Goal: Information Seeking & Learning: Learn about a topic

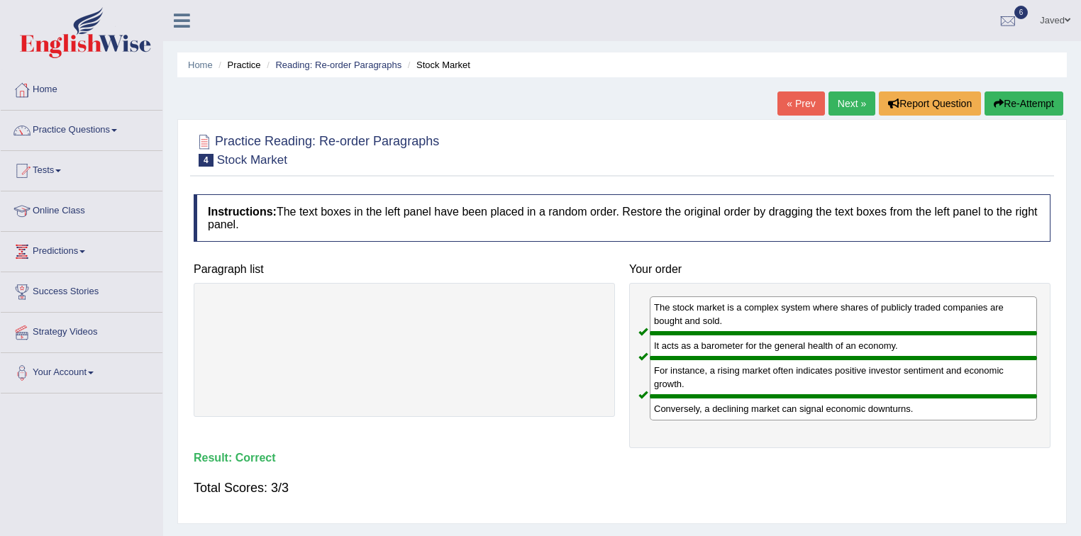
click at [839, 100] on link "Next »" at bounding box center [851, 104] width 47 height 24
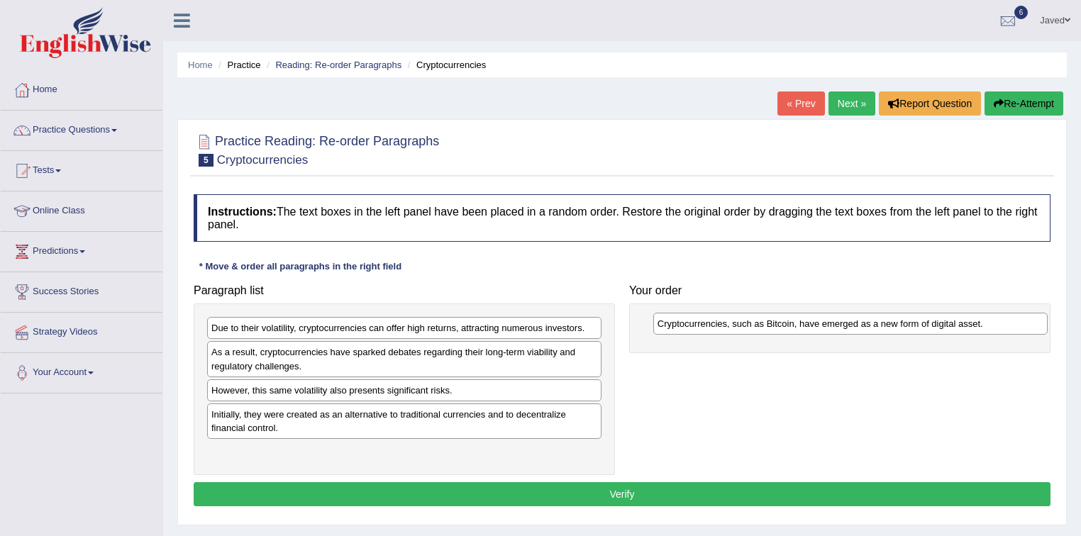
drag, startPoint x: 422, startPoint y: 353, endPoint x: 856, endPoint y: 325, distance: 435.0
click at [856, 325] on div "Cryptocurrencies, such as Bitcoin, have emerged as a new form of digital asset." at bounding box center [850, 324] width 395 height 22
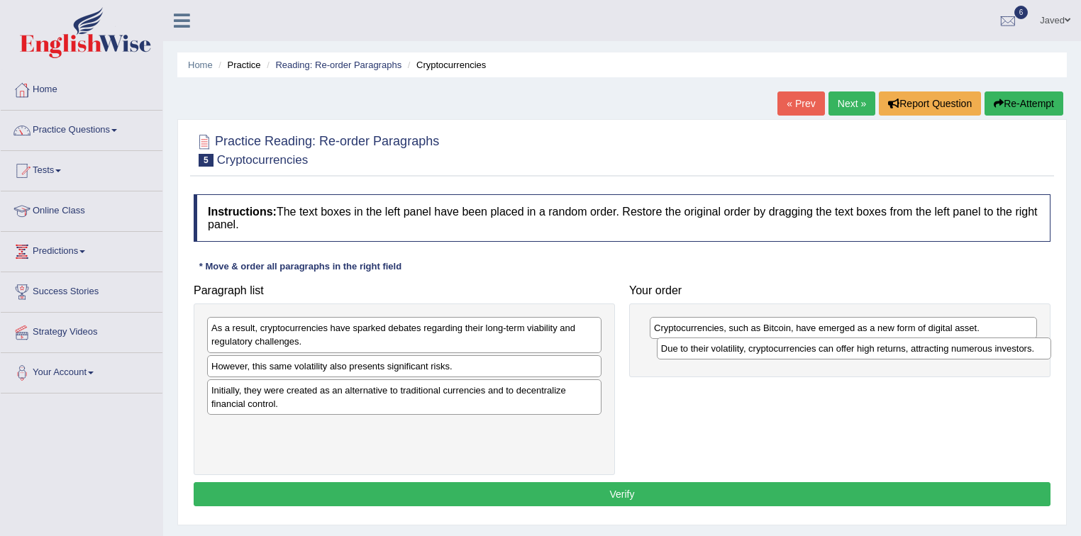
drag, startPoint x: 399, startPoint y: 328, endPoint x: 847, endPoint y: 349, distance: 448.8
click at [848, 348] on div "Due to their volatility, cryptocurrencies can offer high returns, attracting nu…" at bounding box center [854, 349] width 395 height 22
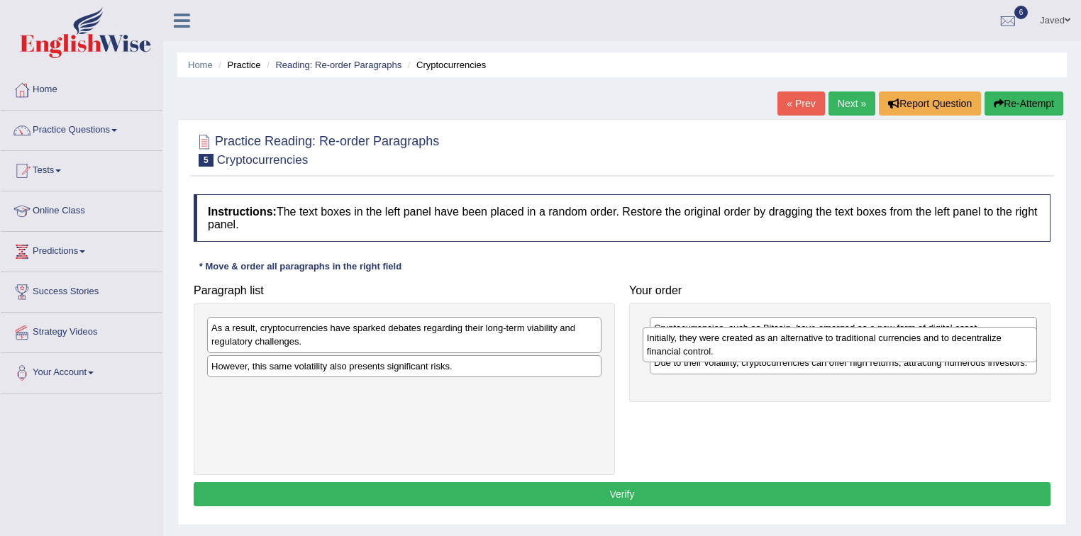
drag, startPoint x: 367, startPoint y: 398, endPoint x: 803, endPoint y: 346, distance: 438.6
click at [803, 346] on div "Initially, they were created as an alternative to traditional currencies and to…" at bounding box center [840, 344] width 395 height 35
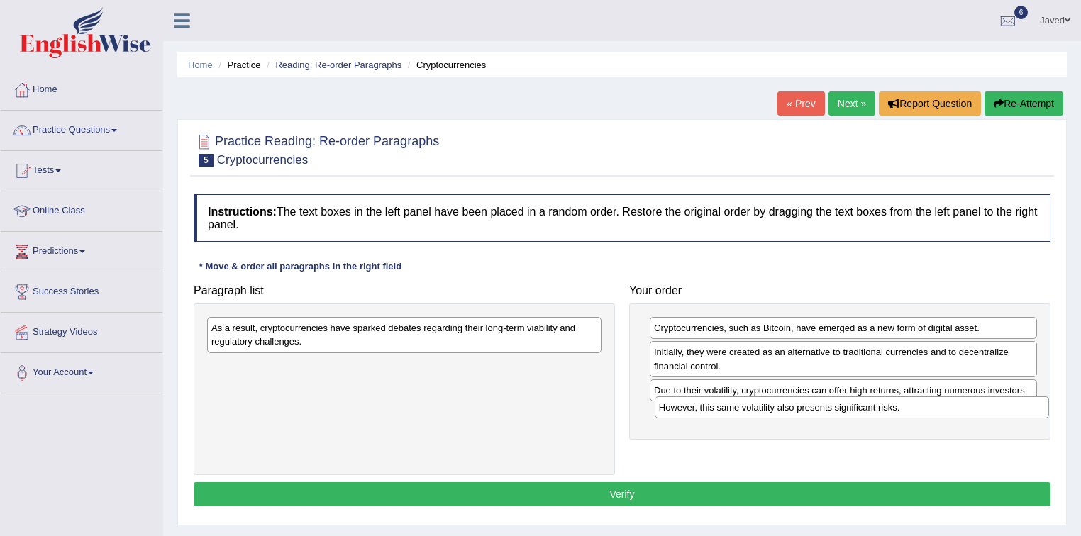
drag, startPoint x: 406, startPoint y: 367, endPoint x: 854, endPoint y: 409, distance: 449.5
click at [854, 409] on div "However, this same volatility also presents significant risks." at bounding box center [852, 408] width 395 height 22
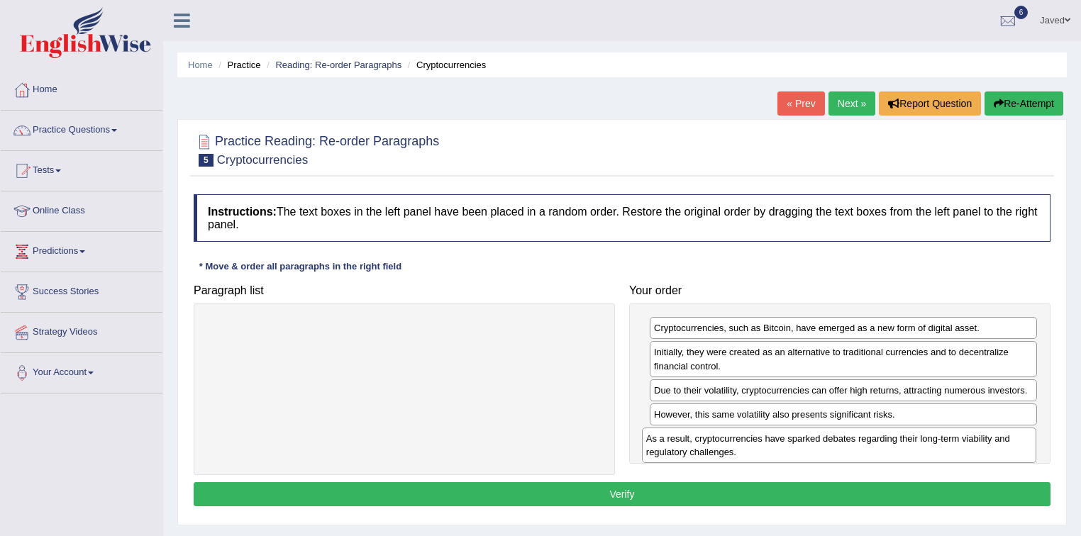
drag, startPoint x: 530, startPoint y: 340, endPoint x: 969, endPoint y: 445, distance: 451.4
click at [969, 445] on div "As a result, cryptocurrencies have sparked debates regarding their long-term vi…" at bounding box center [839, 445] width 395 height 35
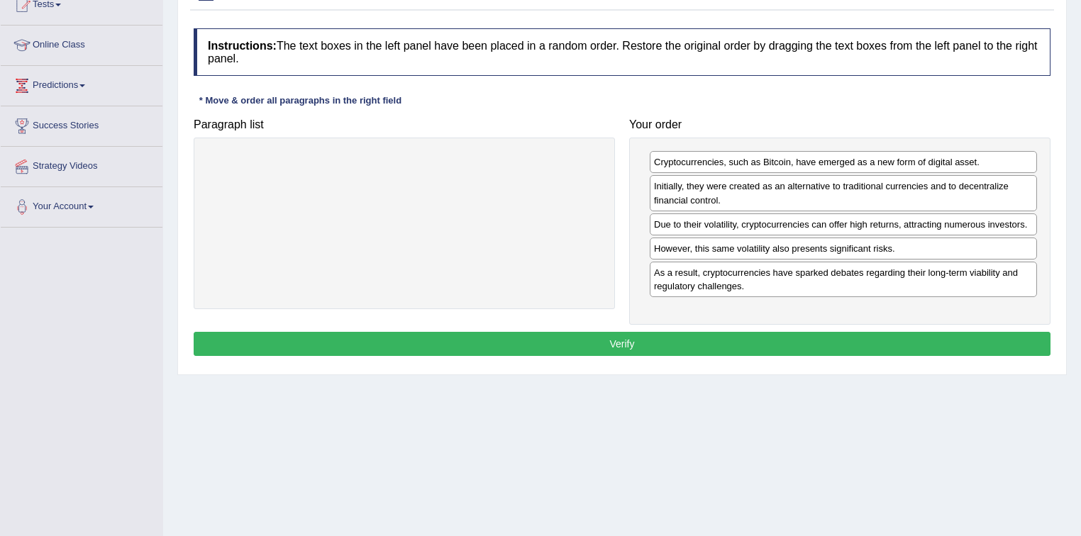
scroll to position [170, 0]
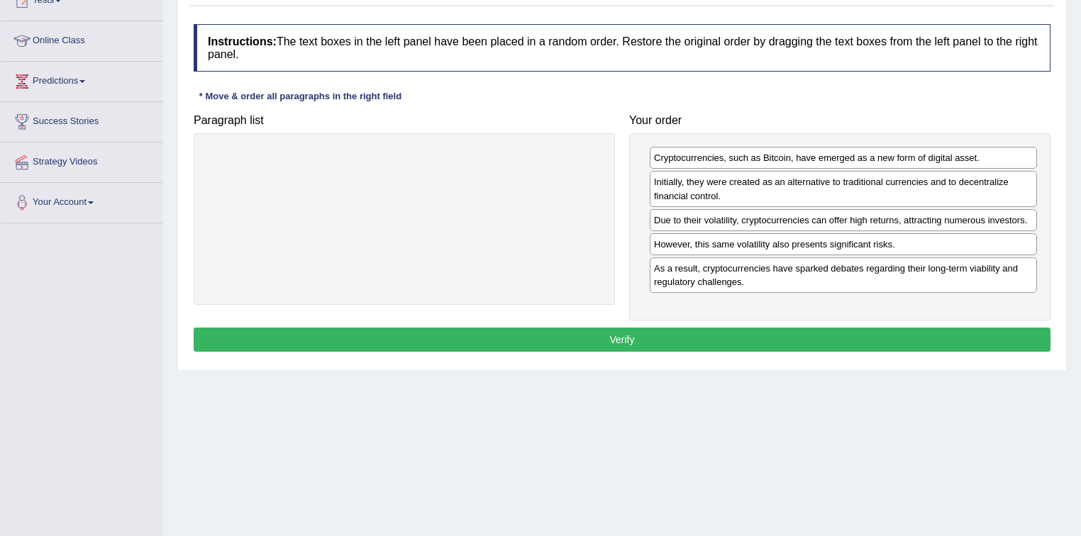
click at [617, 341] on button "Verify" at bounding box center [622, 340] width 857 height 24
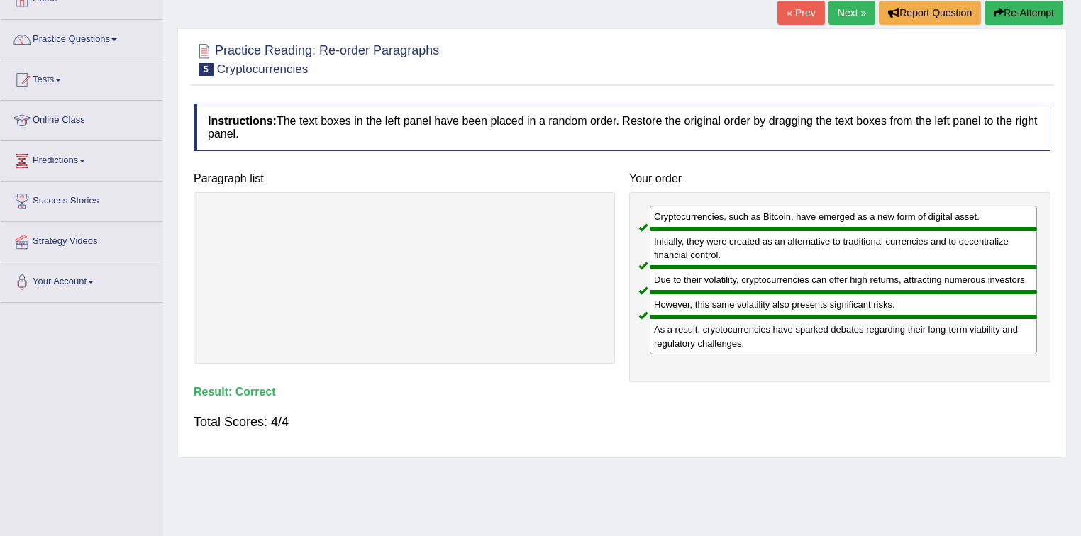
scroll to position [0, 0]
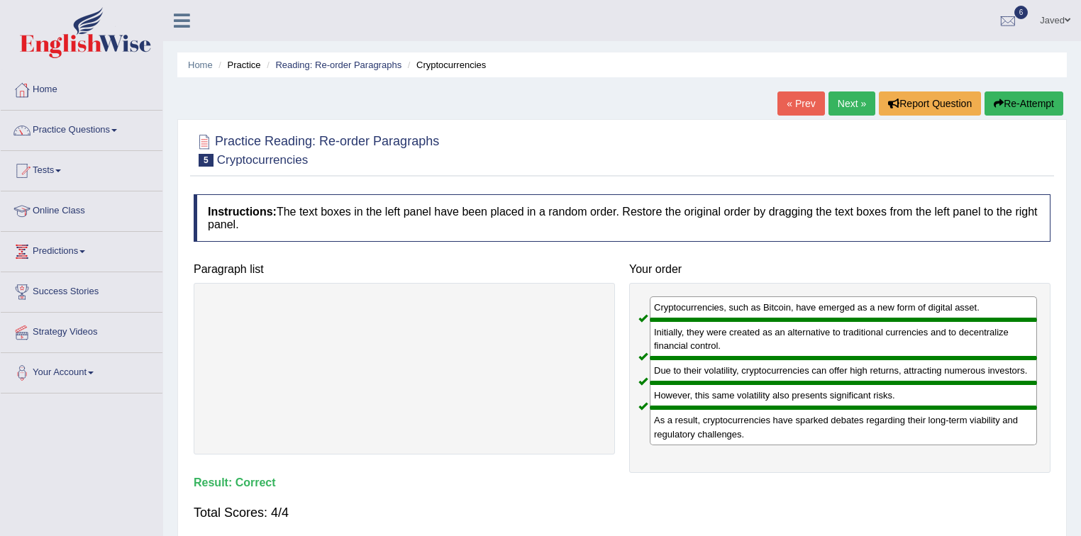
click at [858, 100] on link "Next »" at bounding box center [851, 104] width 47 height 24
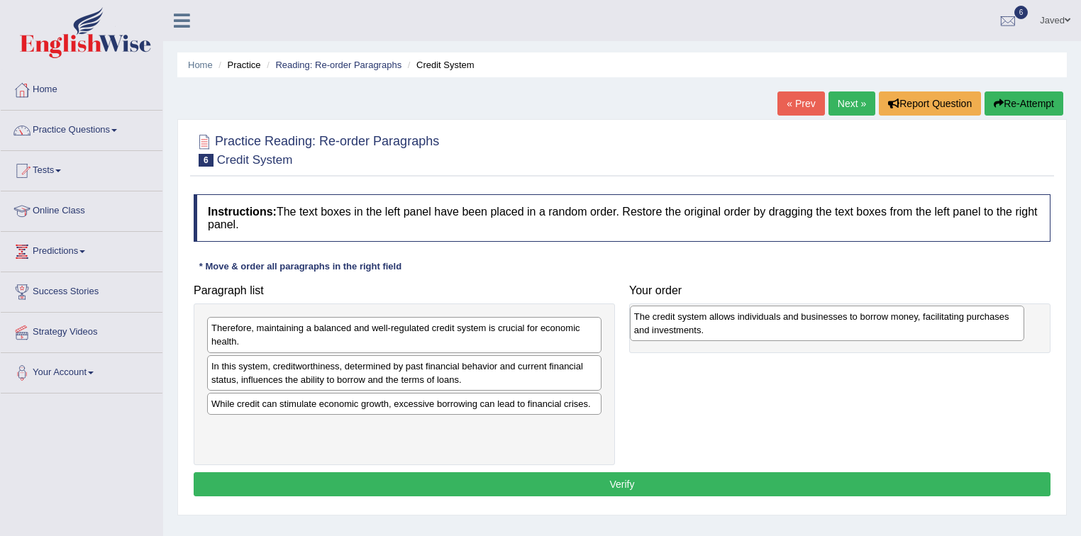
drag, startPoint x: 406, startPoint y: 380, endPoint x: 831, endPoint y: 331, distance: 427.8
click at [831, 331] on div "The credit system allows individuals and businesses to borrow money, facilitati…" at bounding box center [827, 323] width 395 height 35
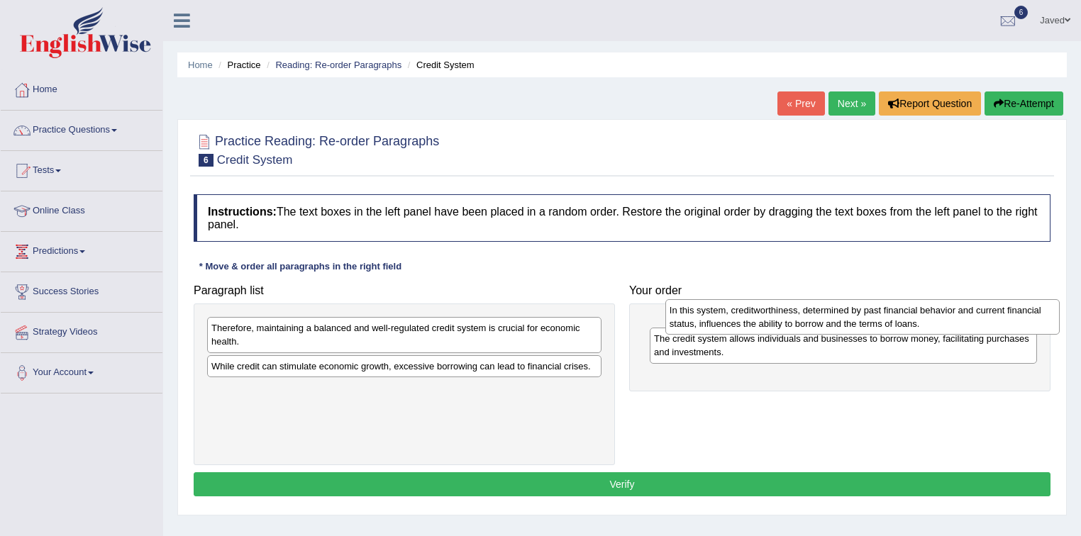
drag, startPoint x: 572, startPoint y: 370, endPoint x: 1031, endPoint y: 315, distance: 461.5
click at [1031, 315] on div "In this system, creditworthiness, determined by past financial behavior and cur…" at bounding box center [862, 316] width 395 height 35
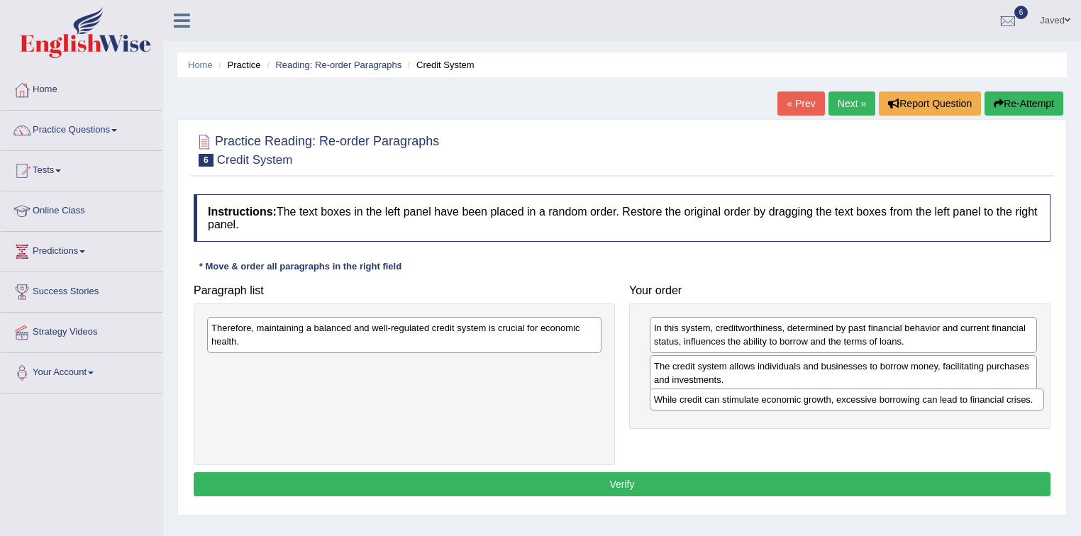
drag, startPoint x: 373, startPoint y: 370, endPoint x: 816, endPoint y: 404, distance: 443.9
click at [816, 404] on div "While credit can stimulate economic growth, excessive borrowing can lead to fin…" at bounding box center [847, 400] width 395 height 22
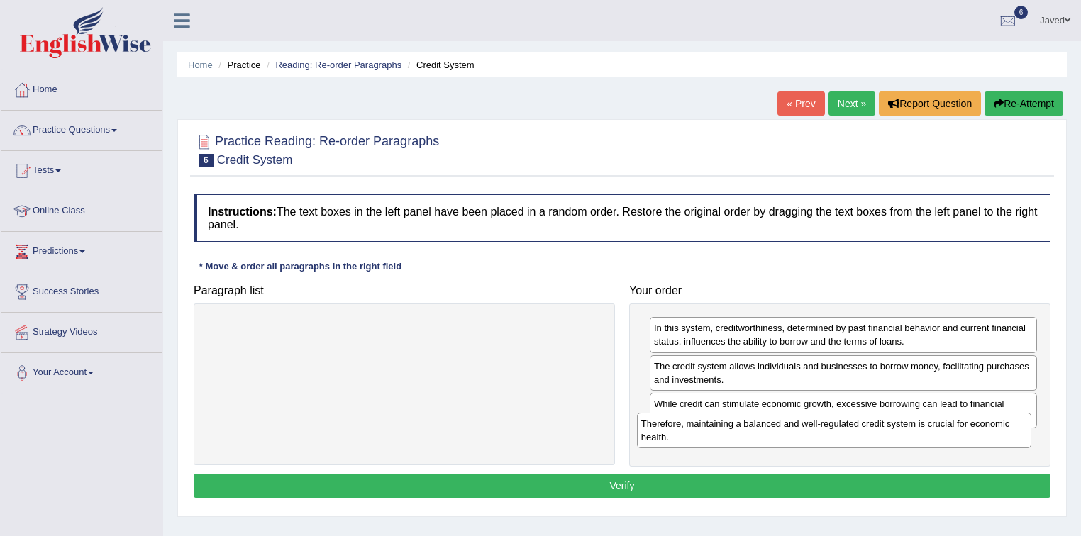
drag, startPoint x: 431, startPoint y: 336, endPoint x: 863, endPoint y: 431, distance: 441.8
click at [863, 431] on div "Therefore, maintaining a balanced and well-regulated credit system is crucial f…" at bounding box center [834, 430] width 395 height 35
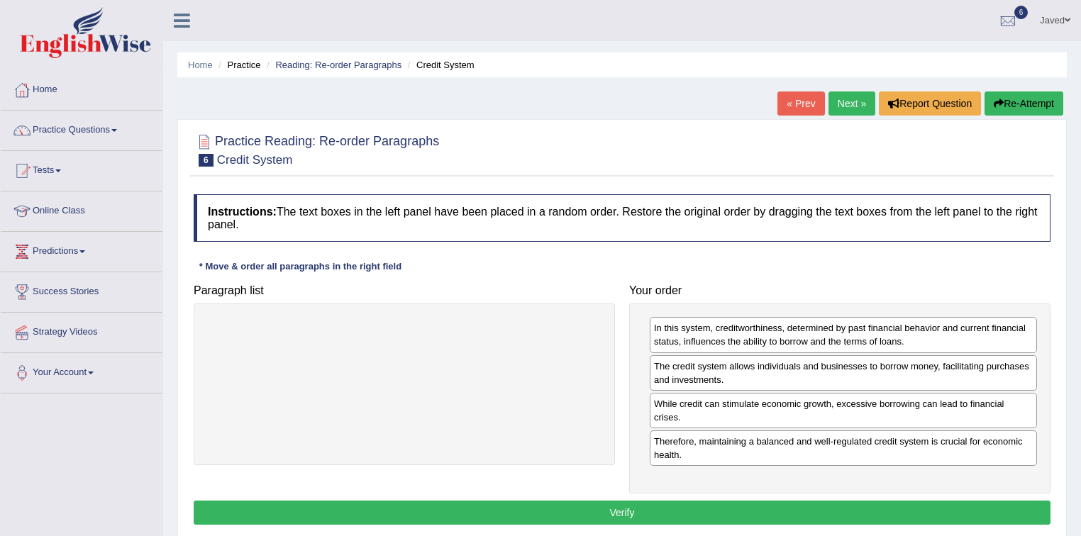
click at [643, 501] on button "Verify" at bounding box center [622, 513] width 857 height 24
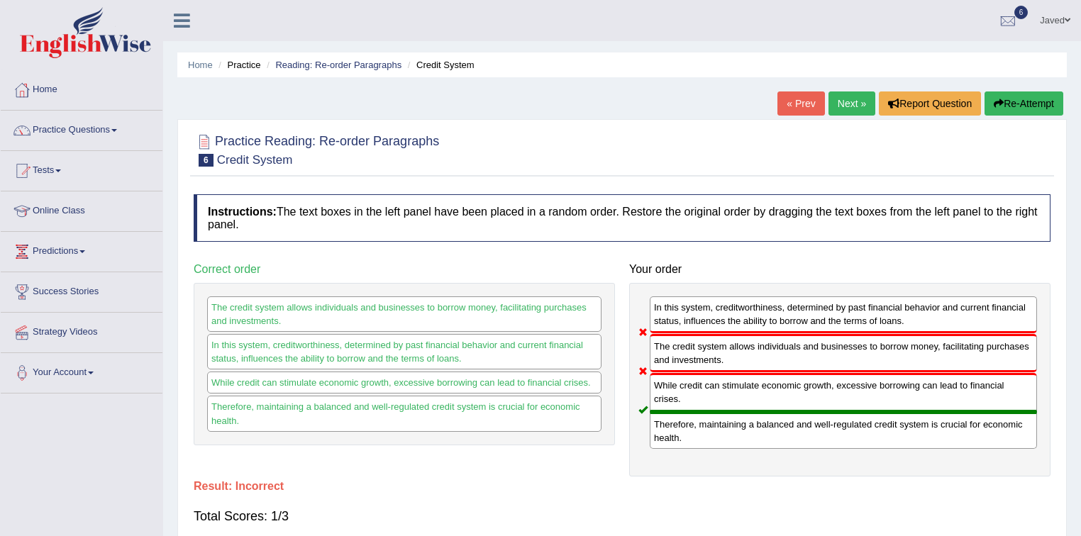
click at [842, 106] on link "Next »" at bounding box center [851, 104] width 47 height 24
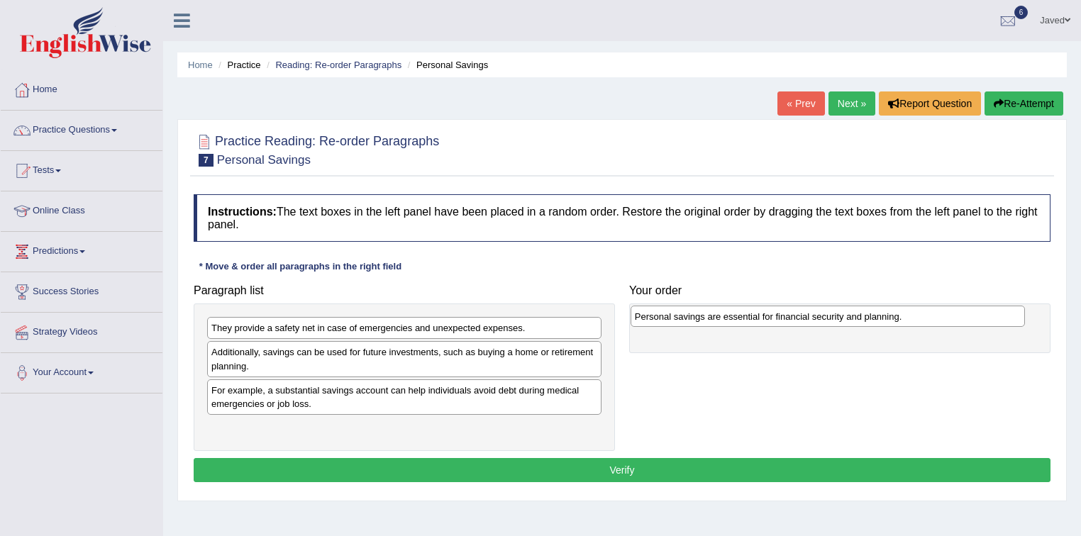
drag, startPoint x: 318, startPoint y: 431, endPoint x: 741, endPoint y: 321, distance: 437.7
click at [741, 321] on div "Personal savings are essential for financial security and planning." at bounding box center [828, 317] width 395 height 22
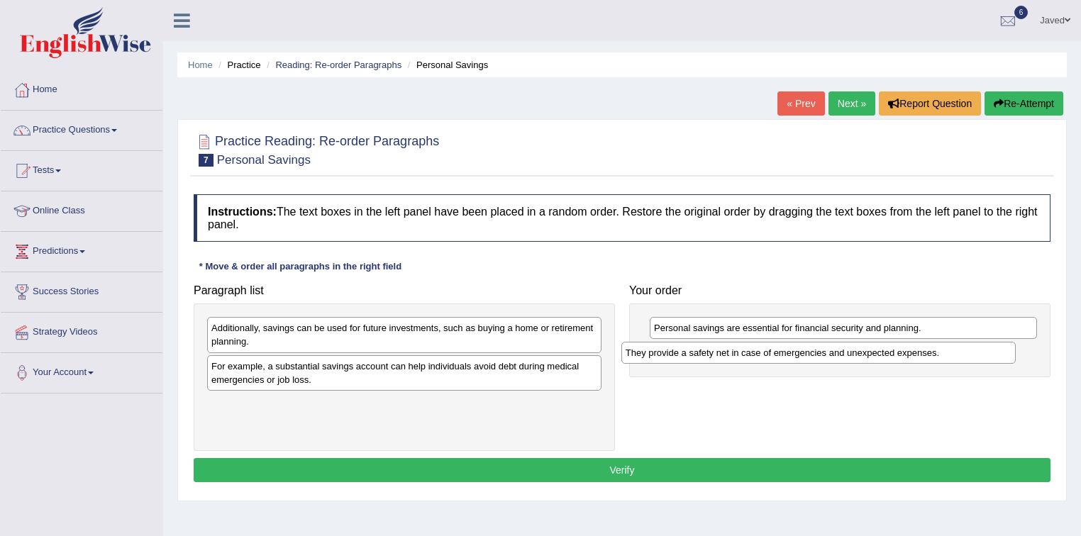
drag, startPoint x: 365, startPoint y: 326, endPoint x: 786, endPoint y: 348, distance: 421.2
click at [786, 348] on div "They provide a safety net in case of emergencies and unexpected expenses." at bounding box center [818, 353] width 395 height 22
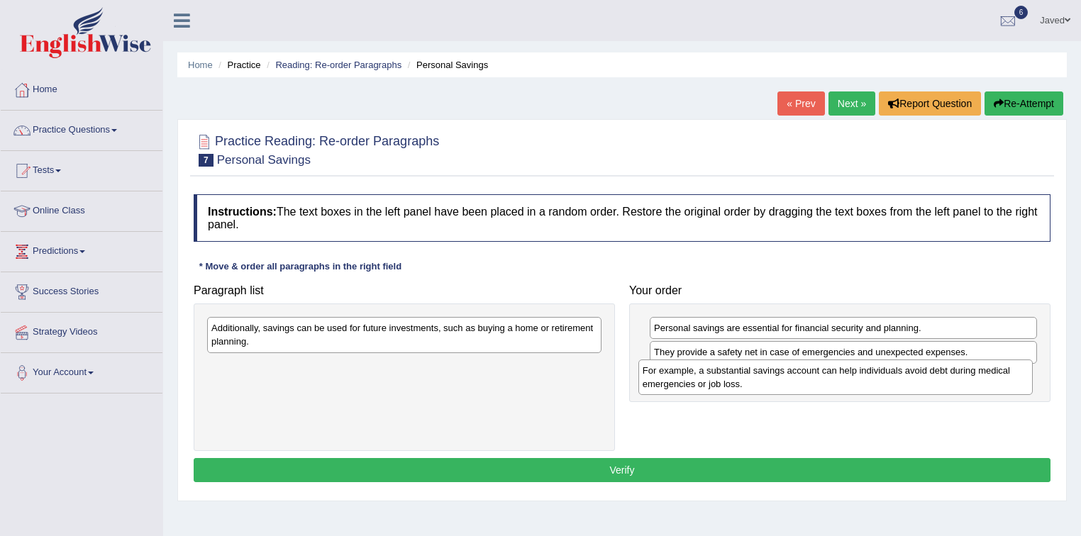
drag, startPoint x: 419, startPoint y: 376, endPoint x: 850, endPoint y: 381, distance: 431.3
click at [850, 381] on div "For example, a substantial savings account can help individuals avoid debt duri…" at bounding box center [835, 377] width 395 height 35
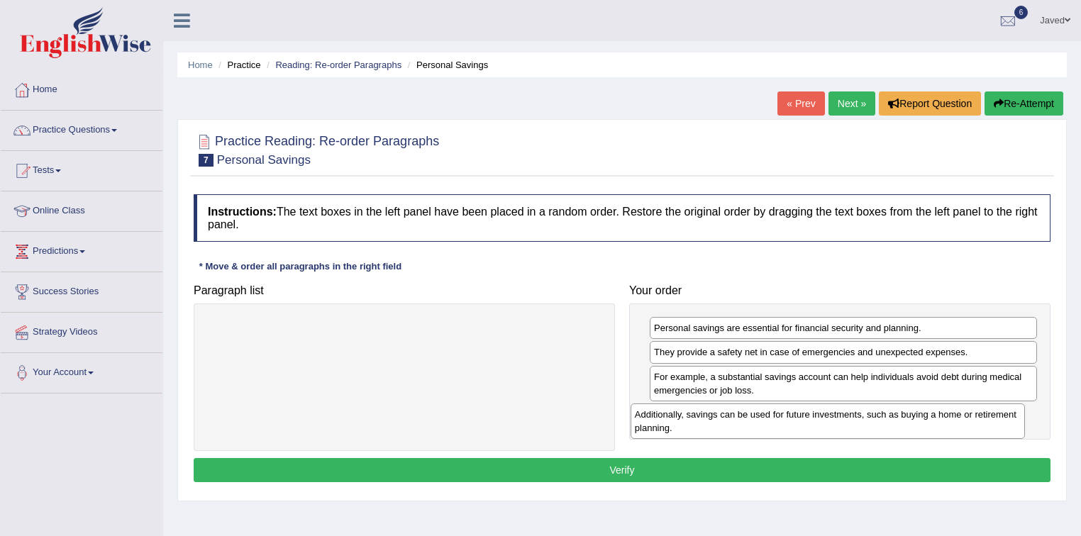
drag, startPoint x: 489, startPoint y: 336, endPoint x: 914, endPoint y: 422, distance: 433.6
click at [914, 422] on div "Additionally, savings can be used for future investments, such as buying a home…" at bounding box center [828, 421] width 395 height 35
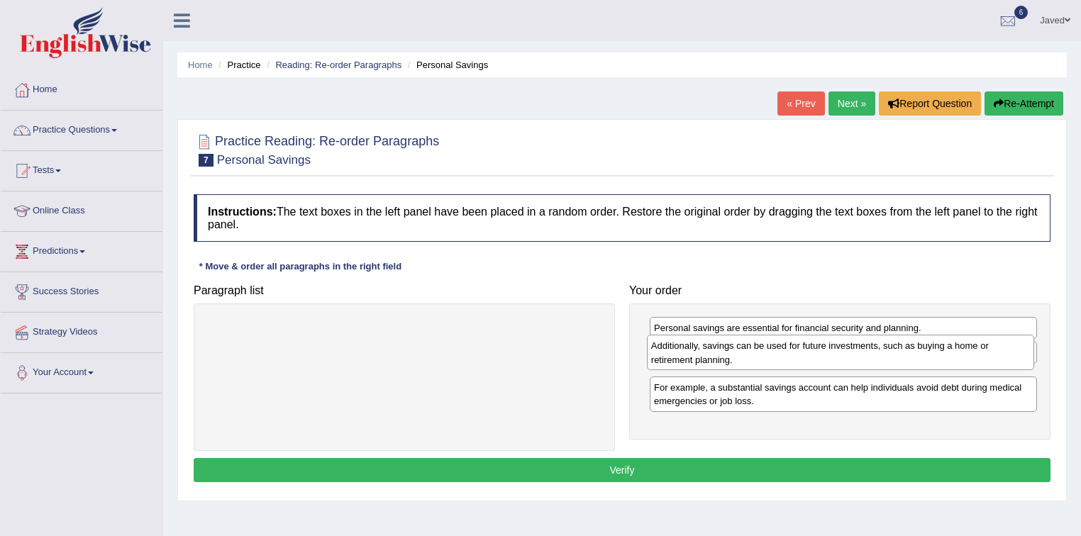
drag, startPoint x: 841, startPoint y: 432, endPoint x: 838, endPoint y: 361, distance: 71.0
click at [838, 361] on div "Additionally, savings can be used for future investments, such as buying a home…" at bounding box center [841, 352] width 388 height 35
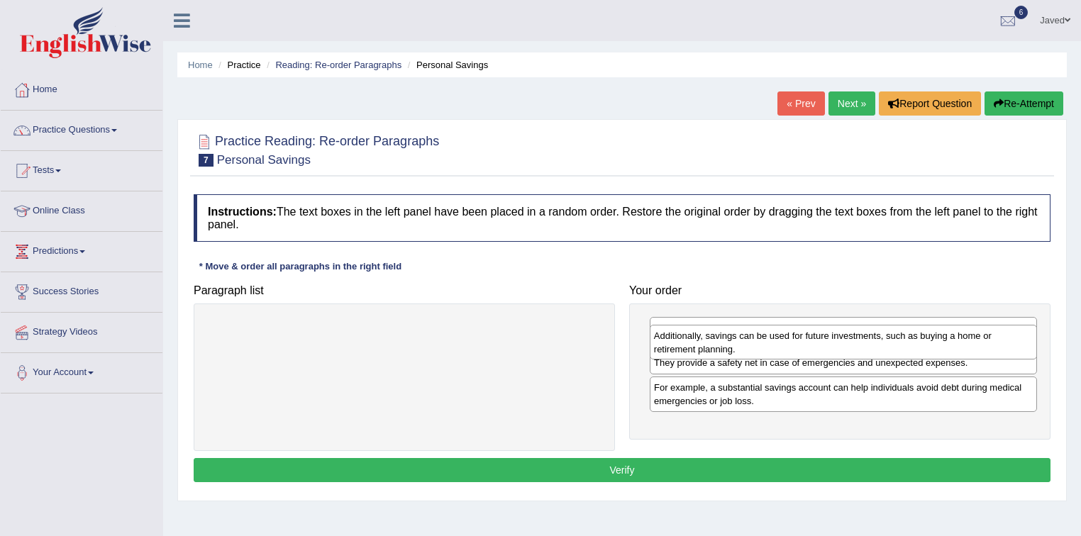
drag, startPoint x: 831, startPoint y: 385, endPoint x: 831, endPoint y: 343, distance: 42.6
click at [831, 343] on div "Additionally, savings can be used for future investments, such as buying a home…" at bounding box center [844, 342] width 388 height 35
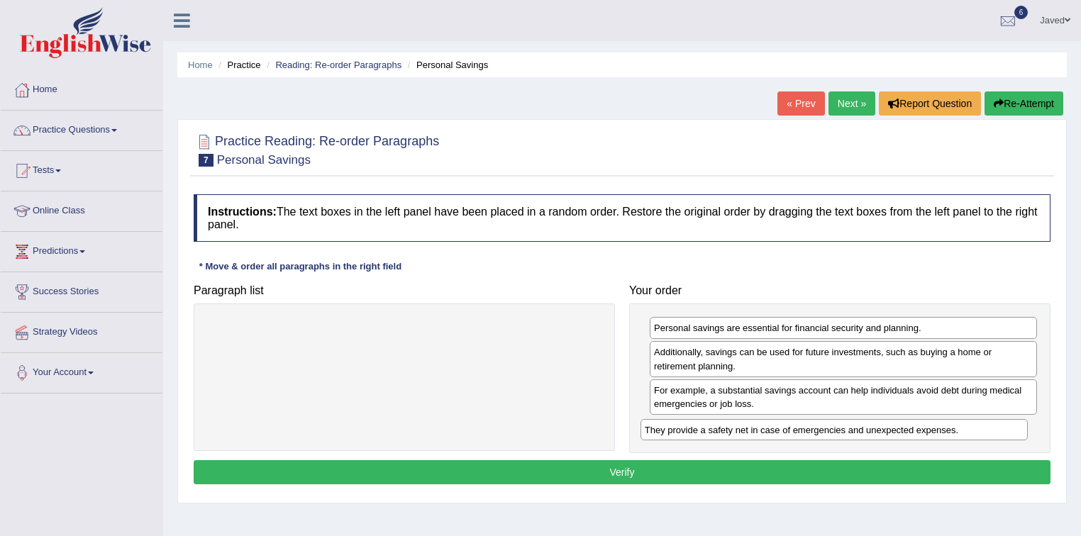
drag, startPoint x: 760, startPoint y: 396, endPoint x: 759, endPoint y: 436, distance: 40.4
click at [759, 436] on div "They provide a safety net in case of emergencies and unexpected expenses." at bounding box center [835, 430] width 388 height 22
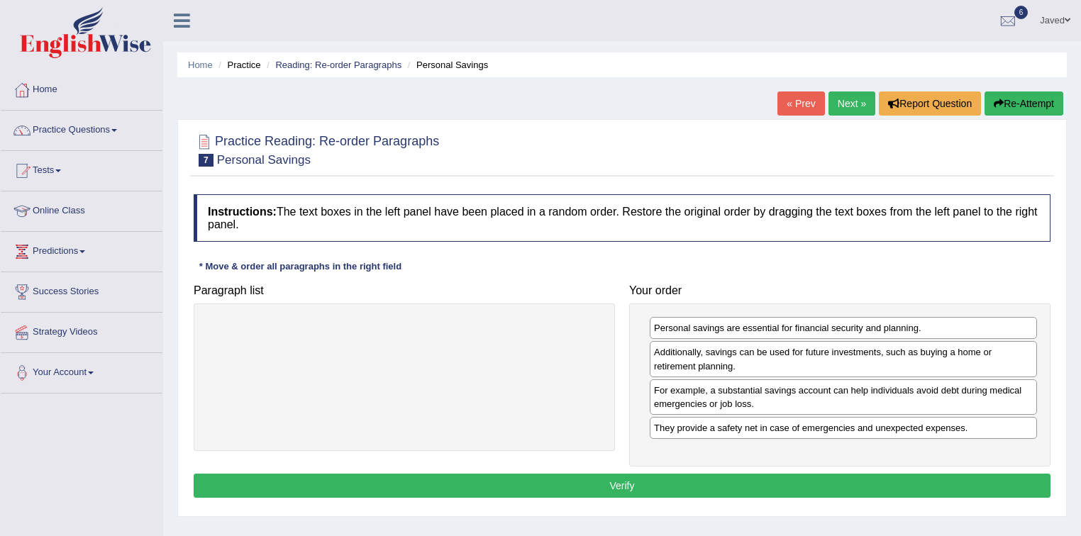
click at [729, 479] on button "Verify" at bounding box center [622, 486] width 857 height 24
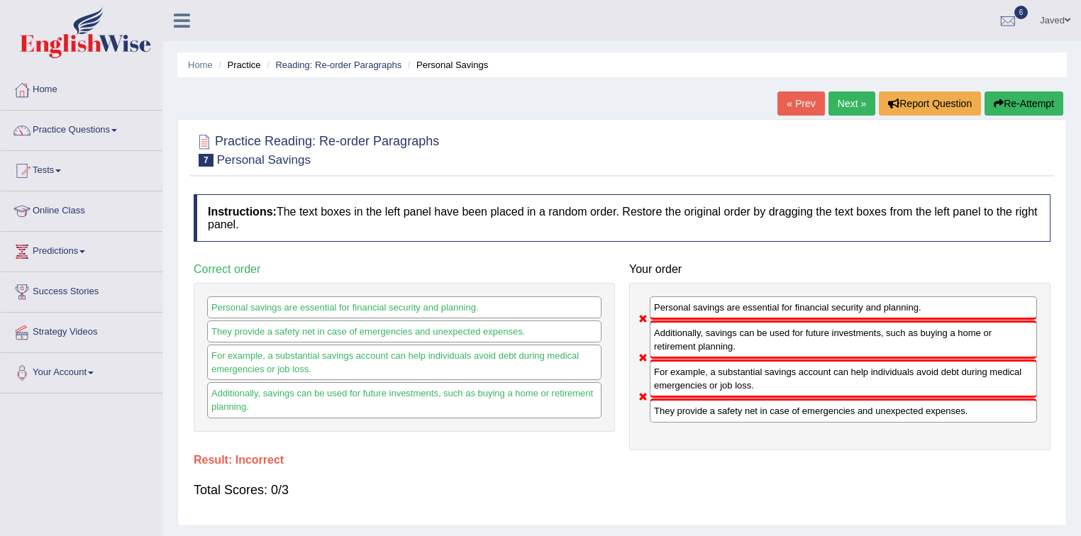
click at [997, 99] on icon "button" at bounding box center [999, 104] width 10 height 10
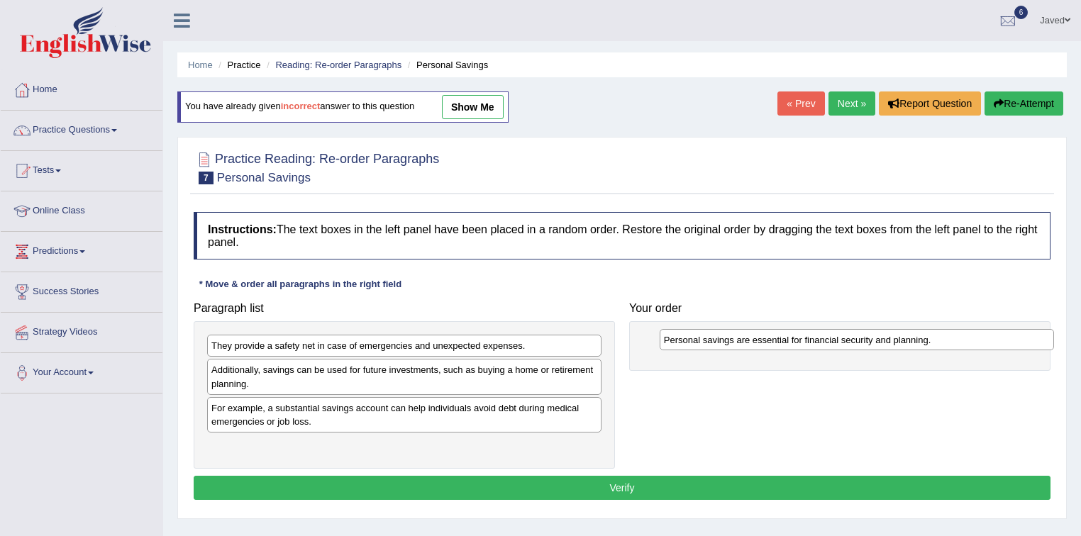
drag, startPoint x: 392, startPoint y: 451, endPoint x: 844, endPoint y: 346, distance: 464.6
click at [844, 346] on div "Personal savings are essential for financial security and planning." at bounding box center [857, 340] width 395 height 22
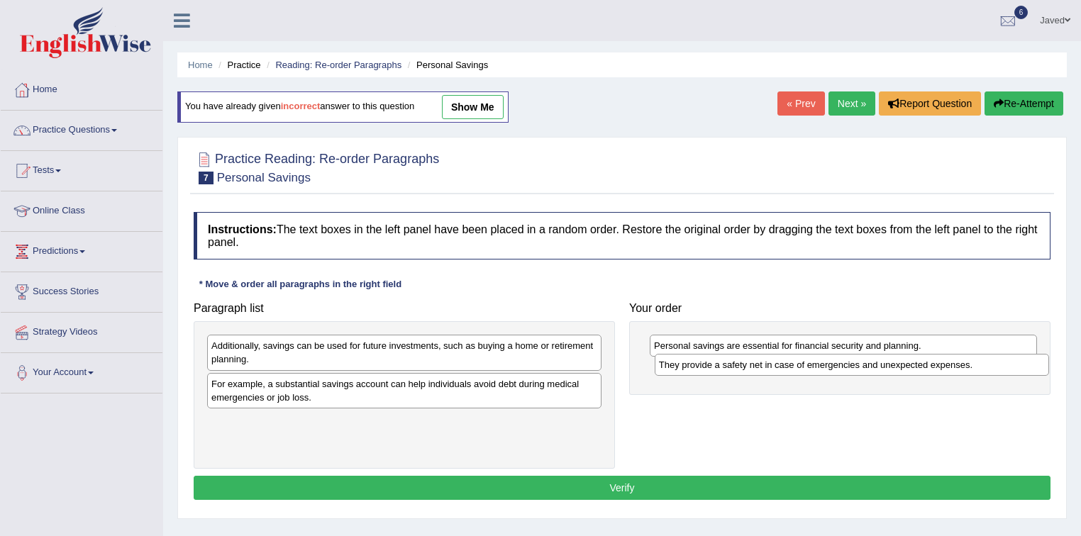
drag, startPoint x: 433, startPoint y: 350, endPoint x: 874, endPoint y: 369, distance: 440.9
click at [876, 369] on div "They provide a safety net in case of emergencies and unexpected expenses." at bounding box center [852, 365] width 395 height 22
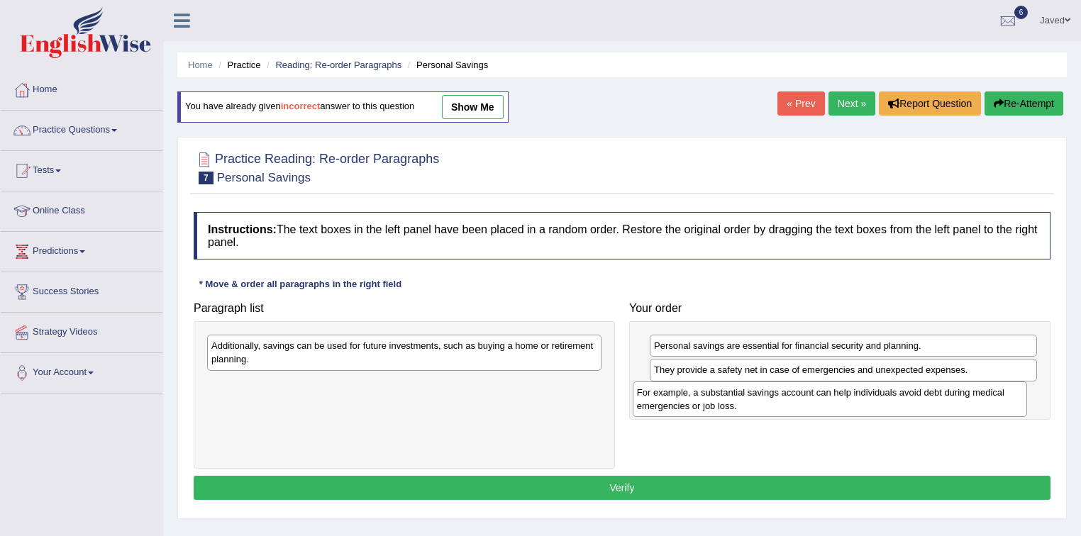
drag, startPoint x: 380, startPoint y: 394, endPoint x: 806, endPoint y: 404, distance: 425.7
click at [806, 404] on div "For example, a substantial savings account can help individuals avoid debt duri…" at bounding box center [830, 399] width 395 height 35
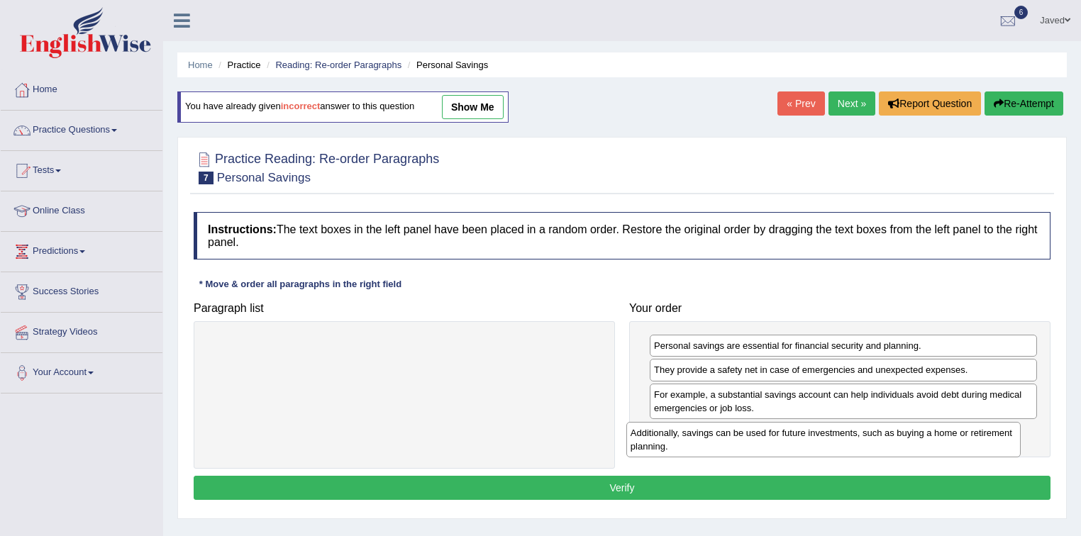
drag, startPoint x: 387, startPoint y: 346, endPoint x: 806, endPoint y: 431, distance: 427.8
click at [806, 431] on div "Additionally, savings can be used for future investments, such as buying a home…" at bounding box center [823, 439] width 395 height 35
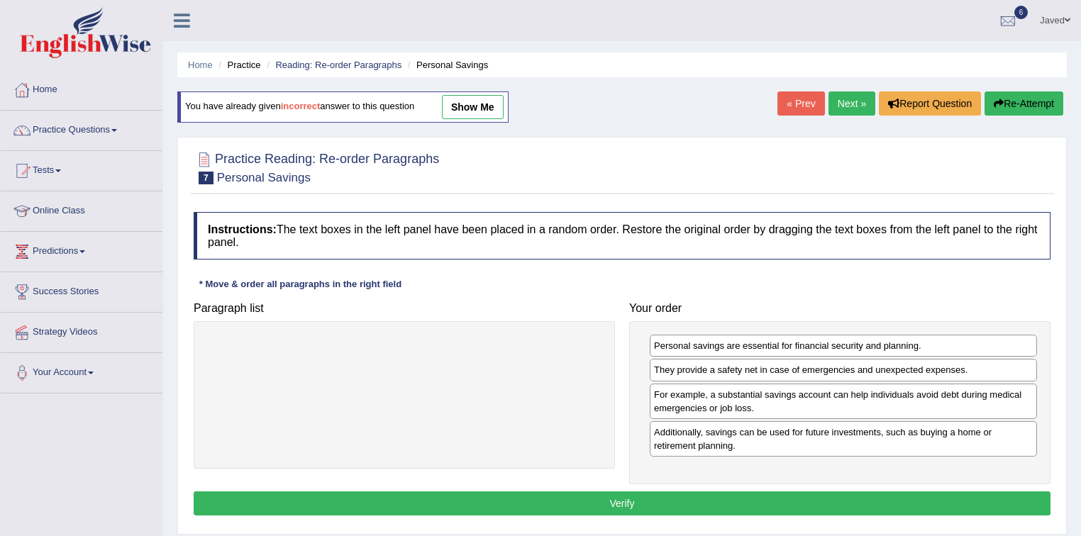
click at [630, 499] on button "Verify" at bounding box center [622, 504] width 857 height 24
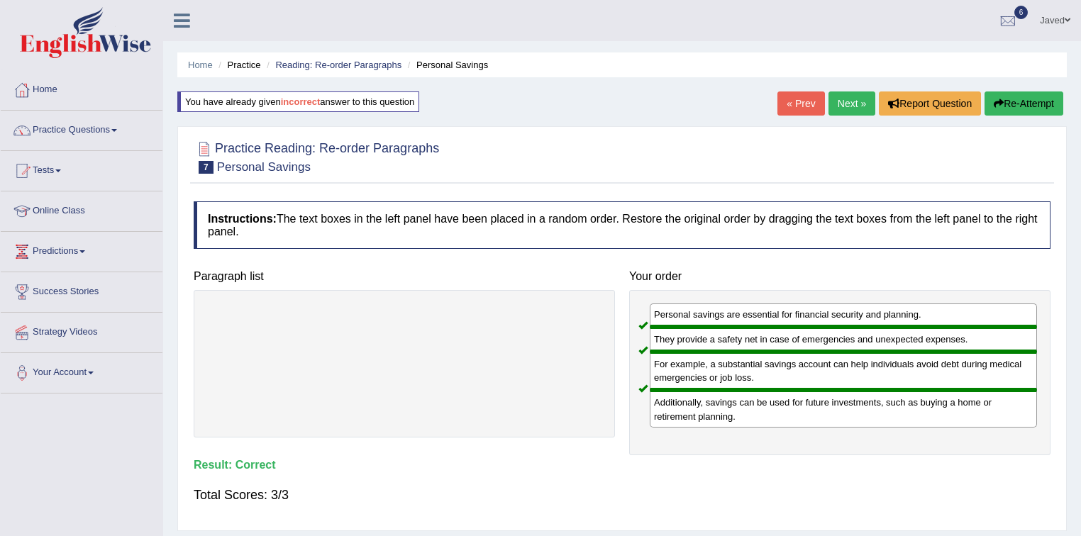
click at [853, 101] on link "Next »" at bounding box center [851, 104] width 47 height 24
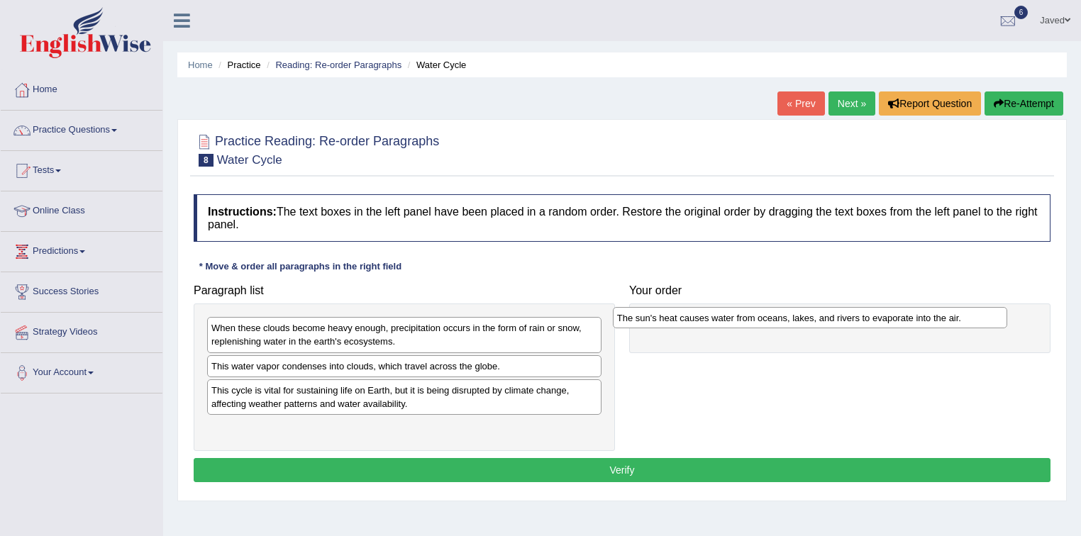
drag, startPoint x: 380, startPoint y: 431, endPoint x: 786, endPoint y: 322, distance: 420.2
click at [786, 322] on div "The sun's heat causes water from oceans, lakes, and rivers to evaporate into th…" at bounding box center [810, 318] width 395 height 22
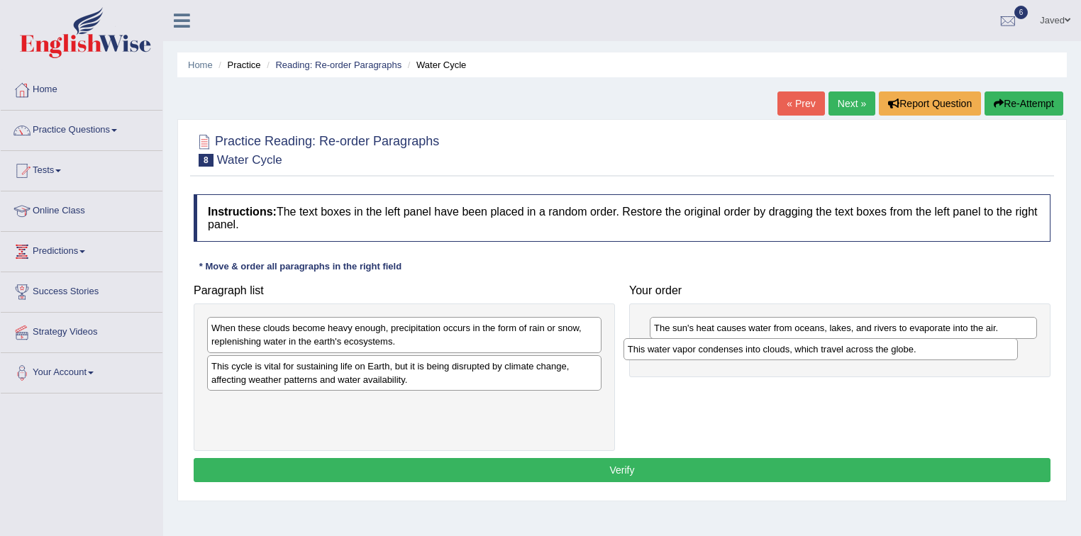
drag, startPoint x: 345, startPoint y: 367, endPoint x: 762, endPoint y: 350, distance: 416.7
click at [762, 350] on div "This water vapor condenses into clouds, which travel across the globe." at bounding box center [820, 349] width 395 height 22
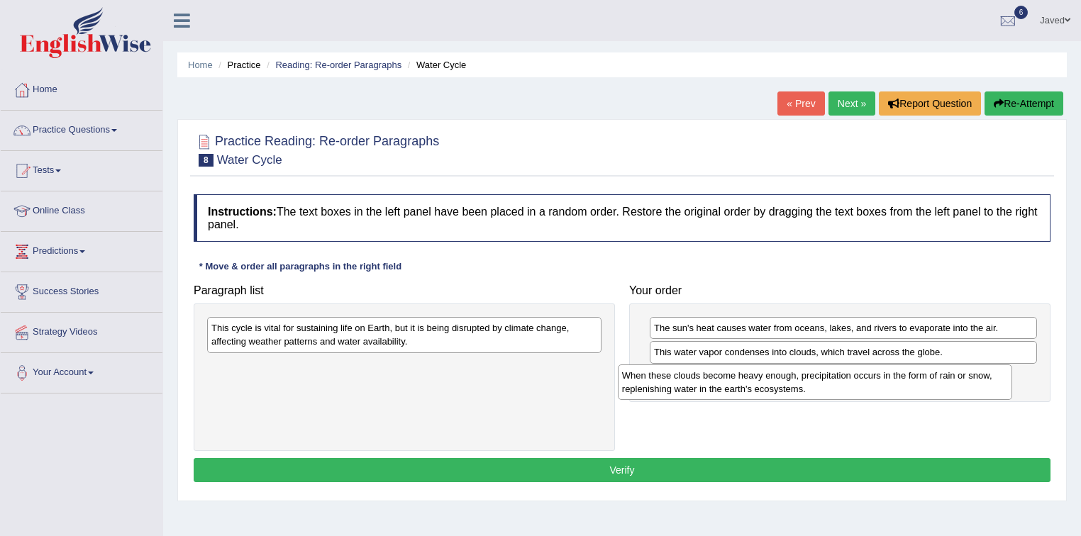
drag, startPoint x: 415, startPoint y: 337, endPoint x: 828, endPoint y: 383, distance: 416.1
click at [828, 383] on div "When these clouds become heavy enough, precipitation occurs in the form of rain…" at bounding box center [815, 382] width 395 height 35
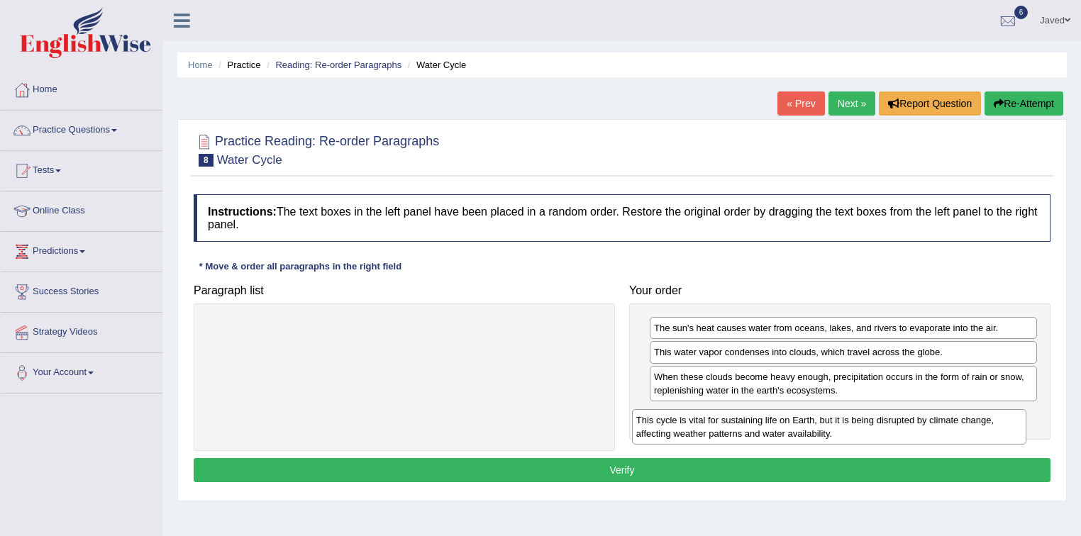
drag, startPoint x: 555, startPoint y: 345, endPoint x: 979, endPoint y: 434, distance: 433.3
click at [979, 434] on div "This cycle is vital for sustaining life on Earth, but it is being disrupted by …" at bounding box center [829, 426] width 395 height 35
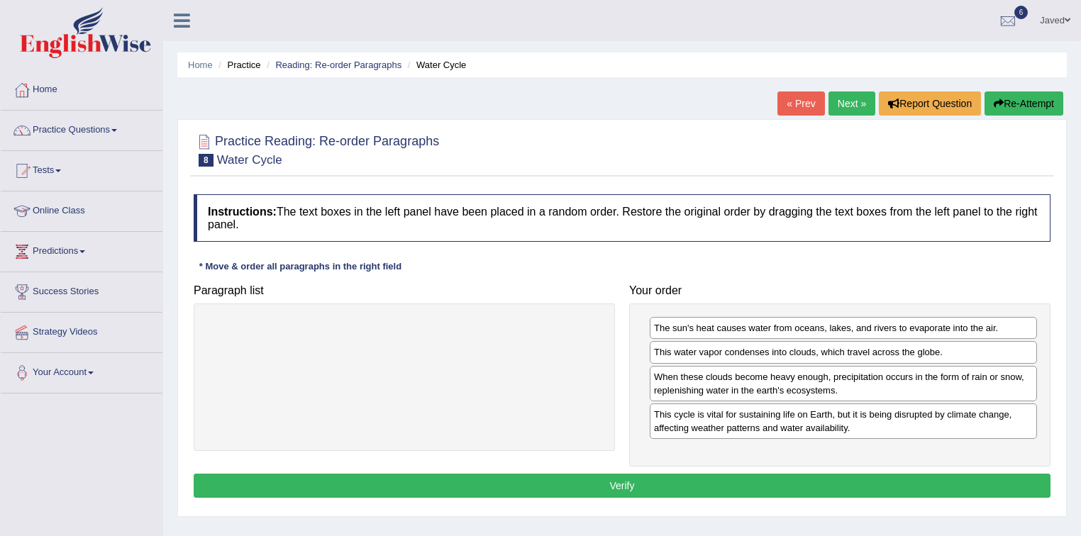
click at [653, 492] on button "Verify" at bounding box center [622, 486] width 857 height 24
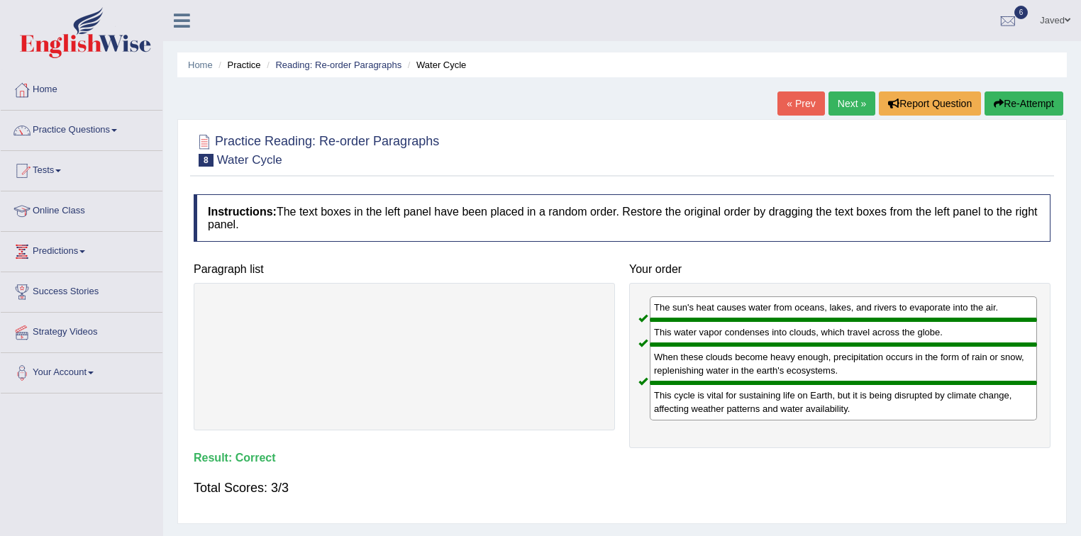
click at [847, 104] on link "Next »" at bounding box center [851, 104] width 47 height 24
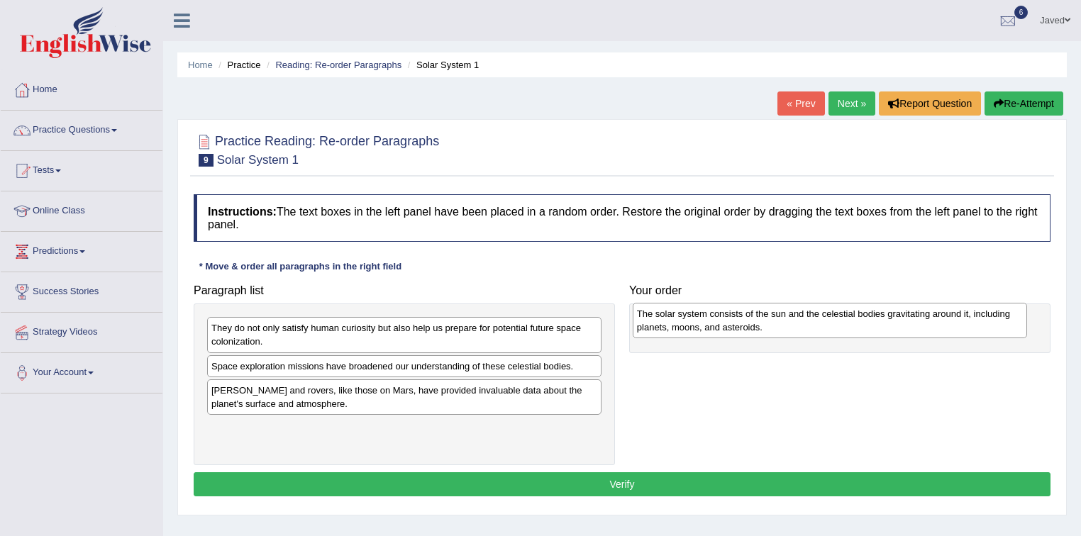
drag, startPoint x: 329, startPoint y: 397, endPoint x: 755, endPoint y: 321, distance: 432.3
click at [755, 321] on div "The solar system consists of the sun and the celestial bodies gravitating aroun…" at bounding box center [830, 320] width 395 height 35
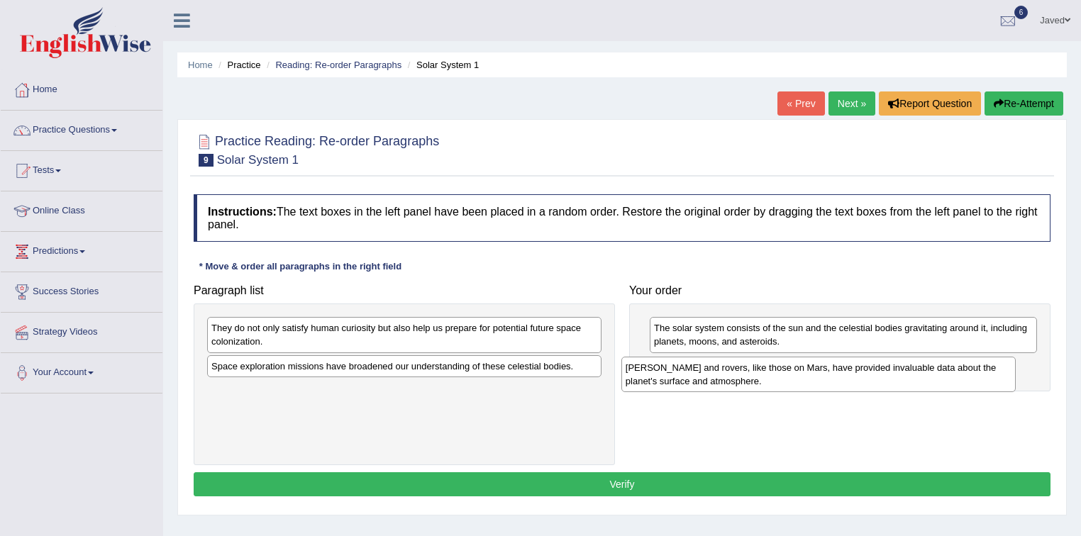
drag, startPoint x: 426, startPoint y: 398, endPoint x: 846, endPoint y: 370, distance: 420.2
click at [846, 370] on div "Landers and rovers, like those on Mars, have provided invaluable data about the…" at bounding box center [818, 374] width 395 height 35
click at [392, 336] on div "They do not only satisfy human curiosity but also help us prepare for potential…" at bounding box center [404, 334] width 394 height 35
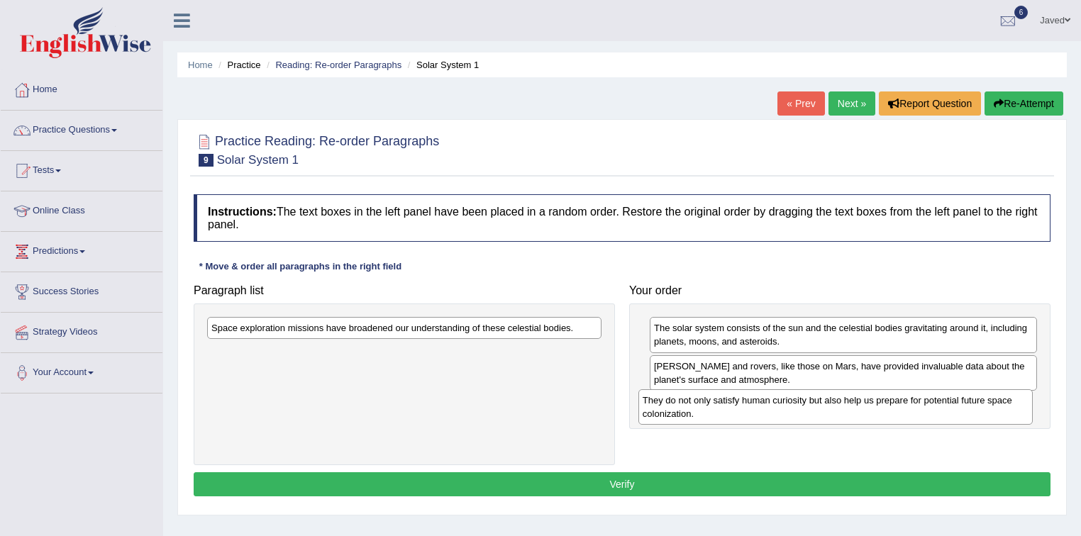
drag, startPoint x: 392, startPoint y: 336, endPoint x: 823, endPoint y: 408, distance: 437.3
click at [823, 408] on div "They do not only satisfy human curiosity but also help us prepare for potential…" at bounding box center [835, 406] width 395 height 35
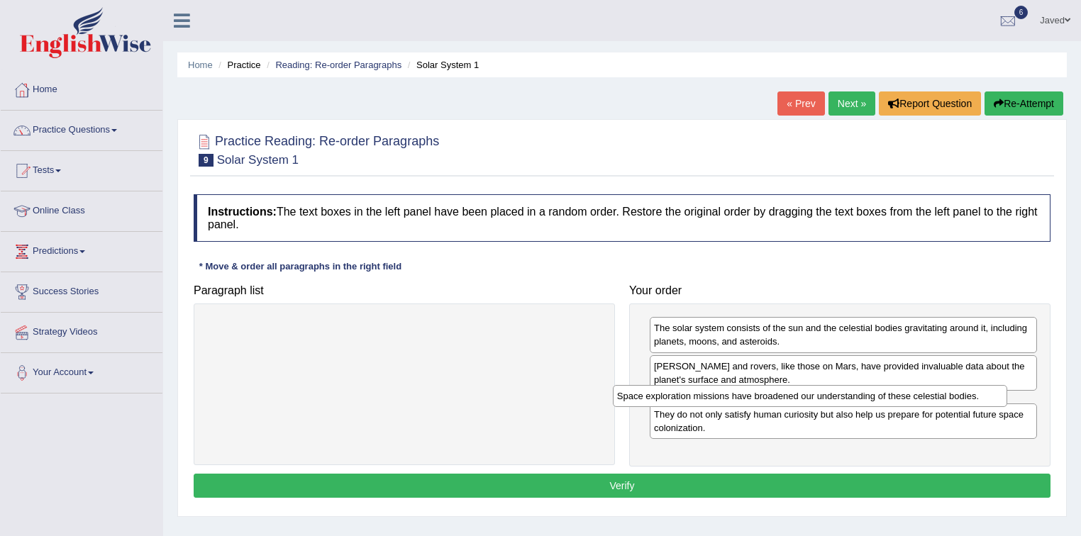
drag, startPoint x: 485, startPoint y: 326, endPoint x: 891, endPoint y: 394, distance: 411.4
click at [891, 394] on div "Space exploration missions have broadened our understanding of these celestial …" at bounding box center [810, 396] width 395 height 22
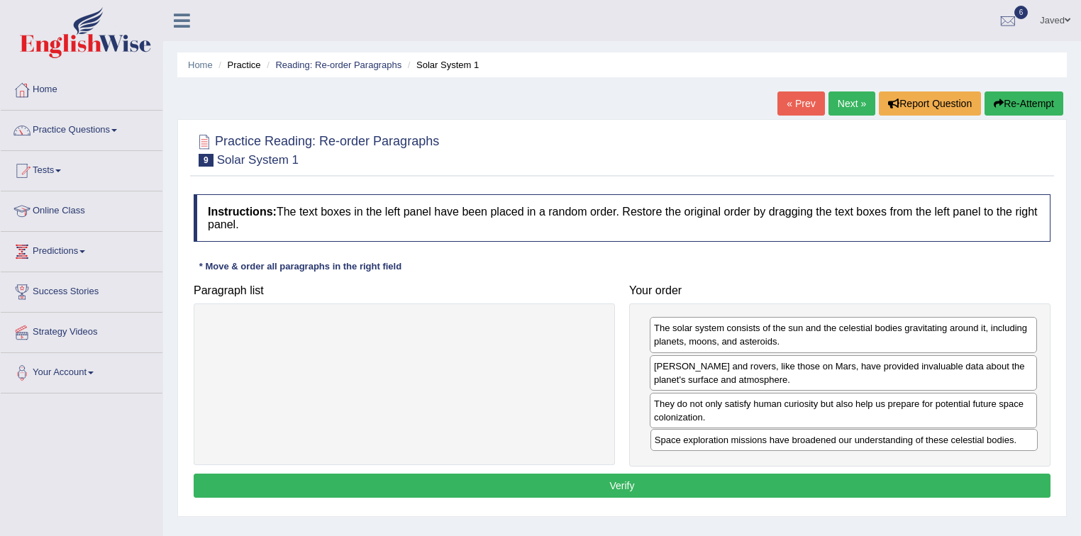
drag, startPoint x: 767, startPoint y: 406, endPoint x: 767, endPoint y: 439, distance: 32.6
click at [767, 443] on div "Space exploration missions have broadened our understanding of these celestial …" at bounding box center [844, 440] width 388 height 22
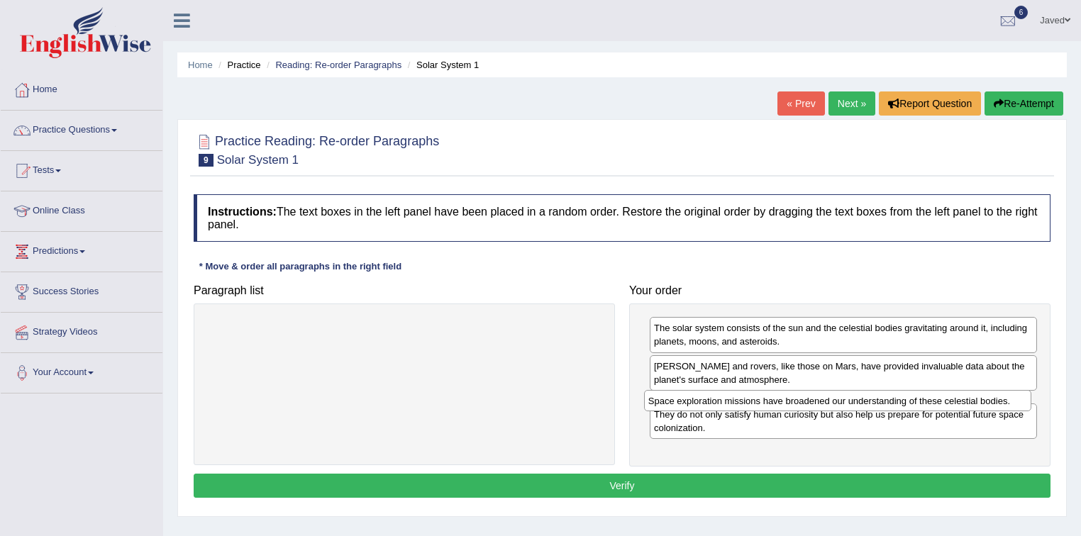
drag, startPoint x: 994, startPoint y: 448, endPoint x: 989, endPoint y: 408, distance: 40.1
click at [989, 408] on div "Space exploration missions have broadened our understanding of these celestial …" at bounding box center [838, 401] width 388 height 22
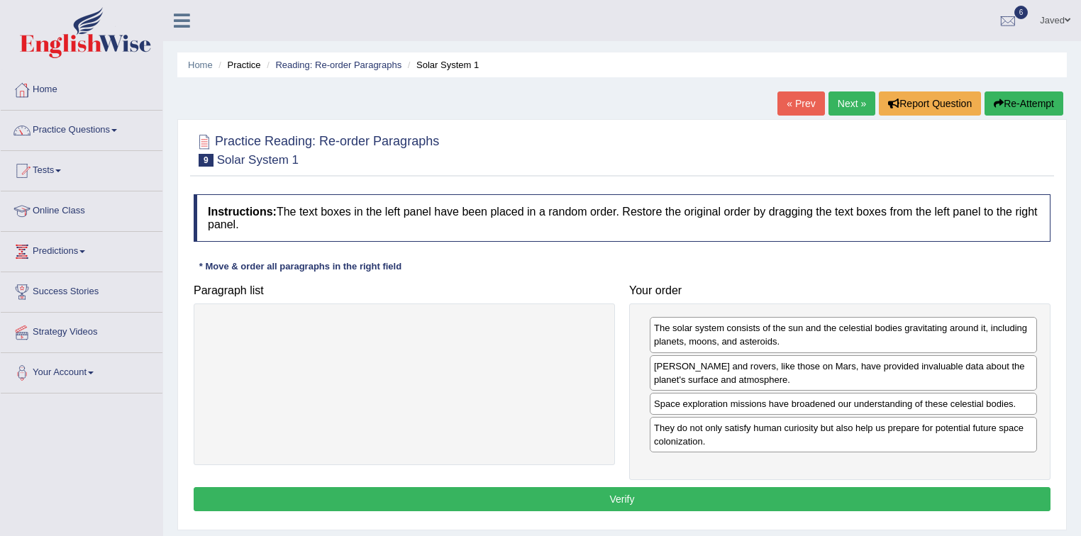
click at [645, 496] on button "Verify" at bounding box center [622, 499] width 857 height 24
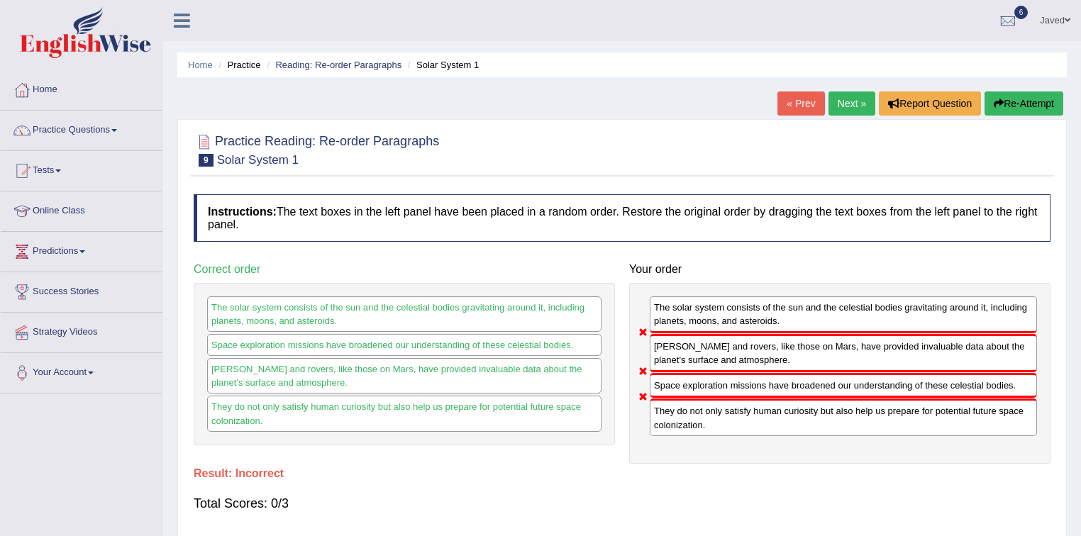
click at [1033, 102] on button "Re-Attempt" at bounding box center [1024, 104] width 79 height 24
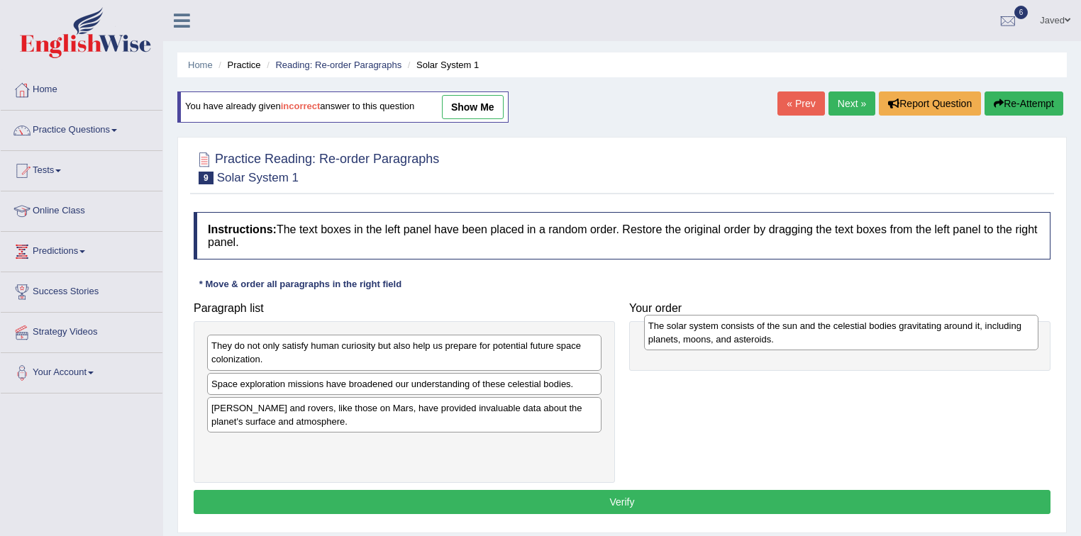
drag, startPoint x: 503, startPoint y: 418, endPoint x: 940, endPoint y: 336, distance: 444.5
click at [940, 336] on div "The solar system consists of the sun and the celestial bodies gravitating aroun…" at bounding box center [841, 332] width 395 height 35
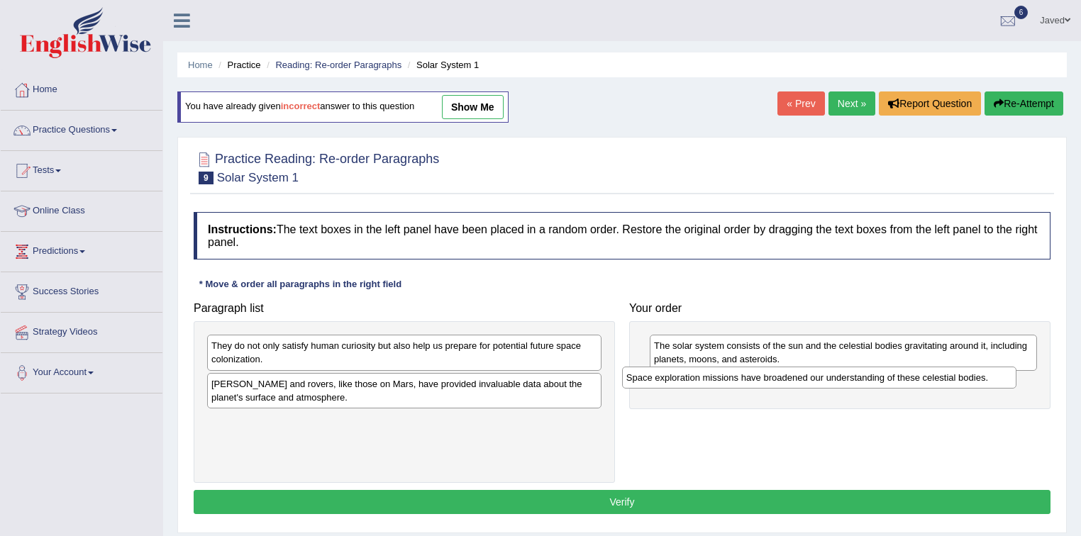
drag, startPoint x: 412, startPoint y: 386, endPoint x: 830, endPoint y: 380, distance: 417.8
click at [830, 380] on div "Space exploration missions have broadened our understanding of these celestial …" at bounding box center [819, 378] width 395 height 22
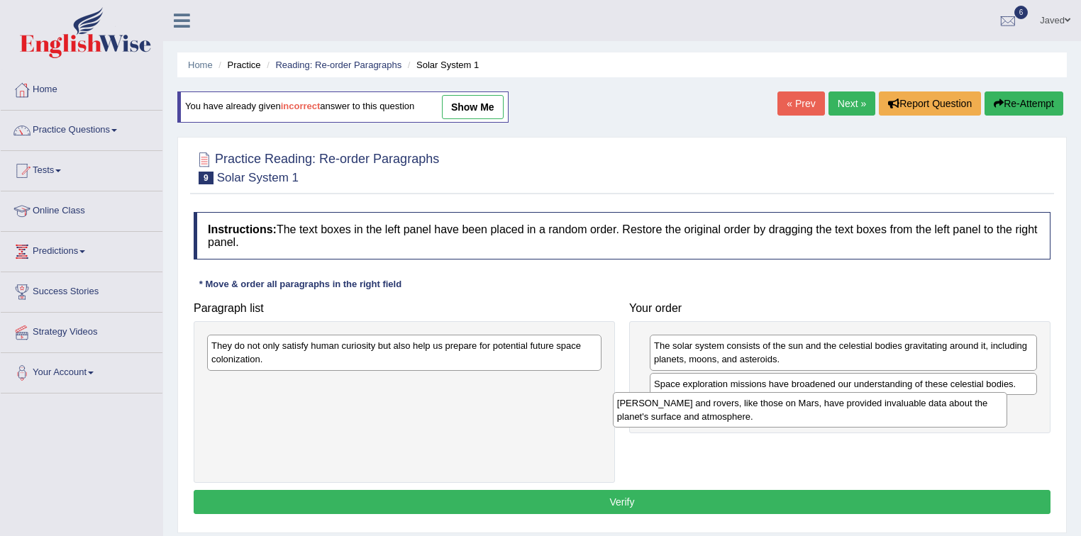
drag, startPoint x: 365, startPoint y: 392, endPoint x: 775, endPoint y: 411, distance: 409.8
click at [775, 411] on div "Landers and rovers, like those on Mars, have provided invaluable data about the…" at bounding box center [810, 409] width 395 height 35
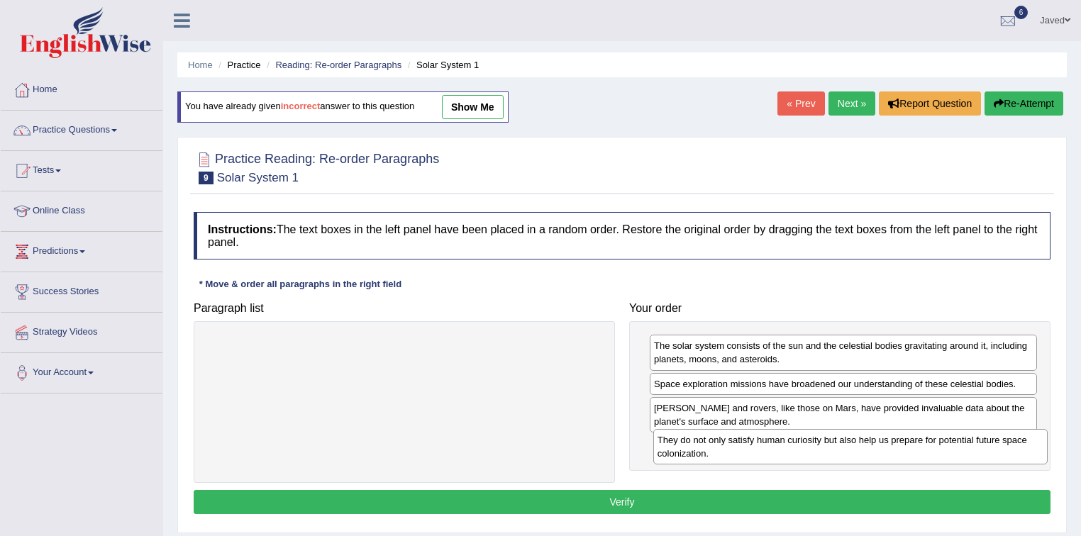
drag, startPoint x: 445, startPoint y: 348, endPoint x: 892, endPoint y: 443, distance: 456.0
click at [892, 443] on div "They do not only satisfy human curiosity but also help us prepare for potential…" at bounding box center [850, 446] width 395 height 35
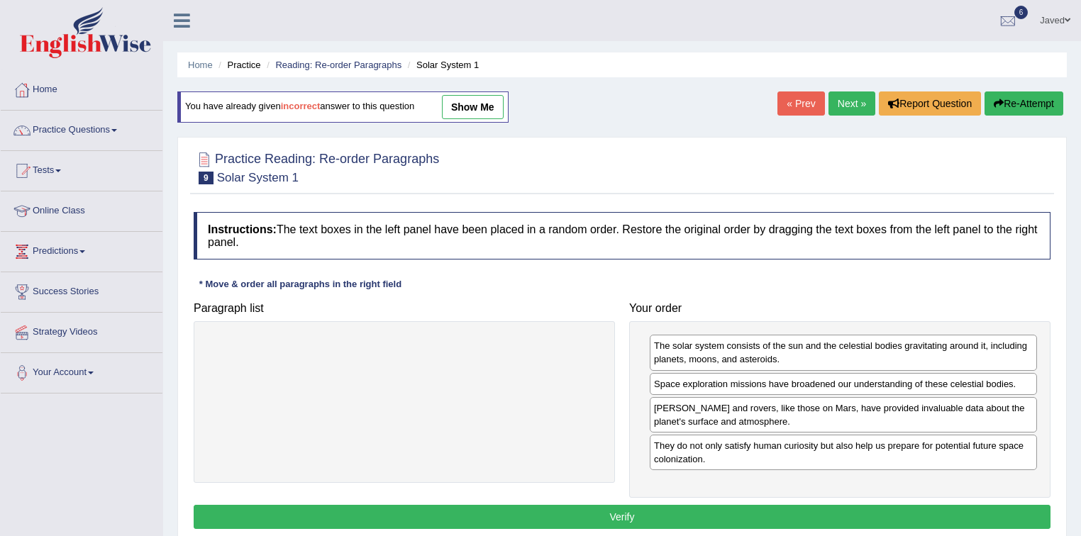
click at [648, 511] on button "Verify" at bounding box center [622, 517] width 857 height 24
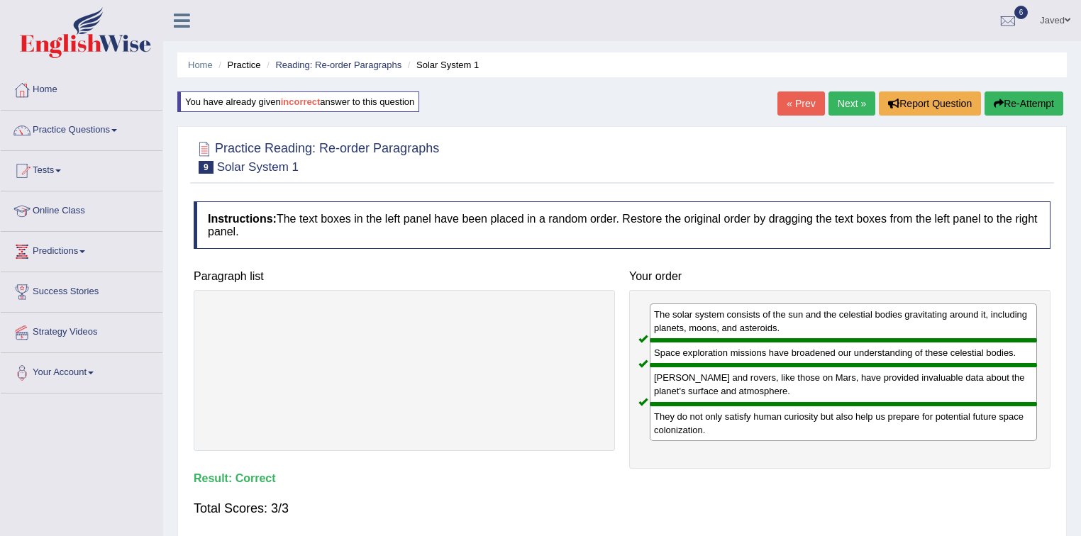
click at [849, 99] on link "Next »" at bounding box center [851, 104] width 47 height 24
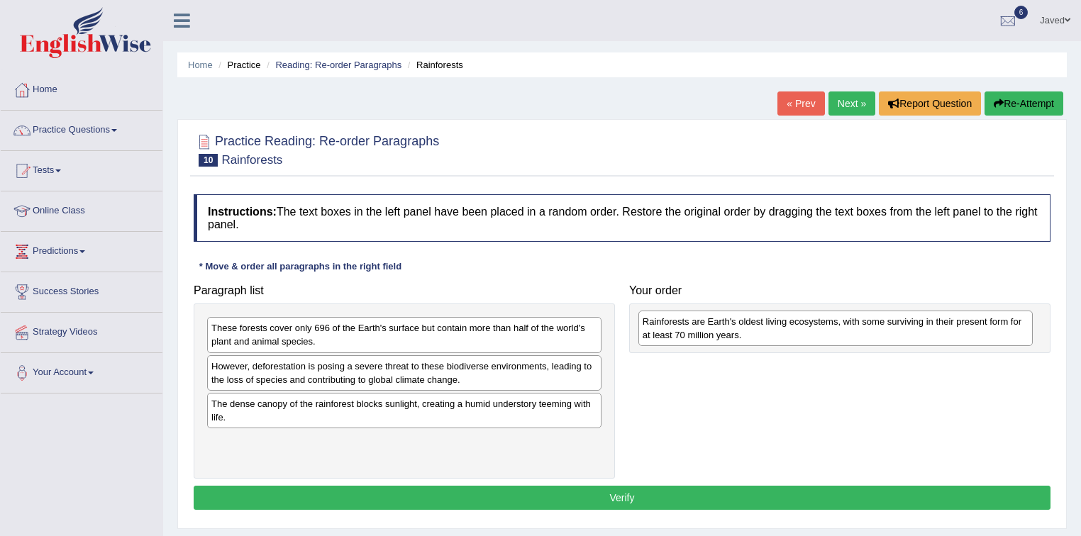
drag, startPoint x: 587, startPoint y: 409, endPoint x: 1023, endPoint y: 328, distance: 443.8
click at [1023, 328] on div "Rainforests are Earth's oldest living ecosystems, with some surviving in their …" at bounding box center [835, 328] width 395 height 35
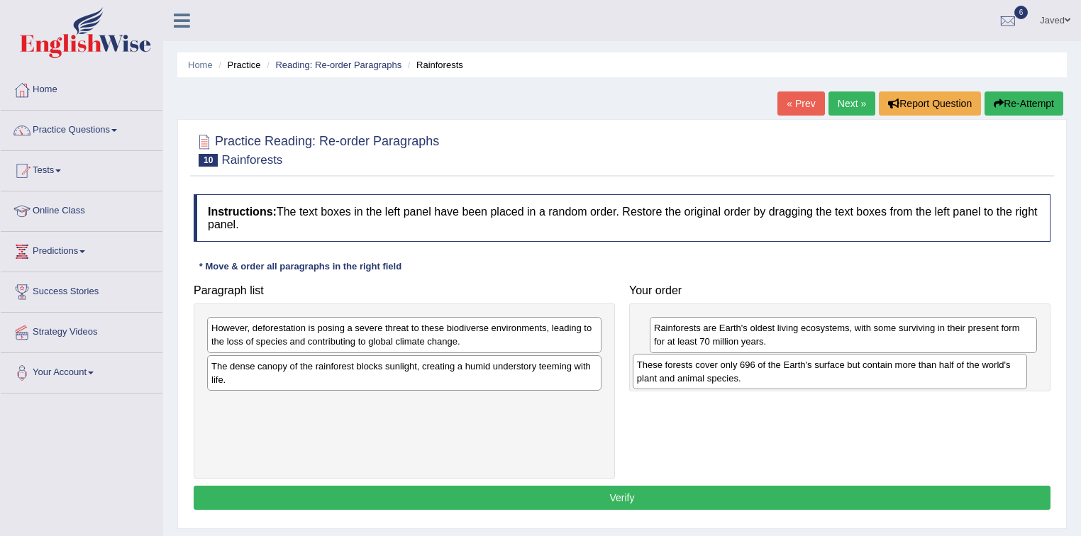
drag, startPoint x: 369, startPoint y: 340, endPoint x: 794, endPoint y: 377, distance: 427.2
click at [794, 377] on div "These forests cover only 696 of the Earth's surface but contain more than half …" at bounding box center [830, 371] width 395 height 35
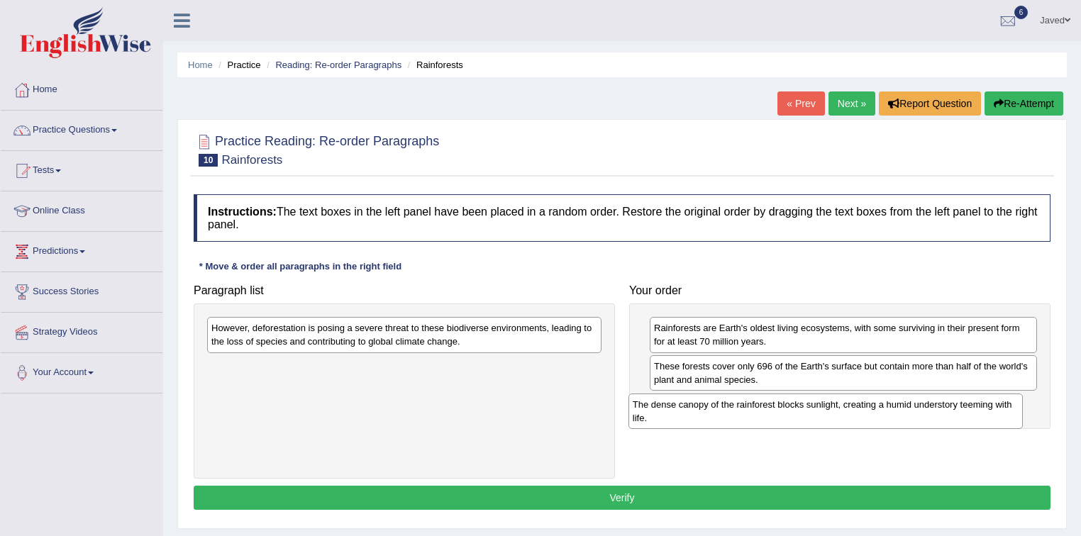
drag, startPoint x: 297, startPoint y: 379, endPoint x: 719, endPoint y: 418, distance: 423.1
click at [719, 418] on div "The dense canopy of the rainforest blocks sunlight, creating a humid understory…" at bounding box center [825, 411] width 395 height 35
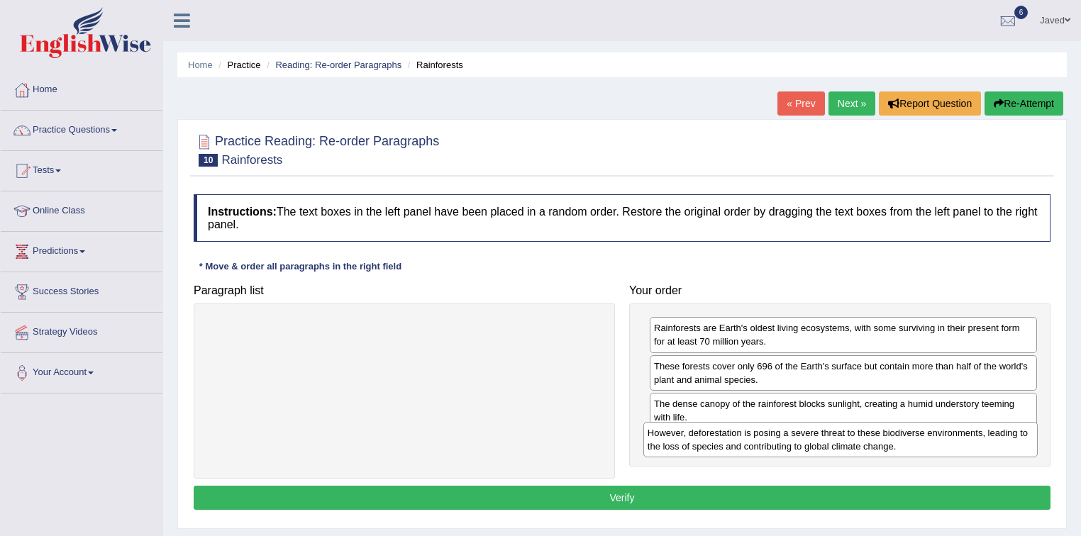
drag, startPoint x: 453, startPoint y: 338, endPoint x: 889, endPoint y: 444, distance: 449.5
click at [889, 444] on div "However, deforestation is posing a severe threat to these biodiverse environmen…" at bounding box center [840, 439] width 395 height 35
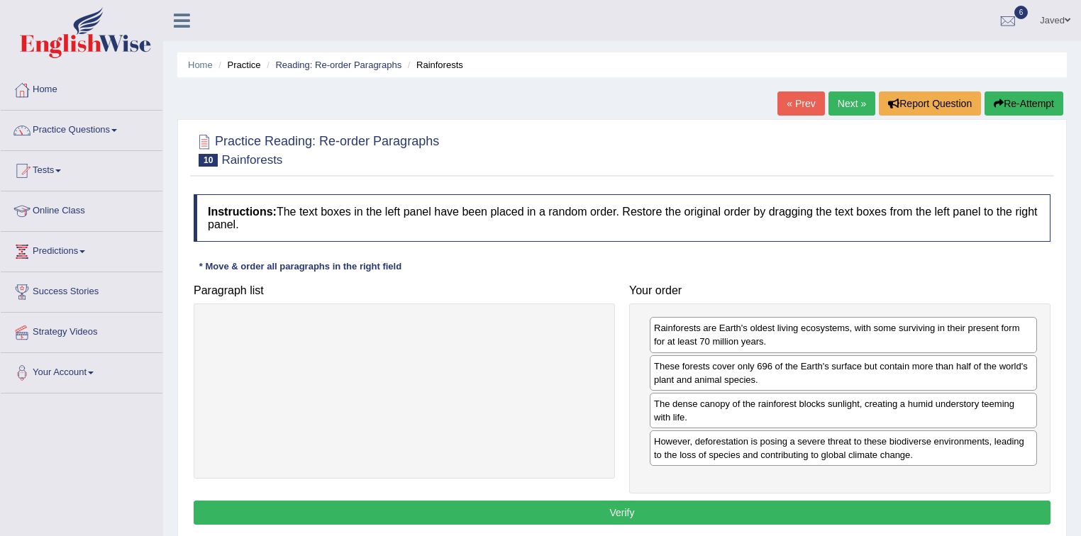
click at [698, 509] on button "Verify" at bounding box center [622, 513] width 857 height 24
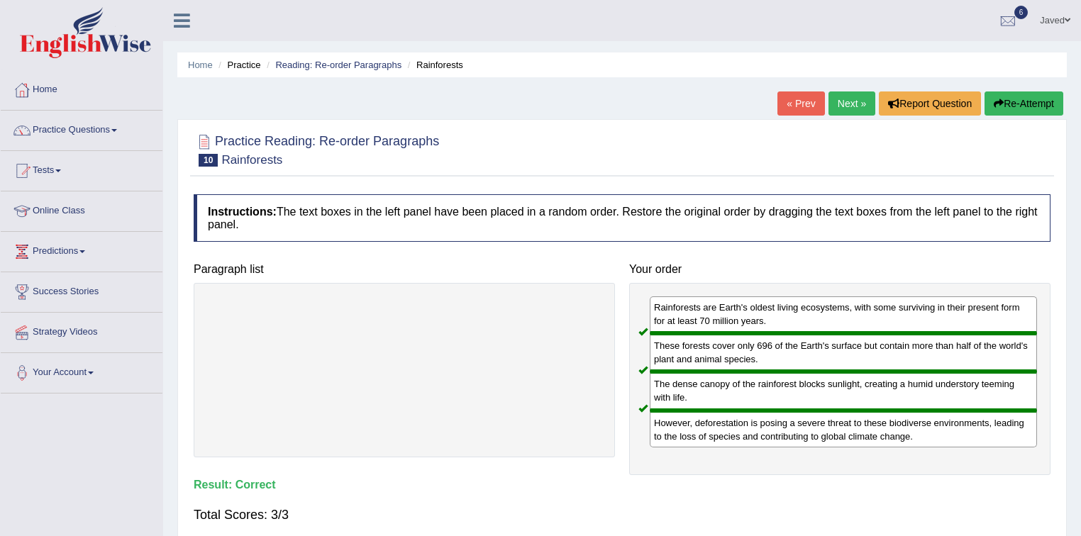
click at [850, 111] on link "Next »" at bounding box center [851, 104] width 47 height 24
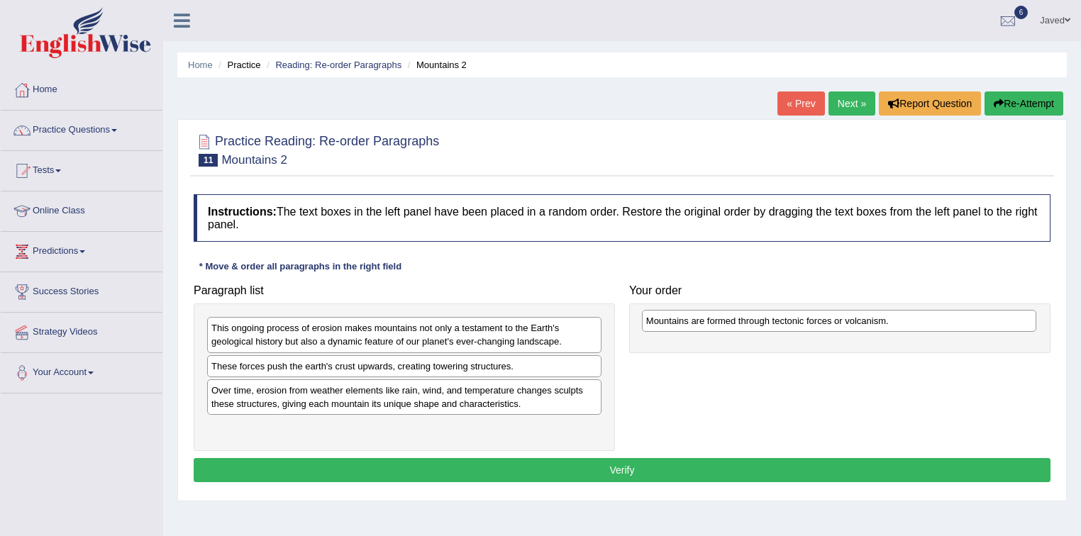
drag, startPoint x: 394, startPoint y: 327, endPoint x: 828, endPoint y: 320, distance: 434.9
click at [828, 320] on div "Mountains are formed through tectonic forces or volcanism." at bounding box center [839, 321] width 395 height 22
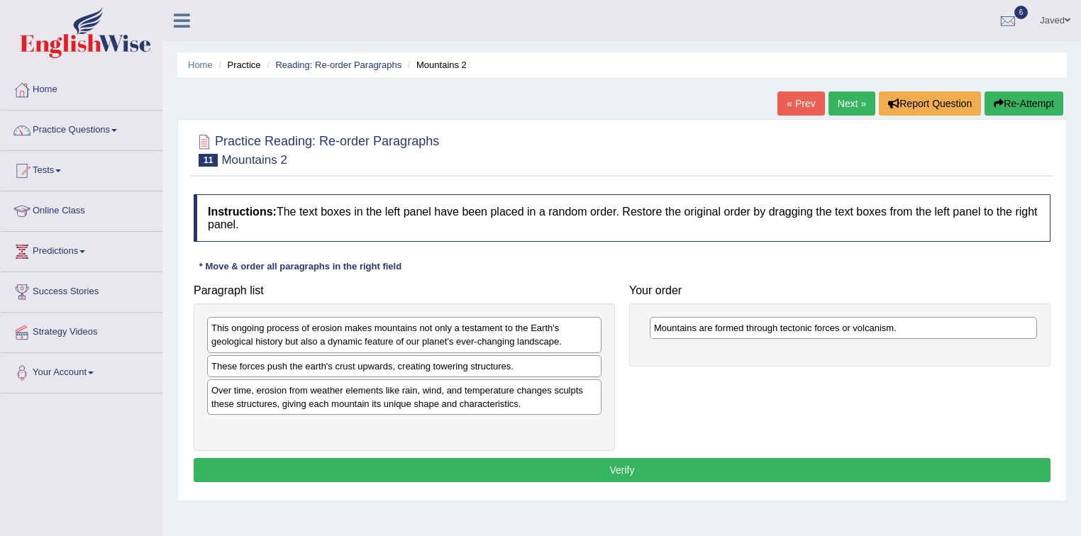
click at [290, 340] on div "This ongoing process of erosion makes mountains not only a testament to the Ear…" at bounding box center [404, 334] width 394 height 35
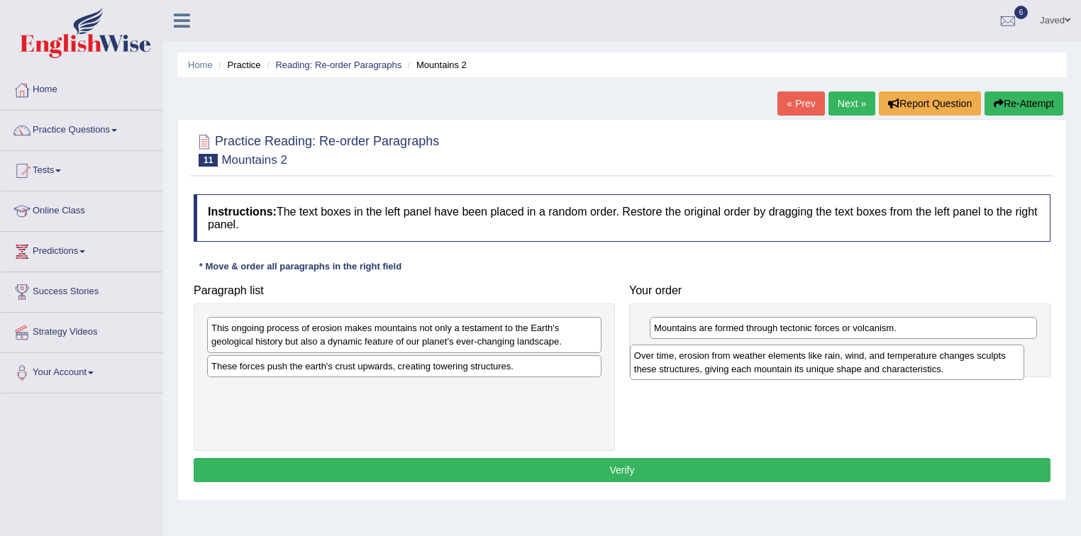
drag, startPoint x: 502, startPoint y: 409, endPoint x: 928, endPoint y: 367, distance: 427.6
click at [928, 367] on div "Over time, erosion from weather elements like rain, wind, and temperature chang…" at bounding box center [827, 362] width 395 height 35
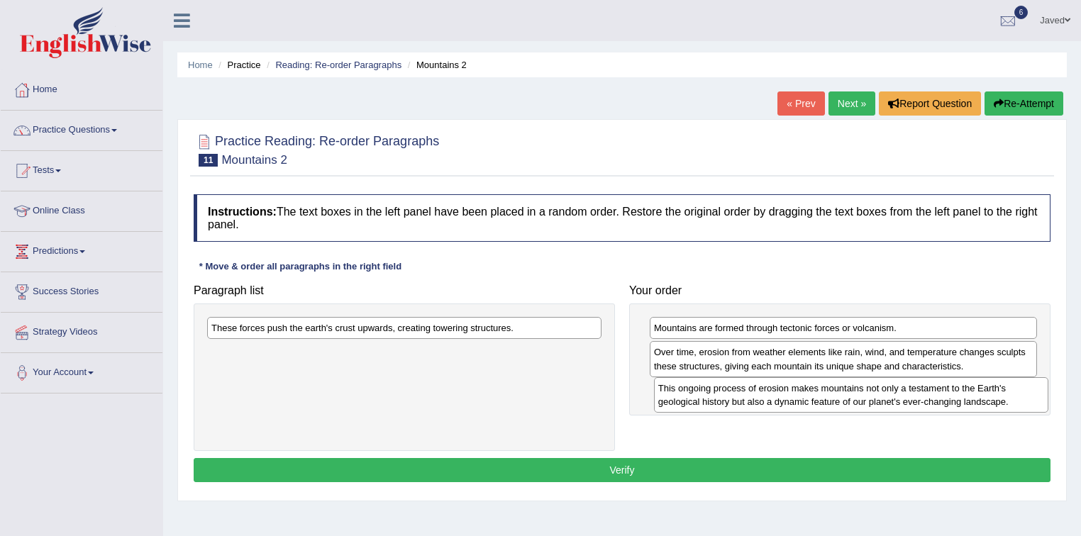
drag, startPoint x: 527, startPoint y: 343, endPoint x: 974, endPoint y: 403, distance: 450.9
click at [974, 403] on div "This ongoing process of erosion makes mountains not only a testament to the Ear…" at bounding box center [851, 394] width 395 height 35
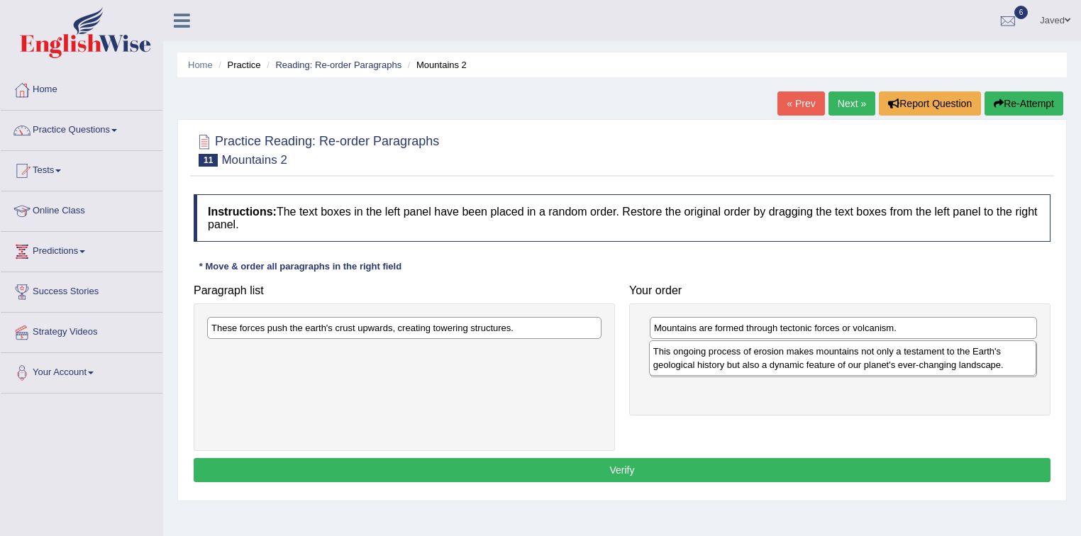
drag, startPoint x: 739, startPoint y: 404, endPoint x: 738, endPoint y: 360, distance: 44.0
click at [738, 360] on div "This ongoing process of erosion makes mountains not only a testament to the Ear…" at bounding box center [843, 357] width 388 height 35
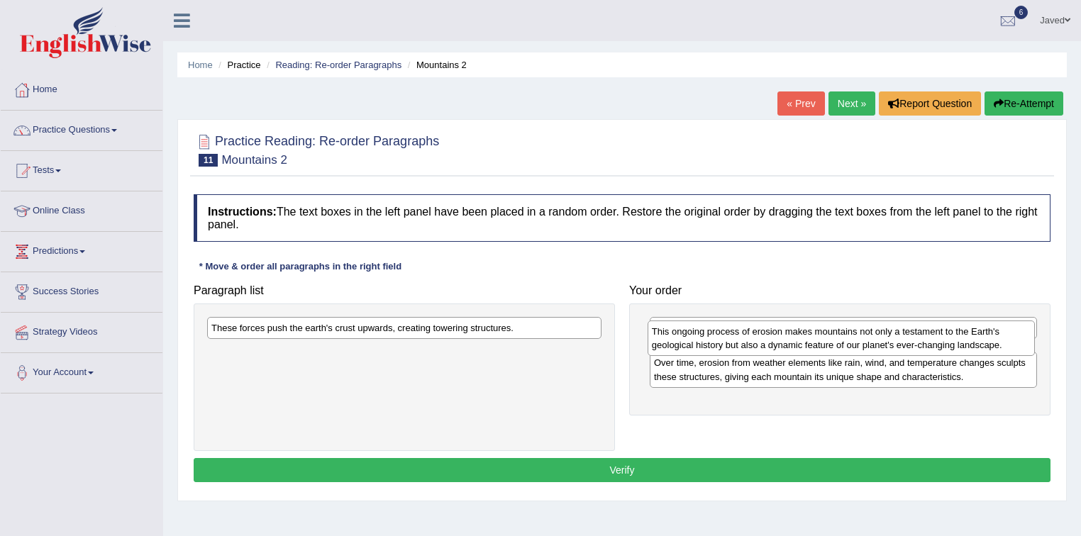
drag, startPoint x: 738, startPoint y: 387, endPoint x: 736, endPoint y: 329, distance: 58.2
click at [736, 329] on div "This ongoing process of erosion makes mountains not only a testament to the Ear…" at bounding box center [842, 338] width 388 height 35
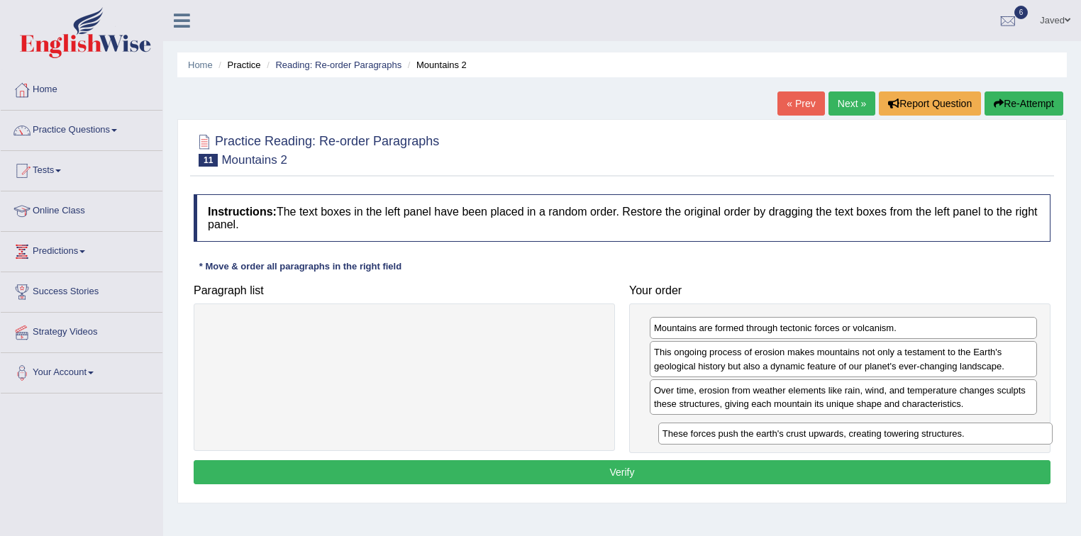
drag, startPoint x: 460, startPoint y: 333, endPoint x: 911, endPoint y: 439, distance: 463.3
click at [911, 439] on div "These forces push the earth's crust upwards, creating towering structures." at bounding box center [855, 434] width 395 height 22
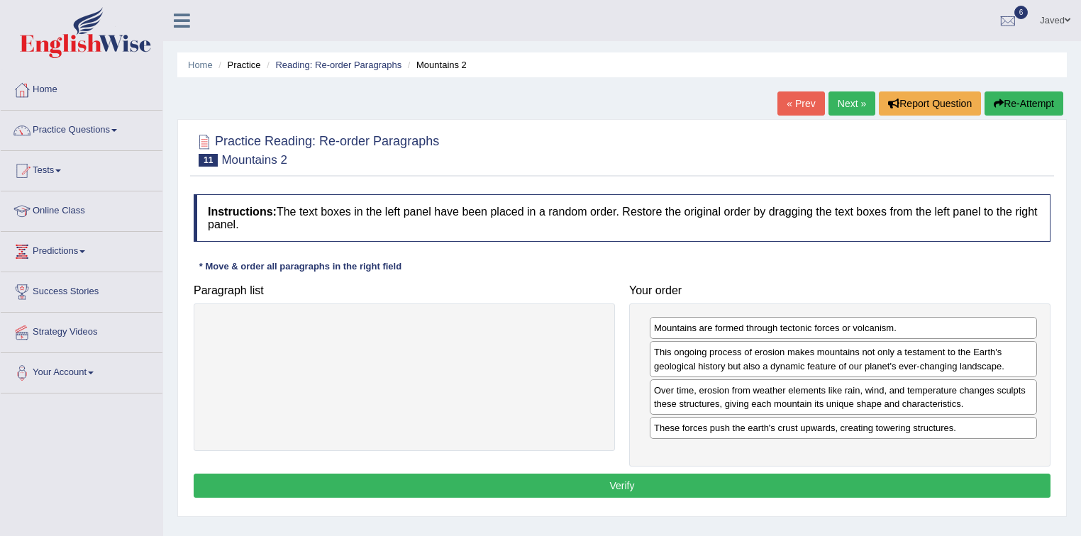
click at [689, 479] on button "Verify" at bounding box center [622, 486] width 857 height 24
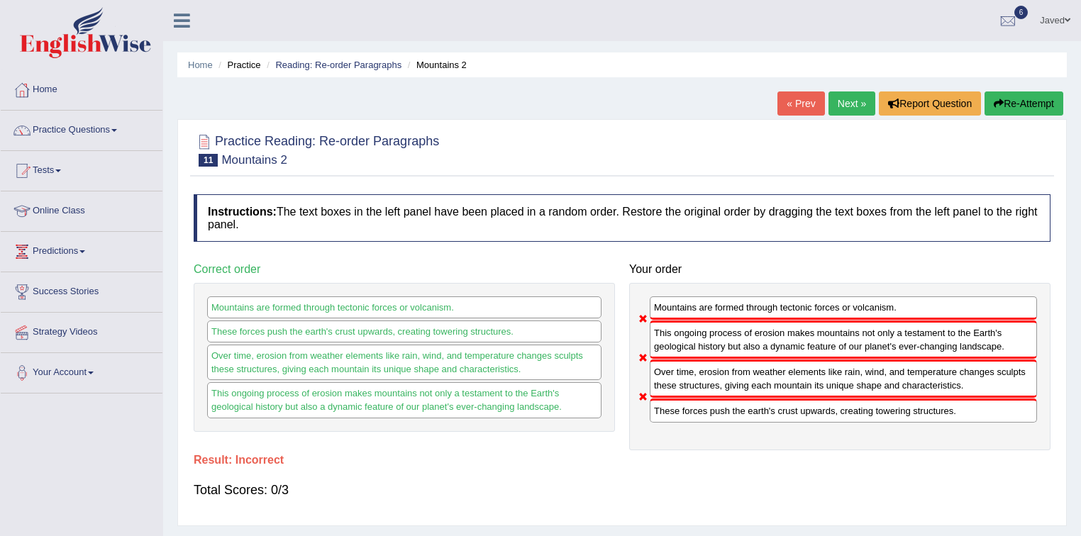
click at [1011, 99] on button "Re-Attempt" at bounding box center [1024, 104] width 79 height 24
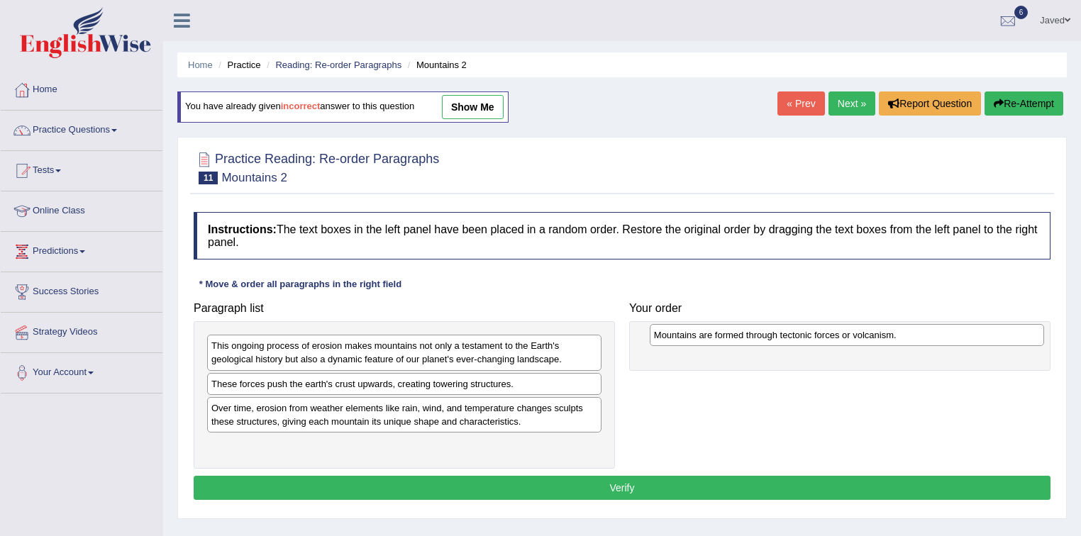
drag, startPoint x: 449, startPoint y: 347, endPoint x: 900, endPoint y: 334, distance: 451.3
click at [900, 334] on div "Mountains are formed through tectonic forces or volcanism." at bounding box center [847, 335] width 395 height 22
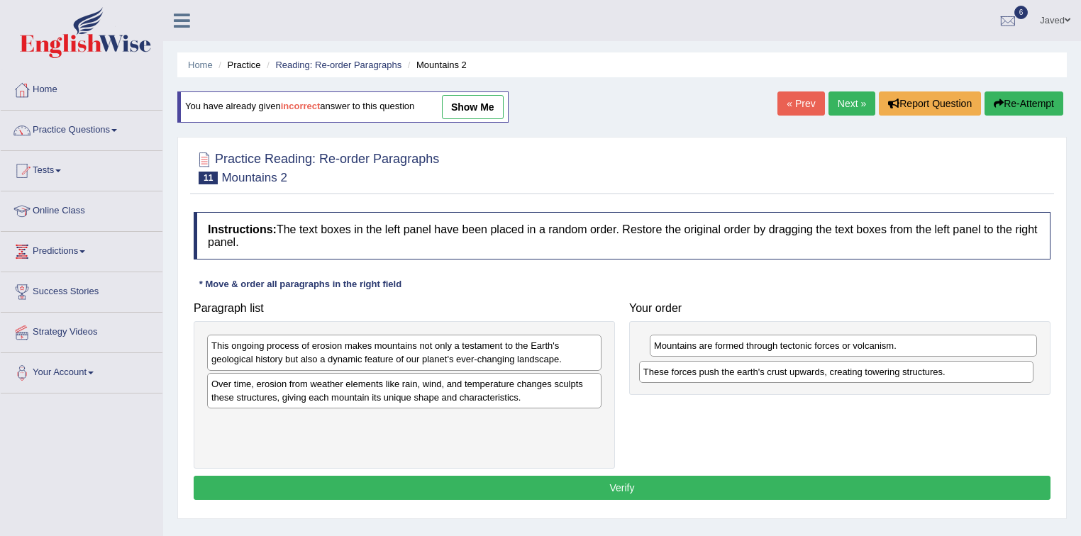
drag, startPoint x: 306, startPoint y: 386, endPoint x: 747, endPoint y: 374, distance: 441.4
click at [747, 374] on div "These forces push the earth's crust upwards, creating towering structures." at bounding box center [836, 372] width 395 height 22
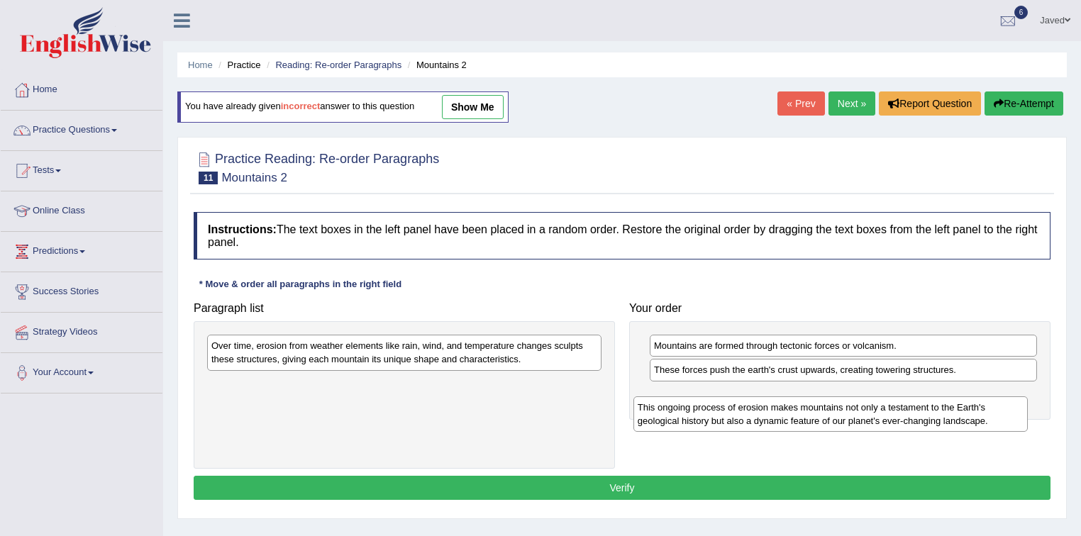
drag, startPoint x: 422, startPoint y: 358, endPoint x: 855, endPoint y: 418, distance: 437.6
click at [855, 419] on div "This ongoing process of erosion makes mountains not only a testament to the Ear…" at bounding box center [830, 414] width 395 height 35
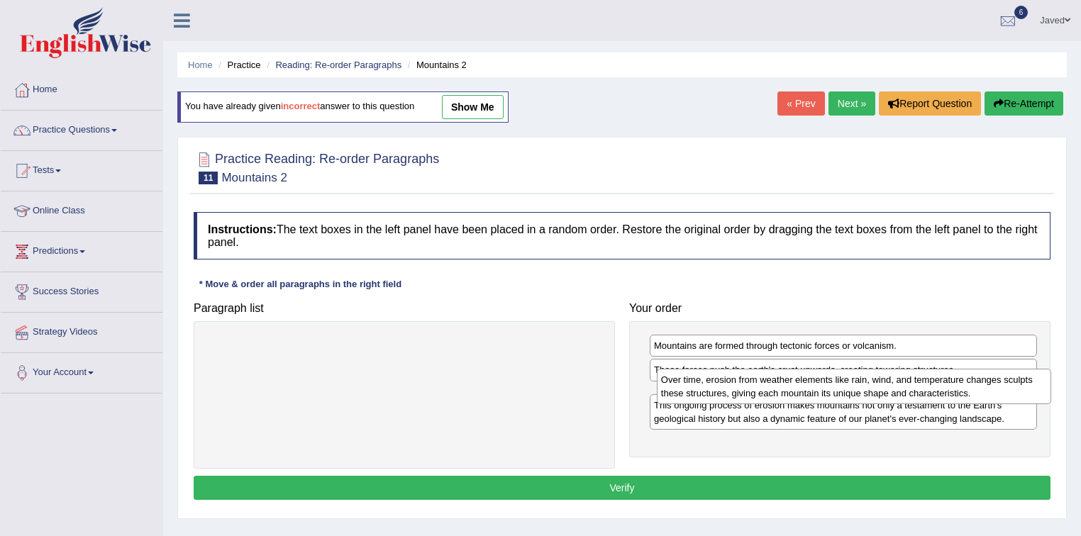
drag, startPoint x: 381, startPoint y: 352, endPoint x: 831, endPoint y: 386, distance: 451.0
click at [831, 386] on div "Over time, erosion from weather elements like rain, wind, and temperature chang…" at bounding box center [854, 386] width 395 height 35
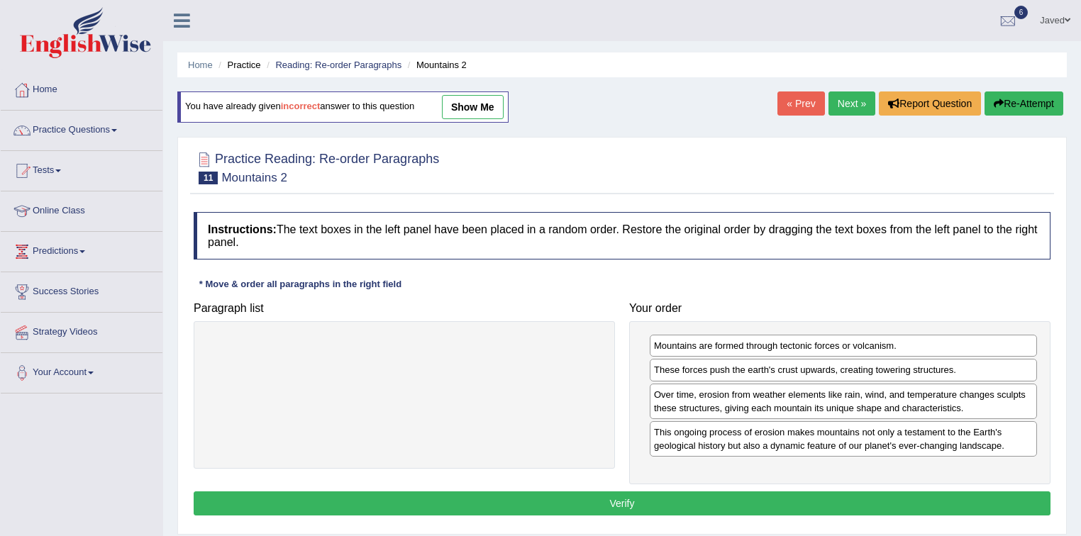
click at [753, 499] on button "Verify" at bounding box center [622, 504] width 857 height 24
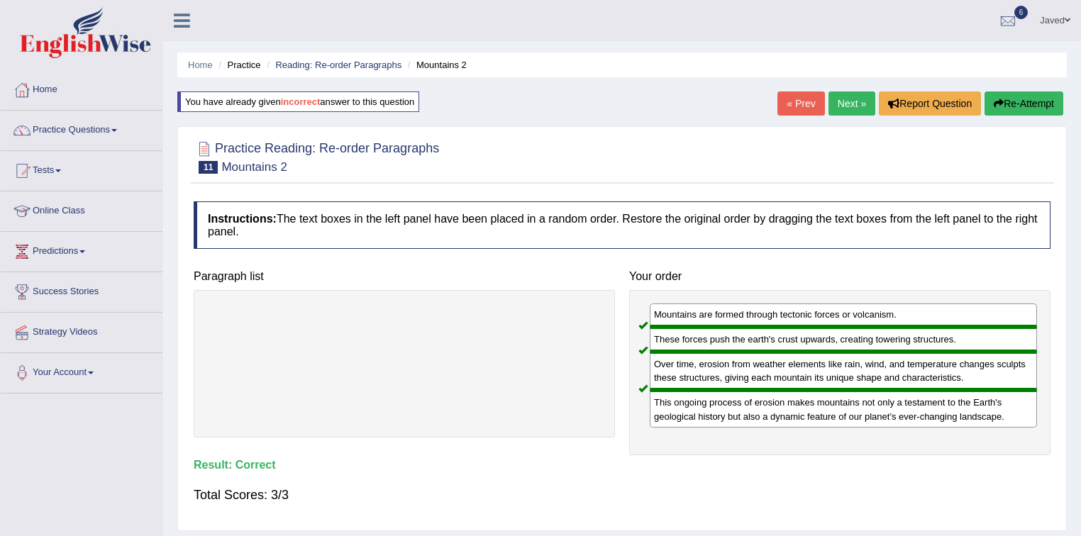
click at [854, 103] on link "Next »" at bounding box center [851, 104] width 47 height 24
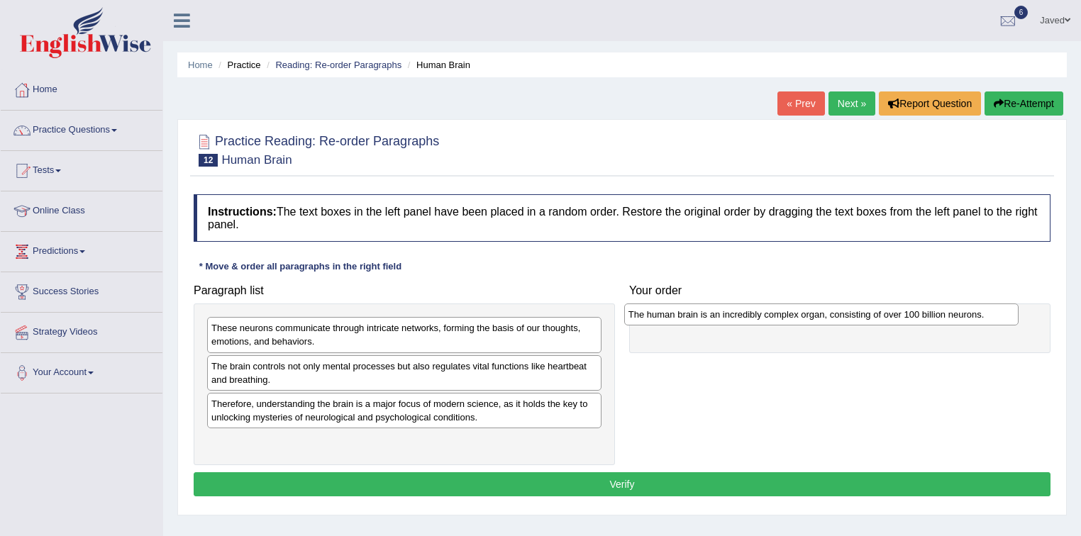
drag, startPoint x: 475, startPoint y: 406, endPoint x: 896, endPoint y: 318, distance: 429.7
click at [896, 318] on div "The human brain is an incredibly complex organ, consisting of over 100 billion …" at bounding box center [821, 315] width 395 height 22
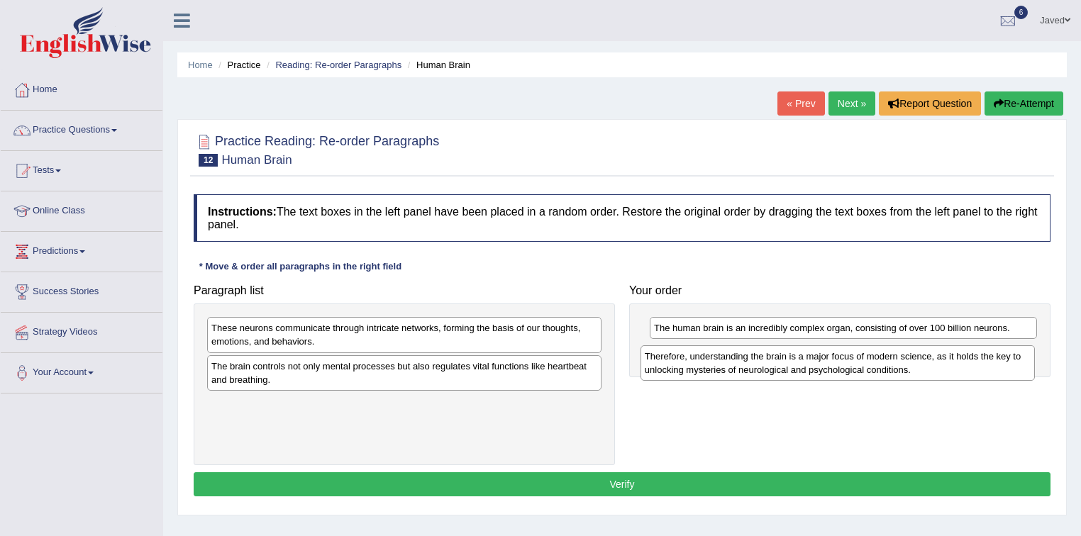
drag, startPoint x: 560, startPoint y: 409, endPoint x: 993, endPoint y: 362, distance: 435.9
click at [993, 362] on div "Therefore, understanding the brain is a major focus of modern science, as it ho…" at bounding box center [838, 362] width 395 height 35
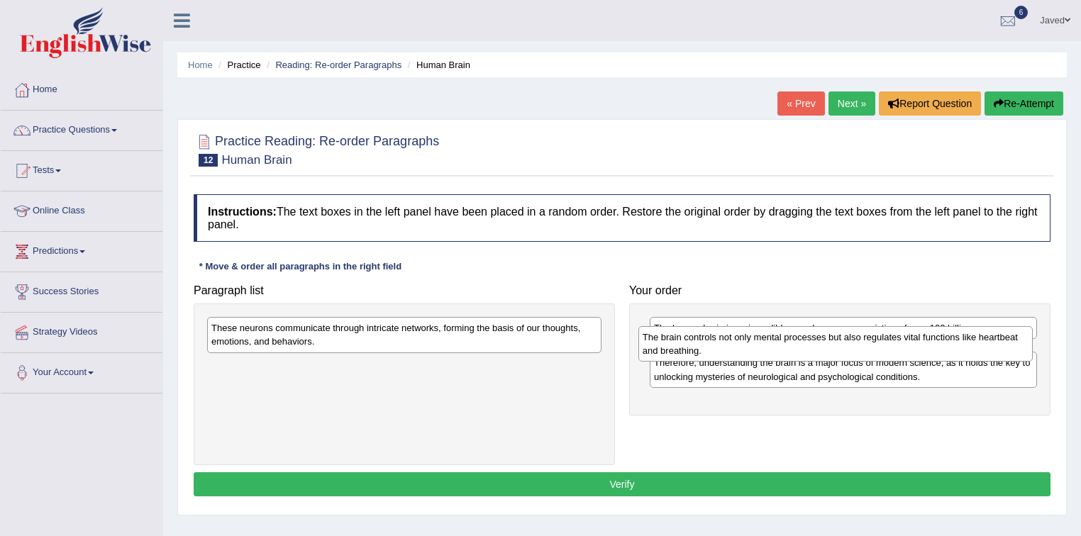
drag, startPoint x: 556, startPoint y: 369, endPoint x: 987, endPoint y: 340, distance: 432.2
click at [987, 340] on div "The brain controls not only mental processes but also regulates vital functions…" at bounding box center [835, 343] width 395 height 35
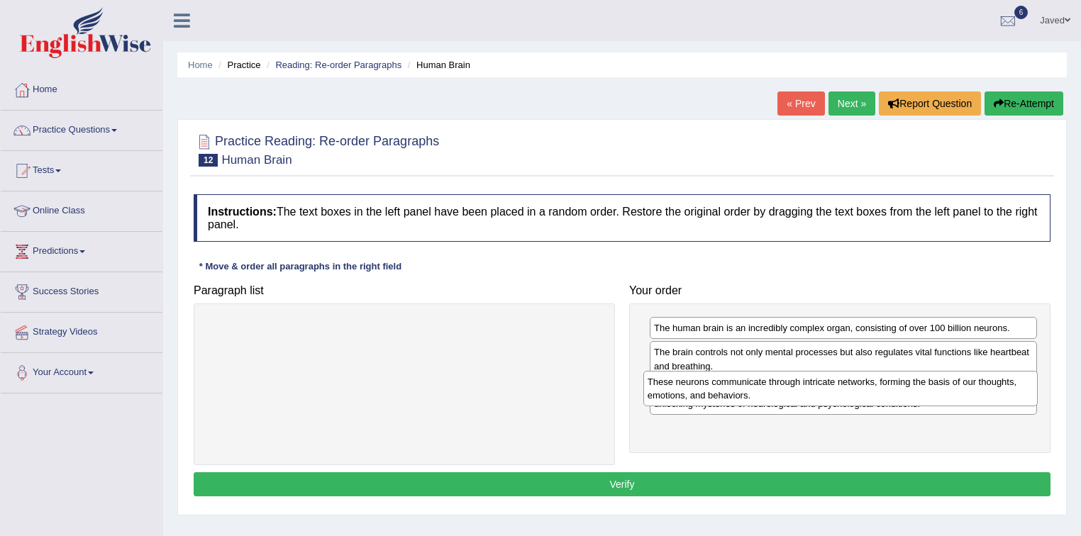
drag, startPoint x: 528, startPoint y: 343, endPoint x: 965, endPoint y: 396, distance: 440.2
click at [965, 396] on div "These neurons communicate through intricate networks, forming the basis of our …" at bounding box center [840, 388] width 395 height 35
drag, startPoint x: 890, startPoint y: 434, endPoint x: 880, endPoint y: 386, distance: 49.2
click at [881, 386] on div "These neurons communicate through intricate networks, forming the basis of our …" at bounding box center [836, 391] width 388 height 35
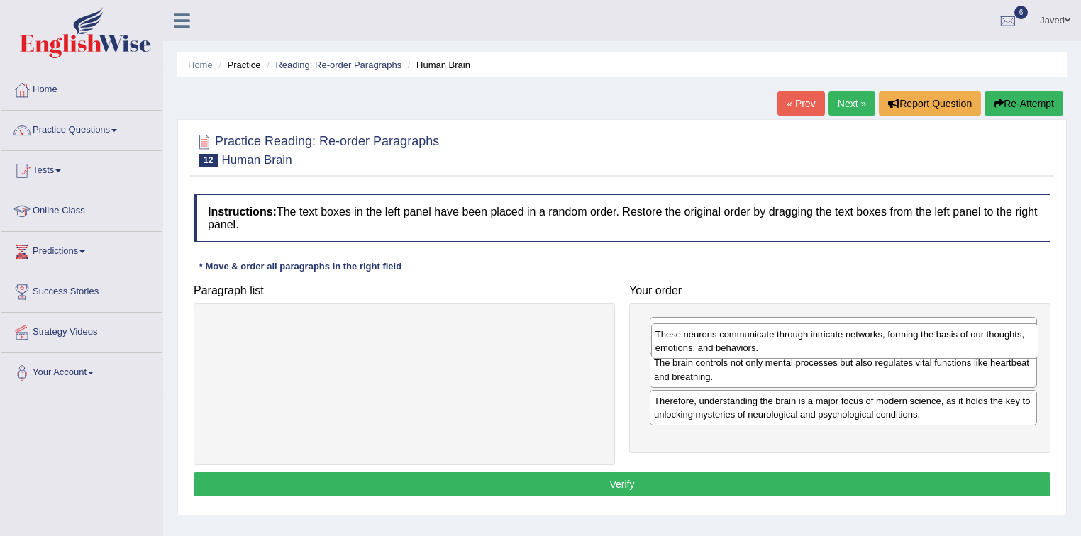
drag, startPoint x: 785, startPoint y: 397, endPoint x: 786, endPoint y: 342, distance: 55.3
click at [786, 342] on div "These neurons communicate through intricate networks, forming the basis of our …" at bounding box center [845, 340] width 388 height 35
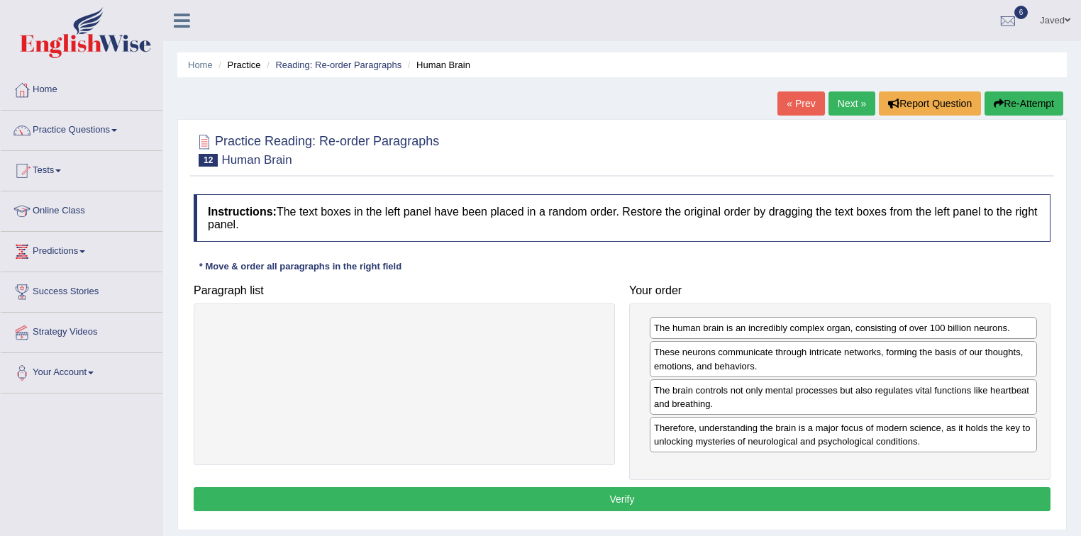
click at [698, 497] on button "Verify" at bounding box center [622, 499] width 857 height 24
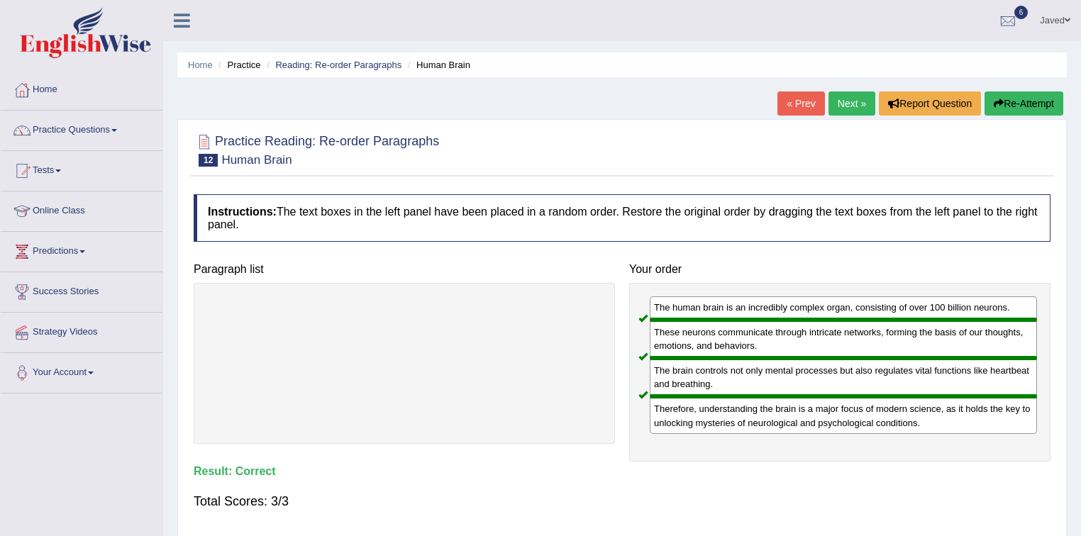
click at [841, 100] on link "Next »" at bounding box center [851, 104] width 47 height 24
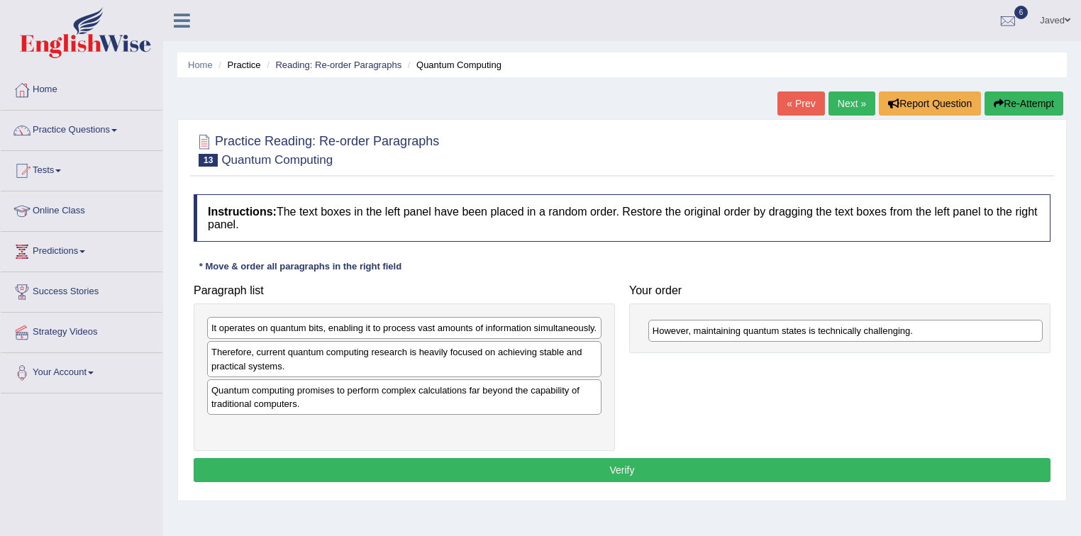
drag, startPoint x: 416, startPoint y: 329, endPoint x: 858, endPoint y: 332, distance: 441.2
click at [858, 332] on div "However, maintaining quantum states is technically challenging." at bounding box center [845, 331] width 395 height 22
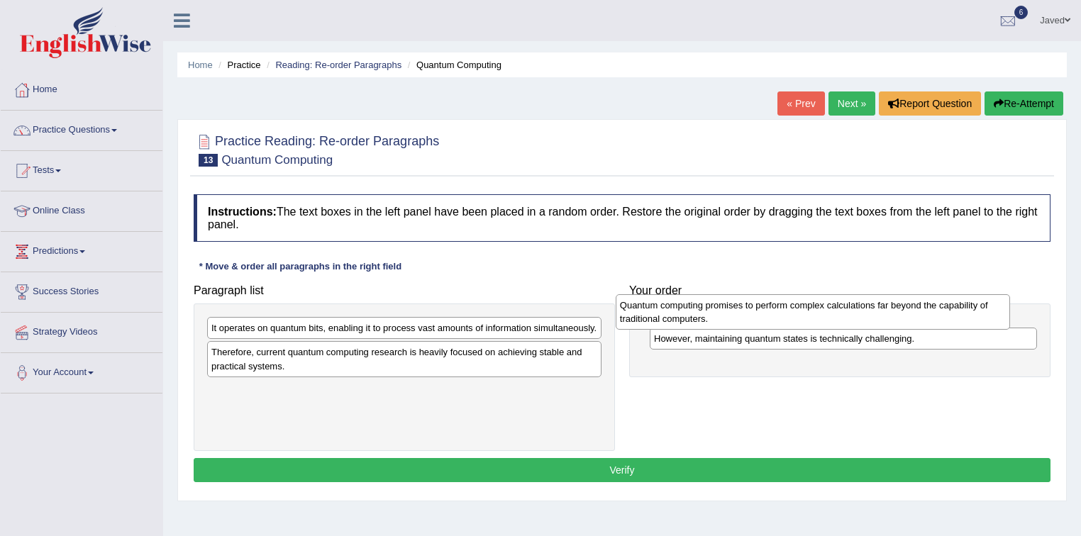
drag, startPoint x: 580, startPoint y: 402, endPoint x: 992, endPoint y: 318, distance: 420.7
click at [992, 318] on div "Quantum computing promises to perform complex calculations far beyond the capab…" at bounding box center [813, 311] width 395 height 35
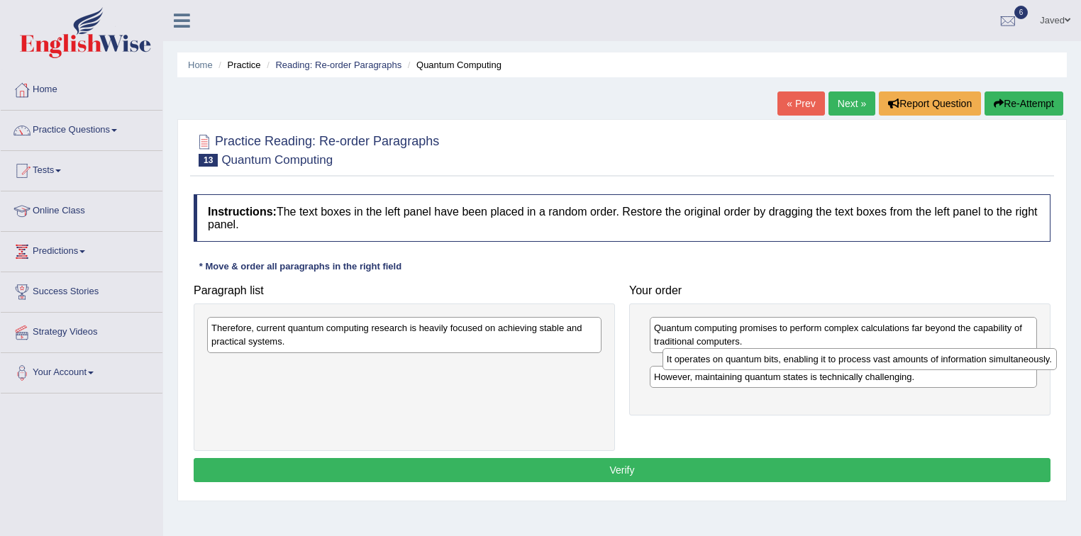
drag, startPoint x: 383, startPoint y: 331, endPoint x: 838, endPoint y: 360, distance: 456.3
click at [838, 360] on div "It operates on quantum bits, enabling it to process vast amounts of information…" at bounding box center [860, 359] width 395 height 22
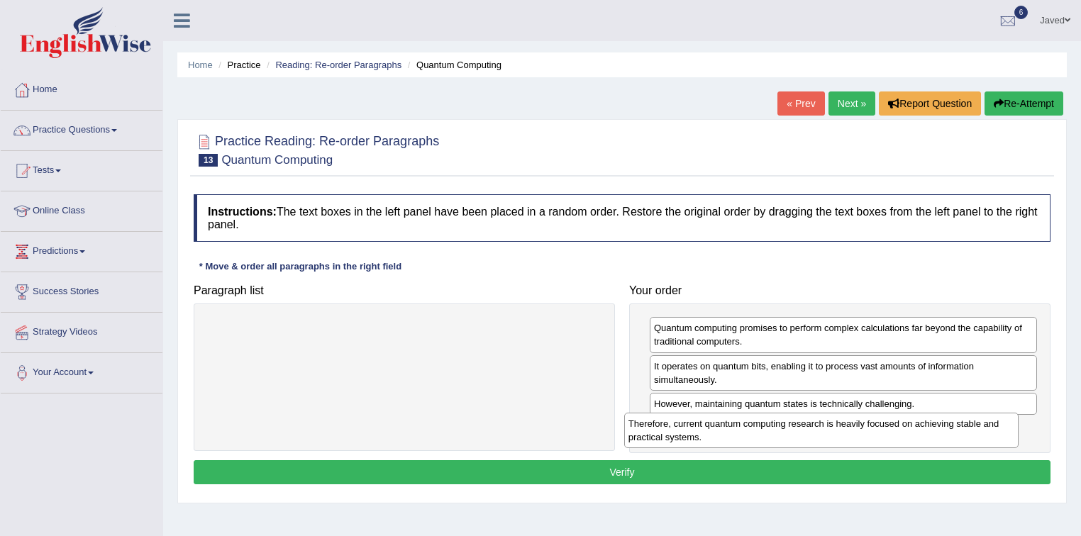
drag, startPoint x: 465, startPoint y: 336, endPoint x: 884, endPoint y: 431, distance: 429.3
click at [884, 431] on div "Therefore, current quantum computing research is heavily focused on achieving s…" at bounding box center [821, 430] width 395 height 35
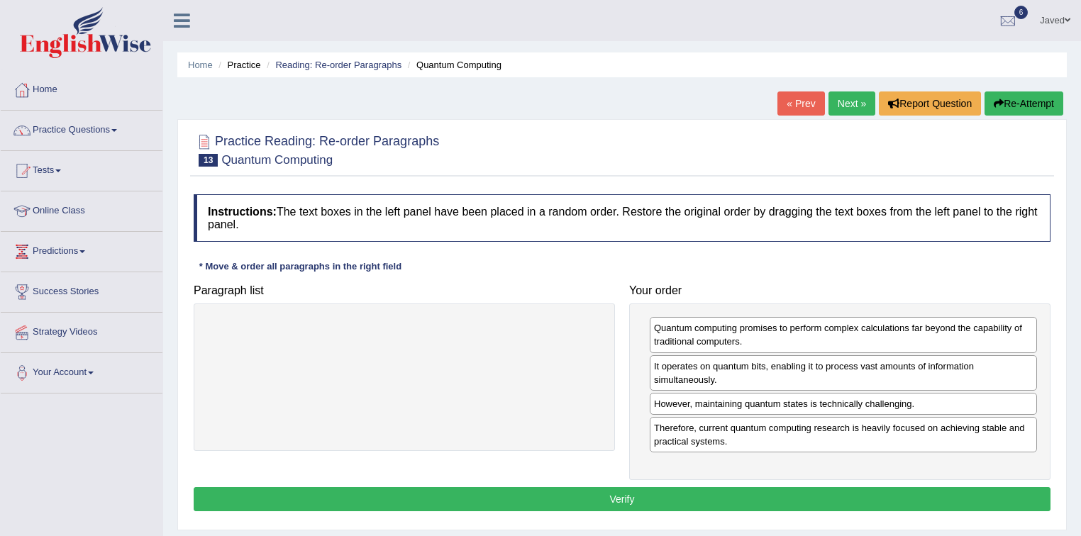
click at [754, 499] on button "Verify" at bounding box center [622, 499] width 857 height 24
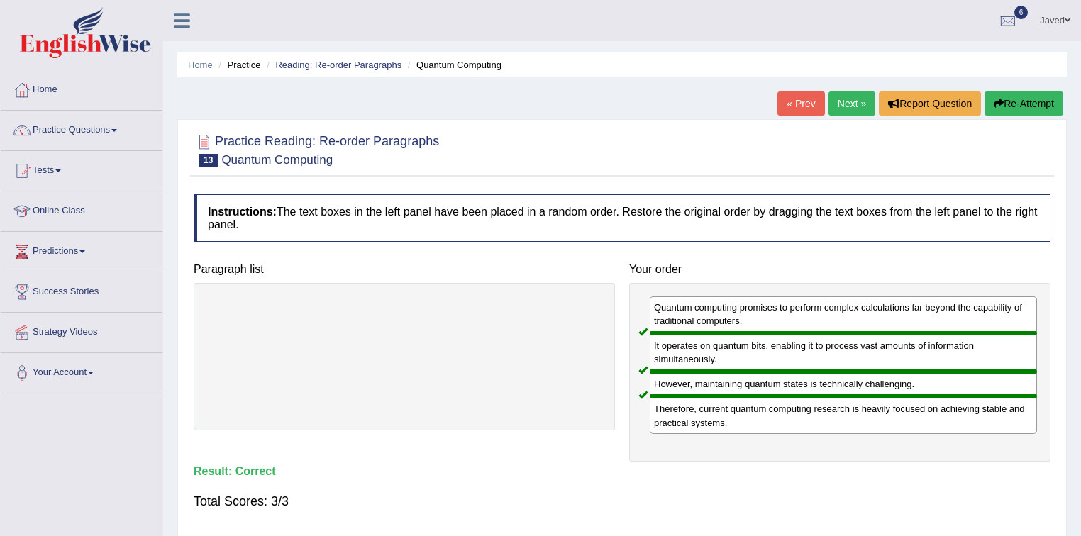
click at [1024, 110] on button "Re-Attempt" at bounding box center [1024, 104] width 79 height 24
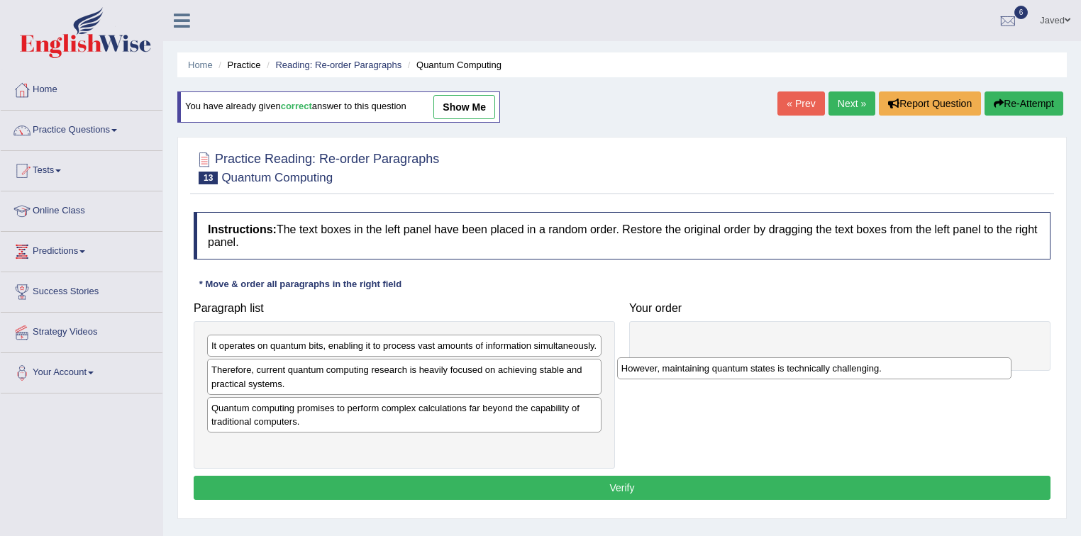
drag, startPoint x: 387, startPoint y: 342, endPoint x: 802, endPoint y: 358, distance: 415.3
click at [802, 360] on div "However, maintaining quantum states is technically challenging." at bounding box center [814, 368] width 395 height 22
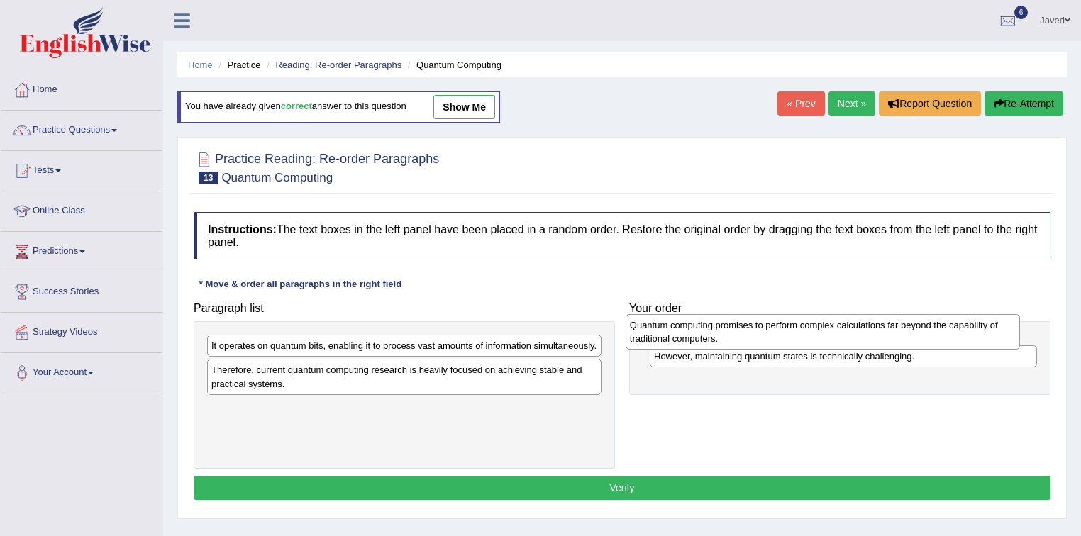
drag, startPoint x: 314, startPoint y: 417, endPoint x: 732, endPoint y: 335, distance: 426.5
click at [732, 335] on div "Quantum computing promises to perform complex calculations far beyond the capab…" at bounding box center [823, 331] width 395 height 35
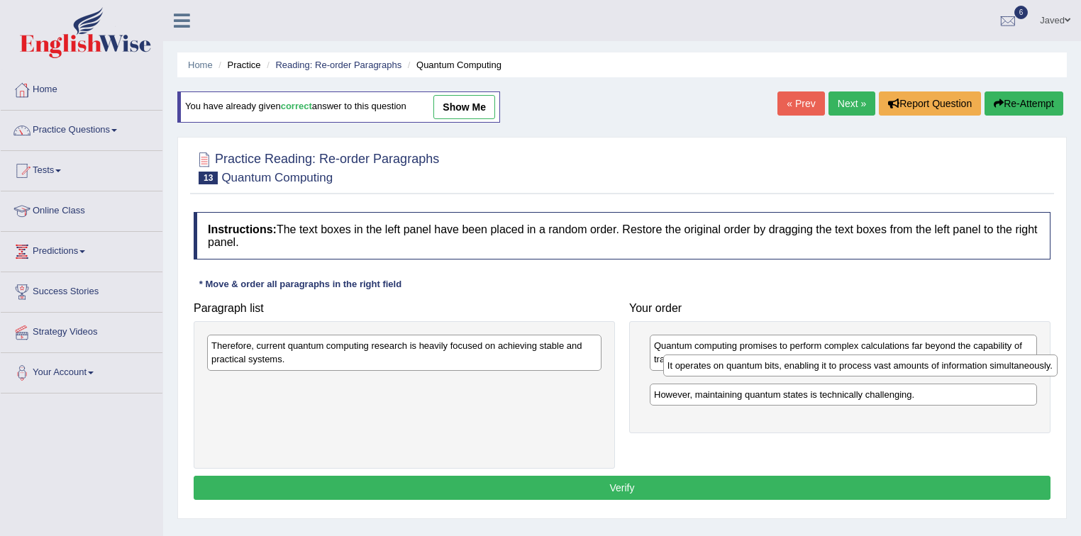
drag, startPoint x: 418, startPoint y: 346, endPoint x: 874, endPoint y: 366, distance: 456.5
click at [874, 366] on div "It operates on quantum bits, enabling it to process vast amounts of information…" at bounding box center [860, 366] width 395 height 22
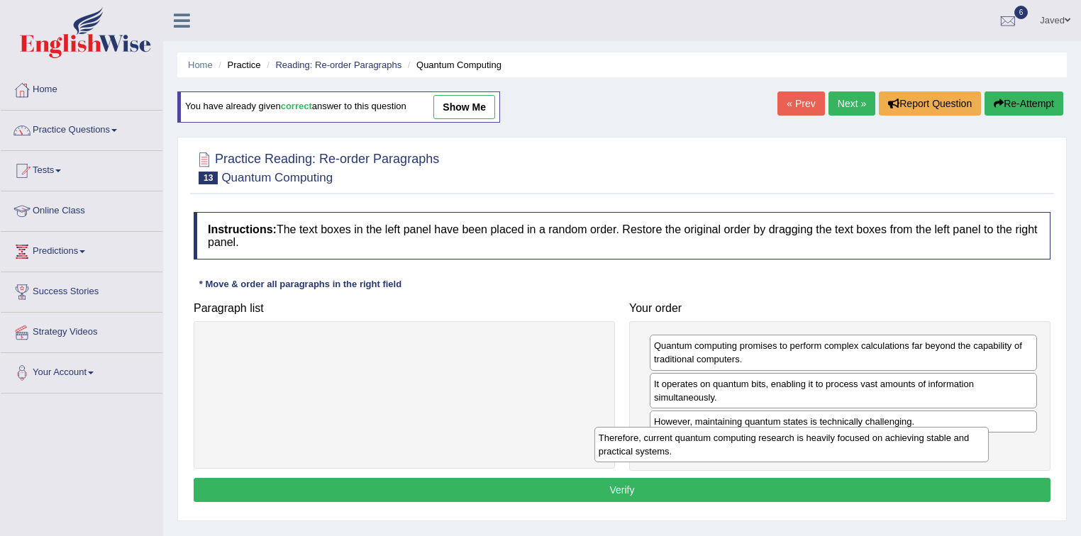
drag, startPoint x: 467, startPoint y: 351, endPoint x: 854, endPoint y: 443, distance: 398.1
click at [854, 443] on div "Therefore, current quantum computing research is heavily focused on achieving s…" at bounding box center [791, 444] width 395 height 35
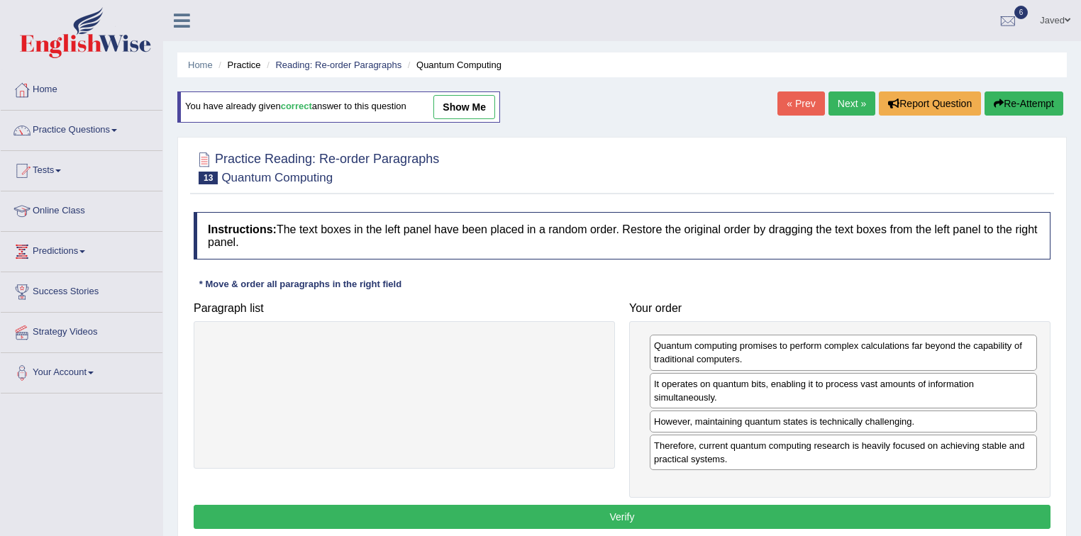
click at [638, 511] on button "Verify" at bounding box center [622, 517] width 857 height 24
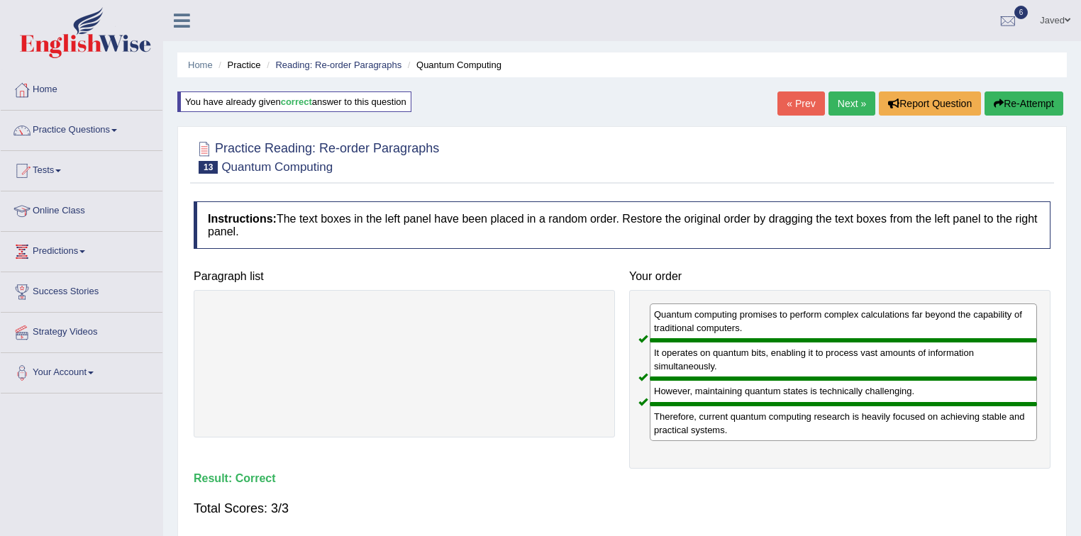
click at [855, 111] on link "Next »" at bounding box center [851, 104] width 47 height 24
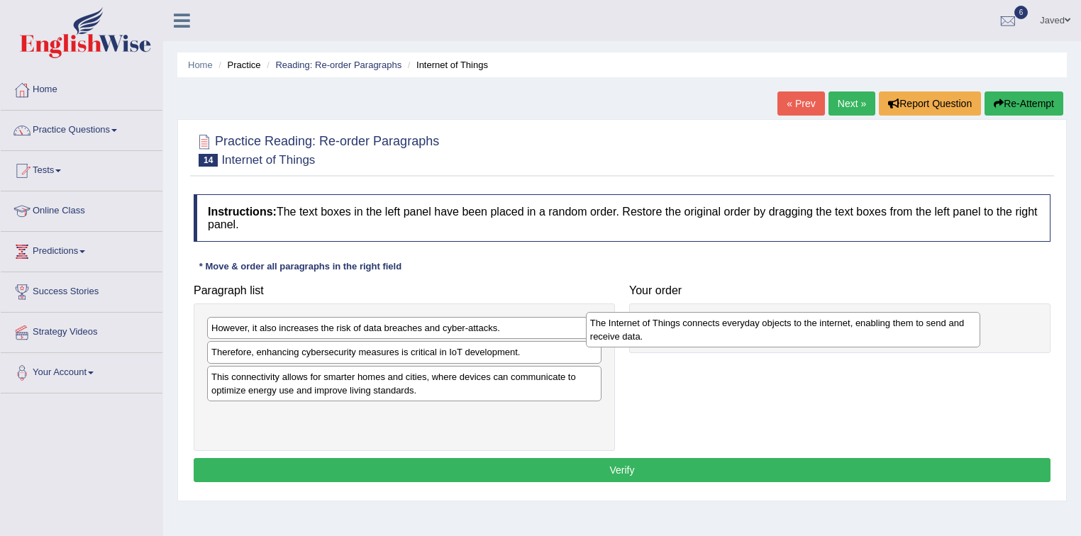
drag, startPoint x: 454, startPoint y: 337, endPoint x: 880, endPoint y: 328, distance: 425.7
click at [880, 328] on div "The Internet of Things connects everyday objects to the internet, enabling them…" at bounding box center [783, 329] width 395 height 35
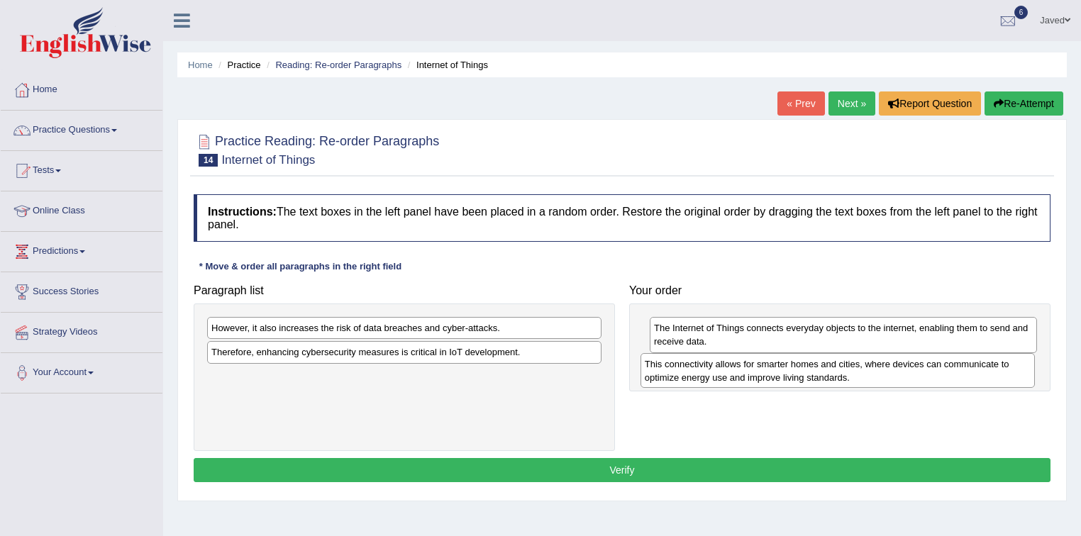
drag, startPoint x: 396, startPoint y: 389, endPoint x: 829, endPoint y: 377, distance: 433.6
click at [829, 377] on div "This connectivity allows for smarter homes and cities, where devices can commun…" at bounding box center [838, 370] width 395 height 35
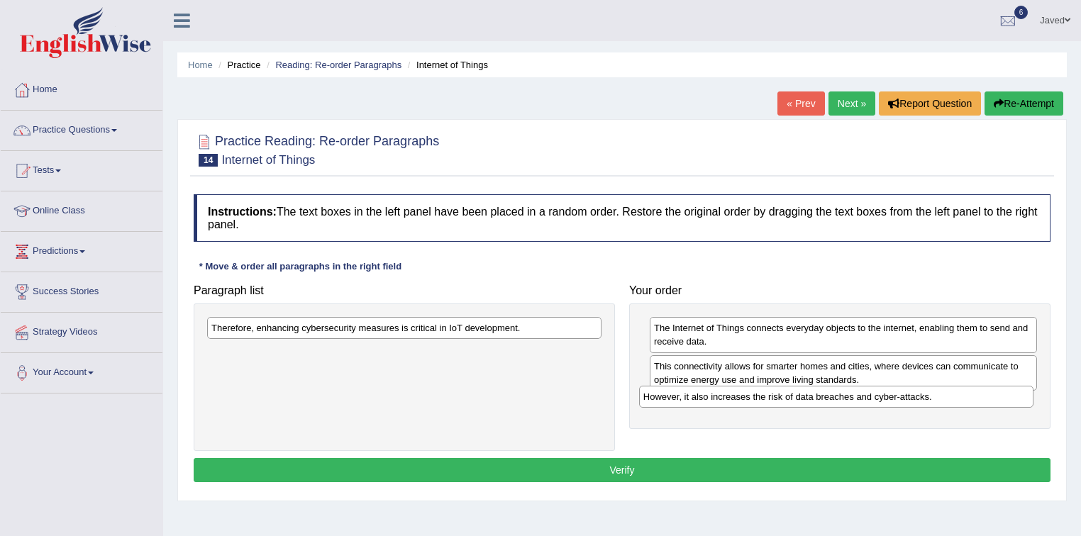
drag, startPoint x: 521, startPoint y: 326, endPoint x: 954, endPoint y: 394, distance: 438.1
click at [954, 394] on div "However, it also increases the risk of data breaches and cyber-attacks." at bounding box center [836, 397] width 395 height 22
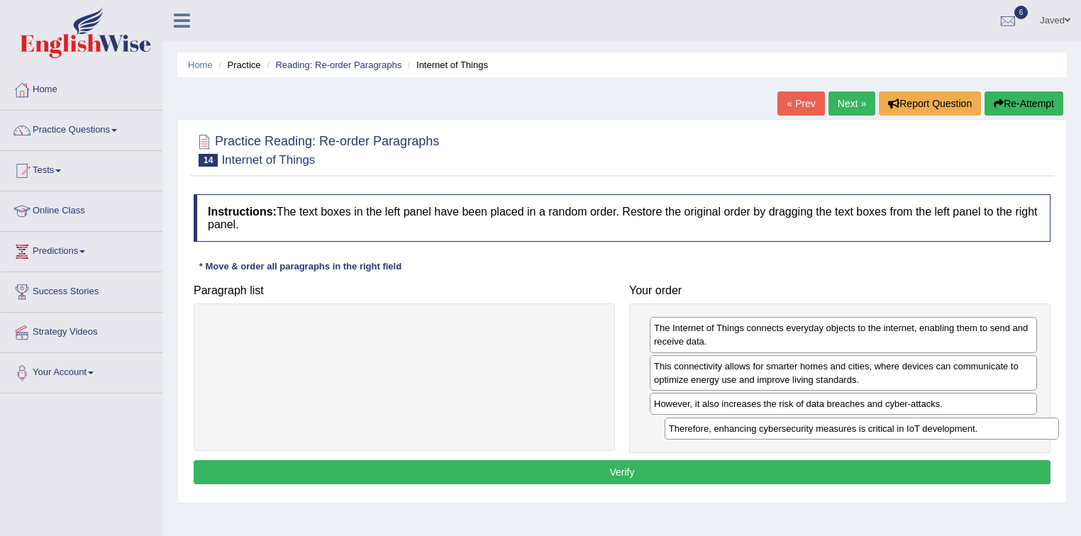
drag, startPoint x: 379, startPoint y: 332, endPoint x: 798, endPoint y: 428, distance: 430.2
click at [821, 432] on div "Therefore, enhancing cybersecurity measures is critical in IoT development." at bounding box center [862, 429] width 395 height 22
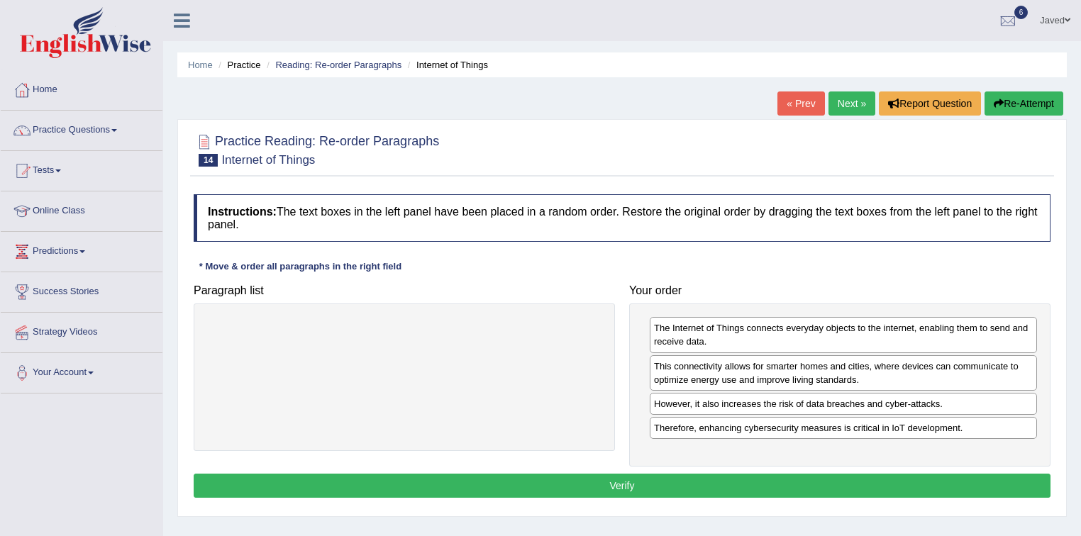
click at [621, 479] on button "Verify" at bounding box center [622, 486] width 857 height 24
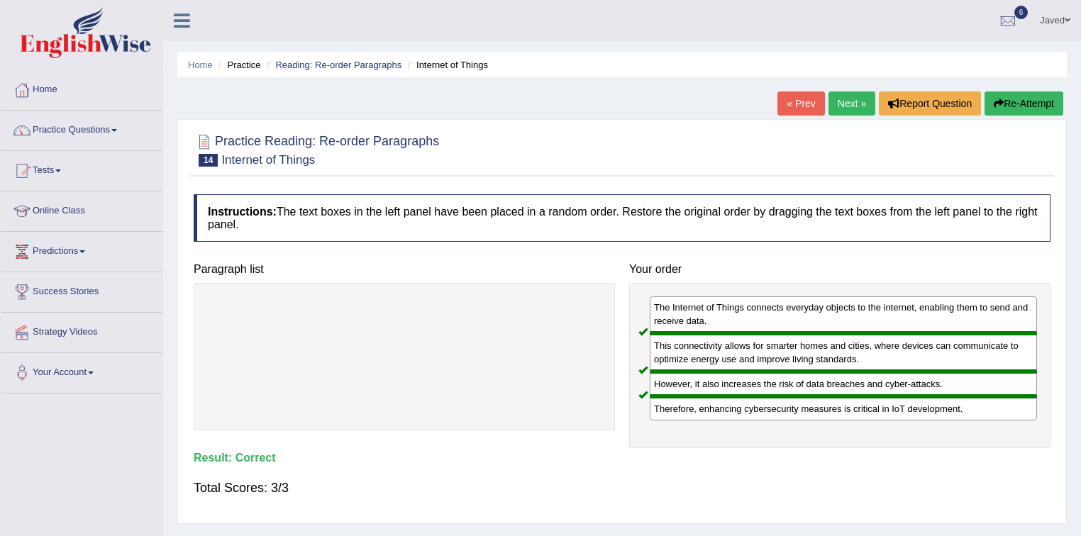
click at [847, 108] on link "Next »" at bounding box center [851, 104] width 47 height 24
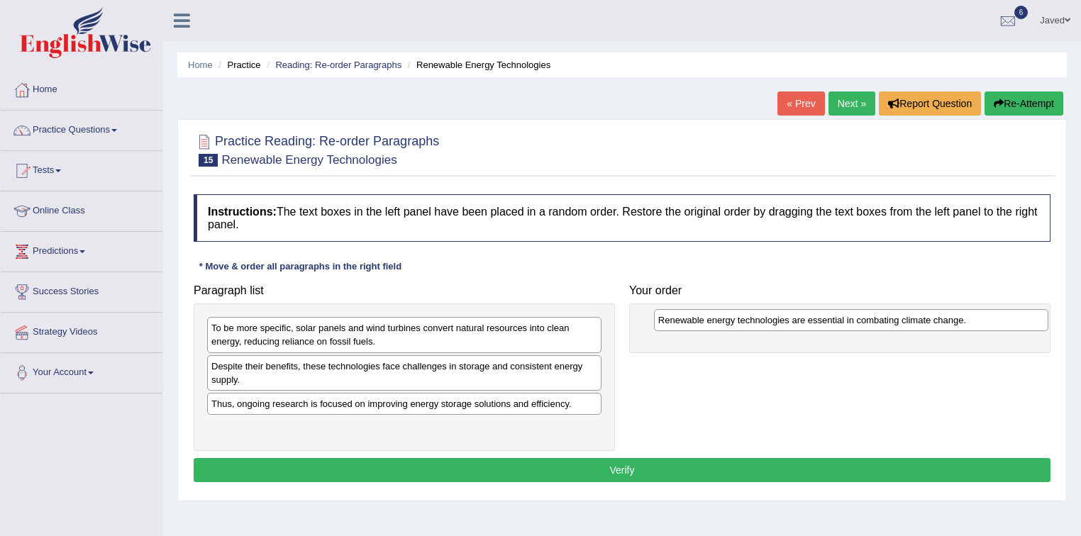
drag, startPoint x: 531, startPoint y: 338, endPoint x: 978, endPoint y: 330, distance: 446.9
click at [978, 330] on div "Paragraph list Renewable energy technologies are essential in combating climate…" at bounding box center [622, 364] width 871 height 174
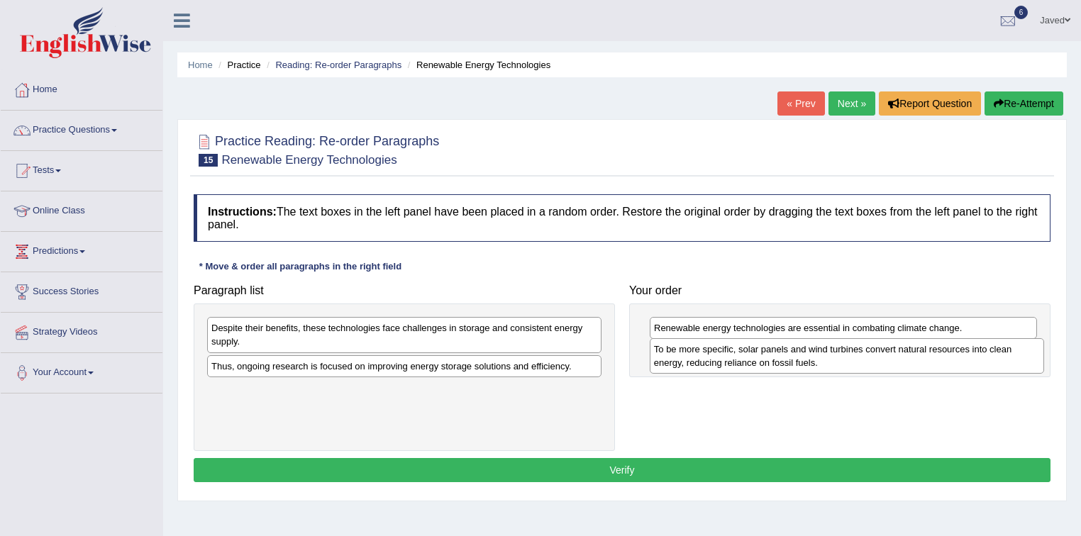
drag, startPoint x: 553, startPoint y: 340, endPoint x: 996, endPoint y: 360, distance: 443.1
click at [996, 360] on div "To be more specific, solar panels and wind turbines convert natural resources i…" at bounding box center [847, 355] width 395 height 35
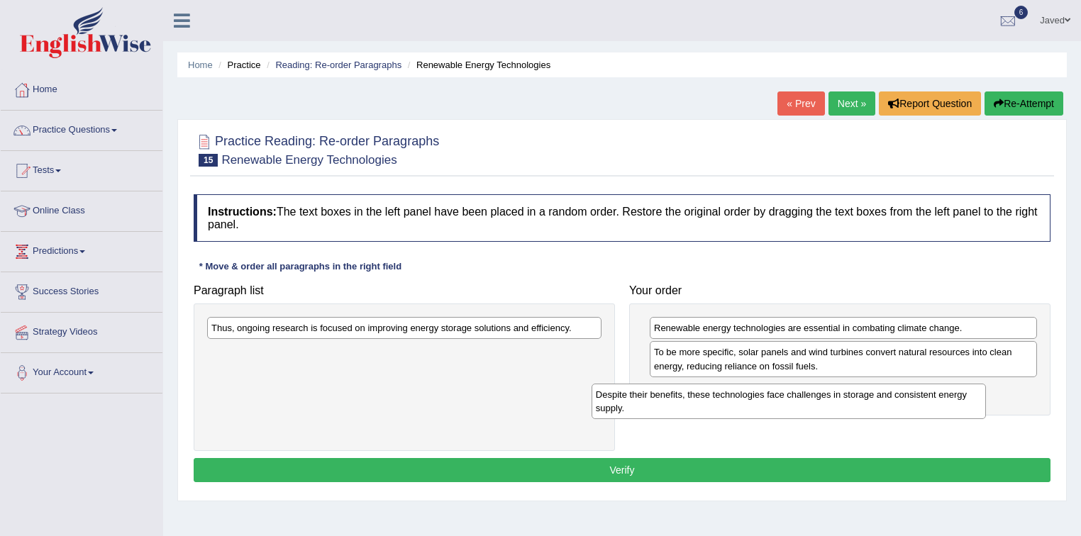
drag, startPoint x: 515, startPoint y: 340, endPoint x: 958, endPoint y: 402, distance: 447.0
click at [958, 402] on div "Despite their benefits, these technologies face challenges in storage and consi…" at bounding box center [789, 401] width 395 height 35
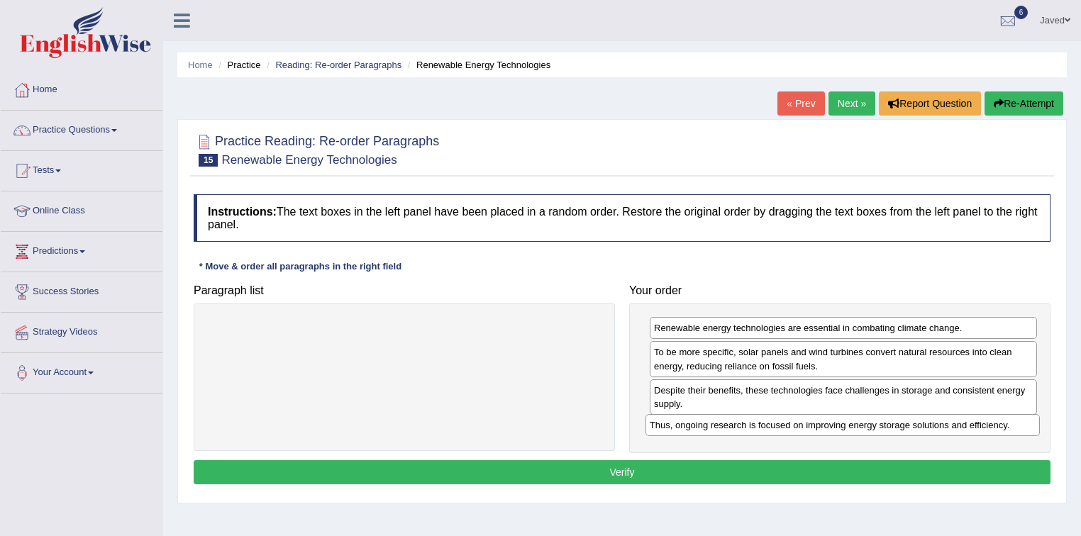
drag, startPoint x: 437, startPoint y: 328, endPoint x: 875, endPoint y: 426, distance: 449.0
click at [875, 426] on div "Thus, ongoing research is focused on improving energy storage solutions and eff…" at bounding box center [842, 425] width 395 height 22
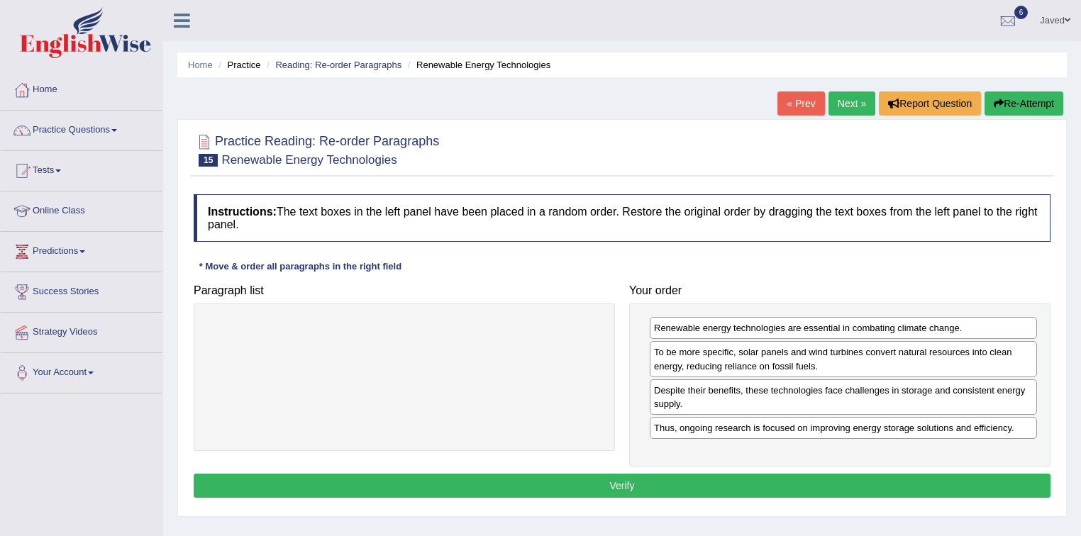
click at [657, 479] on button "Verify" at bounding box center [622, 486] width 857 height 24
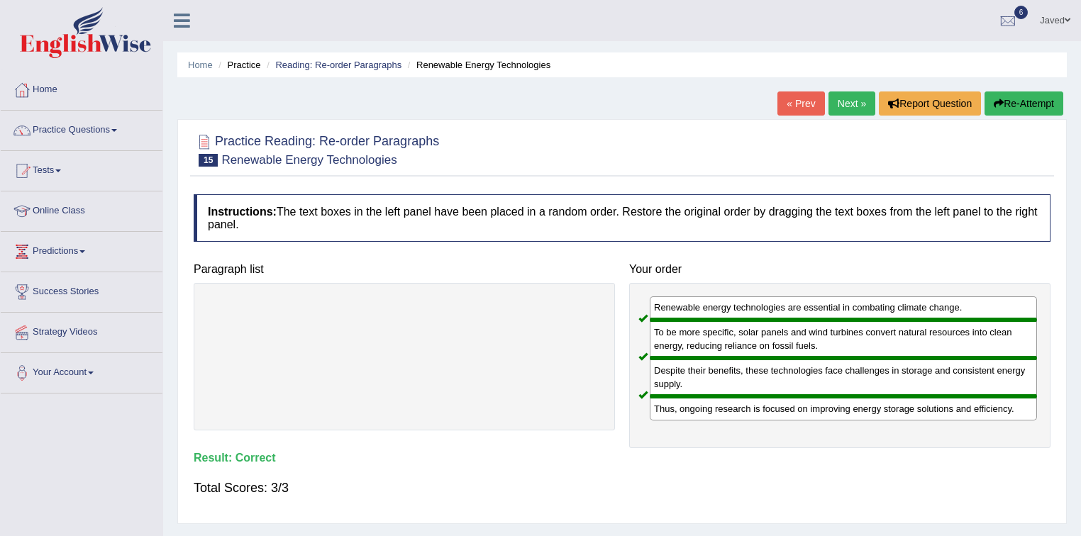
click at [841, 101] on link "Next »" at bounding box center [851, 104] width 47 height 24
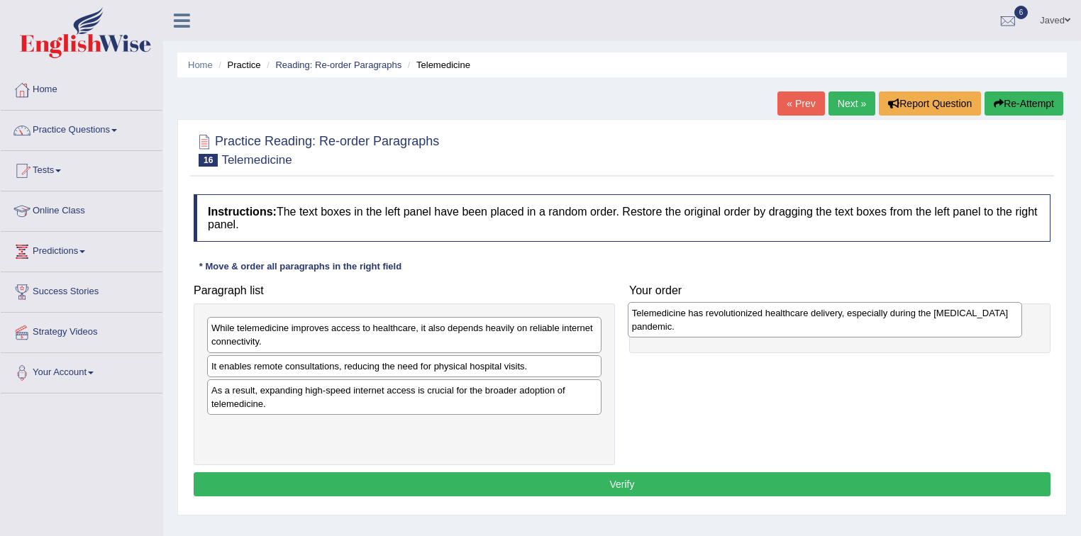
drag, startPoint x: 494, startPoint y: 335, endPoint x: 914, endPoint y: 320, distance: 420.9
click at [914, 320] on div "Telemedicine has revolutionized healthcare delivery, especially during the COVI…" at bounding box center [825, 319] width 395 height 35
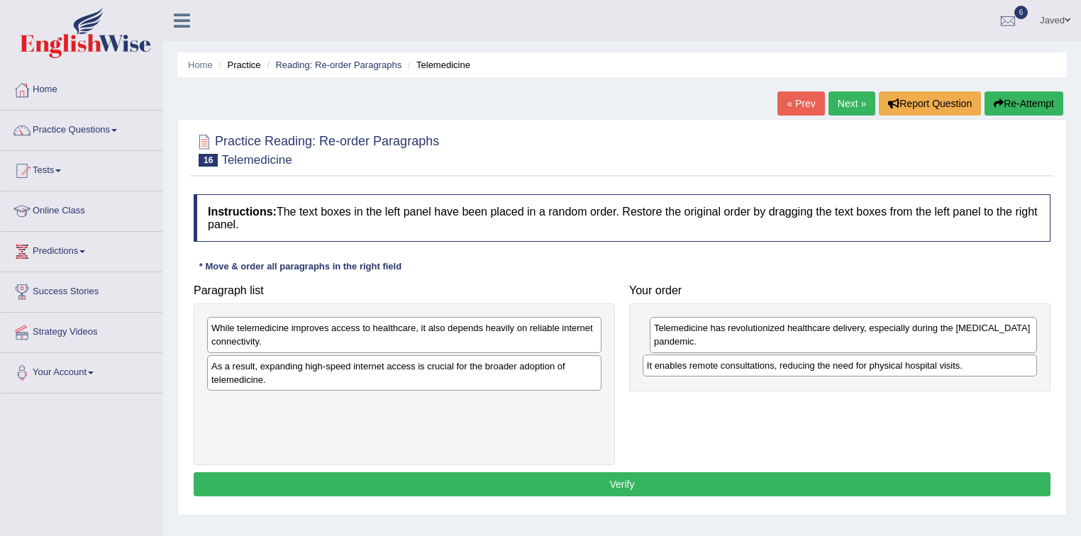
drag, startPoint x: 477, startPoint y: 366, endPoint x: 912, endPoint y: 366, distance: 435.5
click at [912, 366] on div "It enables remote consultations, reducing the need for physical hospital visits." at bounding box center [840, 366] width 395 height 22
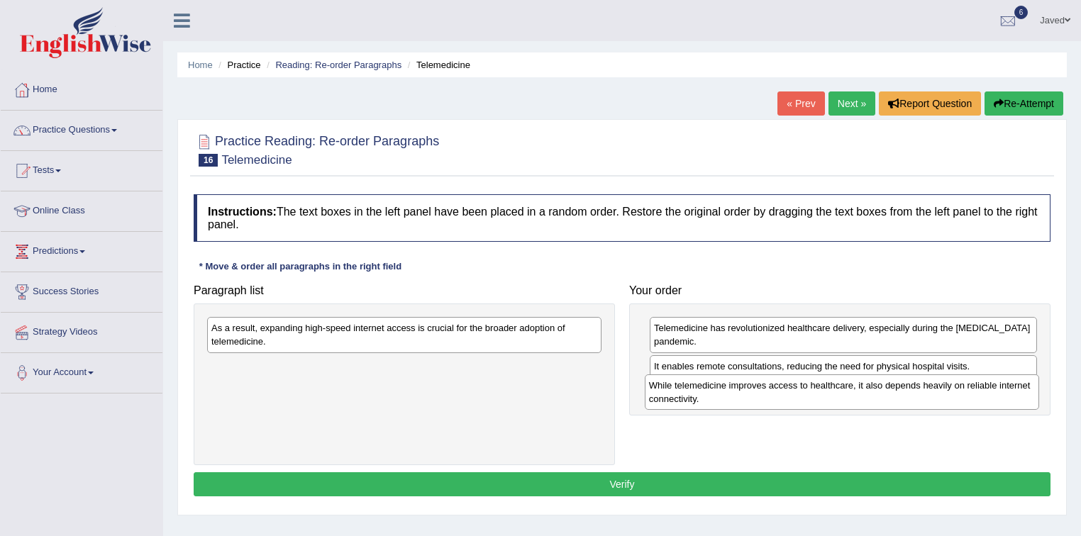
drag, startPoint x: 411, startPoint y: 340, endPoint x: 851, endPoint y: 399, distance: 444.5
click at [851, 399] on div "While telemedicine improves access to healthcare, it also depends heavily on re…" at bounding box center [842, 392] width 395 height 35
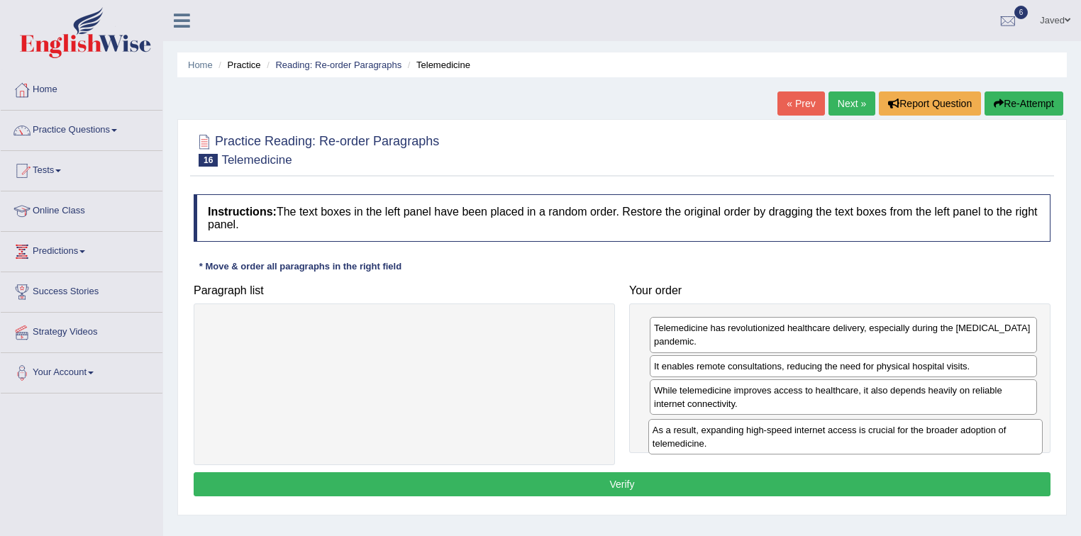
drag, startPoint x: 360, startPoint y: 340, endPoint x: 809, endPoint y: 443, distance: 459.8
click at [809, 443] on div "As a result, expanding high-speed internet access is crucial for the broader ad…" at bounding box center [845, 436] width 395 height 35
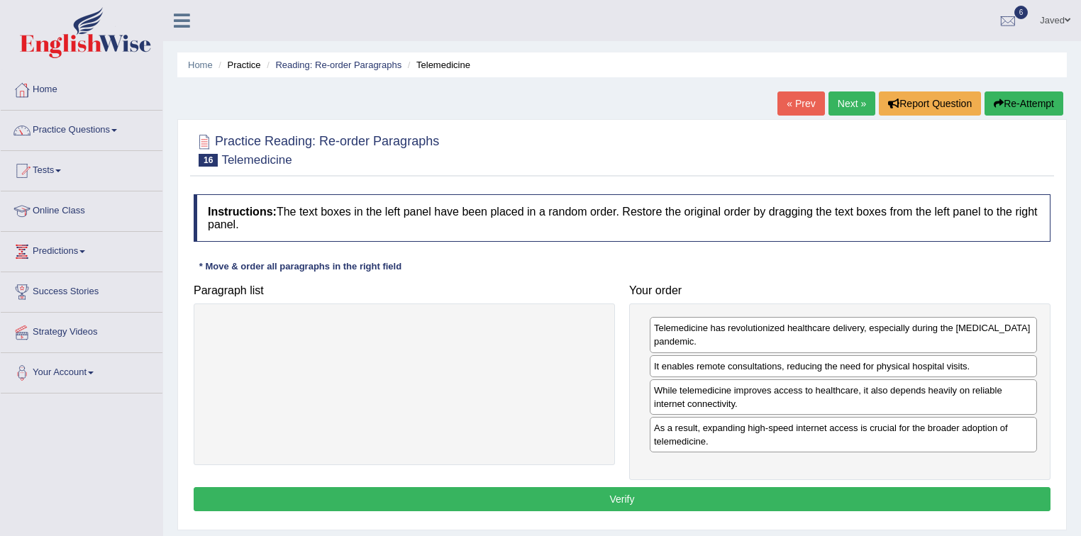
click at [619, 499] on button "Verify" at bounding box center [622, 499] width 857 height 24
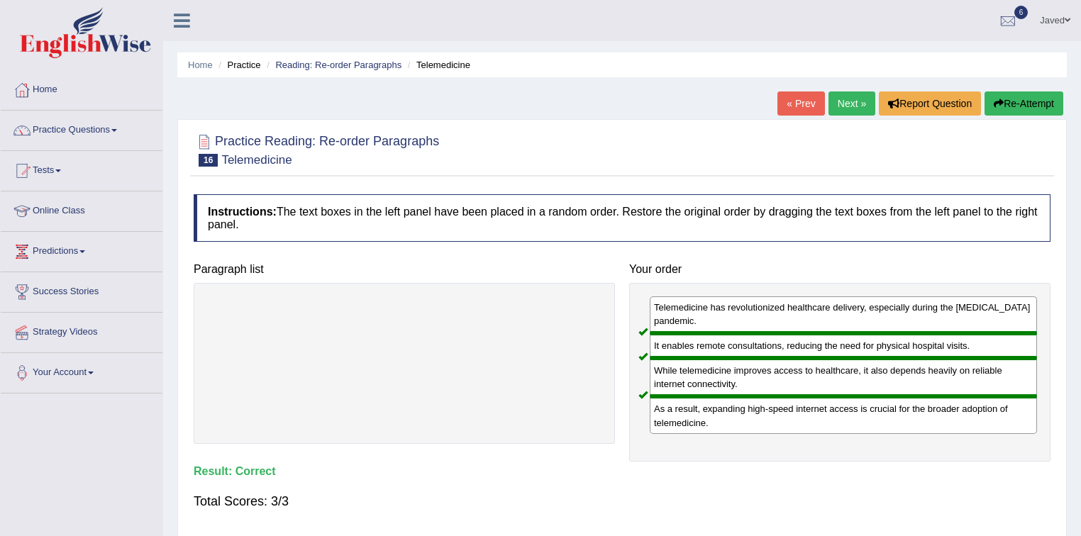
click at [850, 103] on link "Next »" at bounding box center [851, 104] width 47 height 24
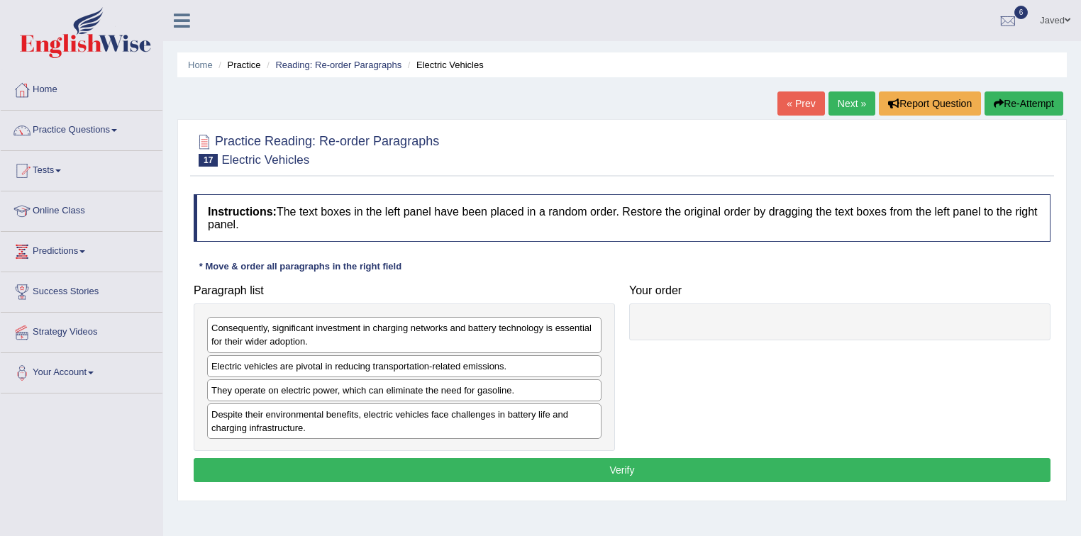
click at [467, 372] on div "Electric vehicles are pivotal in reducing transportation-related emissions." at bounding box center [404, 366] width 394 height 22
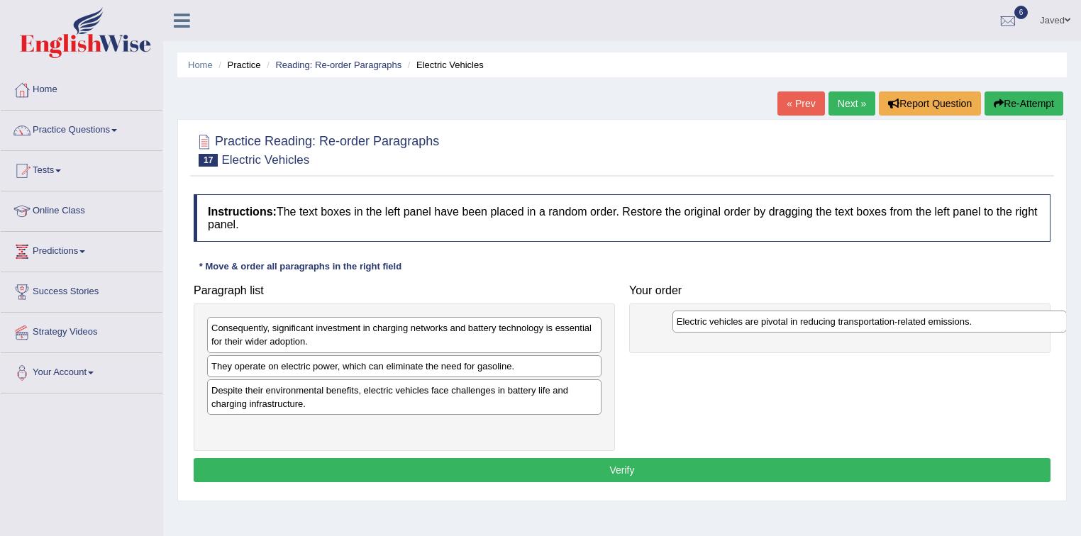
drag, startPoint x: 502, startPoint y: 367, endPoint x: 967, endPoint y: 323, distance: 466.7
click at [967, 323] on div "Electric vehicles are pivotal in reducing transportation-related emissions." at bounding box center [869, 322] width 395 height 22
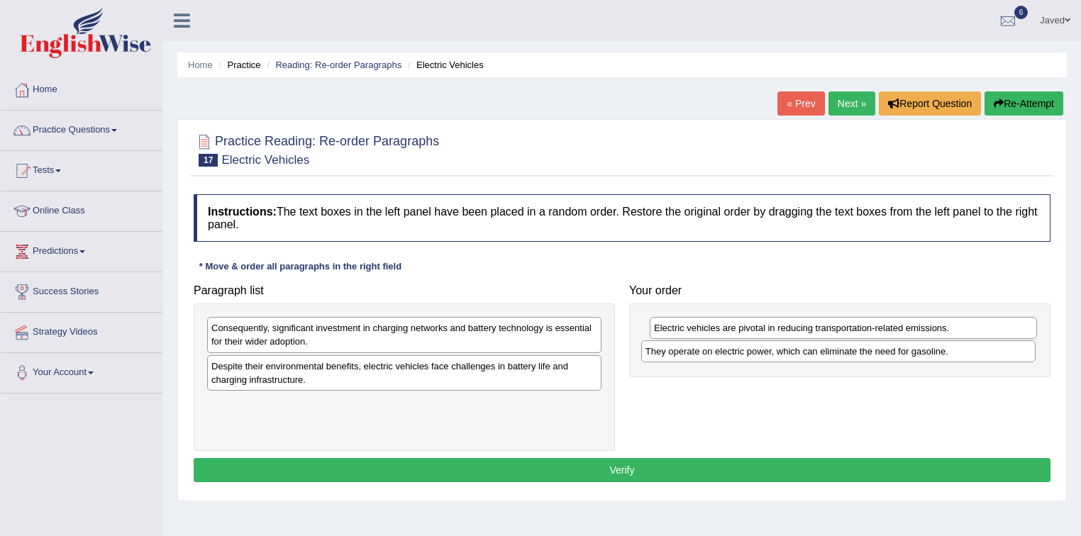
drag, startPoint x: 469, startPoint y: 366, endPoint x: 903, endPoint y: 352, distance: 434.3
click at [903, 352] on div "They operate on electric power, which can eliminate the need for gasoline." at bounding box center [838, 351] width 395 height 22
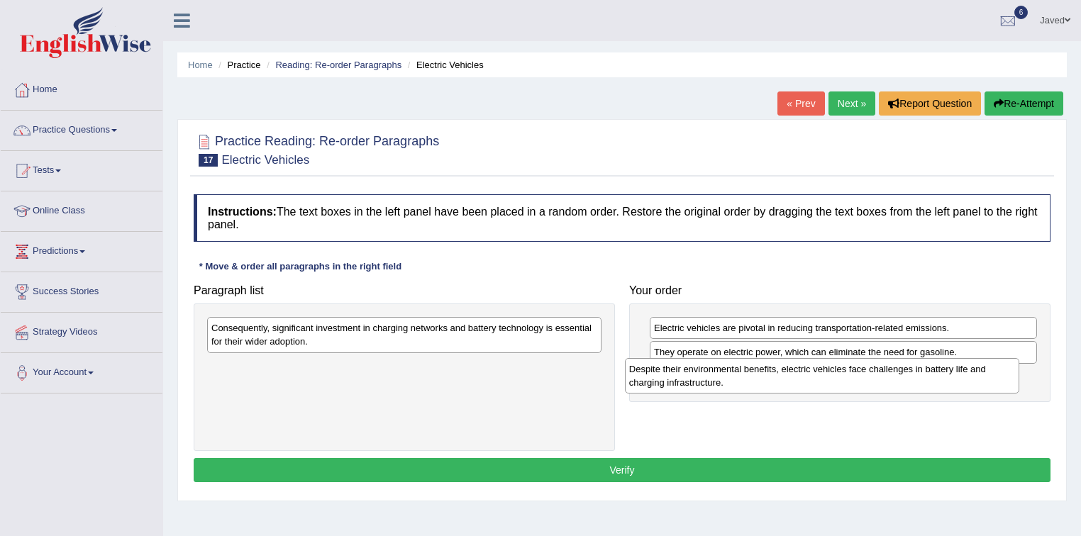
drag, startPoint x: 344, startPoint y: 380, endPoint x: 774, endPoint y: 382, distance: 429.9
click at [774, 382] on div "Despite their environmental benefits, electric vehicles face challenges in batt…" at bounding box center [822, 375] width 395 height 35
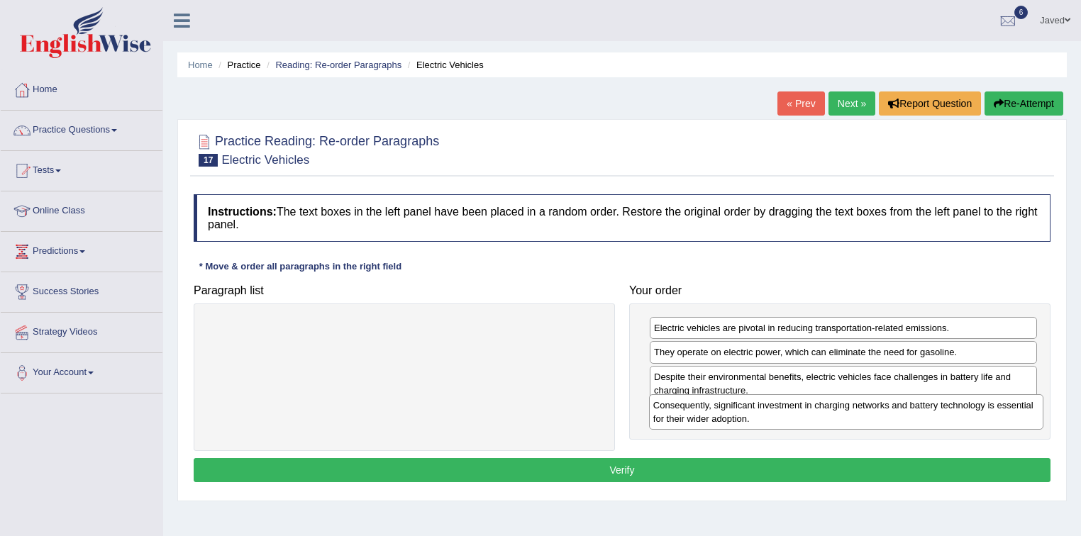
drag, startPoint x: 555, startPoint y: 338, endPoint x: 999, endPoint y: 418, distance: 450.4
click at [999, 418] on div "Consequently, significant investment in charging networks and battery technolog…" at bounding box center [846, 411] width 395 height 35
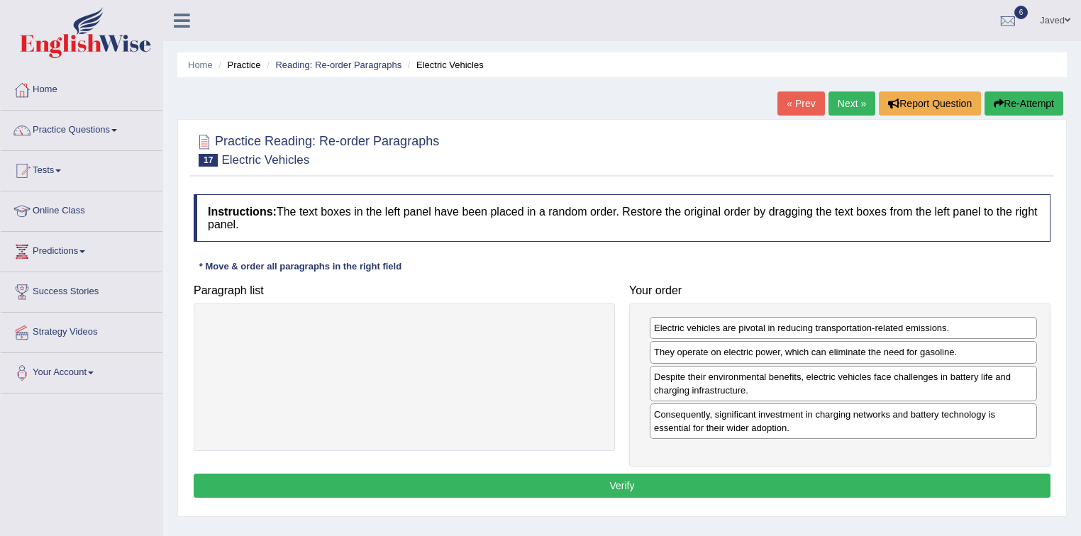
click at [665, 477] on button "Verify" at bounding box center [622, 486] width 857 height 24
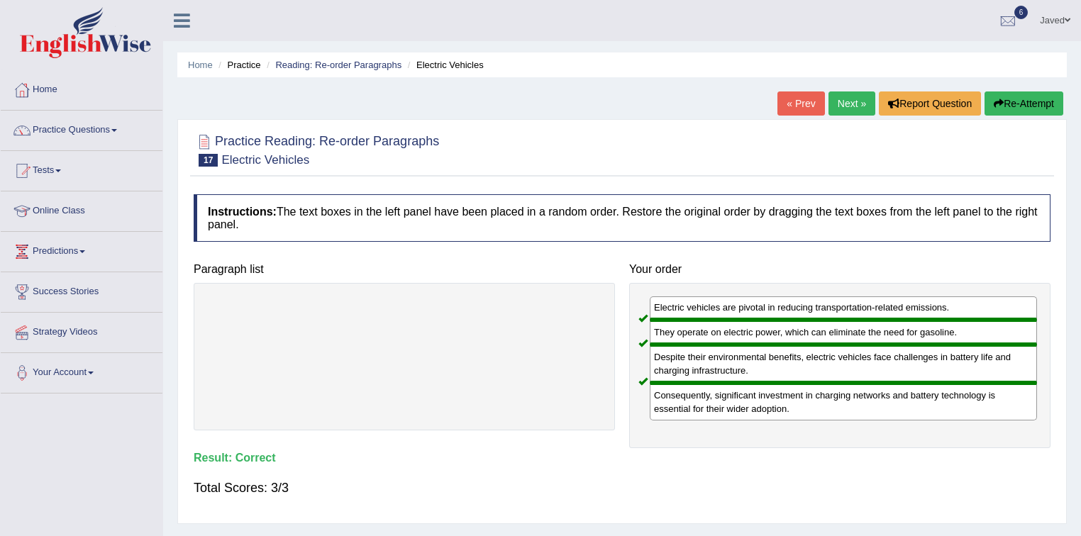
click at [853, 102] on link "Next »" at bounding box center [851, 104] width 47 height 24
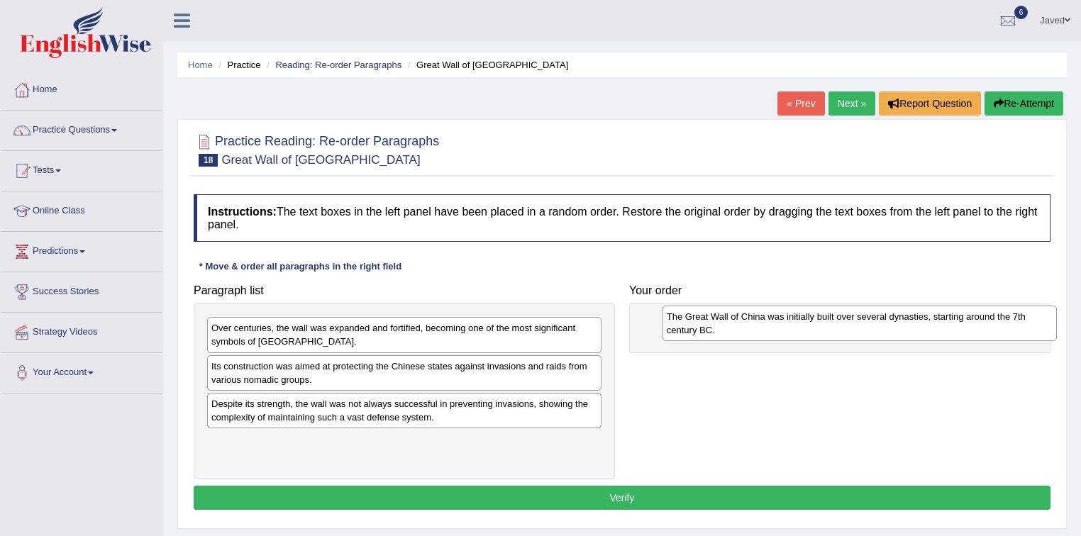
drag, startPoint x: 526, startPoint y: 338, endPoint x: 982, endPoint y: 327, distance: 456.2
click at [982, 327] on div "The Great Wall of China was initially built over several dynasties, starting ar…" at bounding box center [860, 323] width 395 height 35
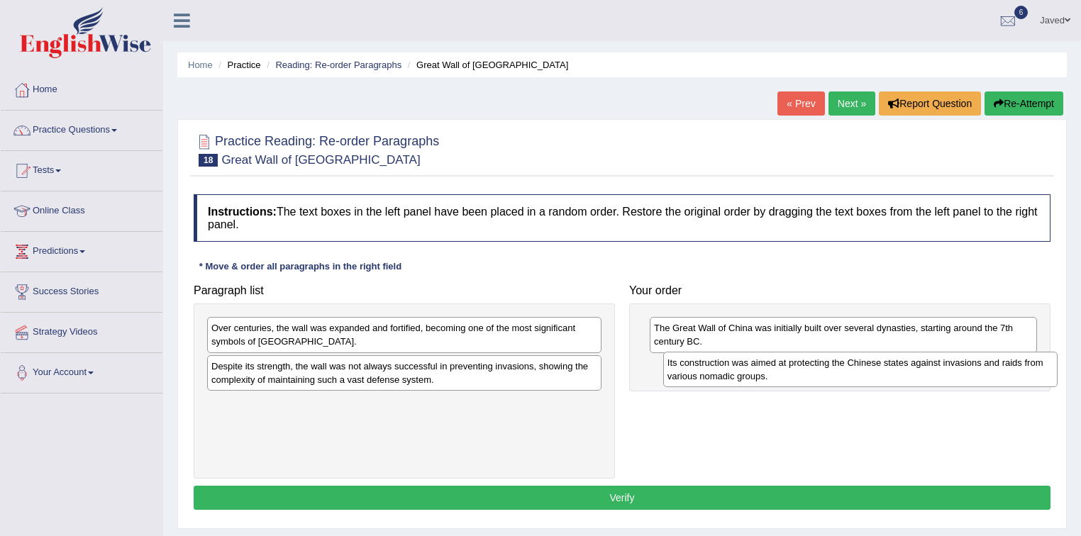
drag, startPoint x: 407, startPoint y: 371, endPoint x: 863, endPoint y: 368, distance: 456.1
click at [863, 368] on div "Its construction was aimed at protecting the Chinese states against invasions a…" at bounding box center [860, 369] width 395 height 35
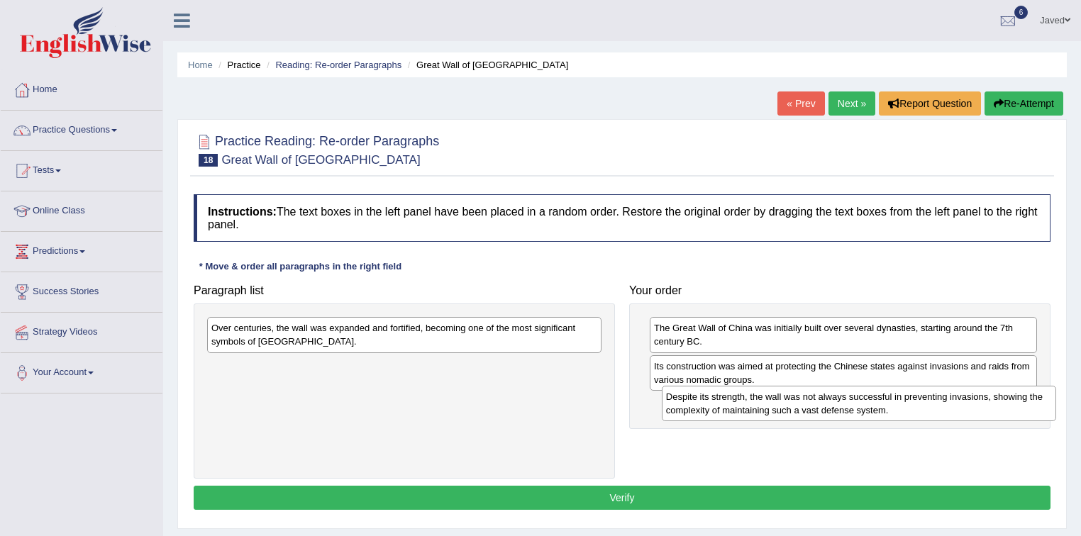
drag, startPoint x: 564, startPoint y: 375, endPoint x: 1019, endPoint y: 406, distance: 455.7
click at [1019, 406] on div "Despite its strength, the wall was not always successful in preventing invasion…" at bounding box center [859, 403] width 395 height 35
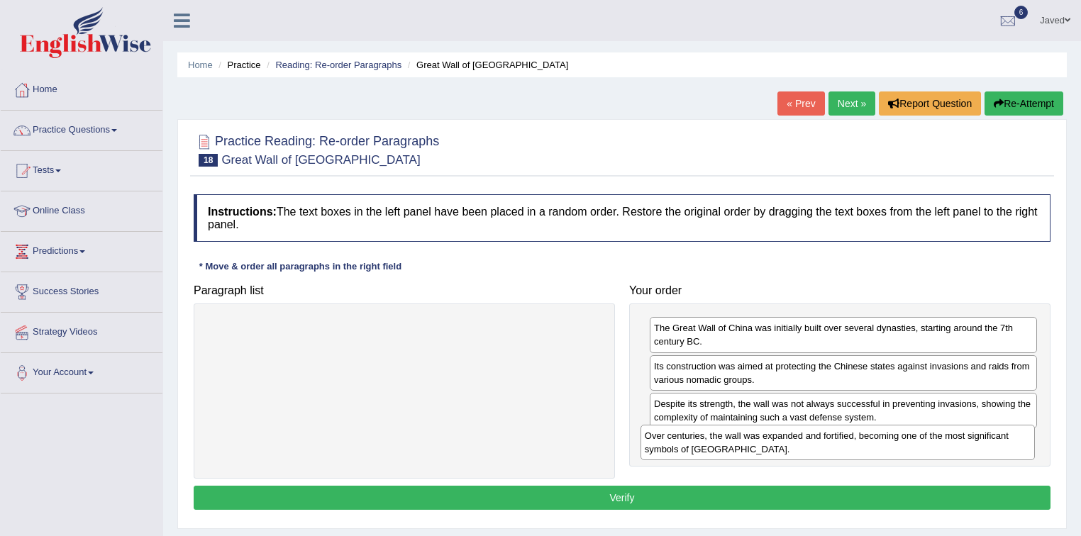
drag, startPoint x: 570, startPoint y: 338, endPoint x: 1004, endPoint y: 445, distance: 446.6
click at [1004, 445] on div "Over centuries, the wall was expanded and fortified, becoming one of the most s…" at bounding box center [838, 442] width 395 height 35
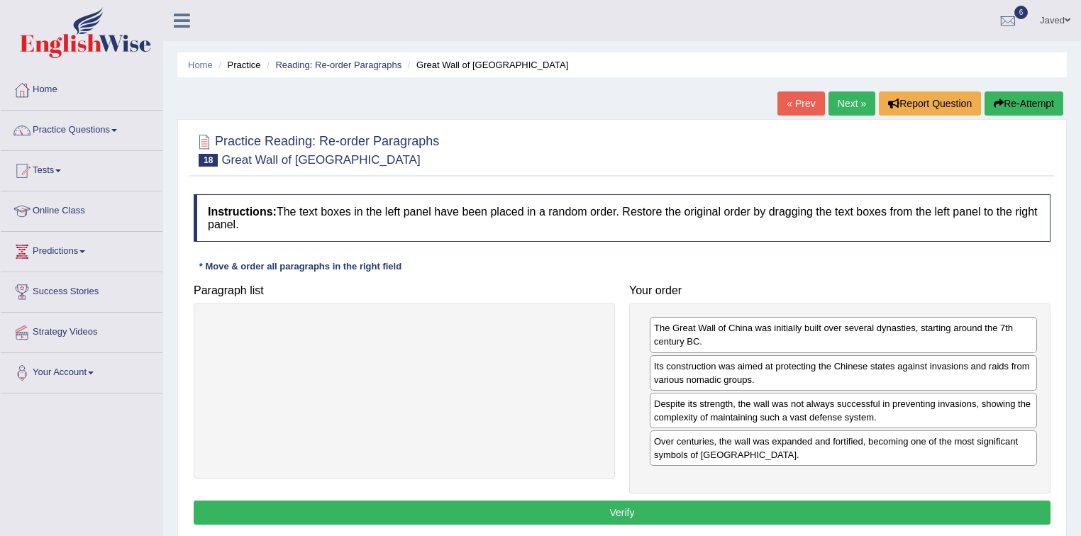
click at [652, 501] on button "Verify" at bounding box center [622, 513] width 857 height 24
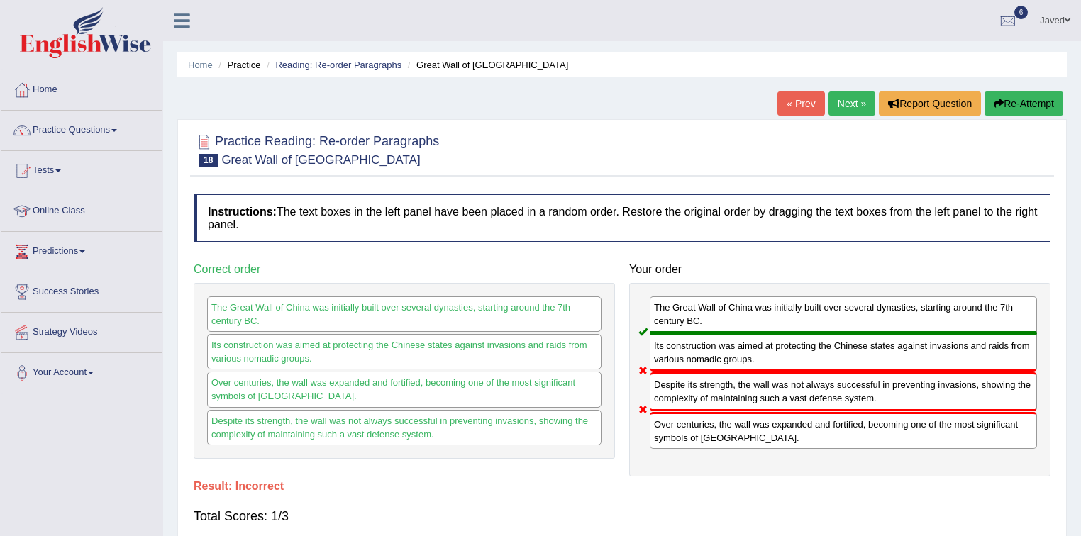
click at [1013, 101] on button "Re-Attempt" at bounding box center [1024, 104] width 79 height 24
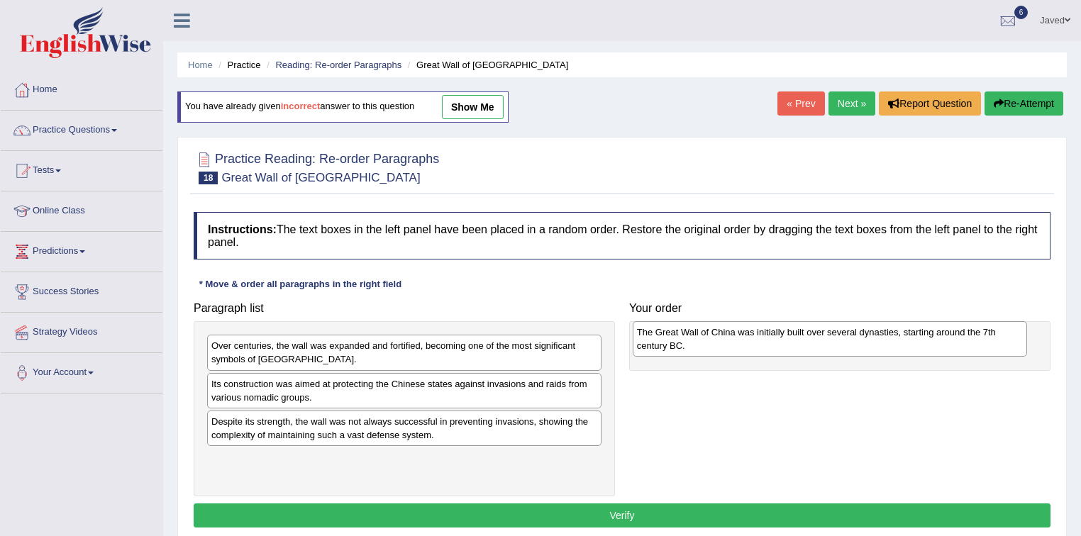
drag, startPoint x: 326, startPoint y: 357, endPoint x: 752, endPoint y: 344, distance: 425.8
click at [752, 344] on div "The Great Wall of China was initially built over several dynasties, starting ar…" at bounding box center [830, 338] width 395 height 35
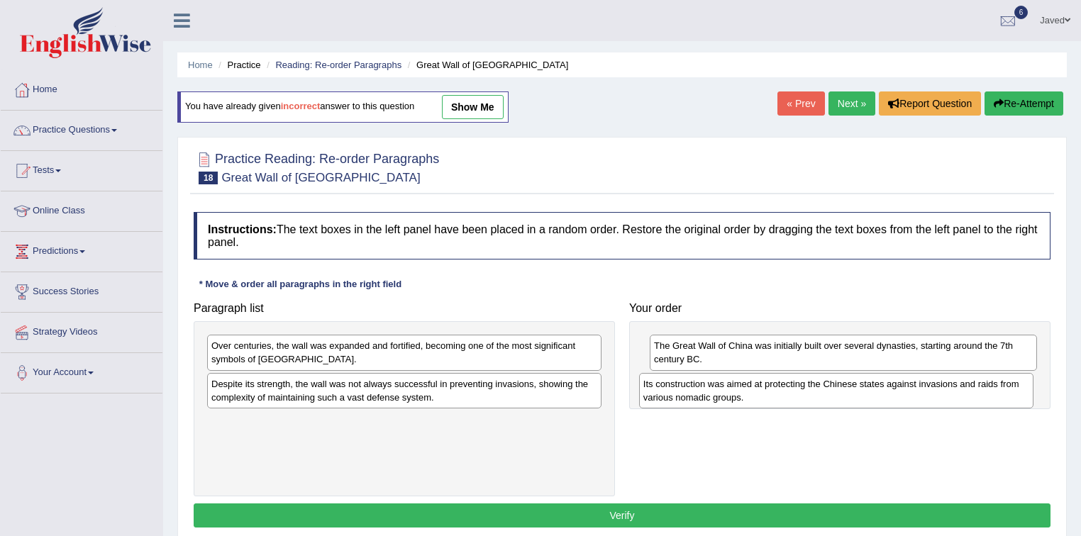
drag, startPoint x: 298, startPoint y: 394, endPoint x: 738, endPoint y: 387, distance: 440.6
click at [741, 389] on div "Its construction was aimed at protecting the Chinese states against invasions a…" at bounding box center [836, 390] width 395 height 35
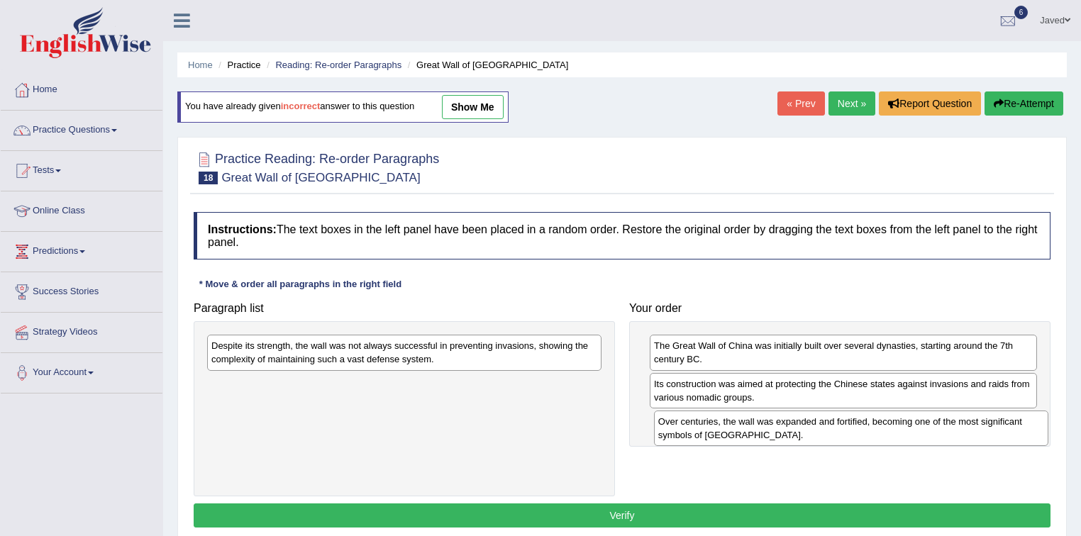
drag, startPoint x: 345, startPoint y: 360, endPoint x: 792, endPoint y: 433, distance: 452.8
click at [792, 433] on div "Over centuries, the wall was expanded and fortified, becoming one of the most s…" at bounding box center [851, 428] width 395 height 35
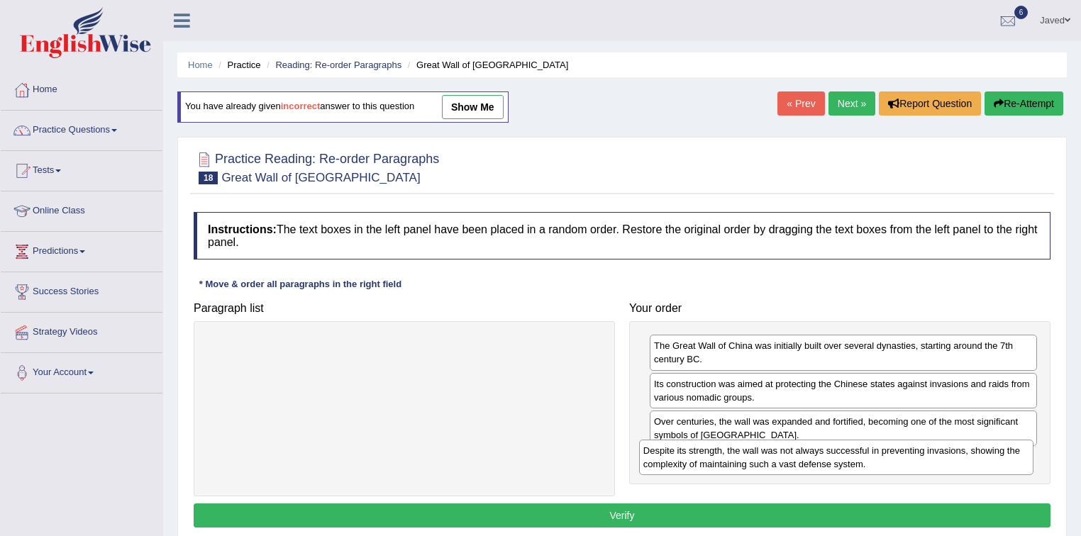
drag, startPoint x: 527, startPoint y: 357, endPoint x: 964, endPoint y: 462, distance: 449.5
click at [964, 462] on div "Despite its strength, the wall was not always successful in preventing invasion…" at bounding box center [836, 457] width 395 height 35
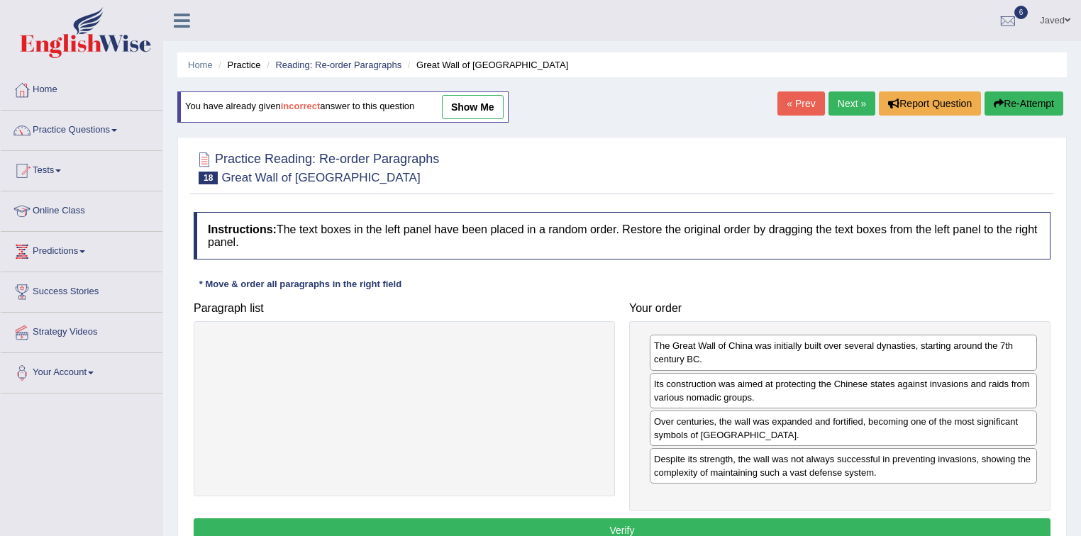
click at [806, 519] on button "Verify" at bounding box center [622, 531] width 857 height 24
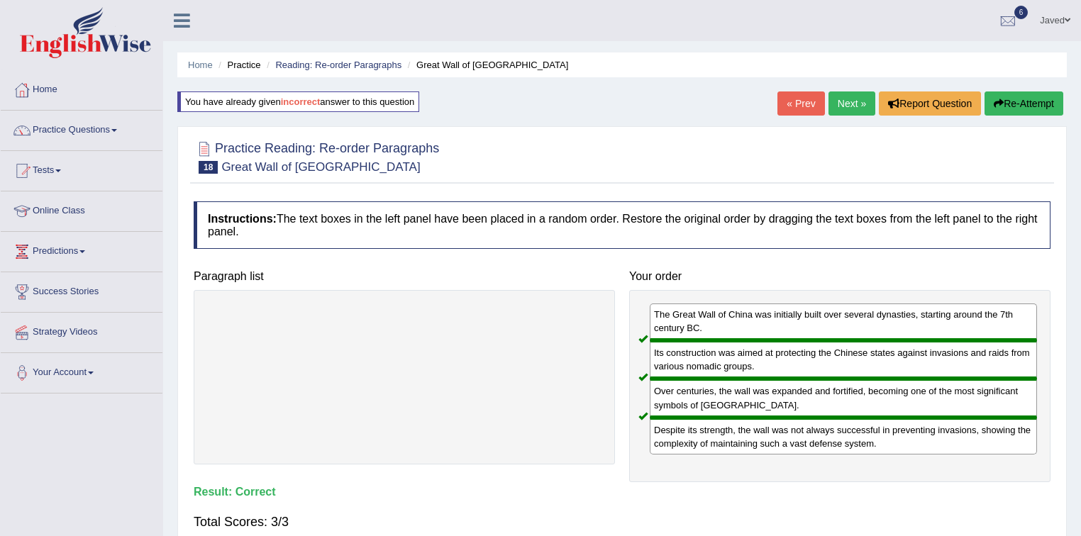
click at [858, 102] on link "Next »" at bounding box center [851, 104] width 47 height 24
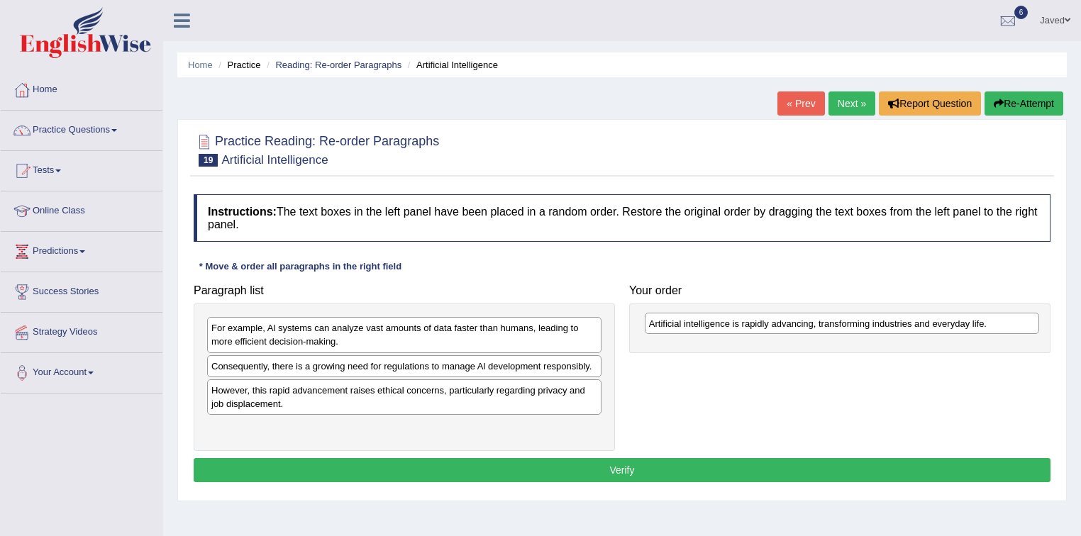
drag, startPoint x: 507, startPoint y: 395, endPoint x: 941, endPoint y: 326, distance: 438.8
click at [945, 327] on div "Artificial intelligence is rapidly advancing, transforming industries and every…" at bounding box center [842, 324] width 395 height 22
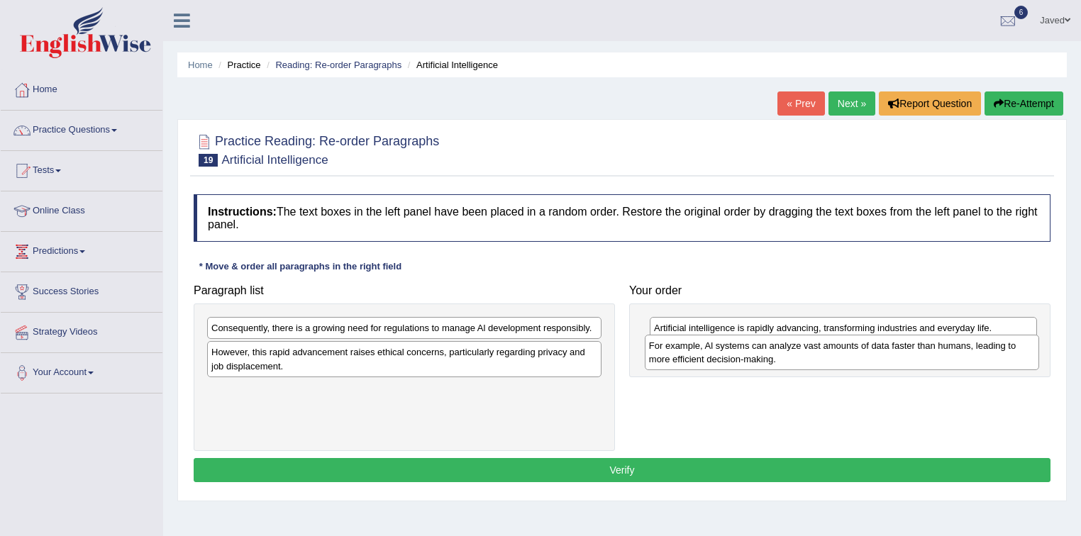
drag, startPoint x: 400, startPoint y: 345, endPoint x: 838, endPoint y: 362, distance: 438.0
click at [838, 362] on div "For example, Al systems can analyze vast amounts of data faster than humans, le…" at bounding box center [842, 352] width 395 height 35
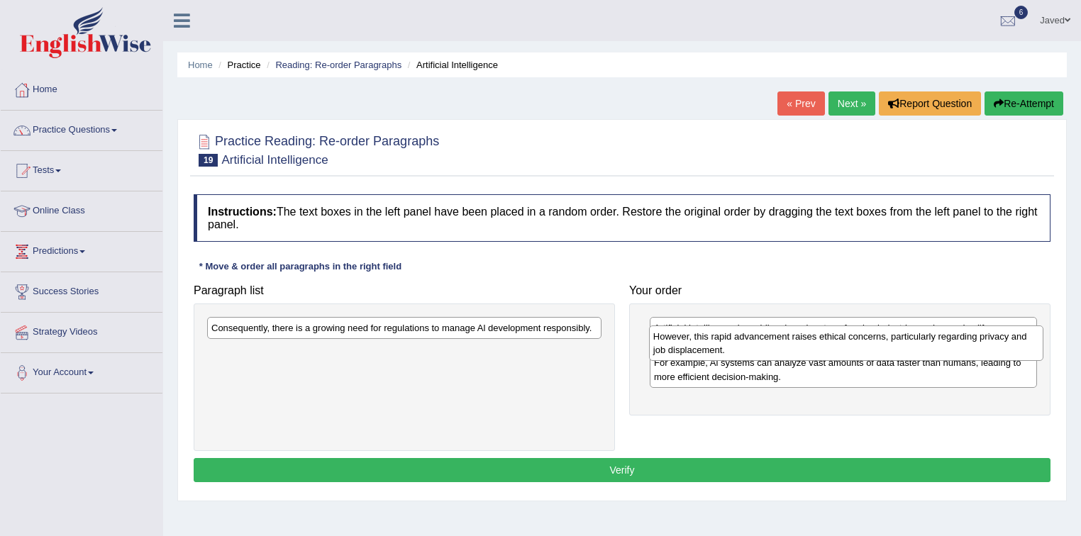
drag, startPoint x: 488, startPoint y: 365, endPoint x: 930, endPoint y: 349, distance: 442.2
click at [930, 349] on div "However, this rapid advancement raises ethical concerns, particularly regarding…" at bounding box center [846, 343] width 395 height 35
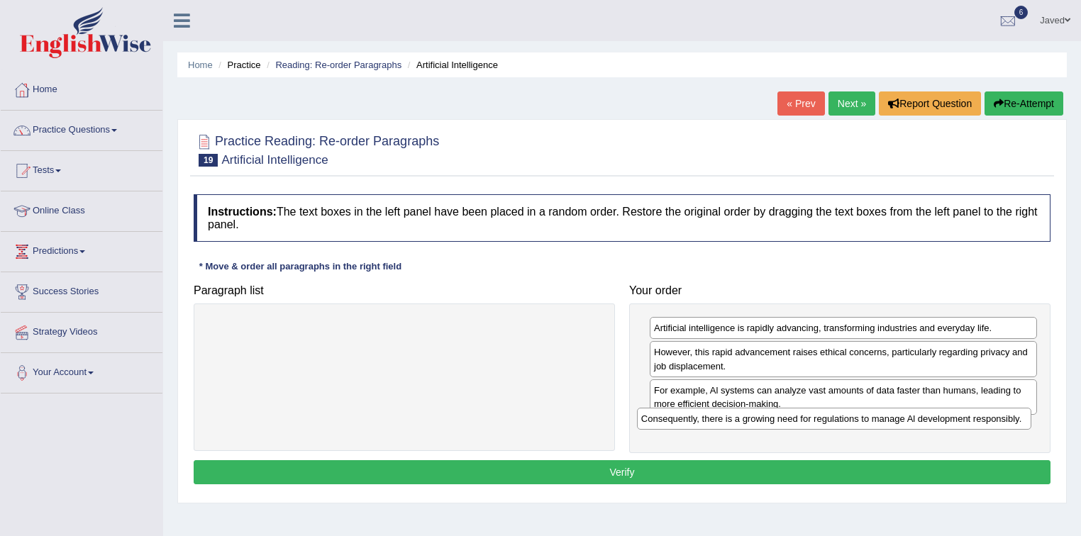
drag, startPoint x: 551, startPoint y: 329, endPoint x: 981, endPoint y: 420, distance: 439.3
click at [981, 420] on div "Consequently, there is a growing need for regulations to manage Al development …" at bounding box center [834, 419] width 395 height 22
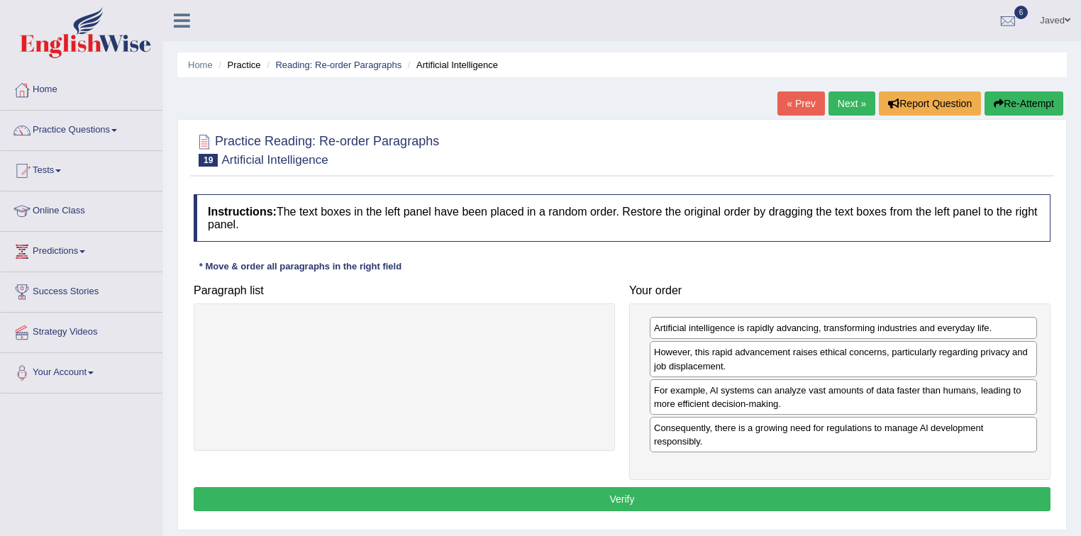
click at [717, 501] on button "Verify" at bounding box center [622, 499] width 857 height 24
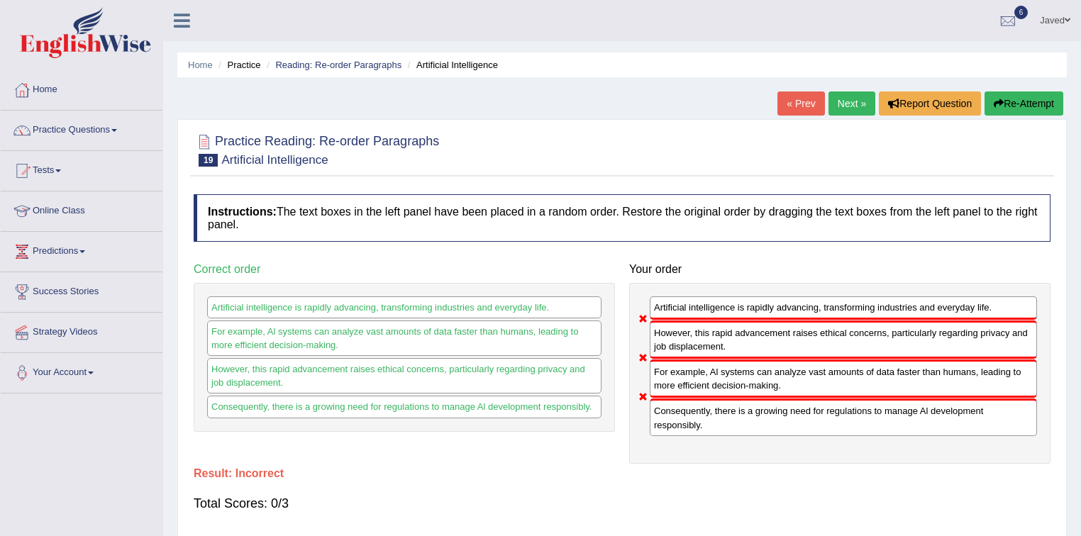
click at [1021, 108] on button "Re-Attempt" at bounding box center [1024, 104] width 79 height 24
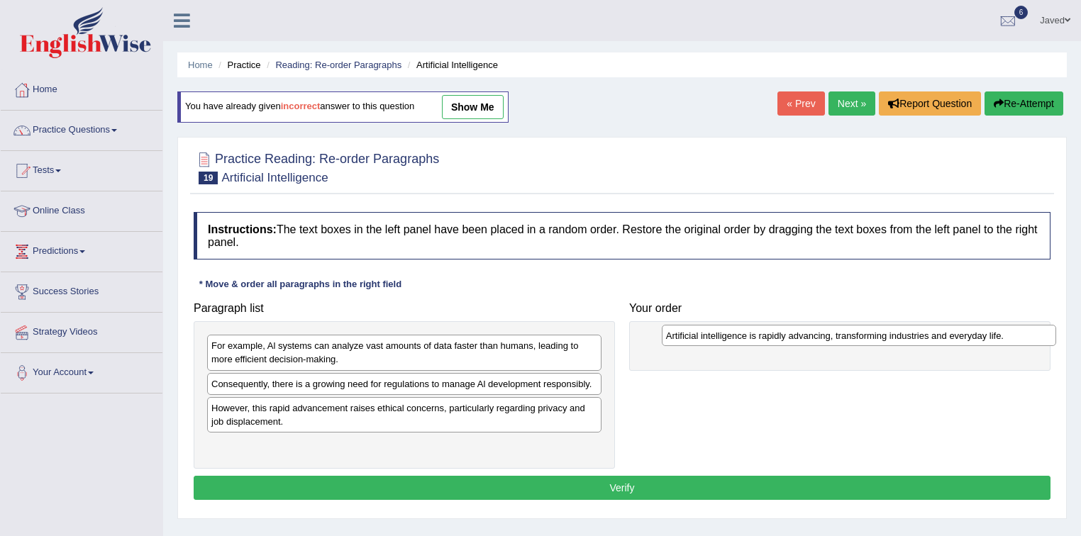
drag, startPoint x: 374, startPoint y: 407, endPoint x: 821, endPoint y: 336, distance: 452.6
click at [821, 336] on div "Artificial intelligence is rapidly advancing, transforming industries and every…" at bounding box center [859, 336] width 395 height 22
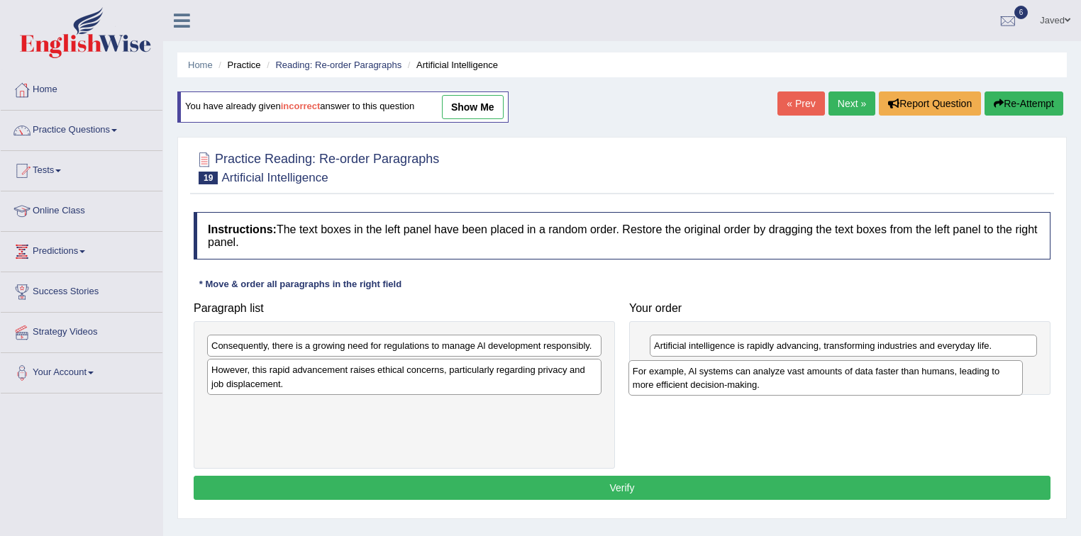
drag, startPoint x: 415, startPoint y: 368, endPoint x: 839, endPoint y: 392, distance: 424.8
click at [839, 392] on div "For example, Al systems can analyze vast amounts of data faster than humans, le…" at bounding box center [825, 377] width 395 height 35
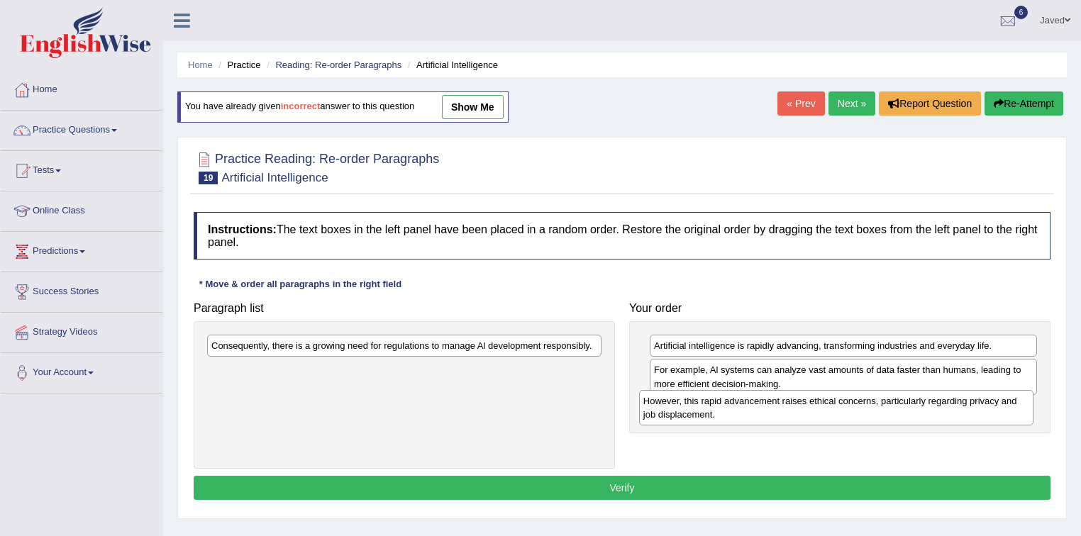
drag, startPoint x: 494, startPoint y: 370, endPoint x: 927, endPoint y: 400, distance: 434.4
click at [927, 400] on div "However, this rapid advancement raises ethical concerns, particularly regarding…" at bounding box center [836, 407] width 395 height 35
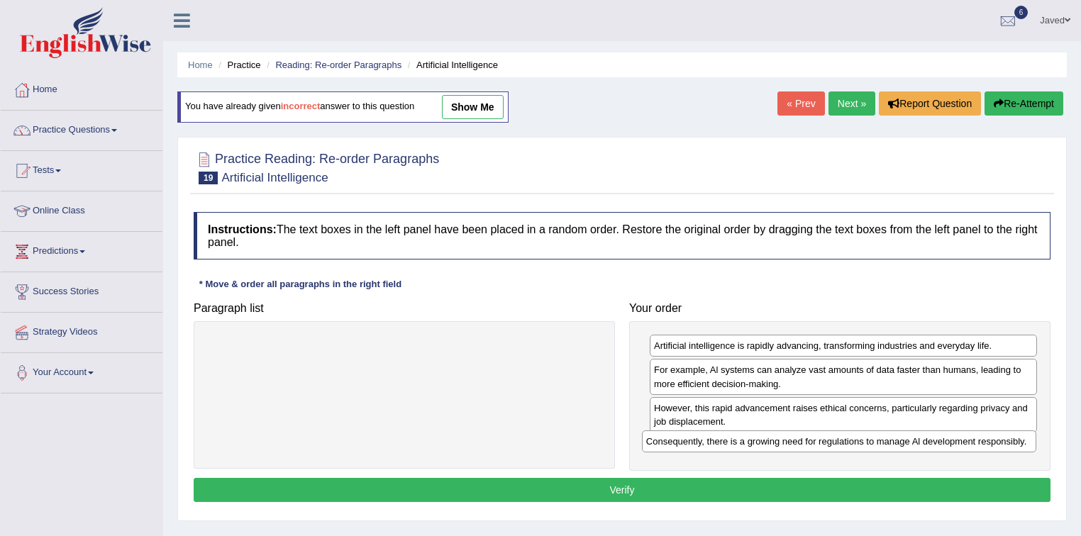
drag, startPoint x: 467, startPoint y: 349, endPoint x: 902, endPoint y: 445, distance: 445.2
click at [902, 445] on div "Consequently, there is a growing need for regulations to manage Al development …" at bounding box center [839, 442] width 395 height 22
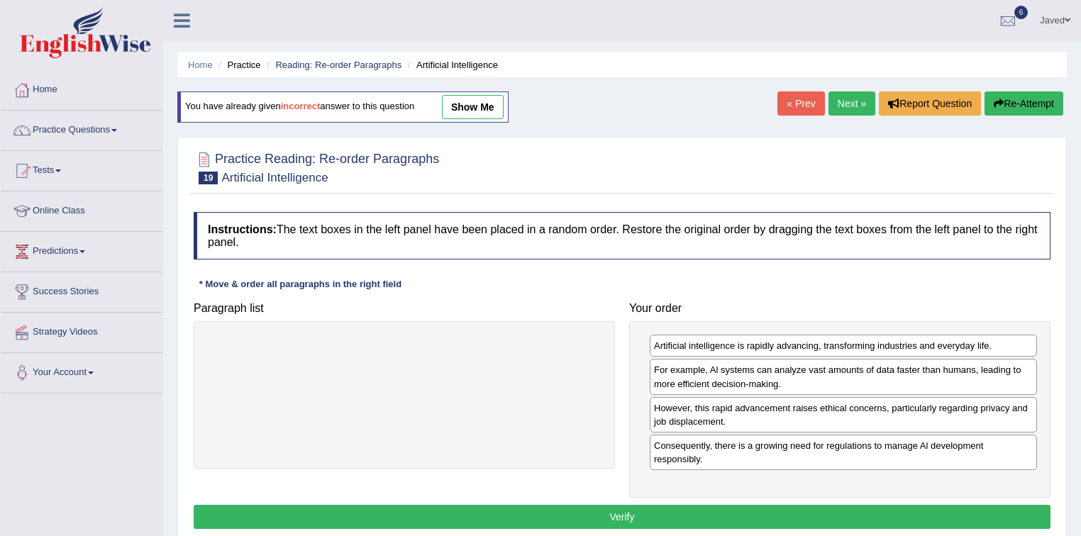
click at [650, 515] on button "Verify" at bounding box center [622, 517] width 857 height 24
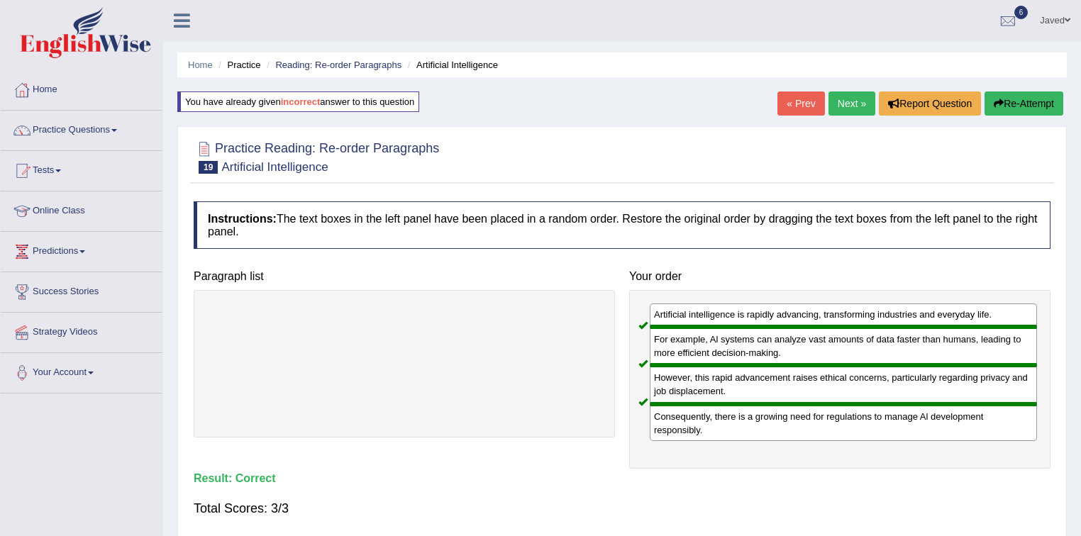
click at [846, 101] on link "Next »" at bounding box center [851, 104] width 47 height 24
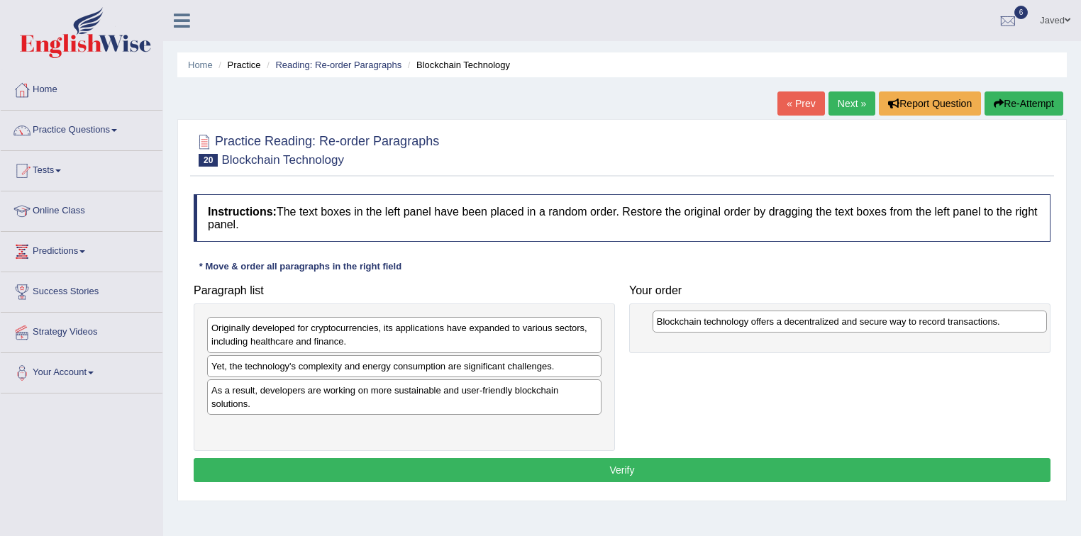
drag, startPoint x: 497, startPoint y: 335, endPoint x: 942, endPoint y: 328, distance: 445.5
click at [942, 328] on div "Blockchain technology offers a decentralized and secure way to record transacti…" at bounding box center [850, 322] width 395 height 22
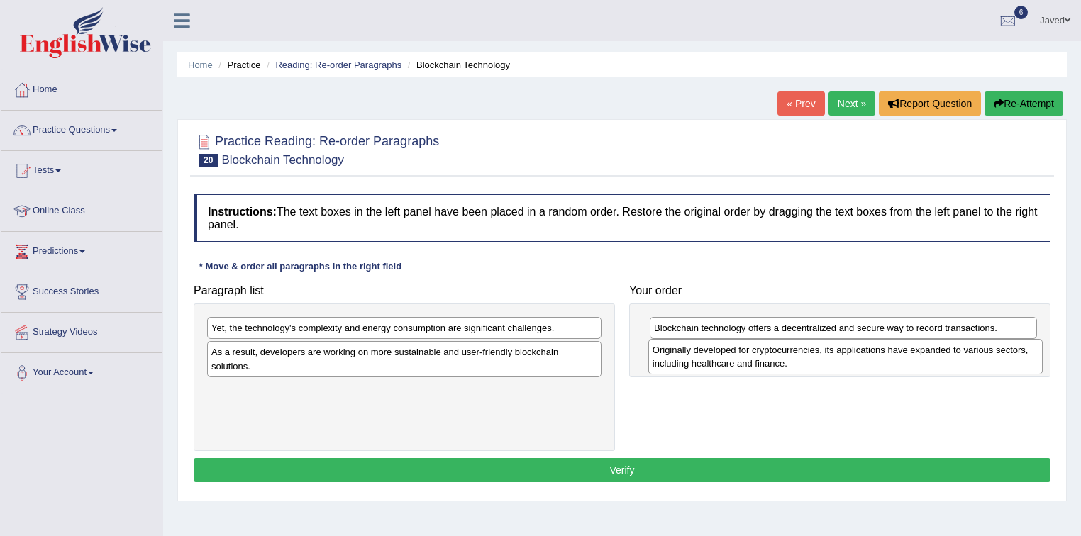
drag, startPoint x: 567, startPoint y: 339, endPoint x: 1006, endPoint y: 361, distance: 439.6
click at [1006, 361] on div "Originally developed for cryptocurrencies, its applications have expanded to va…" at bounding box center [845, 356] width 395 height 35
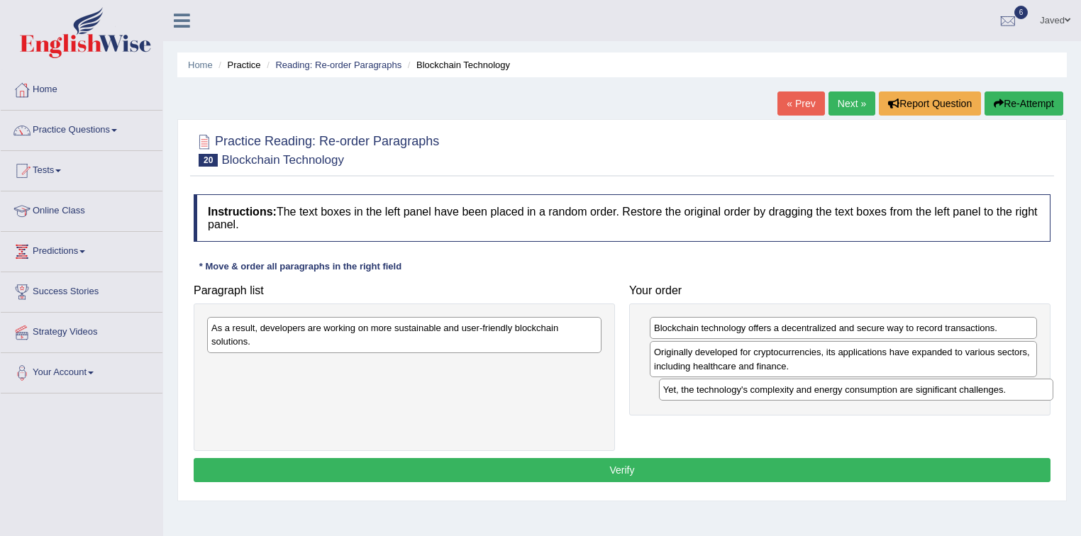
drag, startPoint x: 397, startPoint y: 335, endPoint x: 851, endPoint y: 395, distance: 457.9
click at [851, 395] on div "Yet, the technology's complexity and energy consumption are significant challen…" at bounding box center [856, 390] width 395 height 22
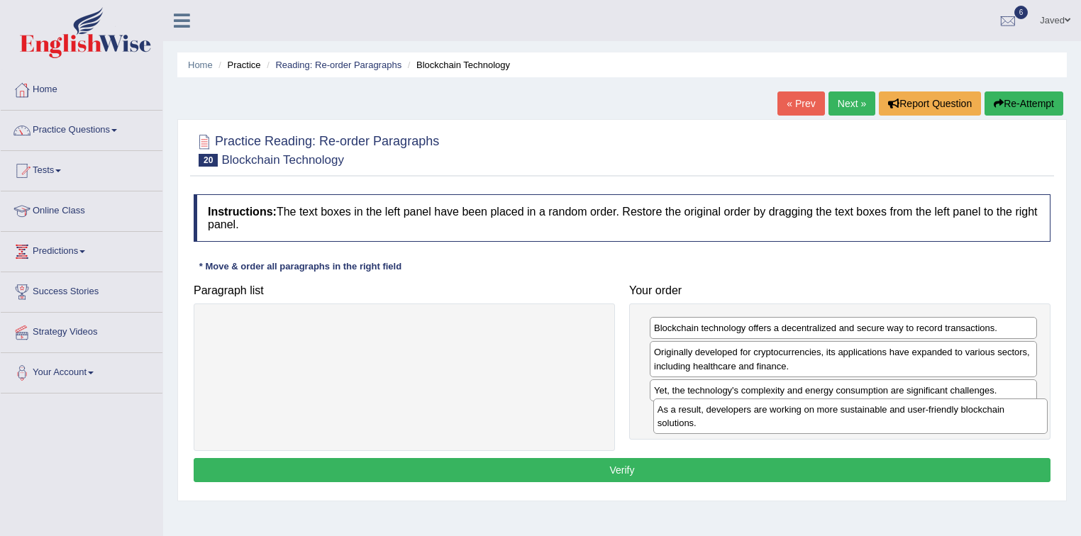
drag, startPoint x: 424, startPoint y: 328, endPoint x: 870, endPoint y: 409, distance: 453.6
click at [870, 409] on div "As a result, developers are working on more sustainable and user-friendly block…" at bounding box center [850, 416] width 395 height 35
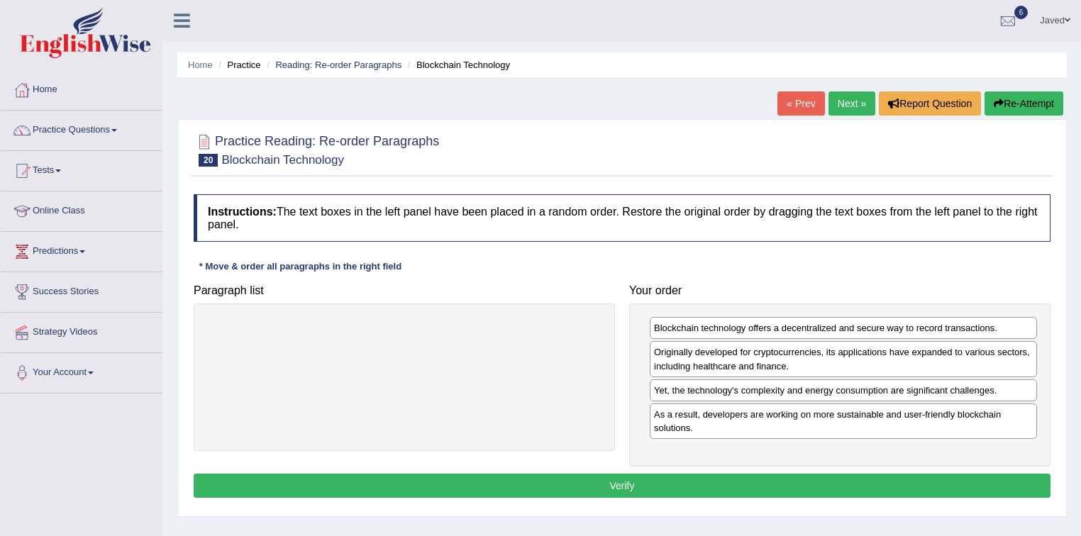
click at [633, 480] on button "Verify" at bounding box center [622, 486] width 857 height 24
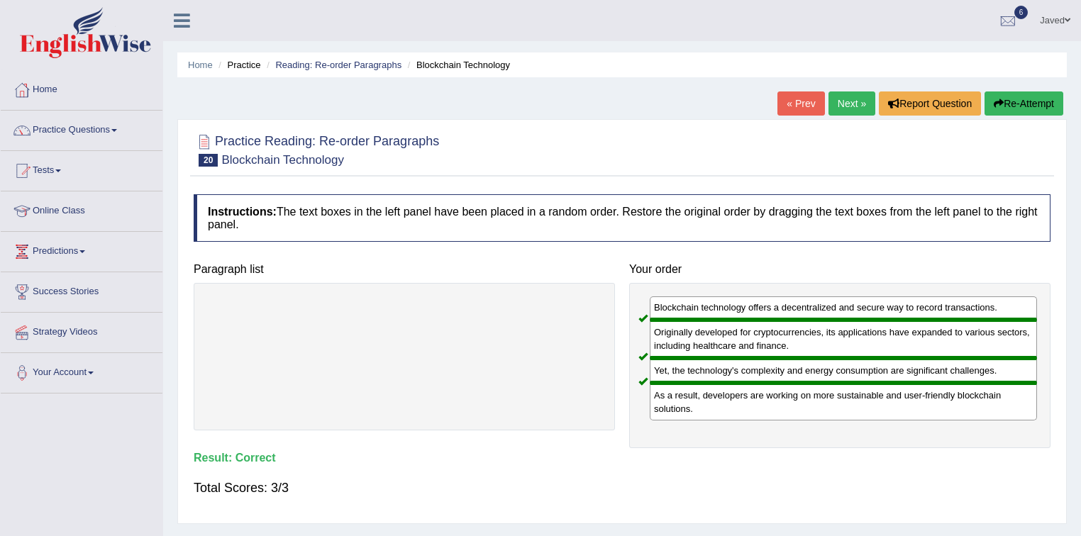
click at [844, 105] on link "Next »" at bounding box center [851, 104] width 47 height 24
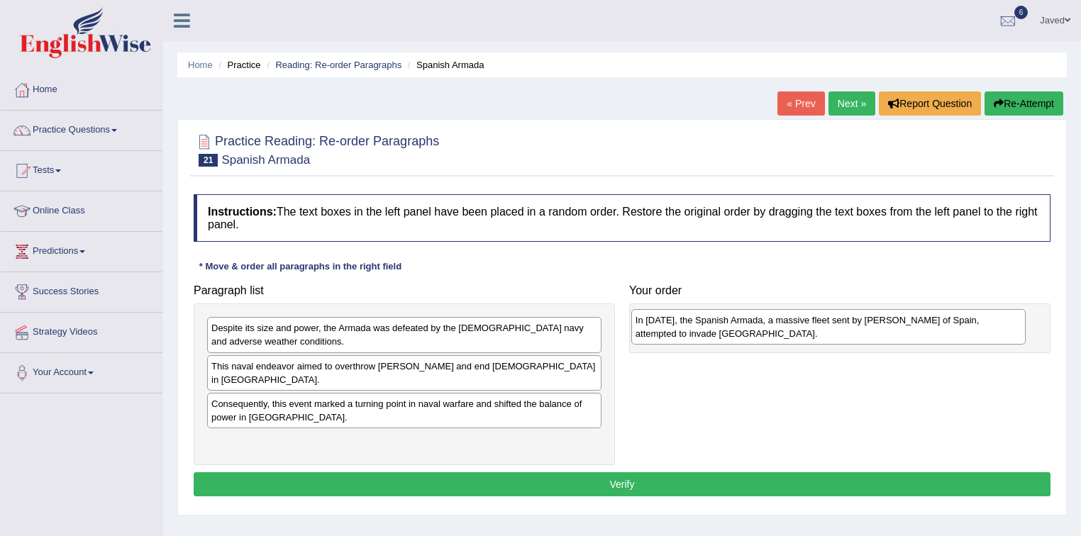
drag, startPoint x: 584, startPoint y: 398, endPoint x: 1009, endPoint y: 329, distance: 429.7
click at [1009, 329] on div "In [DATE], the Spanish Armada, a massive fleet sent by [PERSON_NAME] of Spain, …" at bounding box center [828, 326] width 395 height 35
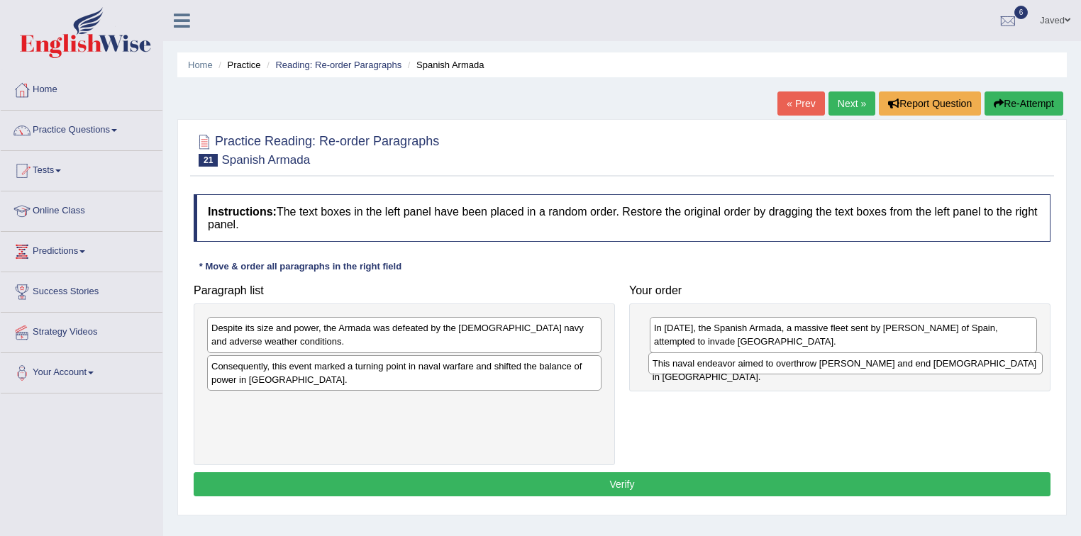
drag, startPoint x: 492, startPoint y: 370, endPoint x: 933, endPoint y: 367, distance: 441.2
click at [933, 367] on div "This naval endeavor aimed to overthrow [PERSON_NAME] and end [DEMOGRAPHIC_DATA]…" at bounding box center [845, 364] width 395 height 22
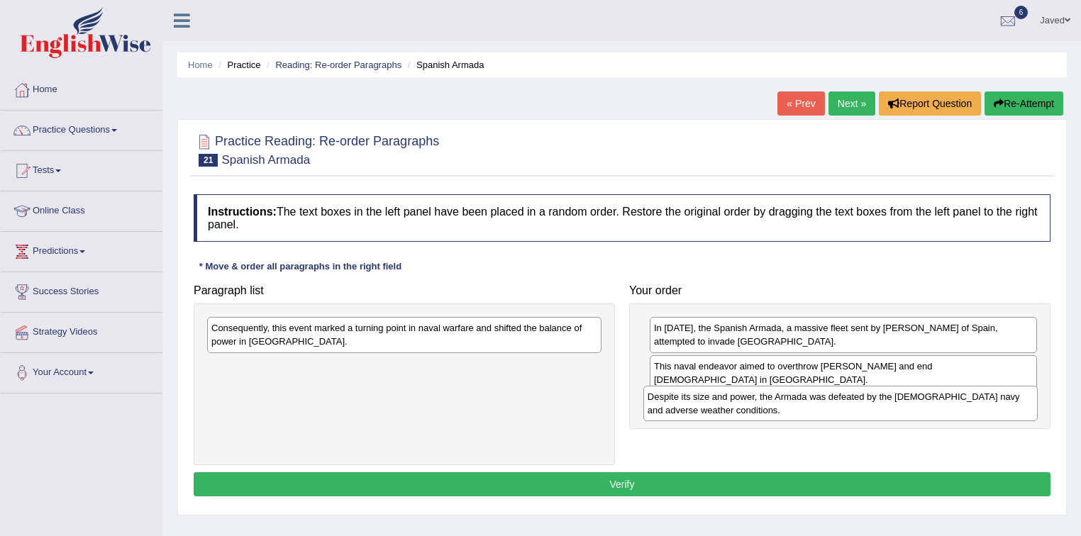
drag, startPoint x: 393, startPoint y: 340, endPoint x: 829, endPoint y: 409, distance: 441.6
click at [829, 409] on div "Despite its size and power, the Armada was defeated by the [DEMOGRAPHIC_DATA] n…" at bounding box center [840, 403] width 395 height 35
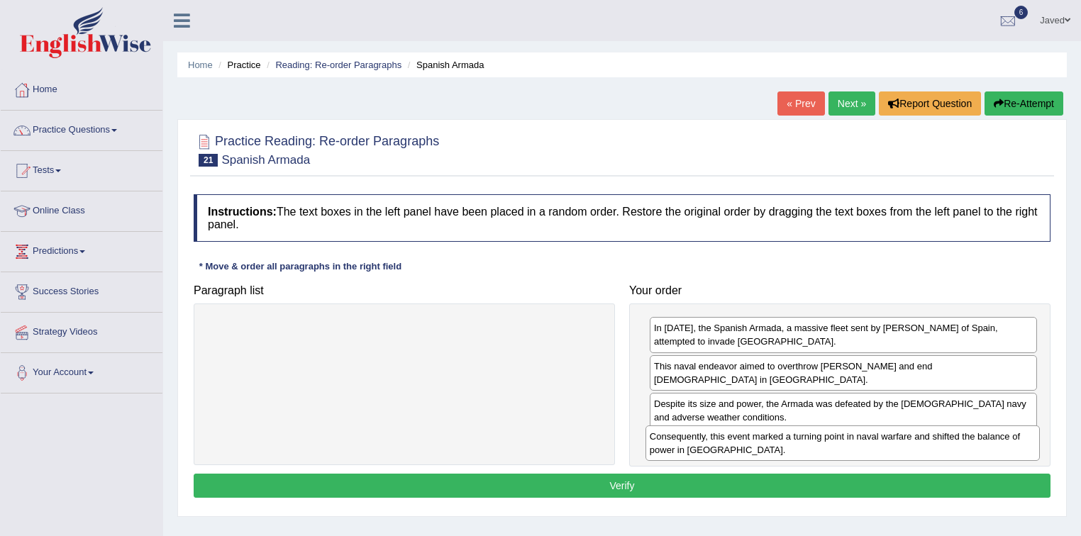
drag, startPoint x: 587, startPoint y: 343, endPoint x: 1026, endPoint y: 451, distance: 451.6
click at [1026, 451] on div "Consequently, this event marked a turning point in naval warfare and shifted th…" at bounding box center [842, 443] width 395 height 35
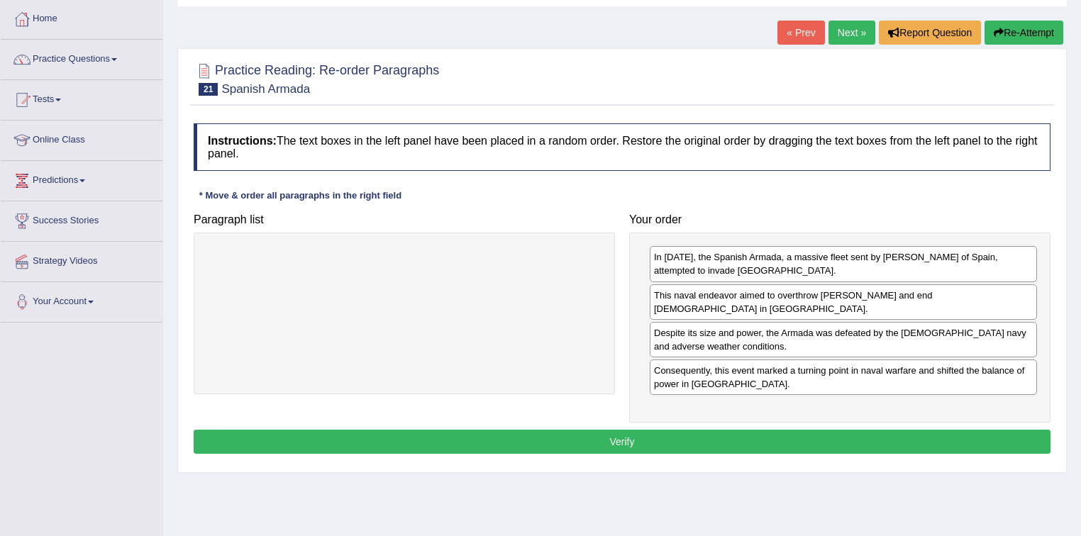
scroll to position [113, 0]
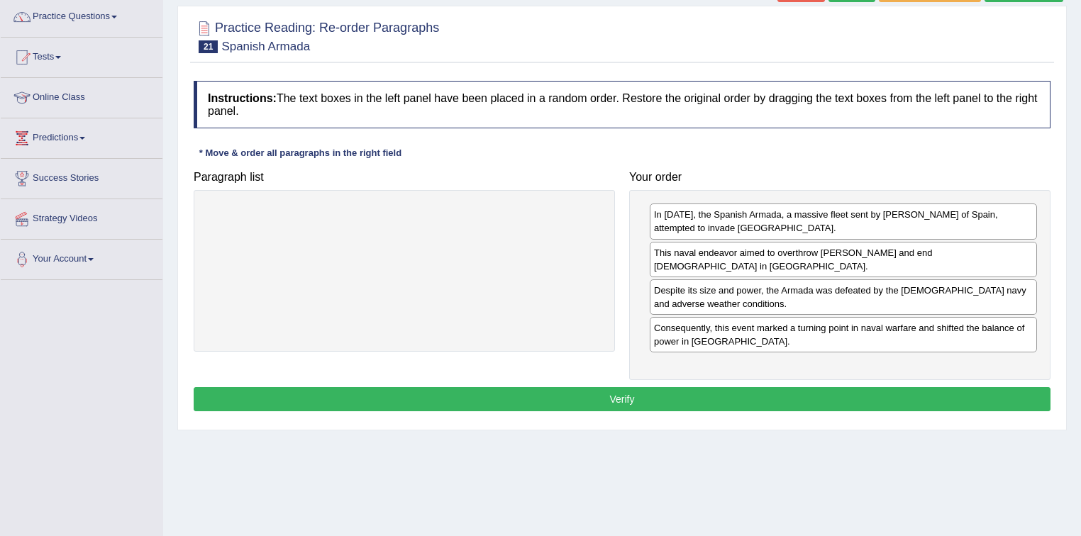
click at [741, 392] on button "Verify" at bounding box center [622, 399] width 857 height 24
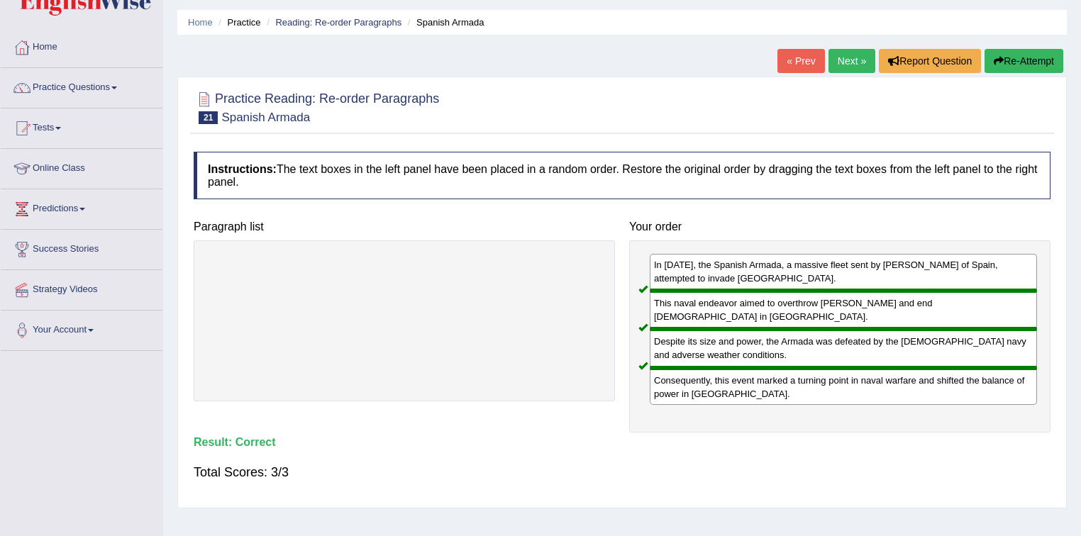
scroll to position [0, 0]
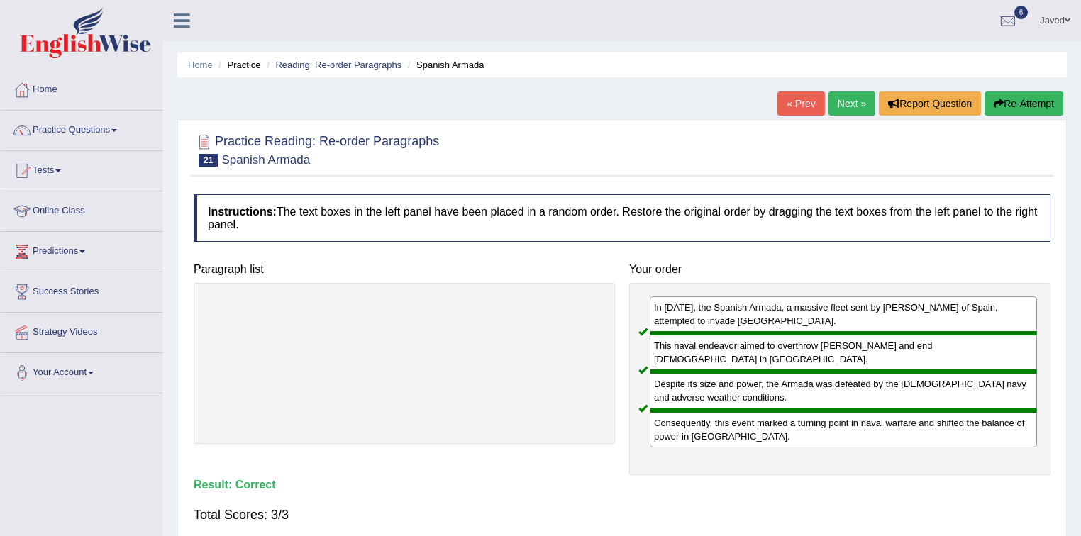
click at [858, 101] on link "Next »" at bounding box center [851, 104] width 47 height 24
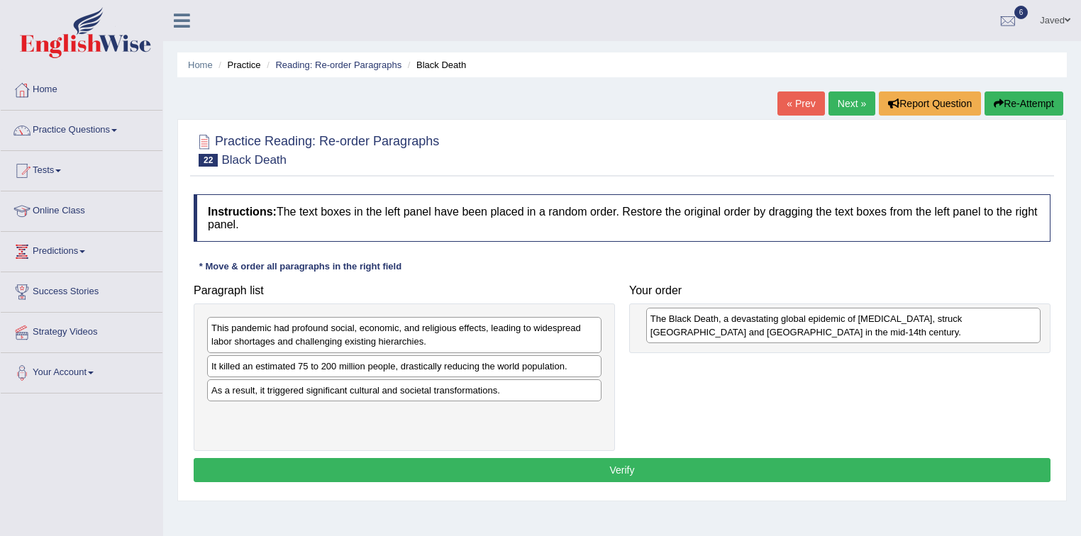
drag, startPoint x: 584, startPoint y: 401, endPoint x: 1024, endPoint y: 330, distance: 444.8
click at [1024, 330] on div "The Black Death, a devastating global epidemic of [MEDICAL_DATA], struck [GEOGR…" at bounding box center [843, 325] width 395 height 35
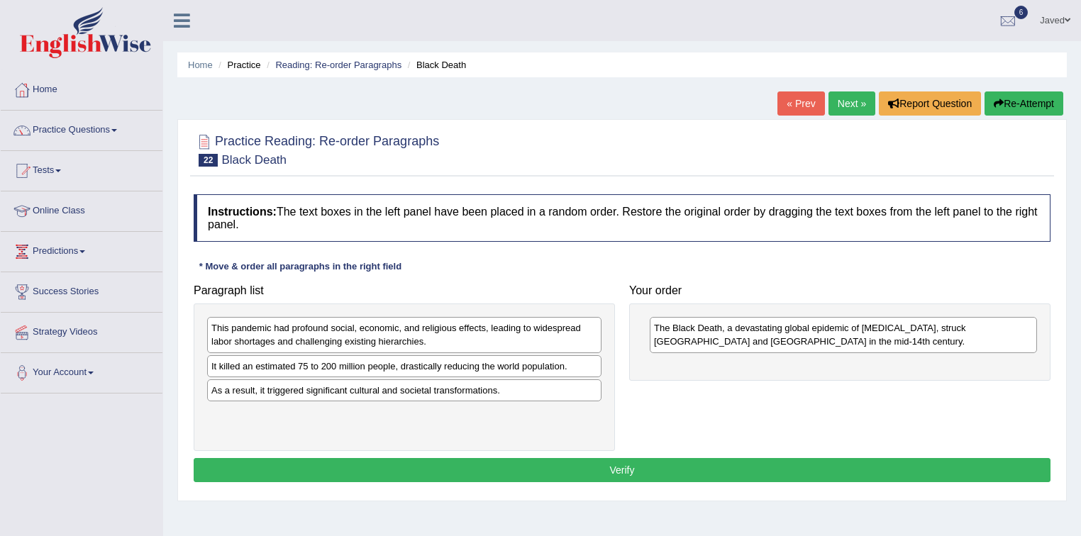
click at [453, 368] on div "It killed an estimated 75 to 200 million people, drastically reducing the world…" at bounding box center [404, 366] width 394 height 22
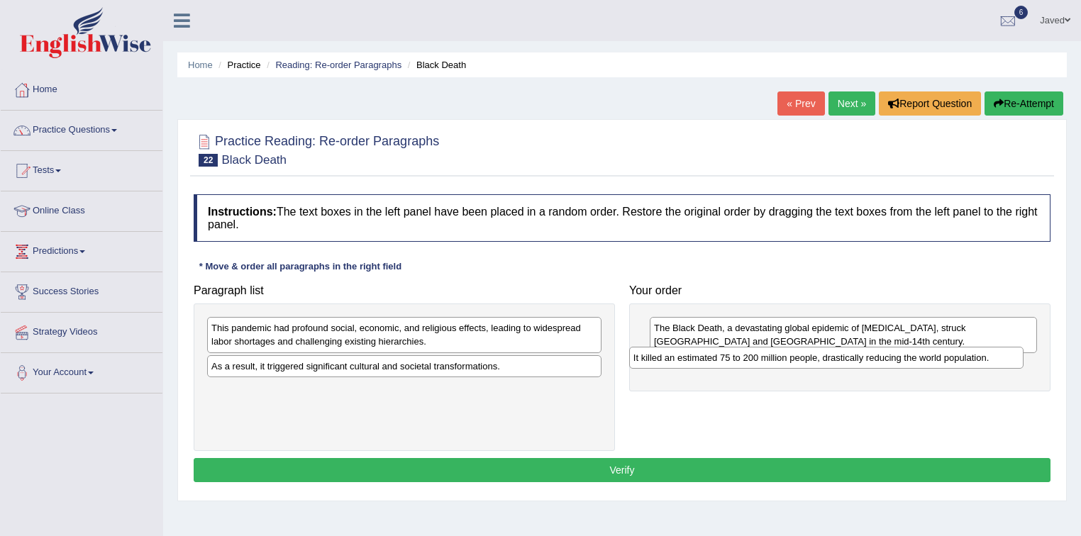
drag, startPoint x: 453, startPoint y: 368, endPoint x: 875, endPoint y: 360, distance: 422.1
click at [875, 360] on div "It killed an estimated 75 to 200 million people, drastically reducing the world…" at bounding box center [826, 358] width 395 height 22
click at [521, 333] on div "This pandemic had profound social, economic, and religious effects, leading to …" at bounding box center [404, 334] width 394 height 35
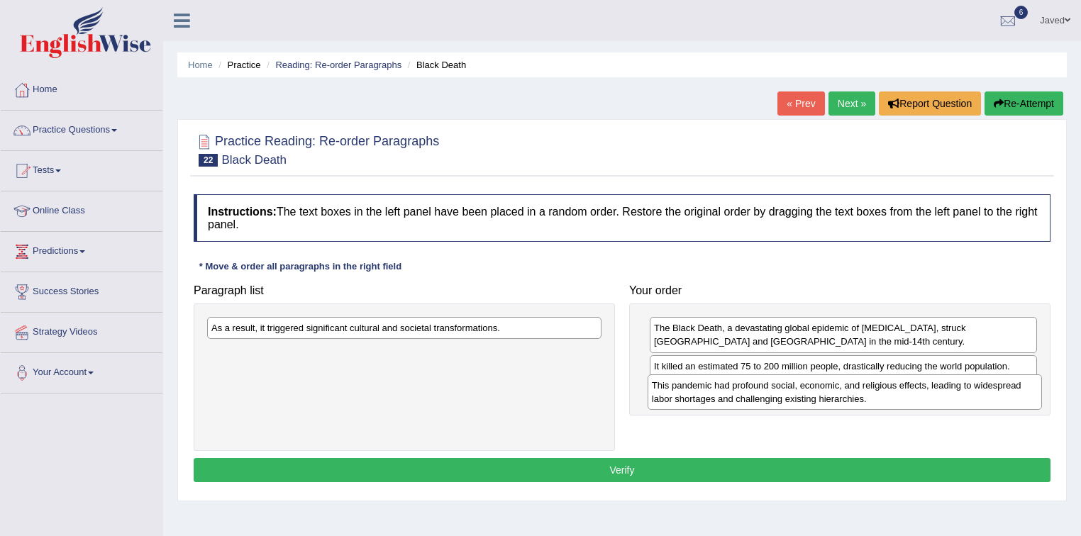
drag, startPoint x: 521, startPoint y: 333, endPoint x: 962, endPoint y: 390, distance: 444.2
click at [962, 390] on div "This pandemic had profound social, economic, and religious effects, leading to …" at bounding box center [845, 392] width 395 height 35
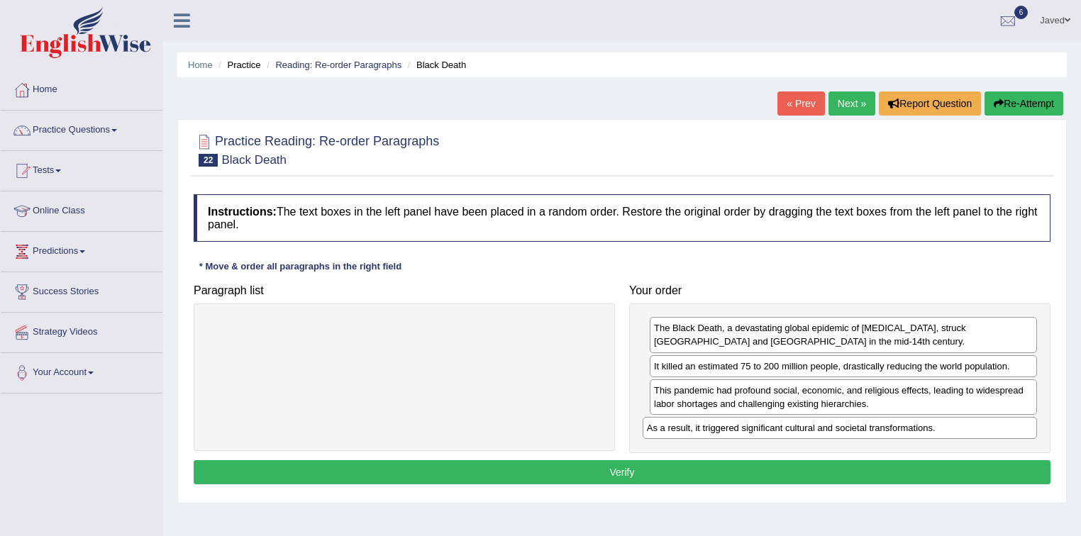
drag, startPoint x: 508, startPoint y: 328, endPoint x: 943, endPoint y: 428, distance: 446.0
click at [943, 428] on div "As a result, it triggered significant cultural and societal transformations." at bounding box center [840, 428] width 395 height 22
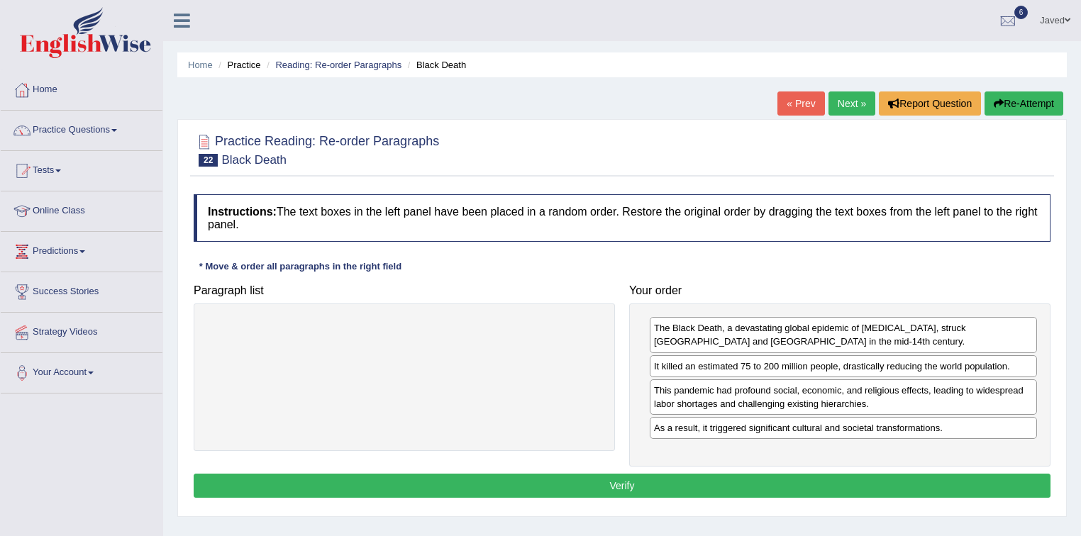
click at [711, 478] on button "Verify" at bounding box center [622, 486] width 857 height 24
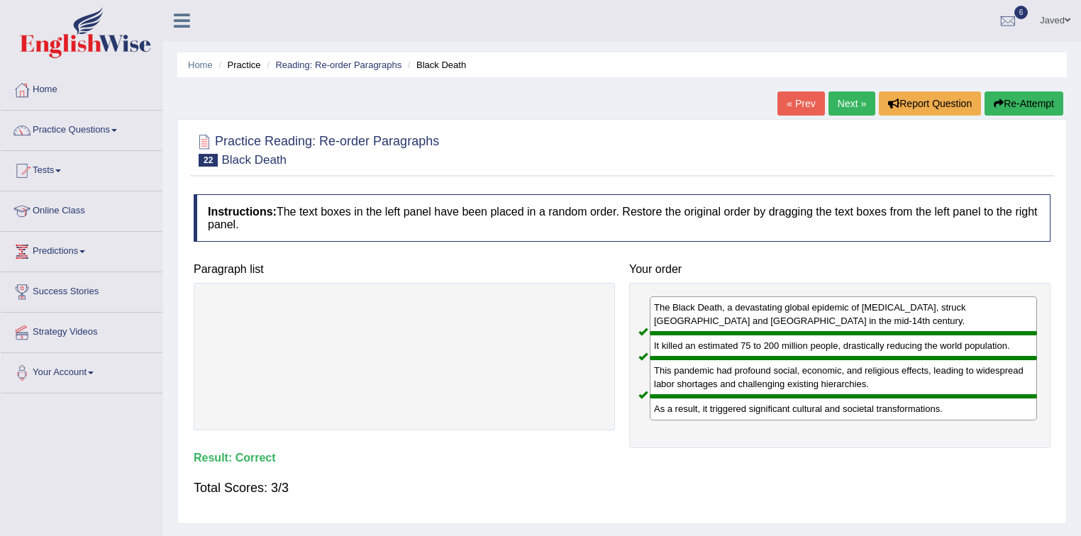
click at [853, 101] on link "Next »" at bounding box center [851, 104] width 47 height 24
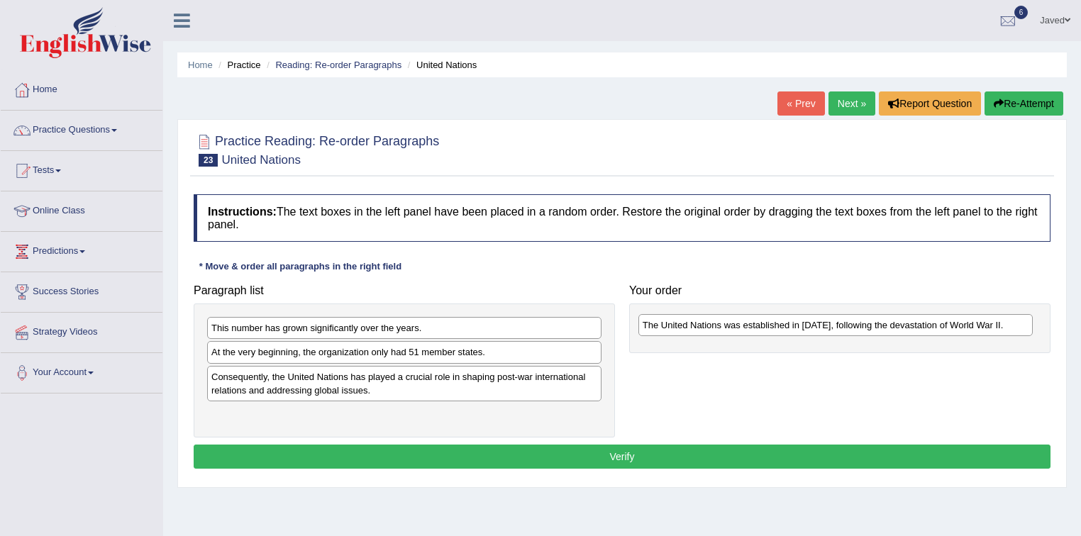
drag, startPoint x: 559, startPoint y: 358, endPoint x: 992, endPoint y: 329, distance: 433.7
click at [994, 329] on div "The United Nations was established in [DATE], following the devastation of Worl…" at bounding box center [835, 325] width 395 height 22
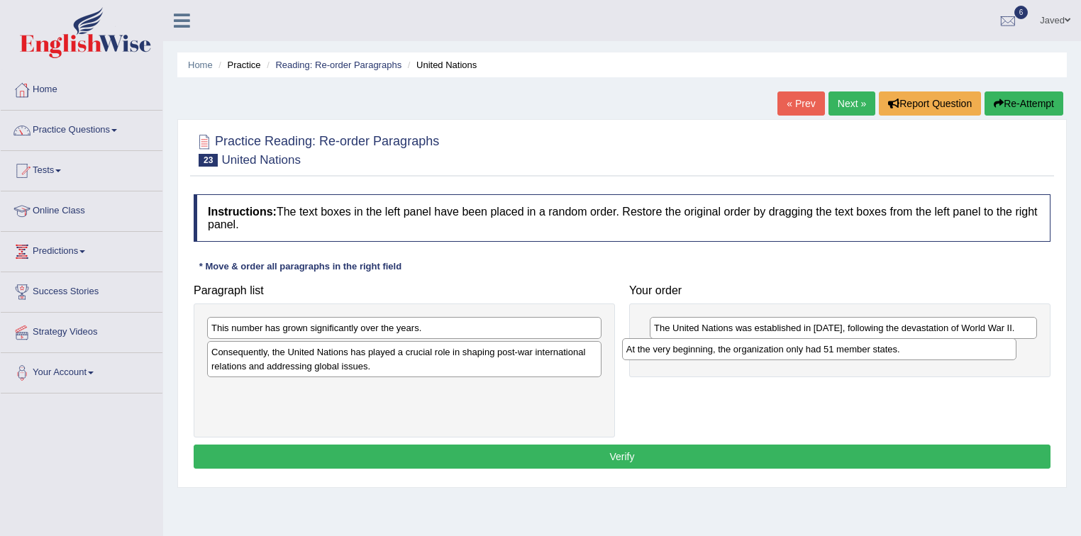
drag, startPoint x: 428, startPoint y: 358, endPoint x: 852, endPoint y: 355, distance: 423.5
click at [852, 355] on div "At the very beginning, the organization only had 51 member states." at bounding box center [819, 349] width 395 height 22
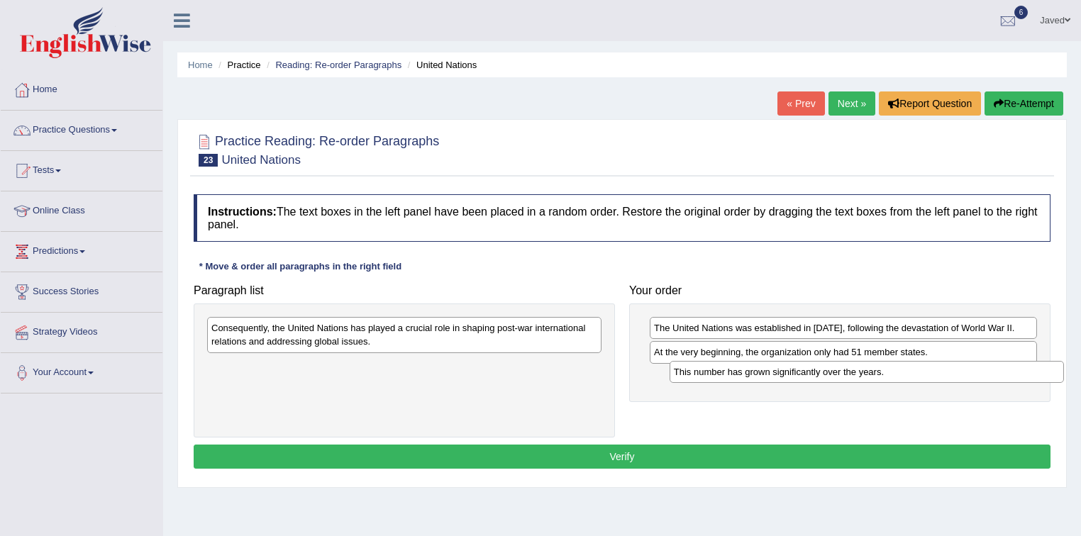
drag, startPoint x: 275, startPoint y: 335, endPoint x: 737, endPoint y: 379, distance: 464.6
click at [737, 379] on div "This number has grown significantly over the years." at bounding box center [867, 372] width 395 height 22
click at [725, 379] on div "This number has grown significantly over the years." at bounding box center [867, 372] width 395 height 22
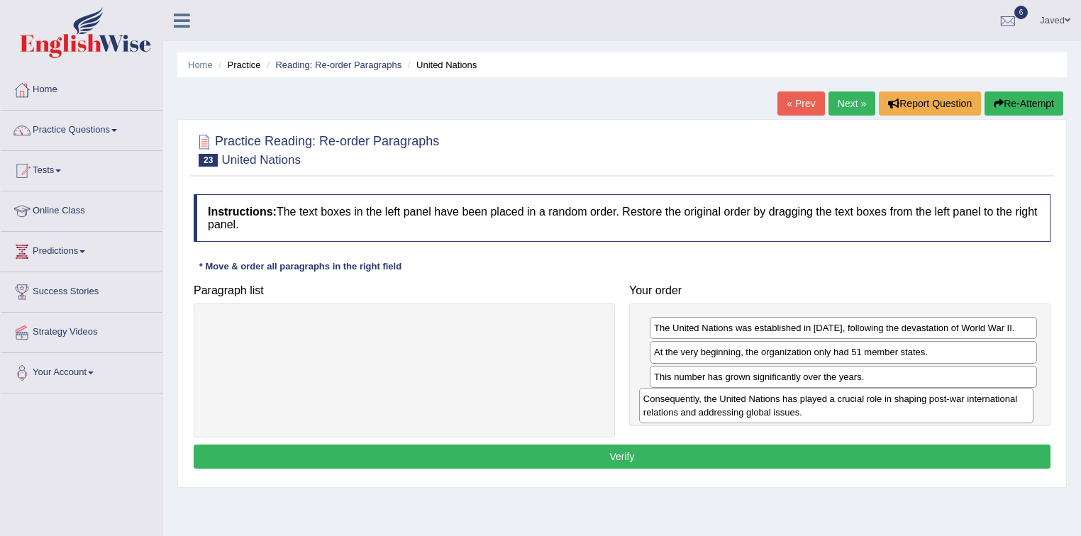
drag, startPoint x: 547, startPoint y: 340, endPoint x: 979, endPoint y: 414, distance: 438.1
click at [979, 414] on div "Consequently, the United Nations has played a crucial role in shaping post-war …" at bounding box center [836, 405] width 395 height 35
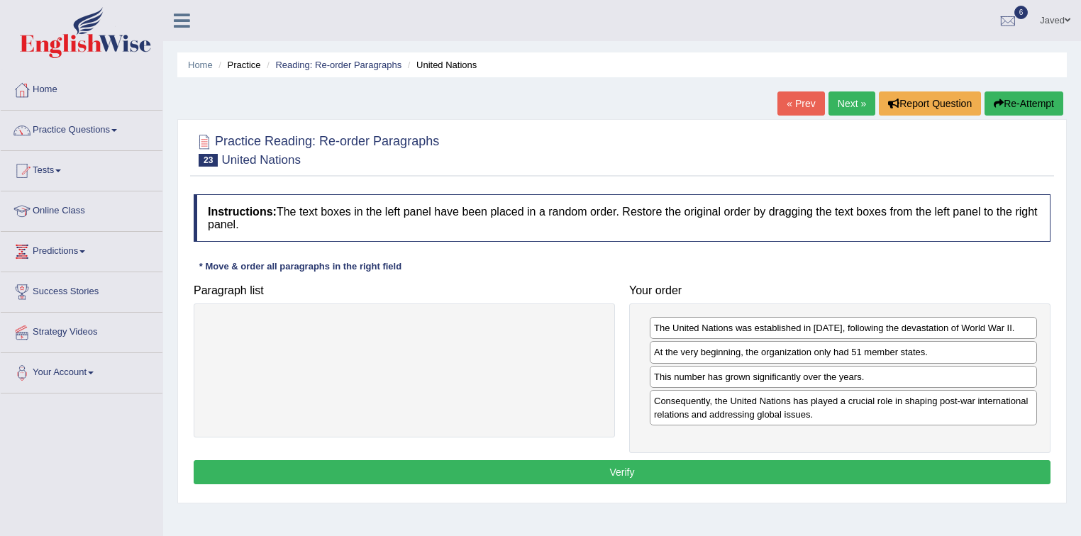
click at [650, 463] on button "Verify" at bounding box center [622, 472] width 857 height 24
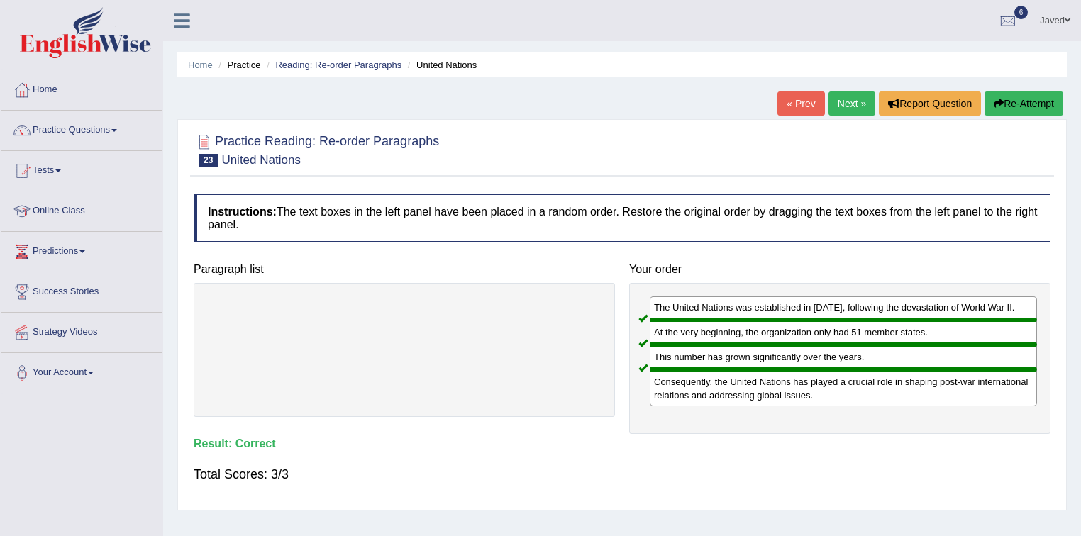
click at [843, 99] on link "Next »" at bounding box center [851, 104] width 47 height 24
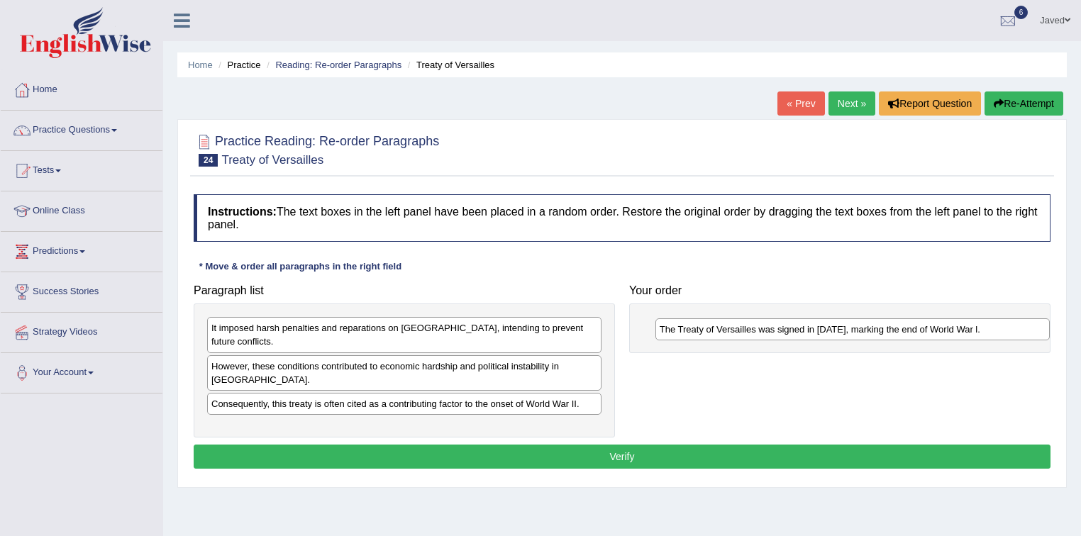
drag, startPoint x: 528, startPoint y: 357, endPoint x: 977, endPoint y: 335, distance: 448.9
click at [977, 335] on div "The Treaty of Versailles was signed in 1919, marking the end of World War l." at bounding box center [852, 329] width 395 height 22
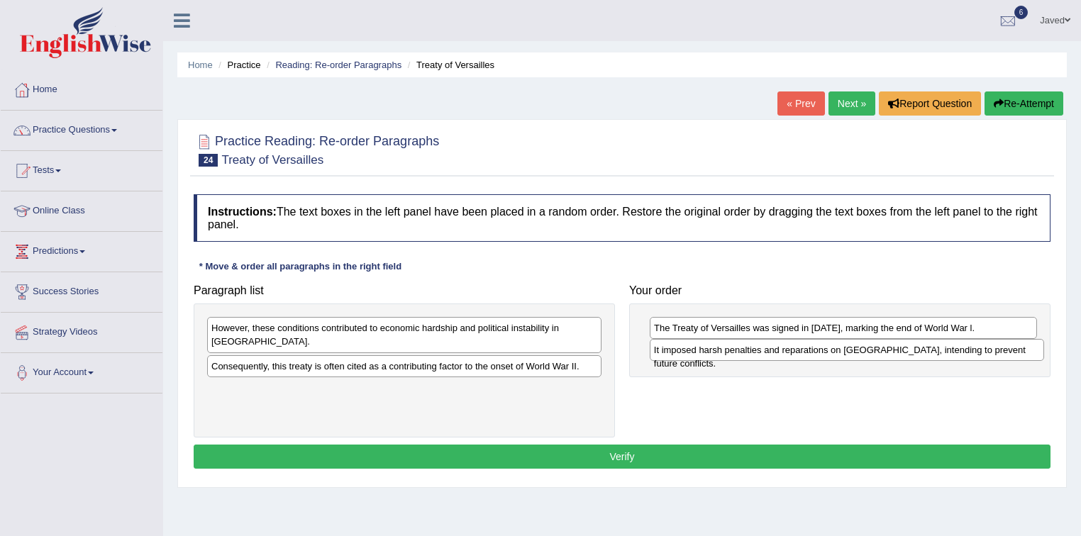
drag, startPoint x: 446, startPoint y: 337, endPoint x: 889, endPoint y: 359, distance: 443.2
click at [889, 359] on div "It imposed harsh penalties and reparations on Germany, intending to prevent fut…" at bounding box center [847, 350] width 395 height 22
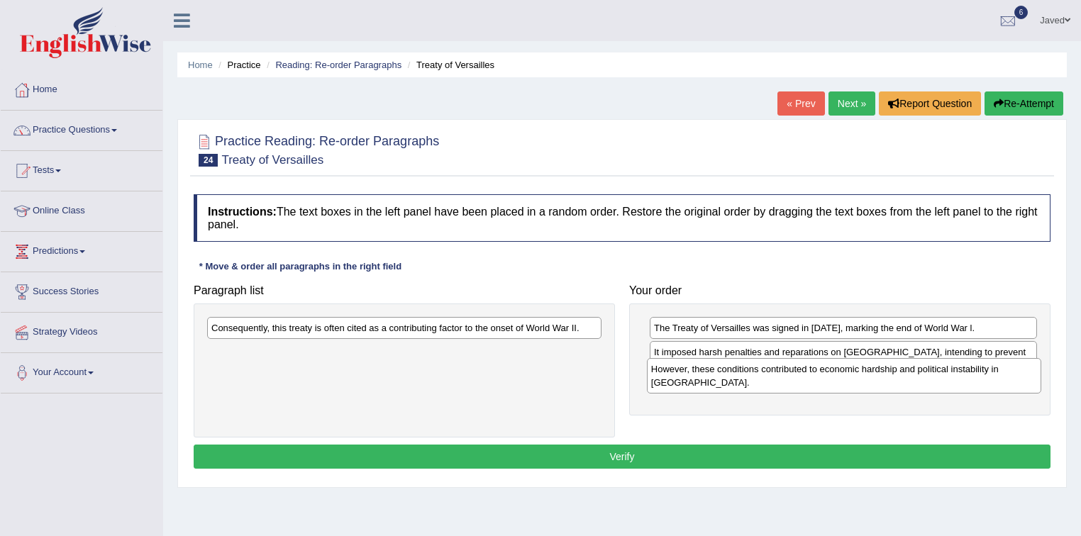
drag, startPoint x: 360, startPoint y: 337, endPoint x: 800, endPoint y: 378, distance: 441.7
click at [800, 378] on div "However, these conditions contributed to economic hardship and political instab…" at bounding box center [844, 375] width 395 height 35
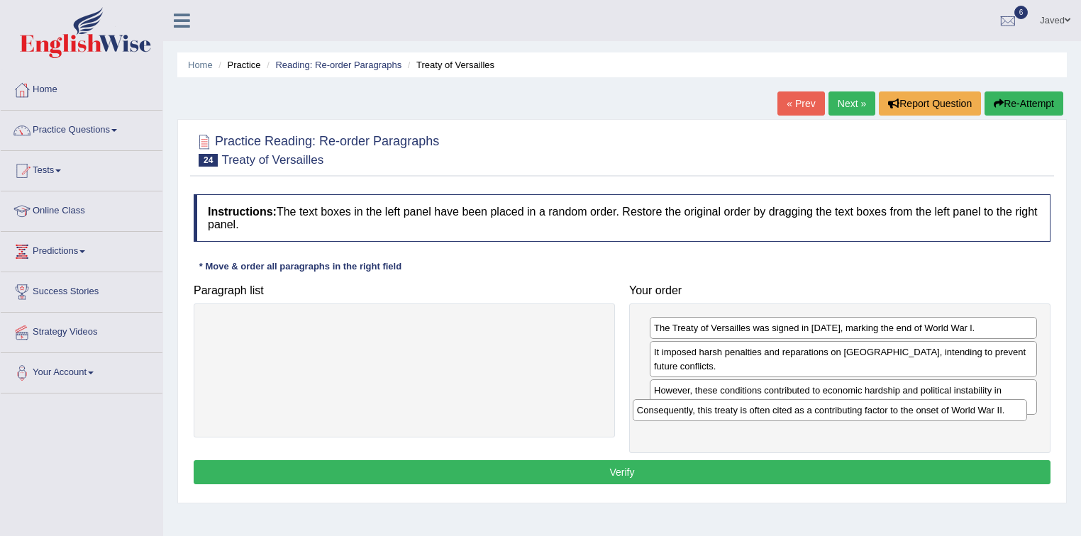
drag, startPoint x: 318, startPoint y: 335, endPoint x: 747, endPoint y: 415, distance: 436.6
click at [747, 415] on div "Consequently, this treaty is often cited as a contributing factor to the onset …" at bounding box center [830, 410] width 395 height 22
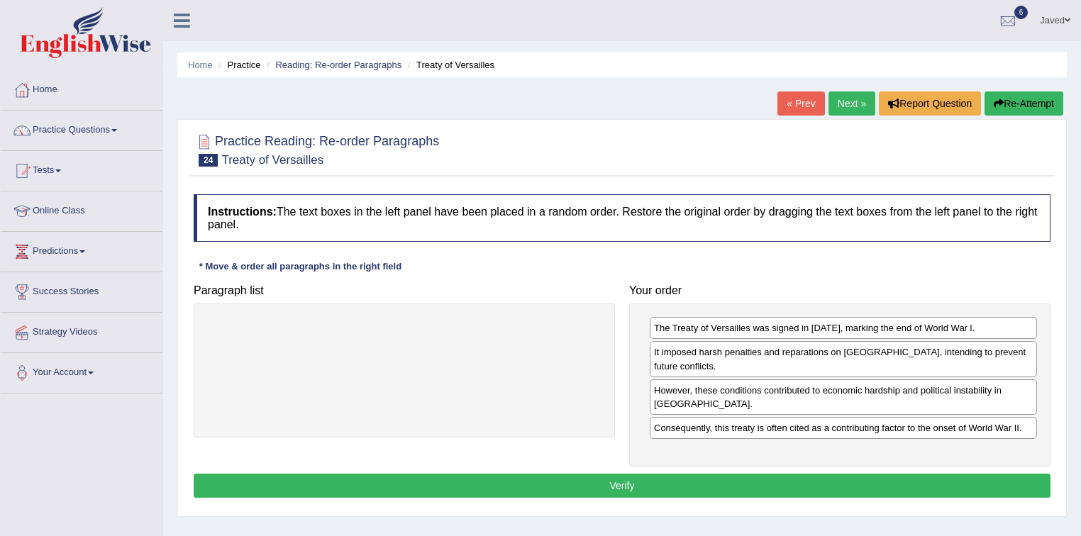
click at [665, 474] on button "Verify" at bounding box center [622, 486] width 857 height 24
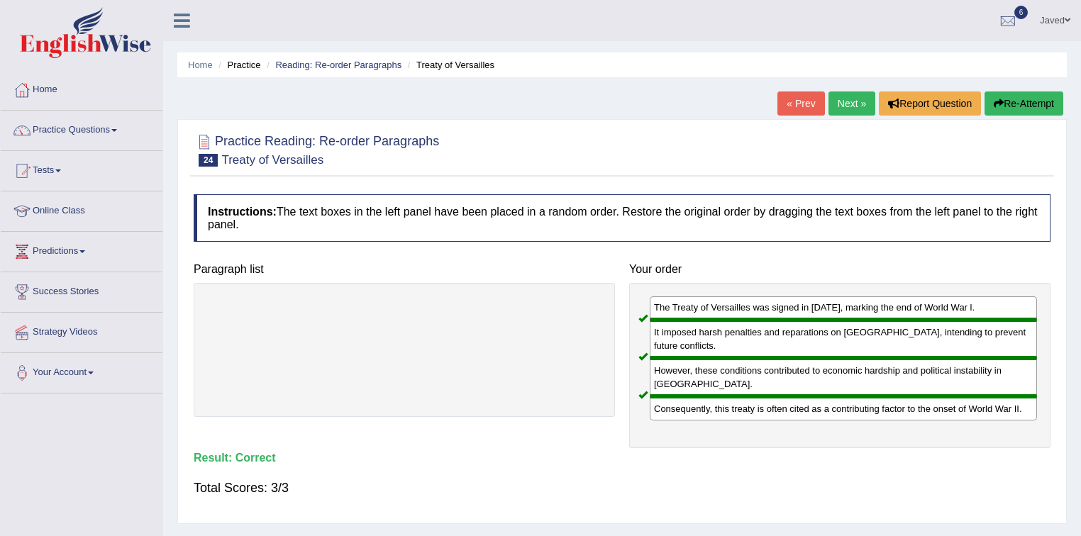
click at [844, 105] on link "Next »" at bounding box center [851, 104] width 47 height 24
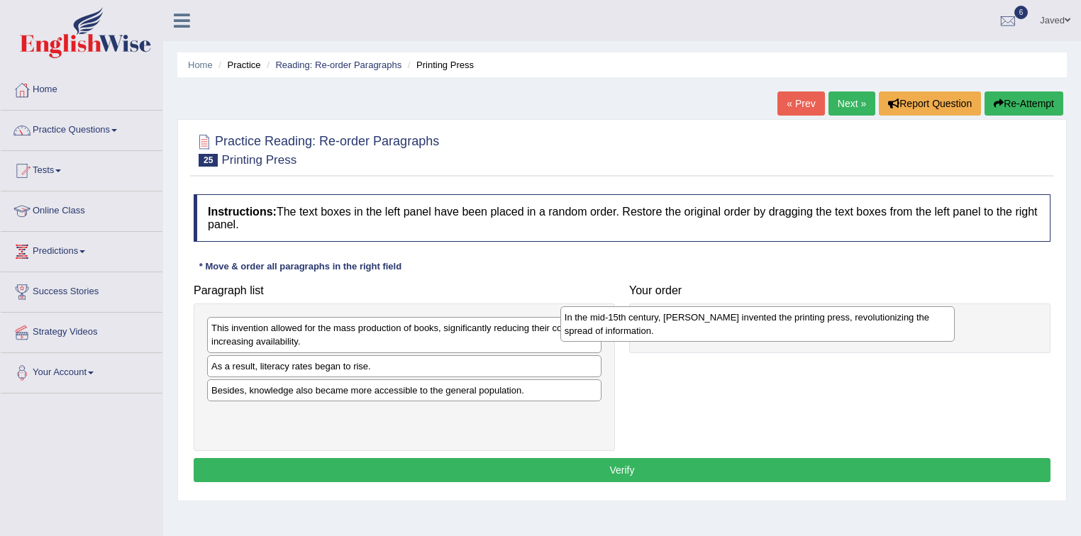
drag, startPoint x: 562, startPoint y: 334, endPoint x: 942, endPoint y: 323, distance: 380.4
click at [942, 323] on div "In the mid-15th century, [PERSON_NAME] invented the printing press, revolutioni…" at bounding box center [757, 323] width 395 height 35
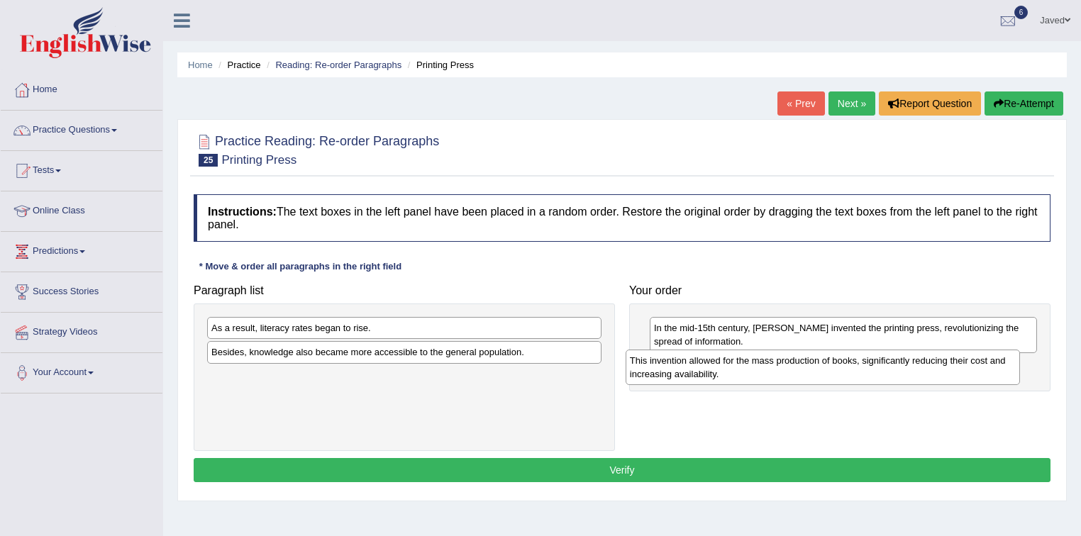
drag, startPoint x: 311, startPoint y: 333, endPoint x: 729, endPoint y: 365, distance: 419.8
click at [729, 365] on div "This invention allowed for the mass production of books, significantly reducing…" at bounding box center [823, 367] width 395 height 35
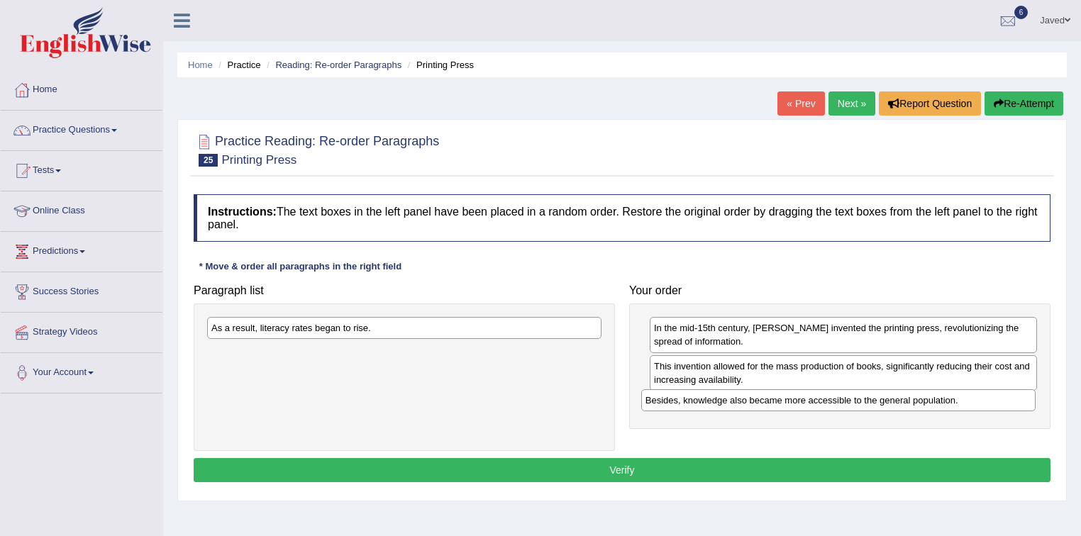
drag, startPoint x: 390, startPoint y: 355, endPoint x: 824, endPoint y: 403, distance: 436.8
click at [824, 403] on div "Besides, knowledge also became more accessible to the general population." at bounding box center [838, 400] width 395 height 22
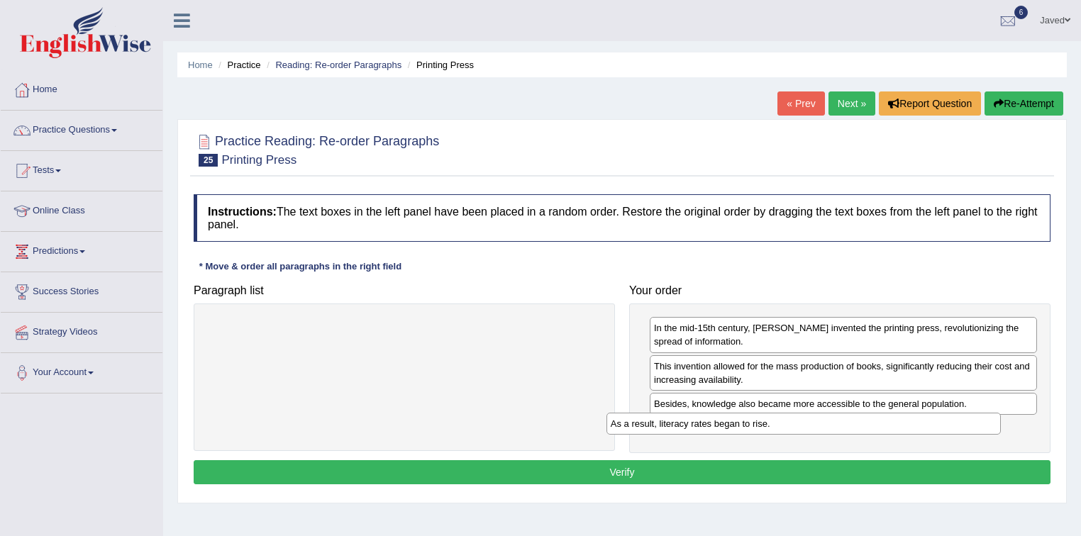
drag, startPoint x: 437, startPoint y: 323, endPoint x: 840, endPoint y: 420, distance: 414.3
click at [840, 420] on div "As a result, literacy rates began to rise." at bounding box center [803, 424] width 395 height 22
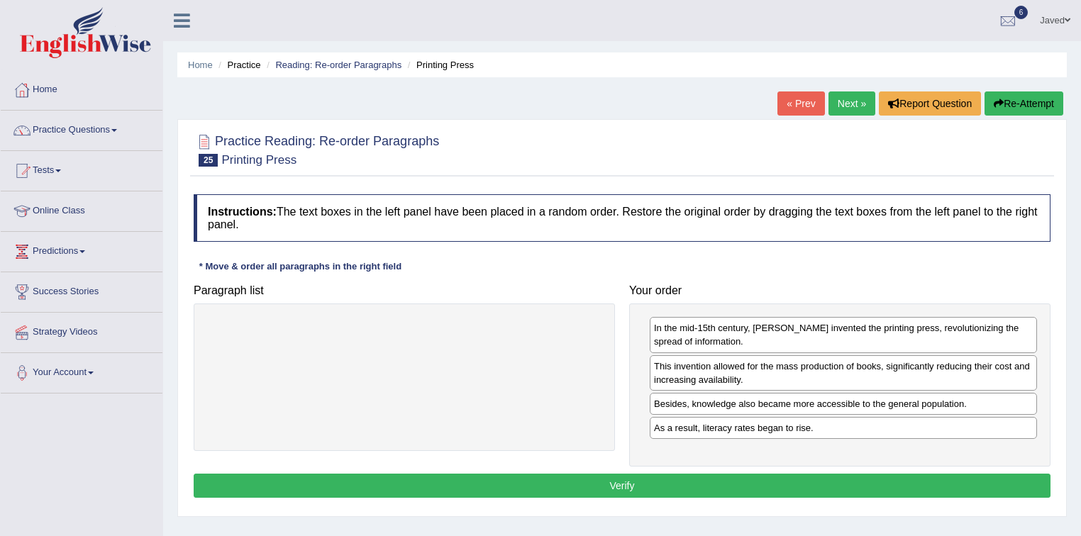
click at [653, 479] on button "Verify" at bounding box center [622, 486] width 857 height 24
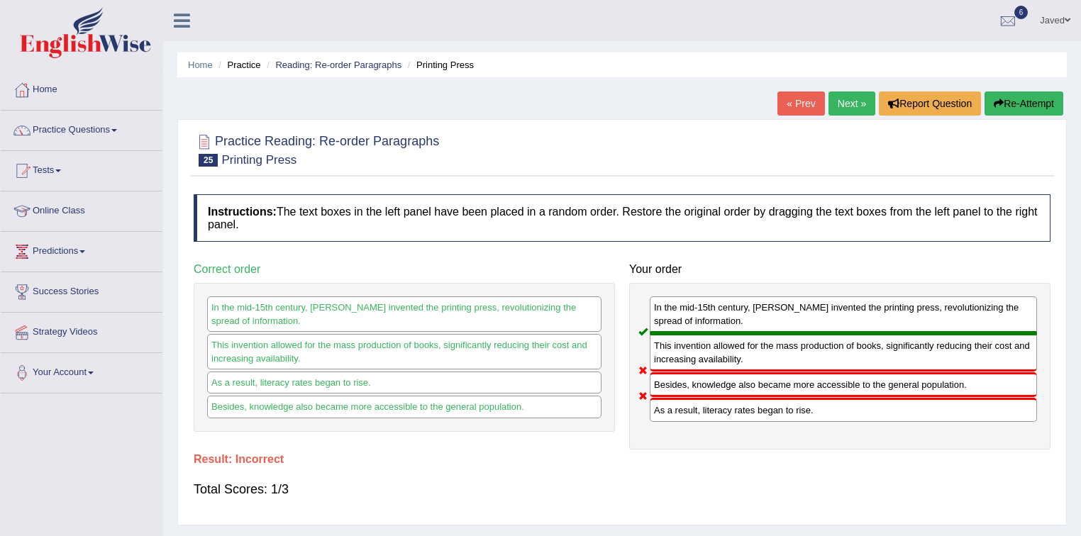
click at [1021, 105] on button "Re-Attempt" at bounding box center [1024, 104] width 79 height 24
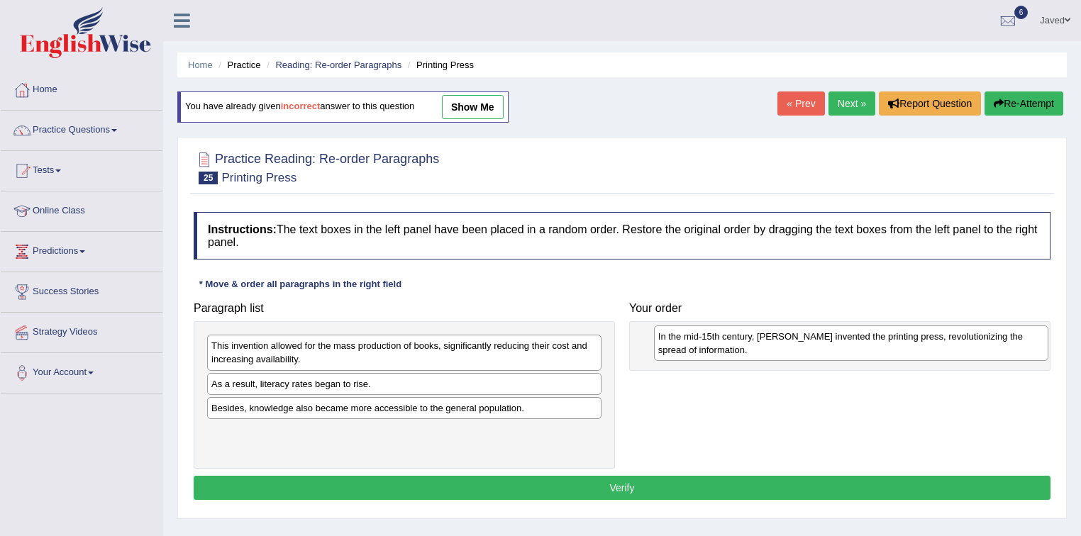
drag, startPoint x: 362, startPoint y: 355, endPoint x: 809, endPoint y: 346, distance: 447.0
click at [809, 346] on div "In the mid-15th century, Johannes Gutenberg invented the printing press, revolu…" at bounding box center [851, 343] width 395 height 35
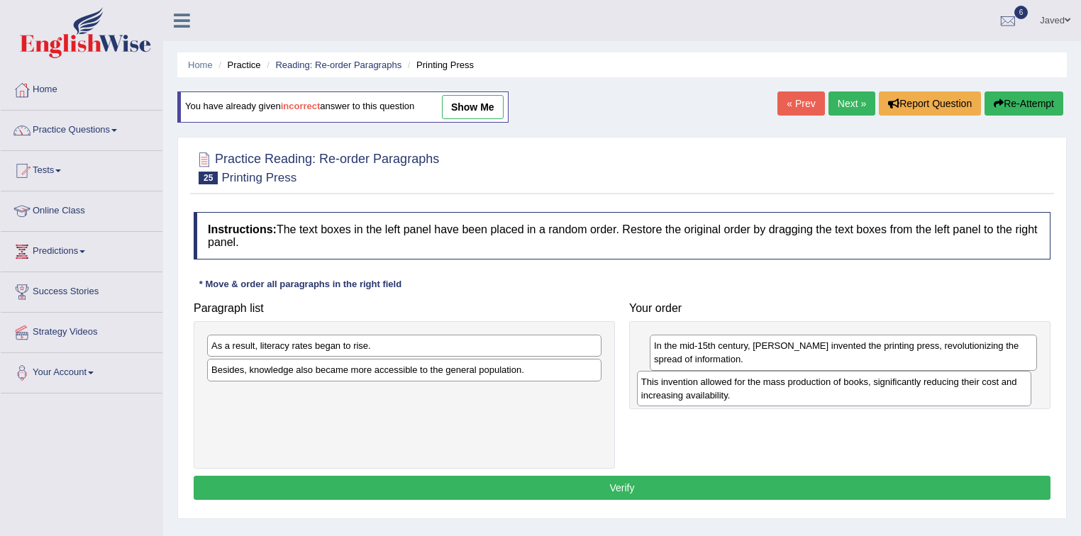
drag, startPoint x: 351, startPoint y: 356, endPoint x: 792, endPoint y: 392, distance: 442.6
click at [792, 392] on div "This invention allowed for the mass production of books, significantly reducing…" at bounding box center [834, 388] width 395 height 35
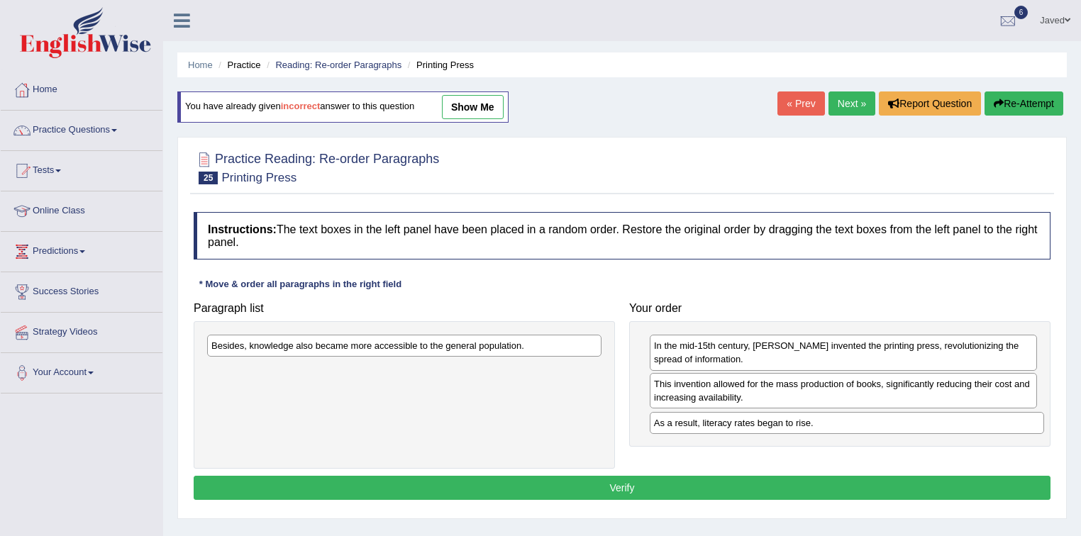
drag, startPoint x: 349, startPoint y: 350, endPoint x: 792, endPoint y: 428, distance: 449.3
click at [792, 428] on div "As a result, literacy rates began to rise." at bounding box center [847, 423] width 395 height 22
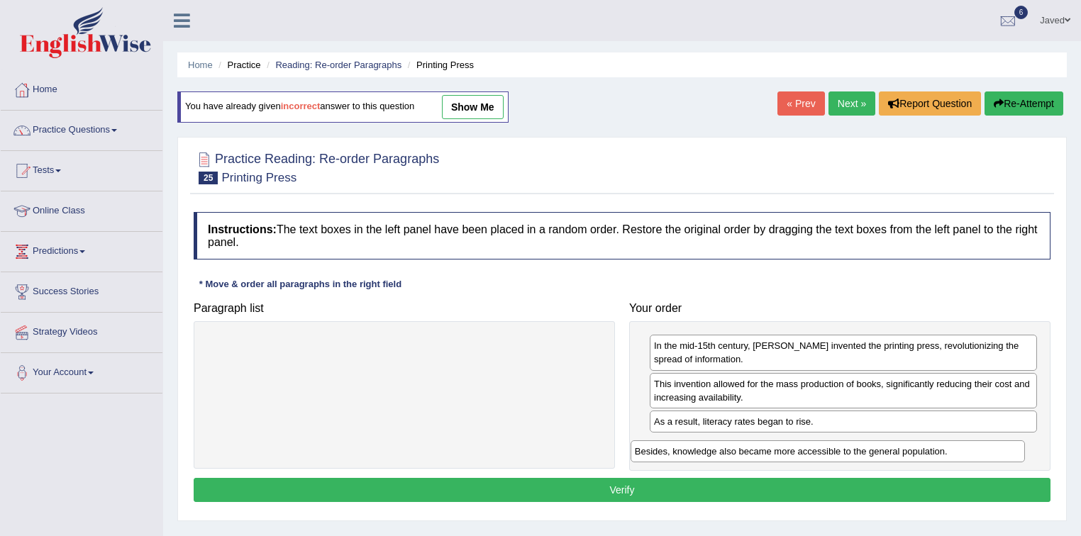
drag, startPoint x: 382, startPoint y: 352, endPoint x: 809, endPoint y: 453, distance: 438.7
click at [809, 454] on div "Besides, knowledge also became more accessible to the general population." at bounding box center [828, 451] width 395 height 22
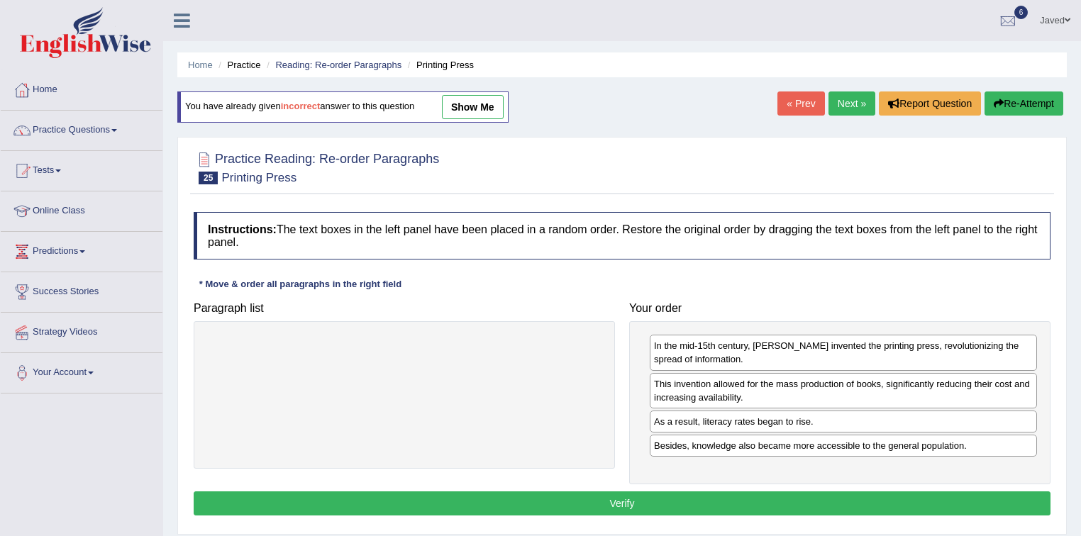
click at [669, 499] on button "Verify" at bounding box center [622, 504] width 857 height 24
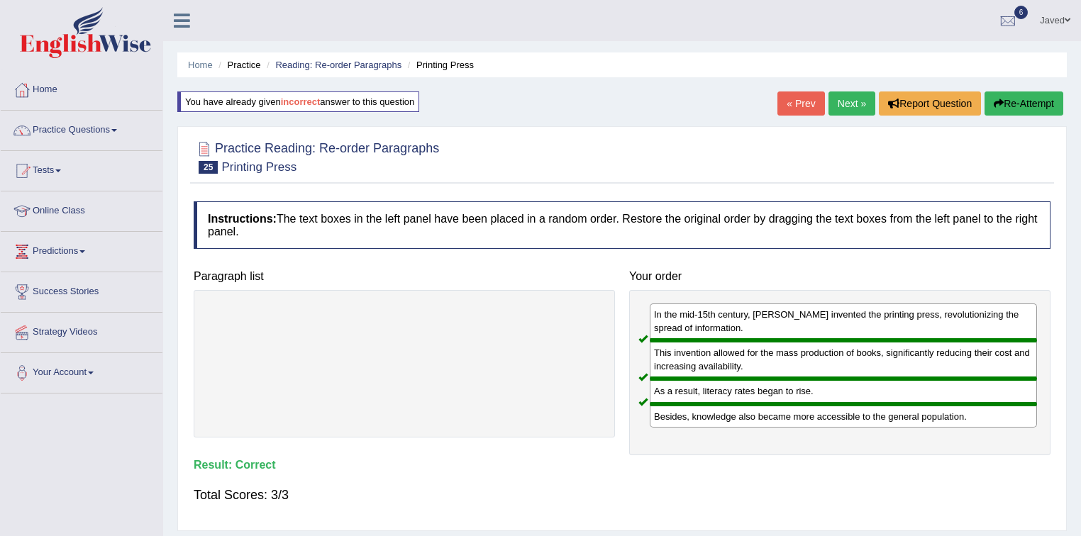
click at [852, 108] on link "Next »" at bounding box center [851, 104] width 47 height 24
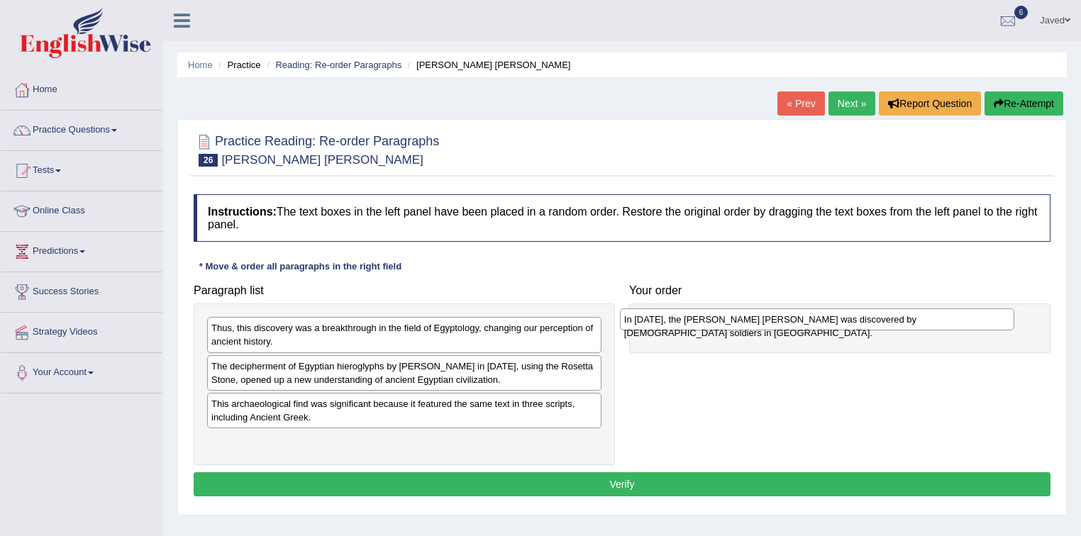
drag, startPoint x: 407, startPoint y: 369, endPoint x: 820, endPoint y: 323, distance: 415.4
click at [820, 323] on div "In 1799, the Rosetta Stone was discovered by French soldiers in Egypt." at bounding box center [817, 320] width 395 height 22
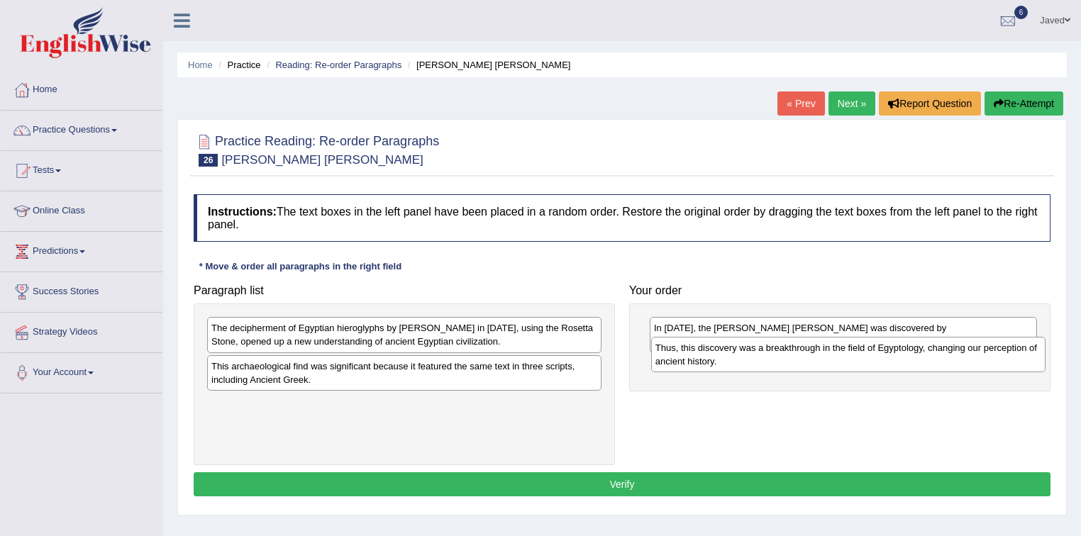
drag, startPoint x: 479, startPoint y: 341, endPoint x: 923, endPoint y: 360, distance: 443.7
click at [923, 360] on div "Thus, this discovery was a breakthrough in the field of Egyptology, changing ou…" at bounding box center [848, 354] width 395 height 35
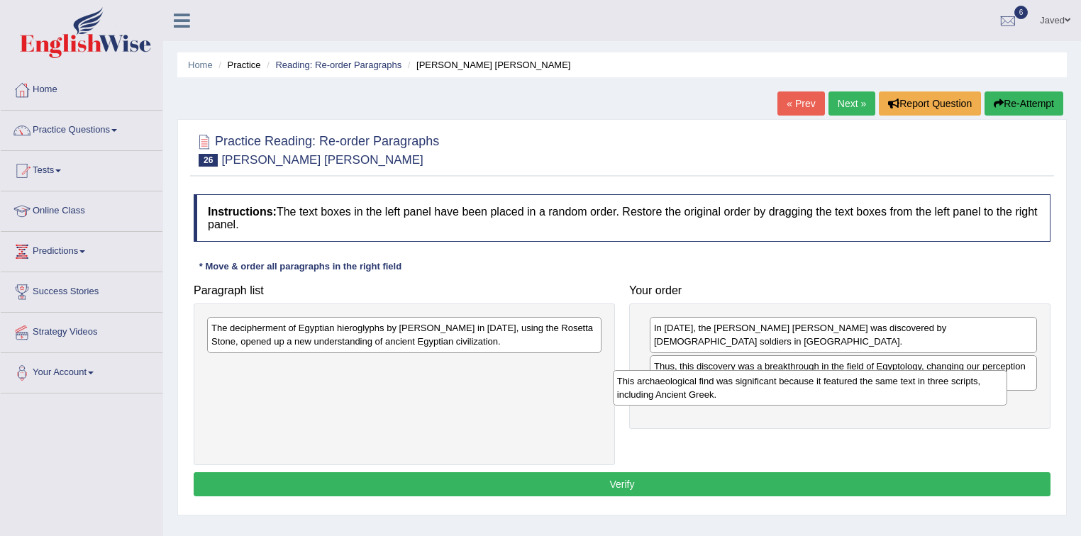
drag, startPoint x: 511, startPoint y: 376, endPoint x: 927, endPoint y: 389, distance: 416.6
click at [927, 389] on div "This archaeological find was significant because it featured the same text in t…" at bounding box center [810, 387] width 395 height 35
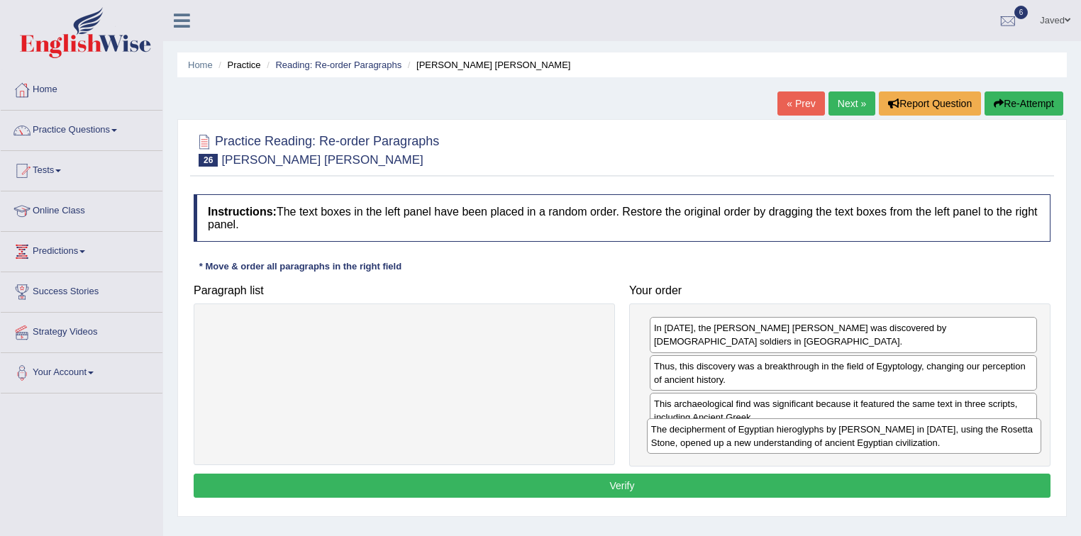
drag, startPoint x: 536, startPoint y: 338, endPoint x: 976, endPoint y: 440, distance: 451.3
click at [976, 440] on div "The decipherment of Egyptian hieroglyphs by Jean-Fran_ois Champollion in 1822, …" at bounding box center [844, 435] width 395 height 35
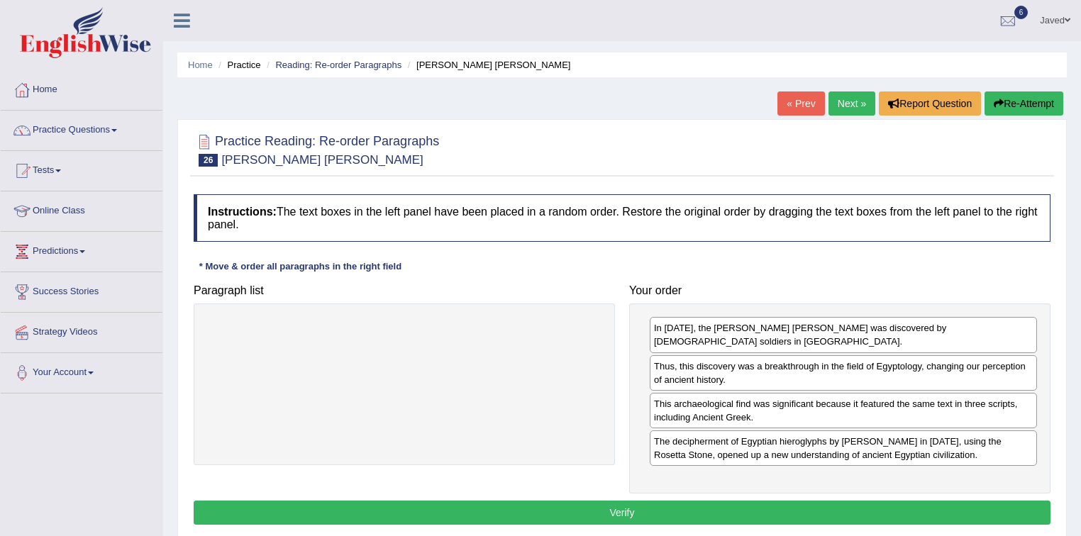
click at [636, 501] on button "Verify" at bounding box center [622, 513] width 857 height 24
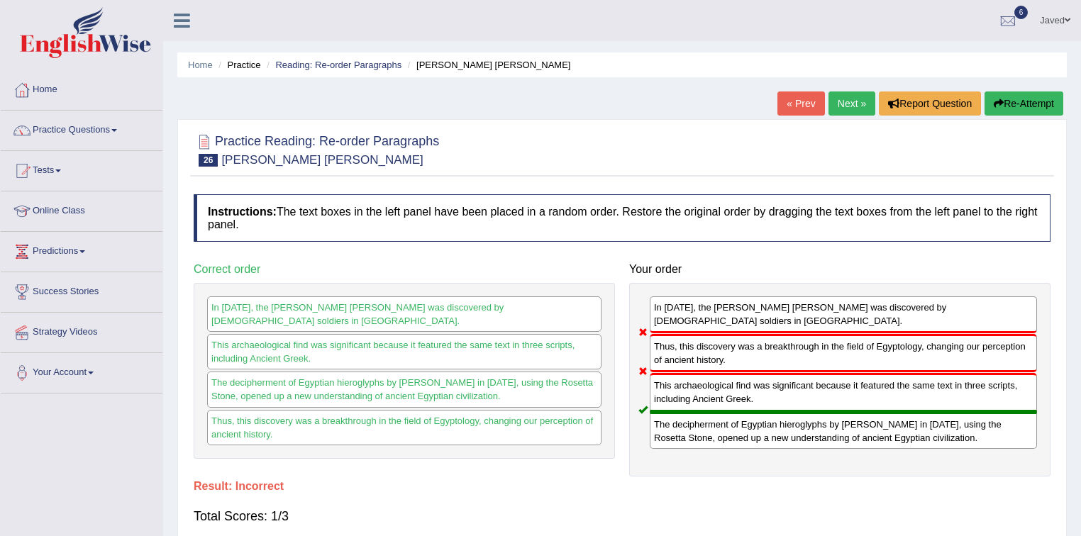
drag, startPoint x: 718, startPoint y: 384, endPoint x: 719, endPoint y: 338, distance: 46.8
click at [720, 339] on div "In 1799, the Rosetta Stone was discovered by French soldiers in Egypt. Thus, th…" at bounding box center [839, 380] width 421 height 194
click at [1009, 107] on button "Re-Attempt" at bounding box center [1024, 104] width 79 height 24
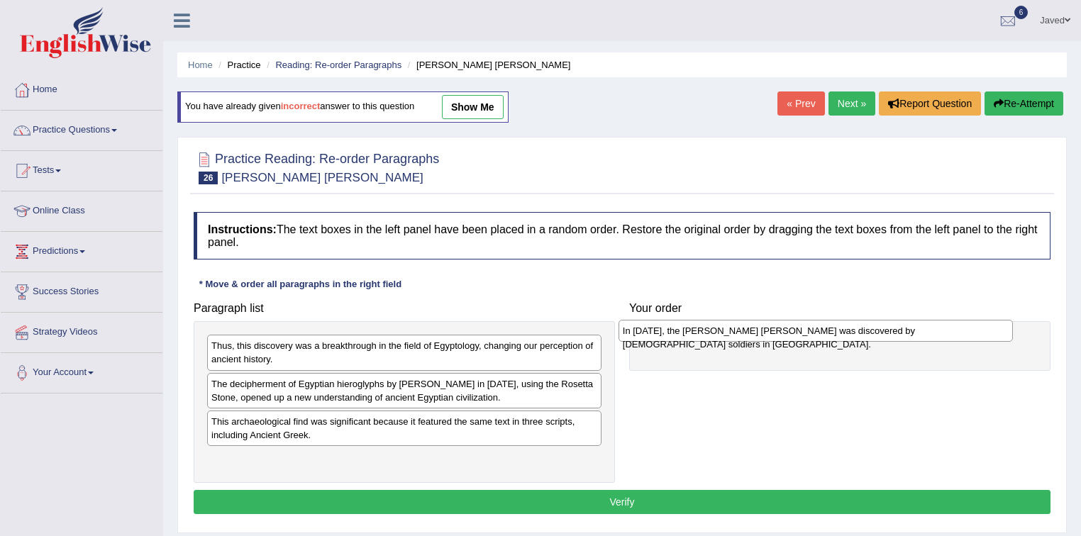
drag, startPoint x: 291, startPoint y: 383, endPoint x: 706, endPoint y: 331, distance: 418.3
click at [706, 331] on div "In [DATE], the [PERSON_NAME] [PERSON_NAME] was discovered by [DEMOGRAPHIC_DATA]…" at bounding box center [816, 331] width 395 height 22
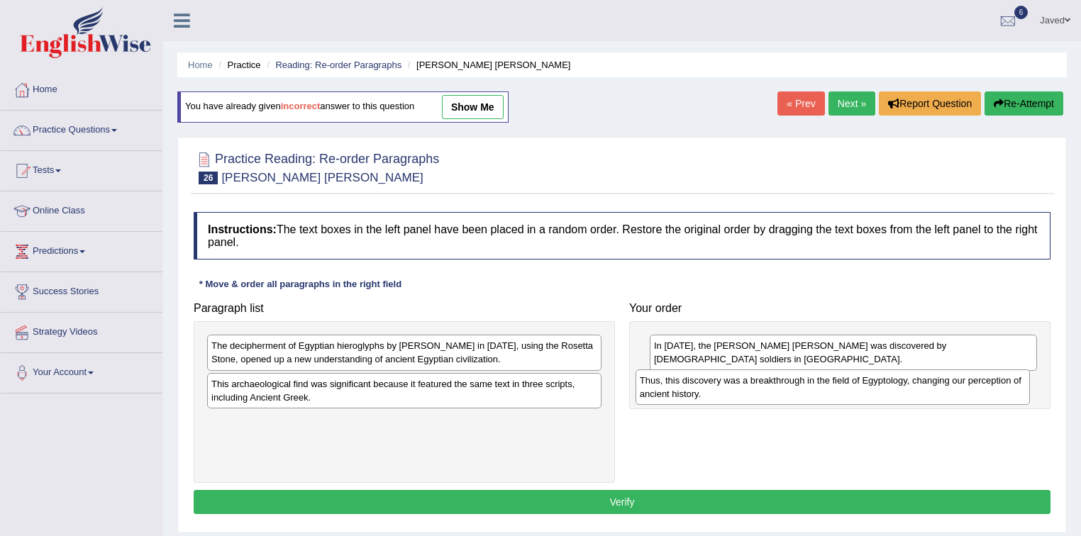
drag, startPoint x: 455, startPoint y: 353, endPoint x: 884, endPoint y: 386, distance: 430.4
click at [884, 386] on div "Thus, this discovery was a breakthrough in the field of Egyptology, changing ou…" at bounding box center [833, 387] width 395 height 35
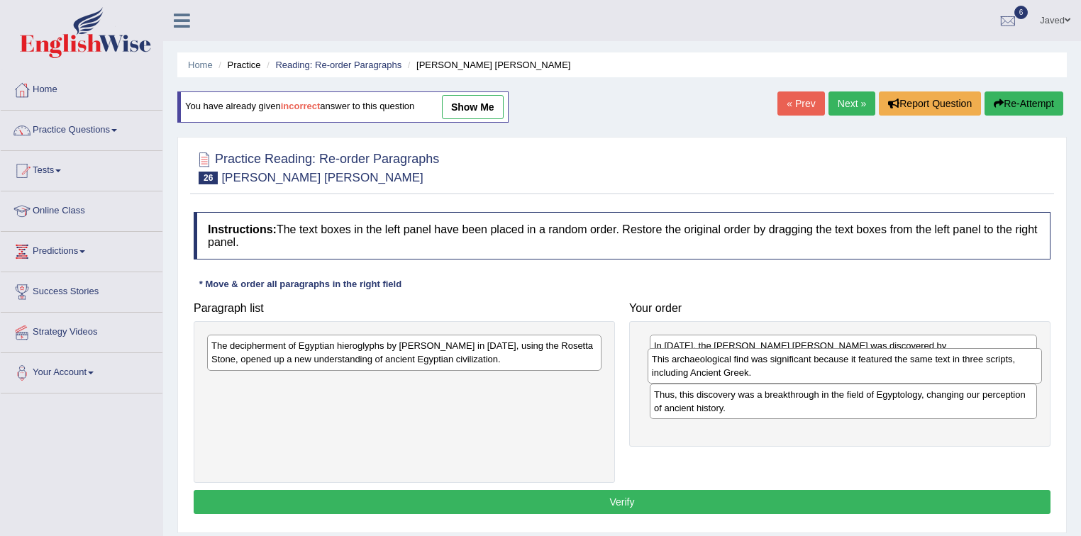
drag, startPoint x: 455, startPoint y: 389, endPoint x: 895, endPoint y: 365, distance: 441.1
click at [895, 365] on div "This archaeological find was significant because it featured the same text in t…" at bounding box center [845, 365] width 395 height 35
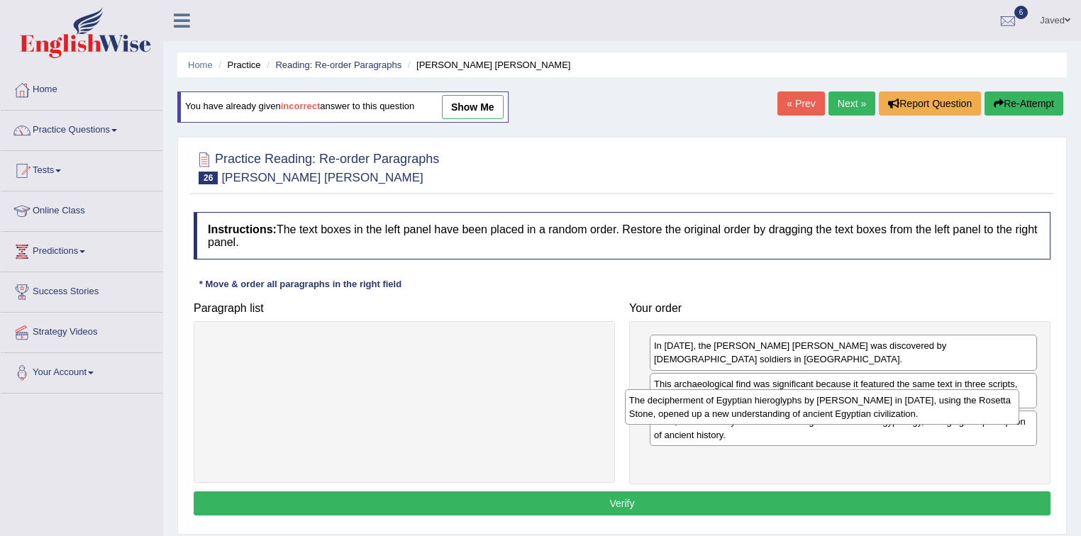
drag, startPoint x: 479, startPoint y: 360, endPoint x: 897, endPoint y: 411, distance: 420.9
click at [897, 411] on div "The decipherment of Egyptian hieroglyphs by [PERSON_NAME] in [DATE], using the …" at bounding box center [822, 406] width 395 height 35
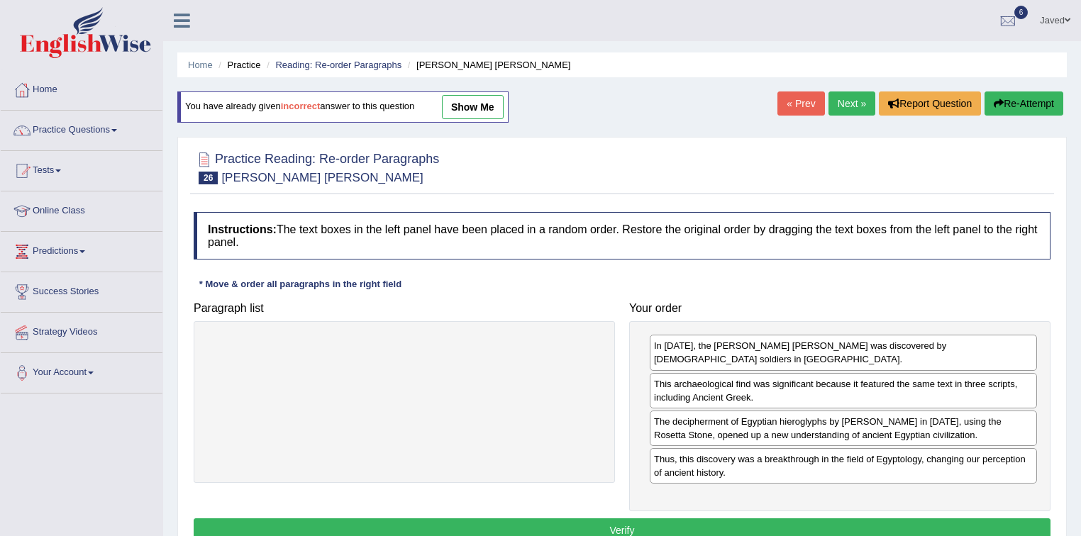
click at [623, 519] on button "Verify" at bounding box center [622, 531] width 857 height 24
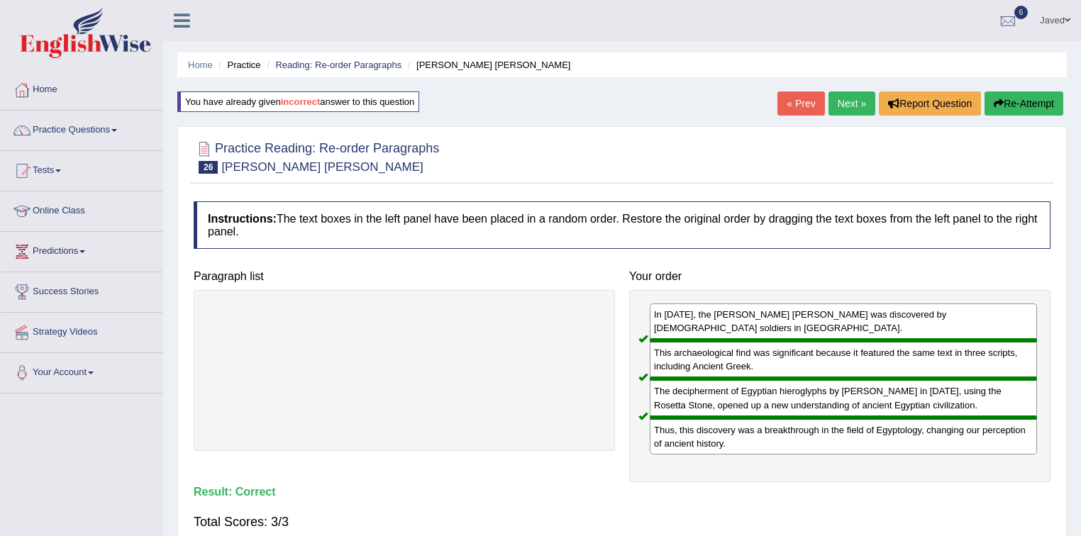
click at [828, 99] on link "Next »" at bounding box center [851, 104] width 47 height 24
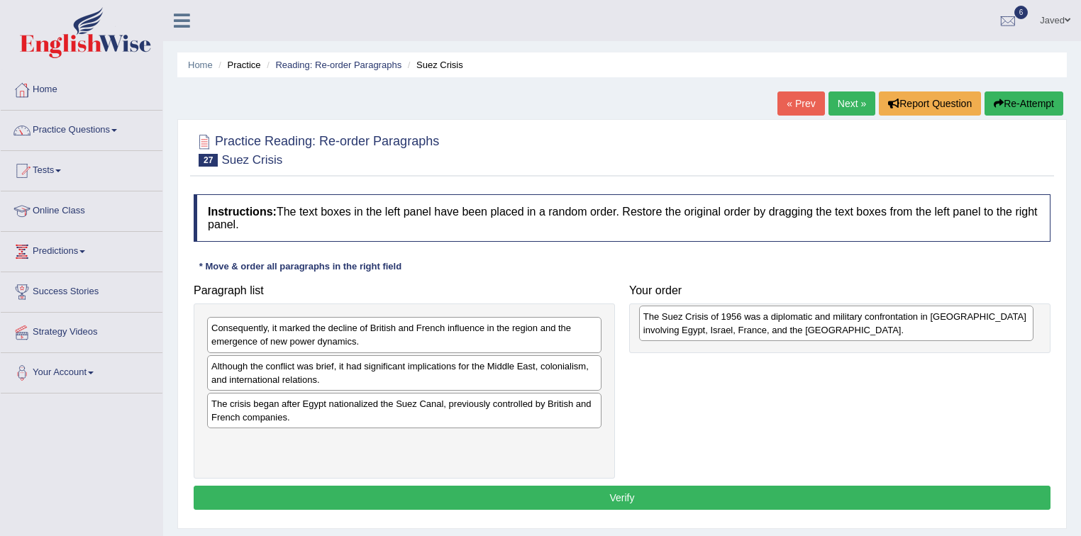
drag, startPoint x: 440, startPoint y: 337, endPoint x: 872, endPoint y: 326, distance: 432.1
click at [872, 326] on div "The Suez Crisis of 1956 was a diplomatic and military confrontation in [GEOGRAP…" at bounding box center [836, 323] width 395 height 35
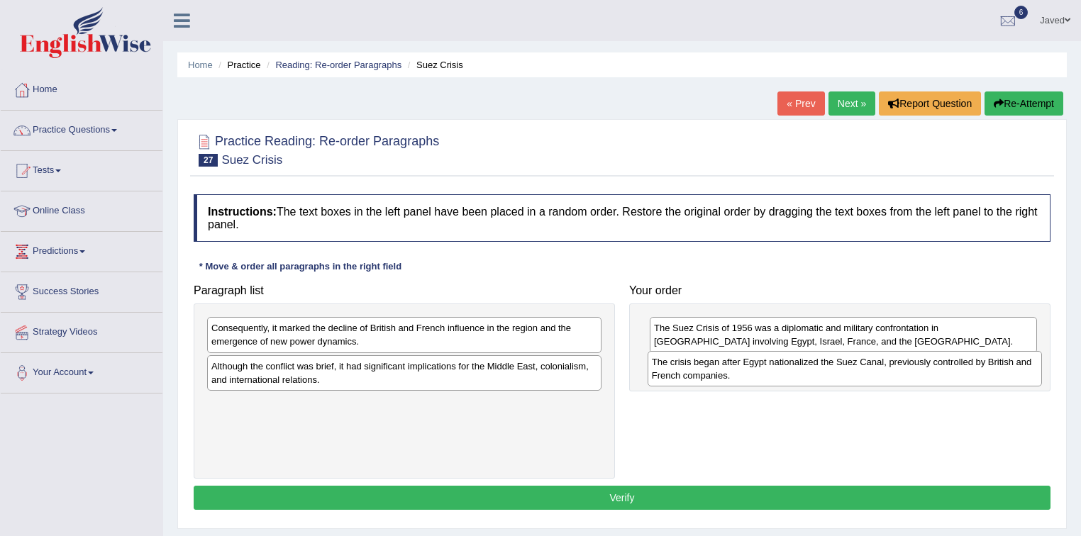
drag, startPoint x: 421, startPoint y: 409, endPoint x: 861, endPoint y: 368, distance: 442.4
click at [861, 368] on div "The crisis began after Egypt nationalized the Suez Canal, previously controlled…" at bounding box center [845, 368] width 395 height 35
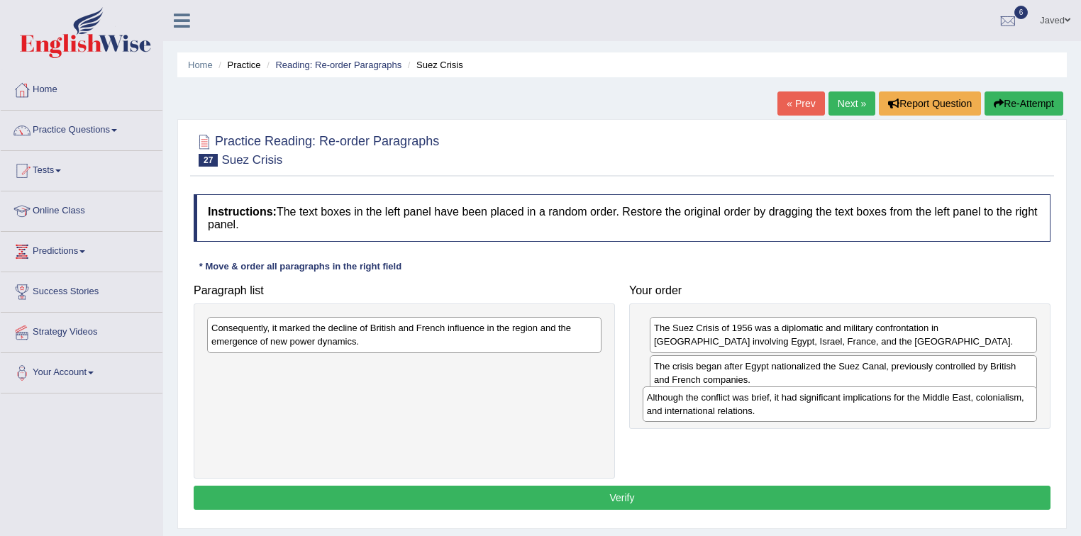
drag, startPoint x: 472, startPoint y: 376, endPoint x: 905, endPoint y: 406, distance: 433.8
click at [907, 407] on div "Although the conflict was brief, it had significant implications for the Middle…" at bounding box center [840, 404] width 395 height 35
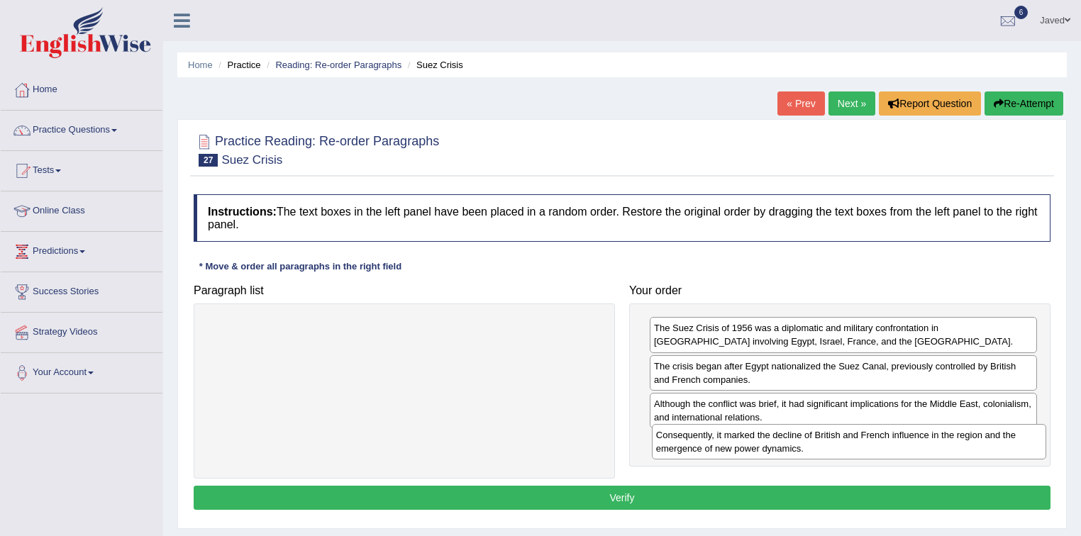
drag, startPoint x: 411, startPoint y: 333, endPoint x: 856, endPoint y: 440, distance: 457.5
click at [856, 440] on div "Consequently, it marked the decline of British and French influence in the regi…" at bounding box center [849, 441] width 395 height 35
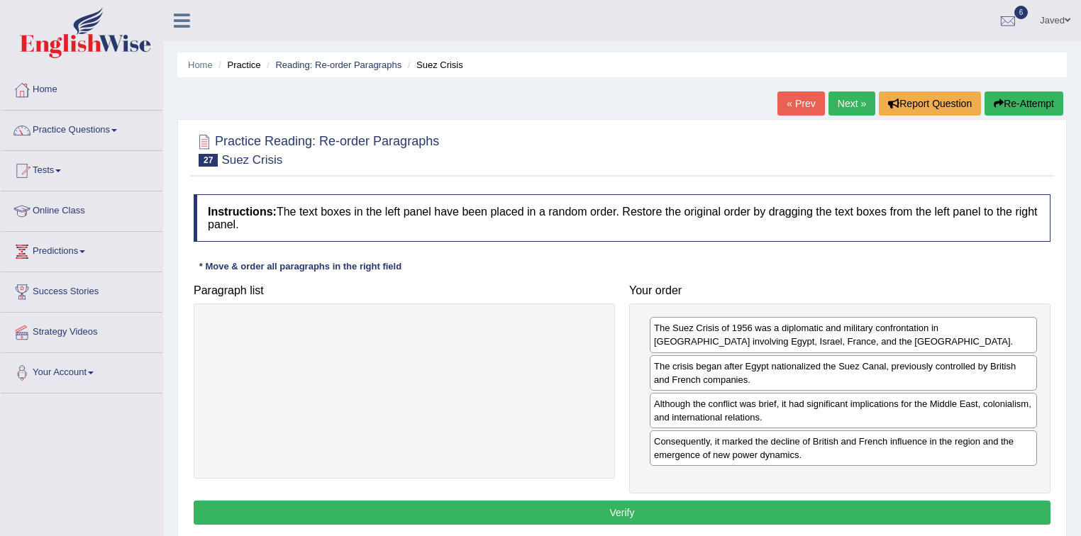
click at [741, 513] on button "Verify" at bounding box center [622, 513] width 857 height 24
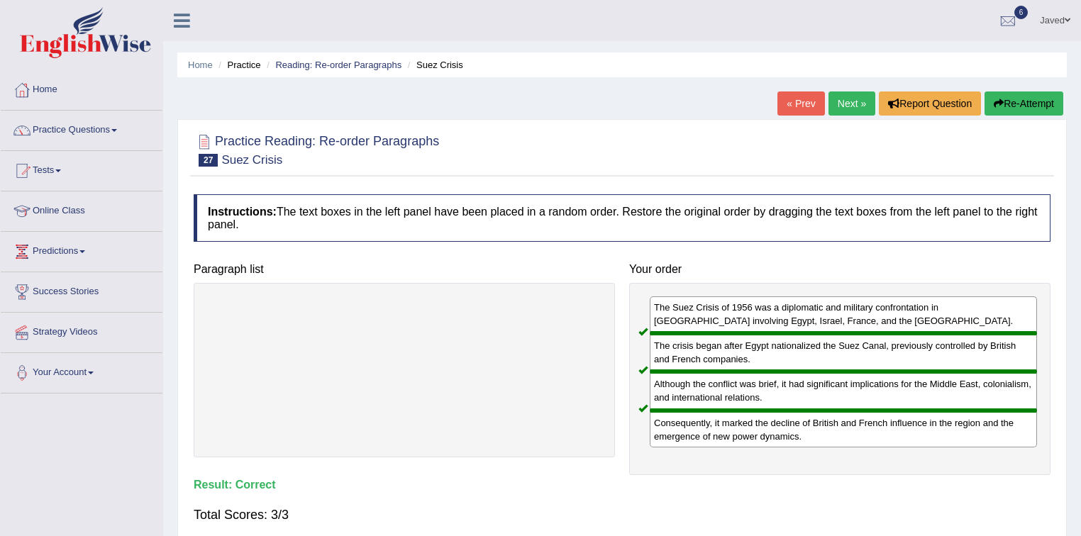
click at [851, 113] on link "Next »" at bounding box center [851, 104] width 47 height 24
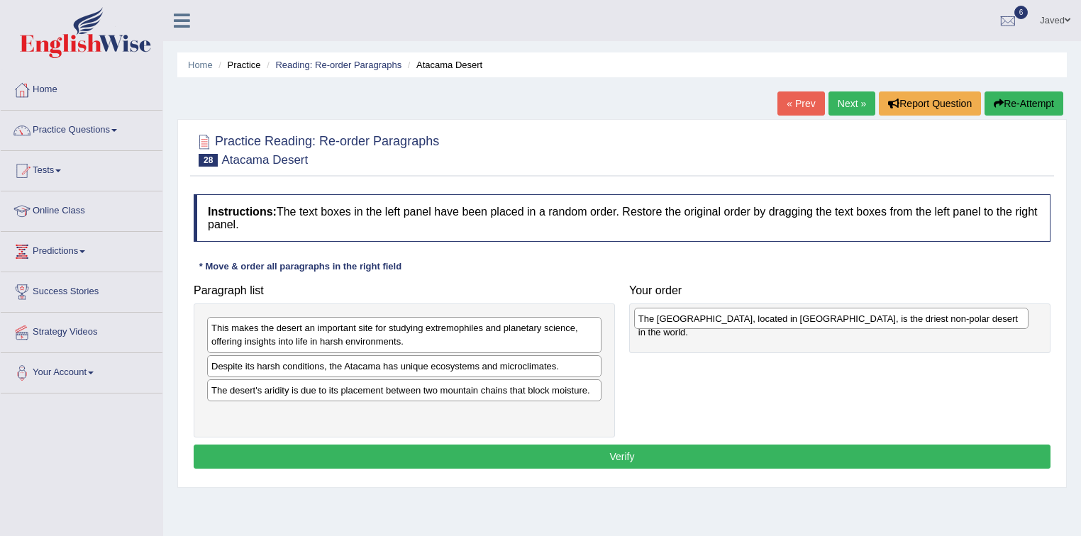
drag, startPoint x: 543, startPoint y: 392, endPoint x: 969, endPoint y: 321, distance: 432.2
click at [969, 321] on div "The [GEOGRAPHIC_DATA], located in [GEOGRAPHIC_DATA], is the driest non-polar de…" at bounding box center [831, 319] width 395 height 22
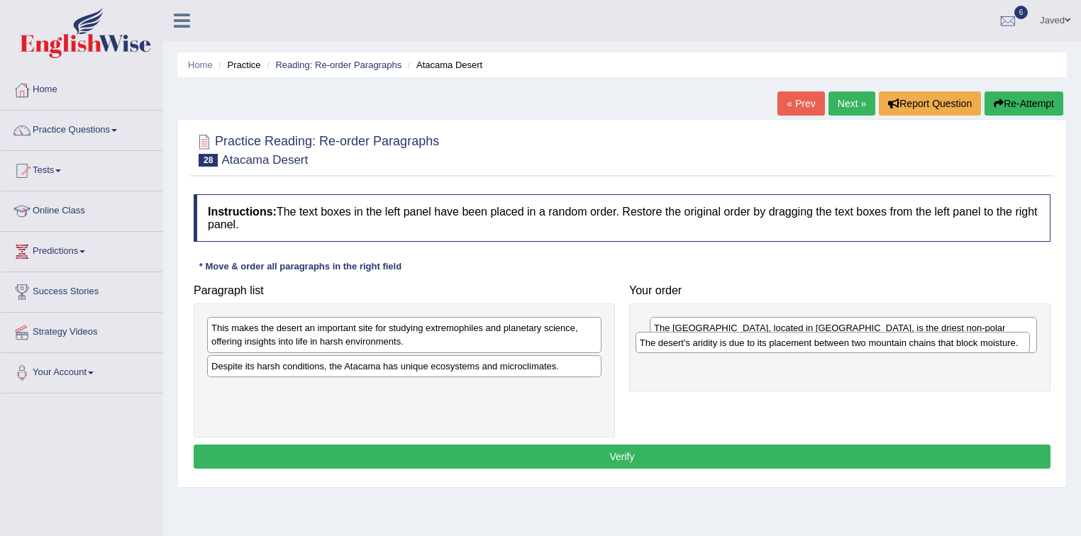
drag, startPoint x: 312, startPoint y: 392, endPoint x: 741, endPoint y: 345, distance: 431.0
click at [741, 345] on div "The desert's aridity is due to its placement between two mountain chains that b…" at bounding box center [833, 343] width 395 height 22
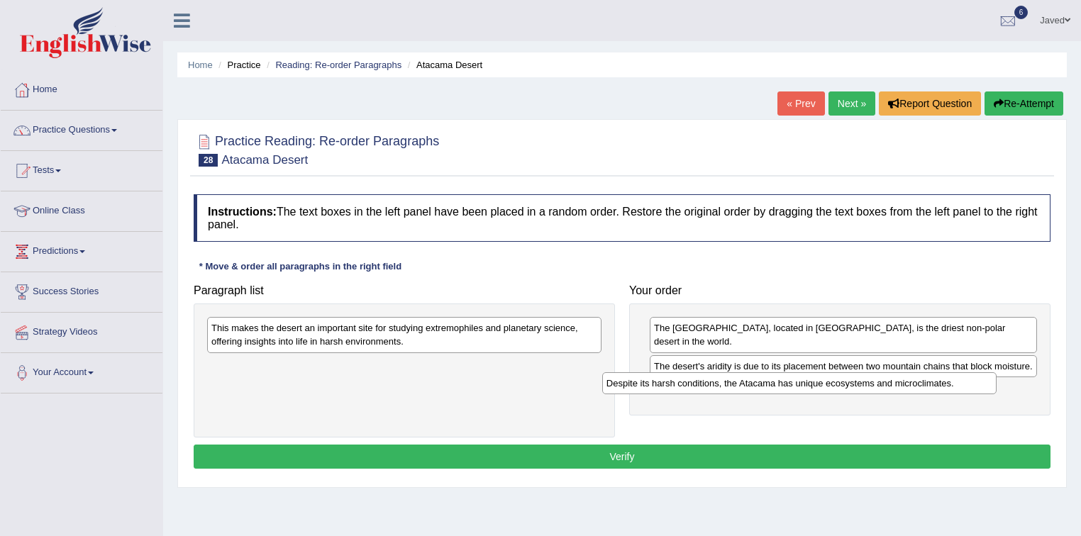
drag, startPoint x: 548, startPoint y: 371, endPoint x: 952, endPoint y: 380, distance: 404.4
click at [952, 380] on div "Despite its harsh conditions, the Atacama has unique ecosystems and microclimat…" at bounding box center [799, 383] width 395 height 22
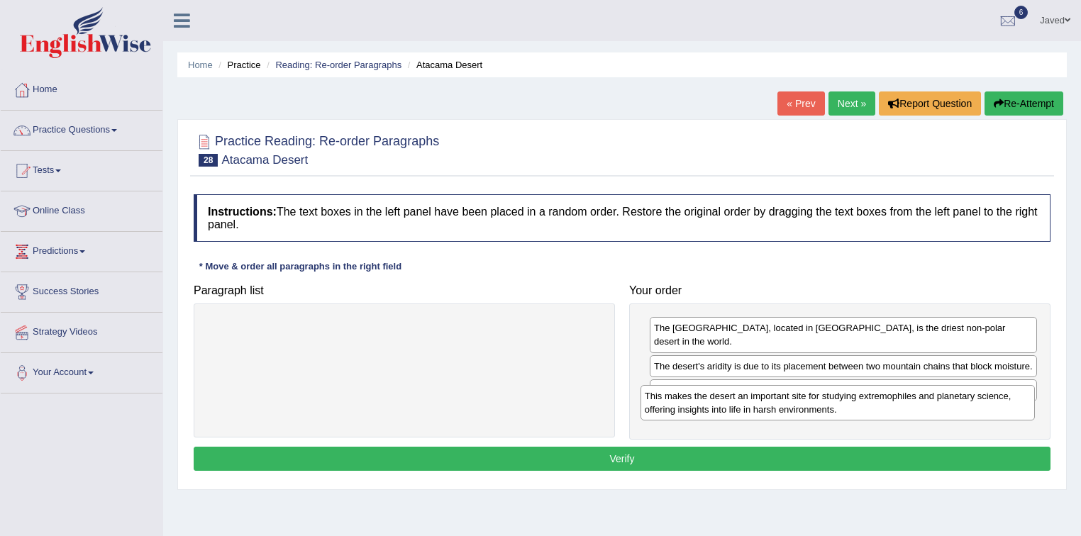
drag, startPoint x: 392, startPoint y: 343, endPoint x: 825, endPoint y: 411, distance: 438.7
click at [825, 411] on div "This makes the desert an important site for studying extremophiles and planetar…" at bounding box center [838, 402] width 395 height 35
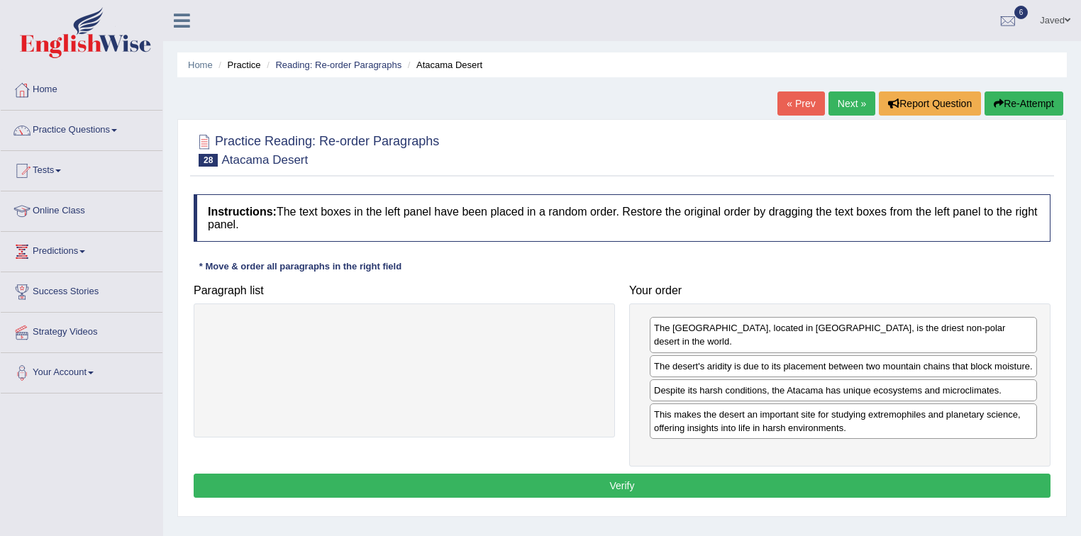
click at [624, 474] on button "Verify" at bounding box center [622, 486] width 857 height 24
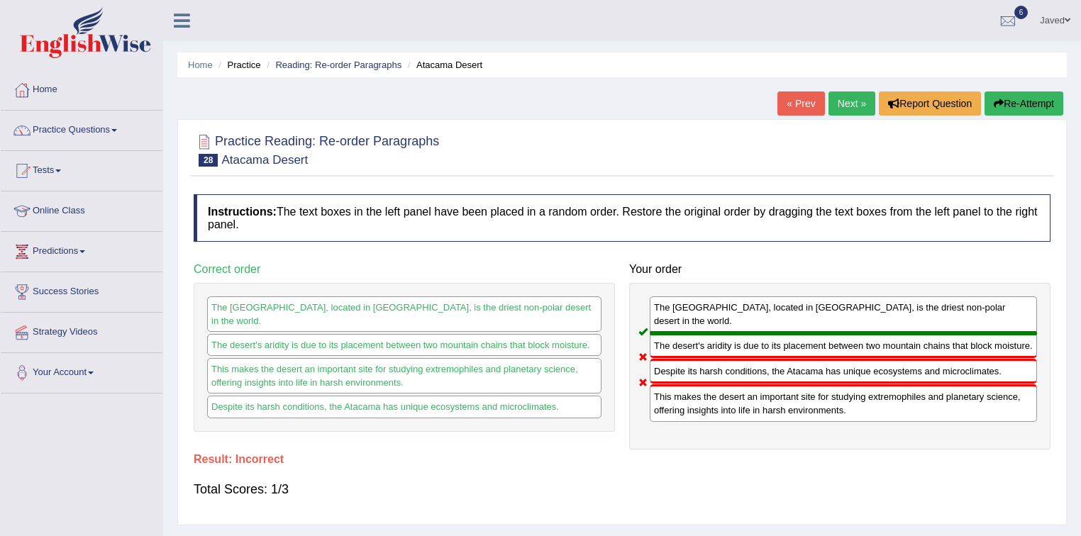
click at [1012, 97] on button "Re-Attempt" at bounding box center [1024, 104] width 79 height 24
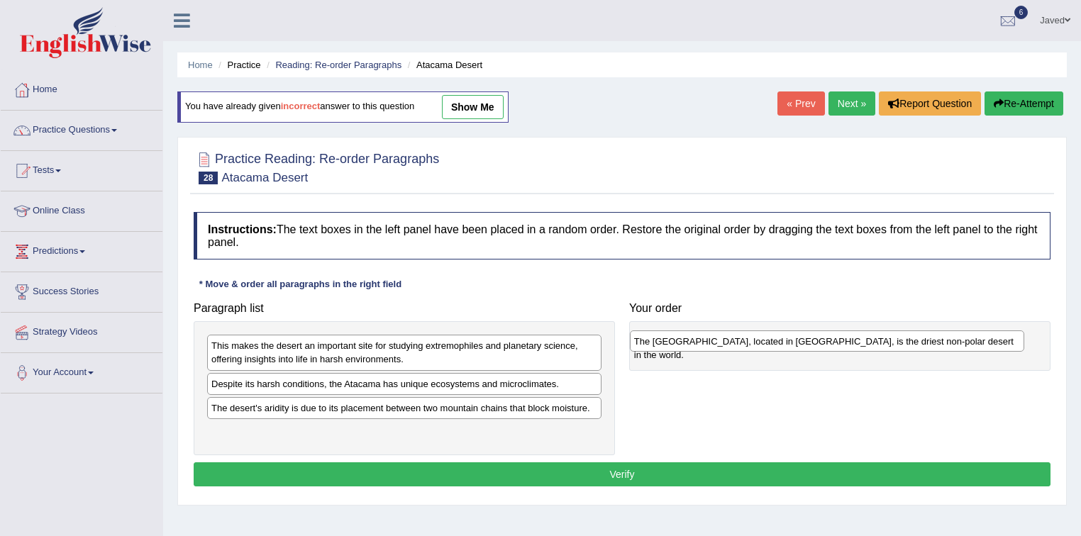
drag, startPoint x: 357, startPoint y: 407, endPoint x: 780, endPoint y: 341, distance: 427.9
click at [780, 341] on div "The [GEOGRAPHIC_DATA], located in [GEOGRAPHIC_DATA], is the driest non-polar de…" at bounding box center [827, 342] width 395 height 22
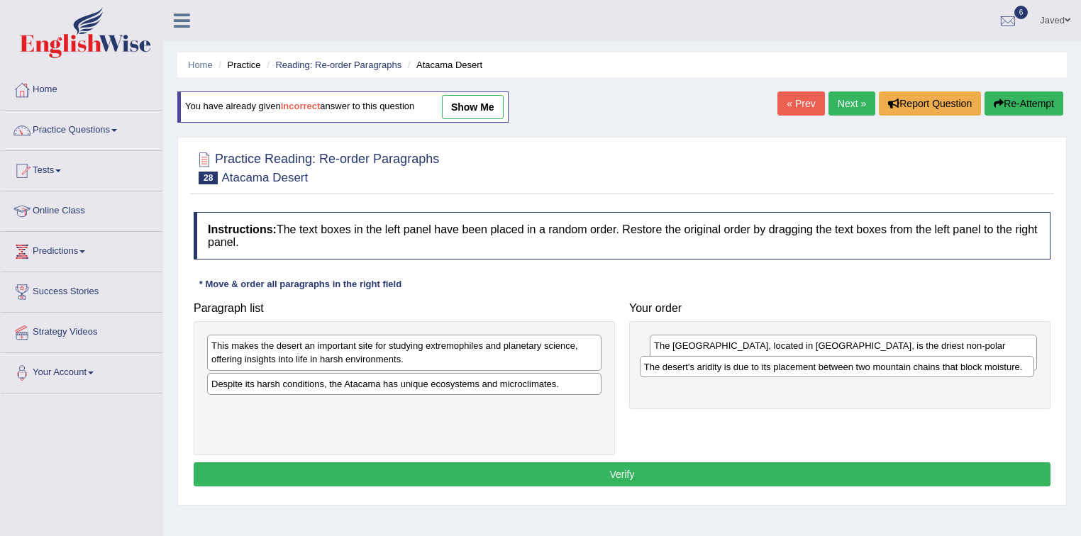
drag, startPoint x: 312, startPoint y: 411, endPoint x: 745, endPoint y: 370, distance: 434.6
click at [745, 370] on div "The desert's aridity is due to its placement between two mountain chains that b…" at bounding box center [837, 367] width 395 height 22
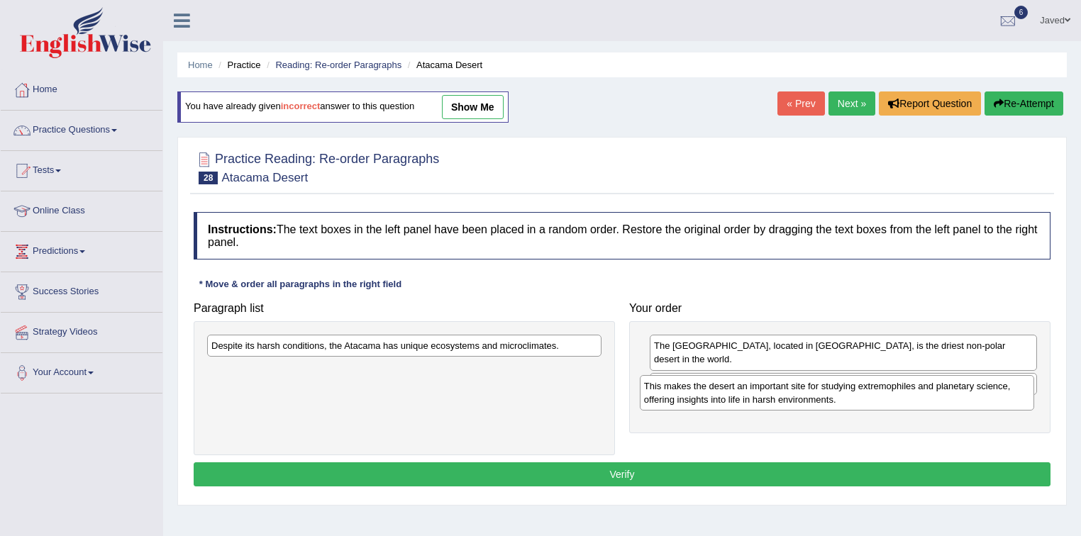
drag, startPoint x: 357, startPoint y: 359, endPoint x: 790, endPoint y: 399, distance: 434.5
click at [790, 399] on div "This makes the desert an important site for studying extremophiles and planetar…" at bounding box center [837, 392] width 395 height 35
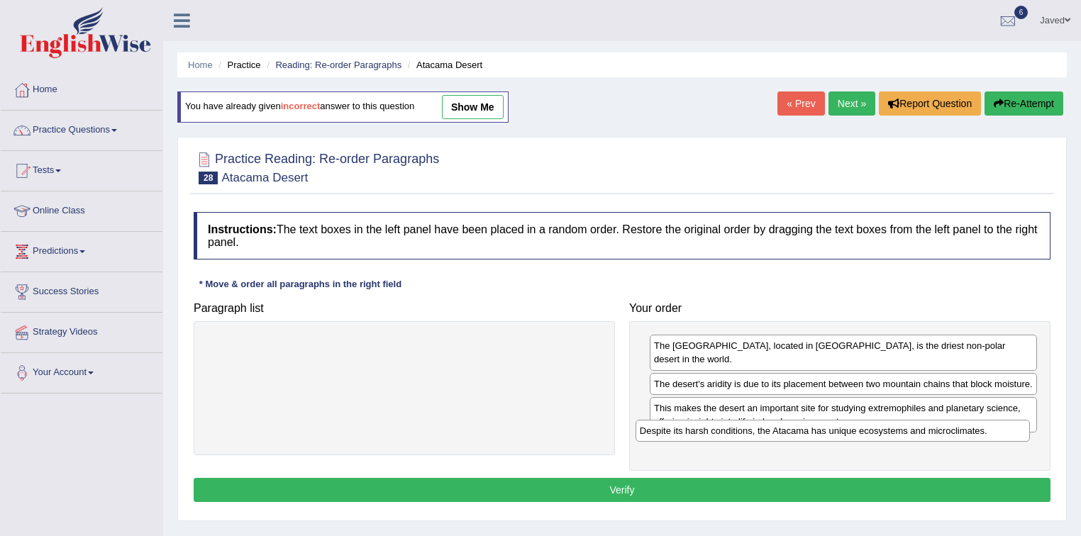
drag, startPoint x: 441, startPoint y: 349, endPoint x: 870, endPoint y: 434, distance: 436.8
click at [870, 434] on div "Despite its harsh conditions, the Atacama has unique ecosystems and microclimat…" at bounding box center [833, 431] width 395 height 22
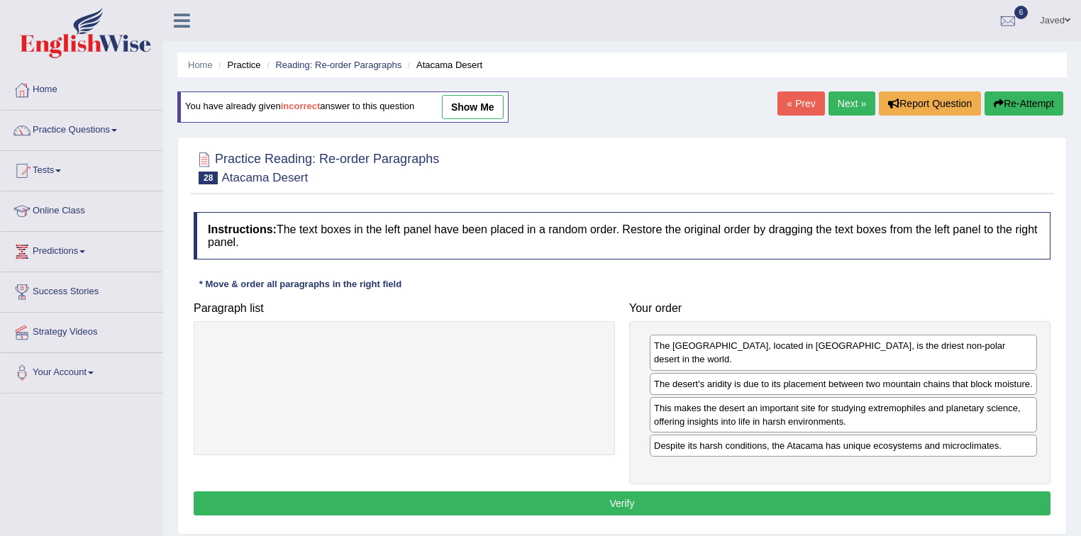
click at [670, 492] on button "Verify" at bounding box center [622, 504] width 857 height 24
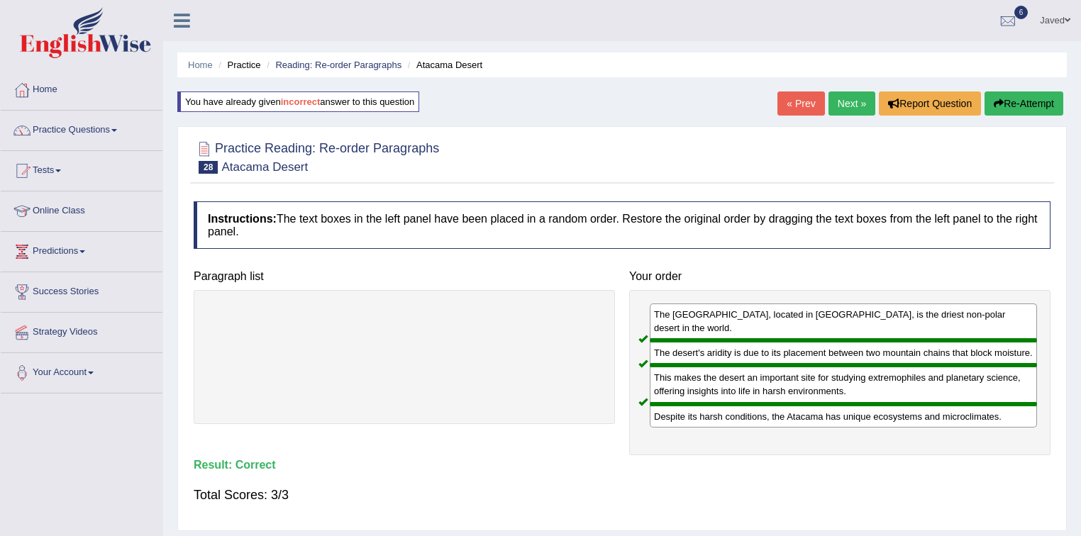
click at [855, 98] on link "Next »" at bounding box center [851, 104] width 47 height 24
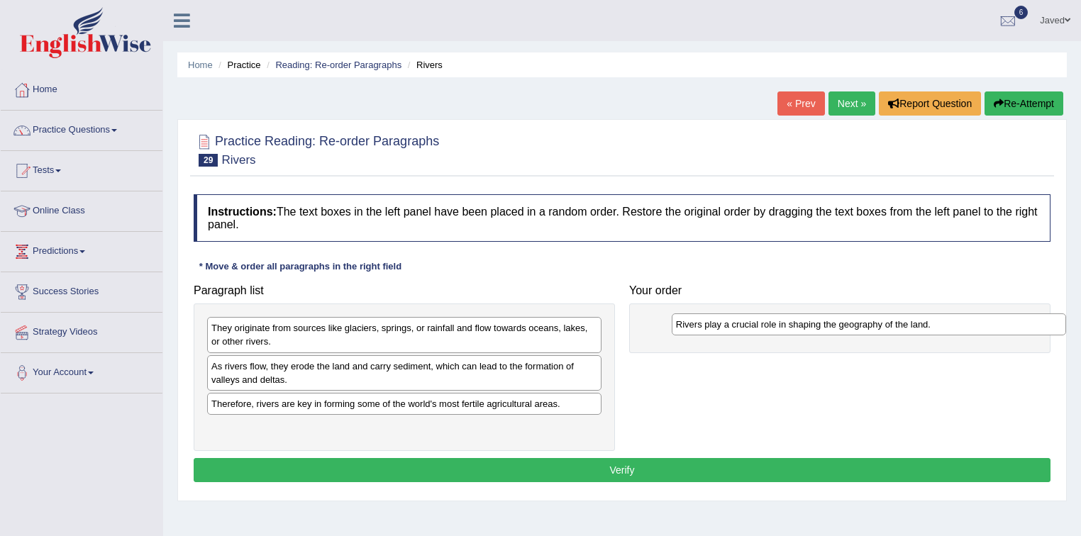
drag, startPoint x: 452, startPoint y: 372, endPoint x: 916, endPoint y: 331, distance: 466.4
click at [916, 331] on div "Rivers play a crucial role in shaping the geography of the land." at bounding box center [869, 325] width 395 height 22
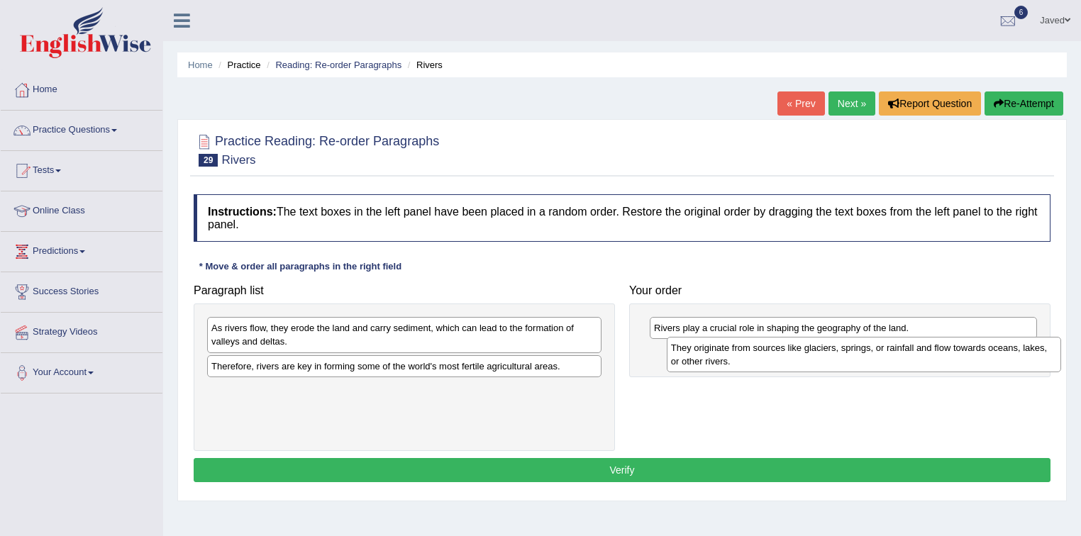
drag, startPoint x: 557, startPoint y: 336, endPoint x: 1016, endPoint y: 356, distance: 460.1
click at [1016, 356] on div "They originate from sources like glaciers, springs, or rainfall and flow toward…" at bounding box center [864, 354] width 395 height 35
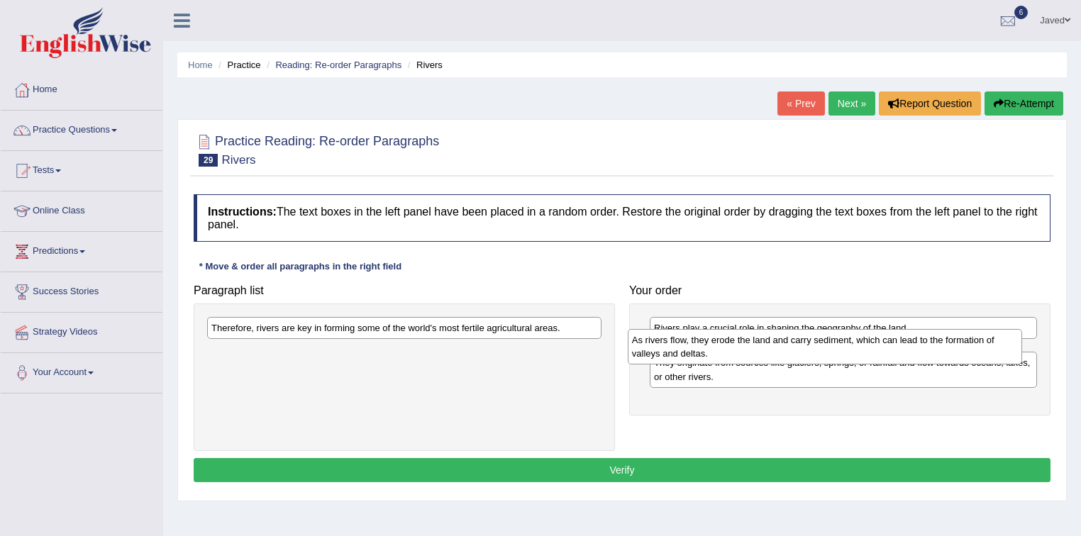
drag, startPoint x: 437, startPoint y: 328, endPoint x: 858, endPoint y: 340, distance: 420.8
click at [858, 340] on div "As rivers flow, they erode the land and carry sediment, which can lead to the f…" at bounding box center [825, 346] width 395 height 35
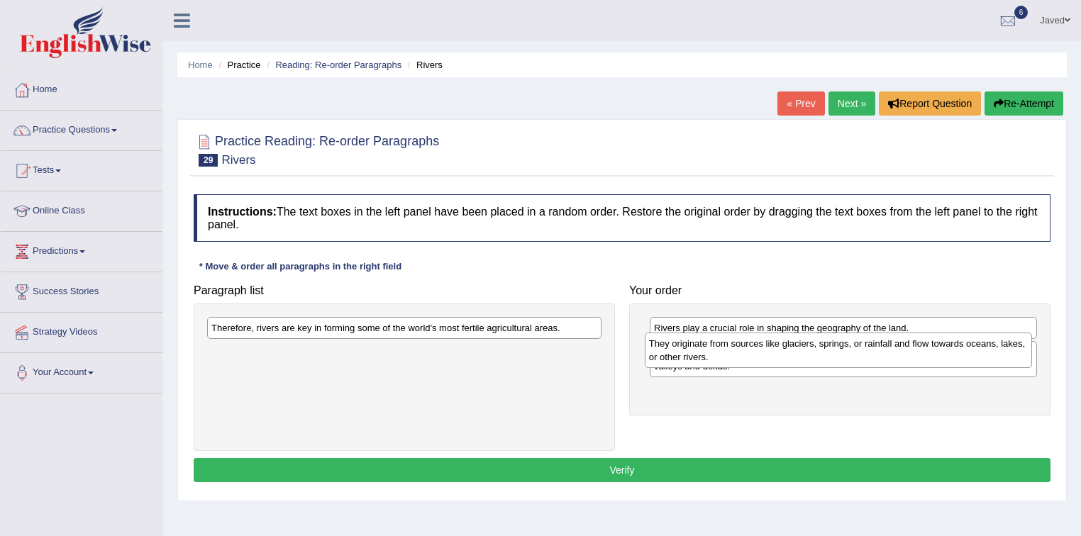
drag, startPoint x: 848, startPoint y: 404, endPoint x: 843, endPoint y: 354, distance: 50.6
click at [843, 354] on div "They originate from sources like glaciers, springs, or rainfall and flow toward…" at bounding box center [839, 350] width 388 height 35
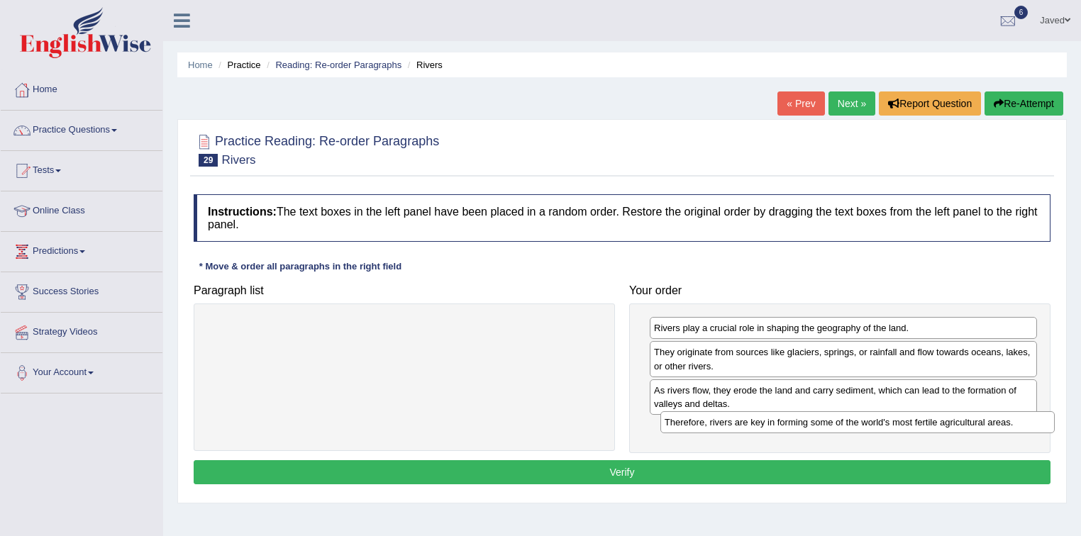
drag, startPoint x: 487, startPoint y: 335, endPoint x: 936, endPoint y: 429, distance: 459.5
click at [936, 429] on div "Therefore, rivers are key in forming some of the world's most fertile agricultu…" at bounding box center [857, 422] width 395 height 22
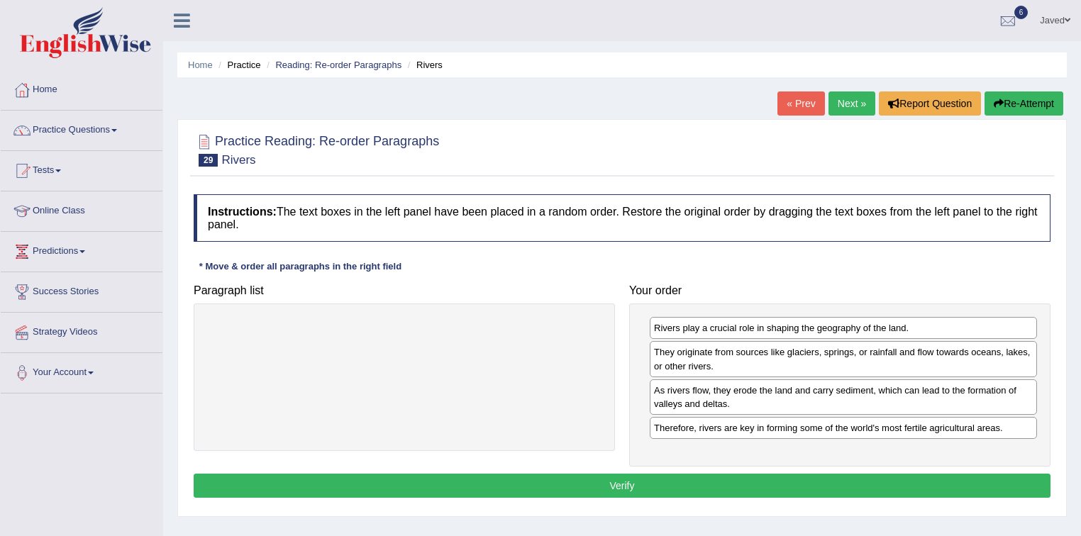
click at [609, 479] on button "Verify" at bounding box center [622, 486] width 857 height 24
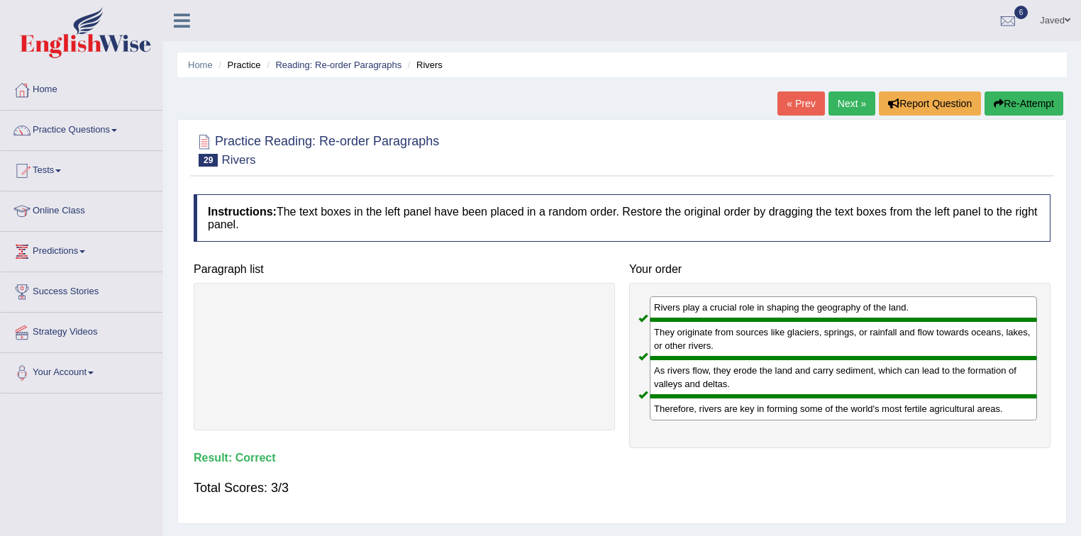
click at [836, 99] on link "Next »" at bounding box center [851, 104] width 47 height 24
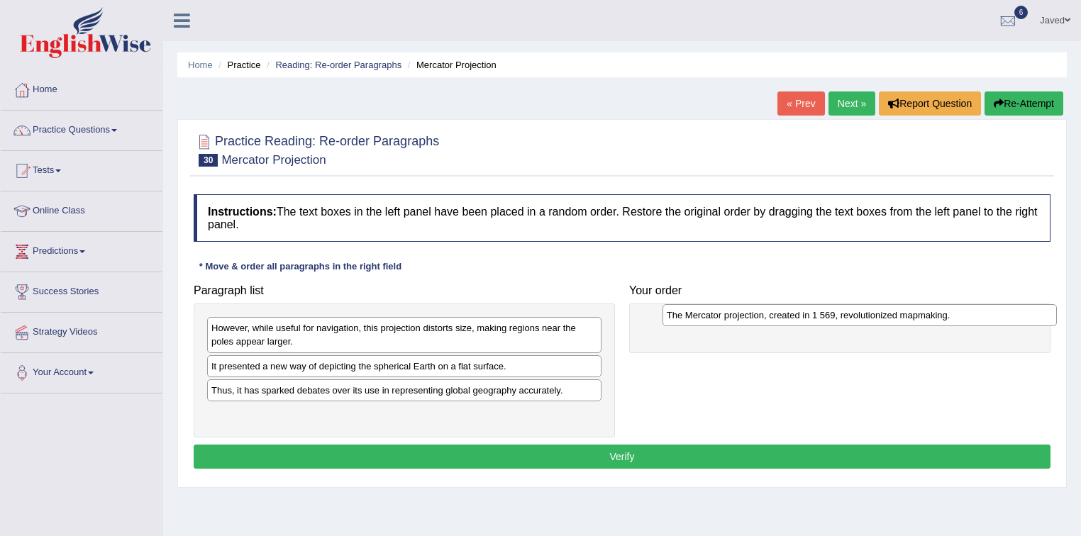
drag, startPoint x: 410, startPoint y: 419, endPoint x: 865, endPoint y: 321, distance: 465.8
click at [865, 321] on div "The Mercator projection, created in 1 569, revolutionized mapmaking." at bounding box center [860, 315] width 395 height 22
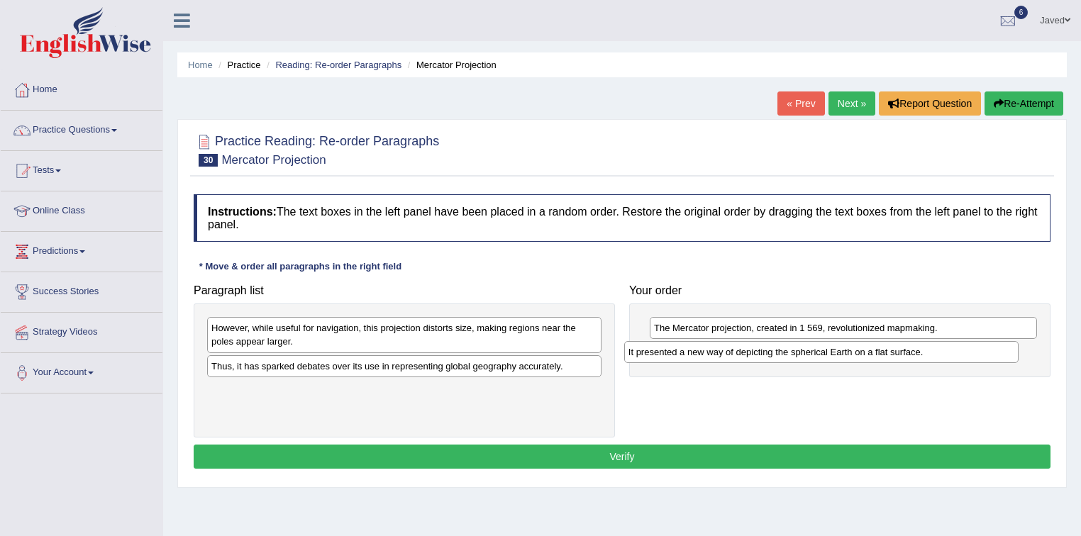
drag, startPoint x: 409, startPoint y: 370, endPoint x: 826, endPoint y: 356, distance: 417.3
click at [826, 356] on div "It presented a new way of depicting the spherical Earth on a flat surface." at bounding box center [821, 352] width 395 height 22
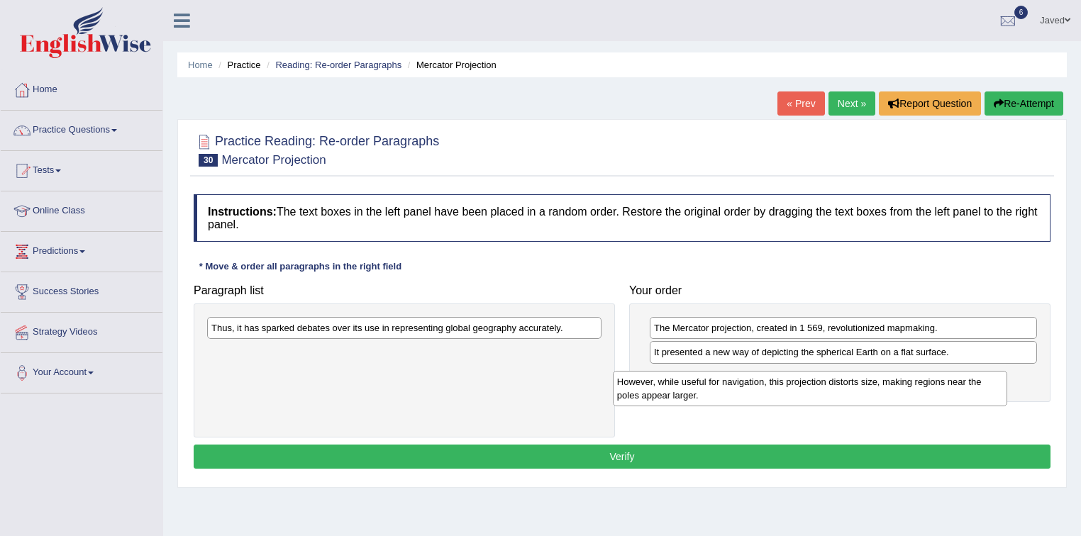
drag, startPoint x: 465, startPoint y: 333, endPoint x: 880, endPoint y: 379, distance: 418.3
click at [880, 383] on div "However, while useful for navigation, this projection distorts size, making reg…" at bounding box center [810, 388] width 395 height 35
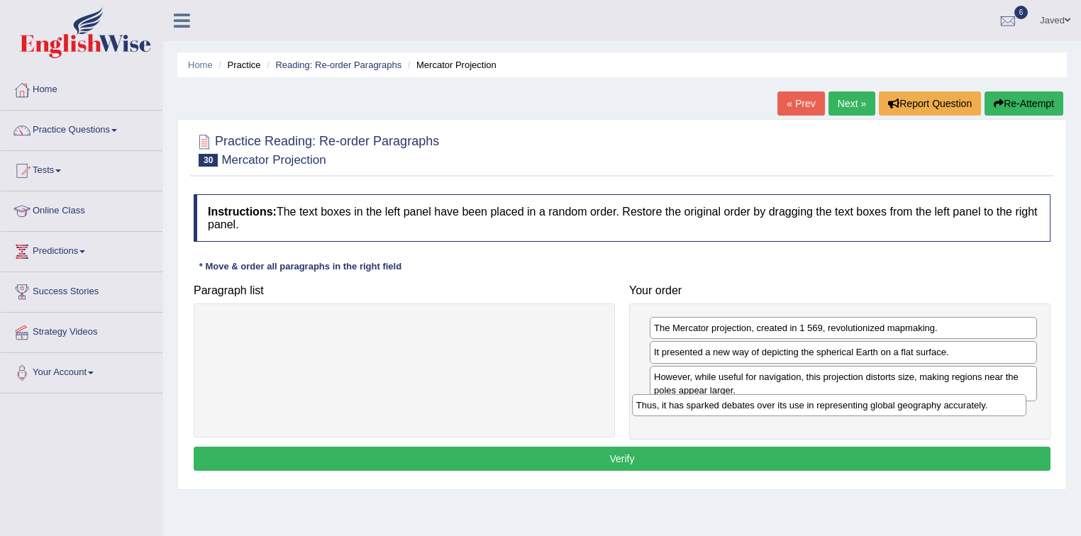
drag, startPoint x: 503, startPoint y: 333, endPoint x: 928, endPoint y: 411, distance: 431.9
click at [928, 411] on div "Thus, it has sparked debates over its use in representing global geography accu…" at bounding box center [829, 405] width 395 height 22
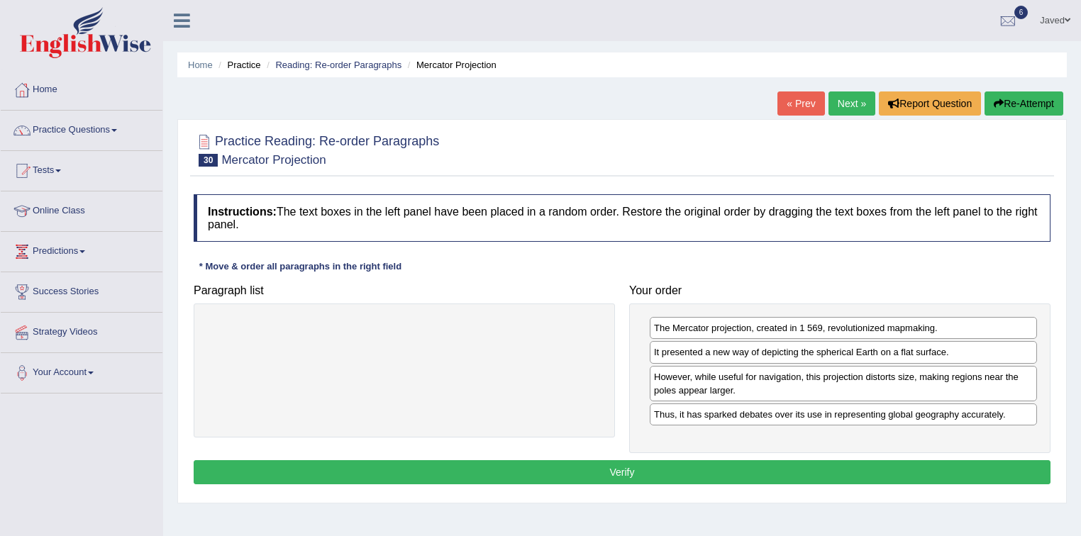
click at [613, 464] on button "Verify" at bounding box center [622, 472] width 857 height 24
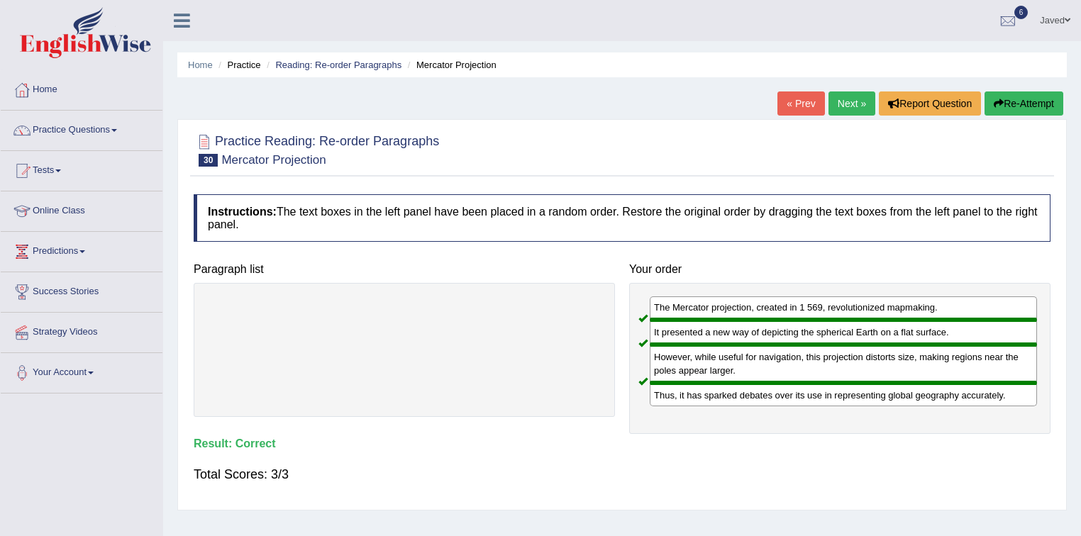
click at [850, 101] on link "Next »" at bounding box center [851, 104] width 47 height 24
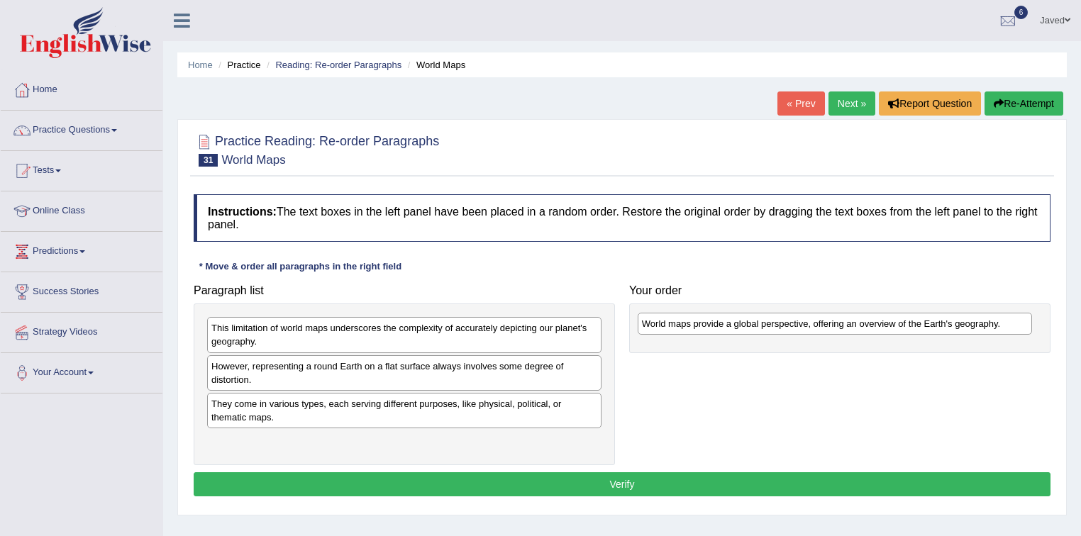
drag, startPoint x: 516, startPoint y: 407, endPoint x: 947, endPoint y: 328, distance: 437.8
click at [947, 328] on div "World maps provide a global perspective, offering an overview of the Earth's ge…" at bounding box center [835, 324] width 395 height 22
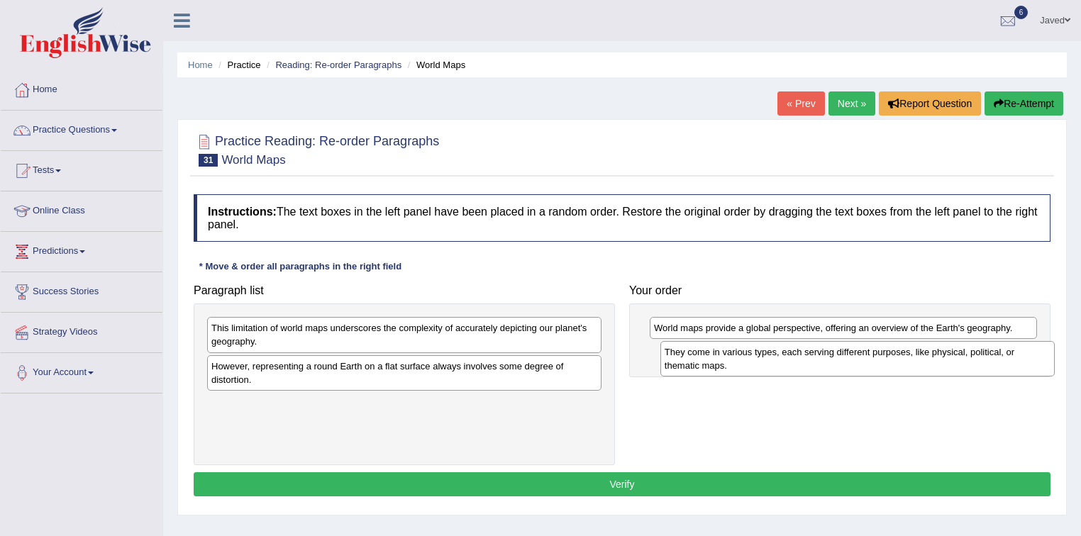
drag, startPoint x: 570, startPoint y: 406, endPoint x: 1021, endPoint y: 355, distance: 454.1
click at [1021, 355] on div "They come in various types, each serving different purposes, like physical, pol…" at bounding box center [857, 358] width 395 height 35
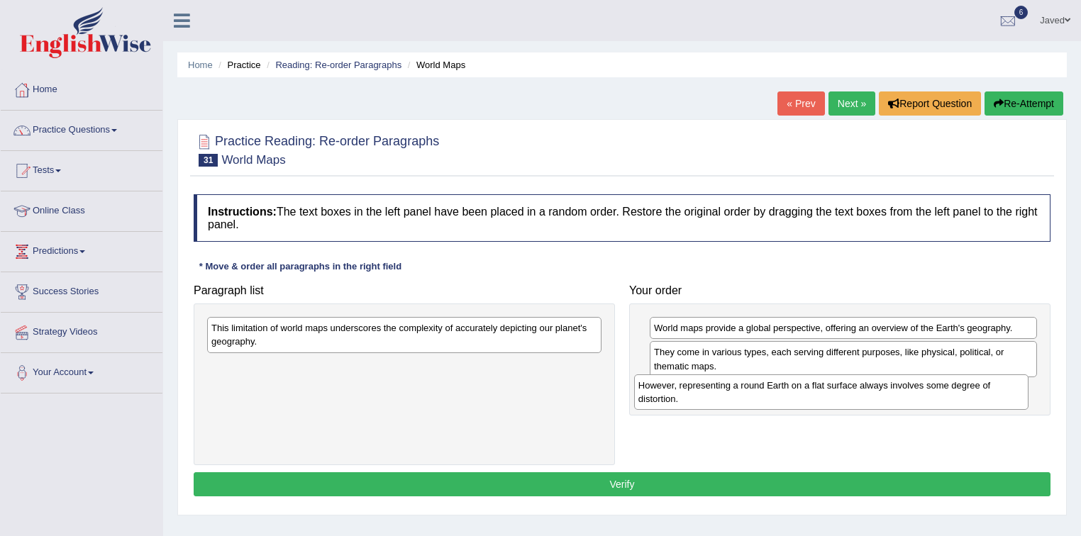
drag, startPoint x: 315, startPoint y: 376, endPoint x: 742, endPoint y: 396, distance: 427.5
click at [742, 396] on div "However, representing a round Earth on a flat surface always involves some degr…" at bounding box center [831, 392] width 395 height 35
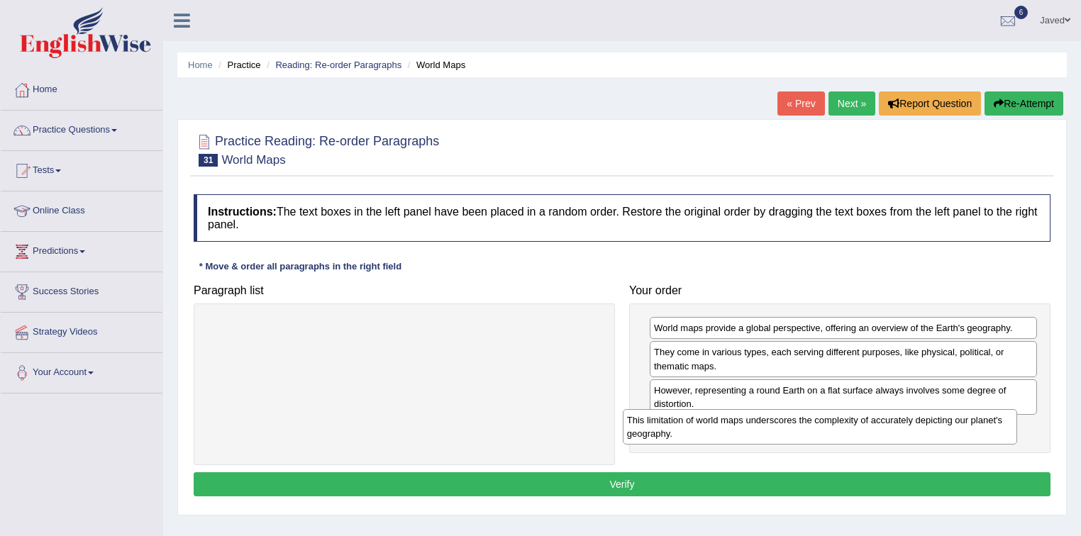
drag, startPoint x: 517, startPoint y: 350, endPoint x: 933, endPoint y: 442, distance: 425.8
click at [933, 442] on div "This limitation of world maps underscores the complexity of accurately depictin…" at bounding box center [820, 426] width 395 height 35
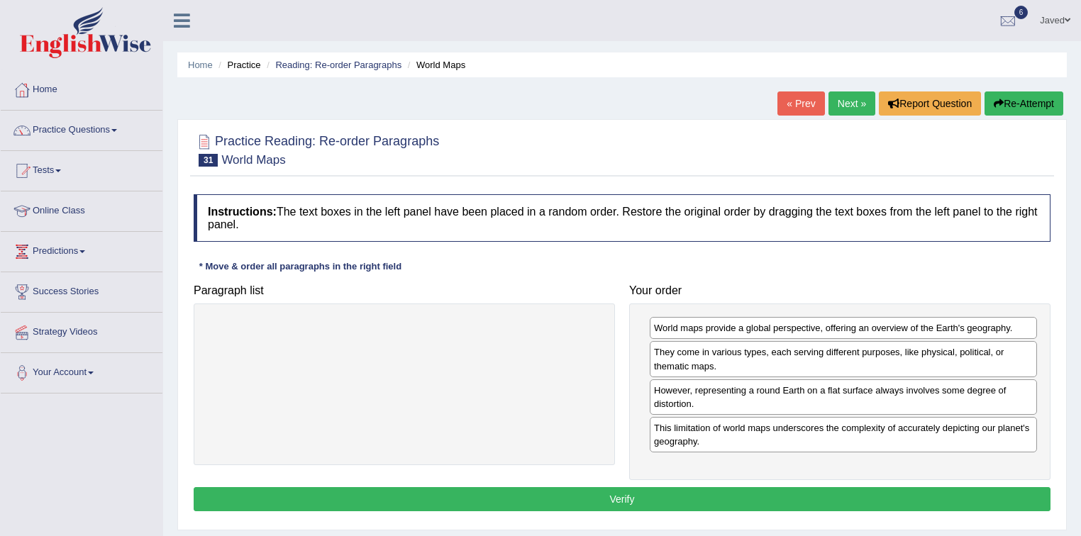
click at [619, 495] on button "Verify" at bounding box center [622, 499] width 857 height 24
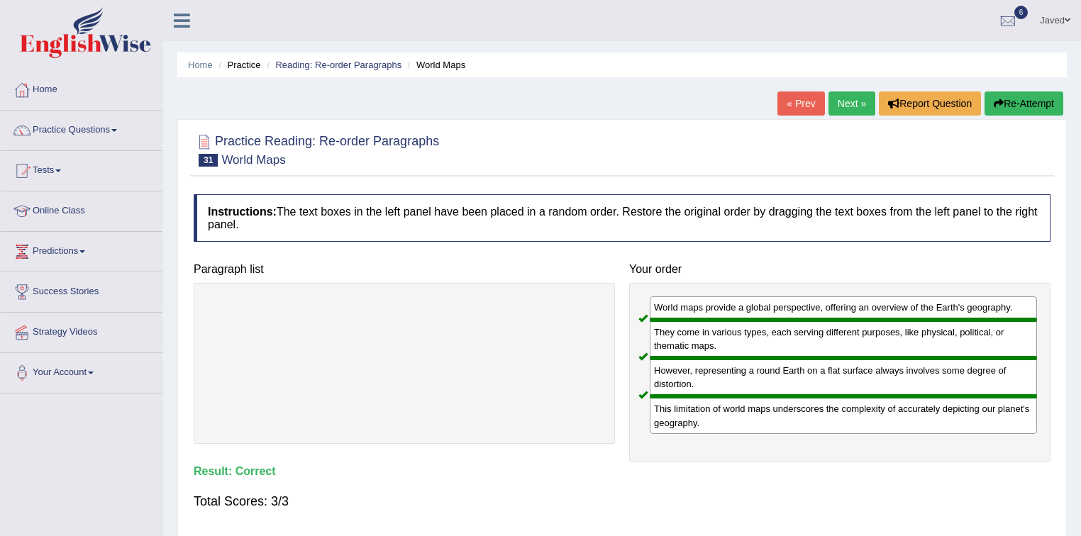
click at [850, 93] on link "Next »" at bounding box center [851, 104] width 47 height 24
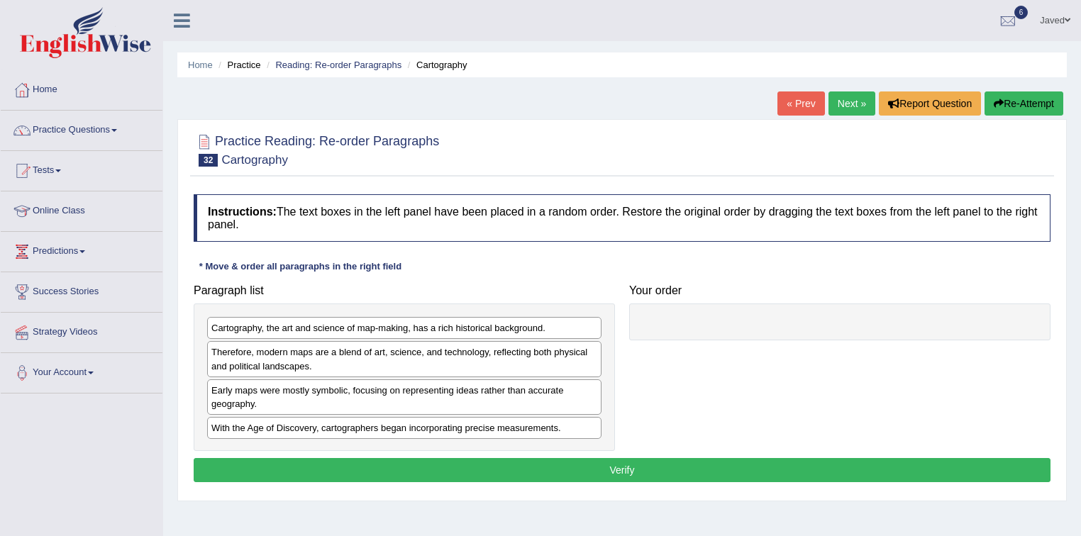
drag, startPoint x: 550, startPoint y: 395, endPoint x: 636, endPoint y: 389, distance: 86.0
click at [553, 393] on div "Early maps were mostly symbolic, focusing on representing ideas rather than acc…" at bounding box center [404, 396] width 394 height 35
drag, startPoint x: 636, startPoint y: 389, endPoint x: 862, endPoint y: 355, distance: 228.1
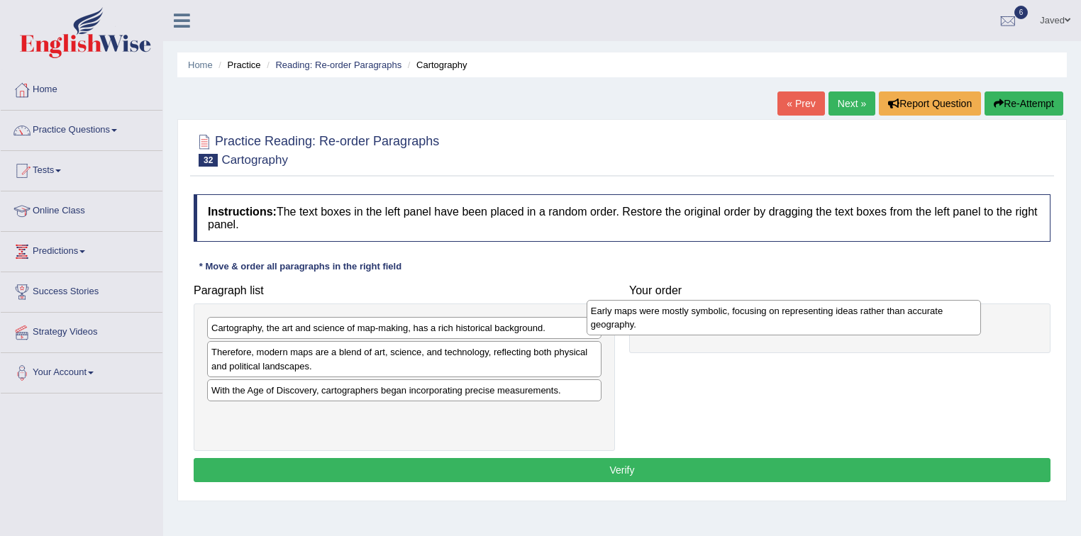
drag, startPoint x: 567, startPoint y: 397, endPoint x: 956, endPoint y: 318, distance: 397.3
click at [956, 318] on div "Early maps were mostly symbolic, focusing on representing ideas rather than acc…" at bounding box center [784, 317] width 395 height 35
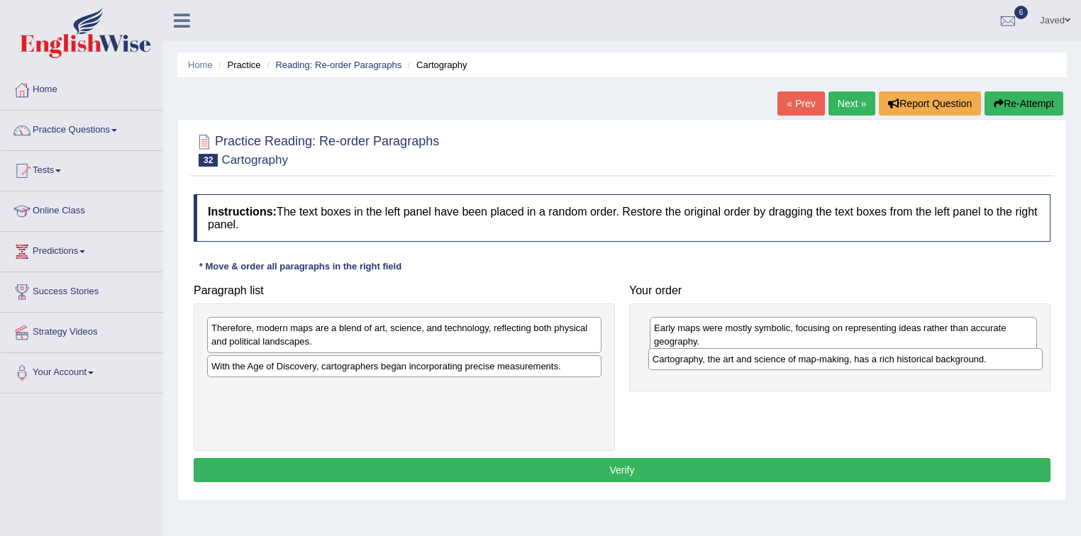
drag, startPoint x: 487, startPoint y: 330, endPoint x: 928, endPoint y: 361, distance: 442.3
click at [928, 361] on div "Cartography, the art and science of map-making, has a rich historical backgroun…" at bounding box center [845, 359] width 395 height 22
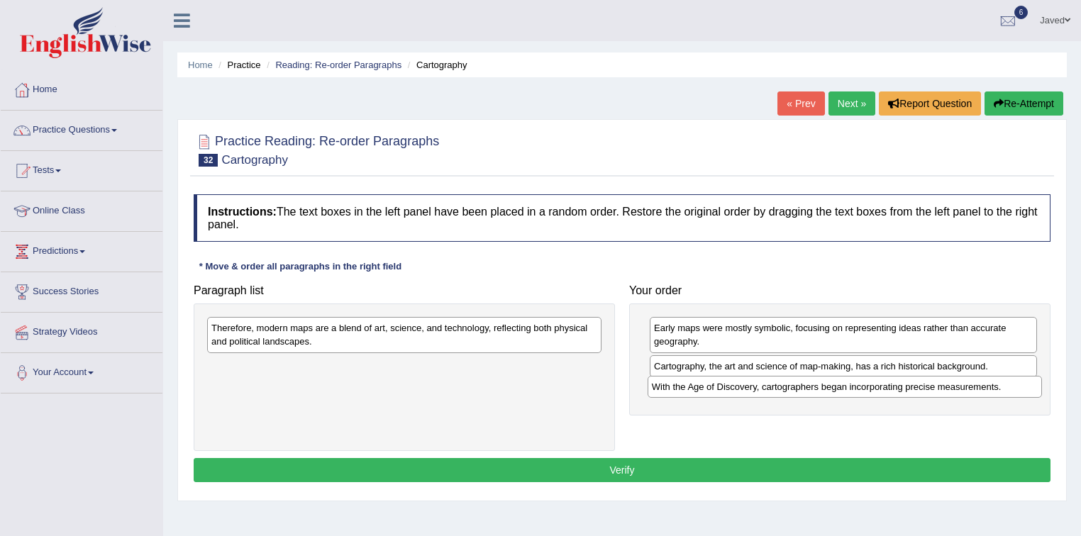
drag, startPoint x: 561, startPoint y: 364, endPoint x: 1002, endPoint y: 385, distance: 441.0
click at [1002, 385] on div "With the Age of Discovery, cartographers began incorporating precise measuremen…" at bounding box center [845, 387] width 395 height 22
drag, startPoint x: 960, startPoint y: 367, endPoint x: 966, endPoint y: 362, distance: 7.5
click at [966, 362] on div "Cartography, the art and science of map-making, has a rich historical backgroun…" at bounding box center [849, 361] width 388 height 22
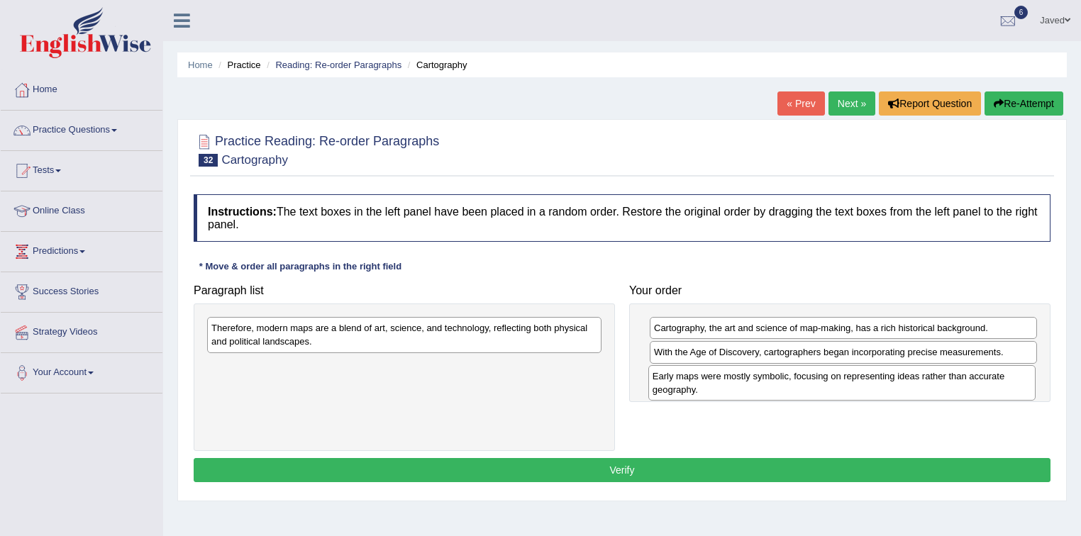
drag, startPoint x: 952, startPoint y: 328, endPoint x: 950, endPoint y: 377, distance: 48.3
click at [950, 377] on div "Early maps were mostly symbolic, focusing on representing ideas rather than acc…" at bounding box center [842, 382] width 388 height 35
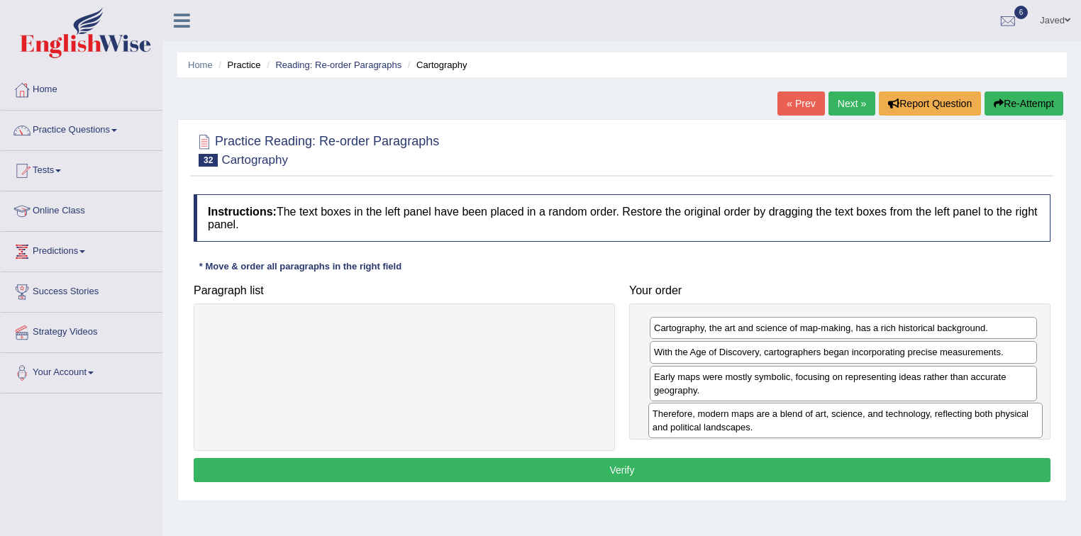
drag, startPoint x: 546, startPoint y: 342, endPoint x: 987, endPoint y: 428, distance: 449.5
click at [987, 428] on div "Therefore, modern maps are a blend of art, science, and technology, reflecting …" at bounding box center [845, 420] width 395 height 35
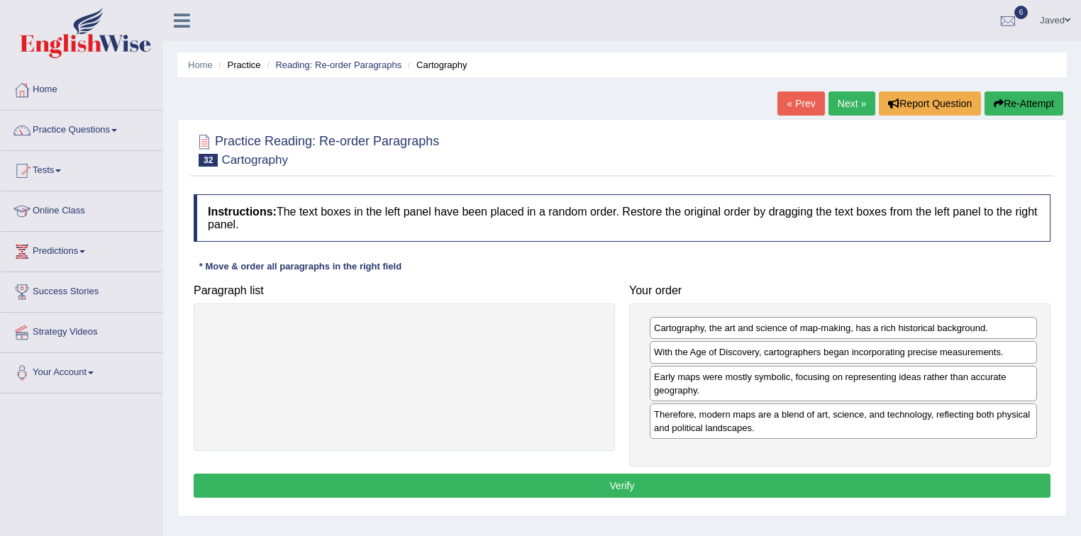
click at [680, 477] on button "Verify" at bounding box center [622, 486] width 857 height 24
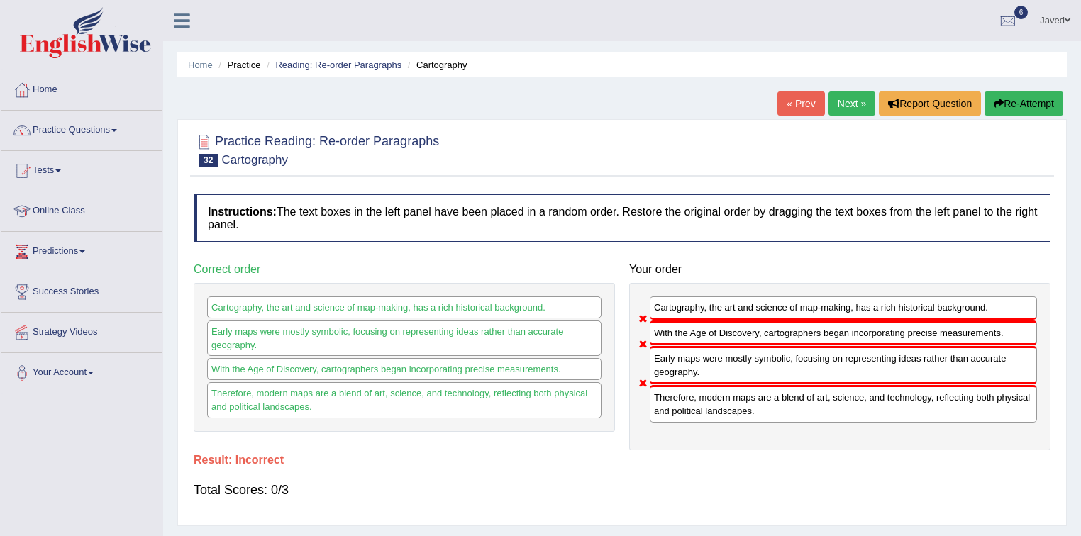
drag, startPoint x: 789, startPoint y: 374, endPoint x: 799, endPoint y: 336, distance: 38.9
click at [799, 336] on div "Cartography, the art and science of map-making, has a rich historical backgroun…" at bounding box center [839, 366] width 421 height 167
click at [1002, 105] on button "Re-Attempt" at bounding box center [1024, 104] width 79 height 24
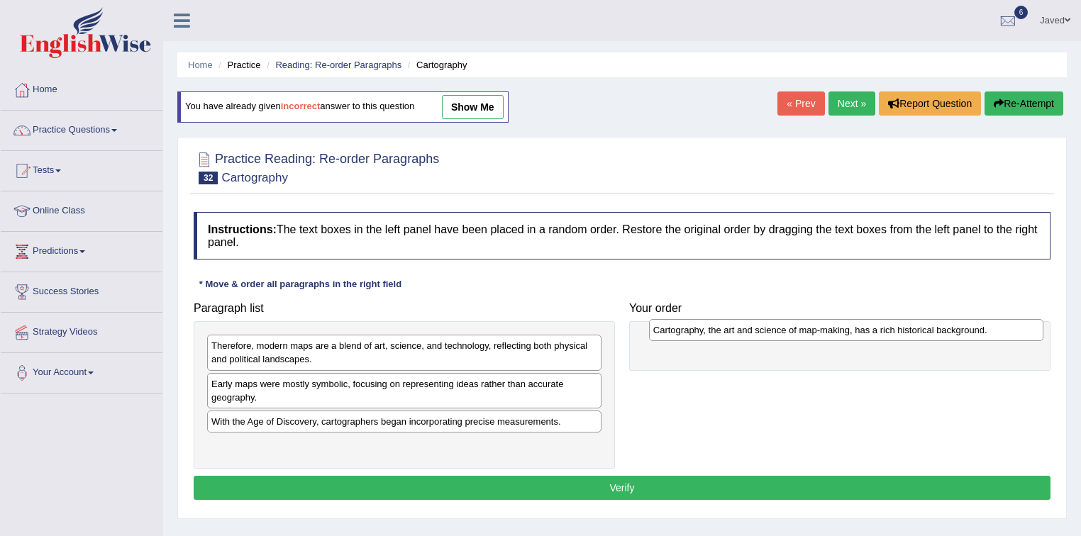
drag, startPoint x: 289, startPoint y: 346, endPoint x: 729, endPoint y: 331, distance: 440.8
click at [729, 331] on div "Cartography, the art and science of map-making, has a rich historical backgroun…" at bounding box center [846, 330] width 395 height 22
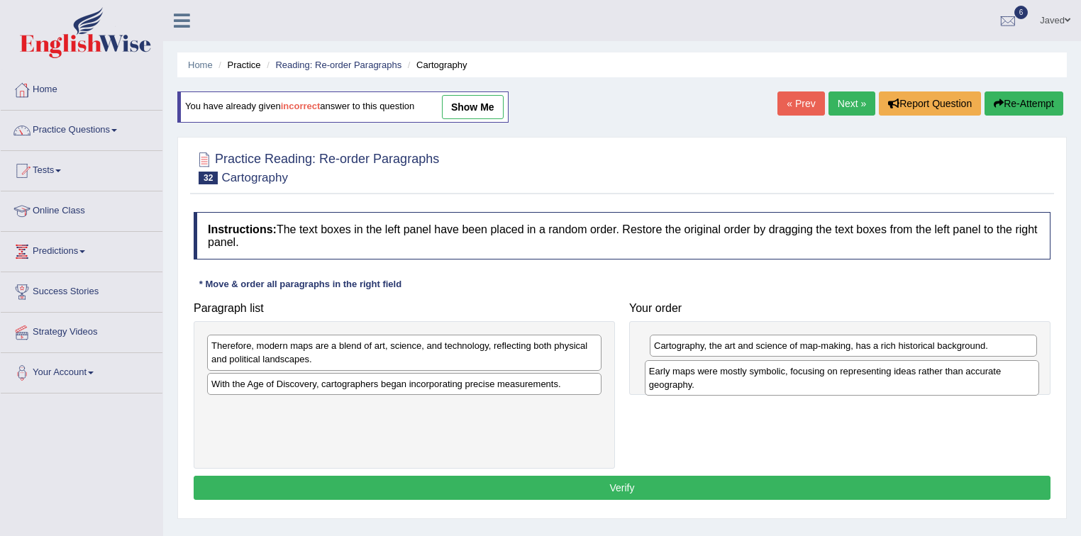
drag, startPoint x: 381, startPoint y: 392, endPoint x: 819, endPoint y: 377, distance: 437.9
click at [819, 377] on div "Early maps were mostly symbolic, focusing on representing ideas rather than acc…" at bounding box center [842, 377] width 395 height 35
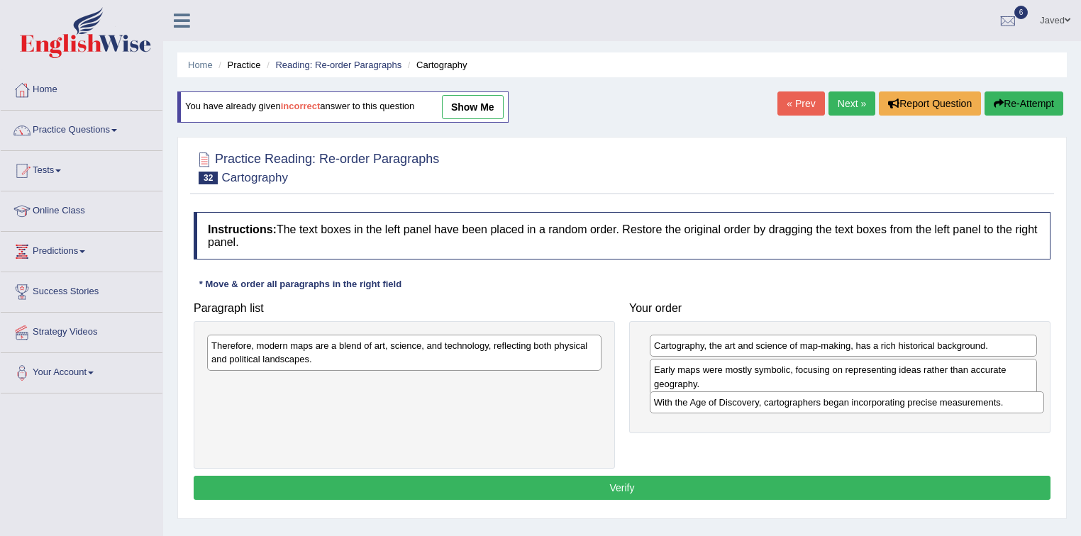
drag, startPoint x: 392, startPoint y: 389, endPoint x: 834, endPoint y: 409, distance: 442.3
click at [834, 409] on div "With the Age of Discovery, cartographers began incorporating precise measuremen…" at bounding box center [847, 403] width 395 height 22
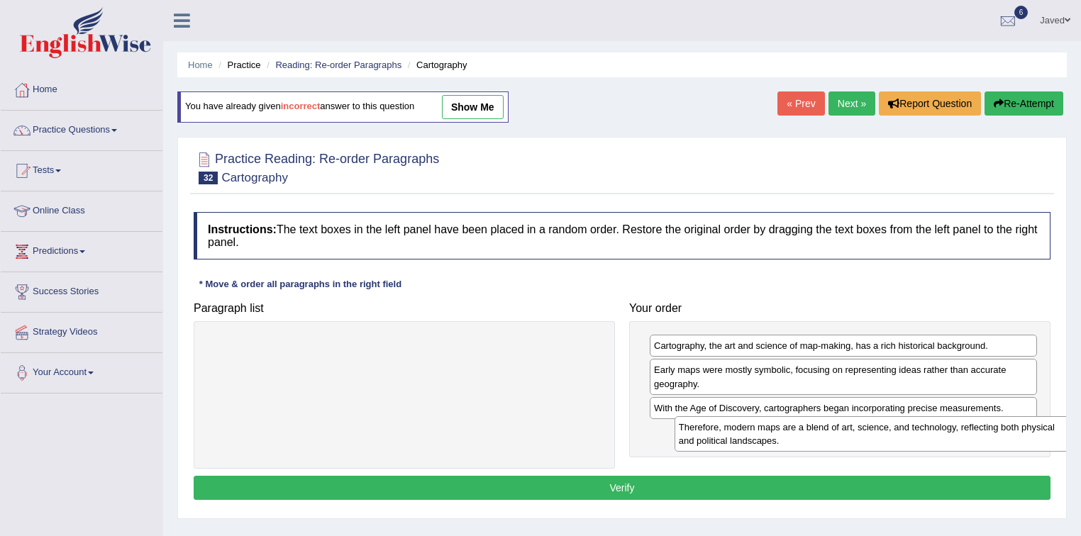
drag, startPoint x: 406, startPoint y: 340, endPoint x: 843, endPoint y: 421, distance: 445.1
click at [843, 421] on div "Therefore, modern maps are a blend of art, science, and technology, reflecting …" at bounding box center [872, 433] width 395 height 35
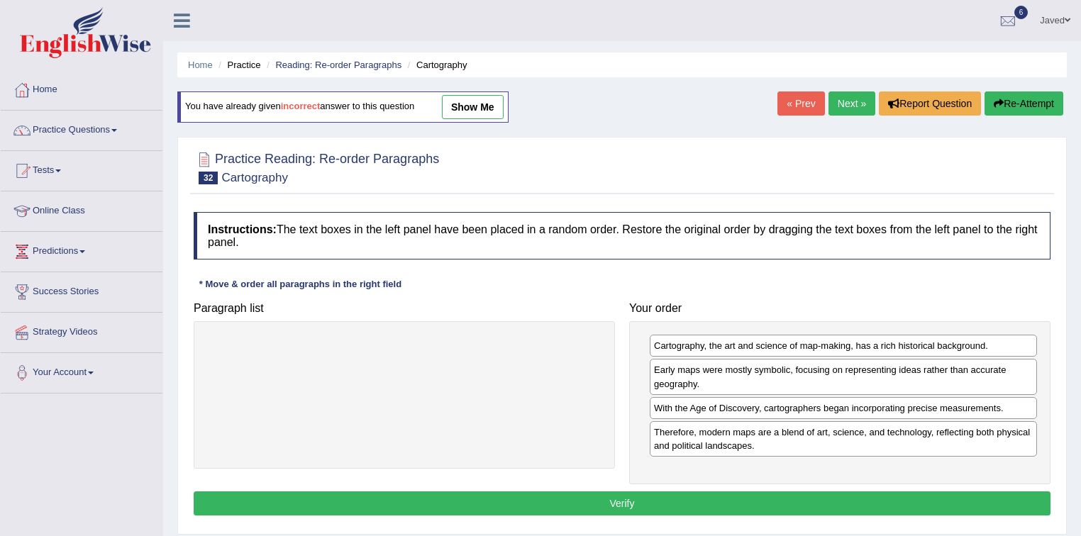
click at [633, 492] on button "Verify" at bounding box center [622, 504] width 857 height 24
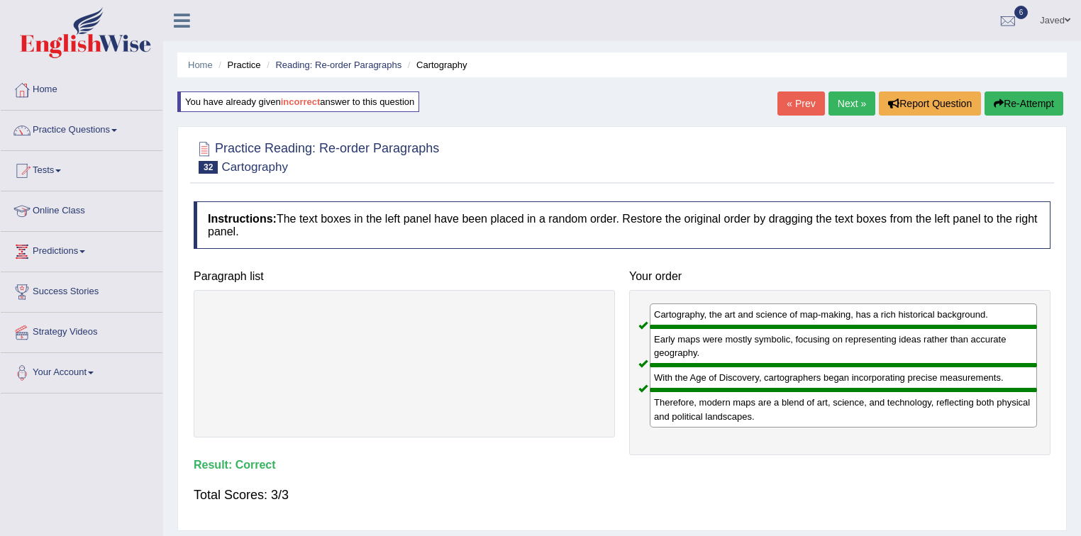
drag, startPoint x: 1012, startPoint y: 101, endPoint x: 1005, endPoint y: 106, distance: 8.7
click at [1011, 102] on button "Re-Attempt" at bounding box center [1024, 104] width 79 height 24
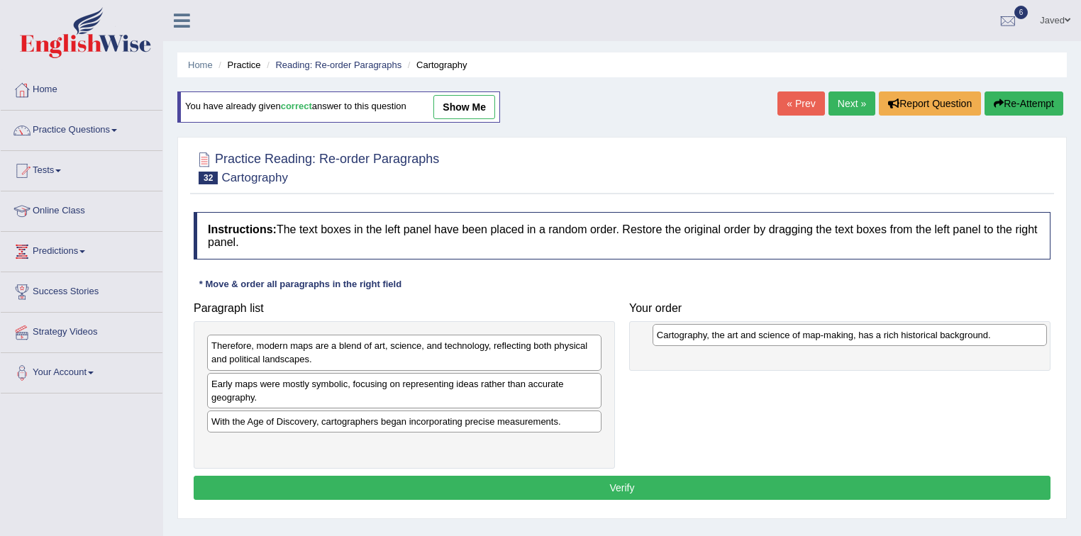
drag, startPoint x: 335, startPoint y: 352, endPoint x: 769, endPoint y: 342, distance: 434.2
click at [769, 342] on div "Cartography, the art and science of map-making, has a rich historical backgroun…" at bounding box center [850, 335] width 395 height 22
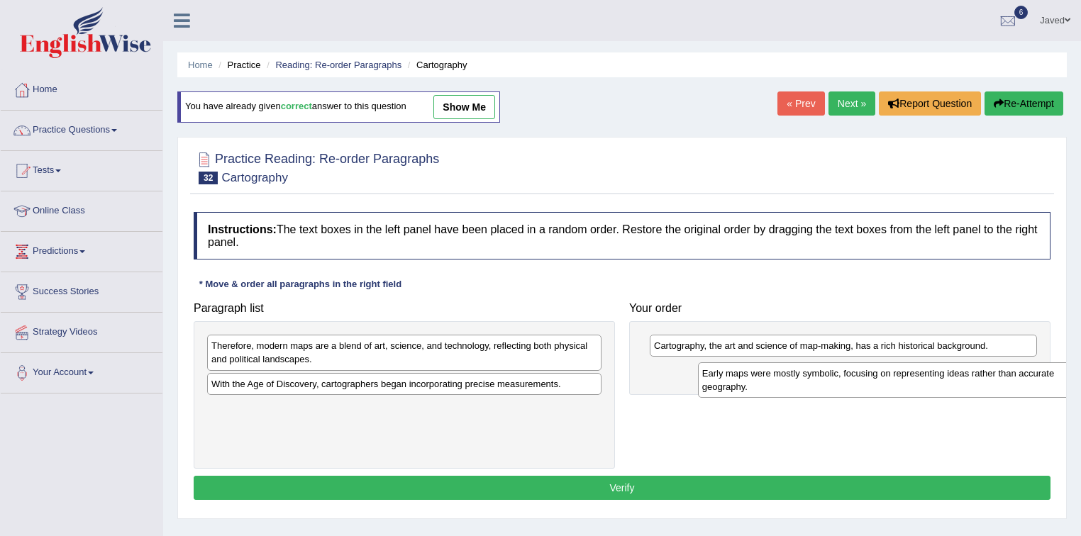
drag, startPoint x: 375, startPoint y: 390, endPoint x: 848, endPoint y: 372, distance: 473.5
click at [851, 374] on div "Early maps were mostly symbolic, focusing on representing ideas rather than acc…" at bounding box center [895, 379] width 395 height 35
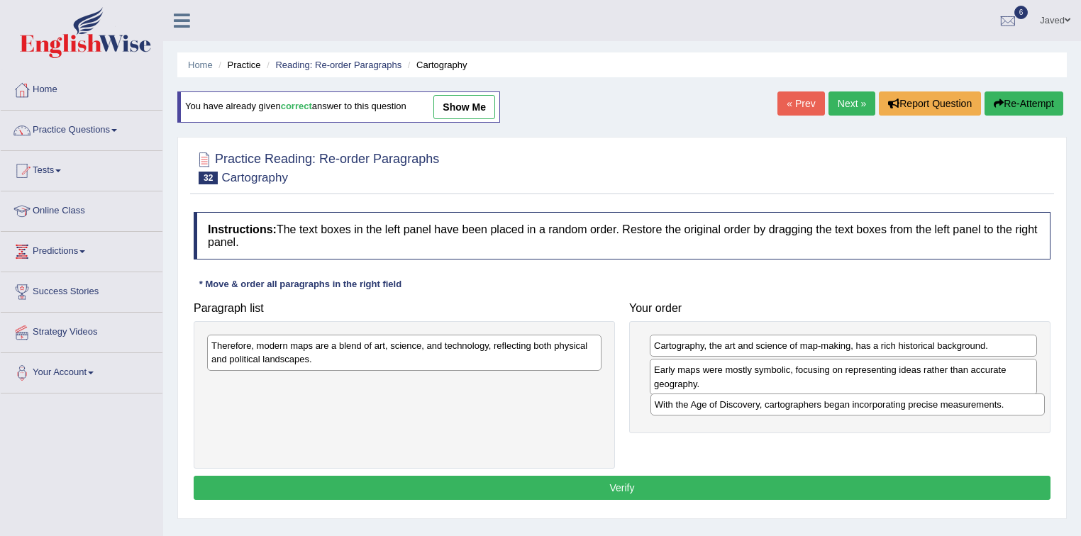
drag, startPoint x: 338, startPoint y: 383, endPoint x: 781, endPoint y: 404, distance: 443.8
click at [781, 404] on div "With the Age of Discovery, cartographers began incorporating precise measuremen…" at bounding box center [847, 405] width 395 height 22
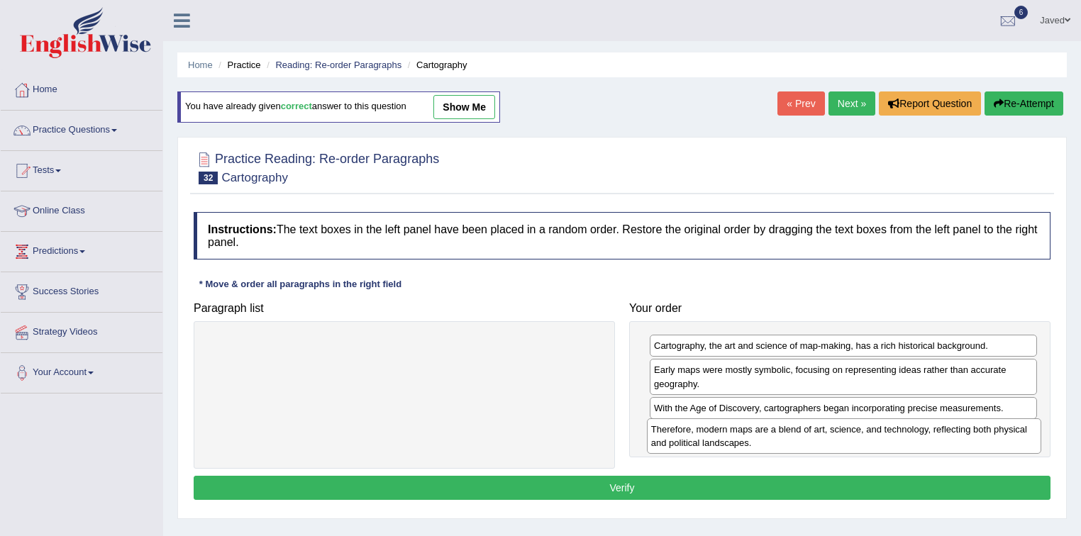
drag, startPoint x: 434, startPoint y: 356, endPoint x: 874, endPoint y: 440, distance: 447.7
click at [874, 440] on div "Therefore, modern maps are a blend of art, science, and technology, reflecting …" at bounding box center [844, 435] width 395 height 35
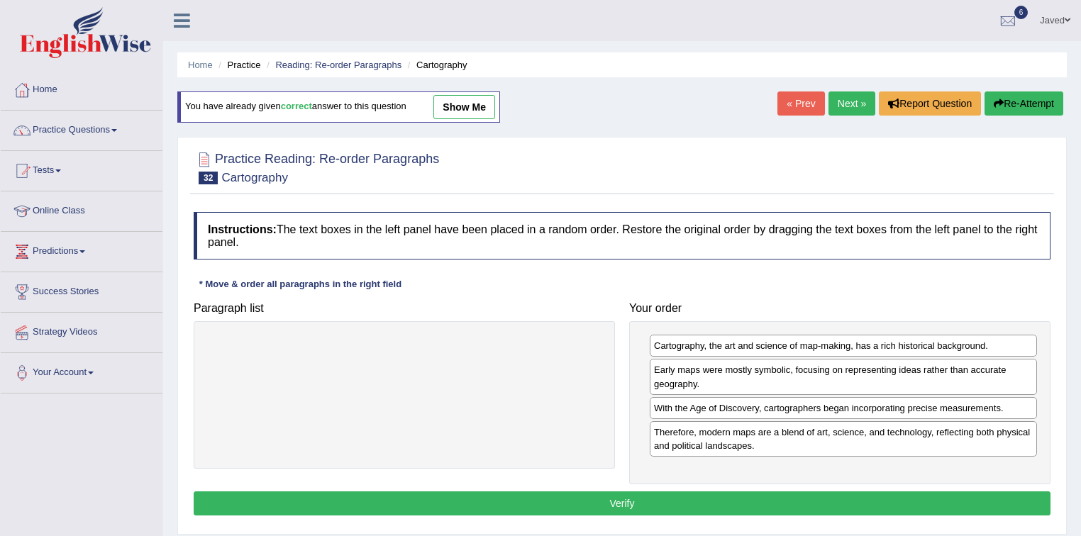
click at [583, 492] on button "Verify" at bounding box center [622, 504] width 857 height 24
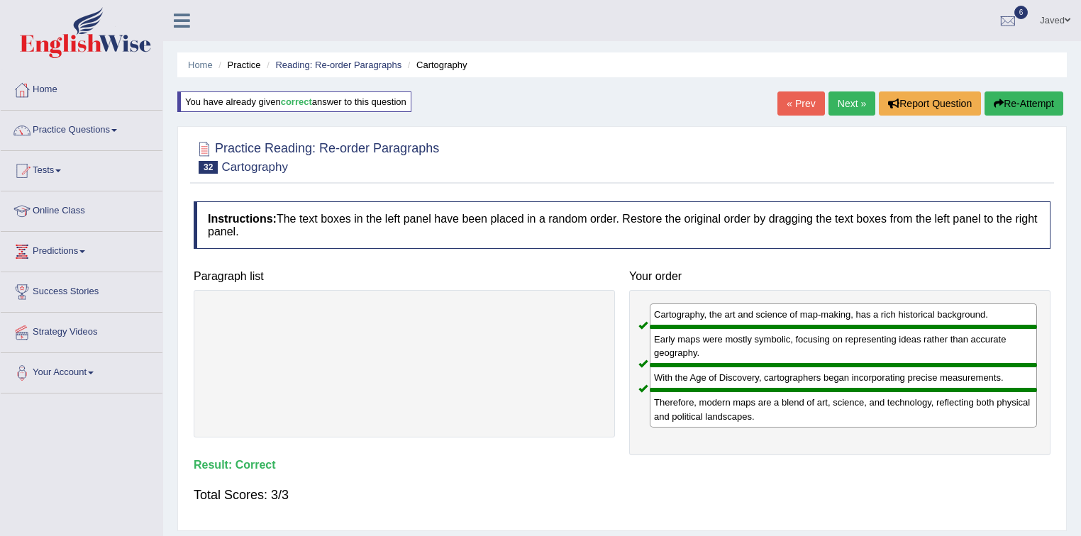
click at [842, 106] on link "Next »" at bounding box center [851, 104] width 47 height 24
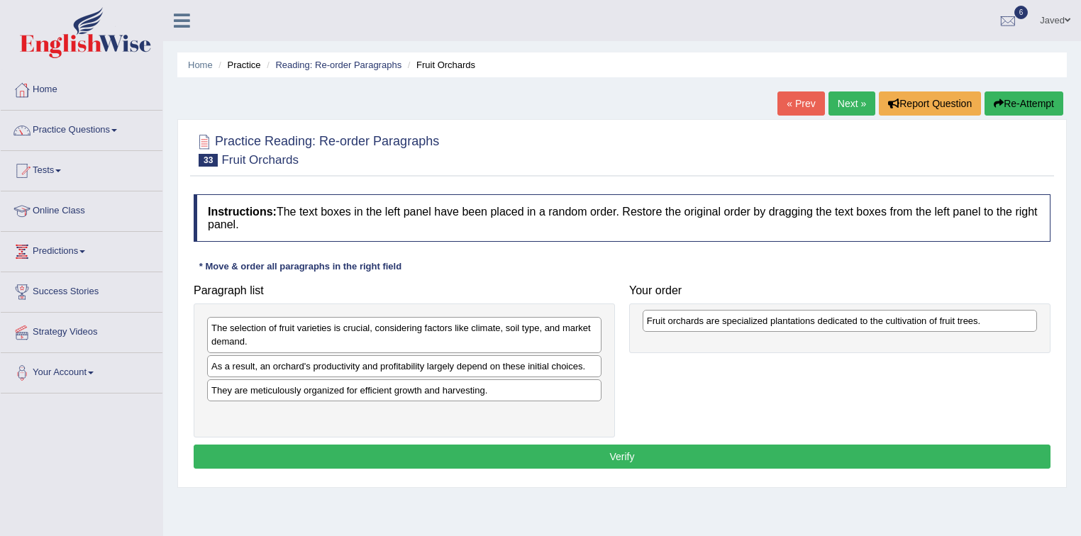
drag, startPoint x: 508, startPoint y: 330, endPoint x: 943, endPoint y: 323, distance: 435.6
click at [943, 323] on div "Fruit orchards are specialized plantations dedicated to the cultivation of frui…" at bounding box center [840, 321] width 395 height 22
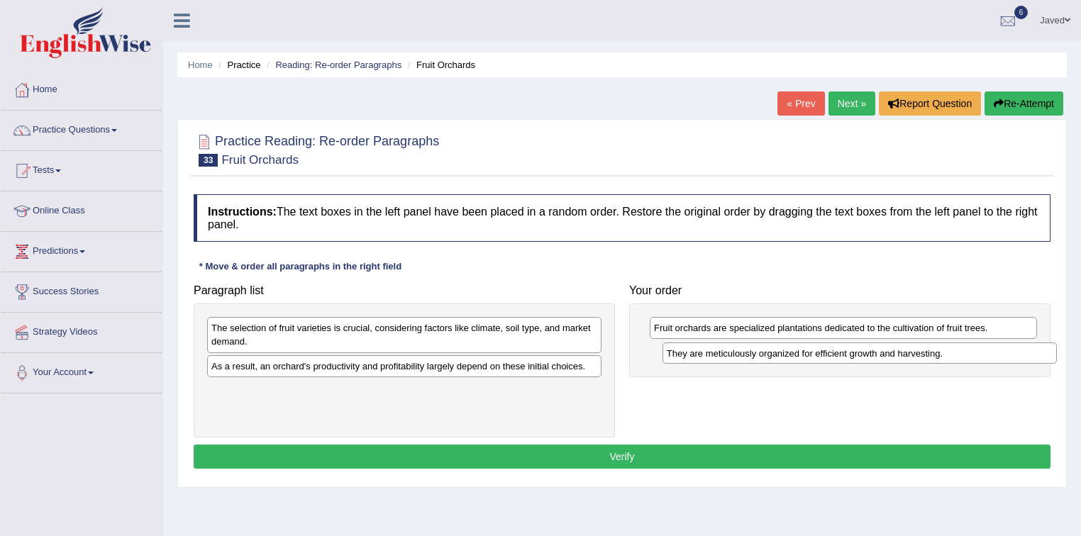
drag, startPoint x: 410, startPoint y: 395, endPoint x: 853, endPoint y: 359, distance: 444.1
click at [853, 359] on div "They are meticulously organized for efficient growth and harvesting." at bounding box center [860, 354] width 395 height 22
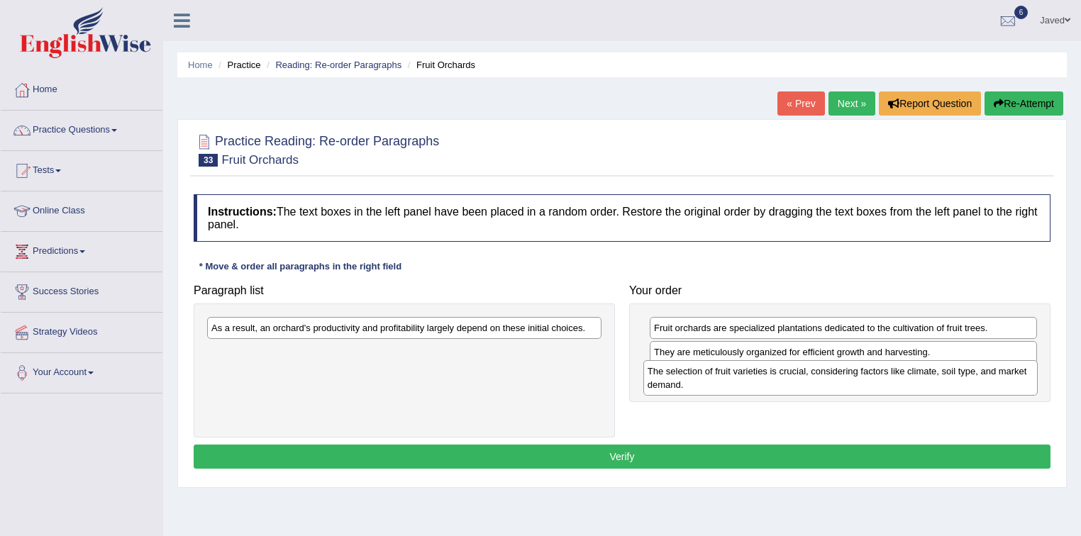
drag, startPoint x: 367, startPoint y: 348, endPoint x: 791, endPoint y: 388, distance: 425.3
click at [805, 392] on div "The selection of fruit varieties is crucial, considering factors like climate, …" at bounding box center [840, 377] width 395 height 35
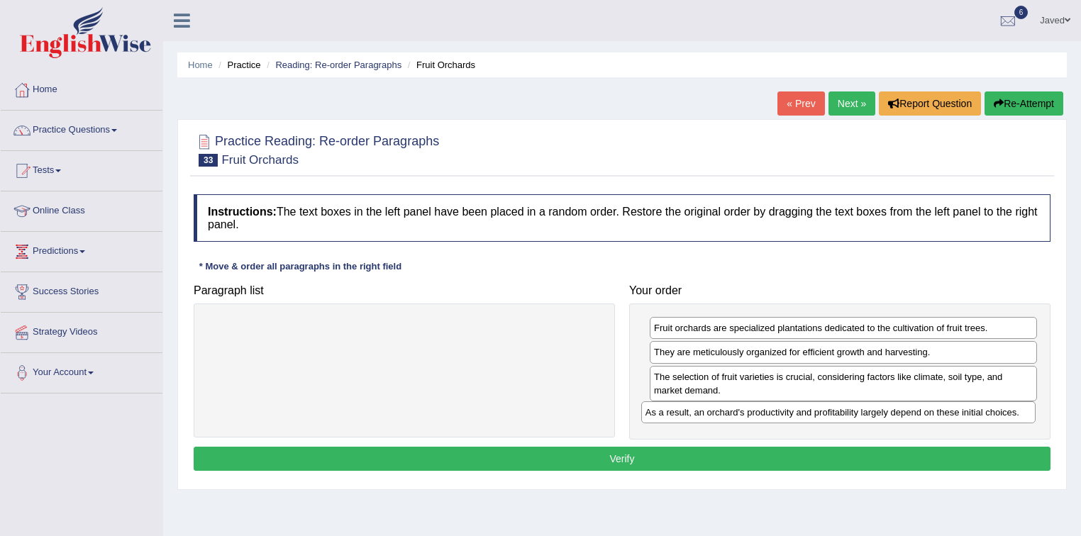
drag, startPoint x: 497, startPoint y: 334, endPoint x: 949, endPoint y: 418, distance: 460.2
click at [949, 418] on div "As a result, an orchard's productivity and profitability largely depend on thes…" at bounding box center [838, 412] width 395 height 22
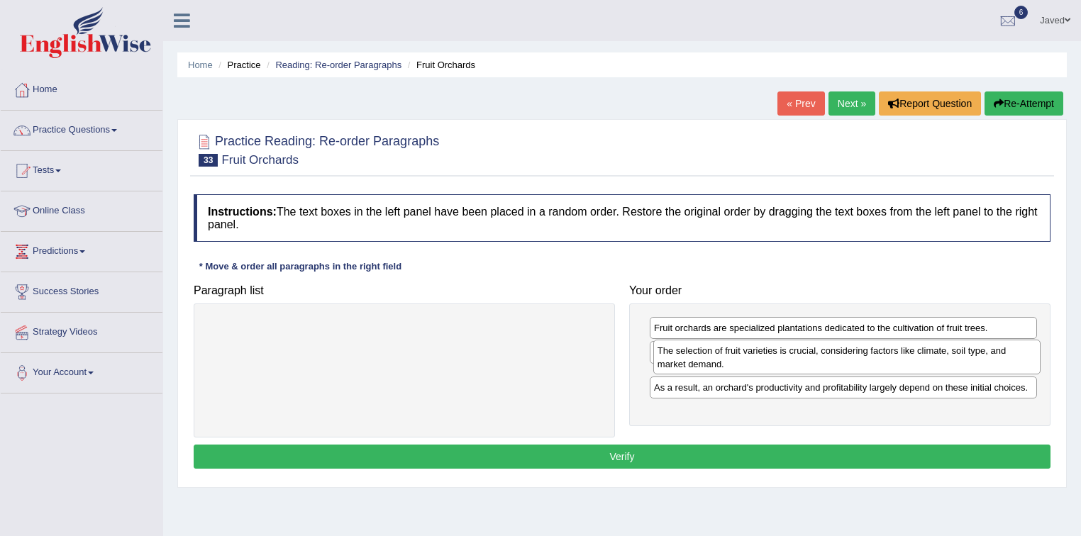
drag, startPoint x: 950, startPoint y: 377, endPoint x: 954, endPoint y: 352, distance: 25.8
click at [954, 352] on div "The selection of fruit varieties is crucial, considering factors like climate, …" at bounding box center [847, 357] width 388 height 35
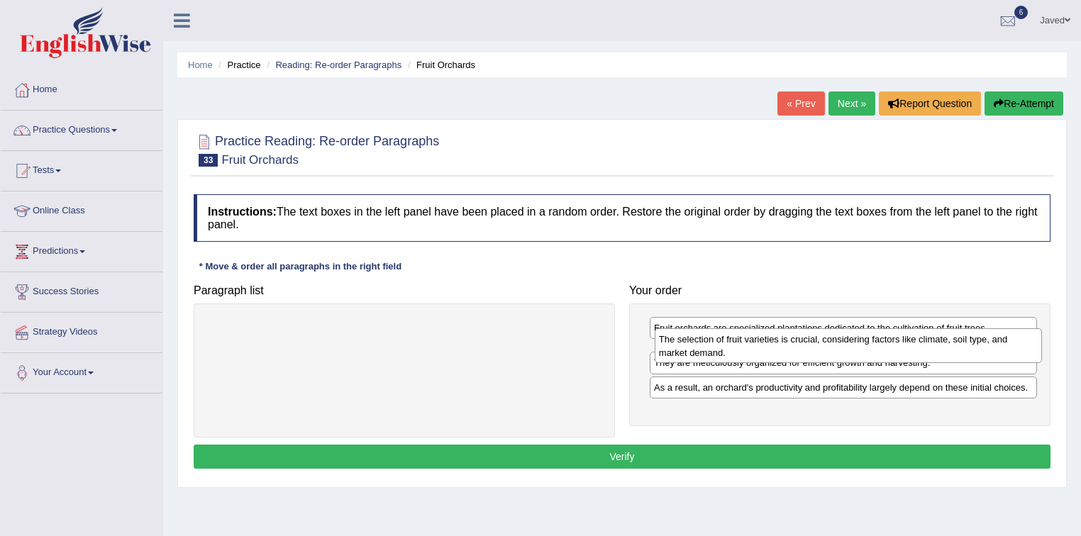
drag, startPoint x: 946, startPoint y: 380, endPoint x: 950, endPoint y: 341, distance: 39.2
click at [950, 342] on div "The selection of fruit varieties is crucial, considering factors like climate, …" at bounding box center [849, 345] width 388 height 35
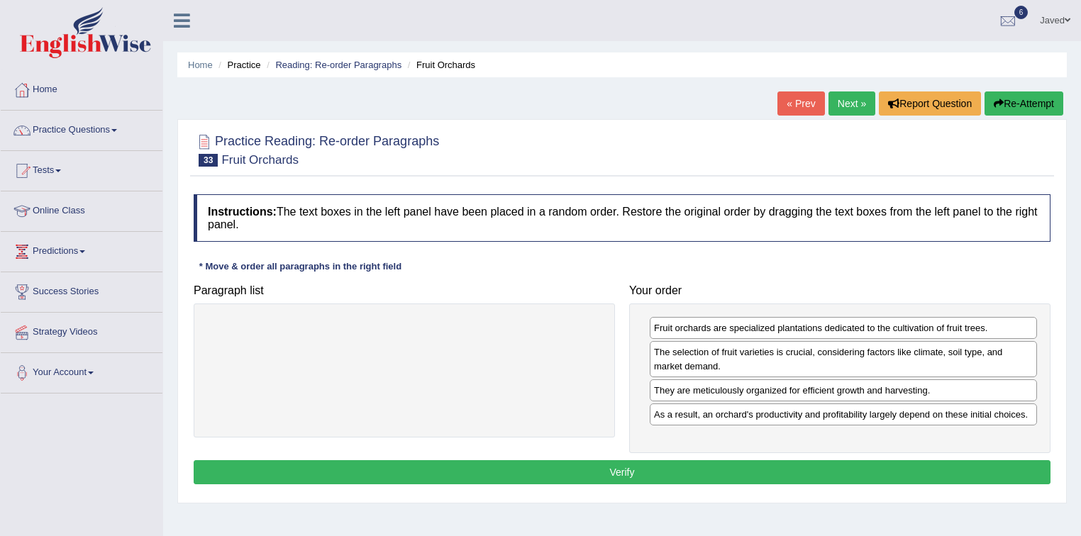
click at [745, 469] on button "Verify" at bounding box center [622, 472] width 857 height 24
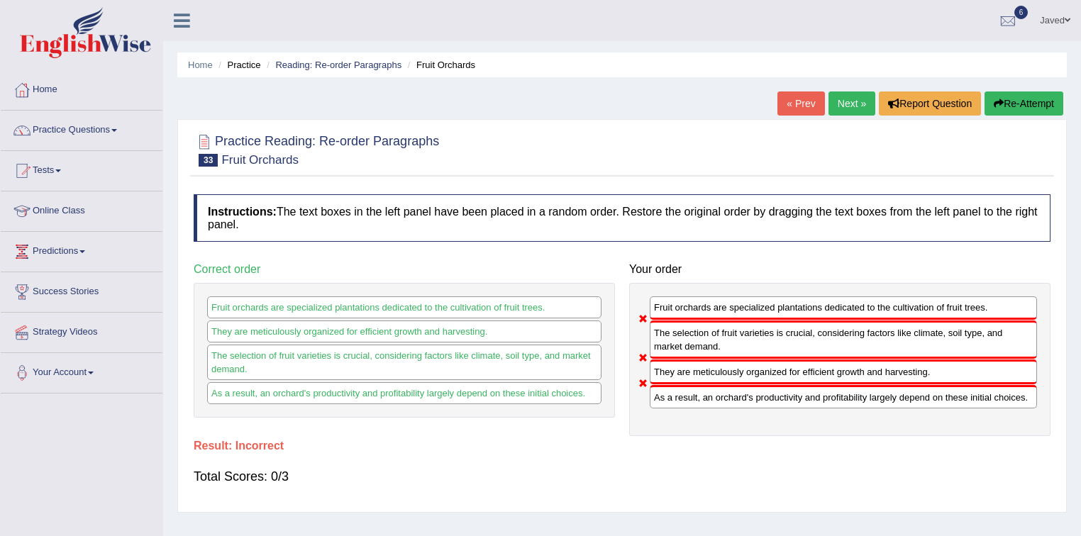
click at [1014, 108] on button "Re-Attempt" at bounding box center [1024, 104] width 79 height 24
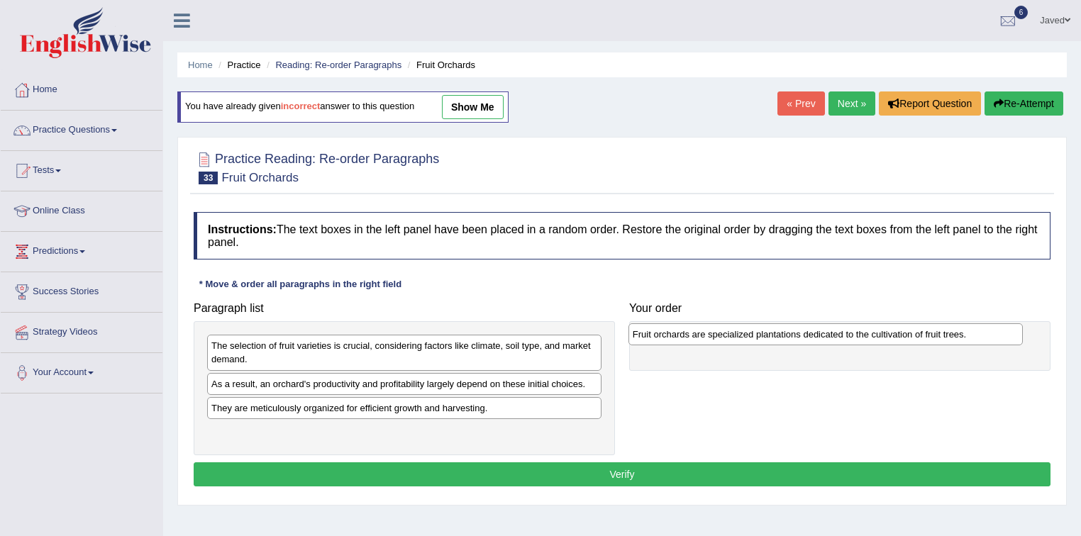
drag, startPoint x: 524, startPoint y: 349, endPoint x: 946, endPoint y: 338, distance: 421.5
click at [946, 338] on div "Fruit orchards are specialized plantations dedicated to the cultivation of frui…" at bounding box center [825, 334] width 395 height 22
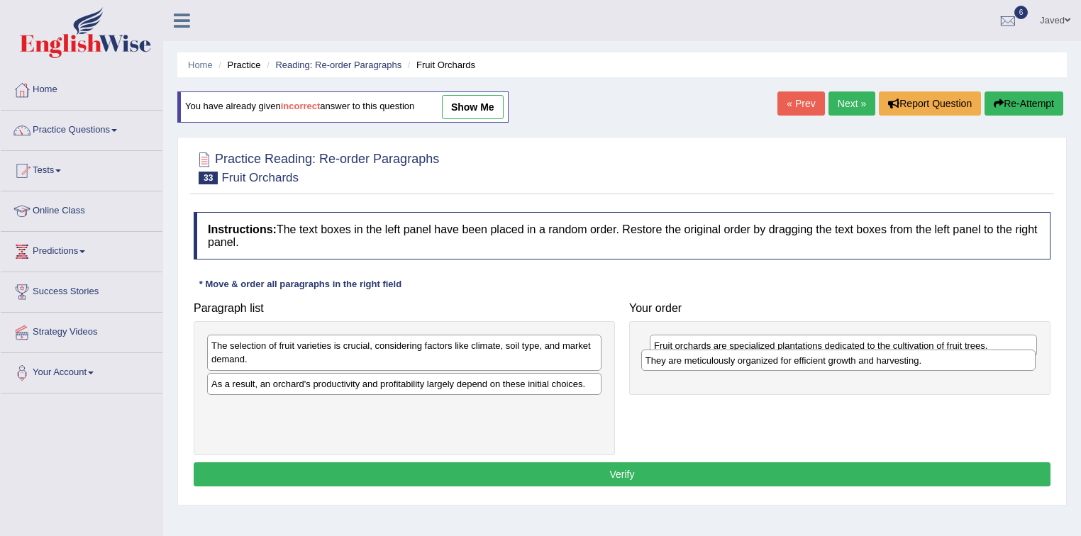
drag, startPoint x: 474, startPoint y: 412, endPoint x: 908, endPoint y: 365, distance: 436.6
click at [908, 365] on div "They are meticulously organized for efficient growth and harvesting." at bounding box center [838, 361] width 395 height 22
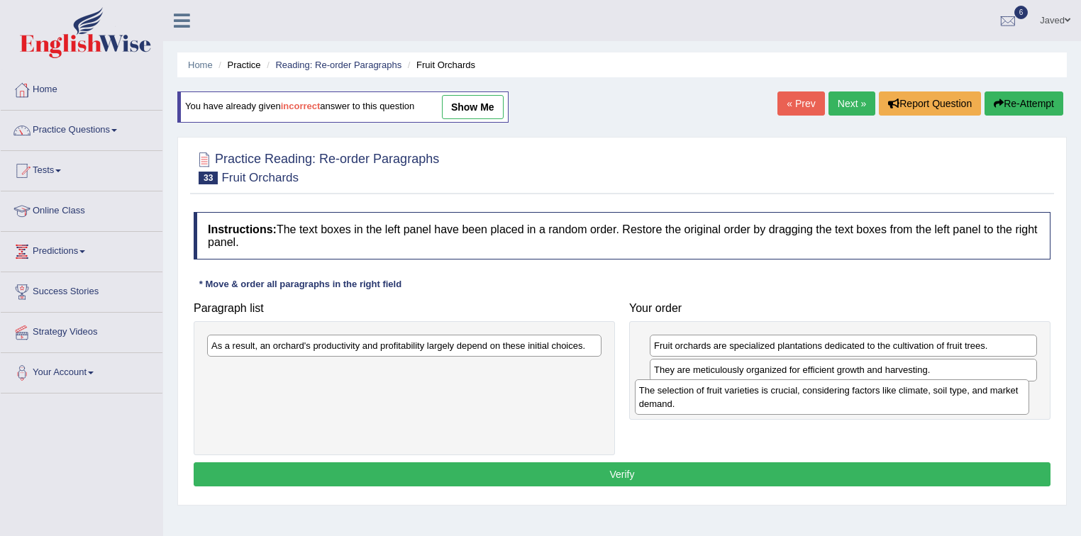
drag, startPoint x: 515, startPoint y: 344, endPoint x: 944, endPoint y: 389, distance: 431.5
click at [944, 389] on div "The selection of fruit varieties is crucial, considering factors like climate, …" at bounding box center [832, 396] width 395 height 35
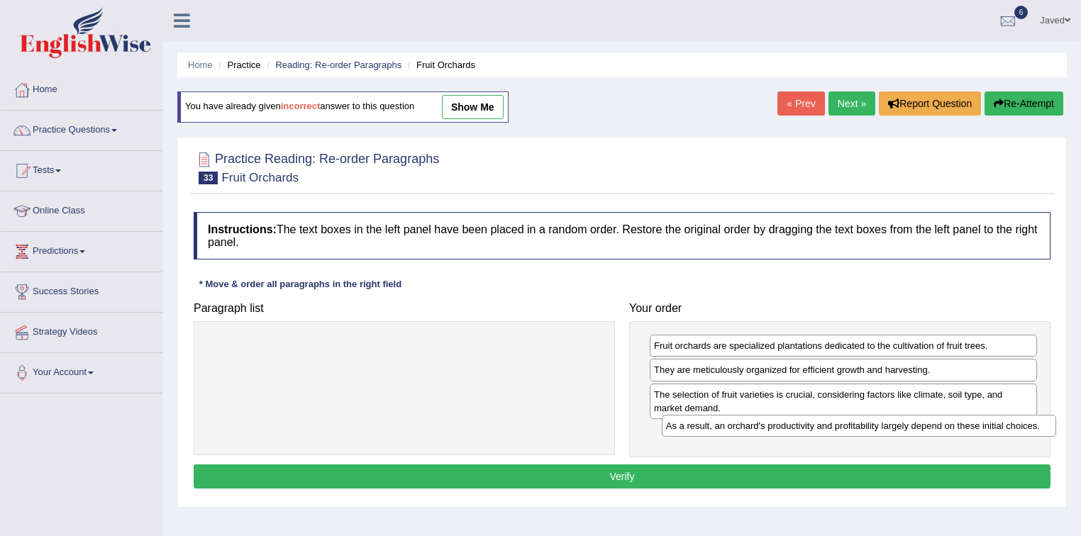
drag, startPoint x: 514, startPoint y: 346, endPoint x: 969, endPoint y: 426, distance: 461.7
click at [969, 426] on div "As a result, an orchard's productivity and profitability largely depend on thes…" at bounding box center [859, 426] width 395 height 22
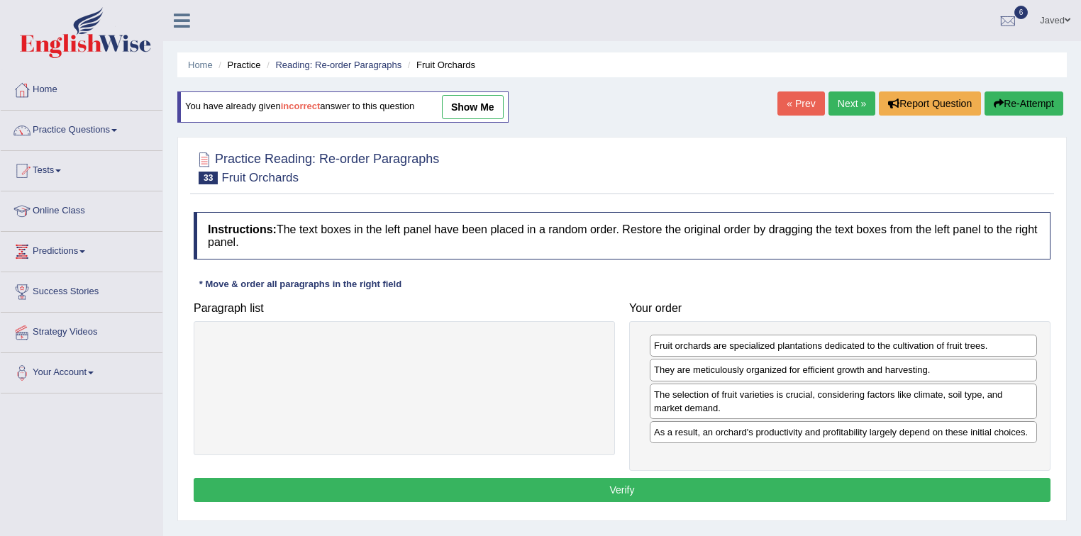
click at [638, 488] on button "Verify" at bounding box center [622, 490] width 857 height 24
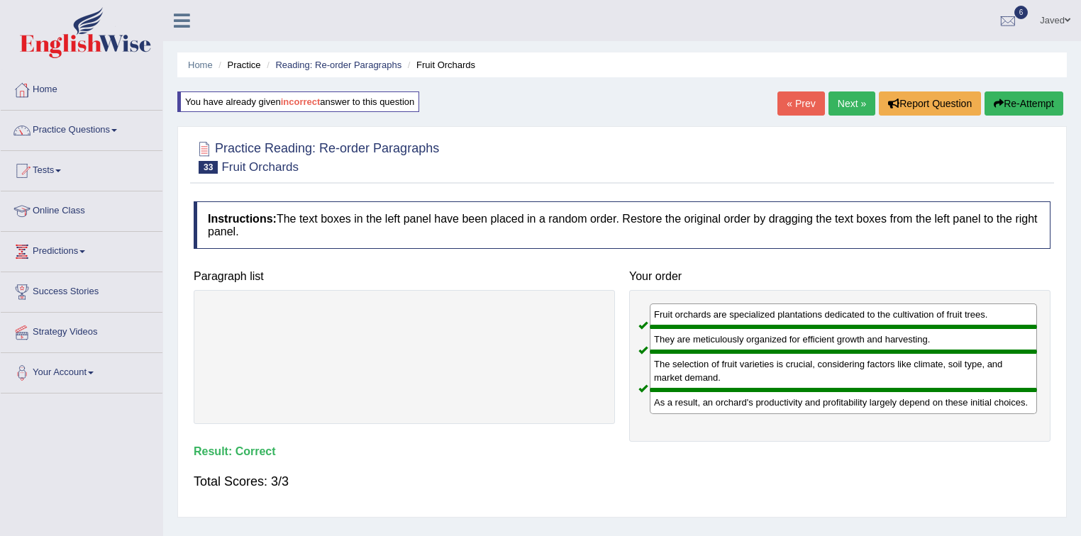
click at [854, 102] on link "Next »" at bounding box center [851, 104] width 47 height 24
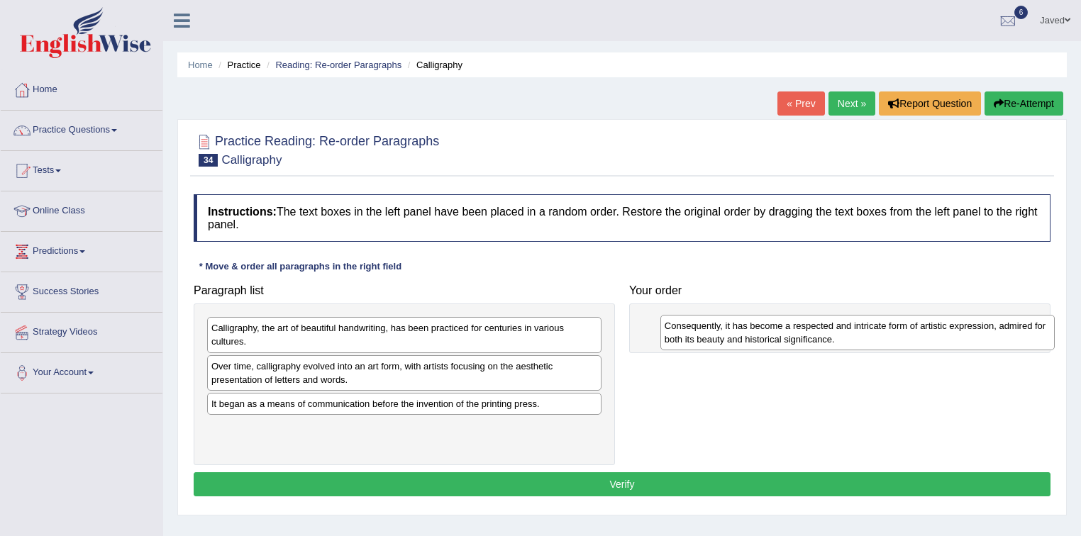
drag, startPoint x: 577, startPoint y: 346, endPoint x: 1030, endPoint y: 344, distance: 453.3
click at [1030, 344] on div "Consequently, it has become a respected and intricate form of artistic expressi…" at bounding box center [857, 332] width 395 height 35
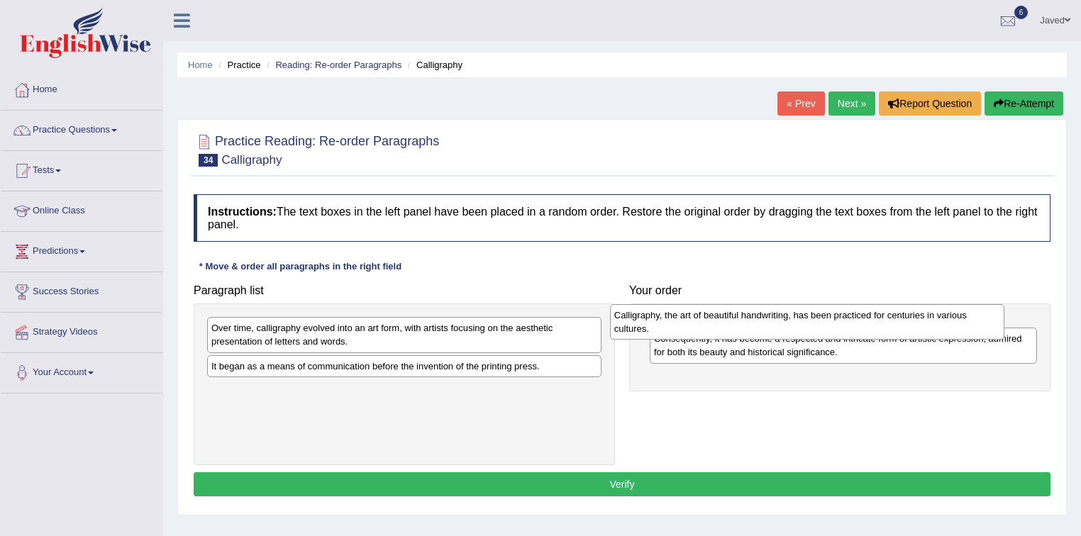
drag, startPoint x: 494, startPoint y: 333, endPoint x: 911, endPoint y: 318, distance: 417.4
click at [911, 318] on div "Calligraphy, the art of beautiful handwriting, has been practiced for centuries…" at bounding box center [807, 321] width 395 height 35
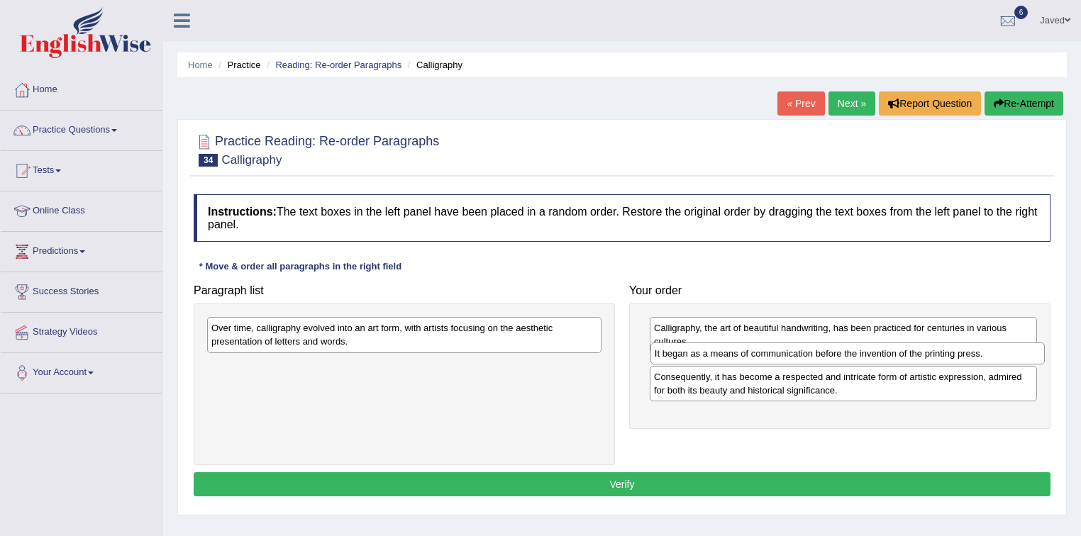
drag, startPoint x: 465, startPoint y: 369, endPoint x: 908, endPoint y: 357, distance: 443.5
click at [908, 357] on div "It began as a means of communication before the invention of the printing press." at bounding box center [847, 354] width 395 height 22
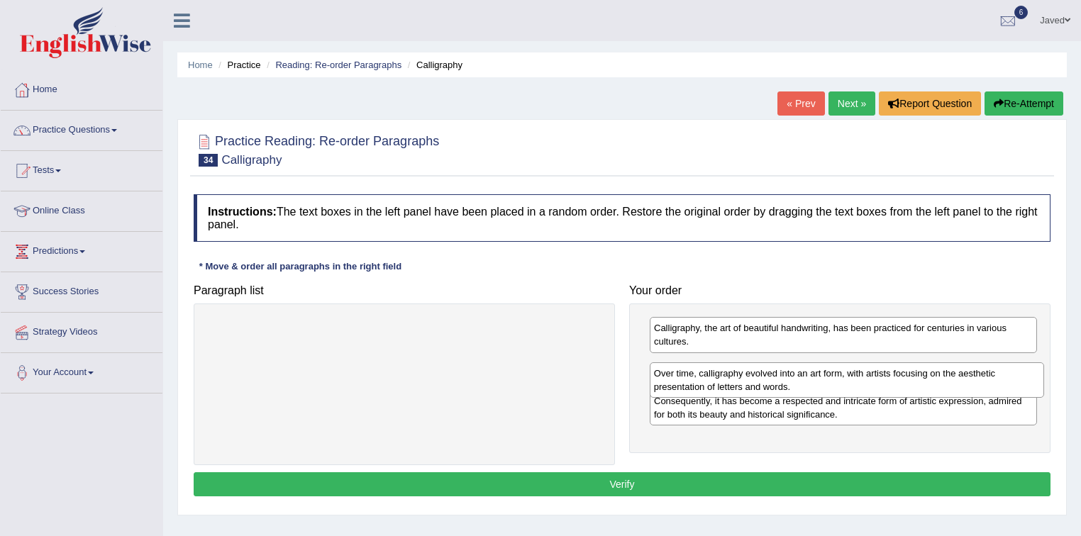
drag, startPoint x: 441, startPoint y: 323, endPoint x: 884, endPoint y: 369, distance: 444.9
click at [884, 369] on div "Over time, calligraphy evolved into an art form, with artists focusing on the a…" at bounding box center [847, 379] width 395 height 35
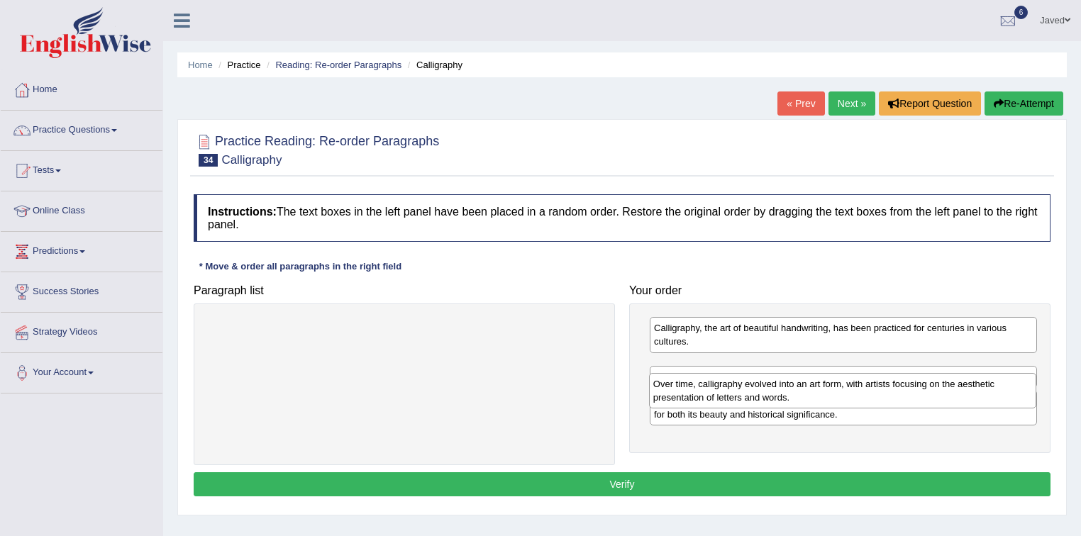
drag, startPoint x: 844, startPoint y: 367, endPoint x: 844, endPoint y: 390, distance: 22.7
click at [844, 390] on div "Over time, calligraphy evolved into an art form, with artists focusing on the a…" at bounding box center [843, 390] width 388 height 35
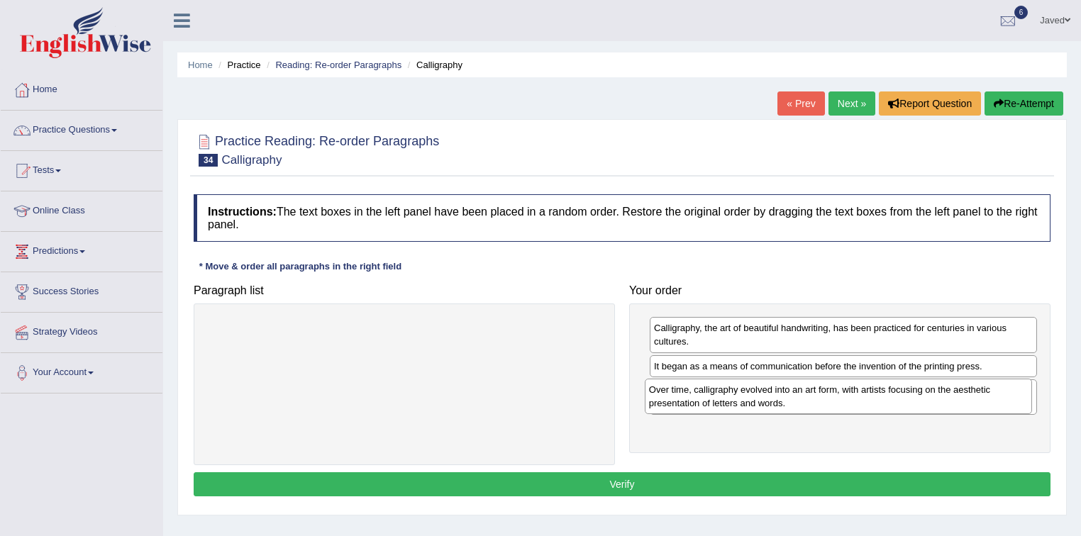
drag, startPoint x: 837, startPoint y: 373, endPoint x: 832, endPoint y: 397, distance: 24.6
click at [832, 397] on div "Over time, calligraphy evolved into an art form, with artists focusing on the a…" at bounding box center [839, 396] width 388 height 35
drag, startPoint x: 820, startPoint y: 430, endPoint x: 824, endPoint y: 389, distance: 41.3
click at [824, 389] on div "Over time, calligraphy evolved into an art form, with artists focusing on the a…" at bounding box center [846, 396] width 388 height 35
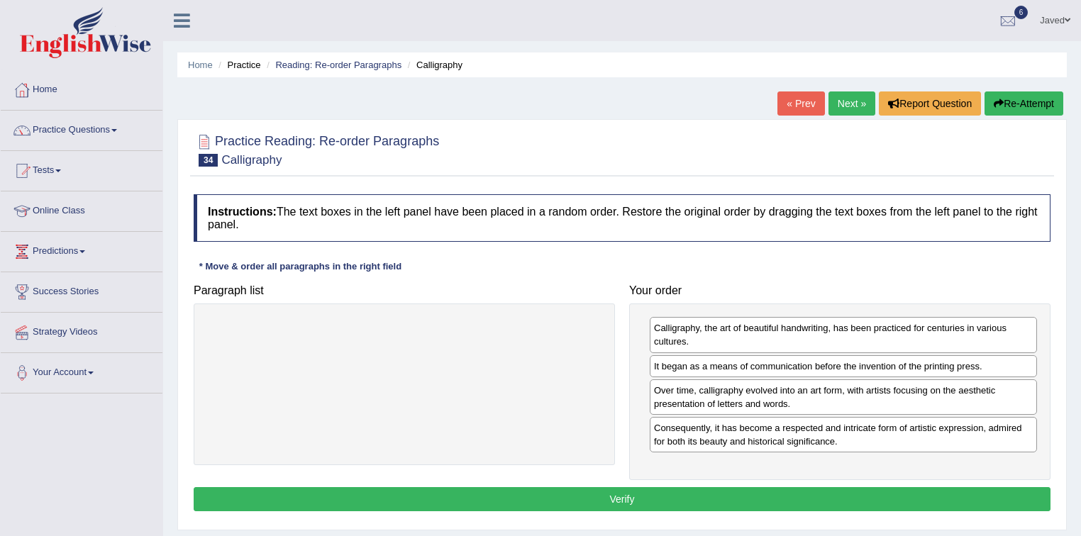
click at [763, 494] on button "Verify" at bounding box center [622, 499] width 857 height 24
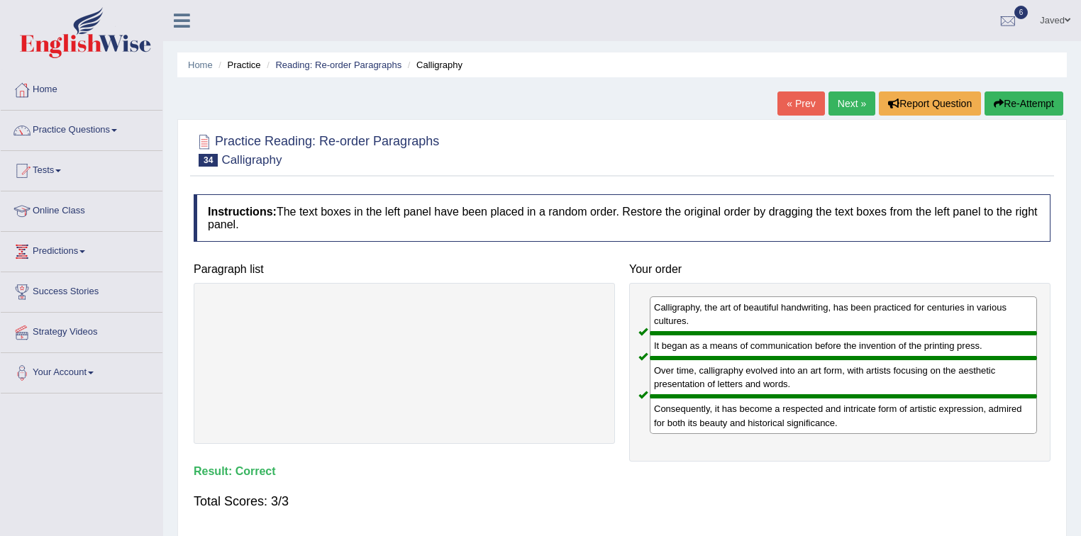
click at [841, 111] on link "Next »" at bounding box center [851, 104] width 47 height 24
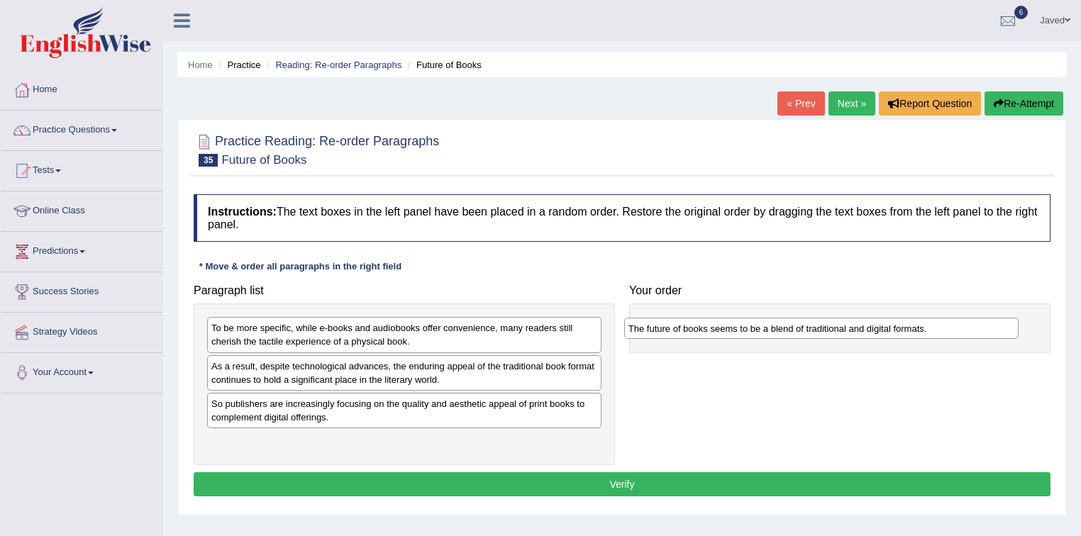
drag, startPoint x: 428, startPoint y: 446, endPoint x: 846, endPoint y: 326, distance: 434.0
click at [846, 326] on div "The future of books seems to be a blend of traditional and digital formats." at bounding box center [821, 329] width 395 height 22
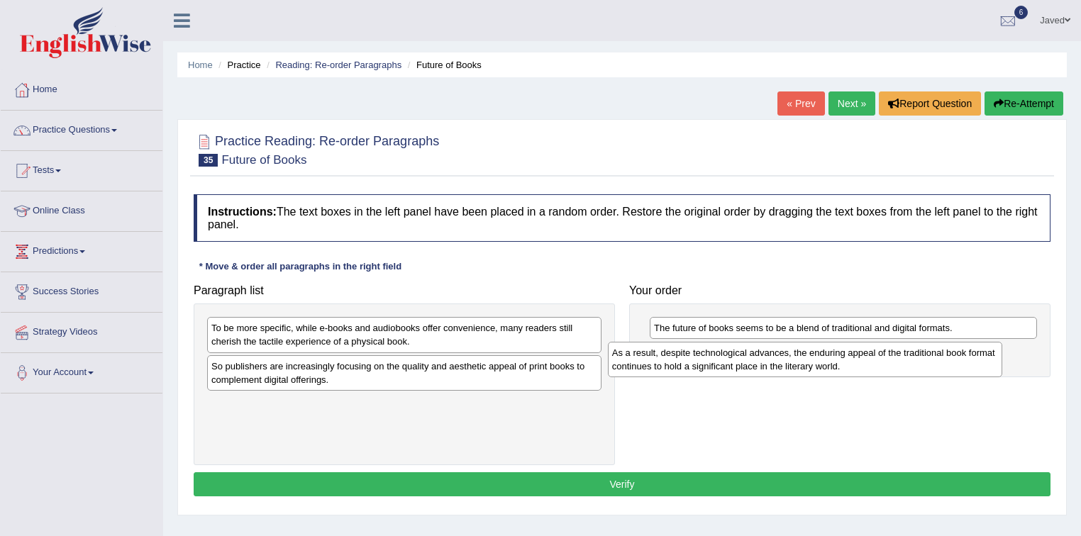
drag, startPoint x: 423, startPoint y: 380, endPoint x: 820, endPoint y: 365, distance: 397.5
click at [824, 366] on div "As a result, despite technological advances, the enduring appeal of the traditi…" at bounding box center [805, 359] width 395 height 35
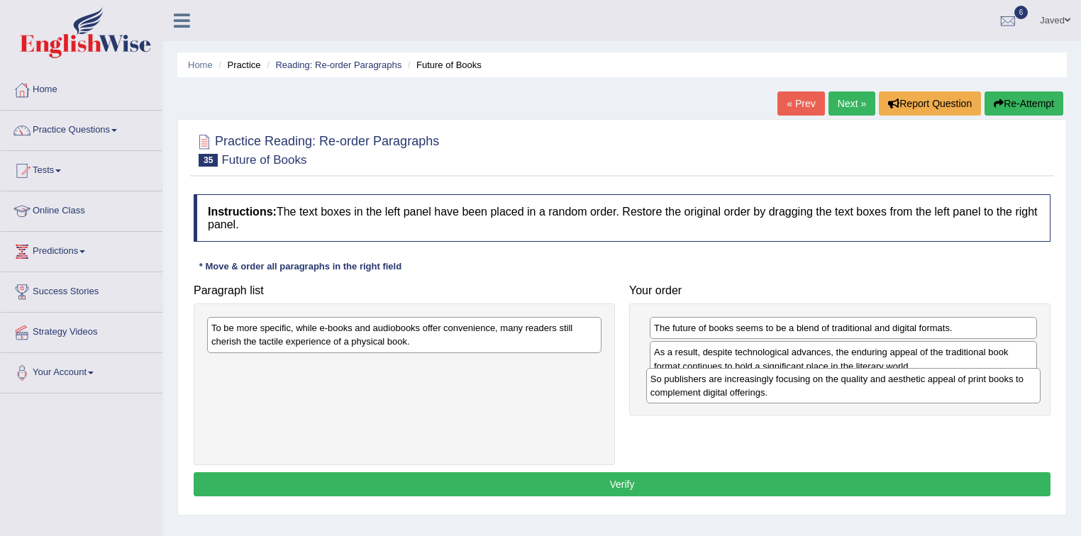
drag, startPoint x: 542, startPoint y: 375, endPoint x: 981, endPoint y: 388, distance: 439.3
click at [981, 388] on div "So publishers are increasingly focusing on the quality and aesthetic appeal of …" at bounding box center [843, 385] width 395 height 35
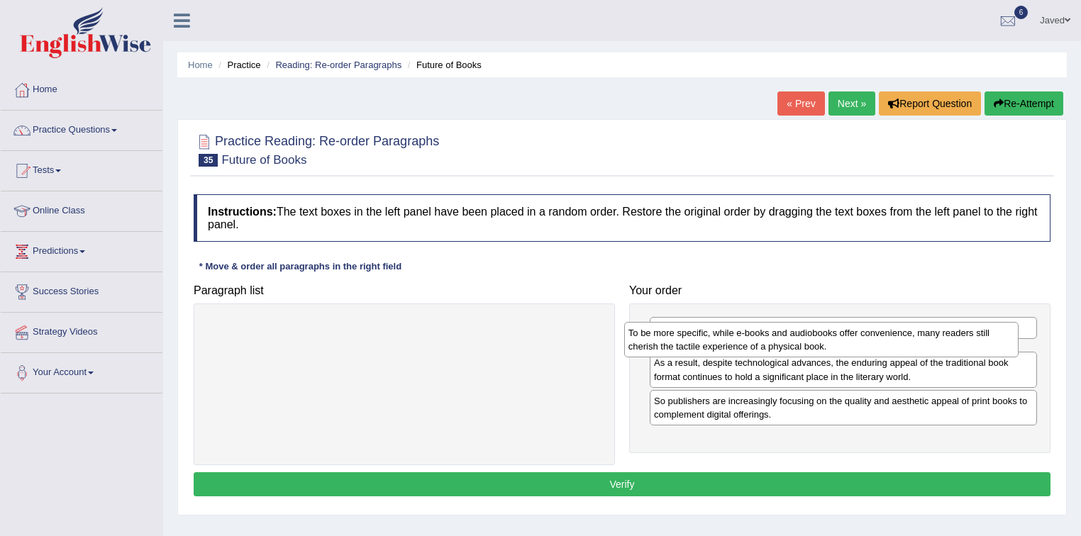
drag, startPoint x: 369, startPoint y: 333, endPoint x: 786, endPoint y: 338, distance: 417.1
click at [786, 338] on div "To be more specific, while e-books and audiobooks offer convenience, many reade…" at bounding box center [821, 339] width 395 height 35
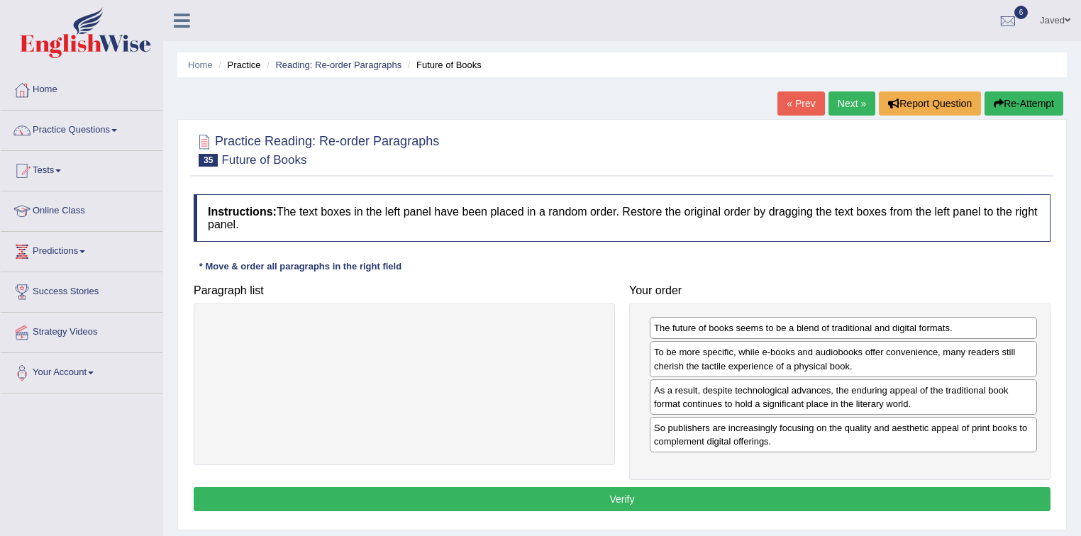
click at [753, 490] on button "Verify" at bounding box center [622, 499] width 857 height 24
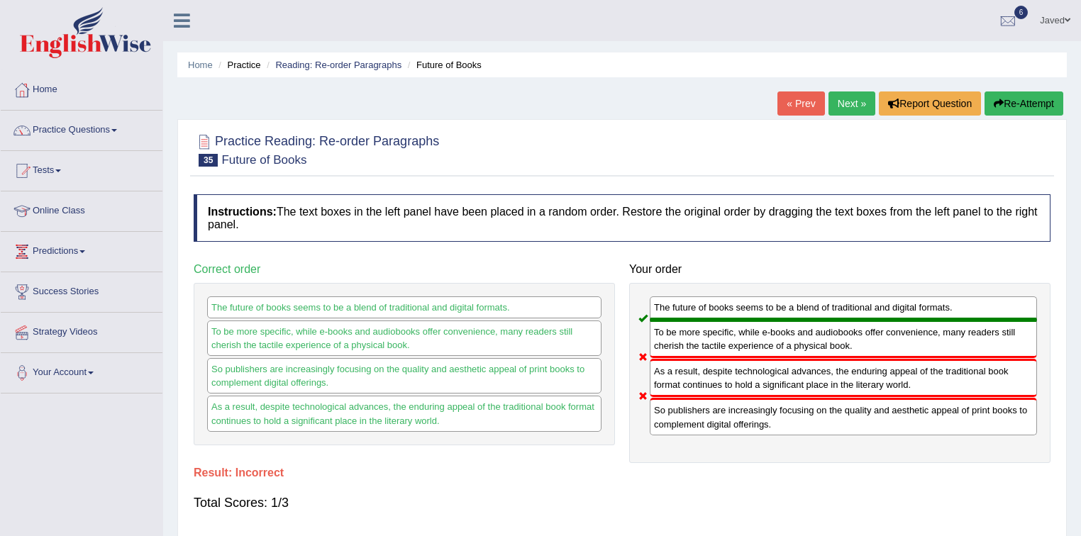
click at [1023, 105] on button "Re-Attempt" at bounding box center [1024, 104] width 79 height 24
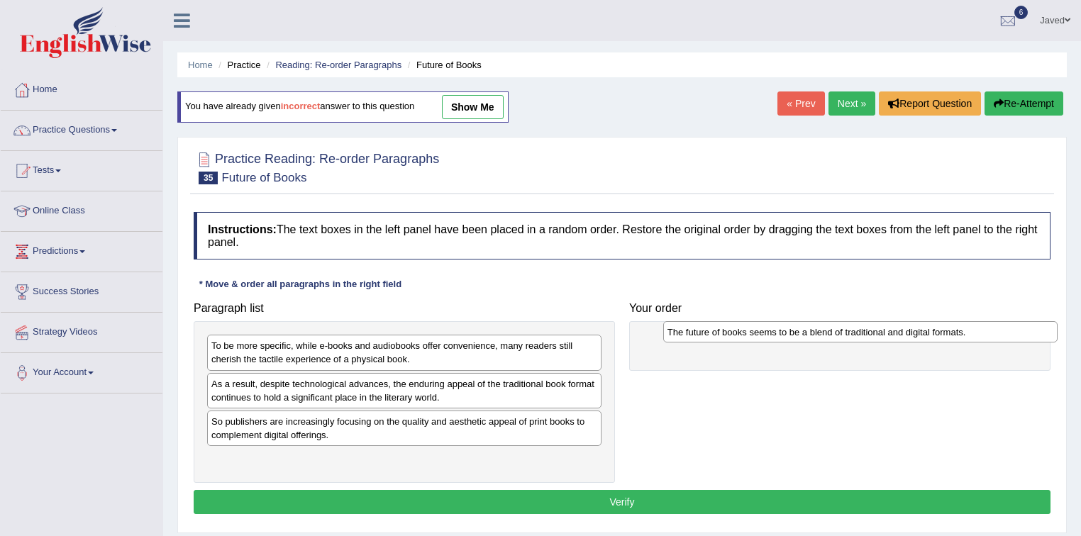
drag, startPoint x: 383, startPoint y: 460, endPoint x: 809, endPoint y: 335, distance: 443.5
click at [811, 336] on div "The future of books seems to be a blend of traditional and digital formats." at bounding box center [860, 332] width 395 height 22
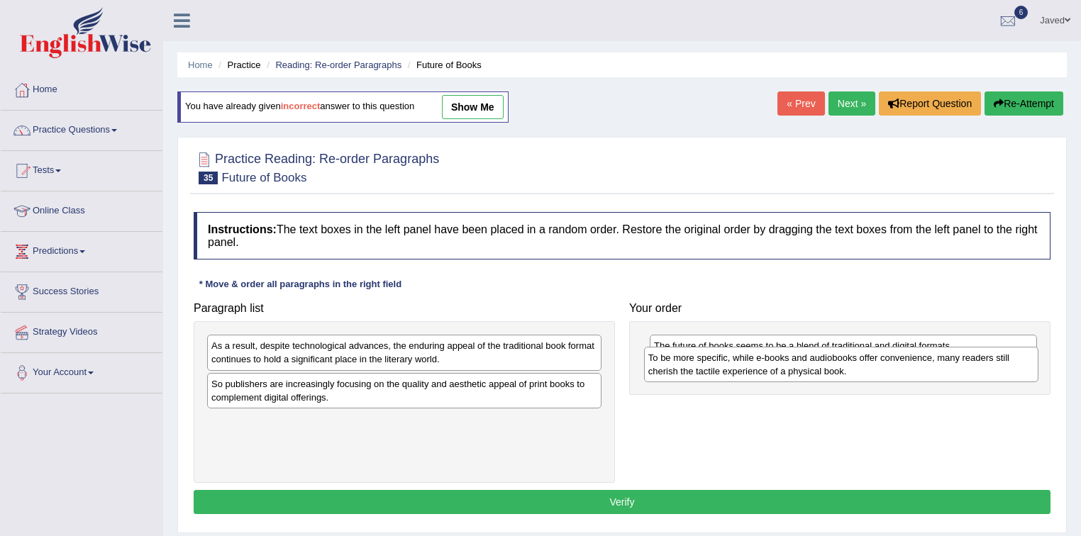
drag, startPoint x: 469, startPoint y: 353, endPoint x: 907, endPoint y: 368, distance: 438.6
click at [907, 368] on div "To be more specific, while e-books and audiobooks offer convenience, many reade…" at bounding box center [841, 364] width 395 height 35
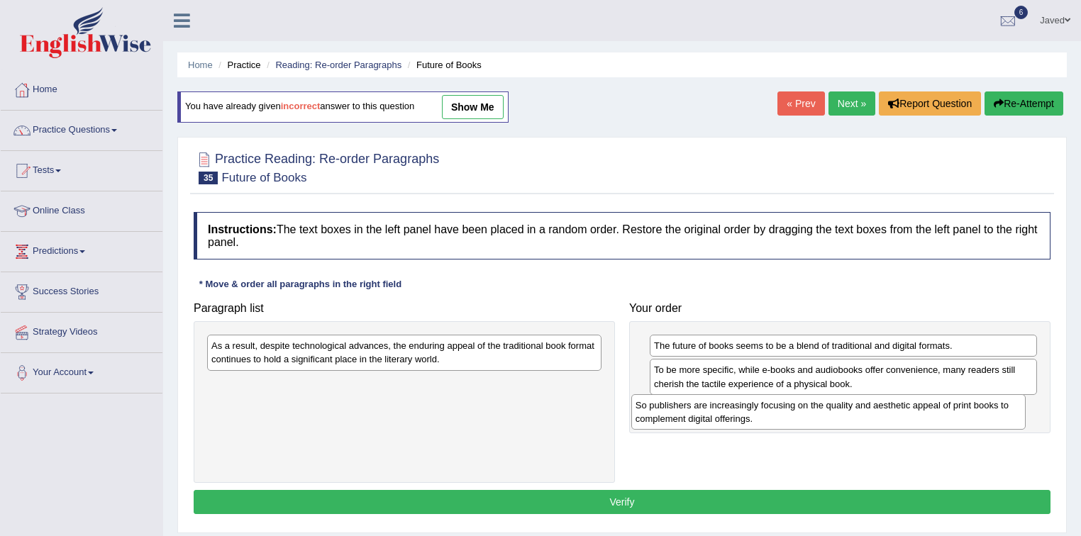
drag, startPoint x: 365, startPoint y: 394, endPoint x: 789, endPoint y: 416, distance: 424.7
click at [789, 416] on div "So publishers are increasingly focusing on the quality and aesthetic appeal of …" at bounding box center [828, 411] width 395 height 35
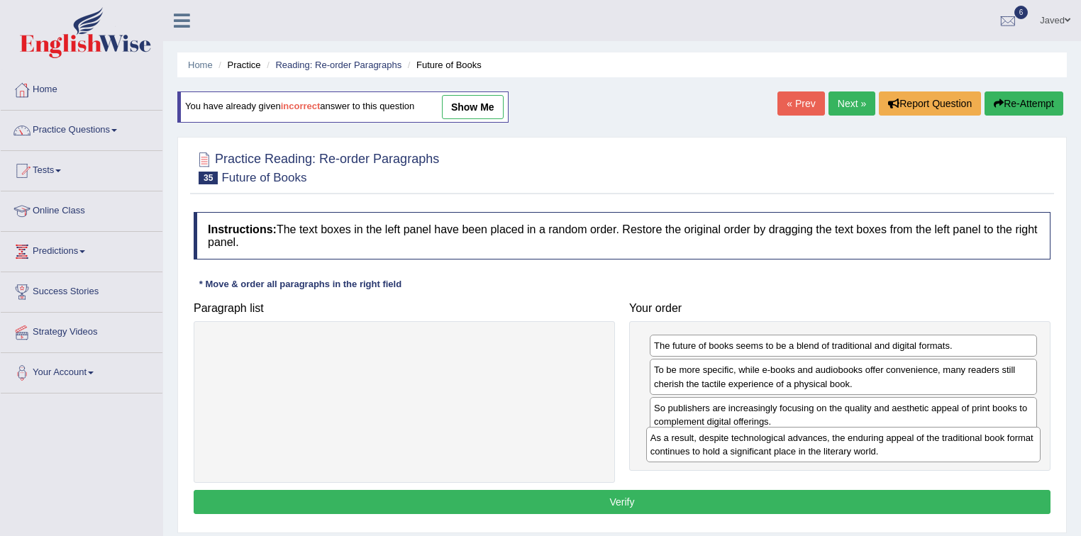
drag, startPoint x: 497, startPoint y: 348, endPoint x: 936, endPoint y: 440, distance: 448.6
click at [936, 440] on div "As a result, despite technological advances, the enduring appeal of the traditi…" at bounding box center [843, 444] width 395 height 35
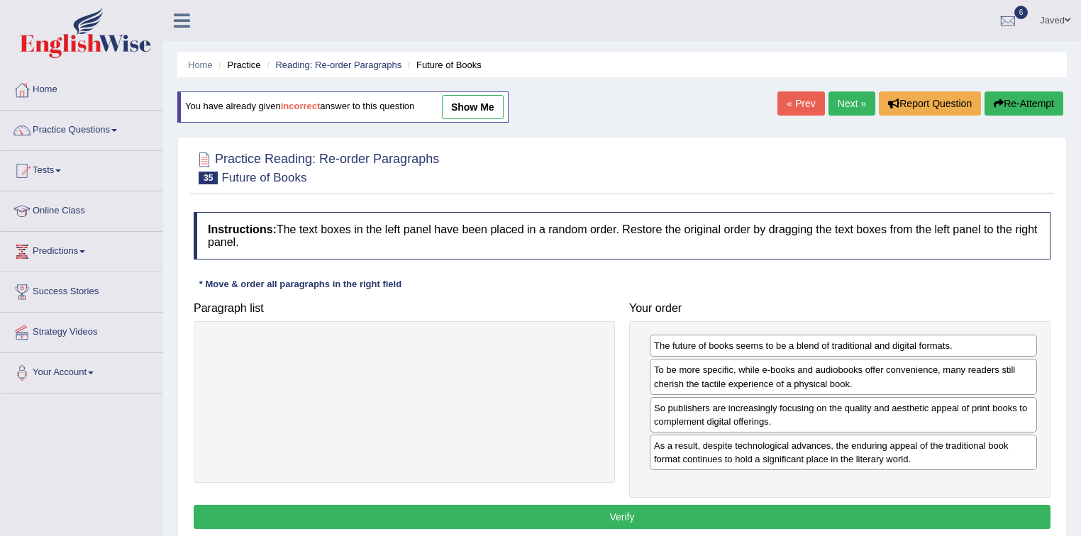
click at [672, 517] on button "Verify" at bounding box center [622, 517] width 857 height 24
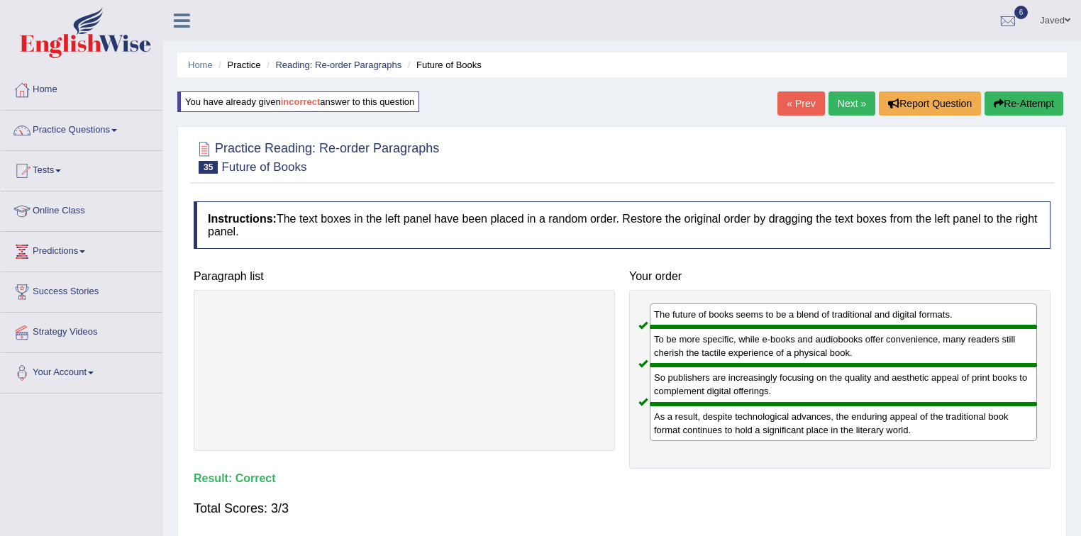
click at [851, 101] on link "Next »" at bounding box center [851, 104] width 47 height 24
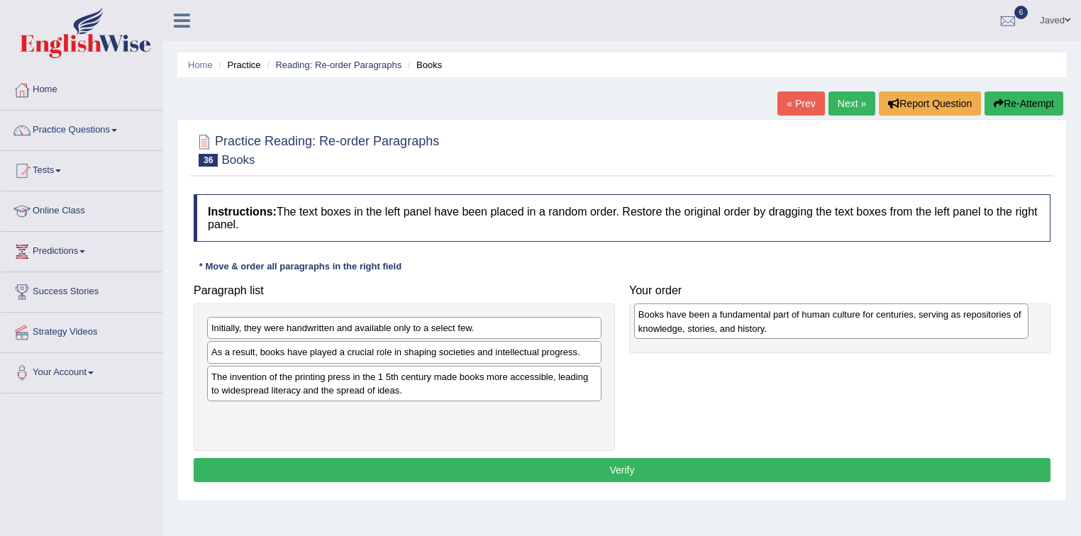
drag, startPoint x: 589, startPoint y: 426, endPoint x: 1016, endPoint y: 327, distance: 438.2
click at [1016, 327] on div "Books have been a fundamental part of human culture for centuries, serving as r…" at bounding box center [831, 321] width 395 height 35
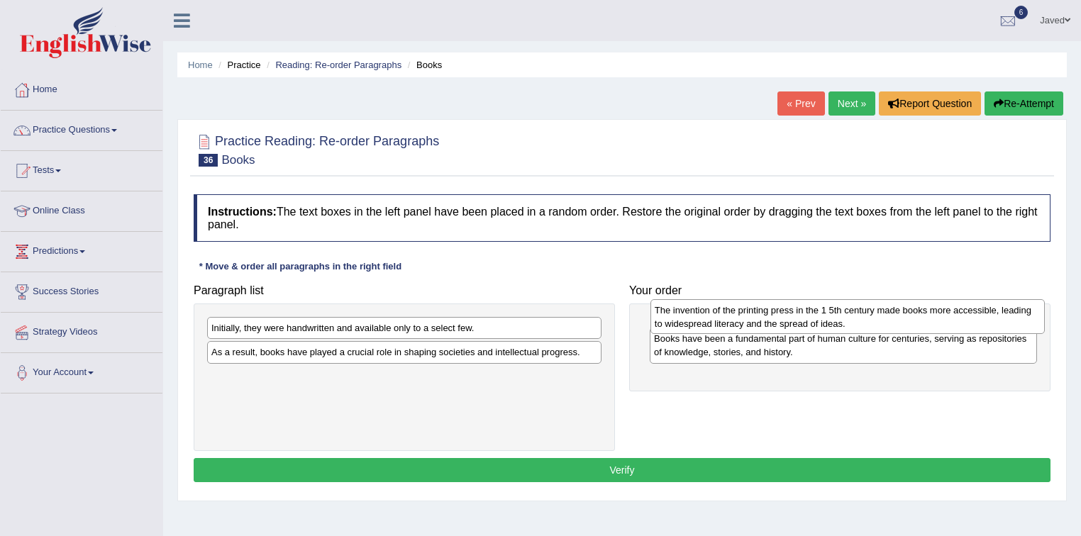
drag, startPoint x: 581, startPoint y: 375, endPoint x: 1024, endPoint y: 309, distance: 447.5
click at [1024, 309] on div "The invention of the printing press in the 1 5th century made books more access…" at bounding box center [847, 316] width 395 height 35
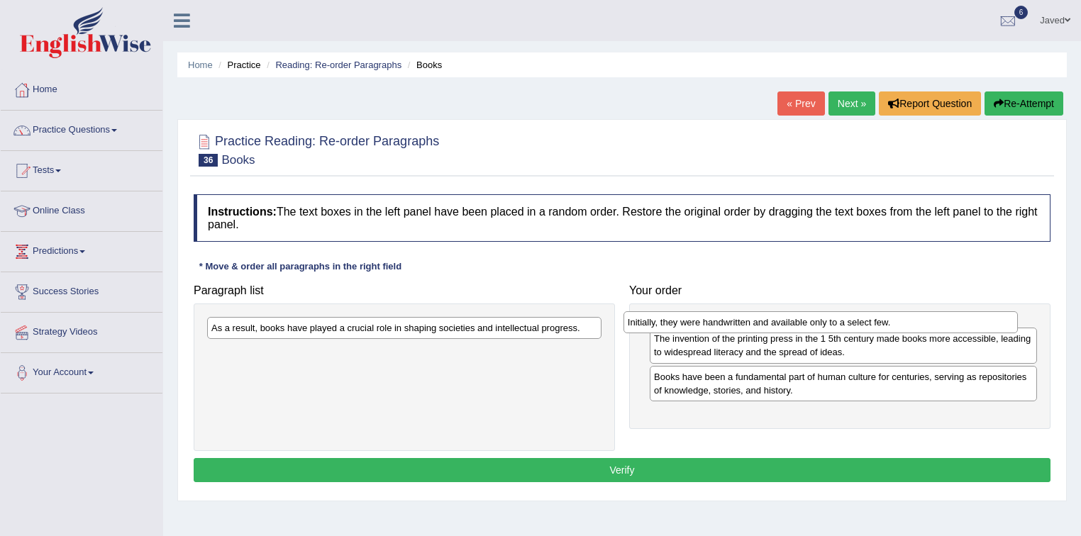
drag, startPoint x: 499, startPoint y: 323, endPoint x: 916, endPoint y: 317, distance: 416.4
click at [916, 317] on div "Initially, they were handwritten and available only to a select few." at bounding box center [820, 322] width 395 height 22
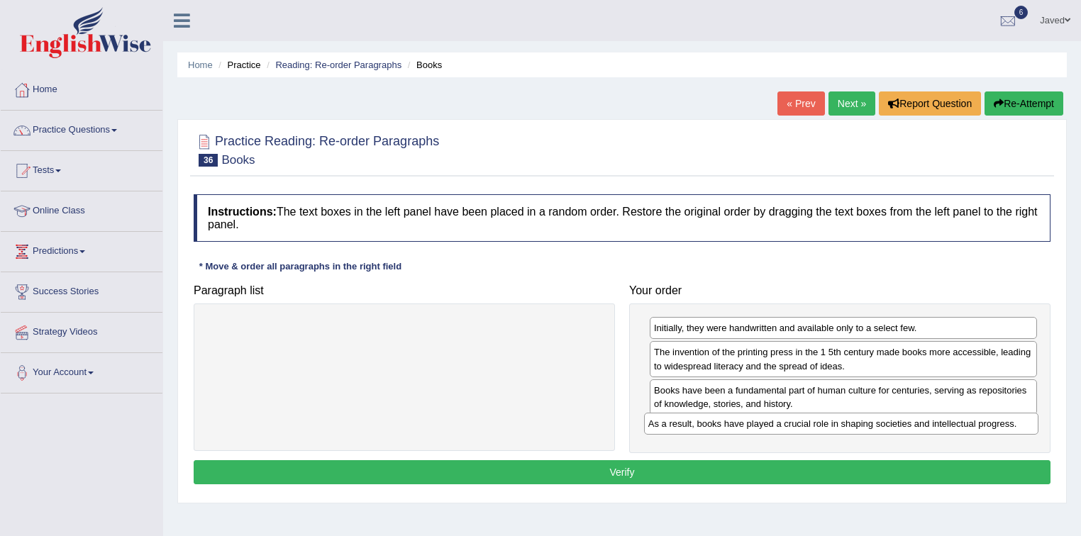
drag, startPoint x: 516, startPoint y: 333, endPoint x: 953, endPoint y: 428, distance: 447.3
click at [953, 428] on div "As a result, books have played a crucial role in shaping societies and intellec…" at bounding box center [841, 424] width 395 height 22
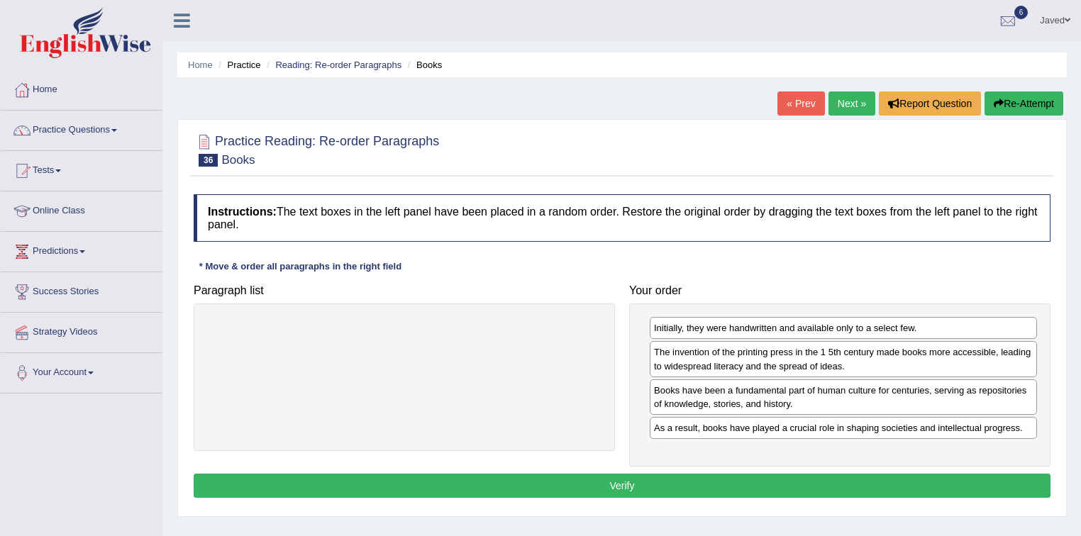
click at [782, 480] on button "Verify" at bounding box center [622, 486] width 857 height 24
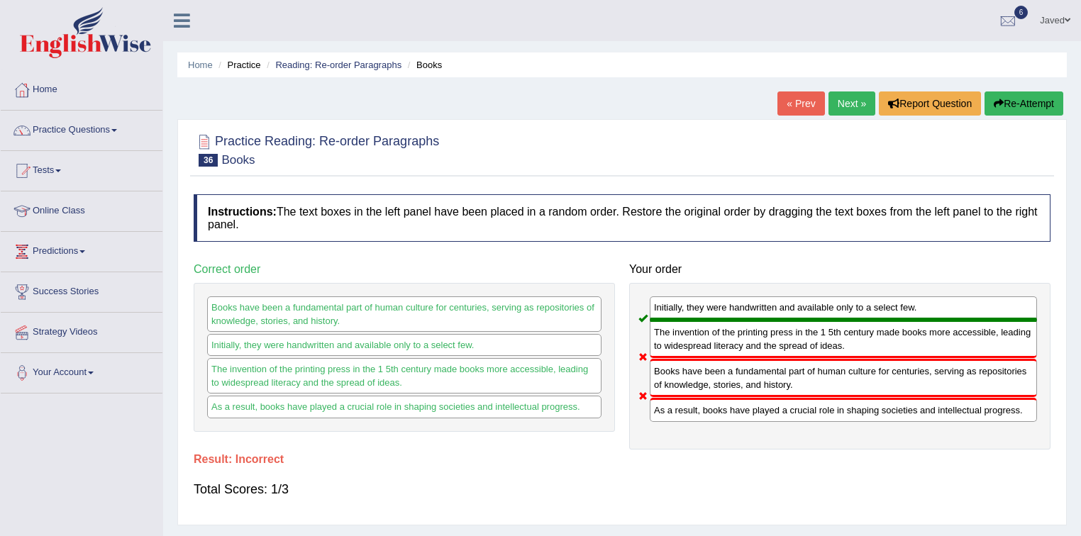
click at [1016, 101] on button "Re-Attempt" at bounding box center [1024, 104] width 79 height 24
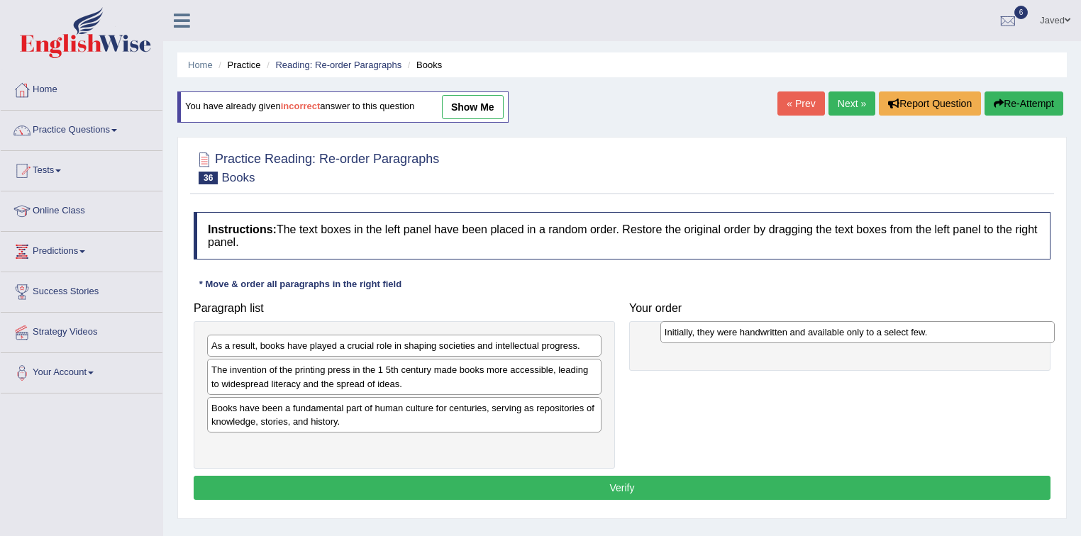
drag, startPoint x: 455, startPoint y: 343, endPoint x: 908, endPoint y: 330, distance: 453.5
click at [908, 330] on div "Initially, they were handwritten and available only to a select few." at bounding box center [857, 332] width 395 height 22
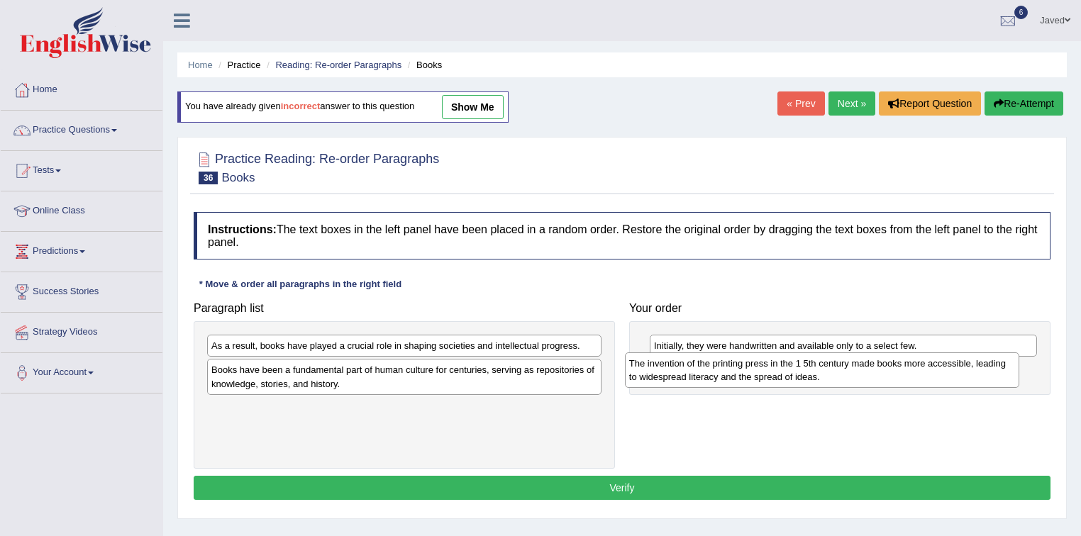
drag, startPoint x: 459, startPoint y: 378, endPoint x: 887, endPoint y: 367, distance: 427.9
click at [887, 367] on div "The invention of the printing press in the 1 5th century made books more access…" at bounding box center [822, 370] width 395 height 35
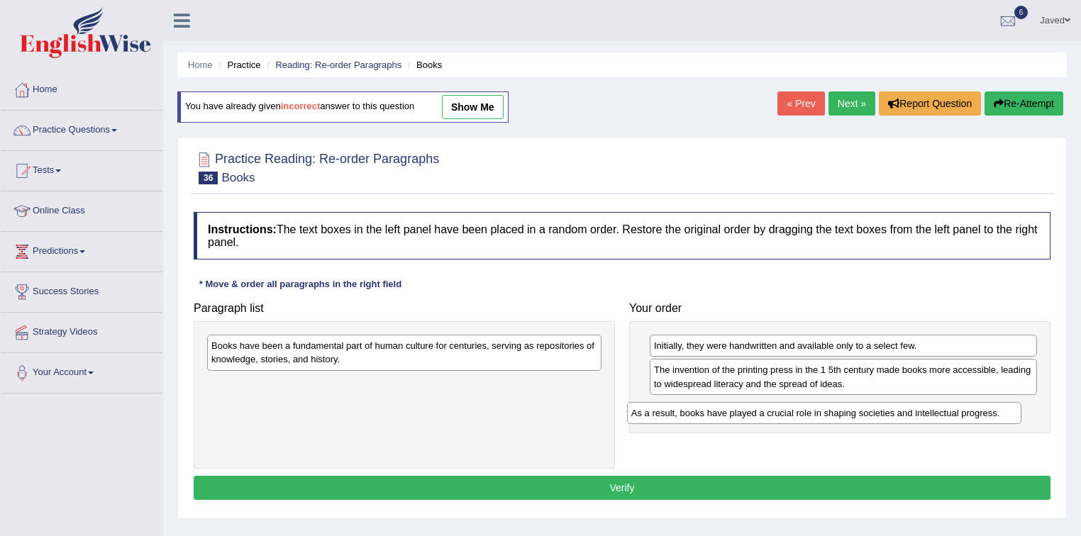
drag, startPoint x: 335, startPoint y: 353, endPoint x: 755, endPoint y: 411, distance: 424.0
click at [755, 411] on div "As a result, books have played a crucial role in shaping societies and intellec…" at bounding box center [824, 413] width 395 height 22
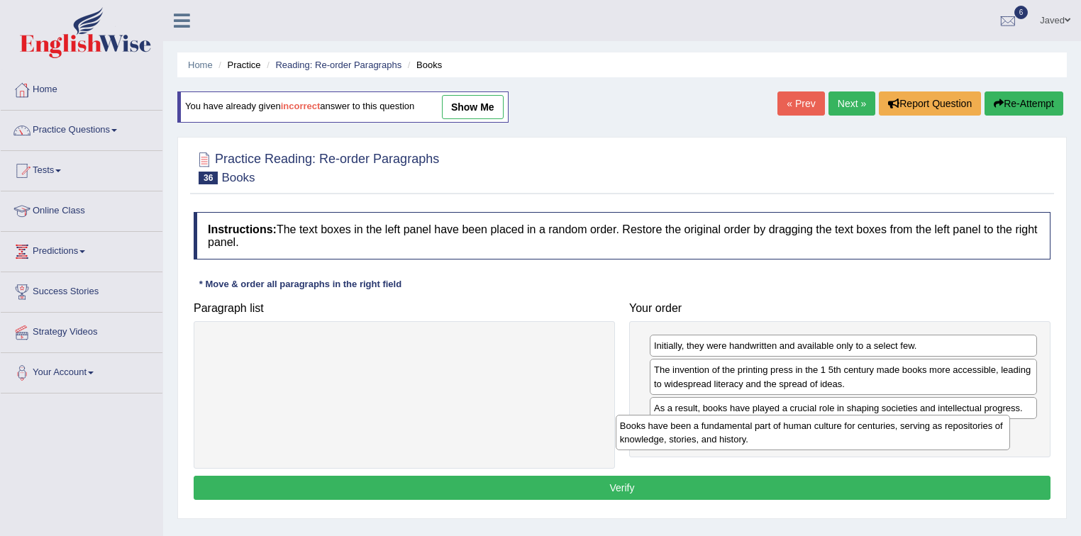
drag, startPoint x: 397, startPoint y: 354, endPoint x: 859, endPoint y: 436, distance: 468.9
click at [859, 436] on div "Books have been a fundamental part of human culture for centuries, serving as r…" at bounding box center [813, 432] width 395 height 35
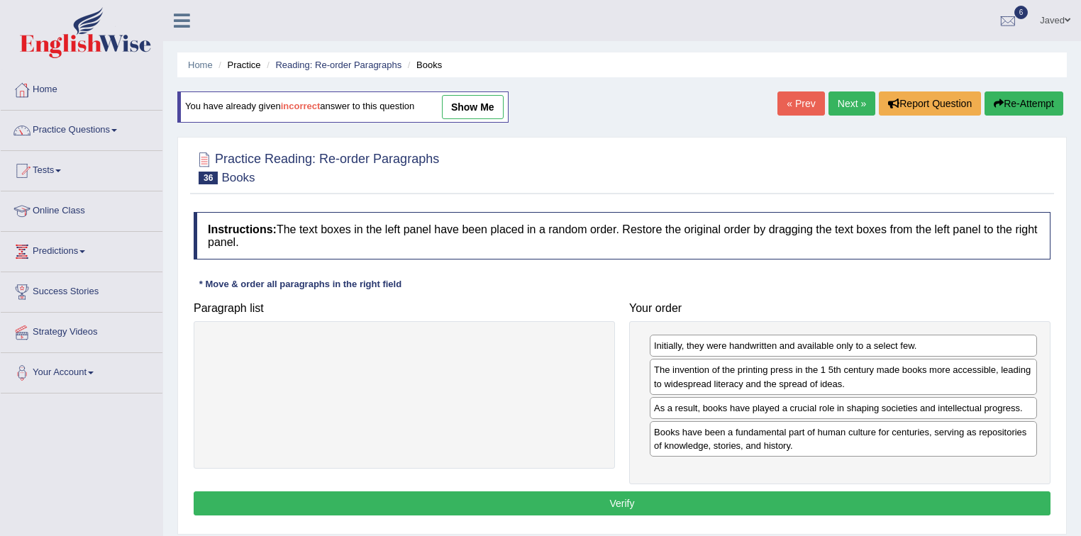
click at [631, 492] on button "Verify" at bounding box center [622, 504] width 857 height 24
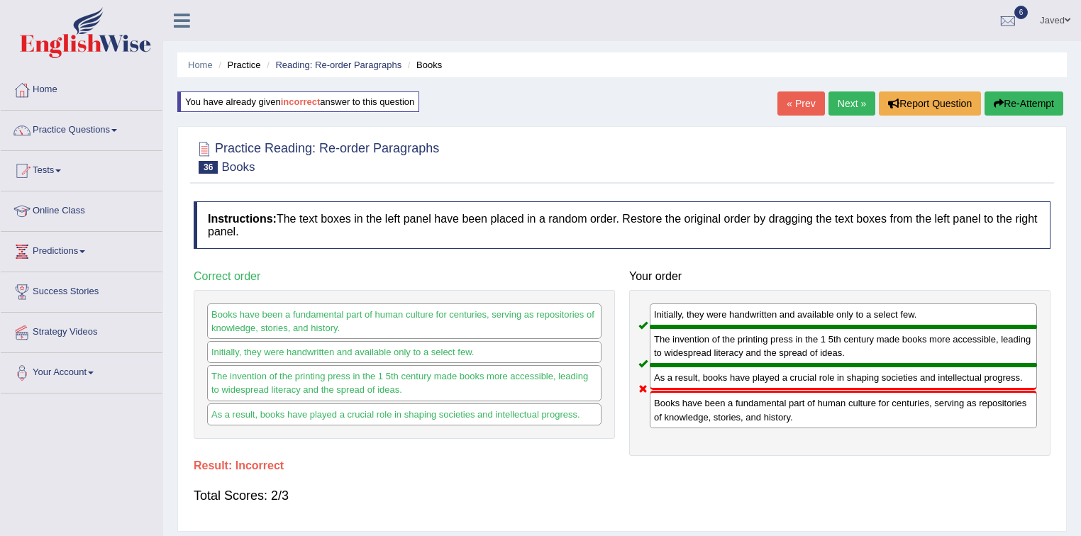
click at [997, 111] on button "Re-Attempt" at bounding box center [1024, 104] width 79 height 24
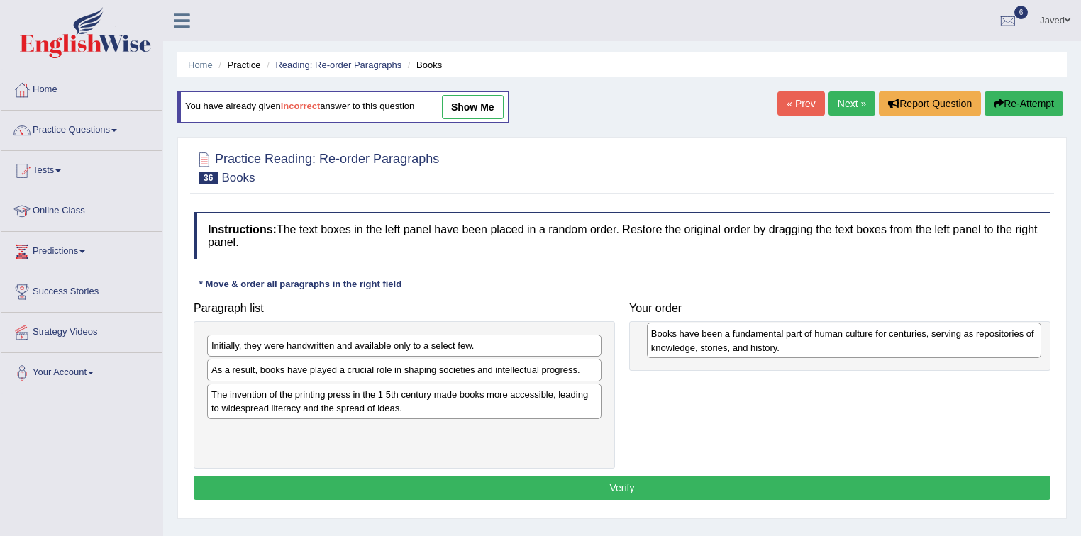
drag, startPoint x: 360, startPoint y: 439, endPoint x: 798, endPoint y: 341, distance: 449.2
click at [799, 341] on div "Books have been a fundamental part of human culture for centuries, serving as r…" at bounding box center [844, 340] width 395 height 35
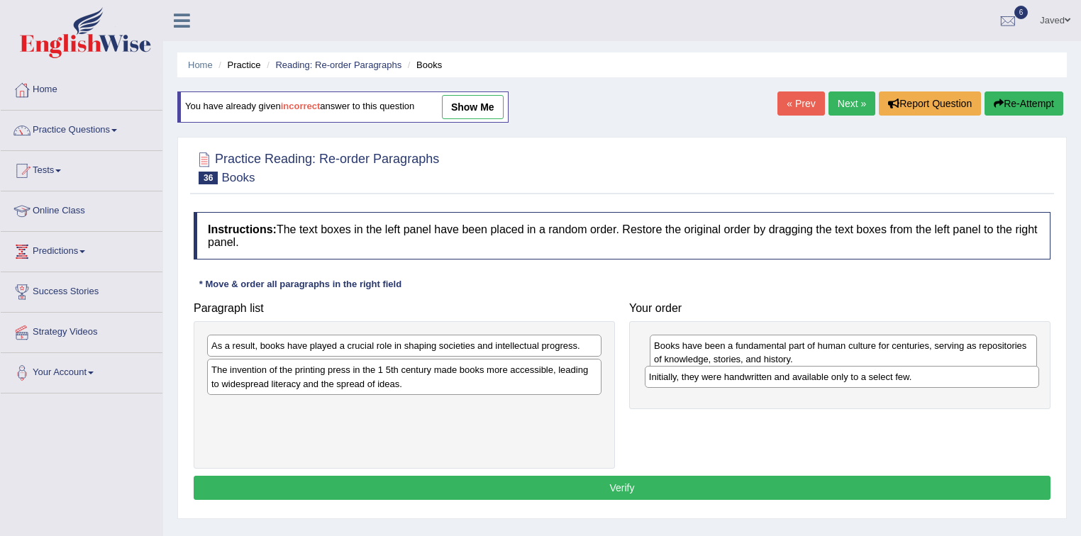
drag, startPoint x: 349, startPoint y: 346, endPoint x: 787, endPoint y: 377, distance: 438.8
click at [787, 377] on div "Initially, they were handwritten and available only to a select few." at bounding box center [842, 377] width 395 height 22
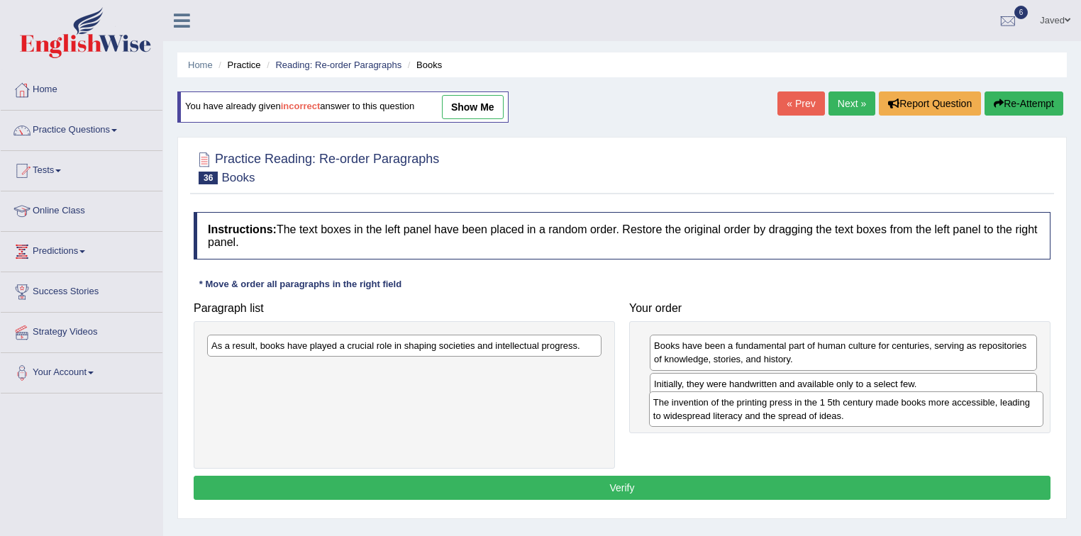
drag, startPoint x: 332, startPoint y: 377, endPoint x: 774, endPoint y: 409, distance: 443.1
click at [774, 409] on div "The invention of the printing press in the 1 5th century made books more access…" at bounding box center [846, 409] width 395 height 35
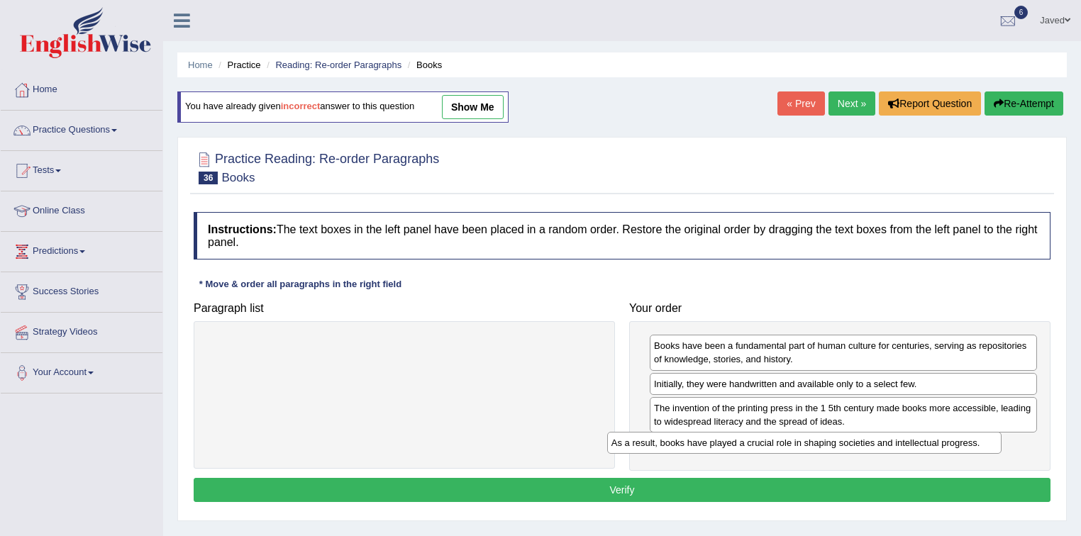
drag, startPoint x: 489, startPoint y: 341, endPoint x: 890, endPoint y: 438, distance: 412.9
click at [890, 438] on div "As a result, books have played a crucial role in shaping societies and intellec…" at bounding box center [804, 443] width 395 height 22
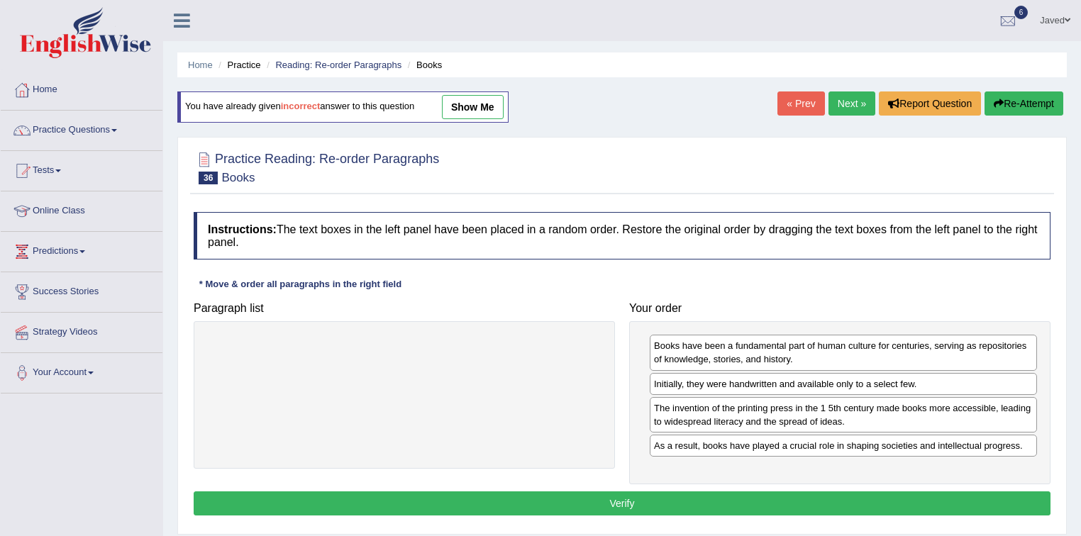
click at [763, 492] on button "Verify" at bounding box center [622, 504] width 857 height 24
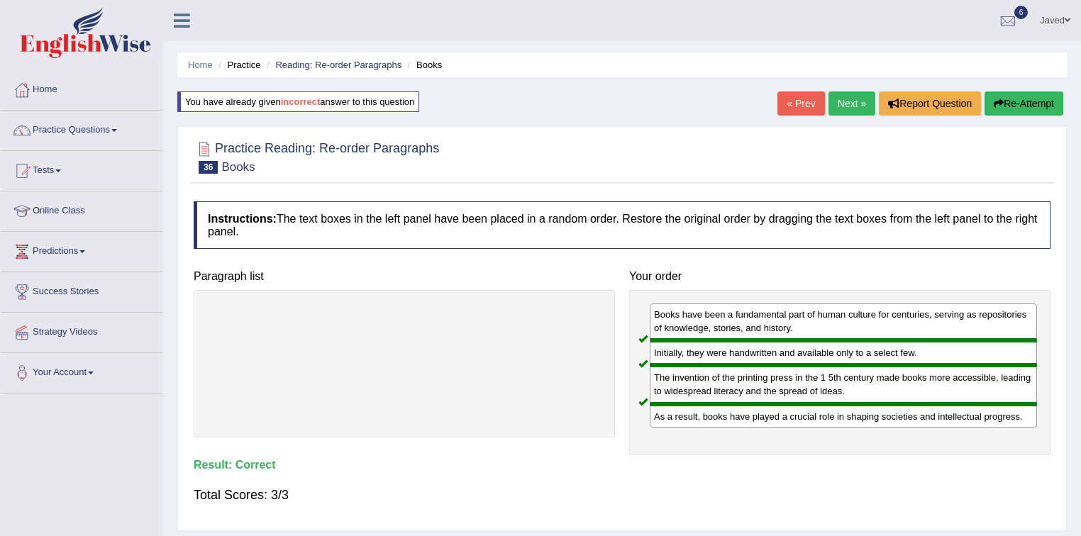
click at [843, 101] on link "Next »" at bounding box center [851, 104] width 47 height 24
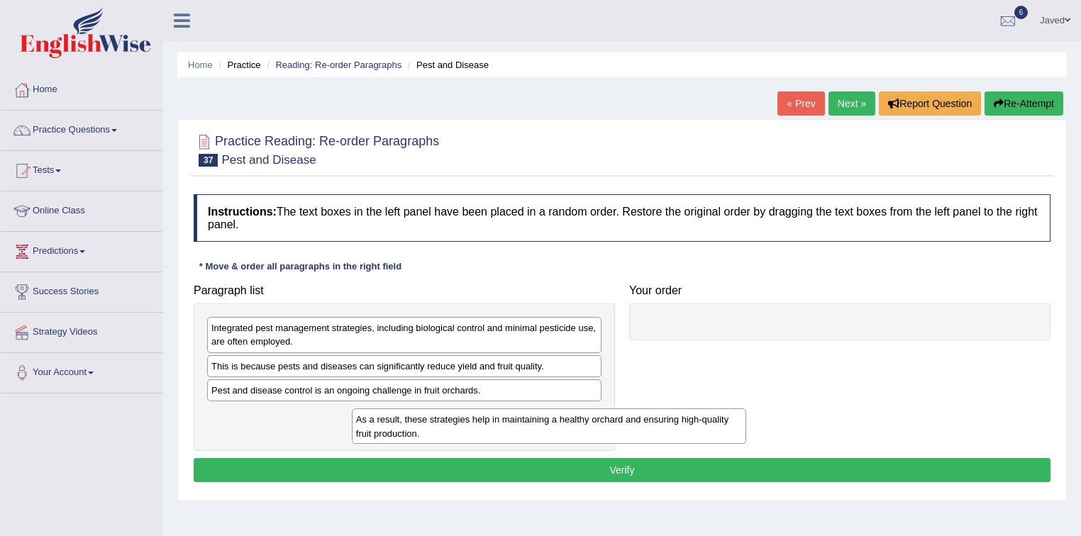
drag, startPoint x: 359, startPoint y: 406, endPoint x: 409, endPoint y: 409, distance: 49.7
click at [409, 409] on div "As a result, these strategies help in maintaining a healthy orchard and ensurin…" at bounding box center [549, 426] width 395 height 35
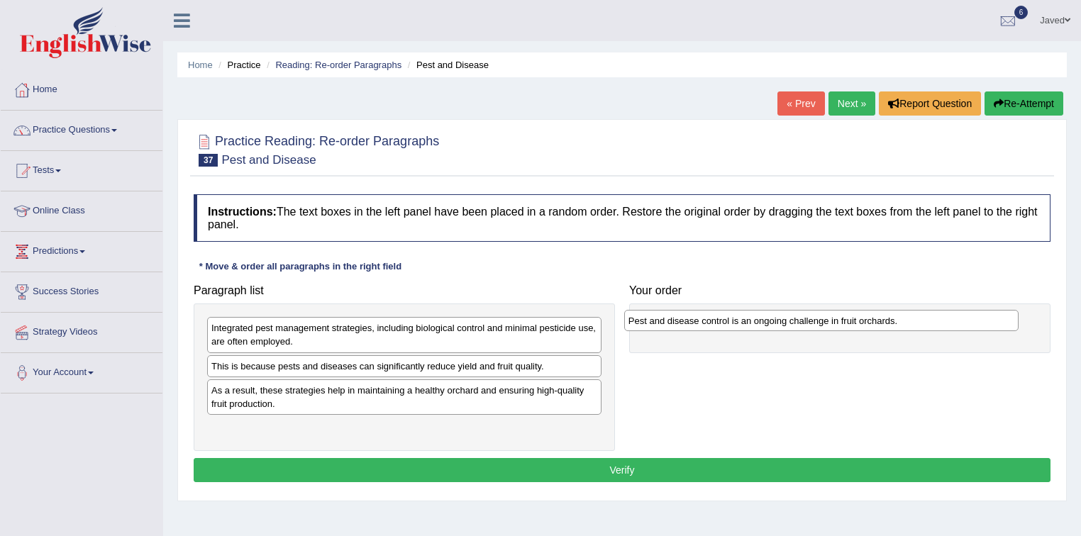
drag, startPoint x: 419, startPoint y: 390, endPoint x: 836, endPoint y: 321, distance: 422.7
click at [836, 321] on div "Pest and disease control is an ongoing challenge in fruit orchards." at bounding box center [821, 321] width 395 height 22
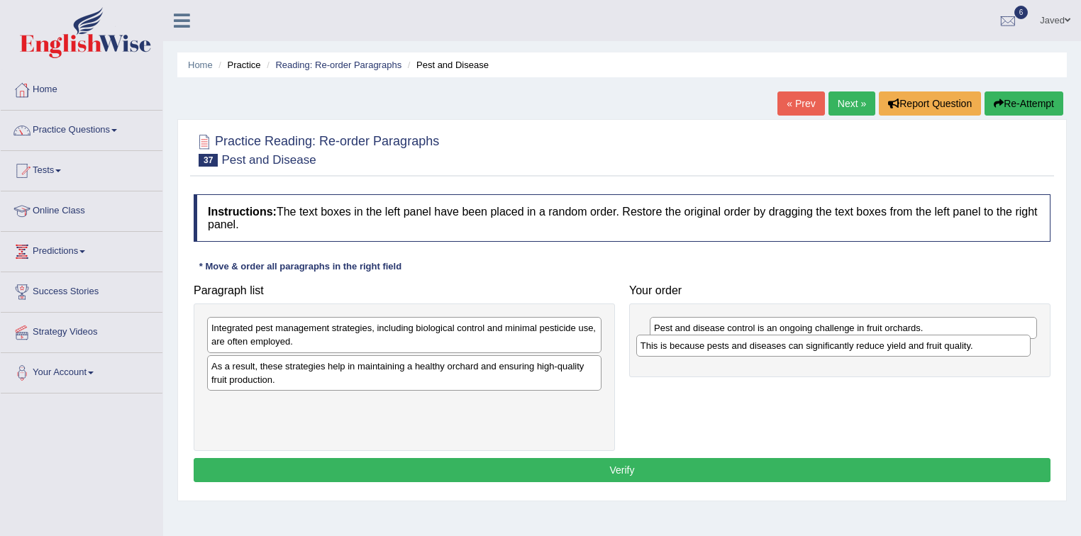
drag, startPoint x: 401, startPoint y: 371, endPoint x: 830, endPoint y: 351, distance: 429.6
click at [830, 351] on div "This is because pests and diseases can significantly reduce yield and fruit qua…" at bounding box center [833, 346] width 395 height 22
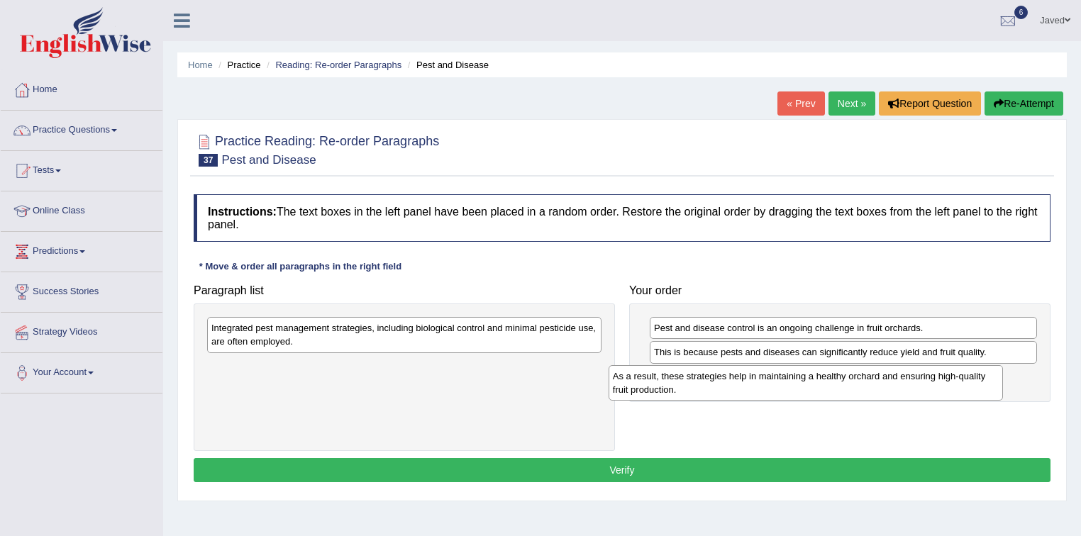
drag, startPoint x: 553, startPoint y: 375, endPoint x: 956, endPoint y: 386, distance: 403.0
click at [956, 386] on div "As a result, these strategies help in maintaining a healthy orchard and ensurin…" at bounding box center [806, 382] width 395 height 35
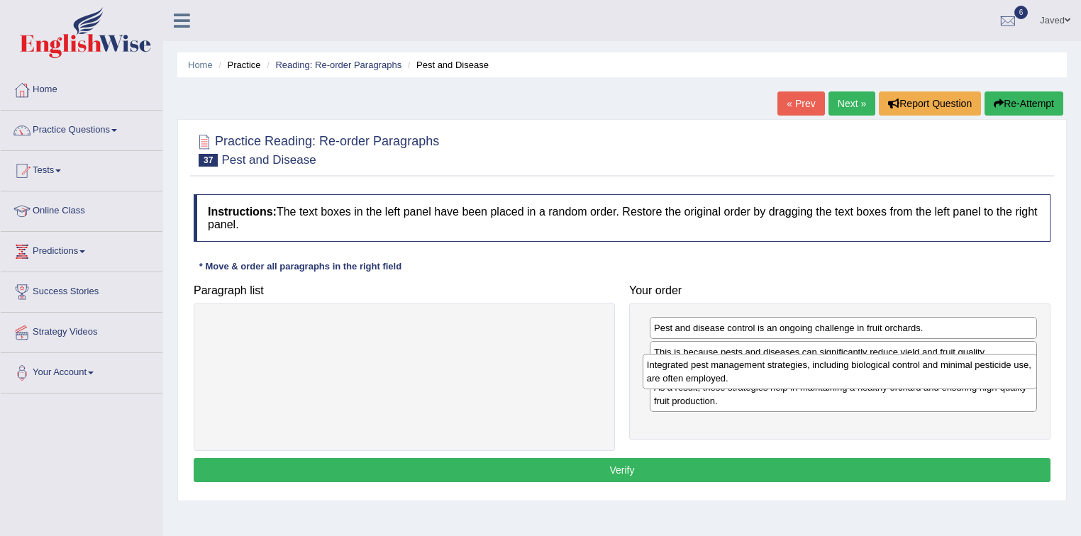
drag, startPoint x: 574, startPoint y: 340, endPoint x: 1006, endPoint y: 377, distance: 433.6
click at [1006, 377] on div "Integrated pest management strategies, including biological control and minimal…" at bounding box center [840, 371] width 395 height 35
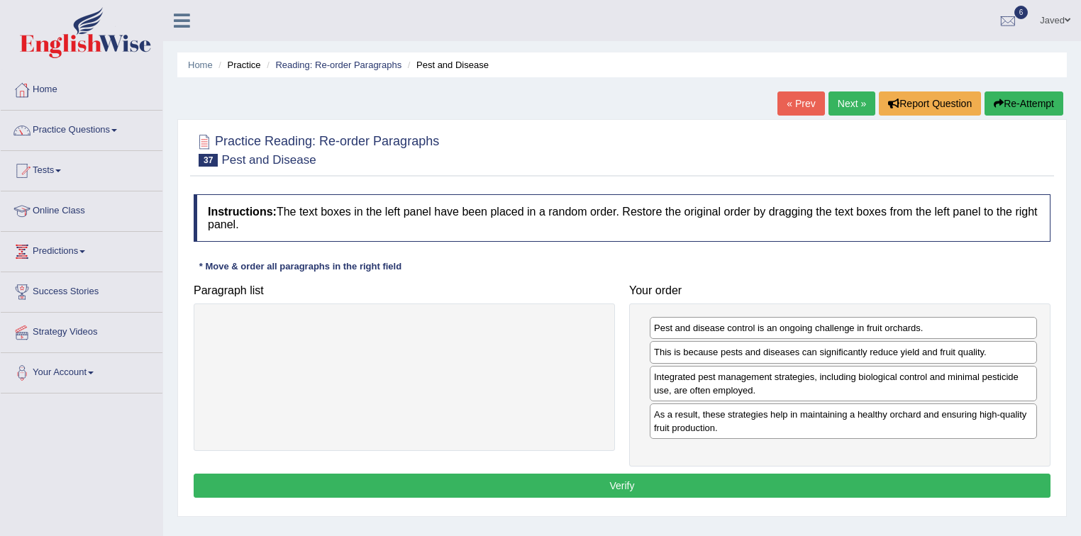
click at [630, 489] on button "Verify" at bounding box center [622, 486] width 857 height 24
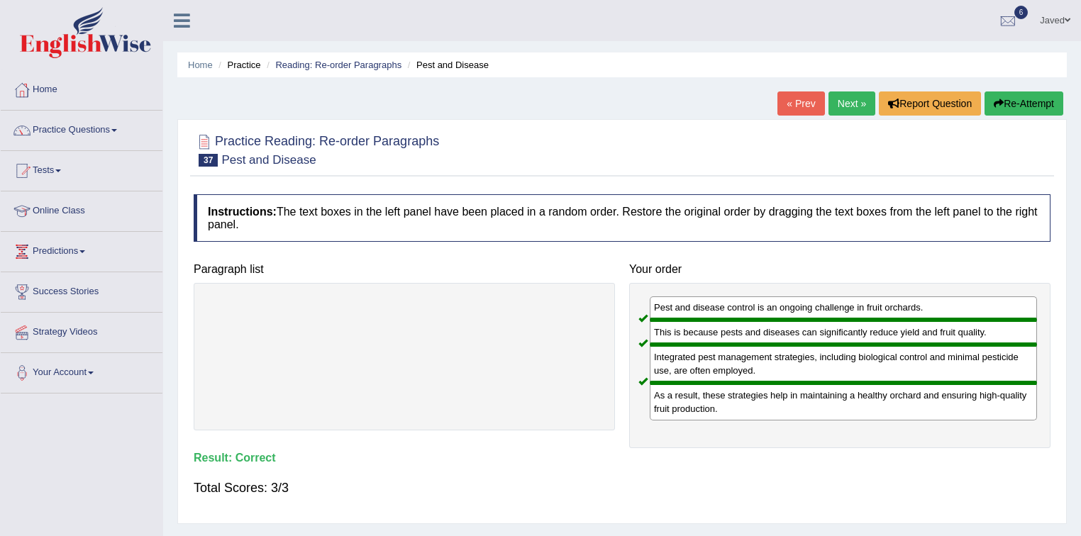
click at [852, 113] on link "Next »" at bounding box center [851, 104] width 47 height 24
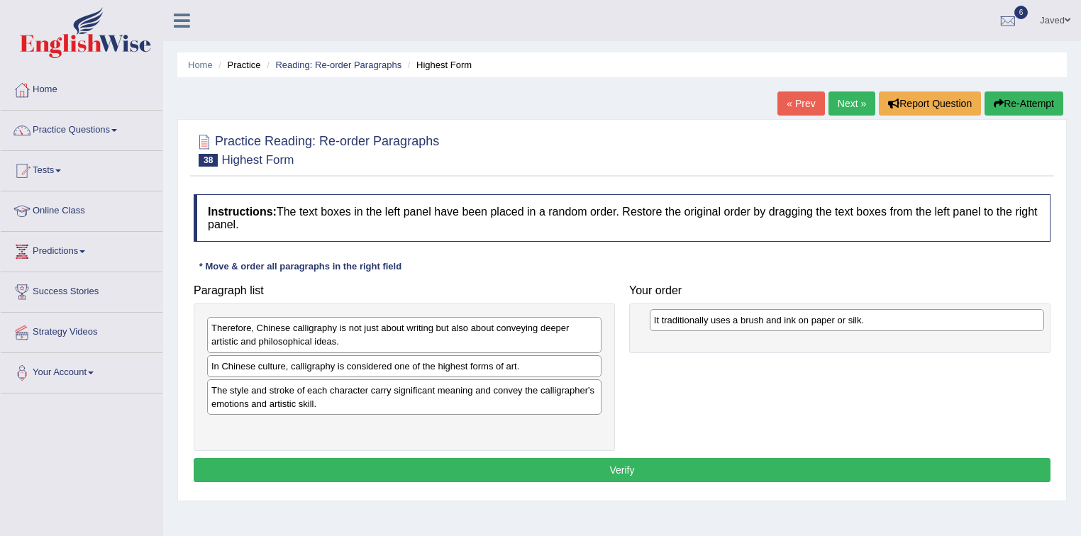
drag, startPoint x: 379, startPoint y: 334, endPoint x: 821, endPoint y: 326, distance: 442.7
click at [821, 326] on div "It traditionally uses a brush and ink on paper or silk." at bounding box center [847, 320] width 395 height 22
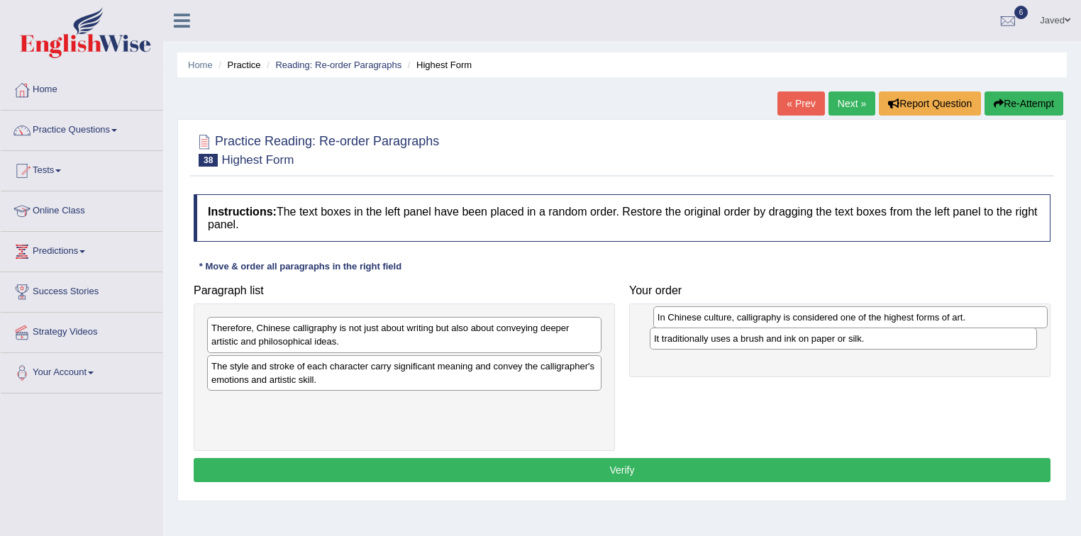
drag, startPoint x: 481, startPoint y: 366, endPoint x: 925, endPoint y: 318, distance: 446.6
click at [925, 318] on div "In Chinese culture, calligraphy is considered one of the highest forms of art." at bounding box center [850, 317] width 395 height 22
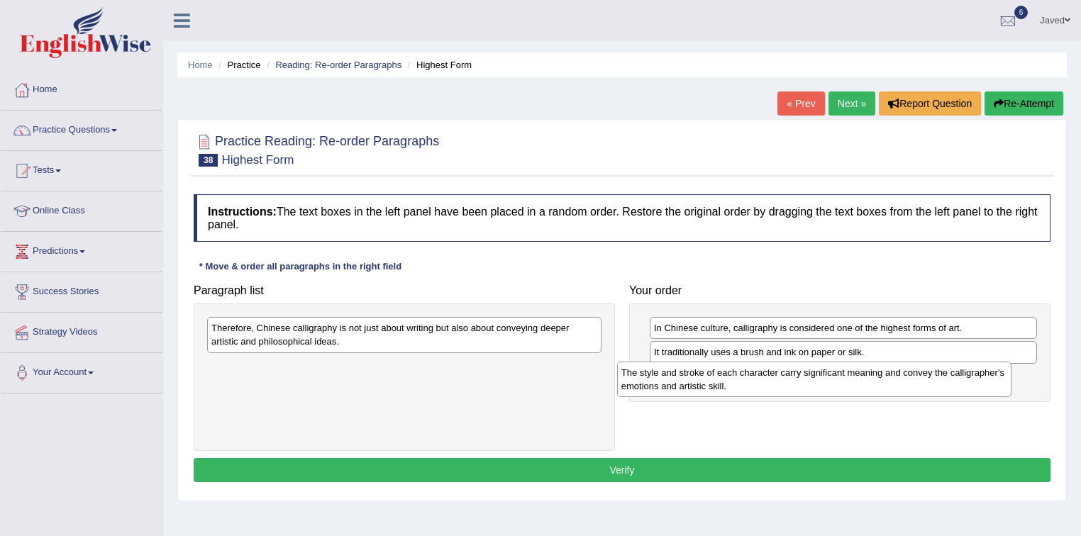
drag, startPoint x: 480, startPoint y: 375, endPoint x: 891, endPoint y: 382, distance: 410.7
click at [891, 382] on div "The style and stroke of each character carry significant meaning and convey the…" at bounding box center [814, 379] width 395 height 35
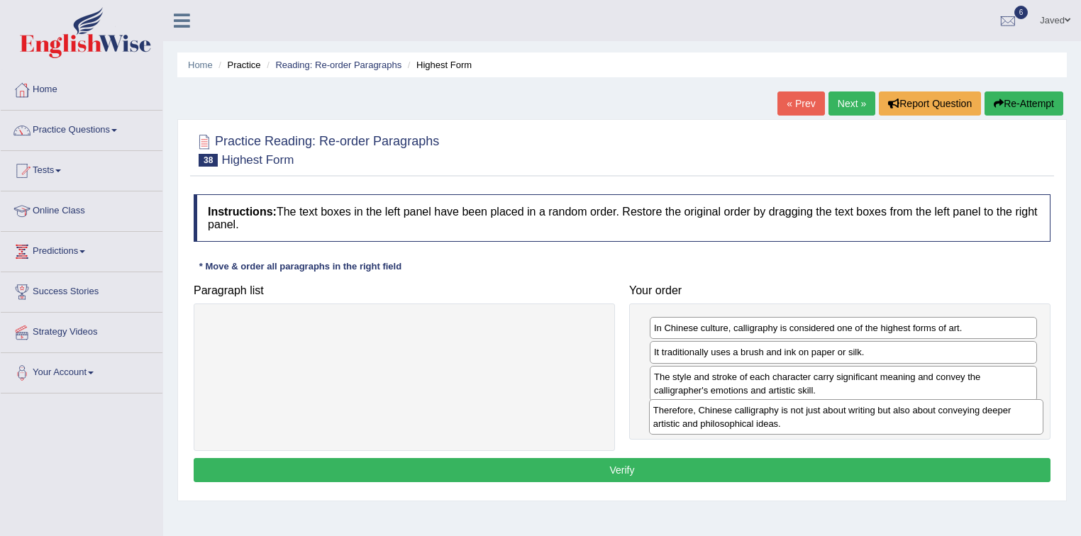
drag, startPoint x: 492, startPoint y: 338, endPoint x: 933, endPoint y: 420, distance: 449.5
click at [933, 420] on div "Therefore, Chinese calligraphy is not just about writing but also about conveyi…" at bounding box center [846, 416] width 395 height 35
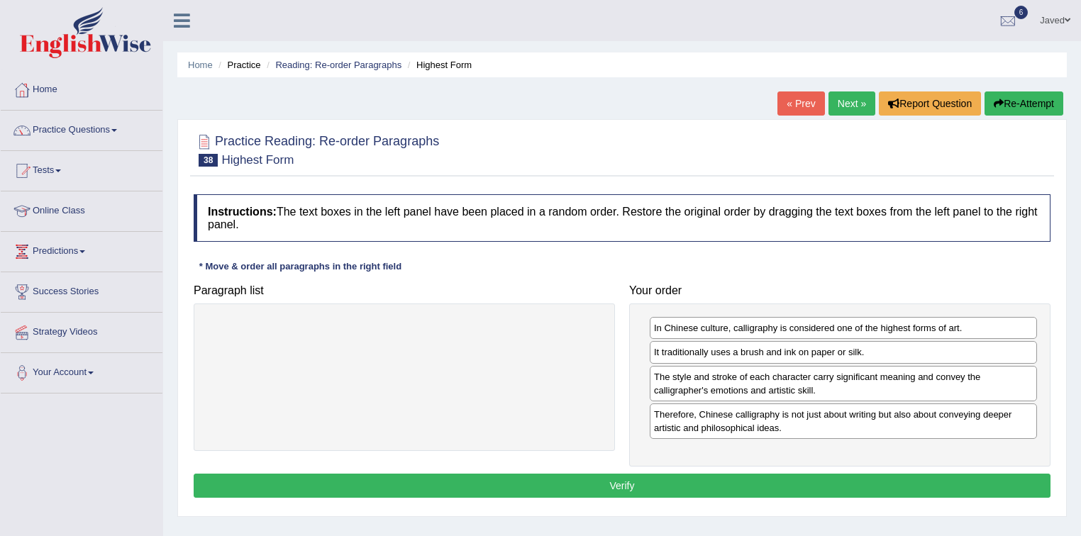
click at [645, 477] on button "Verify" at bounding box center [622, 486] width 857 height 24
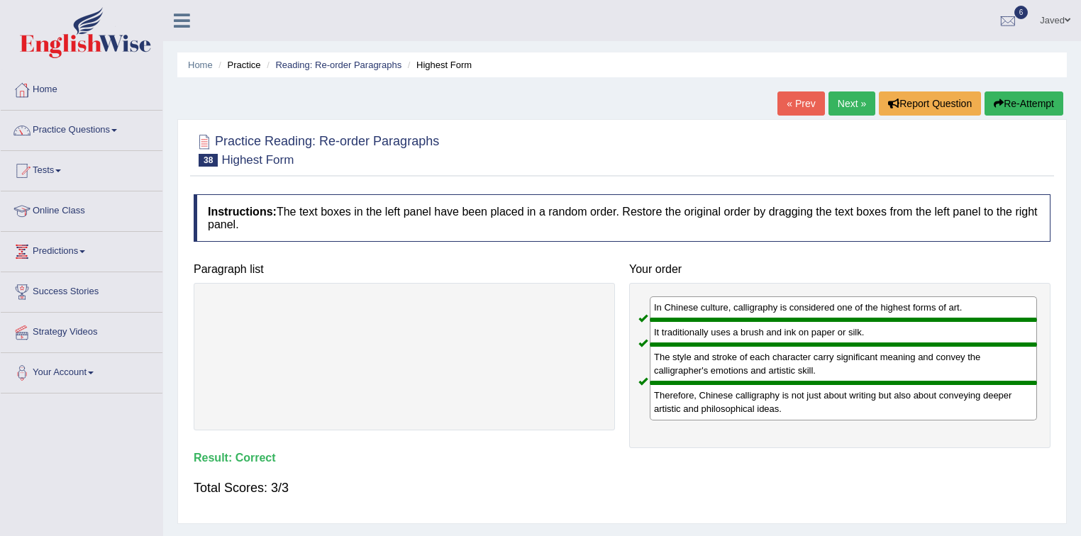
click at [857, 105] on link "Next »" at bounding box center [851, 104] width 47 height 24
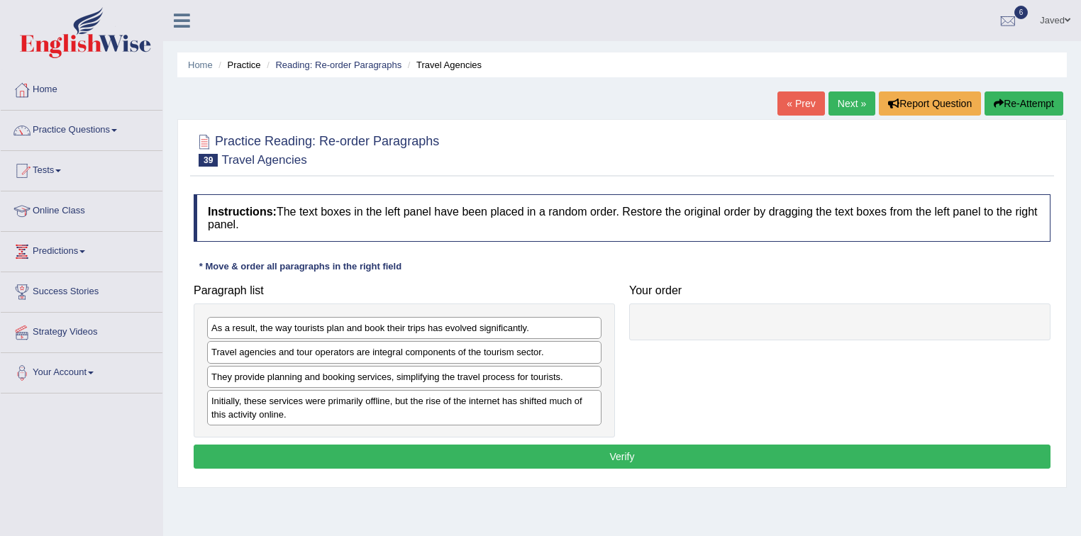
click at [549, 354] on div "Travel agencies and tour operators are integral components of the tourism secto…" at bounding box center [404, 352] width 394 height 22
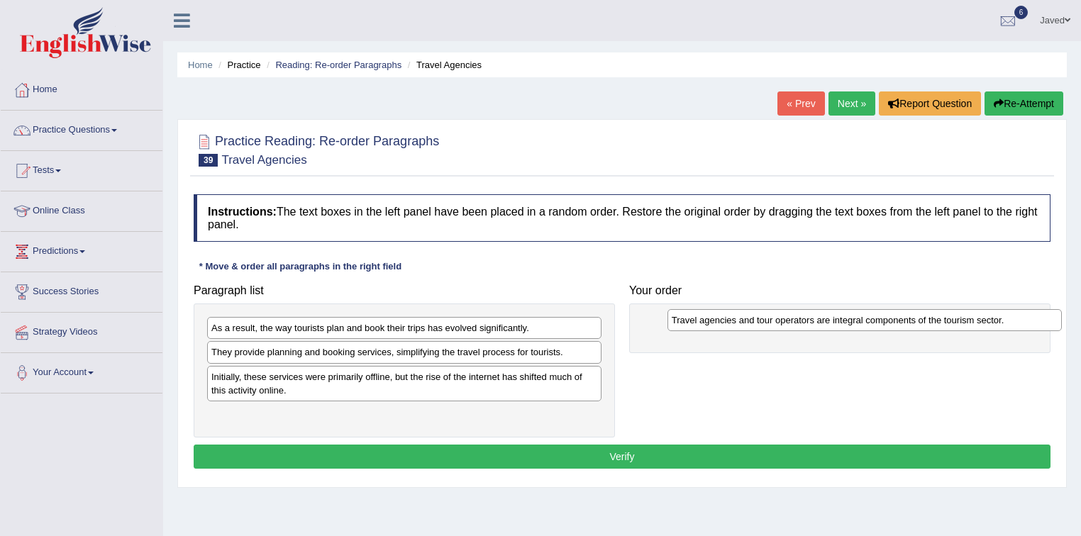
drag, startPoint x: 547, startPoint y: 353, endPoint x: 1007, endPoint y: 321, distance: 461.5
click at [1007, 321] on div "Travel agencies and tour operators are integral components of the tourism secto…" at bounding box center [864, 320] width 395 height 22
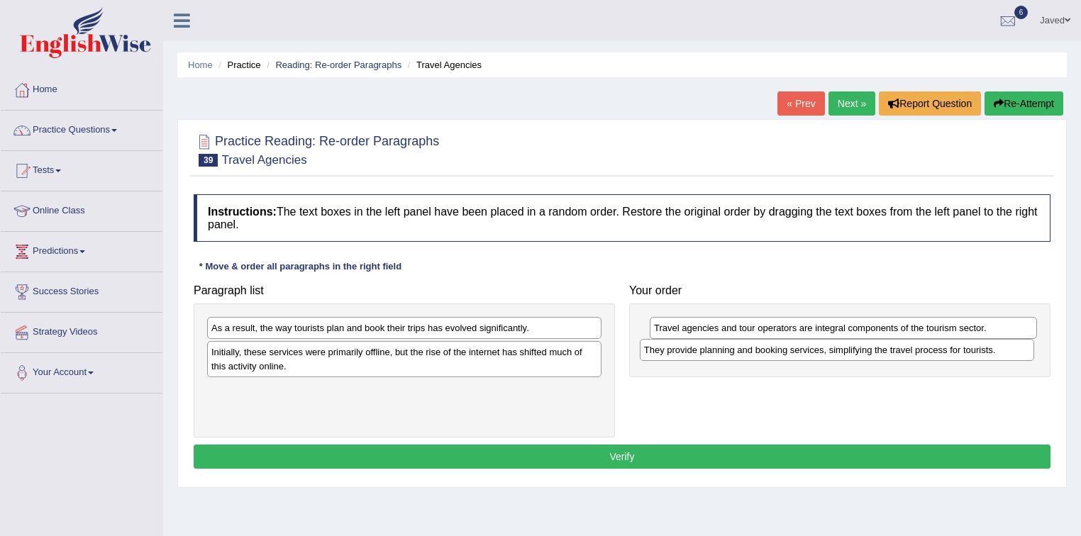
drag, startPoint x: 465, startPoint y: 359, endPoint x: 901, endPoint y: 357, distance: 435.5
click at [901, 357] on div "They provide planning and booking services, simplifying the travel process for …" at bounding box center [837, 350] width 395 height 22
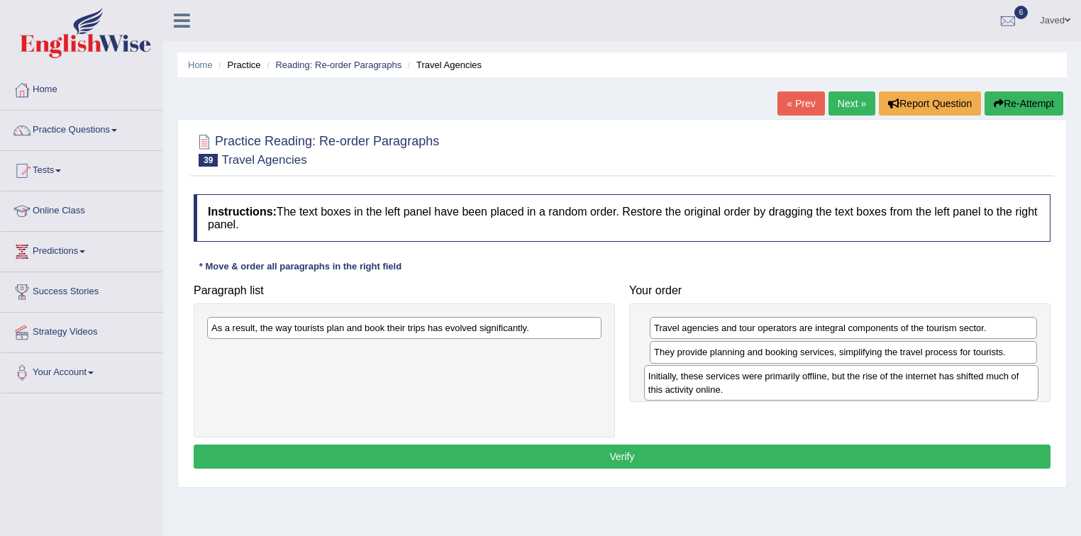
drag, startPoint x: 566, startPoint y: 360, endPoint x: 1007, endPoint y: 381, distance: 441.7
click at [1007, 381] on div "Initially, these services were primarily offline, but the rise of the internet …" at bounding box center [841, 382] width 395 height 35
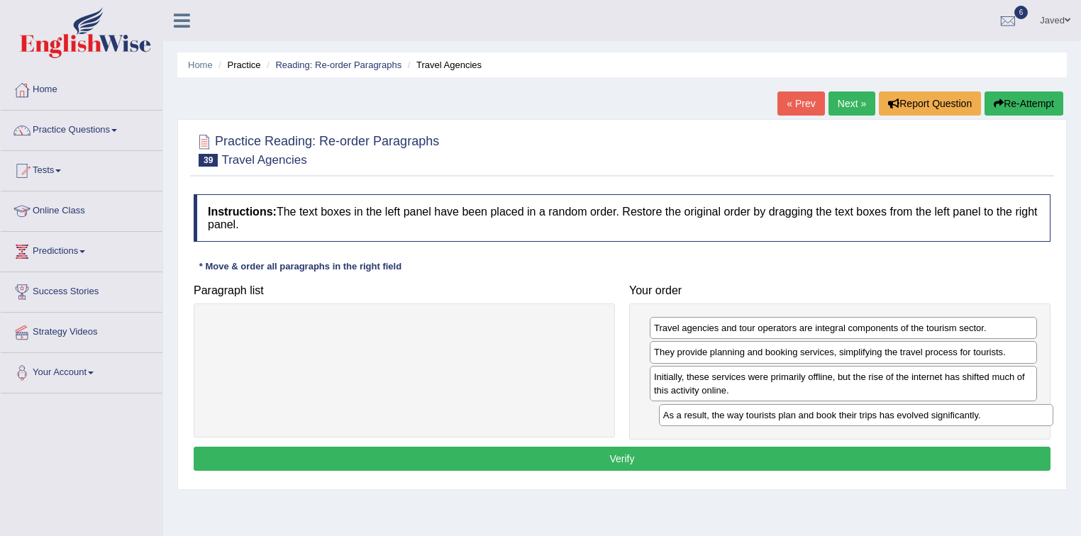
drag, startPoint x: 452, startPoint y: 332, endPoint x: 904, endPoint y: 418, distance: 459.9
click at [904, 418] on div "As a result, the way tourists plan and book their trips has evolved significant…" at bounding box center [856, 415] width 395 height 22
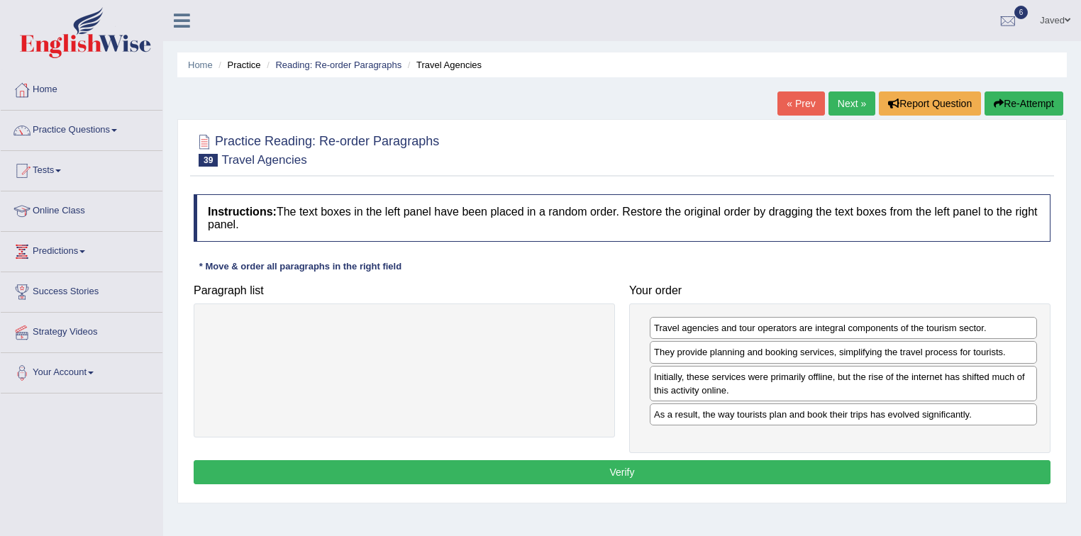
click at [651, 461] on button "Verify" at bounding box center [622, 472] width 857 height 24
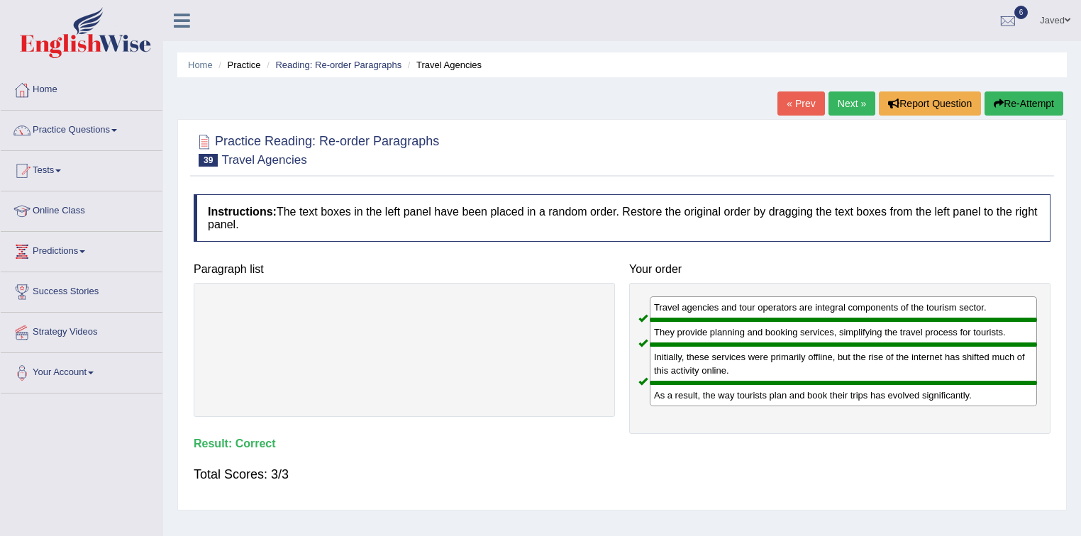
click at [850, 105] on link "Next »" at bounding box center [851, 104] width 47 height 24
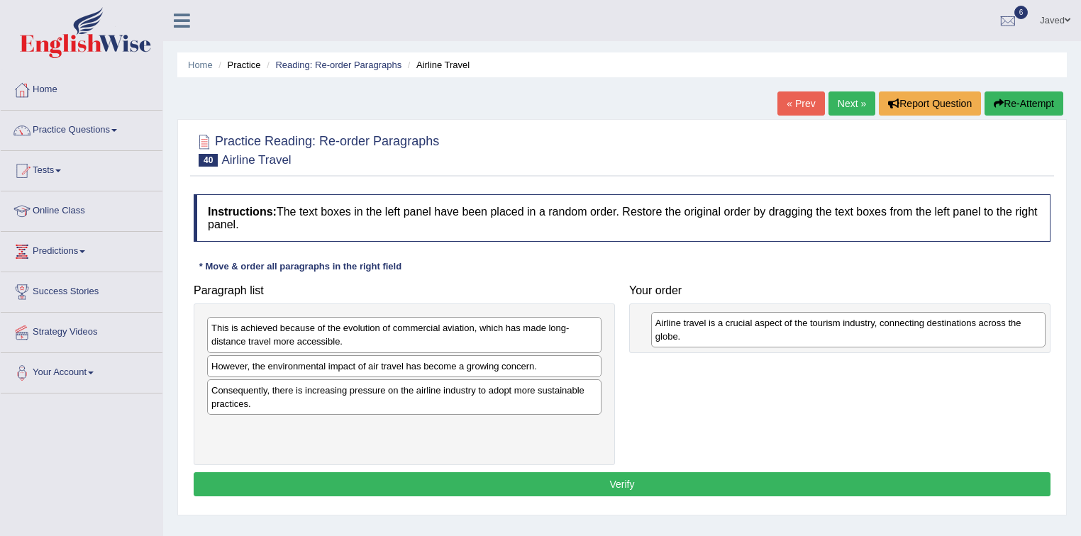
drag, startPoint x: 566, startPoint y: 401, endPoint x: 1010, endPoint y: 334, distance: 449.0
click at [1010, 334] on div "Airline travel is a crucial aspect of the tourism industry, connecting destinat…" at bounding box center [848, 329] width 395 height 35
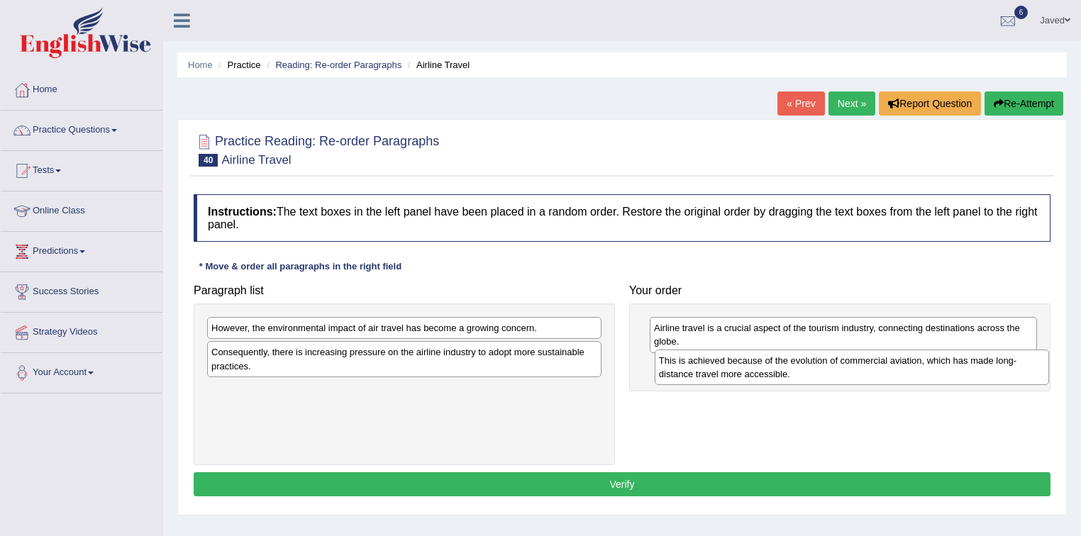
drag, startPoint x: 460, startPoint y: 338, endPoint x: 907, endPoint y: 371, distance: 448.1
click at [907, 371] on div "This is achieved because of the evolution of commercial aviation, which has mad…" at bounding box center [852, 367] width 395 height 35
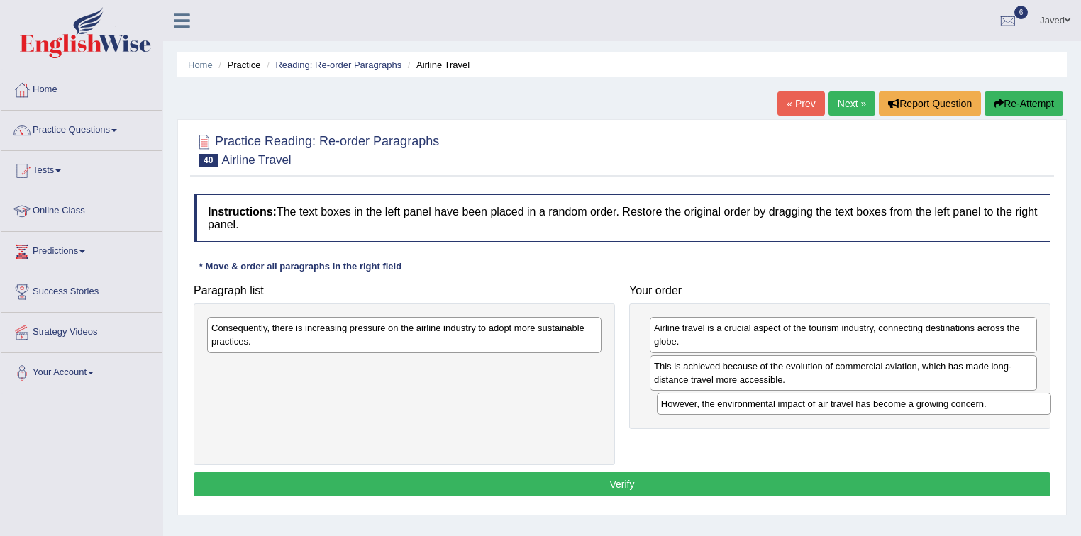
drag, startPoint x: 447, startPoint y: 330, endPoint x: 897, endPoint y: 406, distance: 456.1
click at [897, 406] on div "However, the environmental impact of air travel has become a growing concern." at bounding box center [854, 404] width 395 height 22
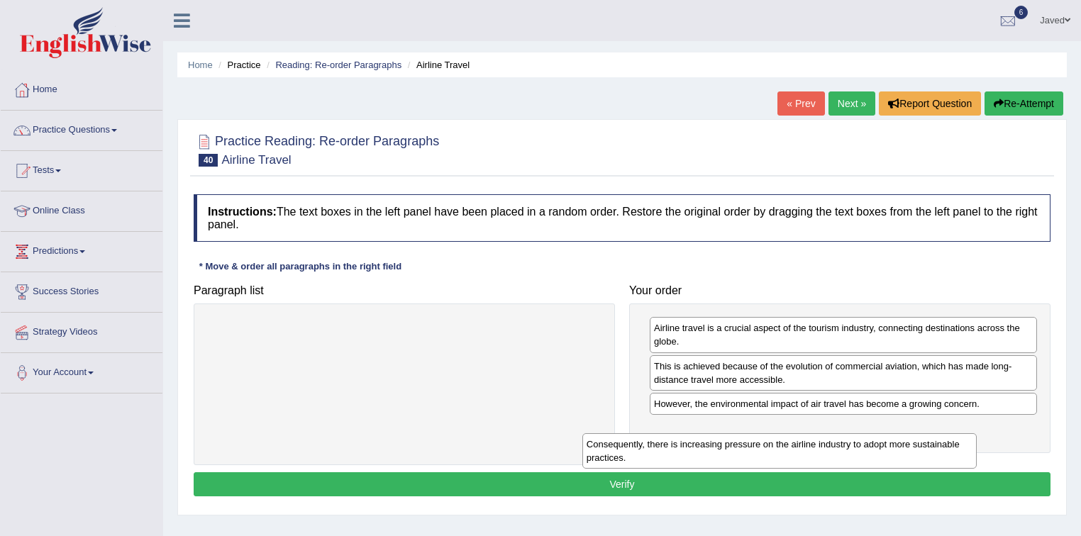
drag, startPoint x: 550, startPoint y: 338, endPoint x: 956, endPoint y: 437, distance: 418.2
click at [947, 443] on div "Consequently, there is increasing pressure on the airline industry to adopt mor…" at bounding box center [779, 450] width 395 height 35
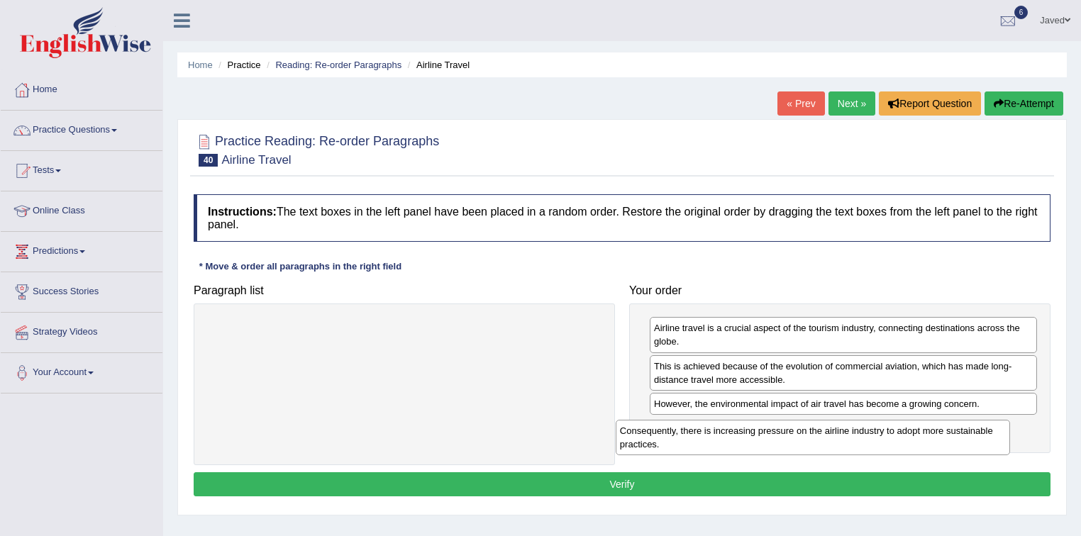
click at [958, 436] on div "Consequently, there is increasing pressure on the airline industry to adopt mor…" at bounding box center [813, 437] width 395 height 35
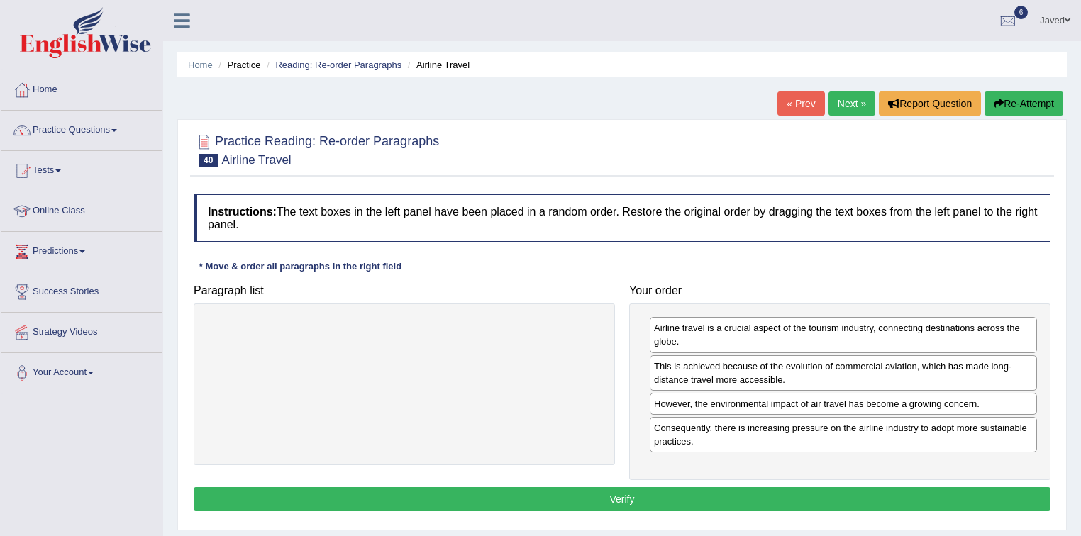
click at [655, 497] on button "Verify" at bounding box center [622, 499] width 857 height 24
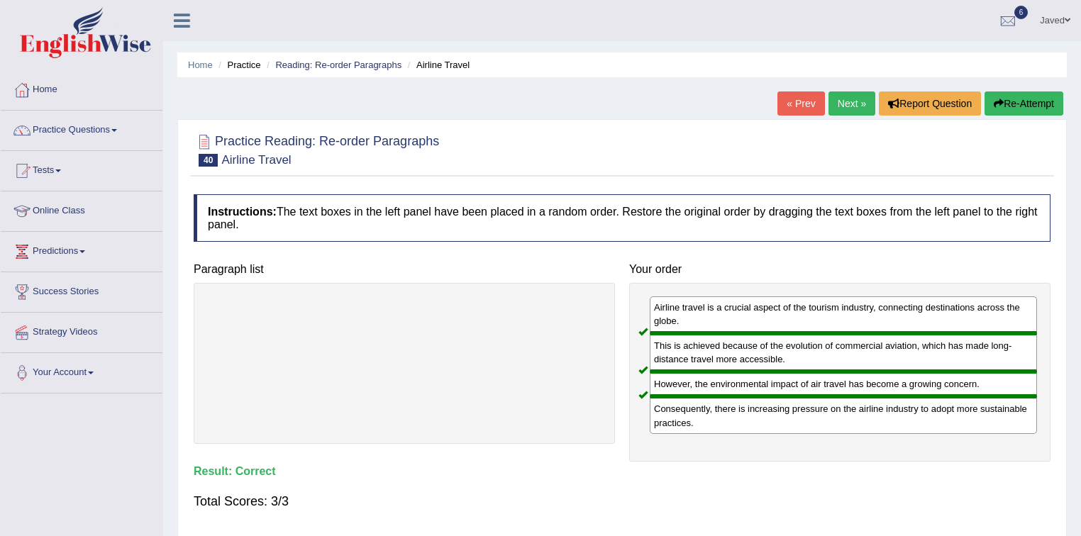
click at [833, 113] on link "Next »" at bounding box center [851, 104] width 47 height 24
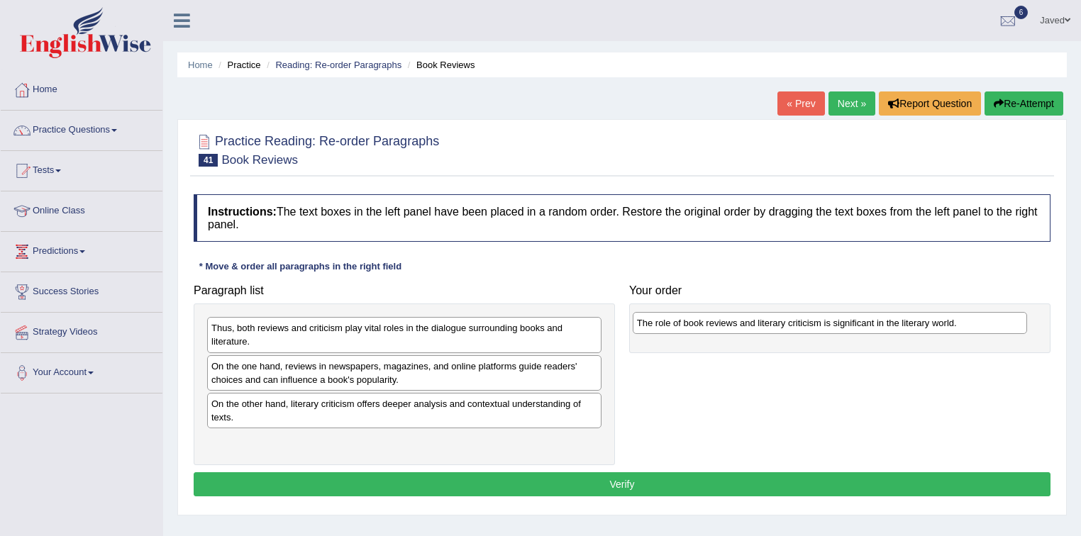
drag, startPoint x: 322, startPoint y: 406, endPoint x: 748, endPoint y: 326, distance: 433.1
click at [748, 326] on div "The role of book reviews and literary criticism is significant in the literary …" at bounding box center [830, 323] width 395 height 22
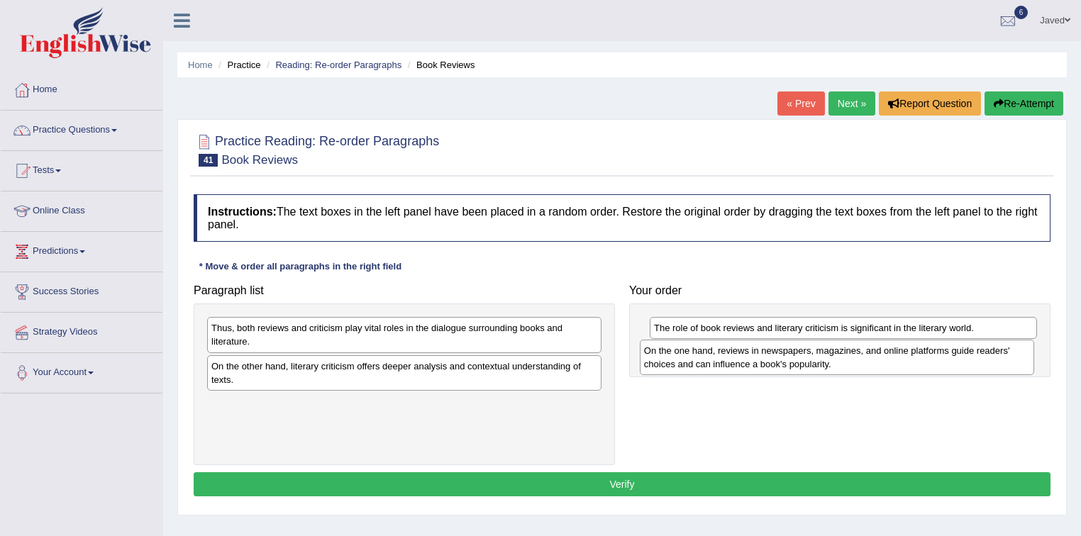
drag, startPoint x: 491, startPoint y: 375, endPoint x: 924, endPoint y: 360, distance: 432.9
click at [924, 360] on div "On the one hand, reviews in newspapers, magazines, and online platforms guide r…" at bounding box center [837, 357] width 395 height 35
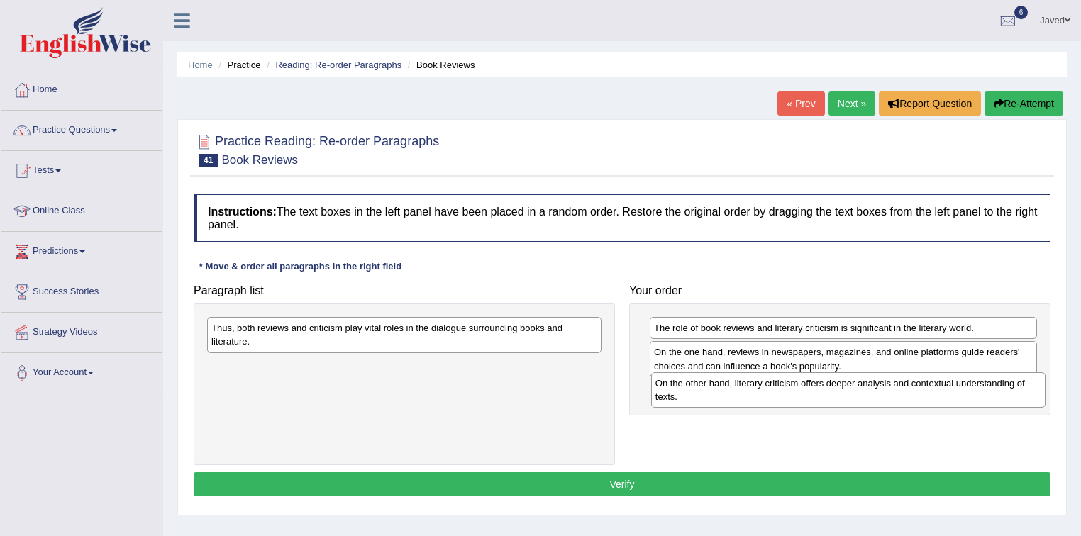
drag, startPoint x: 494, startPoint y: 372, endPoint x: 938, endPoint y: 390, distance: 444.4
click at [938, 390] on div "On the other hand, literary criticism offers deeper analysis and contextual und…" at bounding box center [848, 389] width 395 height 35
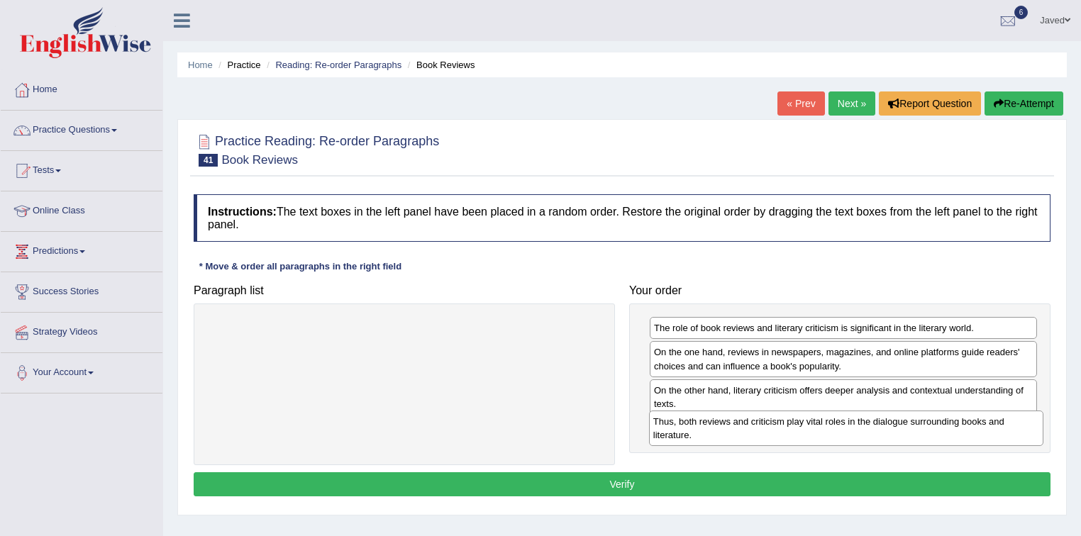
drag, startPoint x: 458, startPoint y: 338, endPoint x: 899, endPoint y: 431, distance: 451.7
click at [899, 431] on div "Thus, both reviews and criticism play vital roles in the dialogue surrounding b…" at bounding box center [846, 428] width 395 height 35
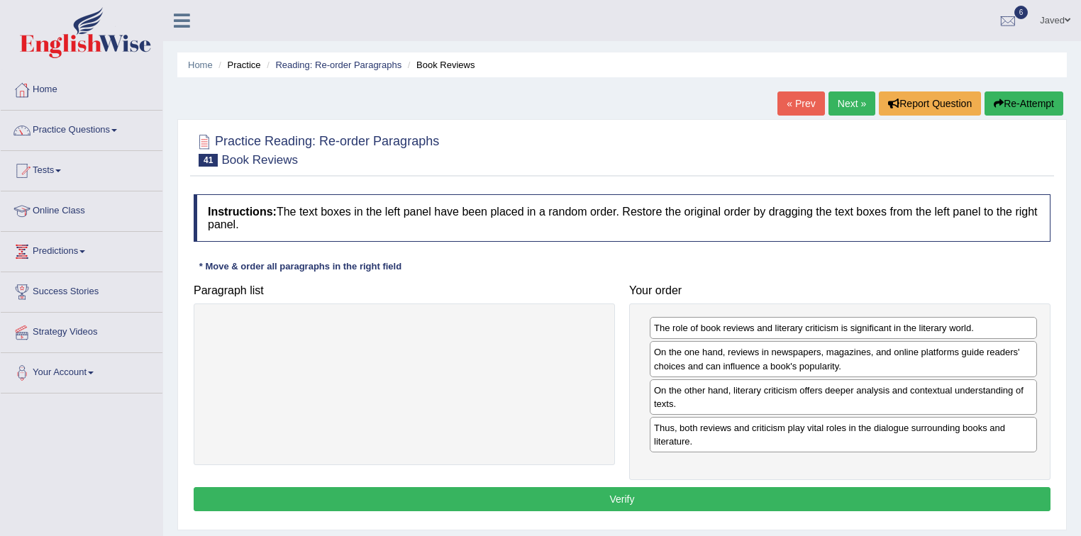
click at [715, 492] on button "Verify" at bounding box center [622, 499] width 857 height 24
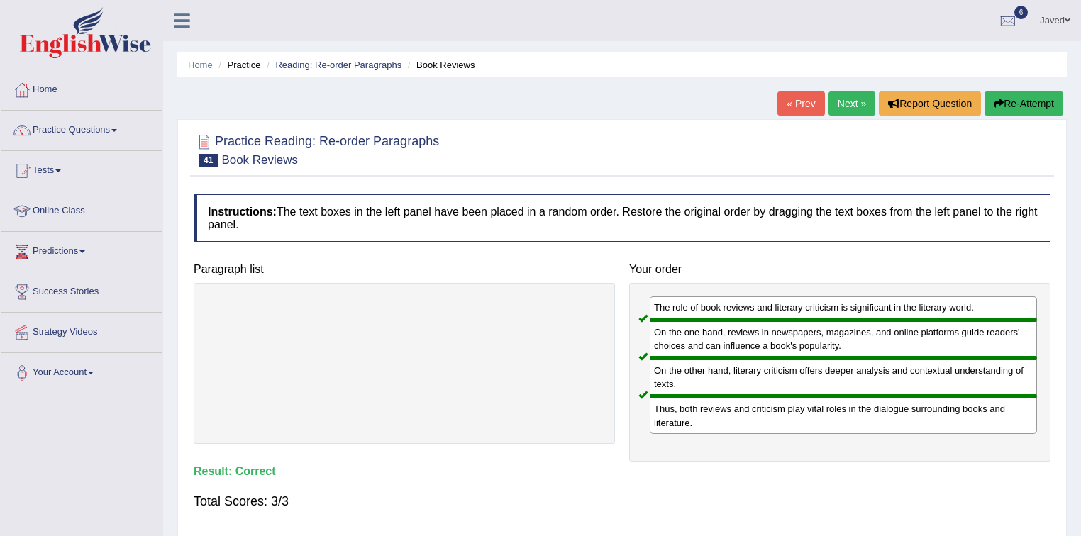
click at [860, 111] on link "Next »" at bounding box center [851, 104] width 47 height 24
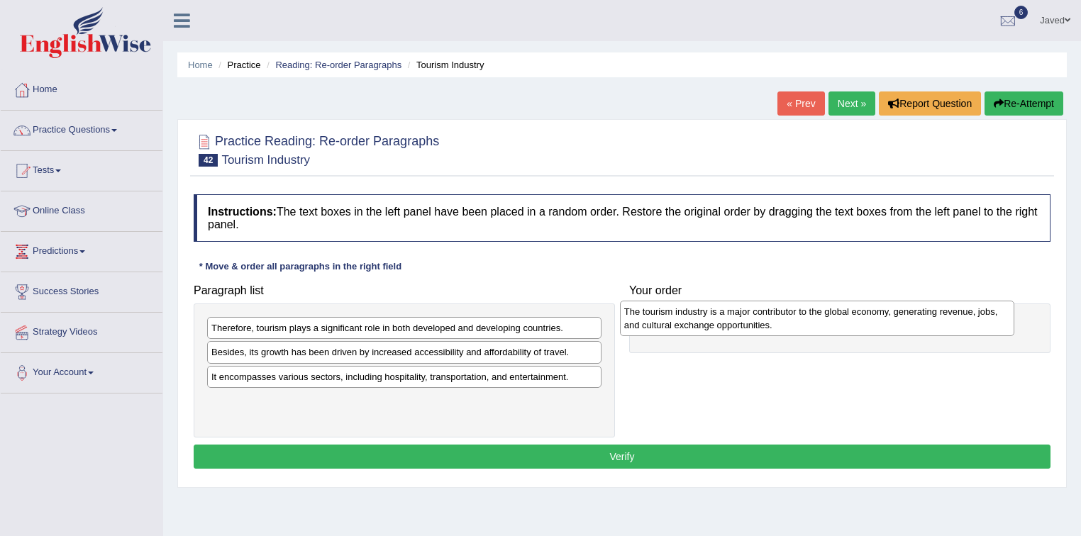
drag, startPoint x: 401, startPoint y: 411, endPoint x: 814, endPoint y: 323, distance: 422.1
click at [814, 323] on div "The tourism industry is a major contributor to the global economy, generating r…" at bounding box center [817, 318] width 395 height 35
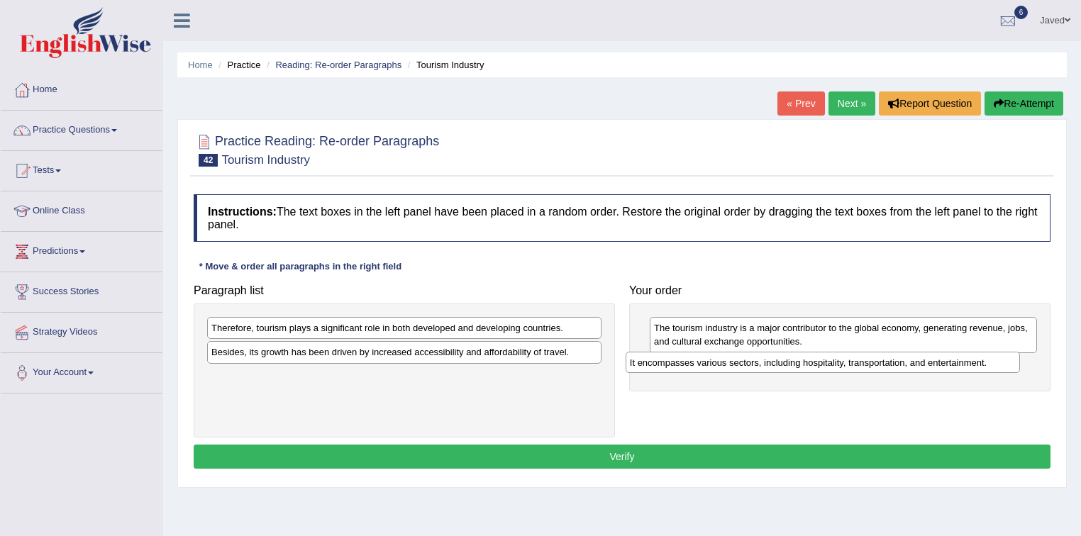
drag, startPoint x: 244, startPoint y: 382, endPoint x: 663, endPoint y: 368, distance: 419.4
click at [663, 368] on div "It encompasses various sectors, including hospitality, transportation, and ente…" at bounding box center [823, 363] width 395 height 22
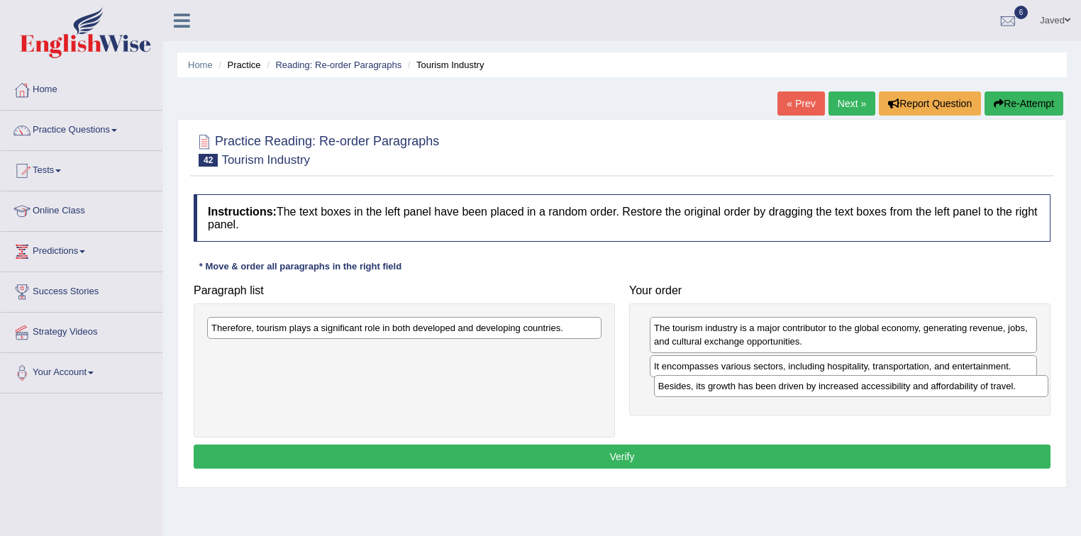
drag, startPoint x: 472, startPoint y: 359, endPoint x: 919, endPoint y: 393, distance: 448.2
click at [919, 393] on div "Besides, its growth has been driven by increased accessibility and affordabilit…" at bounding box center [851, 386] width 395 height 22
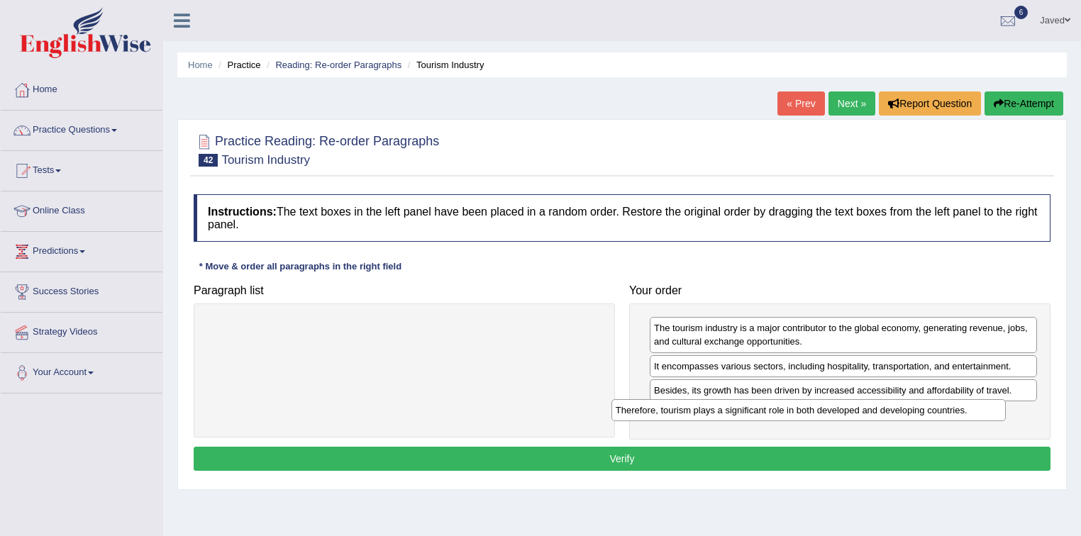
drag, startPoint x: 565, startPoint y: 334, endPoint x: 969, endPoint y: 416, distance: 412.6
click at [969, 416] on div "Therefore, tourism plays a significant role in both developed and developing co…" at bounding box center [808, 410] width 395 height 22
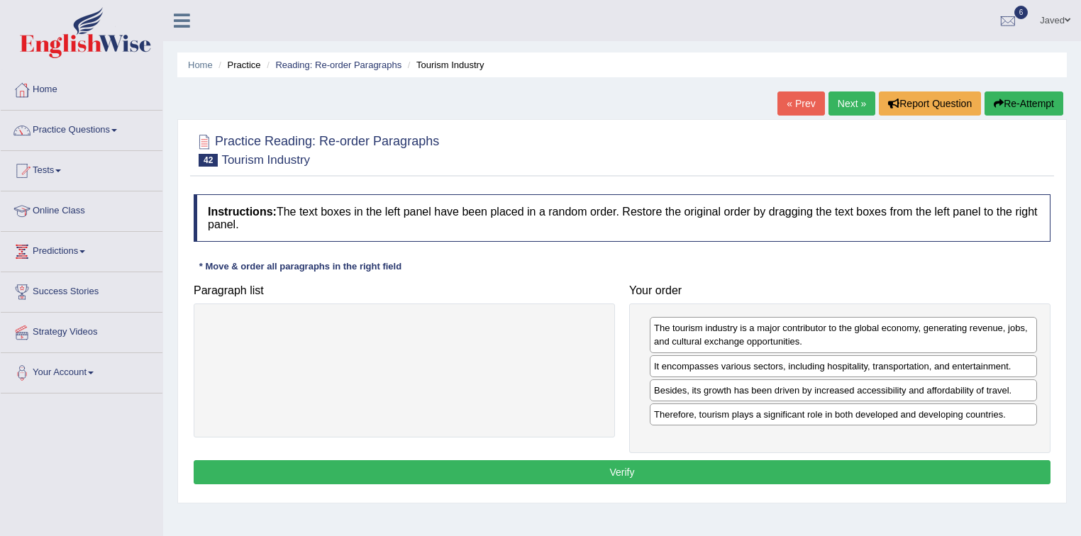
click at [626, 472] on button "Verify" at bounding box center [622, 472] width 857 height 24
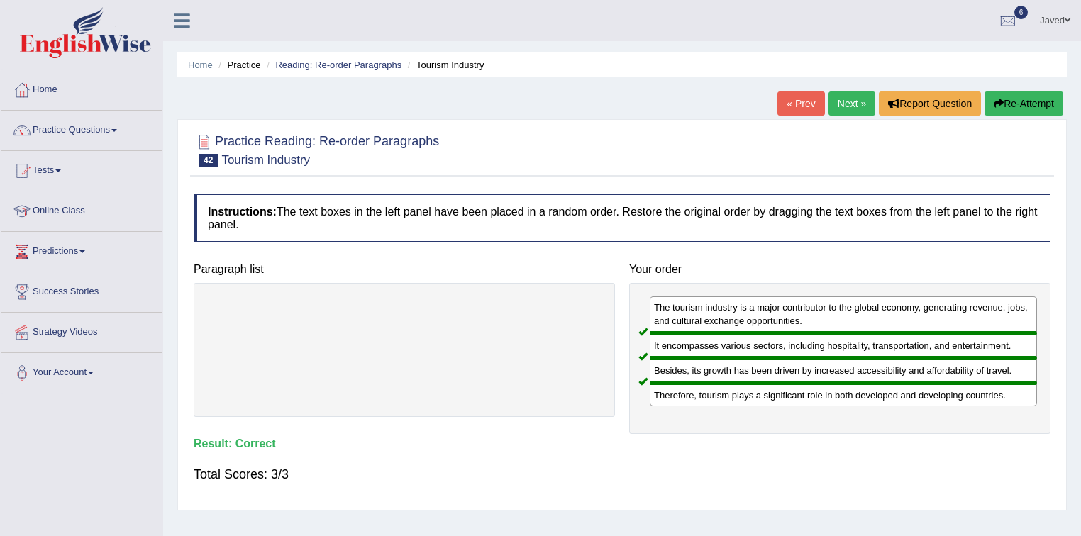
click at [843, 108] on link "Next »" at bounding box center [851, 104] width 47 height 24
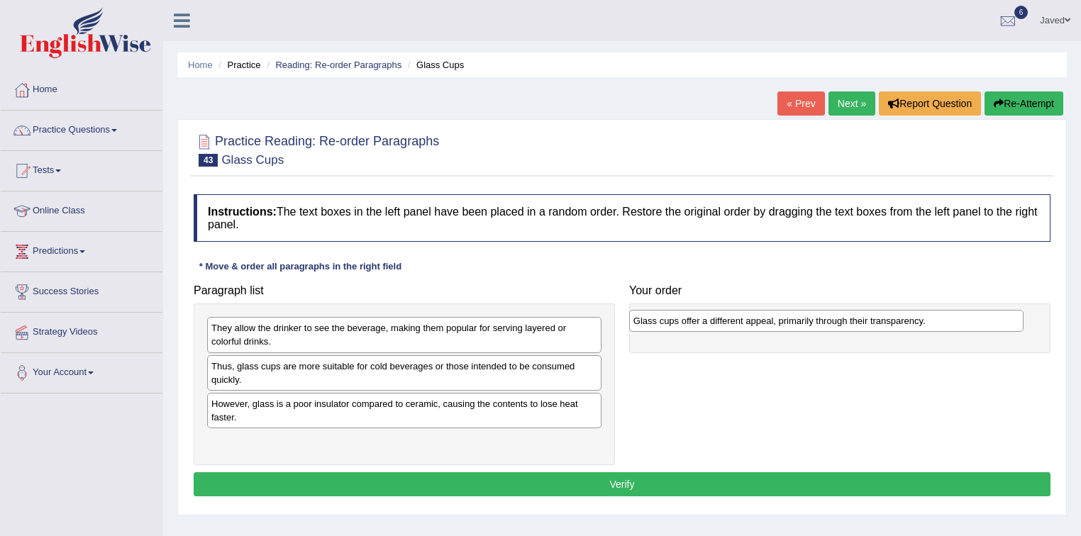
drag, startPoint x: 389, startPoint y: 335, endPoint x: 806, endPoint y: 326, distance: 416.5
click at [811, 327] on div "Glass cups offer a different appeal, primarily through their transparency." at bounding box center [826, 321] width 395 height 22
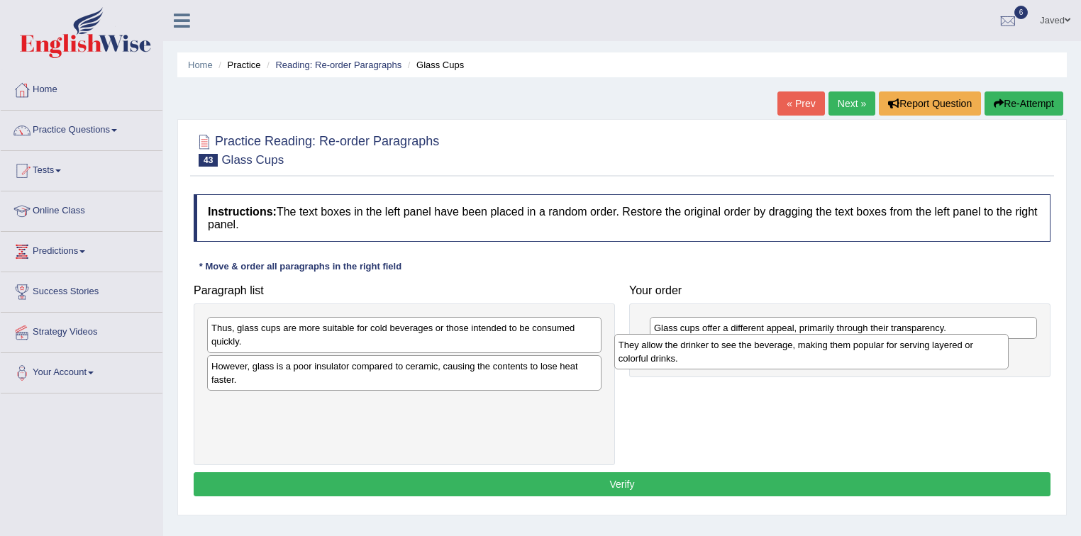
drag, startPoint x: 410, startPoint y: 338, endPoint x: 817, endPoint y: 355, distance: 407.5
click at [817, 355] on div "They allow the drinker to see the beverage, making them popular for serving lay…" at bounding box center [811, 351] width 395 height 35
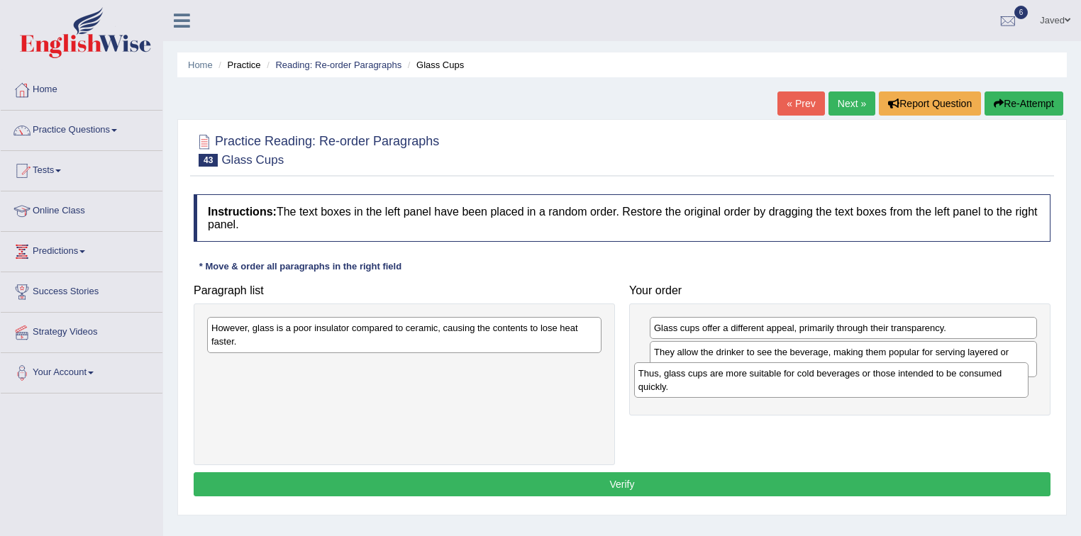
drag, startPoint x: 492, startPoint y: 338, endPoint x: 942, endPoint y: 384, distance: 452.0
click at [942, 384] on div "Thus, glass cups are more suitable for cold beverages or those intended to be c…" at bounding box center [831, 379] width 395 height 35
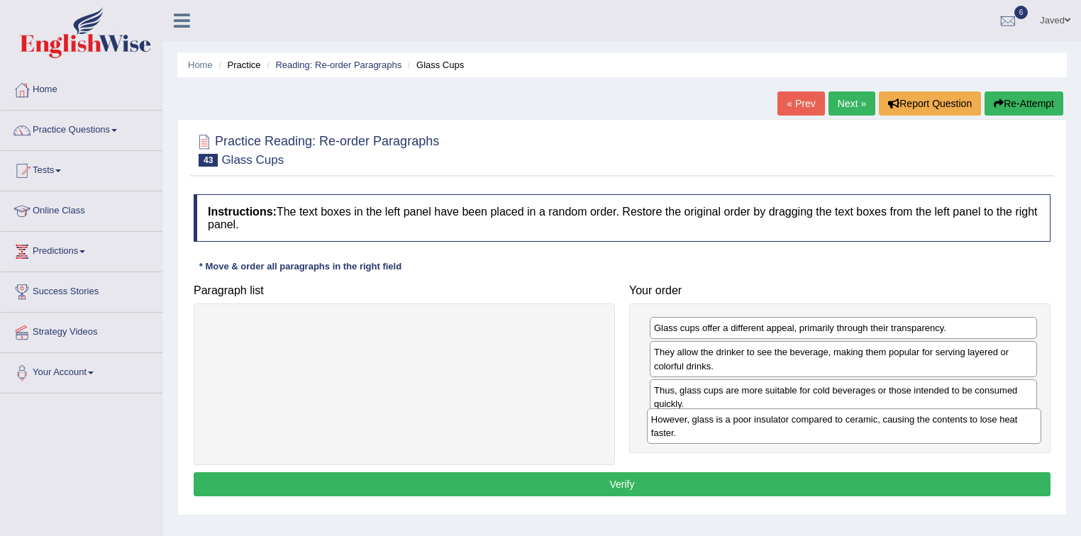
drag, startPoint x: 560, startPoint y: 338, endPoint x: 1000, endPoint y: 429, distance: 449.2
click at [1000, 429] on div "However, glass is a poor insulator compared to ceramic, causing the contents to…" at bounding box center [844, 426] width 395 height 35
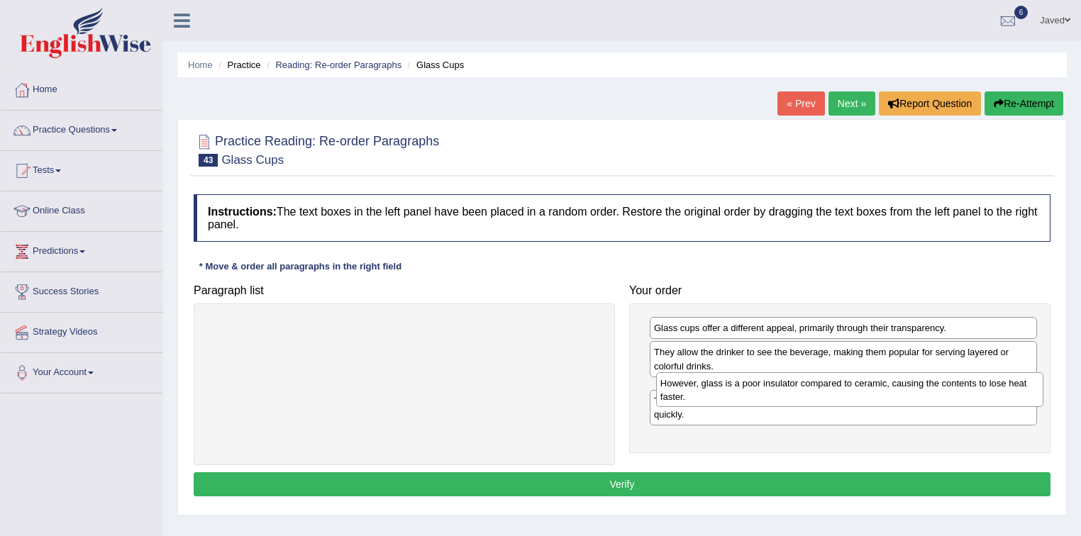
drag, startPoint x: 777, startPoint y: 437, endPoint x: 784, endPoint y: 393, distance: 44.4
click at [784, 393] on div "However, glass is a poor insulator compared to ceramic, causing the contents to…" at bounding box center [850, 389] width 388 height 35
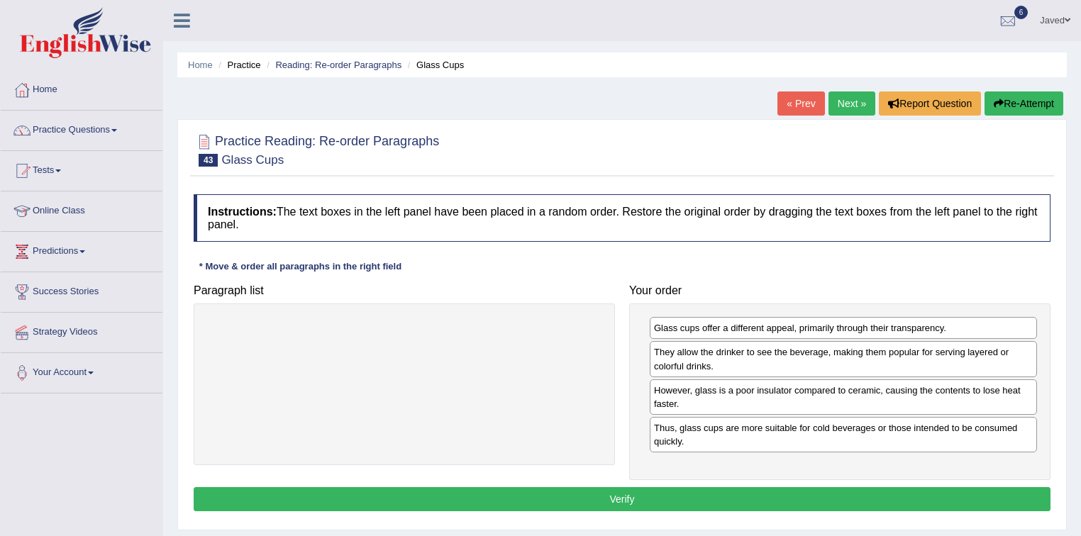
click at [722, 490] on button "Verify" at bounding box center [622, 499] width 857 height 24
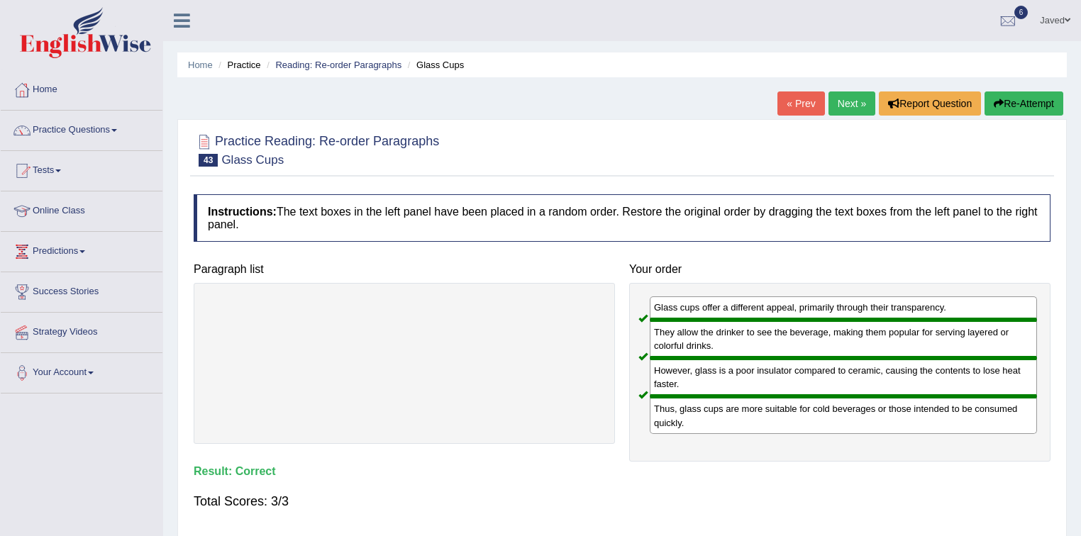
click at [858, 105] on link "Next »" at bounding box center [851, 104] width 47 height 24
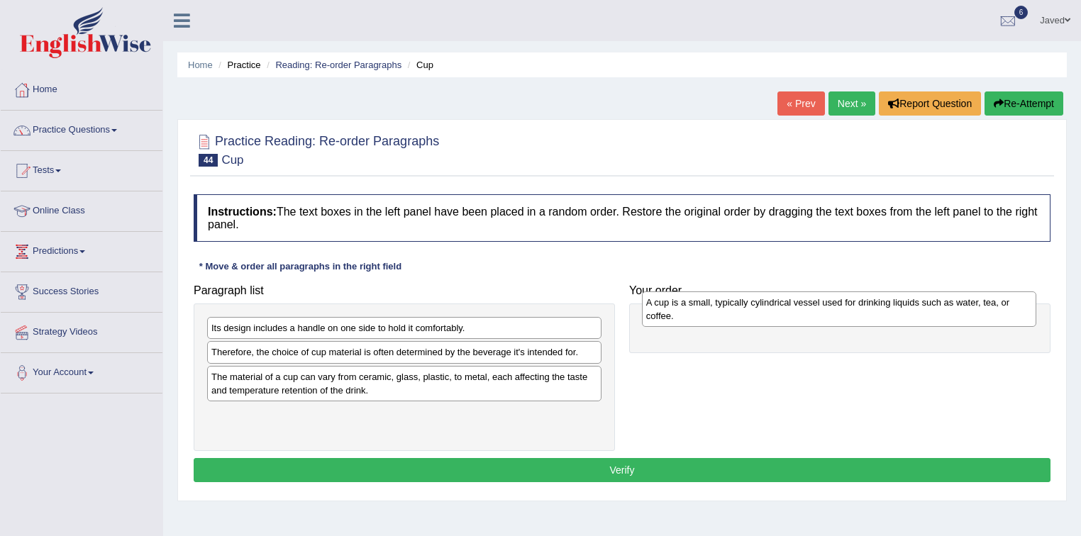
drag, startPoint x: 493, startPoint y: 338, endPoint x: 933, endPoint y: 313, distance: 441.2
click at [933, 313] on div "A cup is a small, typically cylindrical vessel used for drinking liquids such a…" at bounding box center [839, 309] width 395 height 35
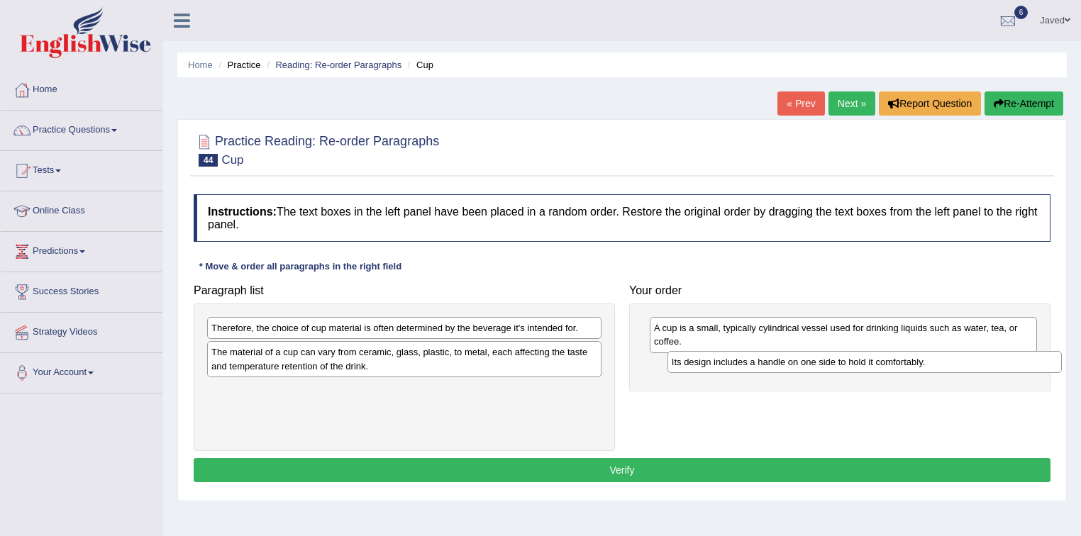
drag, startPoint x: 408, startPoint y: 333, endPoint x: 857, endPoint y: 370, distance: 450.5
click at [858, 369] on div "Its design includes a handle on one side to hold it comfortably." at bounding box center [864, 362] width 395 height 22
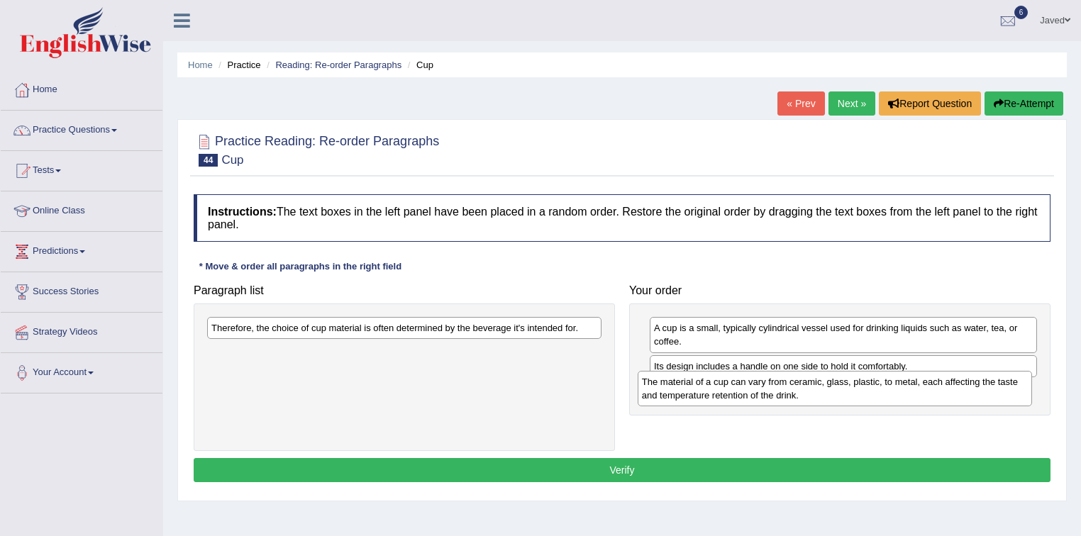
drag, startPoint x: 382, startPoint y: 370, endPoint x: 811, endPoint y: 399, distance: 430.9
click at [811, 399] on div "The material of a cup can vary from ceramic, glass, plastic, to metal, each aff…" at bounding box center [835, 388] width 395 height 35
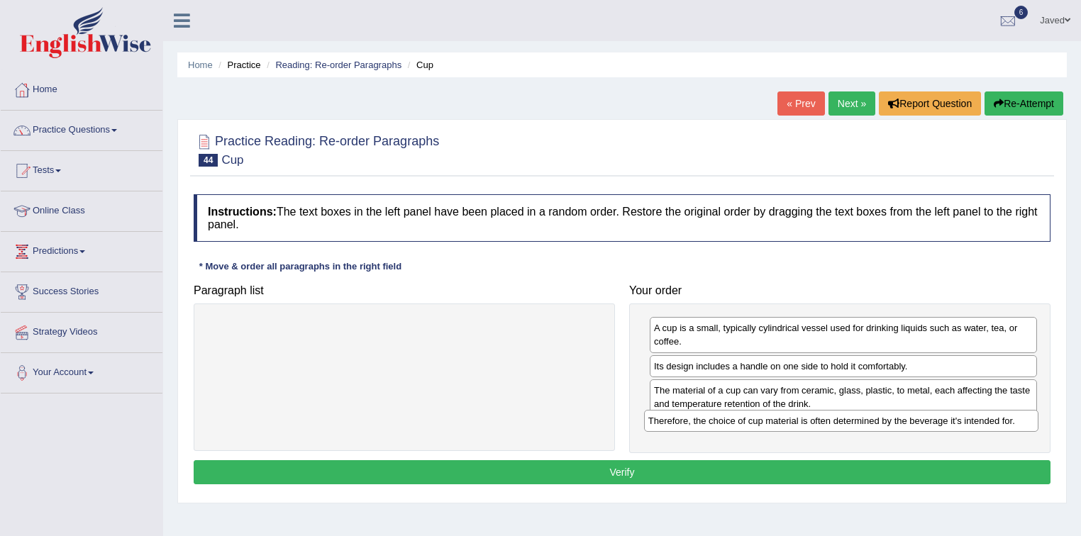
drag, startPoint x: 542, startPoint y: 332, endPoint x: 979, endPoint y: 426, distance: 446.9
click at [979, 426] on div "Therefore, the choice of cup material is often determined by the beverage it's …" at bounding box center [841, 421] width 395 height 22
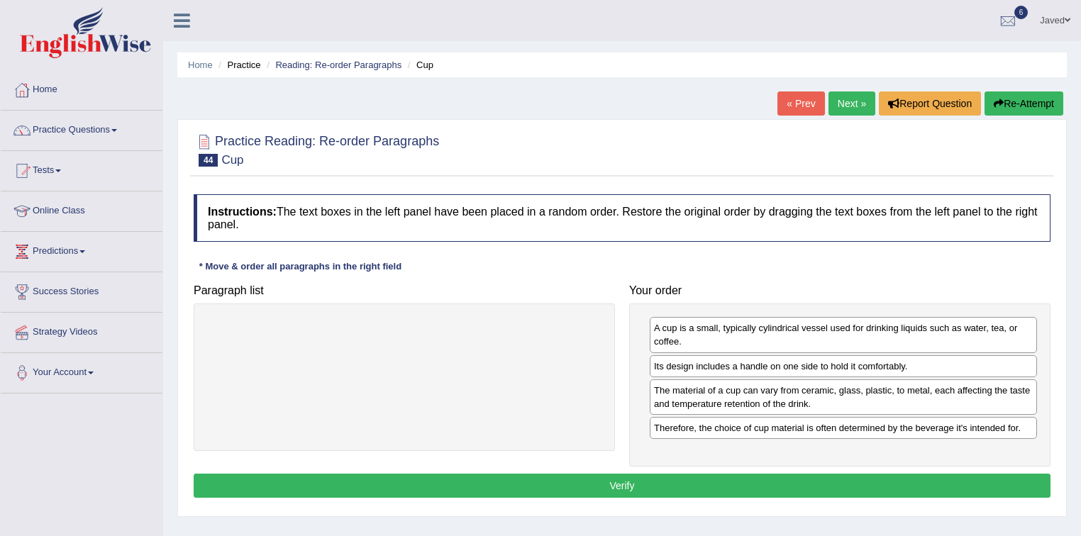
click at [661, 485] on button "Verify" at bounding box center [622, 486] width 857 height 24
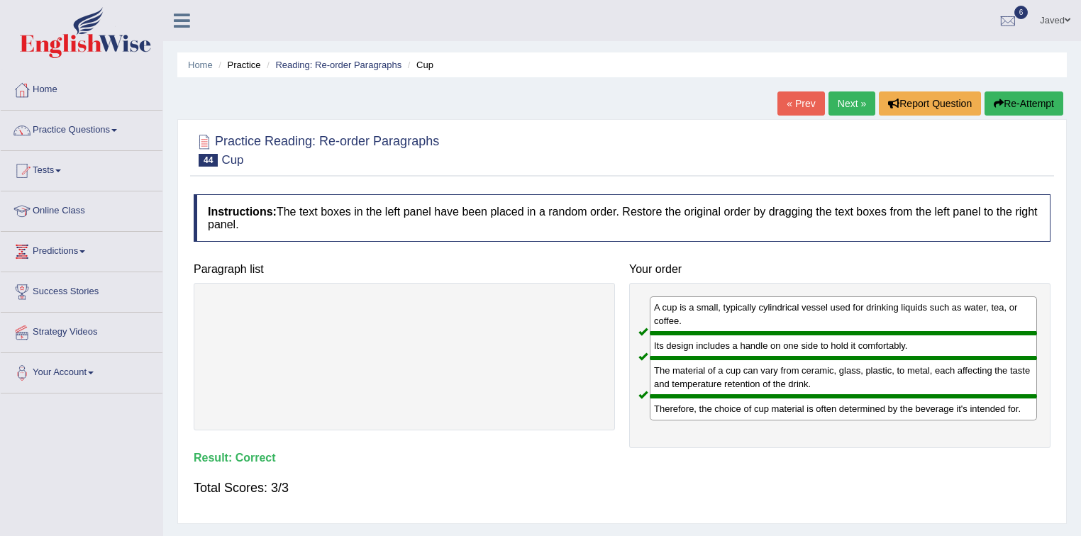
click at [856, 111] on link "Next »" at bounding box center [851, 104] width 47 height 24
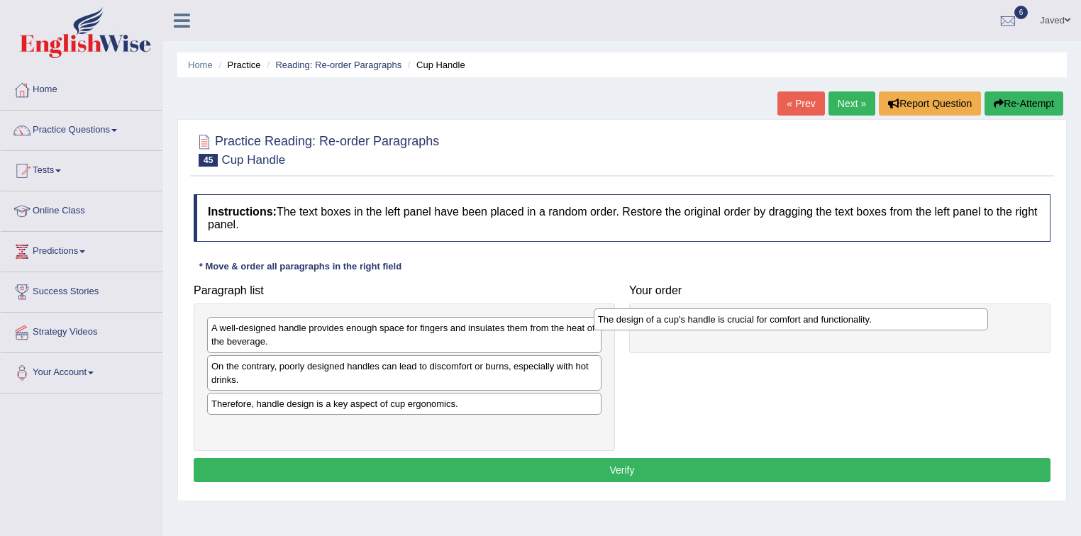
drag, startPoint x: 533, startPoint y: 338, endPoint x: 920, endPoint y: 329, distance: 386.7
click at [920, 329] on div "Paragraph list The design of a cup's handle is crucial for comfort and function…" at bounding box center [622, 364] width 871 height 174
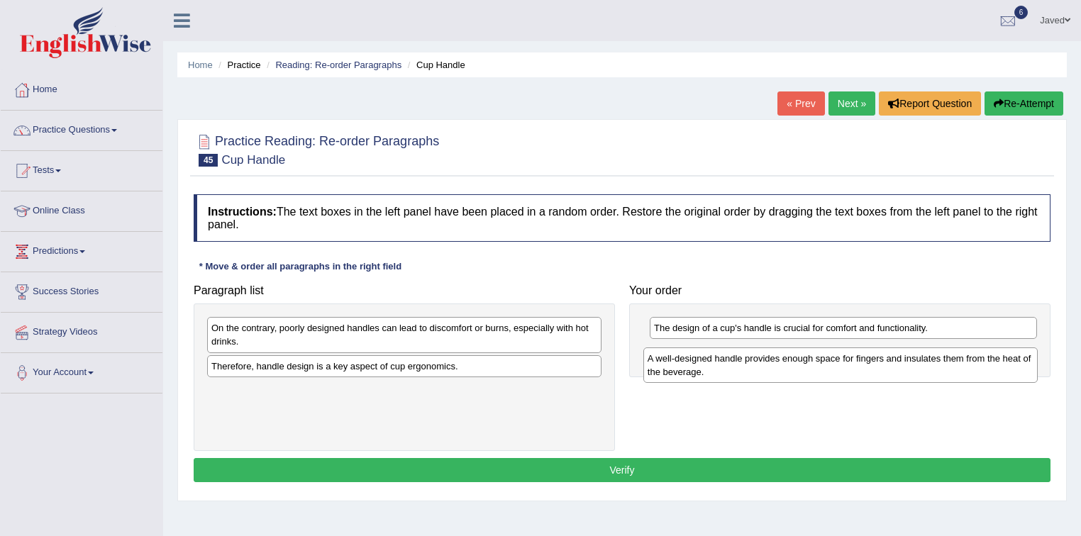
drag, startPoint x: 463, startPoint y: 333, endPoint x: 899, endPoint y: 357, distance: 436.9
click at [899, 357] on div "A well-designed handle provides enough space for fingers and insulates them fro…" at bounding box center [840, 365] width 395 height 35
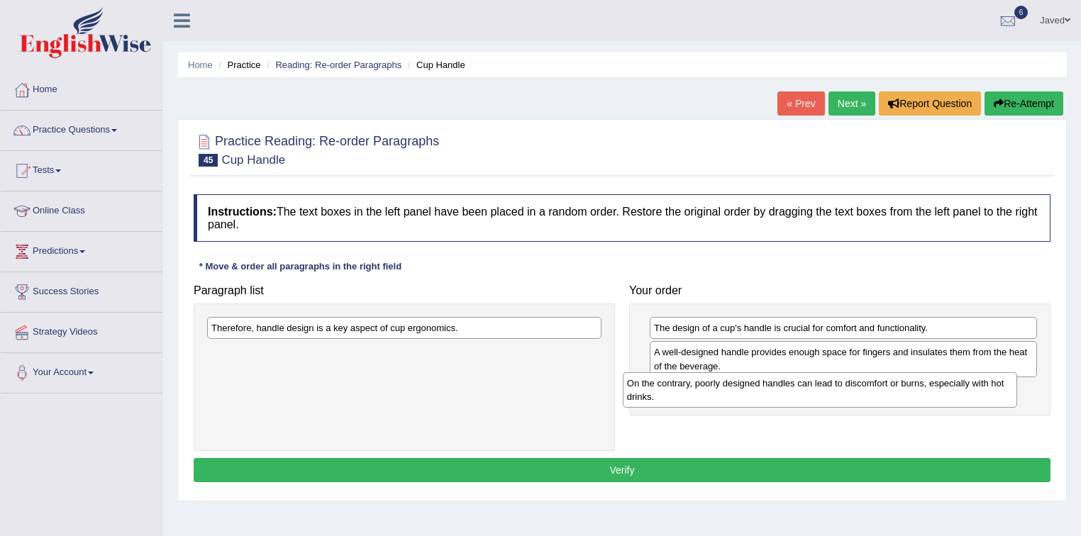
drag, startPoint x: 472, startPoint y: 342, endPoint x: 889, endPoint y: 398, distance: 420.8
click at [889, 398] on div "On the contrary, poorly designed handles can lead to discomfort or burns, espec…" at bounding box center [820, 389] width 395 height 35
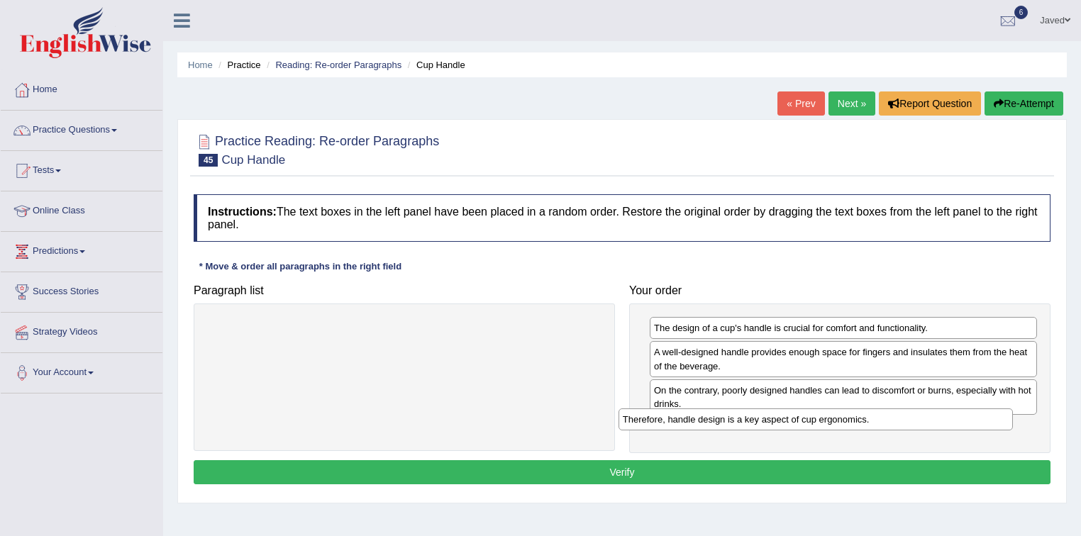
drag, startPoint x: 465, startPoint y: 337, endPoint x: 888, endPoint y: 434, distance: 433.8
click at [888, 431] on div "Therefore, handle design is a key aspect of cup ergonomics." at bounding box center [816, 420] width 395 height 22
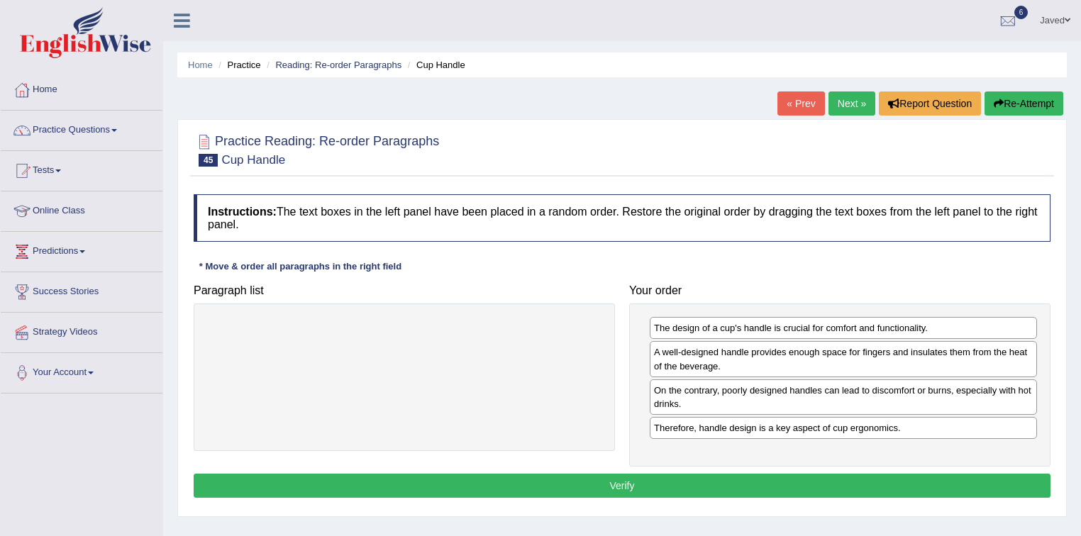
click at [623, 478] on button "Verify" at bounding box center [622, 486] width 857 height 24
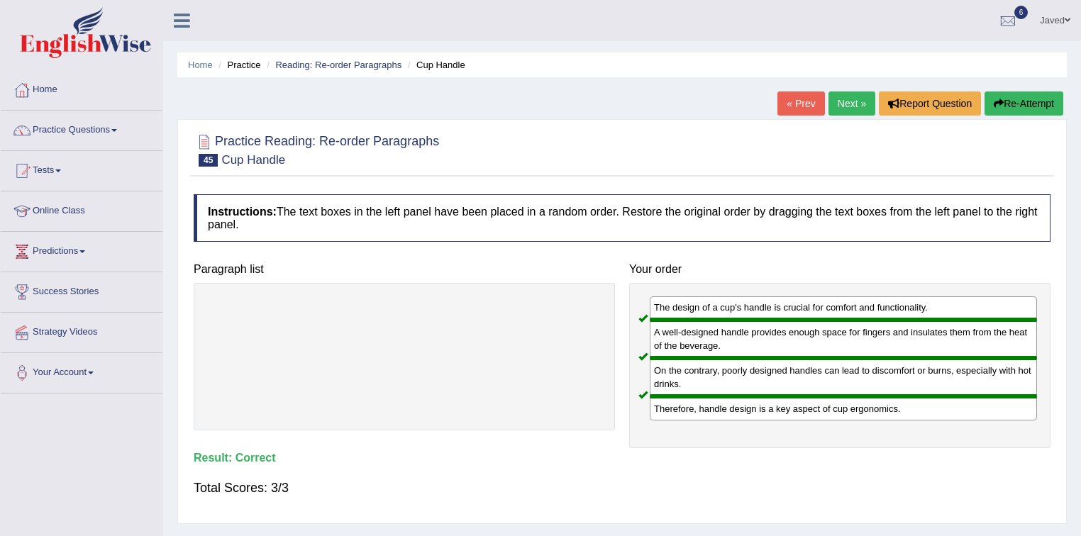
click at [843, 104] on link "Next »" at bounding box center [851, 104] width 47 height 24
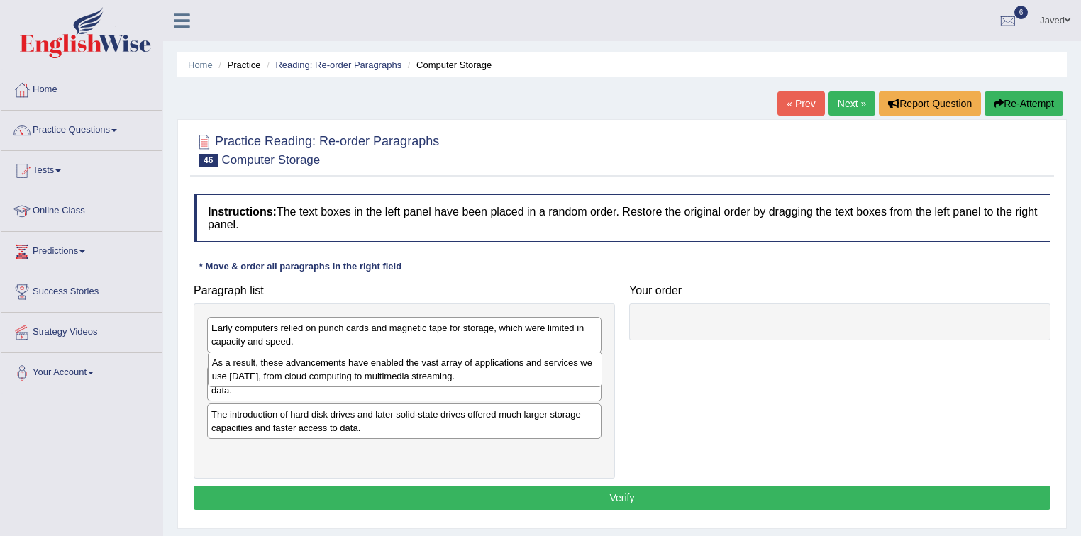
click at [306, 372] on div "As a result, these advancements have enabled the vast array of applications and…" at bounding box center [405, 369] width 395 height 35
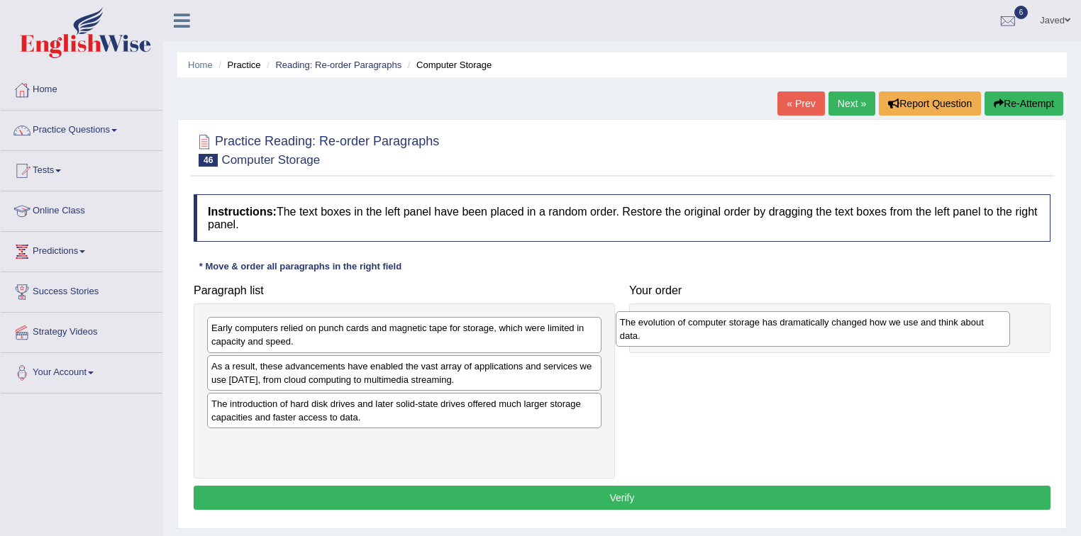
drag, startPoint x: 477, startPoint y: 407, endPoint x: 888, endPoint y: 323, distance: 419.3
click at [888, 323] on div "The evolution of computer storage has dramatically changed how we use and think…" at bounding box center [813, 328] width 395 height 35
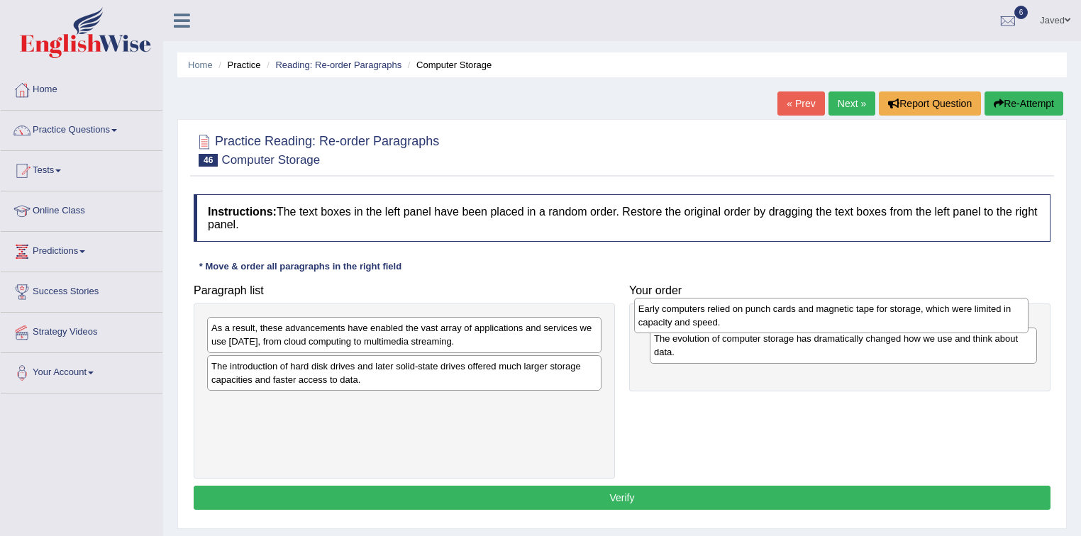
drag, startPoint x: 436, startPoint y: 344, endPoint x: 863, endPoint y: 325, distance: 427.4
click at [863, 325] on div "Early computers relied on punch cards and magnetic tape for storage, which were…" at bounding box center [831, 315] width 395 height 35
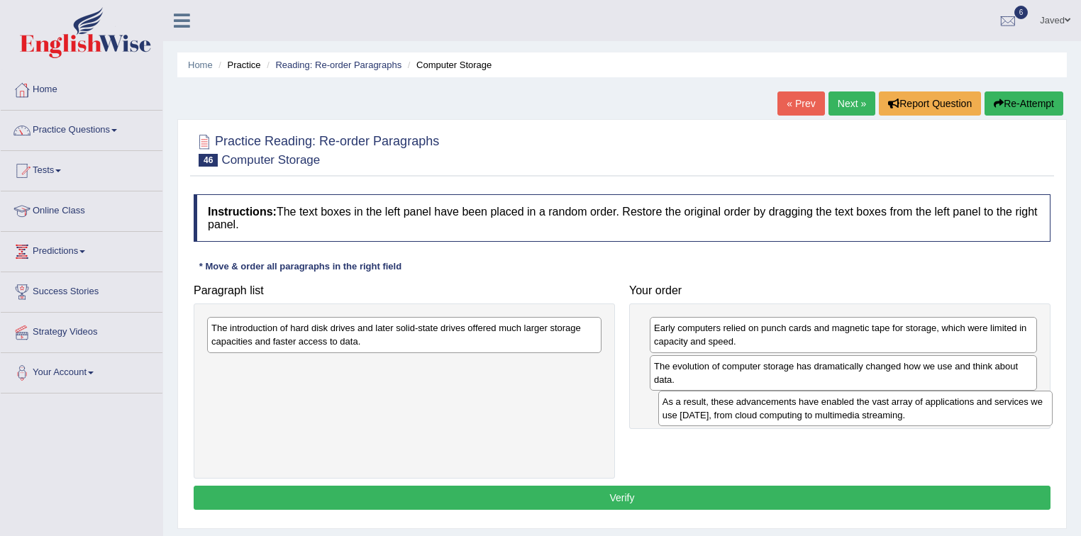
drag, startPoint x: 570, startPoint y: 340, endPoint x: 1019, endPoint y: 410, distance: 453.6
click at [1021, 411] on div "As a result, these advancements have enabled the vast array of applications and…" at bounding box center [855, 408] width 395 height 35
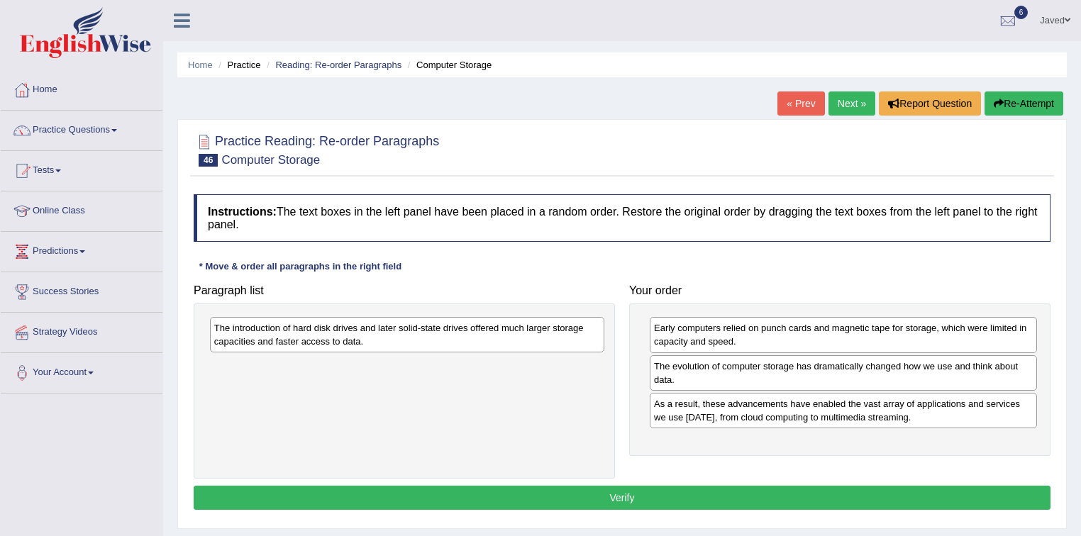
click at [562, 339] on div "The introduction of hard disk drives and later solid-state drives offered much …" at bounding box center [407, 334] width 395 height 35
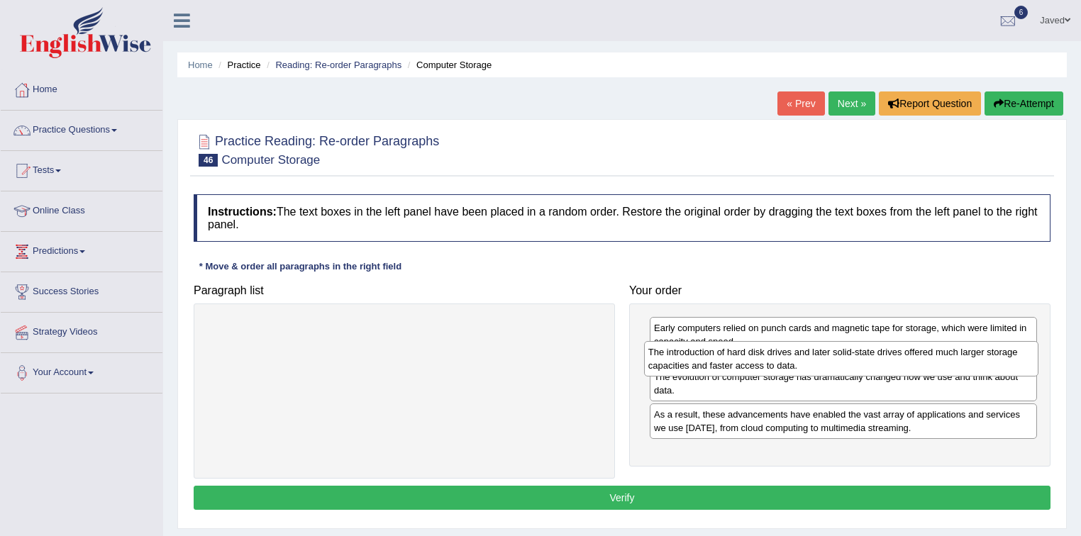
drag, startPoint x: 562, startPoint y: 339, endPoint x: 999, endPoint y: 363, distance: 437.6
click at [999, 363] on div "The introduction of hard disk drives and later solid-state drives offered much …" at bounding box center [841, 358] width 395 height 35
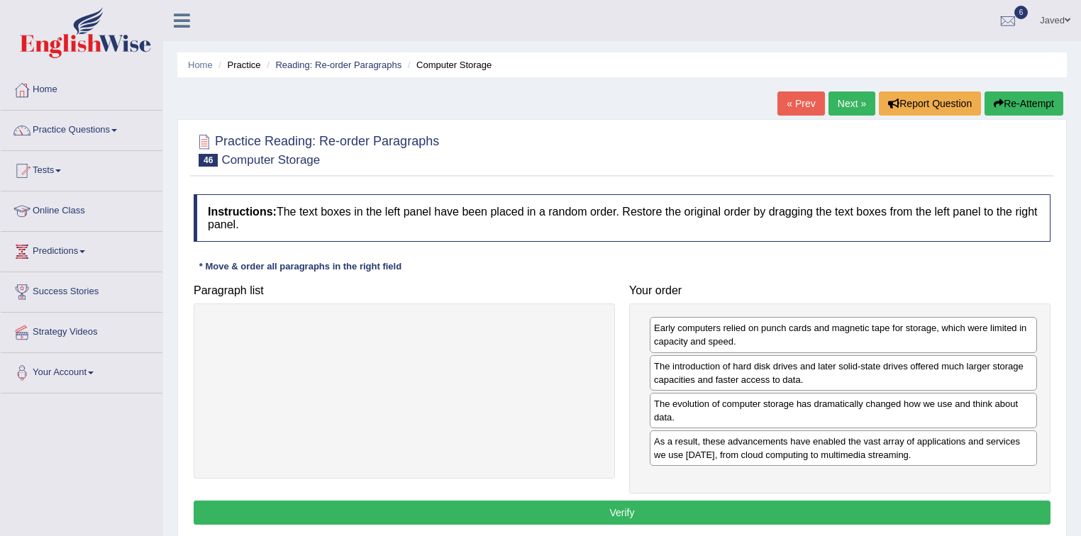
click at [723, 514] on button "Verify" at bounding box center [622, 513] width 857 height 24
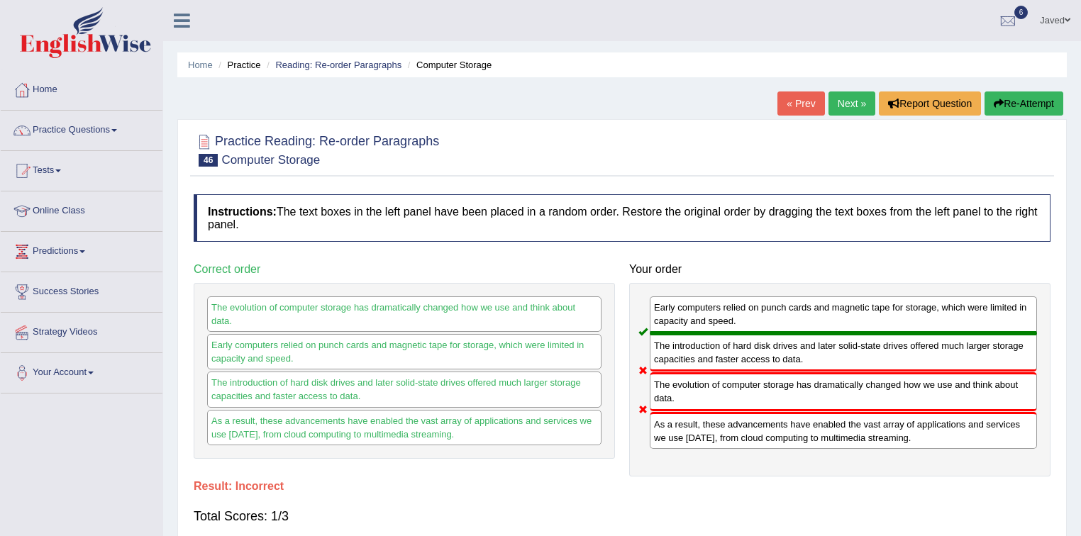
click at [997, 102] on icon "button" at bounding box center [999, 104] width 10 height 10
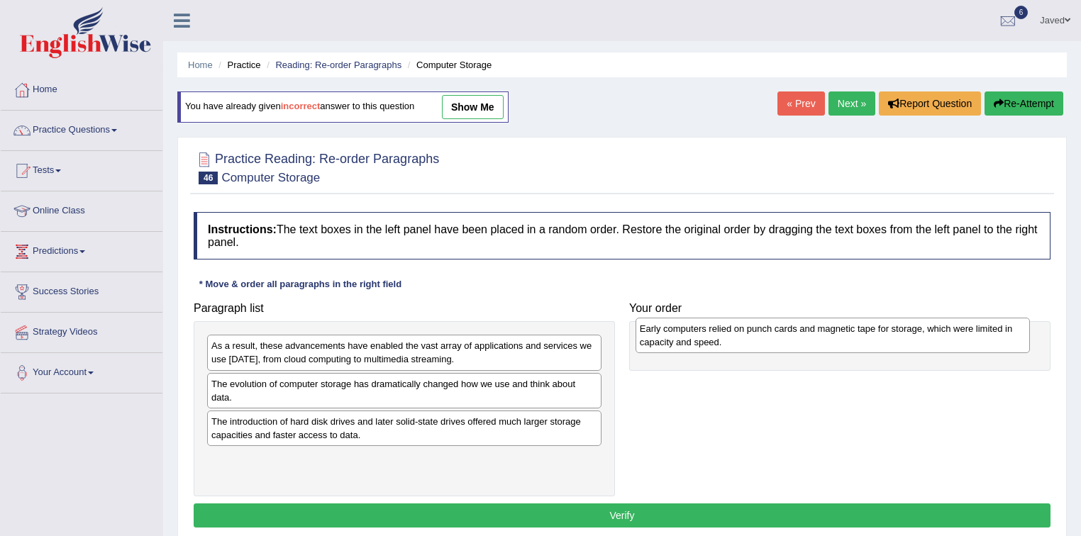
drag, startPoint x: 352, startPoint y: 355, endPoint x: 780, endPoint y: 338, distance: 428.8
click at [780, 338] on div "Early computers relied on punch cards and magnetic tape for storage, which were…" at bounding box center [833, 335] width 395 height 35
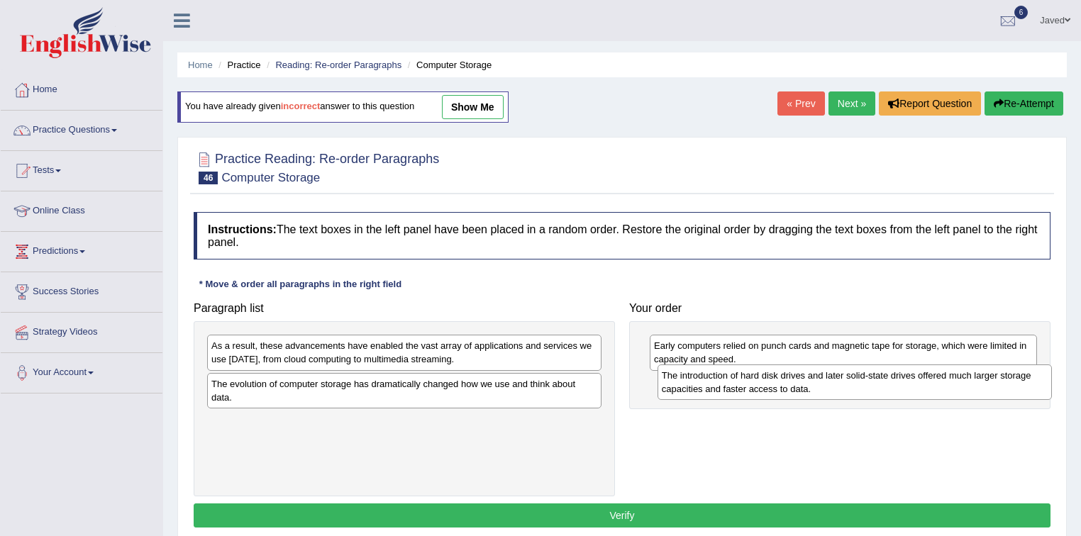
drag, startPoint x: 416, startPoint y: 434, endPoint x: 867, endPoint y: 389, distance: 452.7
click at [867, 389] on div "The introduction of hard disk drives and later solid-state drives offered much …" at bounding box center [855, 382] width 395 height 35
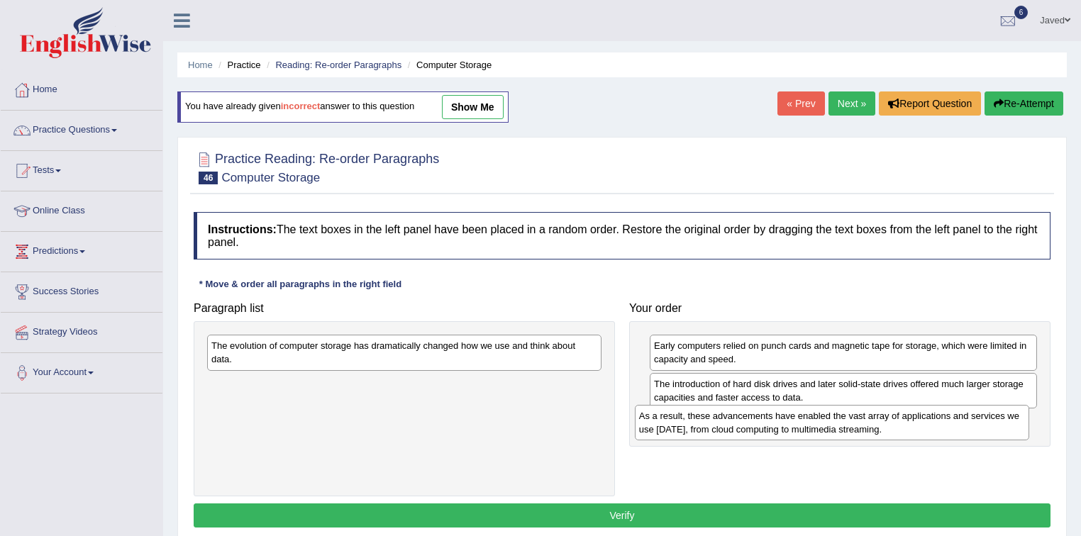
drag, startPoint x: 488, startPoint y: 353, endPoint x: 928, endPoint y: 420, distance: 445.6
click at [928, 420] on div "As a result, these advancements have enabled the vast array of applications and…" at bounding box center [832, 422] width 395 height 35
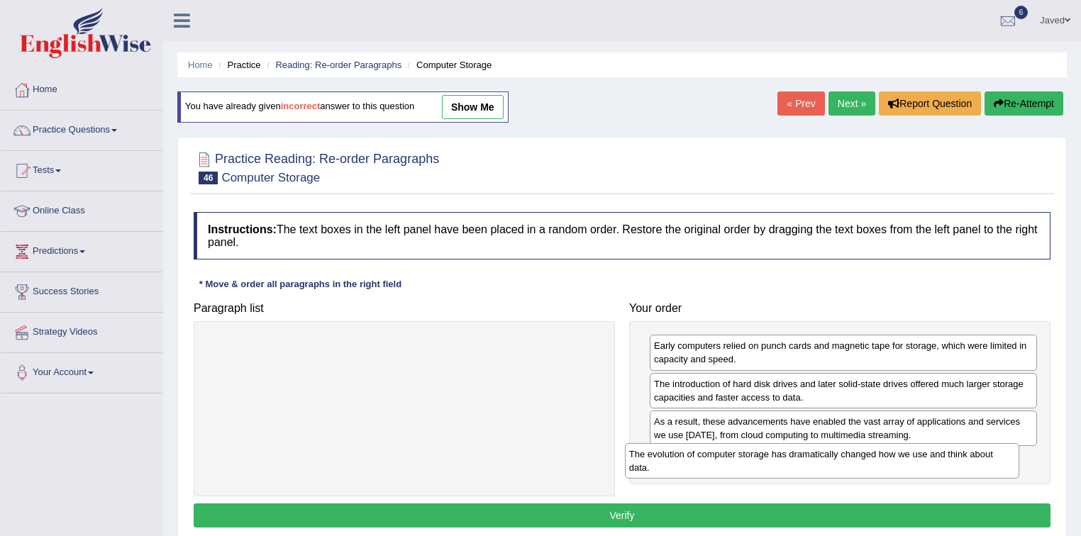
drag, startPoint x: 428, startPoint y: 352, endPoint x: 848, endPoint y: 460, distance: 434.4
click at [848, 460] on div "The evolution of computer storage has dramatically changed how we use and think…" at bounding box center [822, 460] width 395 height 35
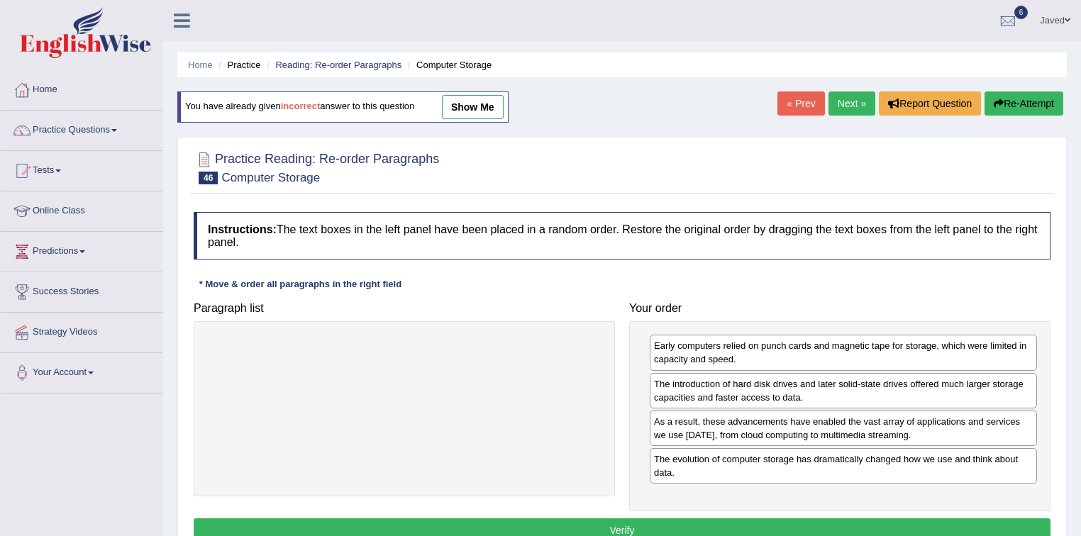
click at [611, 531] on button "Verify" at bounding box center [622, 531] width 857 height 24
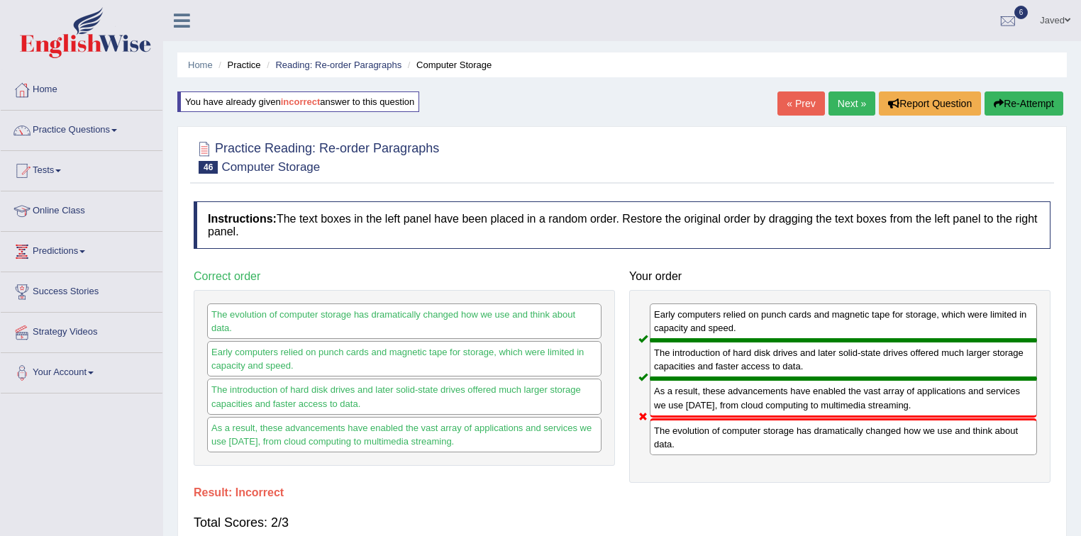
click at [1009, 108] on button "Re-Attempt" at bounding box center [1024, 104] width 79 height 24
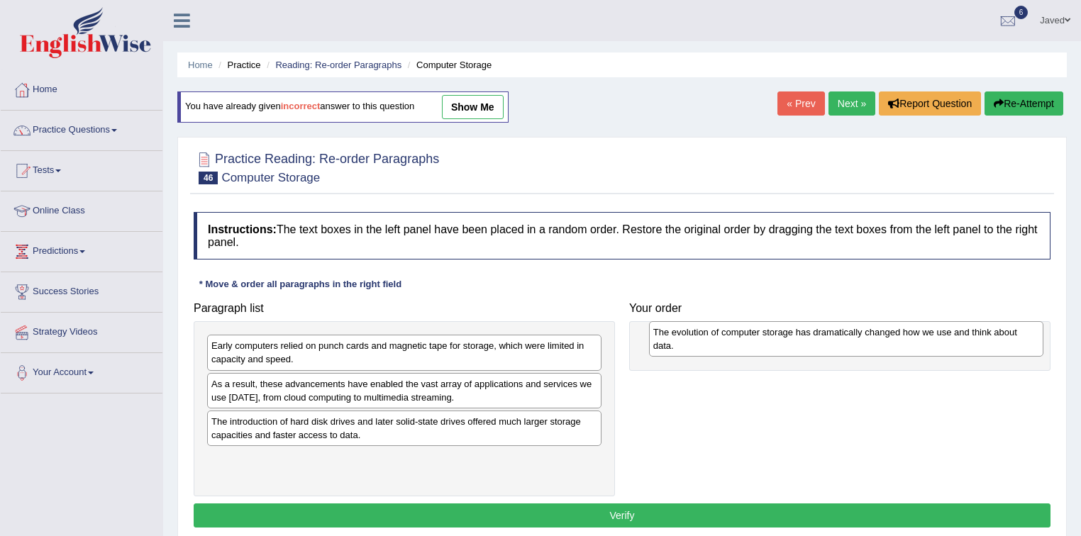
drag, startPoint x: 309, startPoint y: 428, endPoint x: 750, endPoint y: 340, distance: 450.6
click at [750, 340] on div "The evolution of computer storage has dramatically changed how we use and think…" at bounding box center [846, 338] width 395 height 35
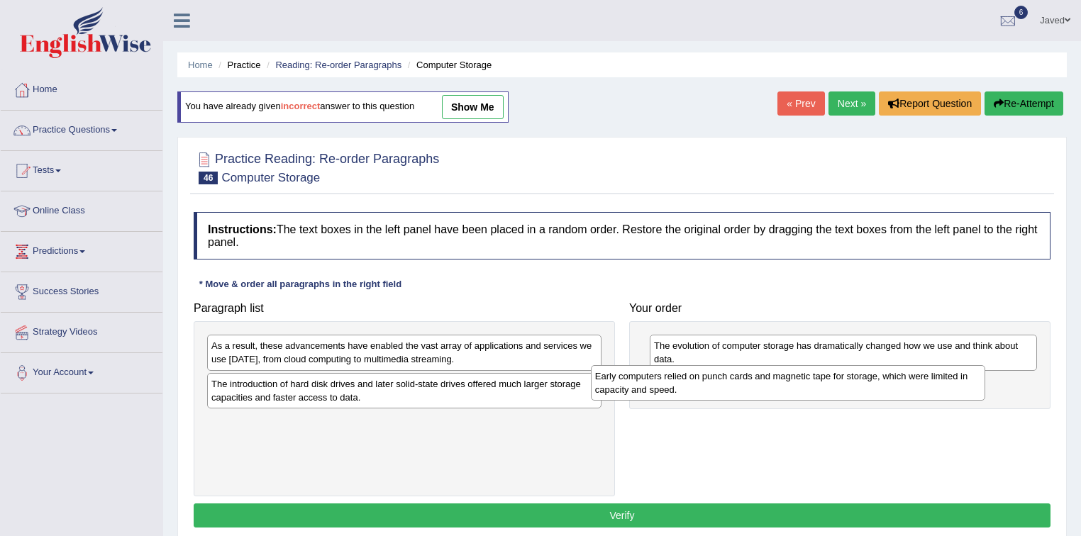
drag, startPoint x: 457, startPoint y: 357, endPoint x: 842, endPoint y: 387, distance: 386.3
click at [842, 387] on div "Early computers relied on punch cards and magnetic tape for storage, which were…" at bounding box center [788, 382] width 395 height 35
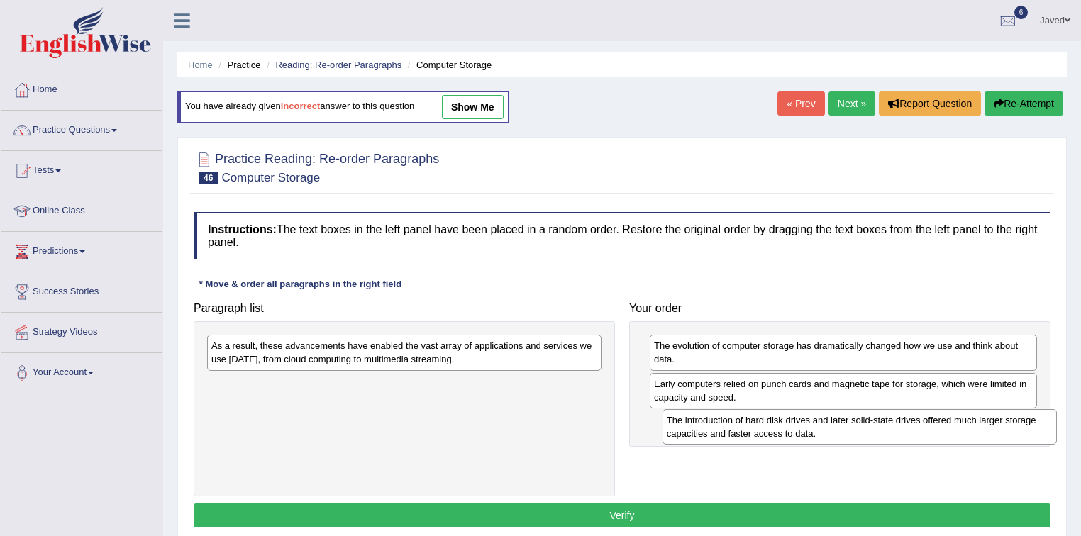
drag, startPoint x: 365, startPoint y: 390, endPoint x: 814, endPoint y: 427, distance: 450.5
click at [814, 427] on div "The introduction of hard disk drives and later solid-state drives offered much …" at bounding box center [860, 426] width 395 height 35
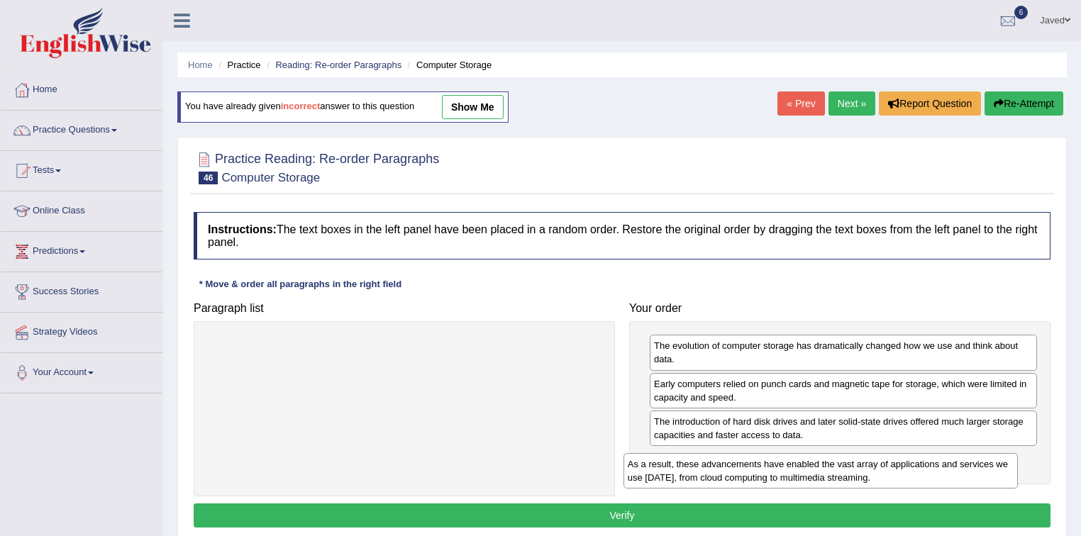
drag, startPoint x: 435, startPoint y: 350, endPoint x: 865, endPoint y: 460, distance: 443.7
click at [865, 460] on div "As a result, these advancements have enabled the vast array of applications and…" at bounding box center [820, 470] width 395 height 35
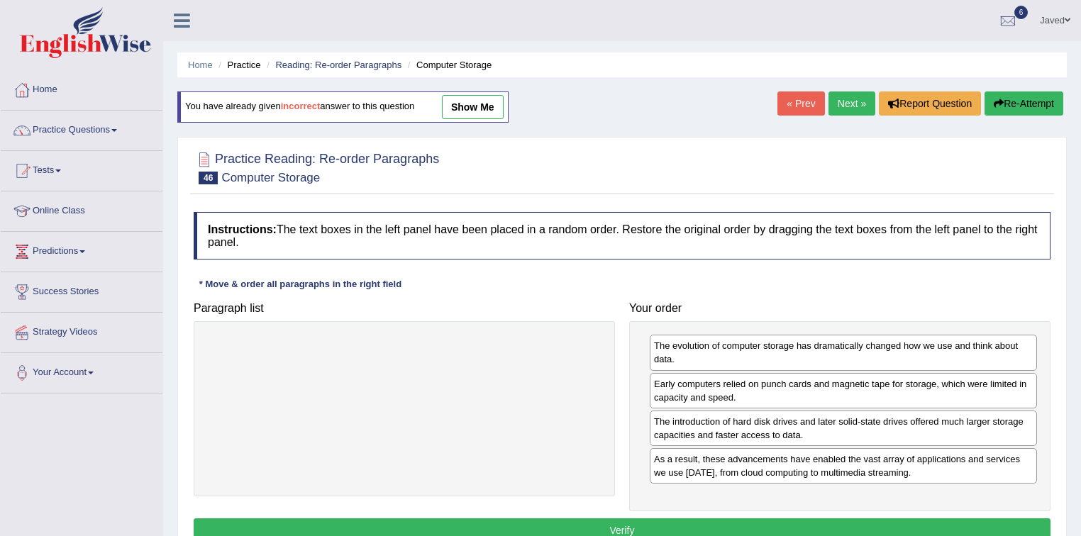
click at [622, 519] on button "Verify" at bounding box center [622, 531] width 857 height 24
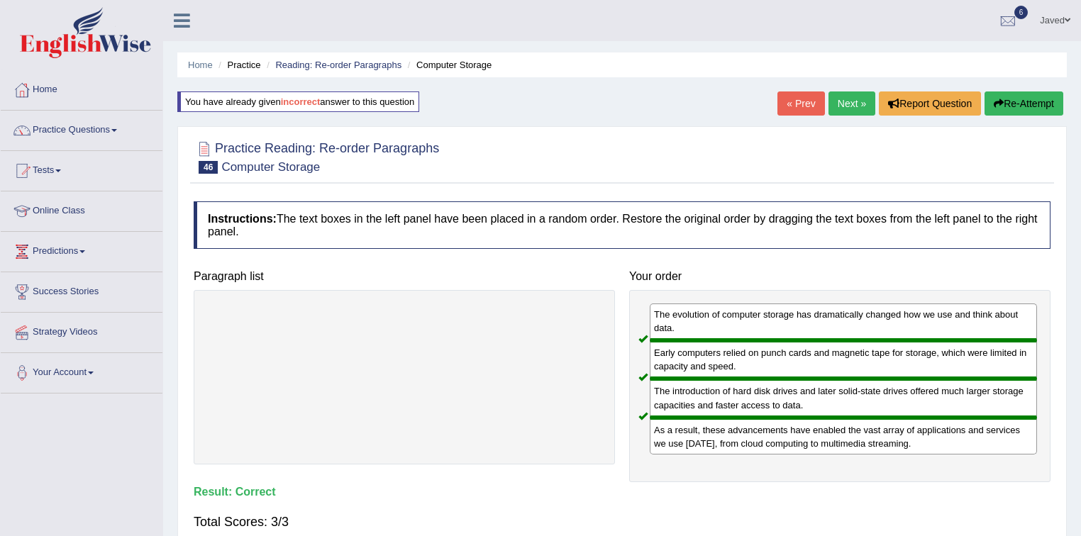
click at [865, 105] on link "Next »" at bounding box center [851, 104] width 47 height 24
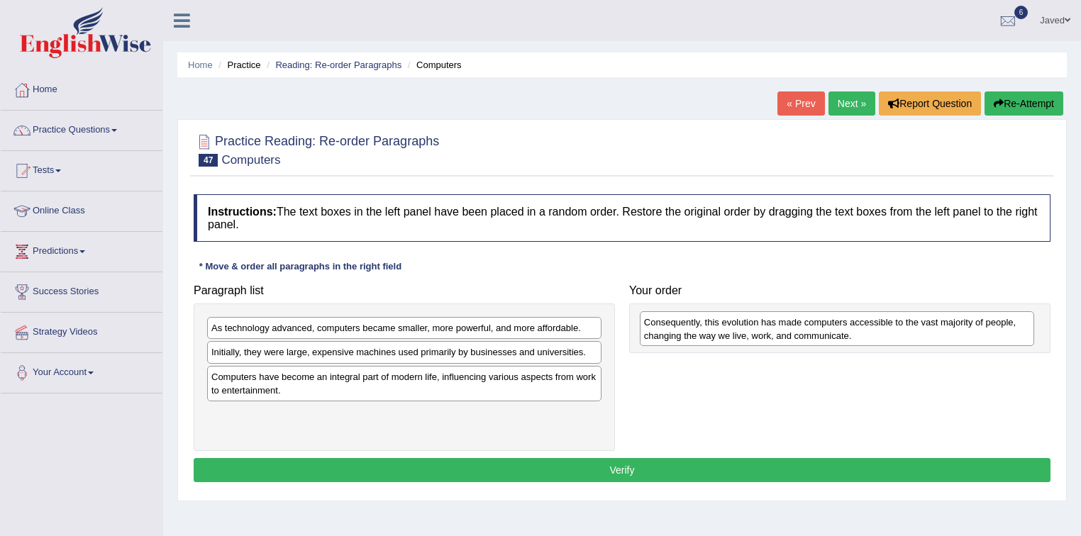
drag, startPoint x: 421, startPoint y: 387, endPoint x: 854, endPoint y: 333, distance: 436.7
click at [854, 333] on div "Consequently, this evolution has made computers accessible to the vast majority…" at bounding box center [837, 328] width 395 height 35
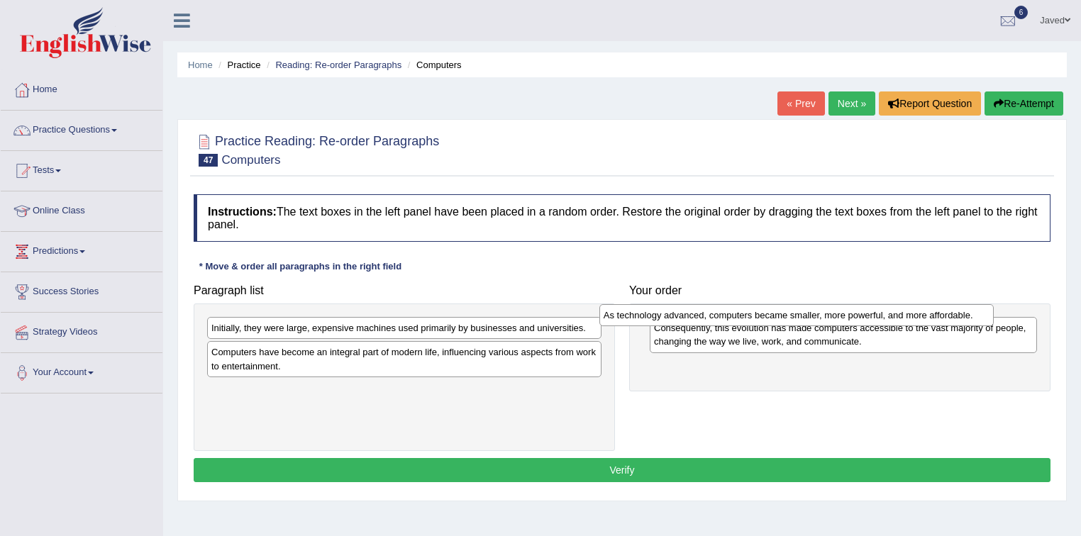
drag, startPoint x: 357, startPoint y: 332, endPoint x: 749, endPoint y: 319, distance: 392.5
click at [749, 319] on div "As technology advanced, computers became smaller, more powerful, and more affor…" at bounding box center [796, 315] width 395 height 22
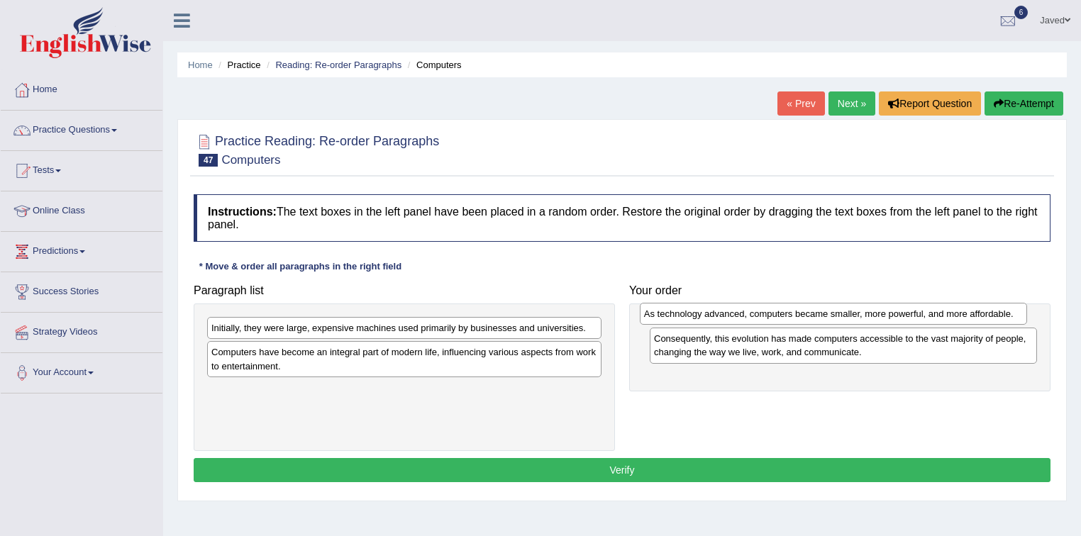
drag, startPoint x: 735, startPoint y: 366, endPoint x: 728, endPoint y: 312, distance: 54.3
click at [728, 312] on div "As technology advanced, computers became smaller, more powerful, and more affor…" at bounding box center [834, 314] width 388 height 22
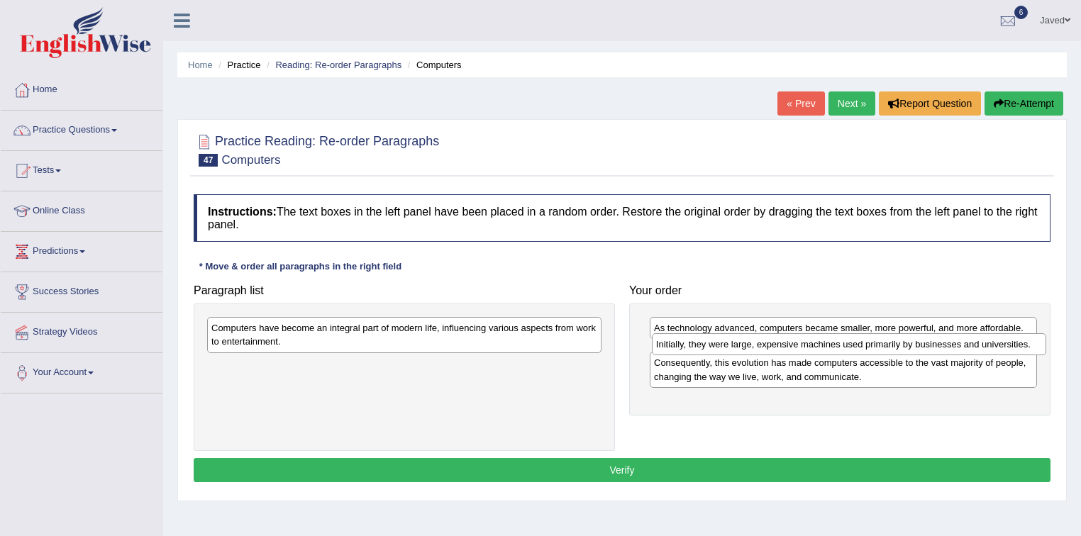
drag, startPoint x: 406, startPoint y: 334, endPoint x: 851, endPoint y: 350, distance: 445.0
click at [851, 350] on div "Initially, they were large, expensive machines used primarily by businesses and…" at bounding box center [849, 344] width 395 height 22
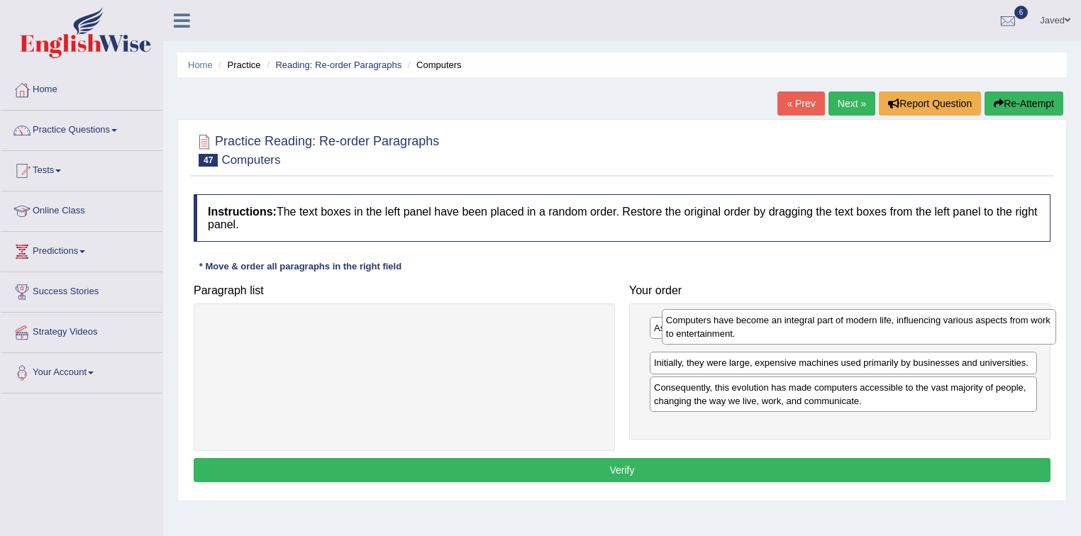
drag, startPoint x: 565, startPoint y: 341, endPoint x: 1019, endPoint y: 333, distance: 454.7
click at [1019, 333] on div "Computers have become an integral part of modern life, influencing various aspe…" at bounding box center [859, 326] width 395 height 35
drag, startPoint x: 895, startPoint y: 362, endPoint x: 894, endPoint y: 326, distance: 36.2
click at [895, 328] on div "Computers have become an integral part of modern life, influencing various aspe…" at bounding box center [844, 324] width 388 height 35
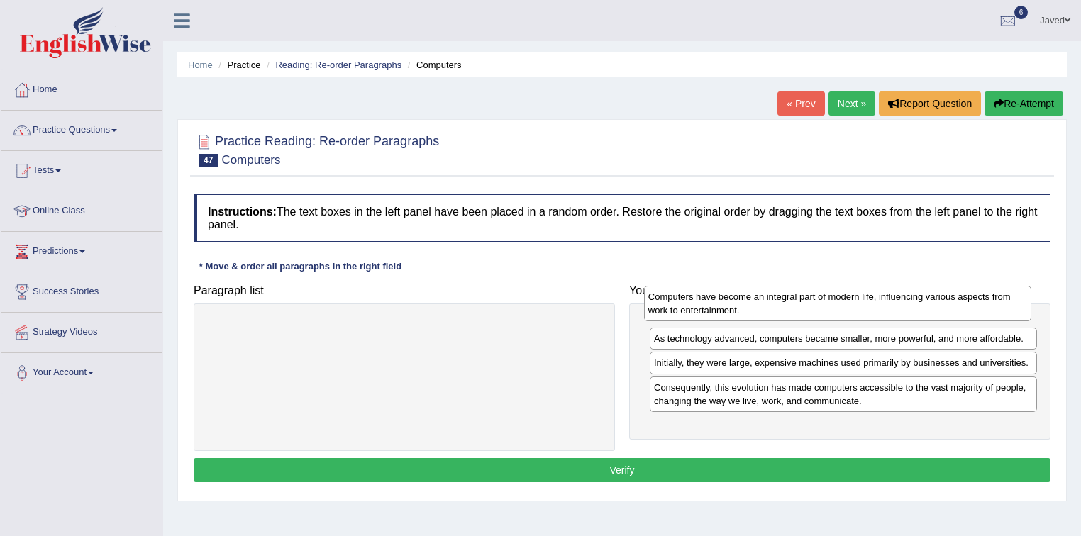
drag, startPoint x: 893, startPoint y: 348, endPoint x: 888, endPoint y: 295, distance: 52.7
click at [888, 295] on div "Computers have become an integral part of modern life, influencing various aspe…" at bounding box center [838, 303] width 388 height 35
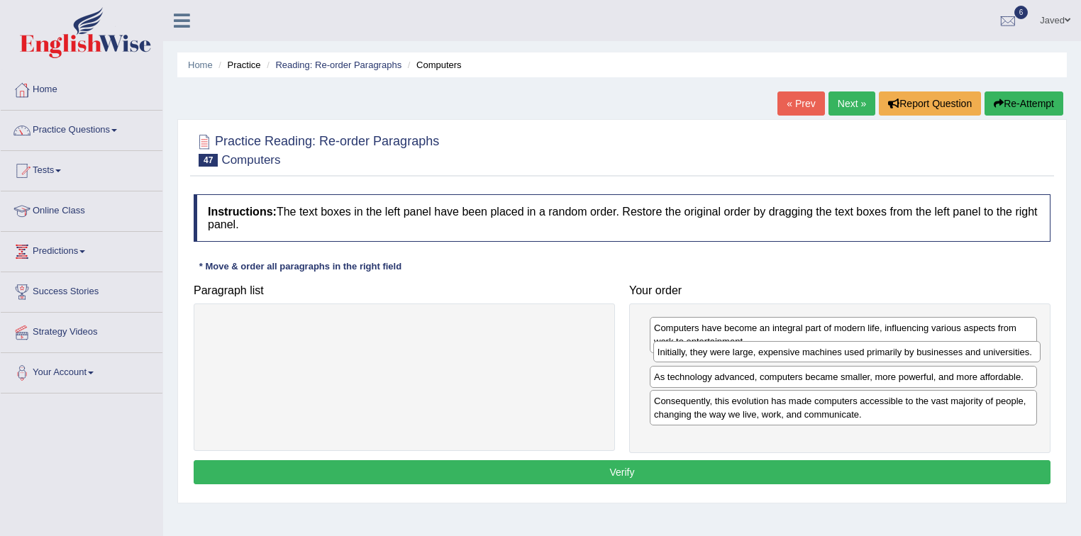
drag, startPoint x: 734, startPoint y: 394, endPoint x: 738, endPoint y: 356, distance: 37.8
click at [738, 356] on div "Initially, they were large, expensive machines used primarily by businesses and…" at bounding box center [847, 352] width 388 height 22
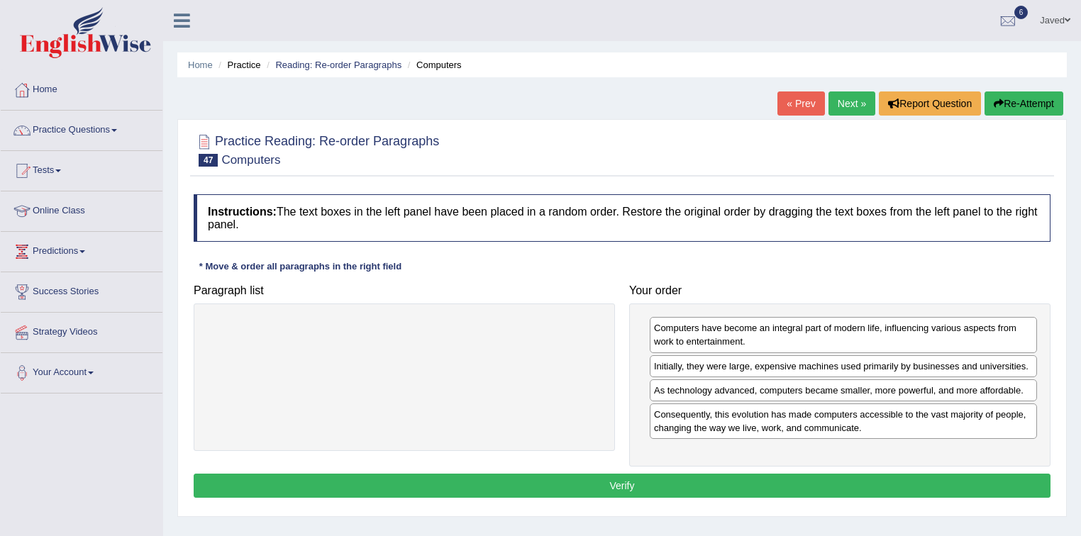
click at [773, 480] on button "Verify" at bounding box center [622, 486] width 857 height 24
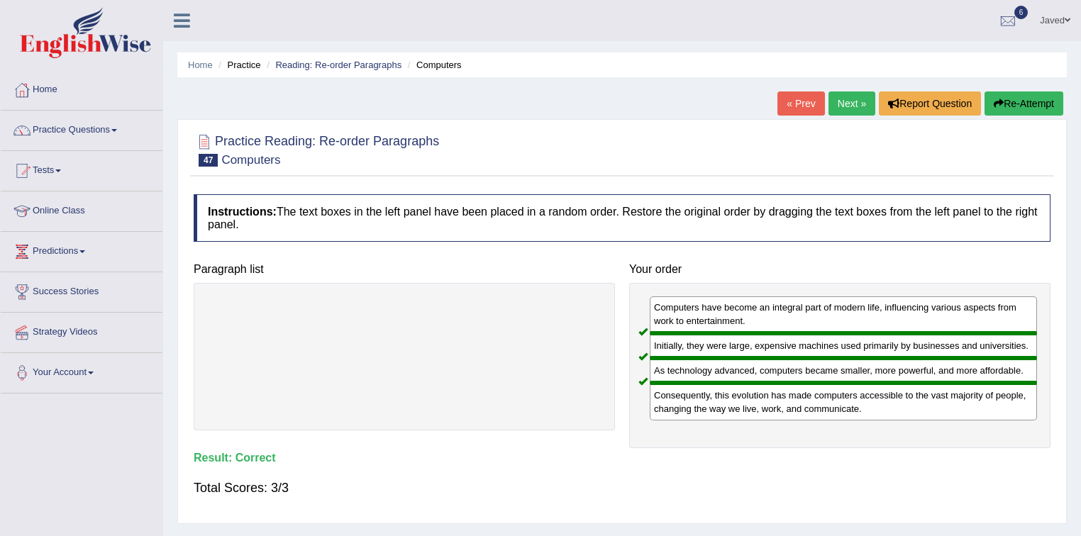
click at [847, 107] on link "Next »" at bounding box center [851, 104] width 47 height 24
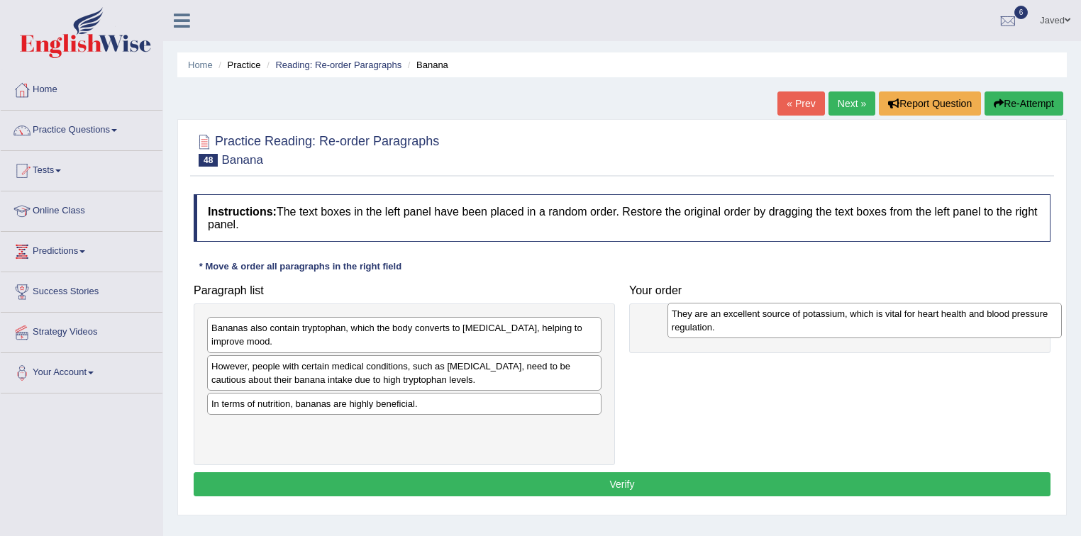
drag, startPoint x: 574, startPoint y: 375, endPoint x: 1034, endPoint y: 323, distance: 463.2
click at [1034, 323] on div "They are an excellent source of potassium, which is vital for heart health and …" at bounding box center [864, 320] width 395 height 35
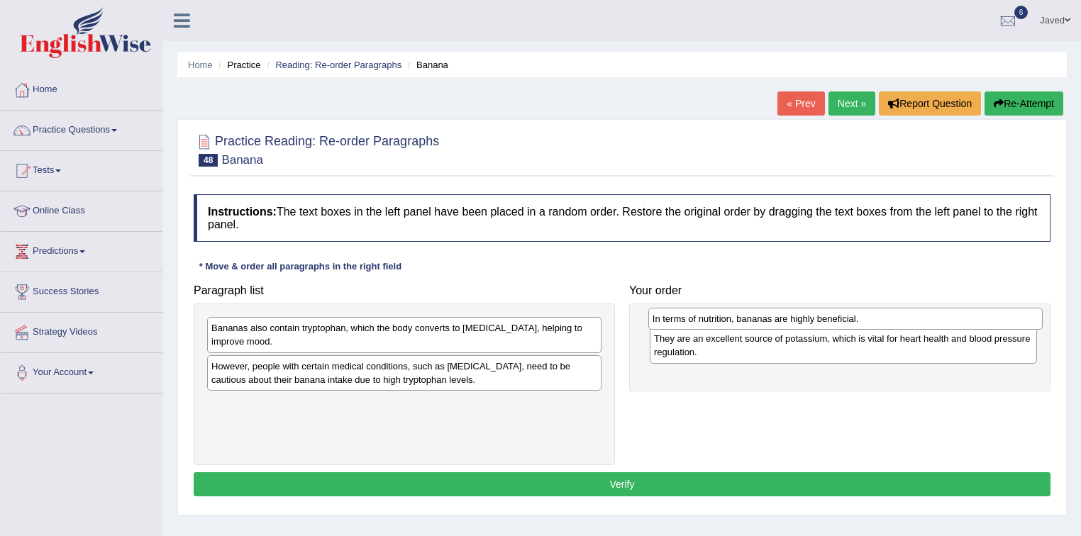
drag, startPoint x: 390, startPoint y: 409, endPoint x: 831, endPoint y: 325, distance: 449.2
click at [831, 325] on div "In terms of nutrition, bananas are highly beneficial." at bounding box center [845, 319] width 395 height 22
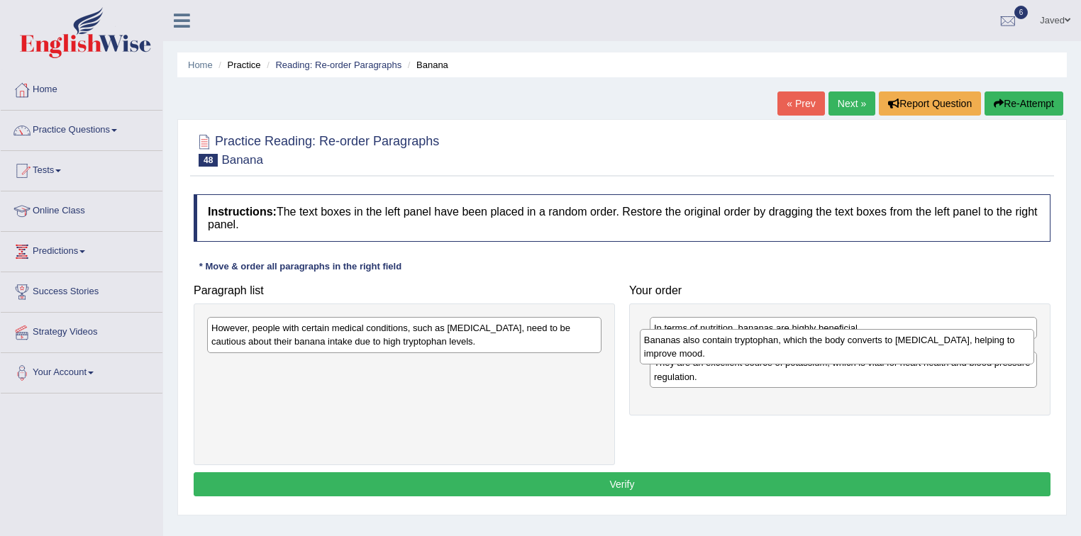
drag, startPoint x: 484, startPoint y: 332, endPoint x: 916, endPoint y: 344, distance: 432.9
click at [916, 344] on div "Bananas also contain tryptophan, which the body converts to [MEDICAL_DATA], hel…" at bounding box center [837, 346] width 395 height 35
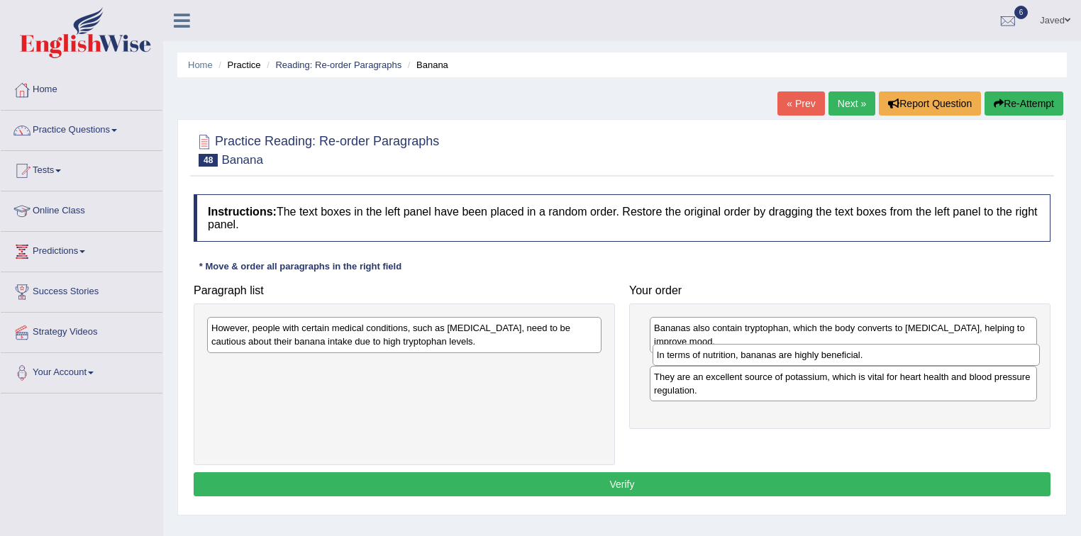
drag, startPoint x: 933, startPoint y: 332, endPoint x: 935, endPoint y: 357, distance: 24.9
click at [936, 357] on div "In terms of nutrition, bananas are highly beneficial." at bounding box center [847, 355] width 388 height 22
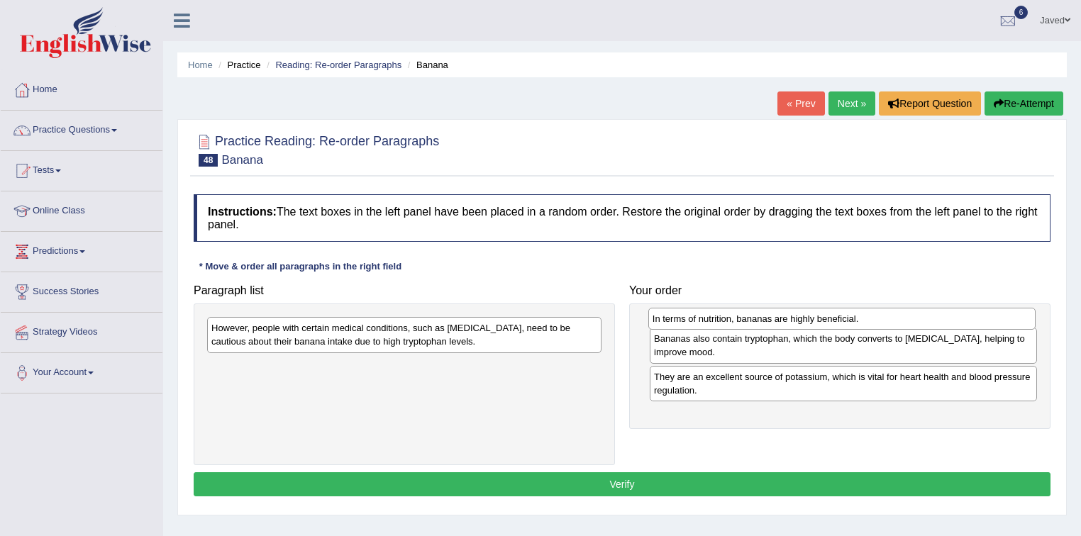
drag, startPoint x: 802, startPoint y: 372, endPoint x: 802, endPoint y: 323, distance: 48.9
click at [802, 323] on div "In terms of nutrition, bananas are highly beneficial." at bounding box center [842, 319] width 388 height 22
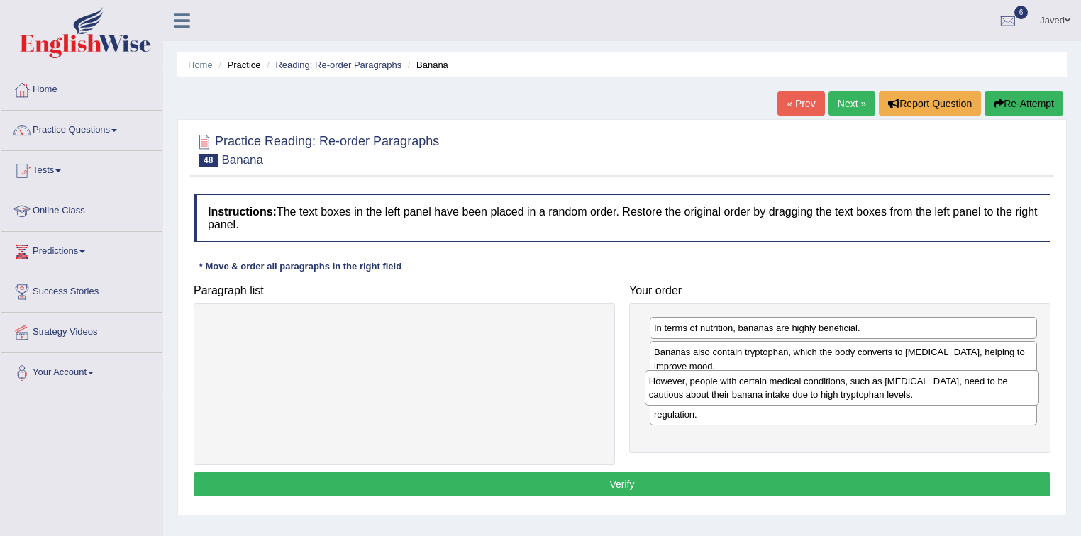
drag, startPoint x: 448, startPoint y: 332, endPoint x: 885, endPoint y: 385, distance: 440.9
click at [885, 385] on div "However, people with certain medical conditions, such as [MEDICAL_DATA], need t…" at bounding box center [842, 387] width 395 height 35
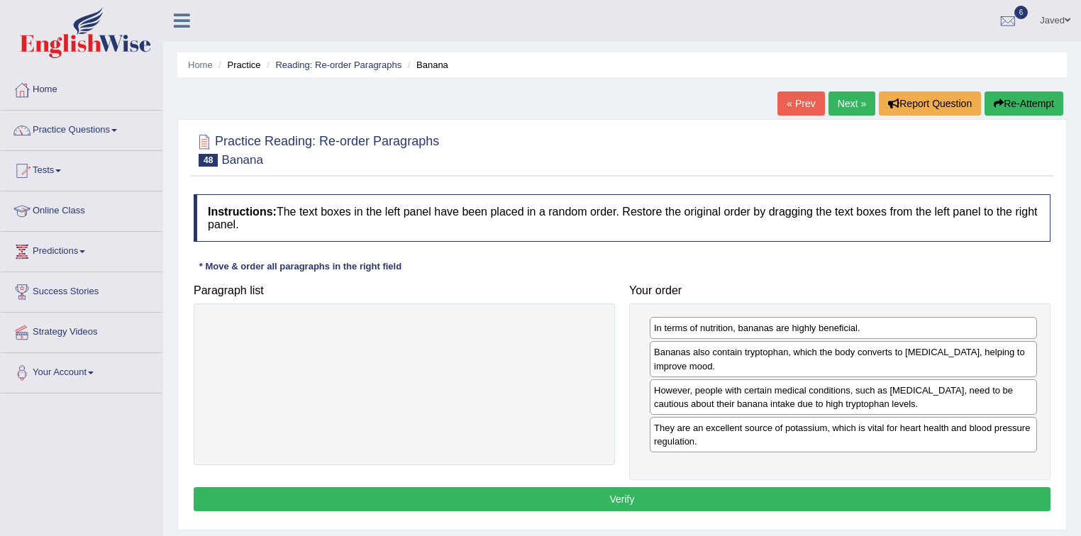
click at [728, 495] on button "Verify" at bounding box center [622, 499] width 857 height 24
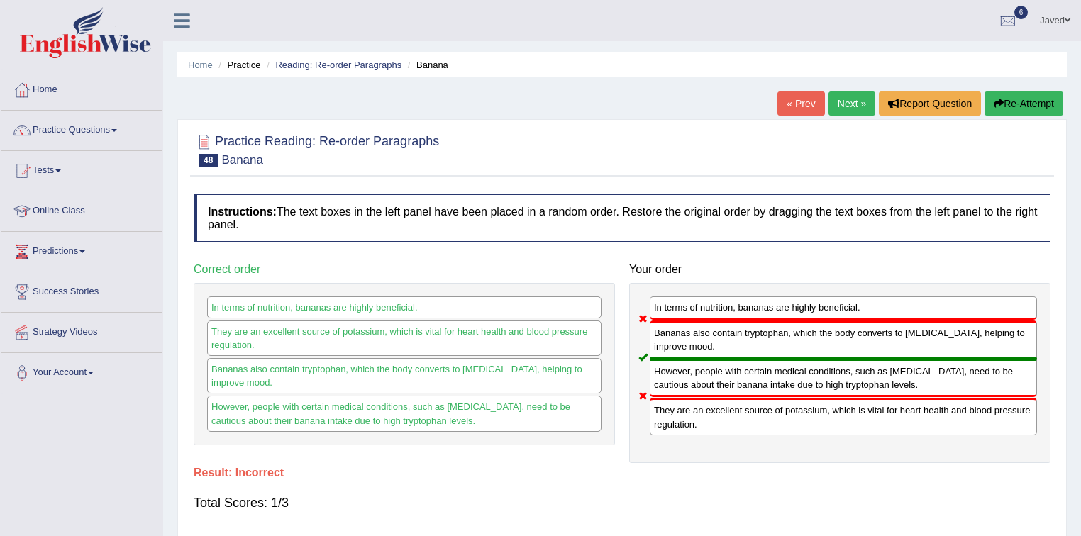
click at [1025, 104] on button "Re-Attempt" at bounding box center [1024, 104] width 79 height 24
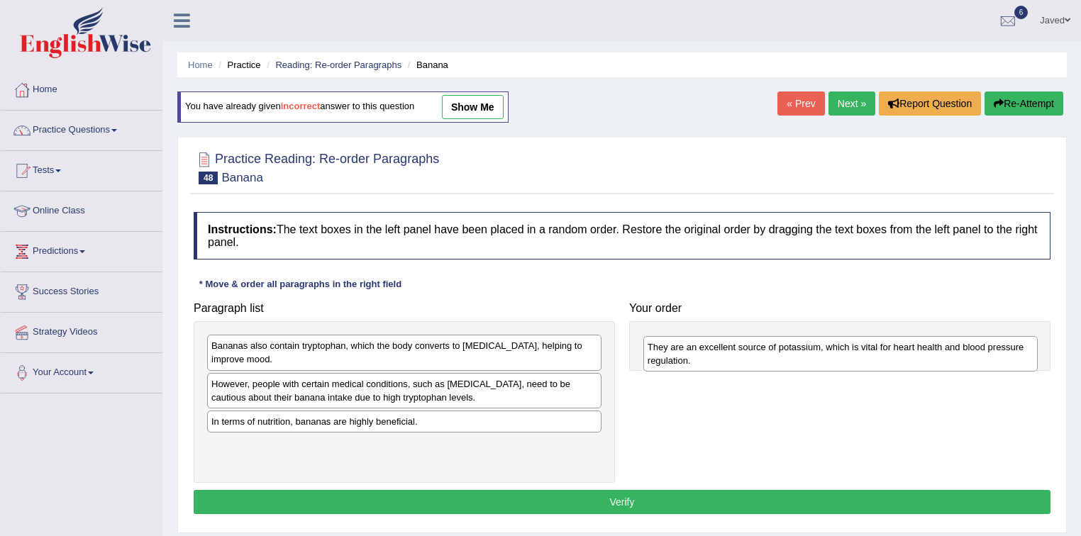
drag, startPoint x: 443, startPoint y: 402, endPoint x: 879, endPoint y: 365, distance: 437.8
click at [879, 365] on div "They are an excellent source of potassium, which is vital for heart health and …" at bounding box center [840, 353] width 395 height 35
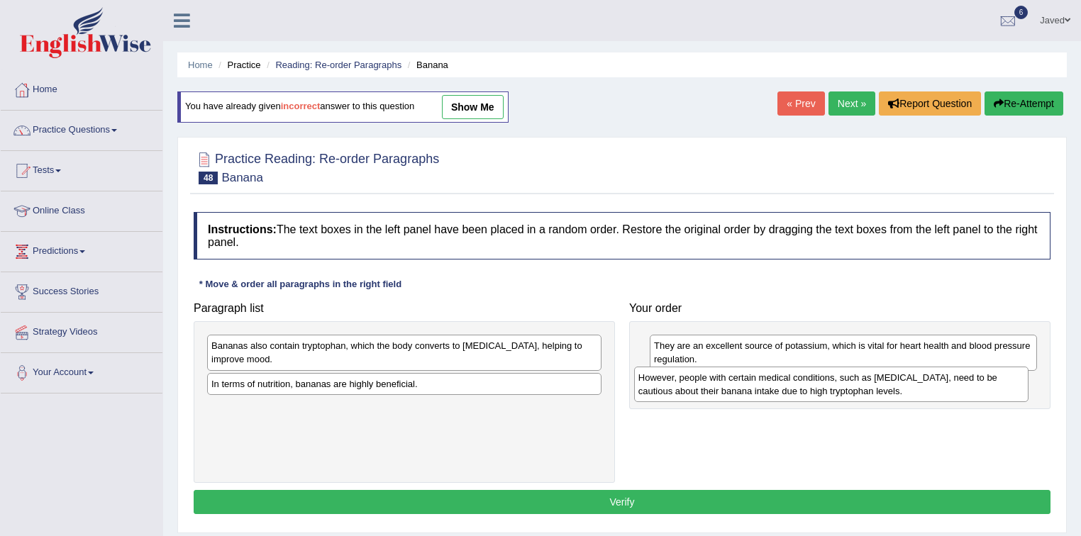
drag, startPoint x: 479, startPoint y: 401, endPoint x: 906, endPoint y: 396, distance: 427.0
click at [906, 396] on div "However, people with certain medical conditions, such as [MEDICAL_DATA], need t…" at bounding box center [831, 384] width 395 height 35
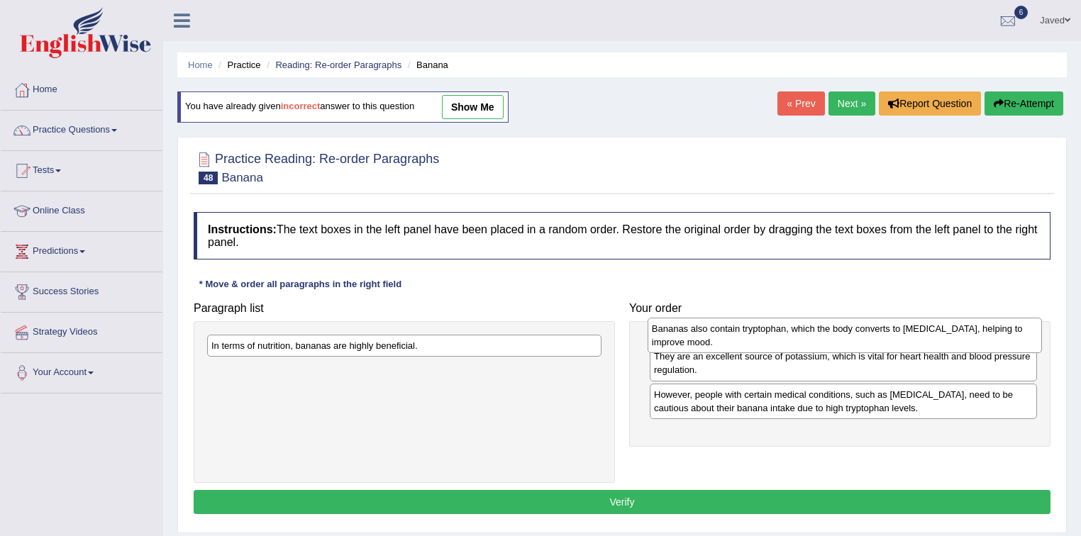
drag, startPoint x: 448, startPoint y: 357, endPoint x: 889, endPoint y: 340, distance: 440.8
click at [889, 340] on div "Bananas also contain tryptophan, which the body converts to [MEDICAL_DATA], hel…" at bounding box center [845, 335] width 395 height 35
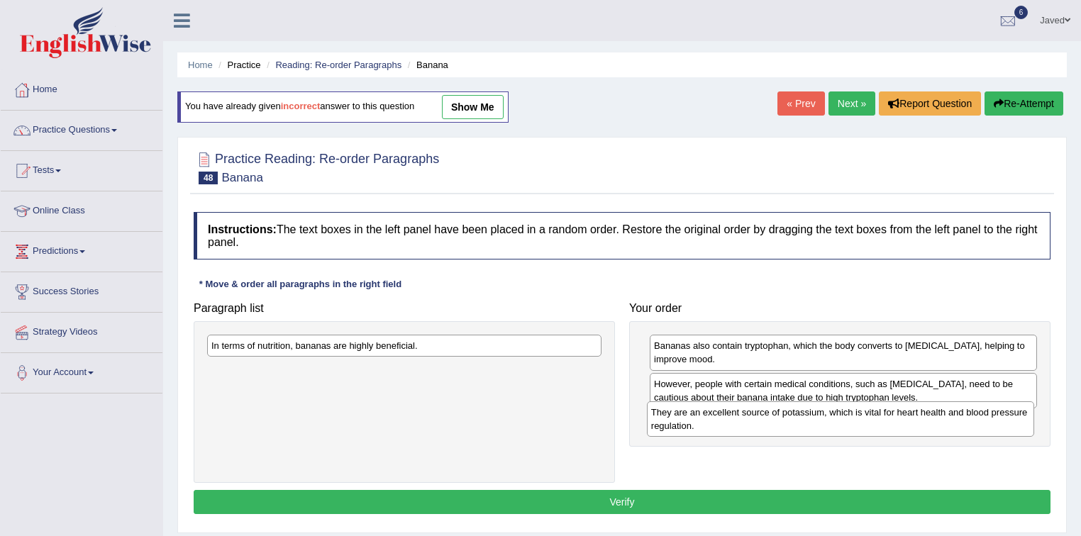
drag, startPoint x: 749, startPoint y: 397, endPoint x: 747, endPoint y: 421, distance: 23.5
click at [746, 425] on div "They are an excellent source of potassium, which is vital for heart health and …" at bounding box center [841, 418] width 388 height 35
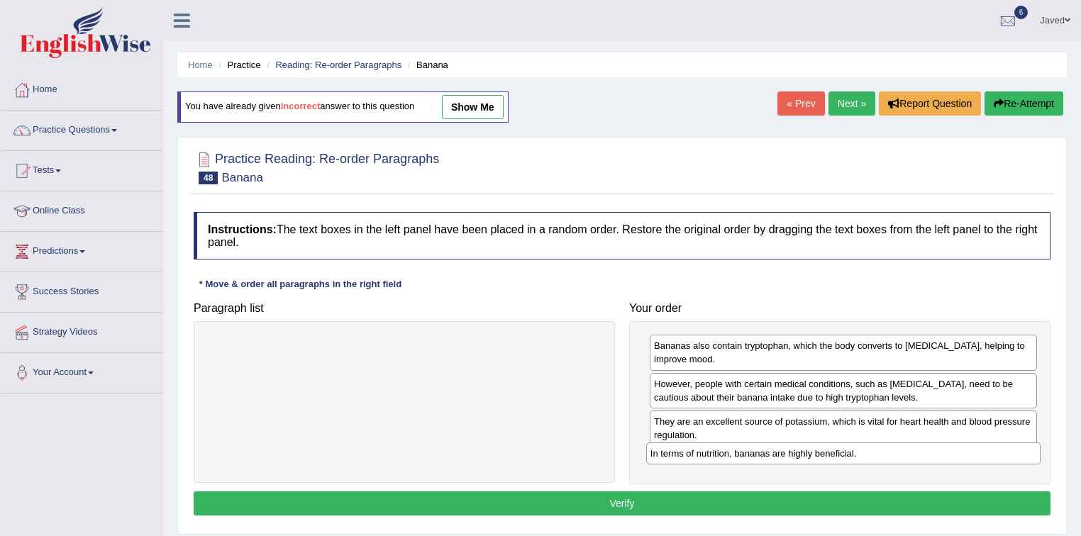
drag, startPoint x: 529, startPoint y: 343, endPoint x: 968, endPoint y: 450, distance: 452.1
click at [968, 450] on div "In terms of nutrition, bananas are highly beneficial." at bounding box center [843, 454] width 395 height 22
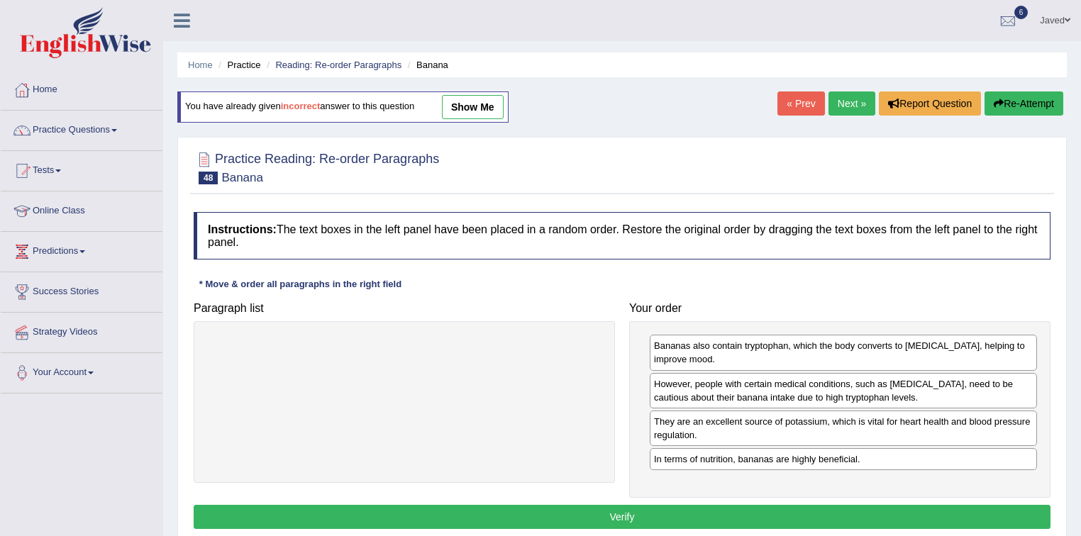
click at [734, 513] on button "Verify" at bounding box center [622, 517] width 857 height 24
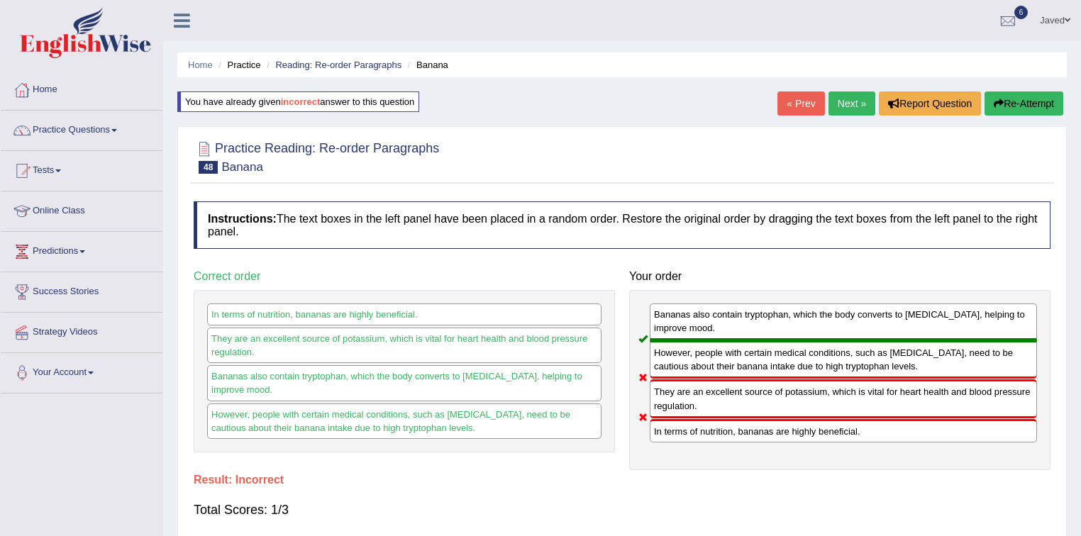
click at [1012, 112] on button "Re-Attempt" at bounding box center [1024, 104] width 79 height 24
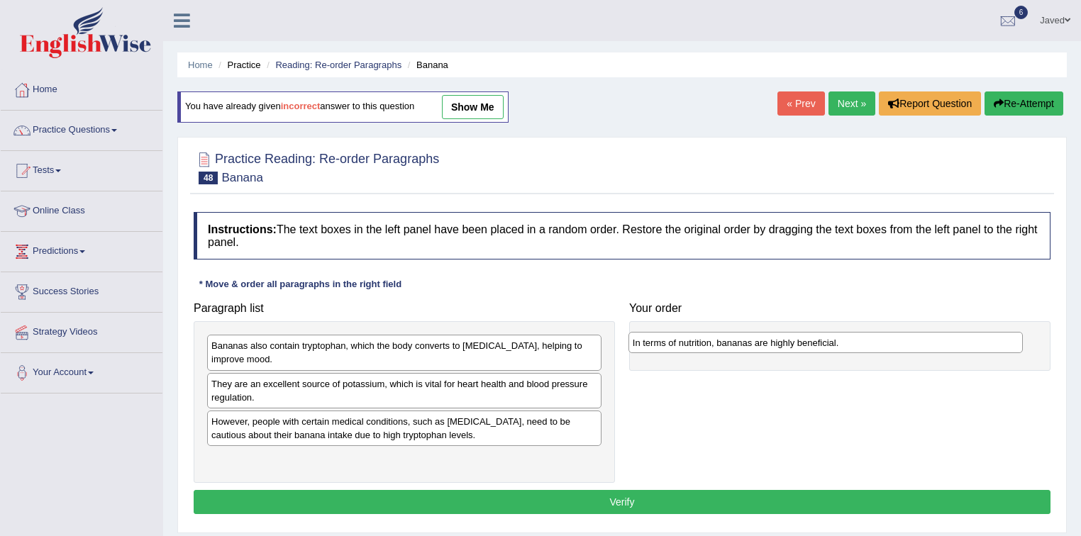
drag, startPoint x: 329, startPoint y: 460, endPoint x: 750, endPoint y: 345, distance: 436.9
click at [750, 345] on div "In terms of nutrition, bananas are highly beneficial." at bounding box center [825, 343] width 395 height 22
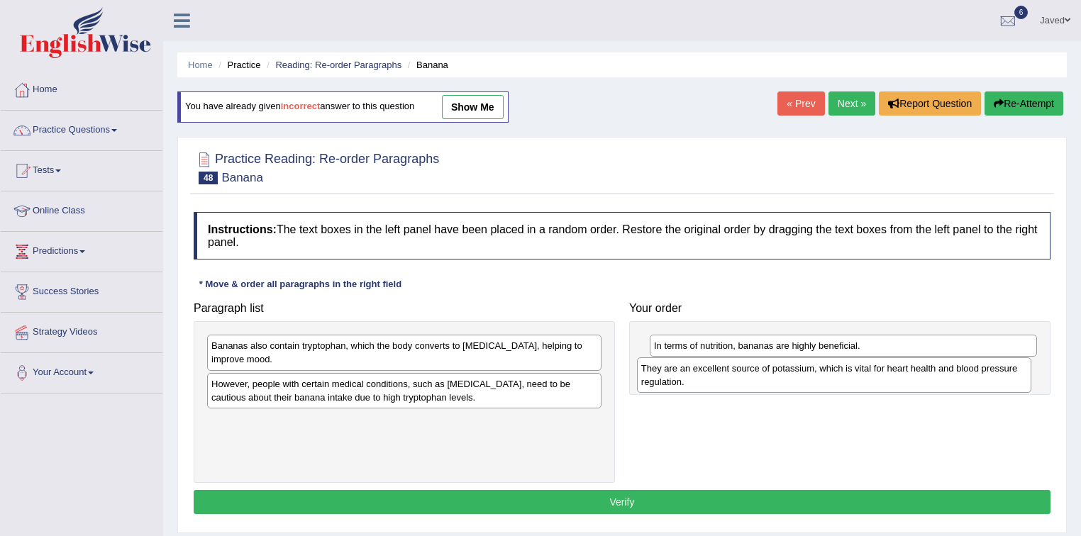
drag, startPoint x: 352, startPoint y: 397, endPoint x: 780, endPoint y: 382, distance: 428.7
click at [782, 382] on div "They are an excellent source of potassium, which is vital for heart health and …" at bounding box center [834, 374] width 395 height 35
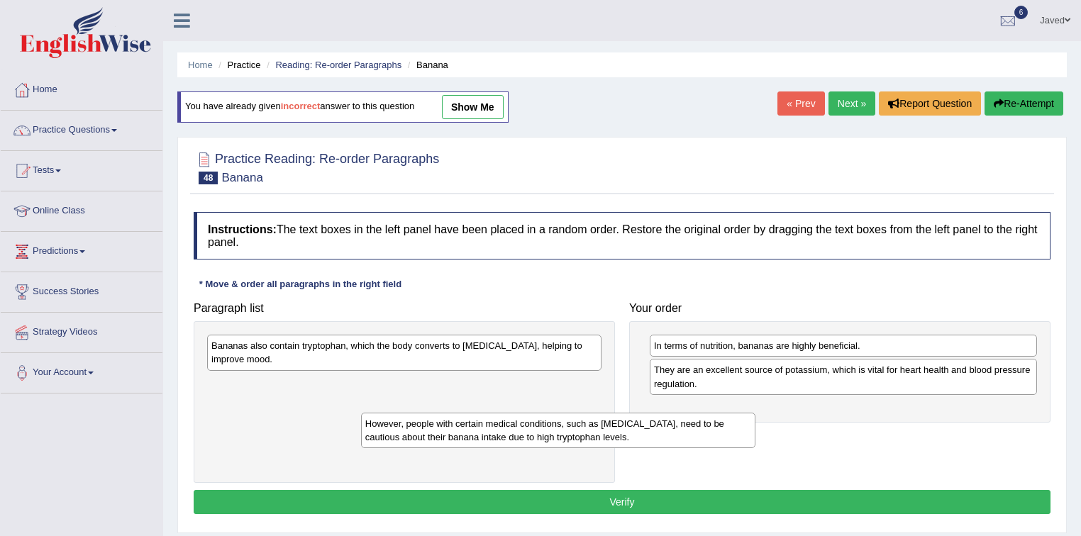
drag, startPoint x: 391, startPoint y: 374, endPoint x: 514, endPoint y: 401, distance: 126.3
click at [543, 413] on div "However, people with certain medical conditions, such as [MEDICAL_DATA], need t…" at bounding box center [558, 430] width 395 height 35
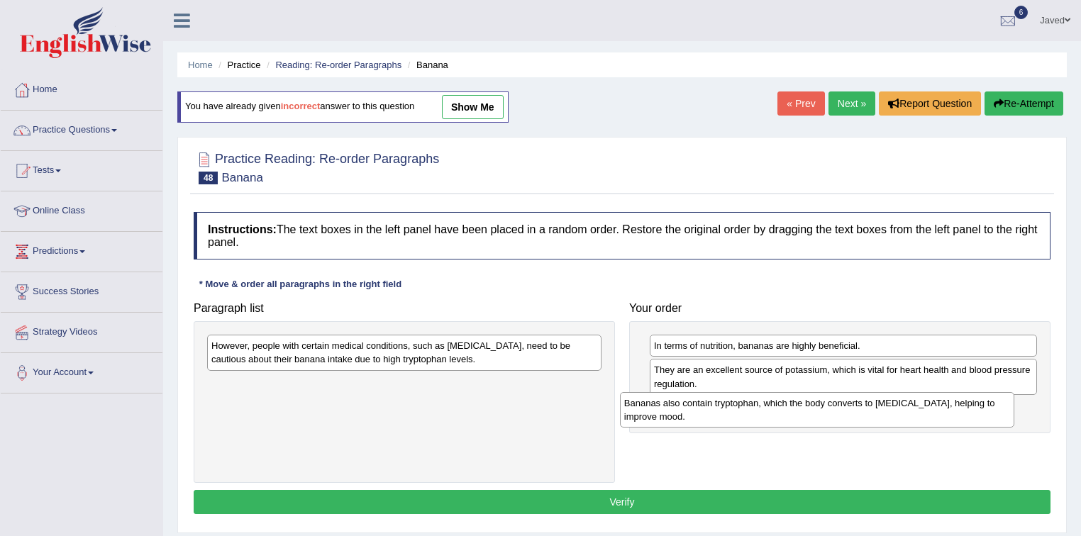
drag, startPoint x: 464, startPoint y: 359, endPoint x: 882, endPoint y: 414, distance: 421.4
click at [882, 414] on div "Bananas also contain tryptophan, which the body converts to serotonin, helping …" at bounding box center [817, 409] width 395 height 35
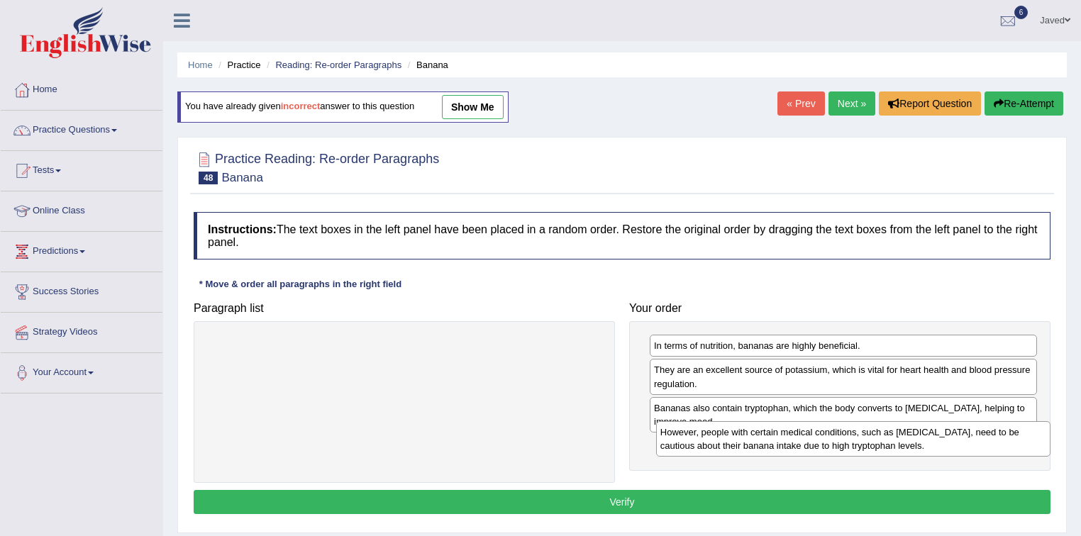
drag, startPoint x: 495, startPoint y: 357, endPoint x: 944, endPoint y: 444, distance: 457.3
click at [944, 444] on div "However, people with certain medical conditions, such as kidney disease, need t…" at bounding box center [853, 438] width 395 height 35
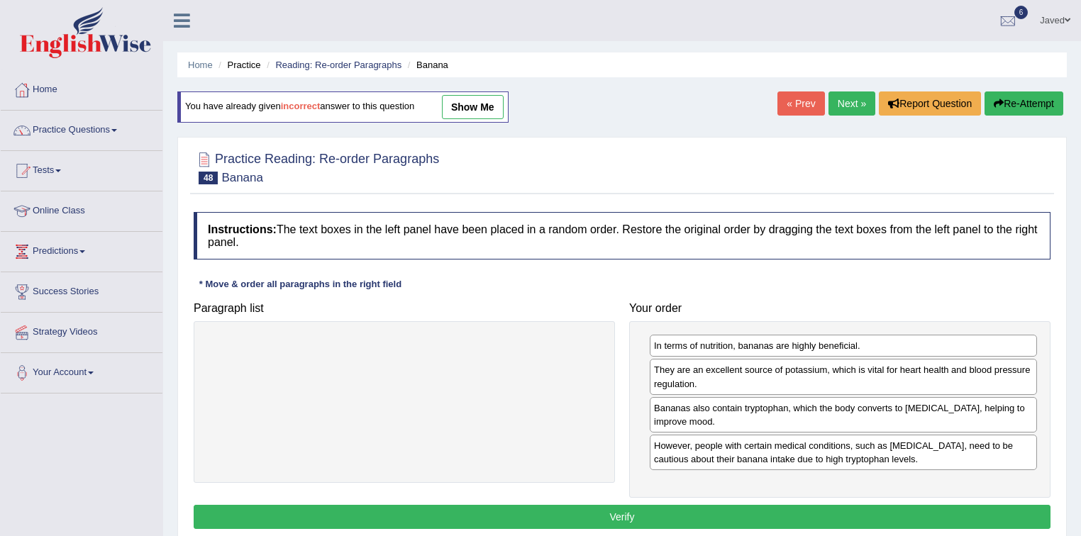
click at [644, 508] on button "Verify" at bounding box center [622, 517] width 857 height 24
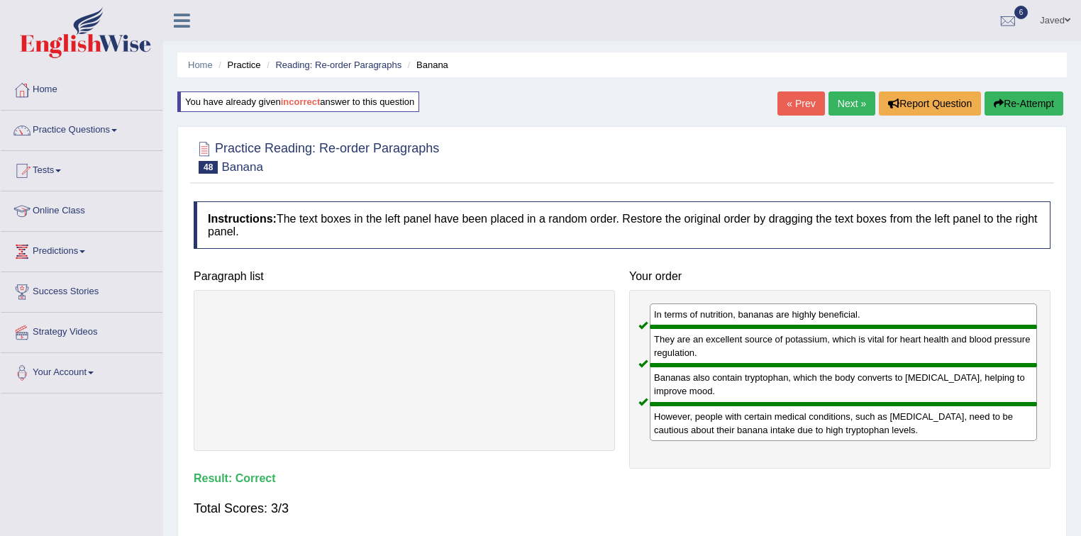
click at [856, 110] on link "Next »" at bounding box center [851, 104] width 47 height 24
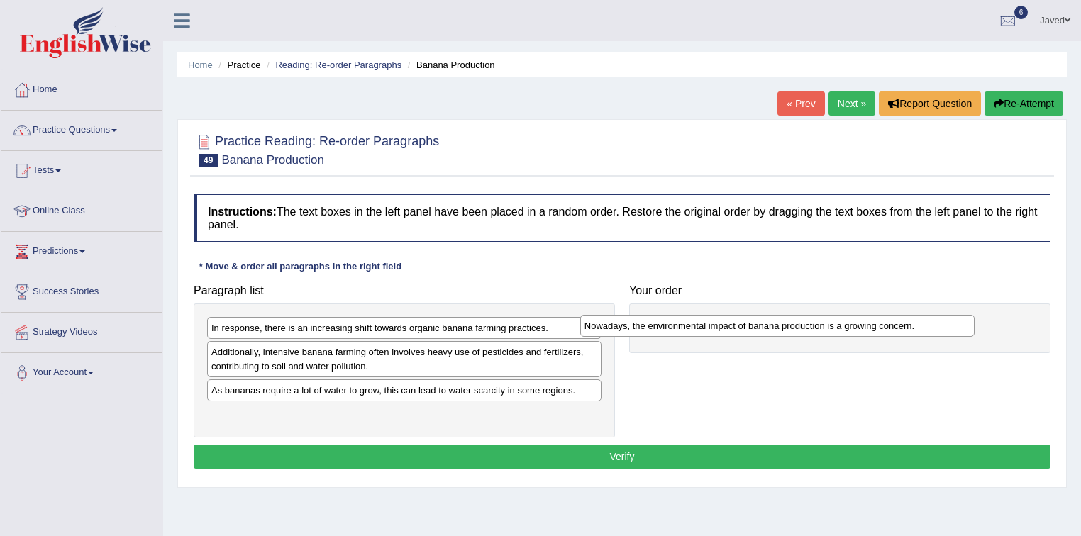
drag, startPoint x: 525, startPoint y: 326, endPoint x: 977, endPoint y: 329, distance: 452.6
click at [975, 329] on div "Nowadays, the environmental impact of banana production is a growing concern." at bounding box center [777, 326] width 395 height 22
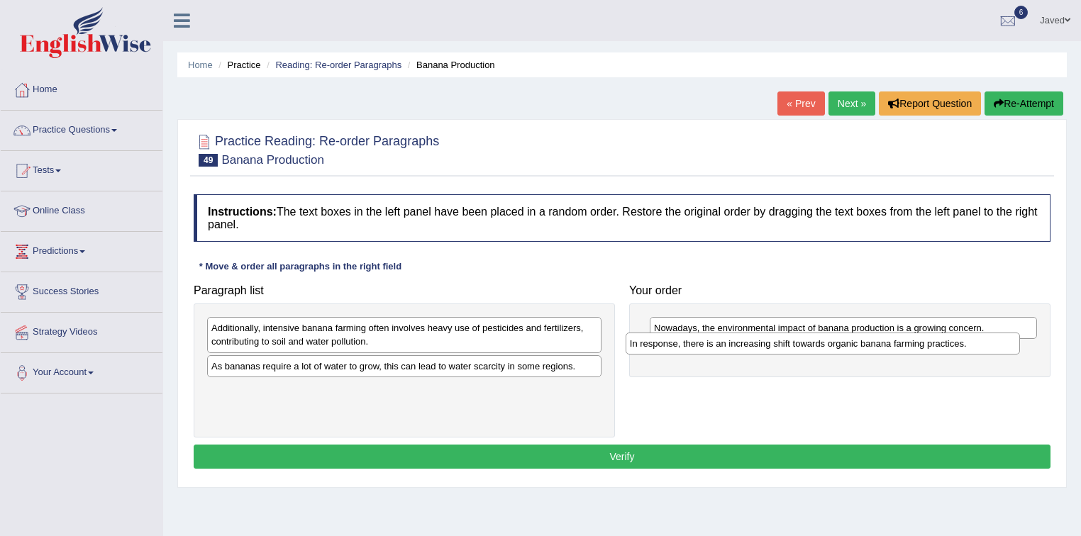
drag, startPoint x: 515, startPoint y: 328, endPoint x: 956, endPoint y: 346, distance: 441.6
click at [956, 346] on div "In response, there is an increasing shift towards organic banana farming practi…" at bounding box center [823, 344] width 395 height 22
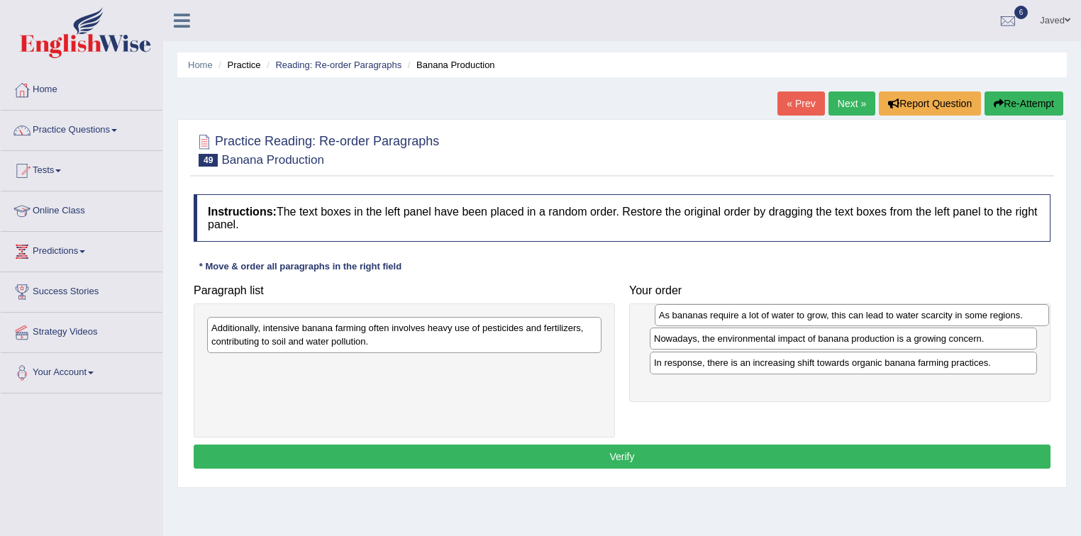
drag, startPoint x: 572, startPoint y: 372, endPoint x: 1019, endPoint y: 321, distance: 450.4
click at [1019, 321] on div "As bananas require a lot of water to grow, this can lead to water scarcity in s…" at bounding box center [852, 315] width 395 height 22
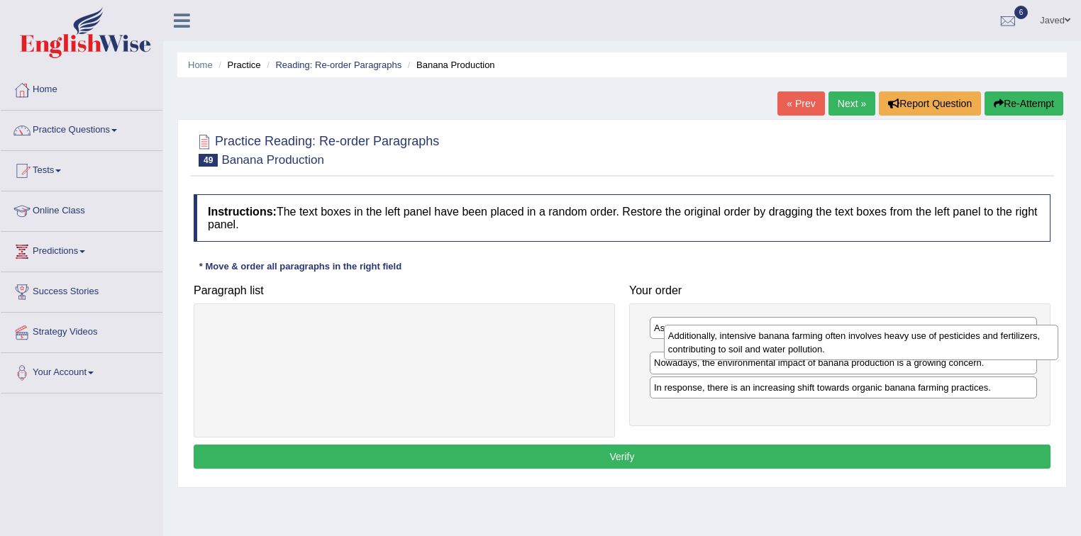
drag, startPoint x: 462, startPoint y: 336, endPoint x: 919, endPoint y: 344, distance: 456.9
click at [919, 344] on div "Additionally, intensive banana farming often involves heavy use of pesticides a…" at bounding box center [861, 342] width 395 height 35
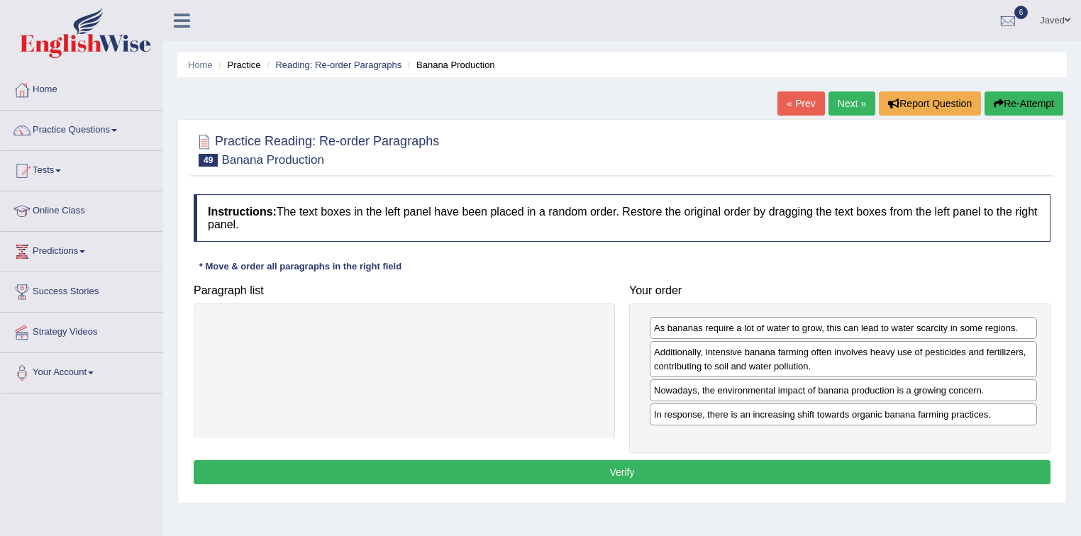
click at [755, 465] on button "Verify" at bounding box center [622, 472] width 857 height 24
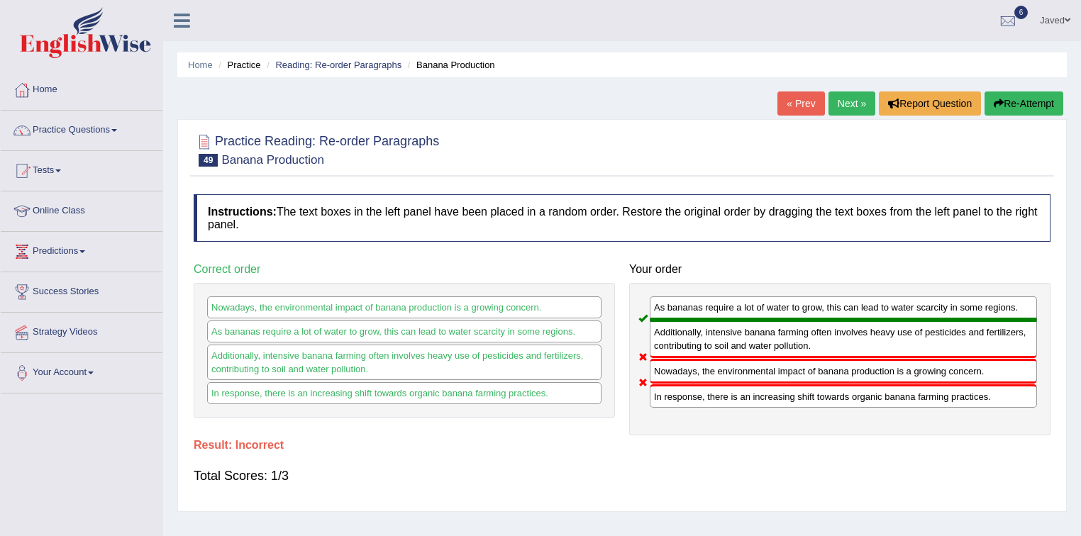
click at [996, 95] on button "Re-Attempt" at bounding box center [1024, 104] width 79 height 24
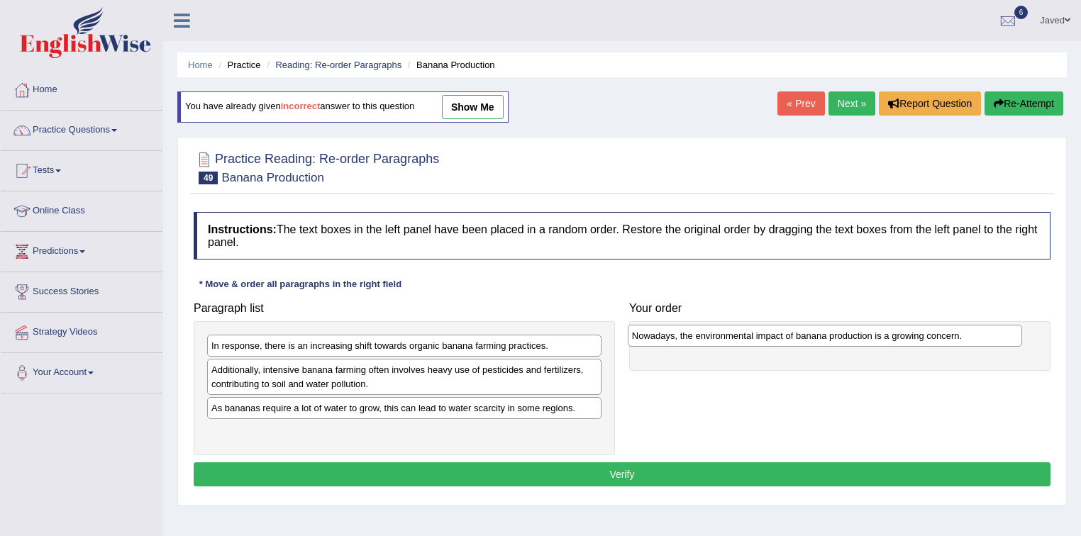
drag, startPoint x: 394, startPoint y: 345, endPoint x: 821, endPoint y: 335, distance: 427.8
click at [821, 335] on div "Nowadays, the environmental impact of banana production is a growing concern." at bounding box center [825, 336] width 395 height 22
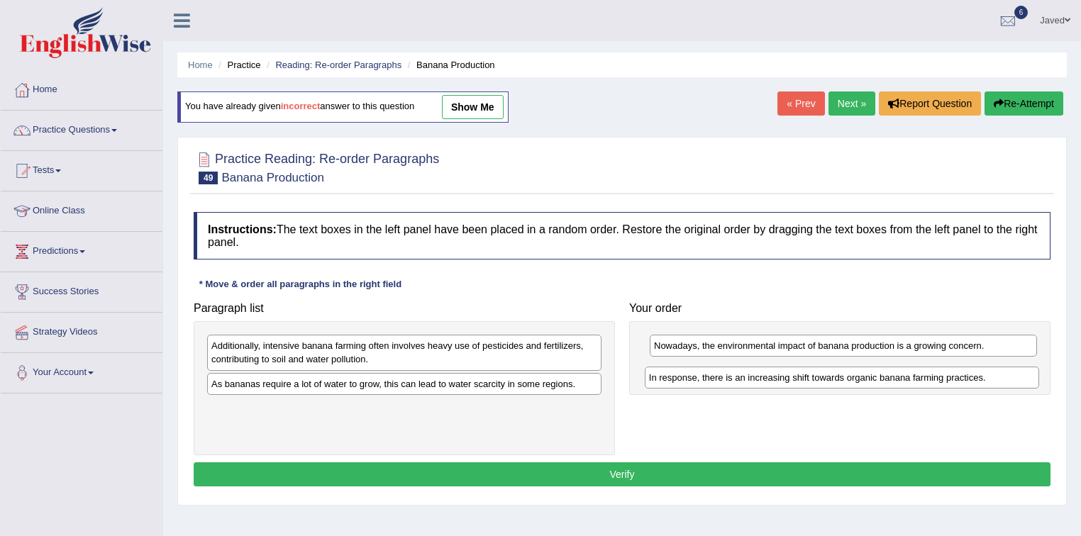
drag, startPoint x: 297, startPoint y: 350, endPoint x: 735, endPoint y: 382, distance: 438.8
click at [735, 382] on div "In response, there is an increasing shift towards organic banana farming practi…" at bounding box center [842, 378] width 395 height 22
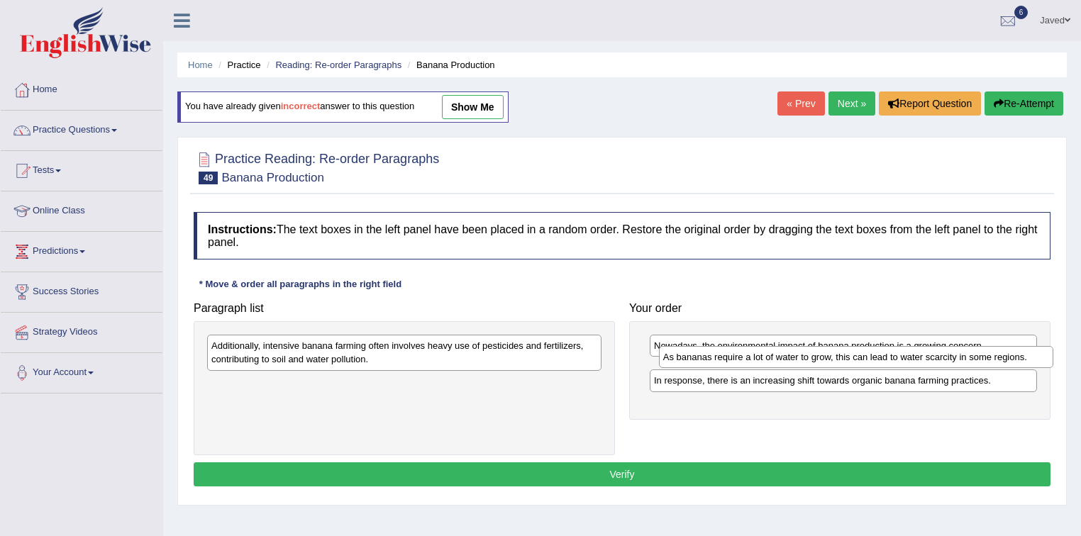
drag, startPoint x: 364, startPoint y: 386, endPoint x: 816, endPoint y: 360, distance: 452.6
click at [816, 360] on div "As bananas require a lot of water to grow, this can lead to water scarcity in s…" at bounding box center [856, 357] width 395 height 22
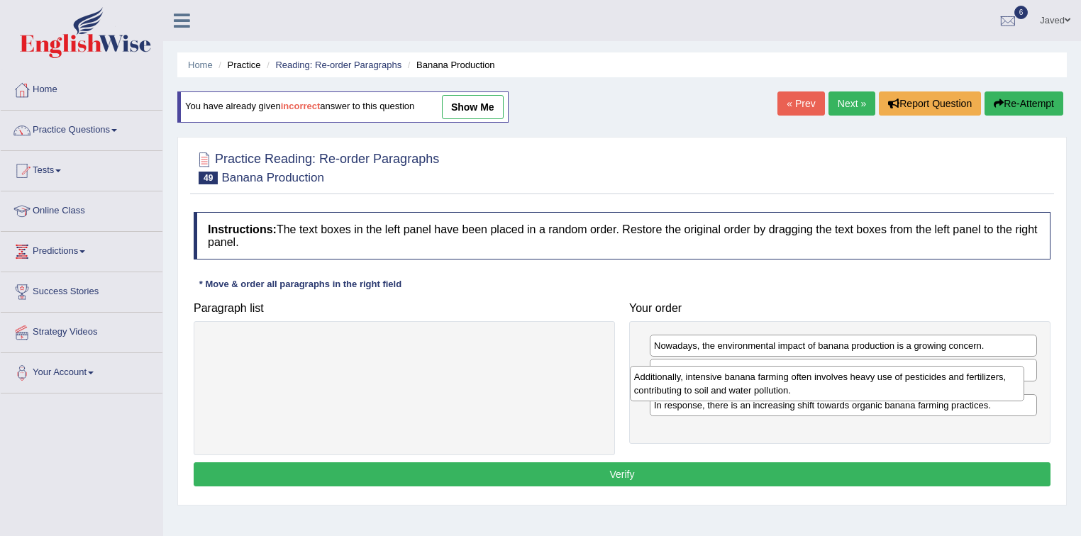
drag, startPoint x: 399, startPoint y: 346, endPoint x: 822, endPoint y: 377, distance: 423.9
click at [822, 377] on div "Additionally, intensive banana farming often involves heavy use of pesticides a…" at bounding box center [827, 383] width 395 height 35
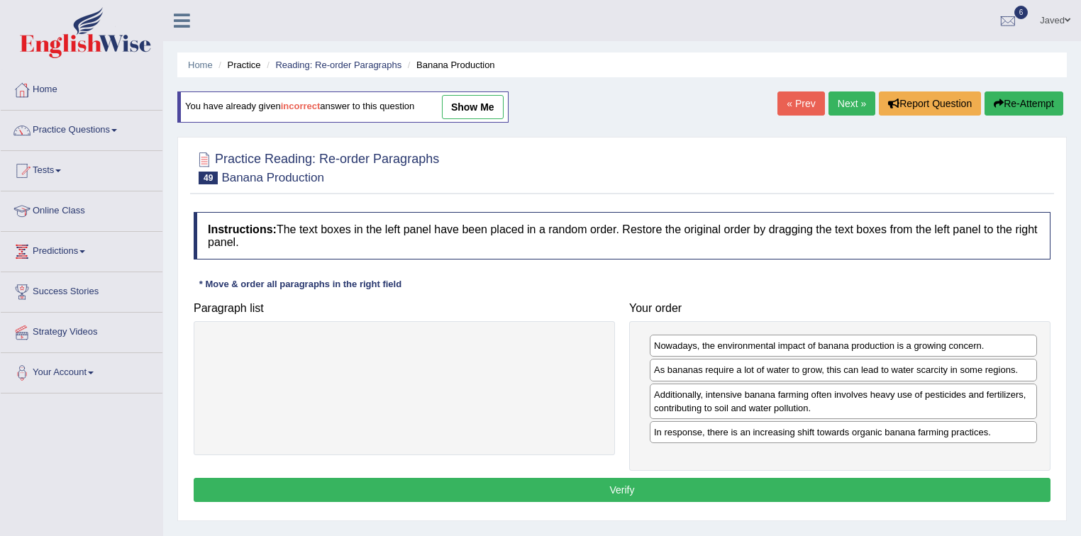
click at [721, 490] on button "Verify" at bounding box center [622, 490] width 857 height 24
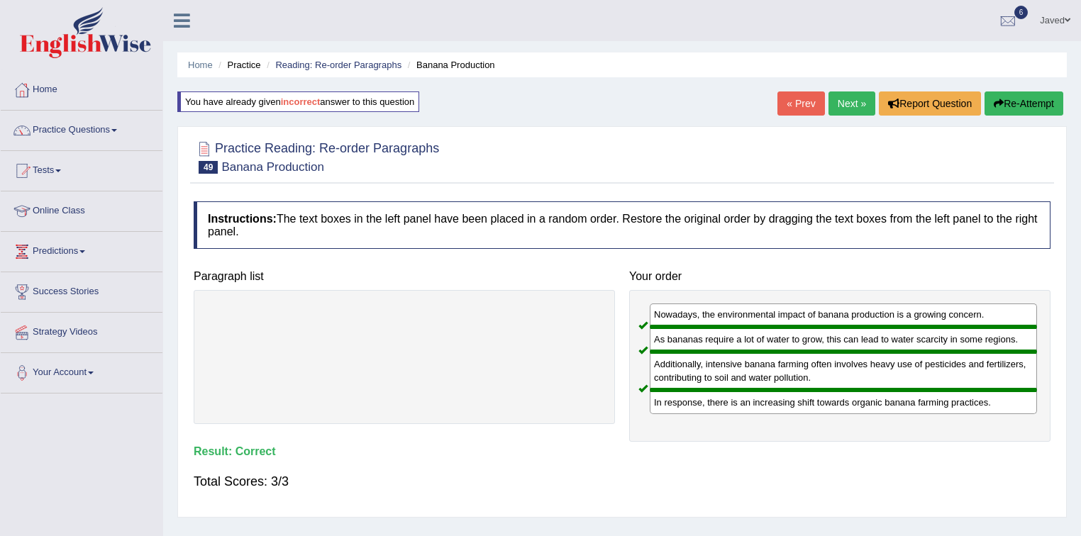
click at [846, 104] on link "Next »" at bounding box center [851, 104] width 47 height 24
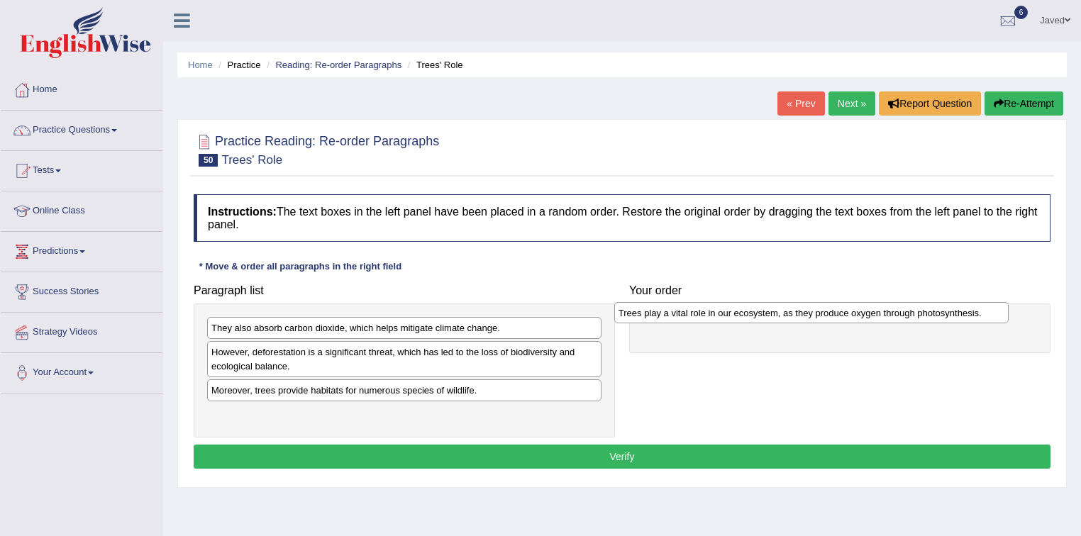
drag, startPoint x: 518, startPoint y: 395, endPoint x: 925, endPoint y: 318, distance: 414.3
click at [925, 318] on div "Trees play a vital role in our ecosystem, as they produce oxygen through photos…" at bounding box center [811, 313] width 395 height 22
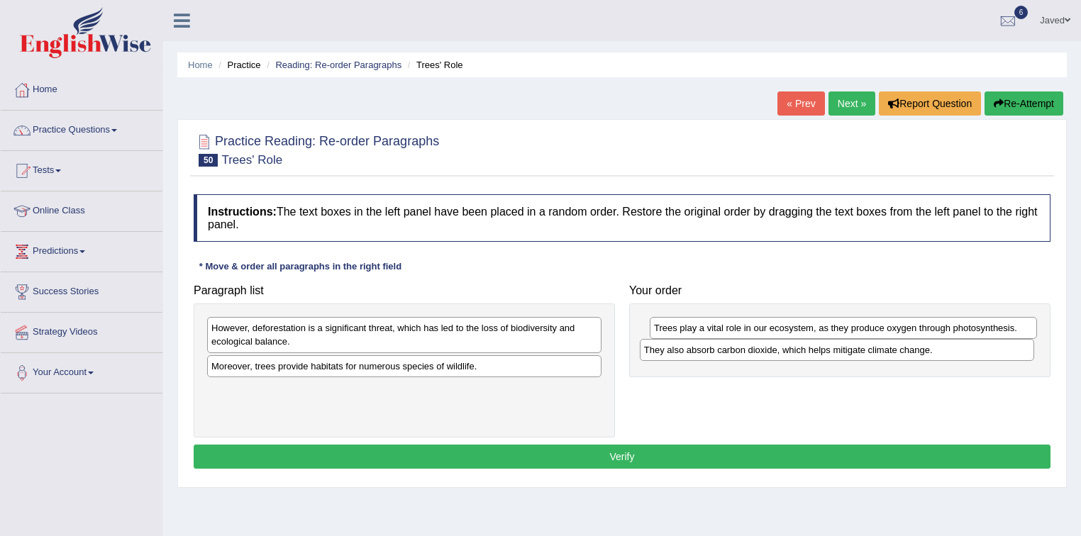
drag, startPoint x: 462, startPoint y: 332, endPoint x: 900, endPoint y: 353, distance: 438.1
click at [900, 353] on div "They also absorb carbon dioxide, which helps mitigate climate change." at bounding box center [837, 350] width 395 height 22
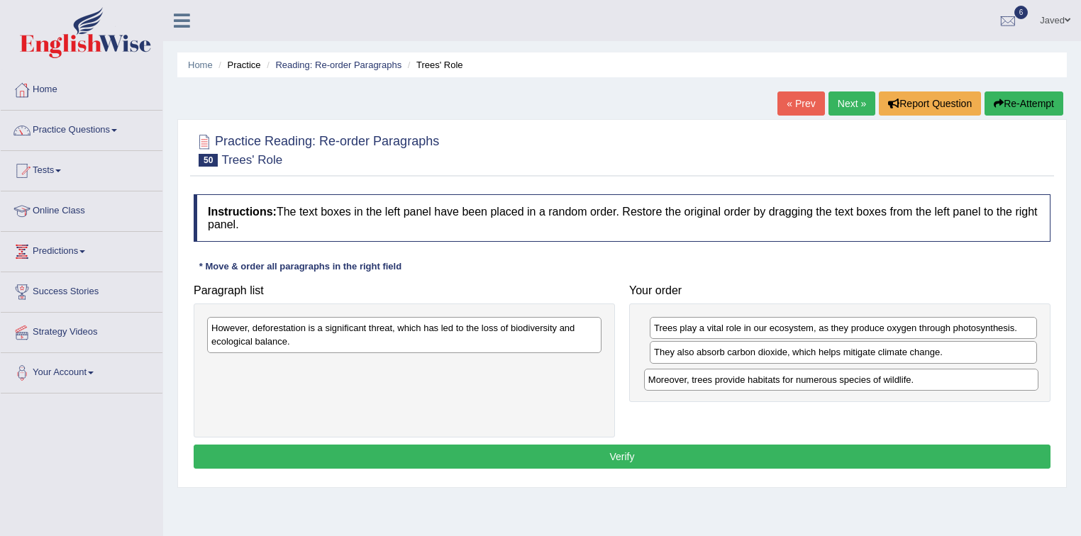
drag, startPoint x: 394, startPoint y: 372, endPoint x: 831, endPoint y: 384, distance: 437.1
click at [831, 384] on div "Moreover, trees provide habitats for numerous species of wildlife." at bounding box center [841, 380] width 395 height 22
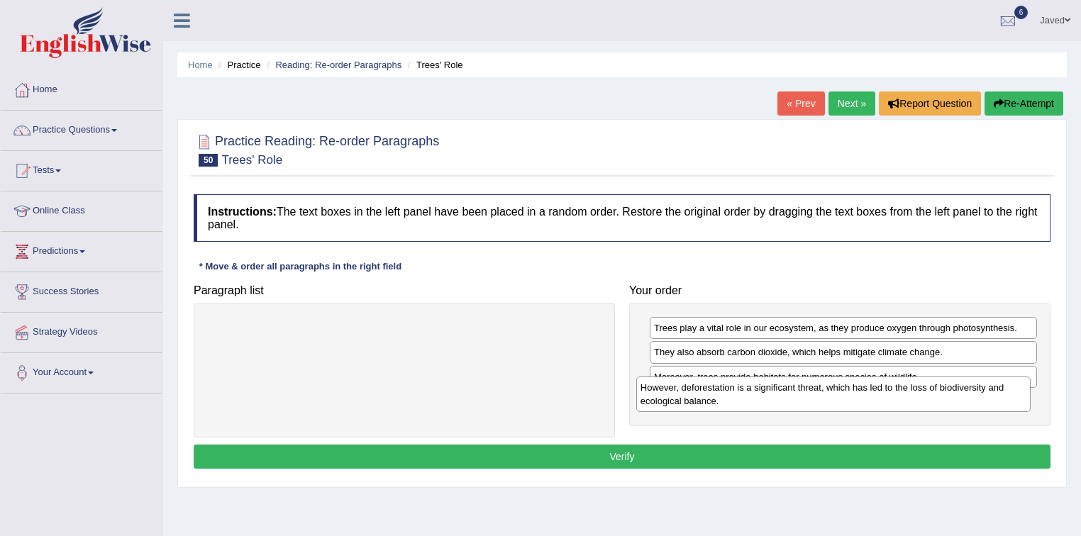
drag, startPoint x: 451, startPoint y: 341, endPoint x: 880, endPoint y: 401, distance: 433.3
click at [880, 401] on div "However, deforestation is a significant threat, which has led to the loss of bi…" at bounding box center [833, 394] width 395 height 35
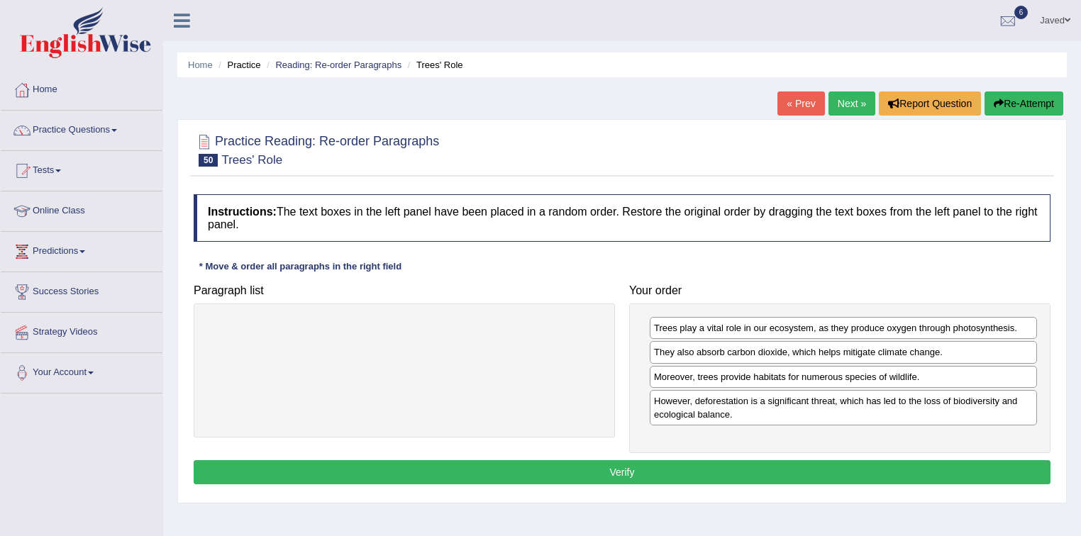
click at [642, 469] on button "Verify" at bounding box center [622, 472] width 857 height 24
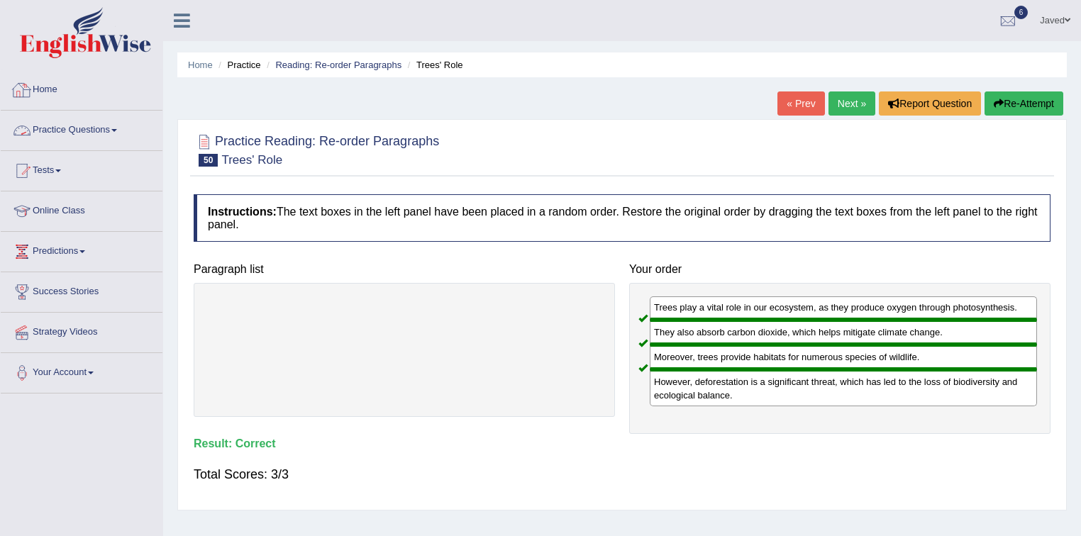
click at [92, 140] on link "Practice Questions" at bounding box center [82, 128] width 162 height 35
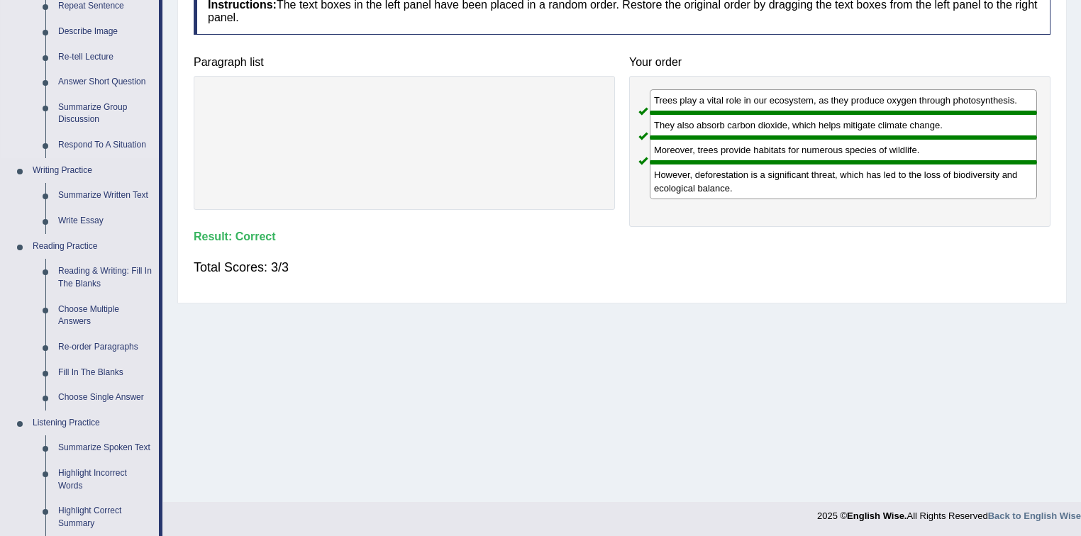
scroll to position [227, 0]
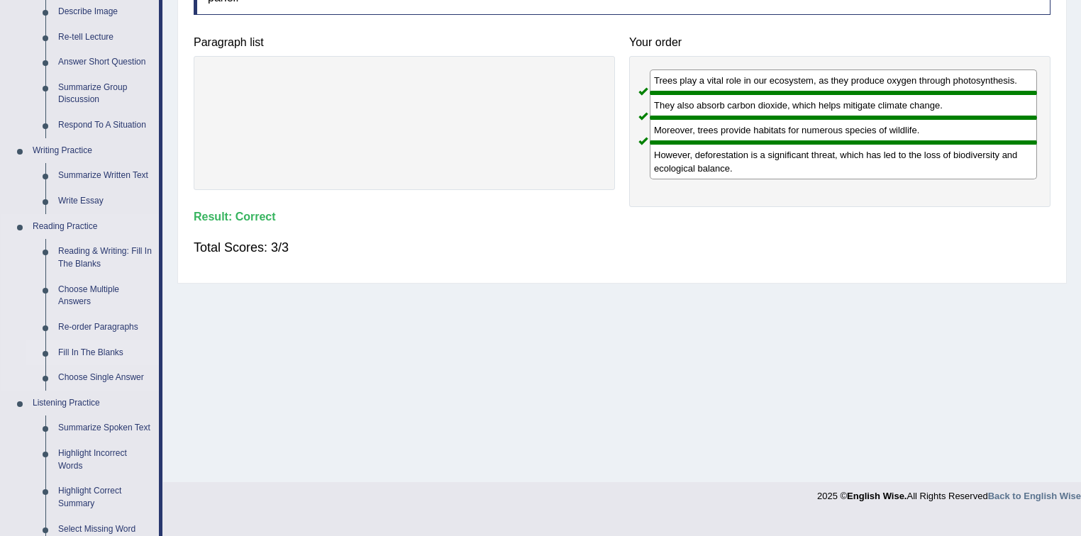
click at [109, 348] on link "Fill In The Blanks" at bounding box center [105, 353] width 107 height 26
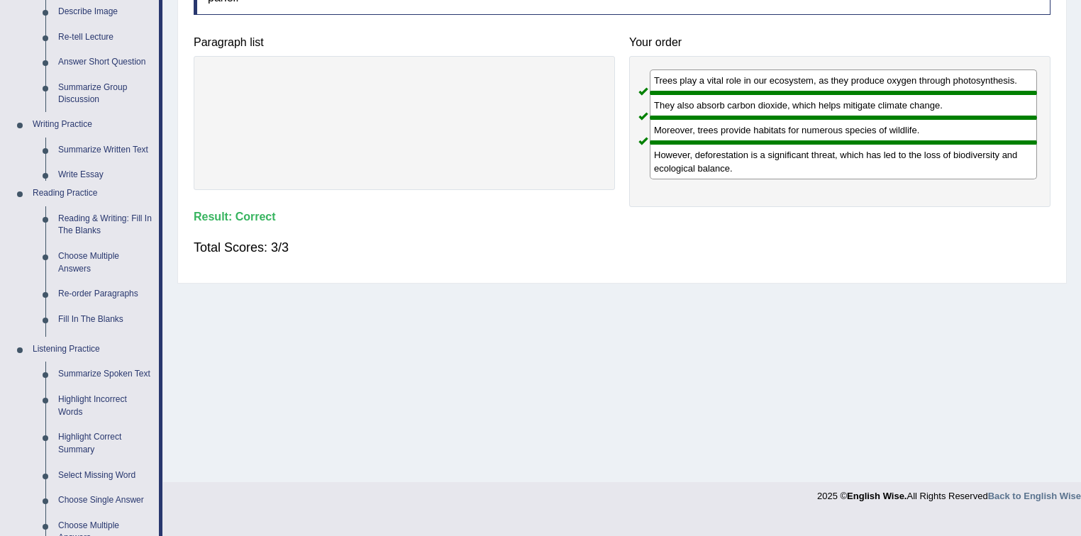
scroll to position [209, 0]
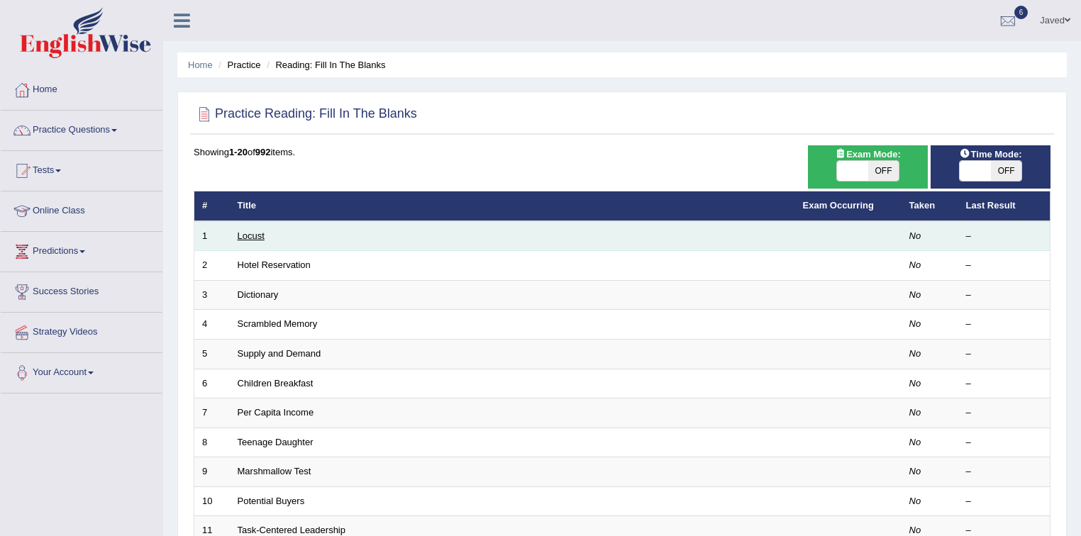
click at [257, 236] on link "Locust" at bounding box center [251, 236] width 27 height 11
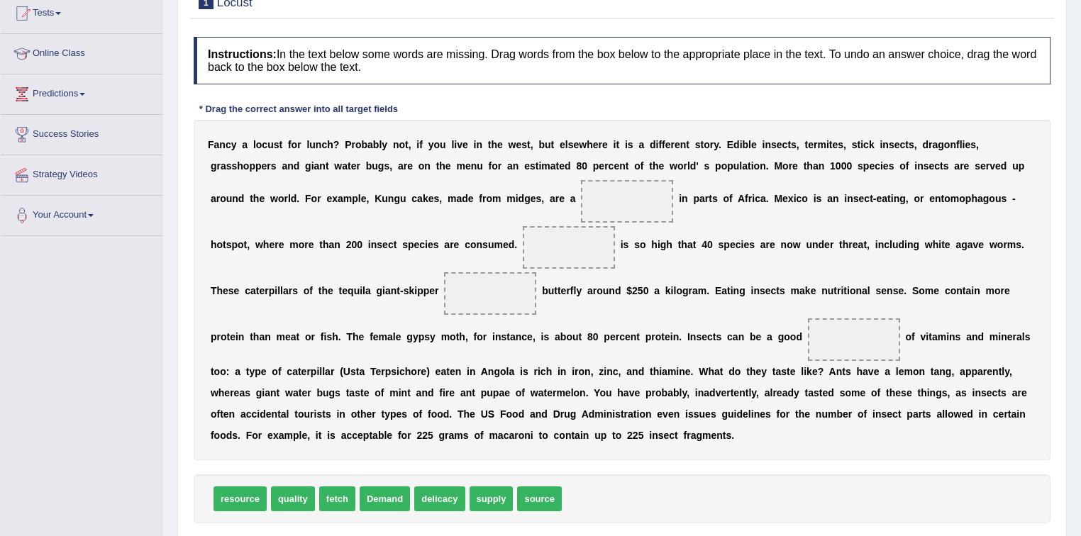
scroll to position [170, 0]
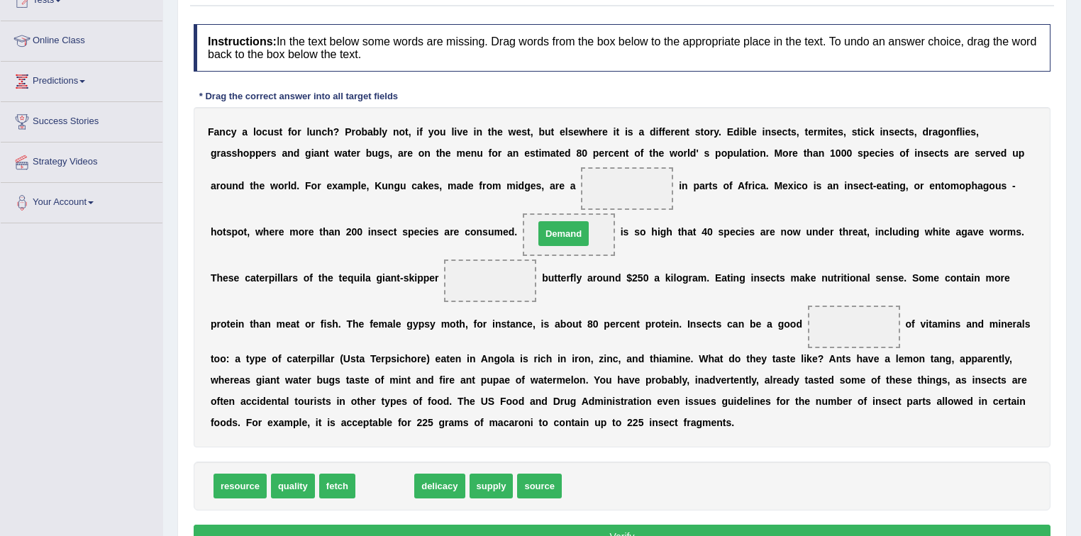
drag, startPoint x: 381, startPoint y: 487, endPoint x: 557, endPoint y: 236, distance: 306.0
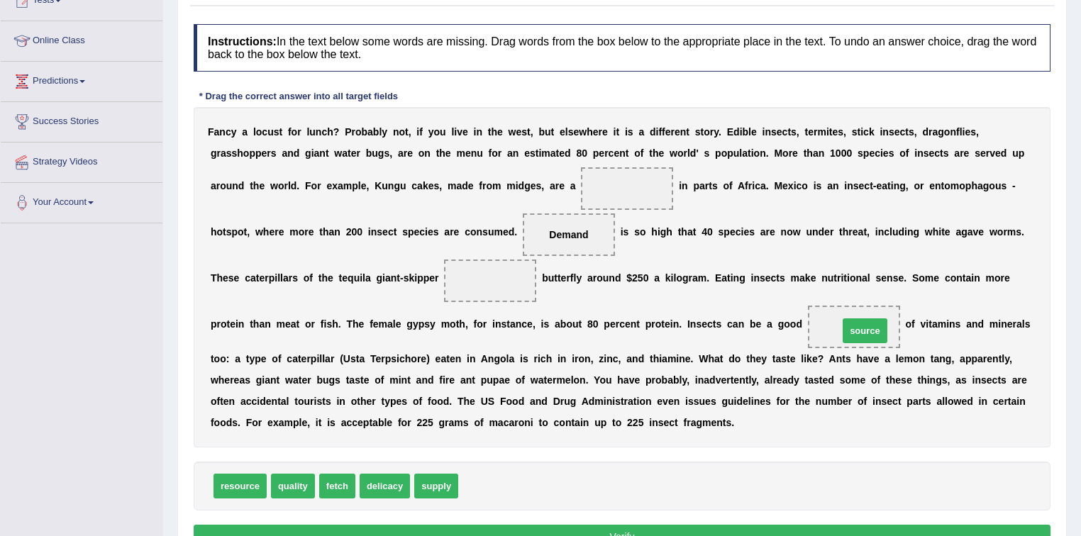
drag, startPoint x: 482, startPoint y: 484, endPoint x: 863, endPoint y: 329, distance: 410.7
drag, startPoint x: 395, startPoint y: 488, endPoint x: 638, endPoint y: 190, distance: 384.2
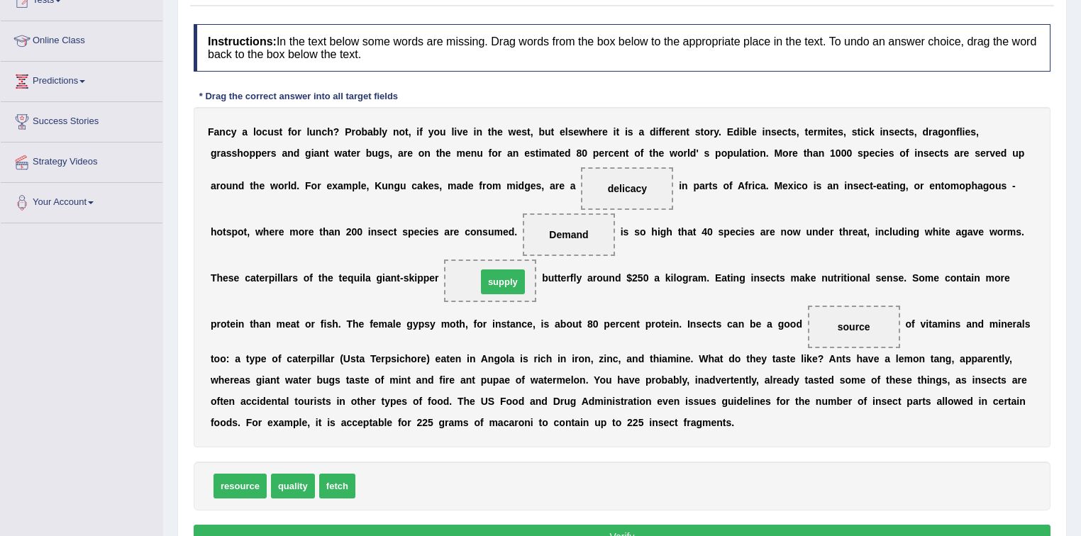
drag, startPoint x: 390, startPoint y: 482, endPoint x: 511, endPoint y: 278, distance: 237.6
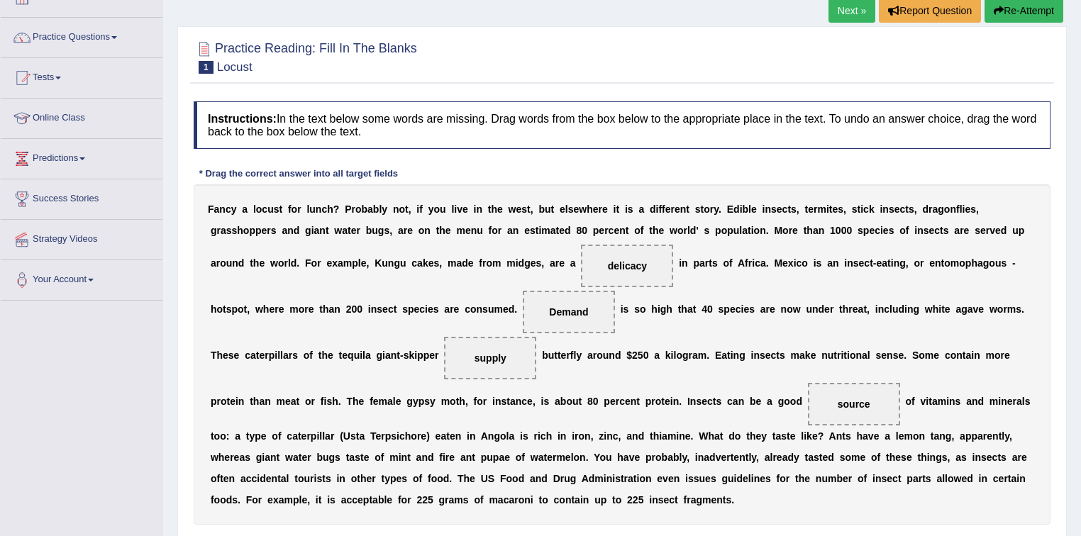
scroll to position [0, 0]
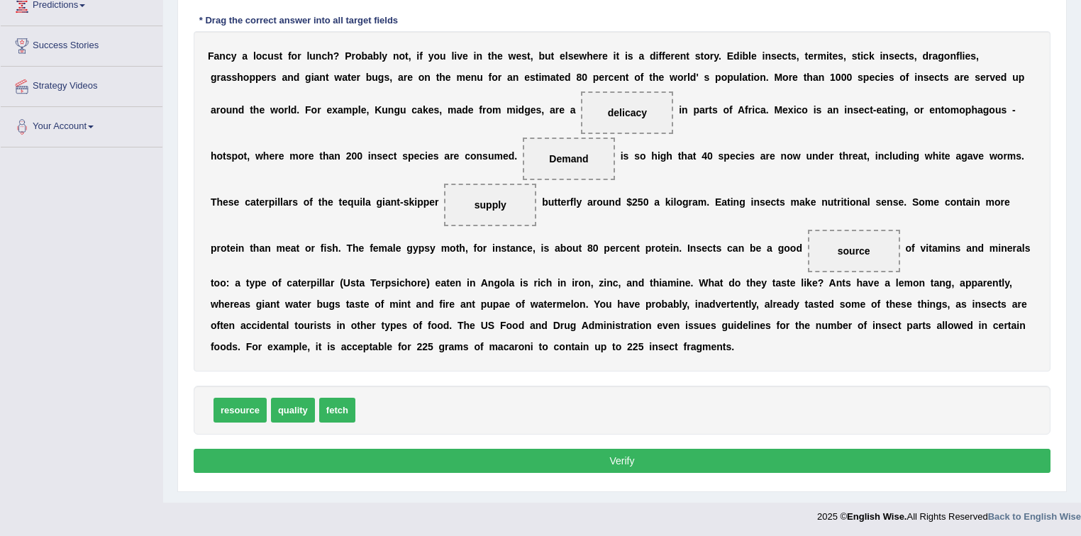
click at [638, 460] on button "Verify" at bounding box center [622, 461] width 857 height 24
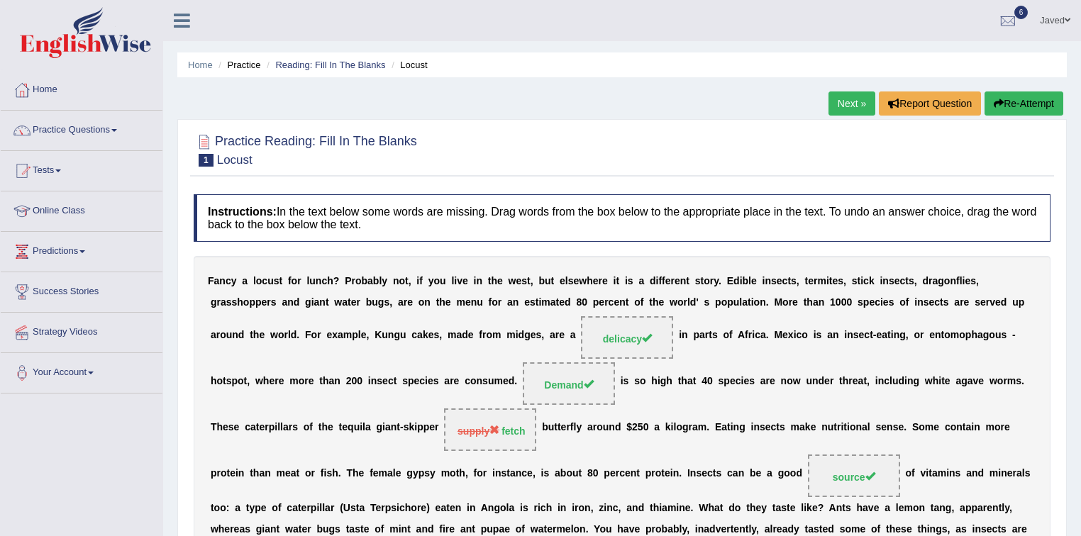
click at [850, 96] on link "Next »" at bounding box center [851, 104] width 47 height 24
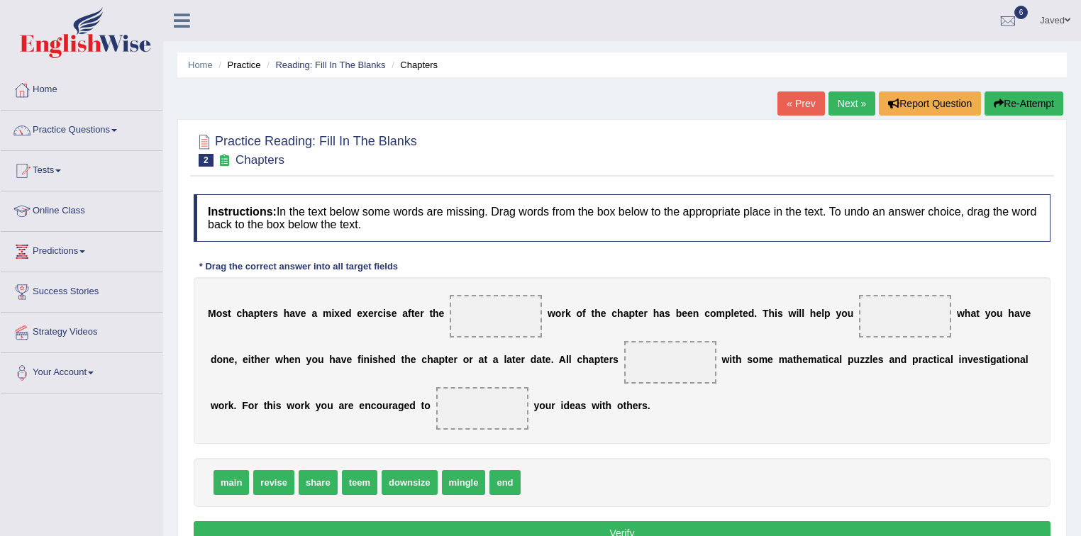
click at [505, 479] on span "end" at bounding box center [504, 482] width 31 height 25
drag, startPoint x: 509, startPoint y: 484, endPoint x: 510, endPoint y: 323, distance: 161.0
drag, startPoint x: 495, startPoint y: 313, endPoint x: 511, endPoint y: 484, distance: 171.7
drag, startPoint x: 507, startPoint y: 479, endPoint x: 683, endPoint y: 357, distance: 214.1
drag, startPoint x: 312, startPoint y: 482, endPoint x: 505, endPoint y: 411, distance: 205.6
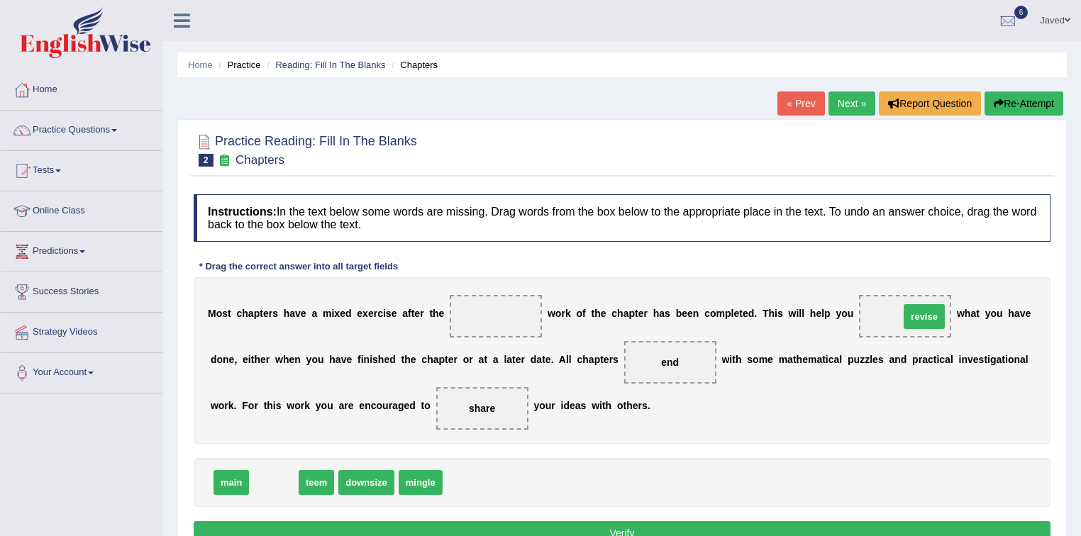
drag, startPoint x: 270, startPoint y: 477, endPoint x: 920, endPoint y: 311, distance: 671.3
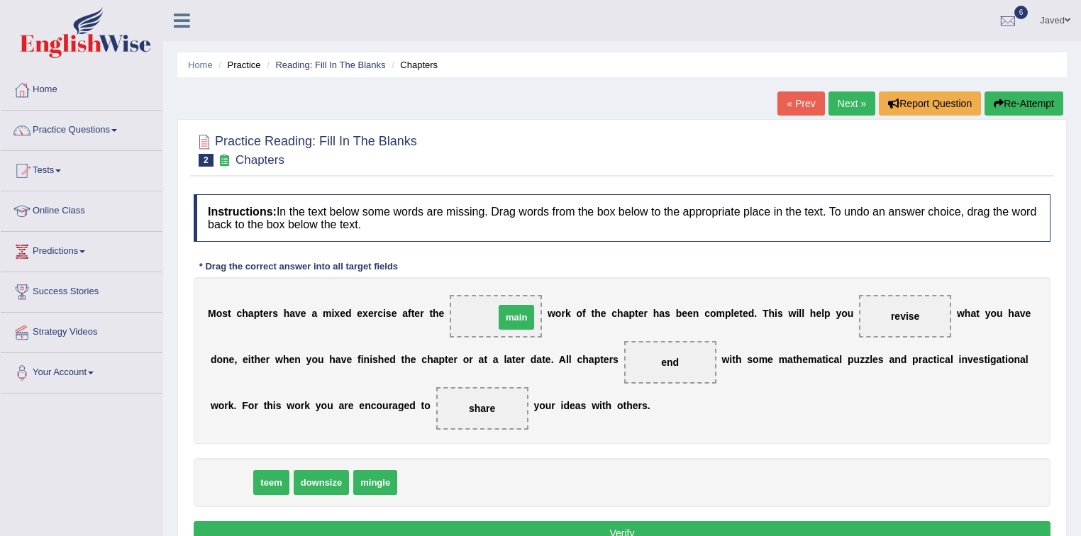
drag, startPoint x: 229, startPoint y: 477, endPoint x: 514, endPoint y: 311, distance: 329.6
click at [630, 525] on button "Verify" at bounding box center [622, 533] width 857 height 24
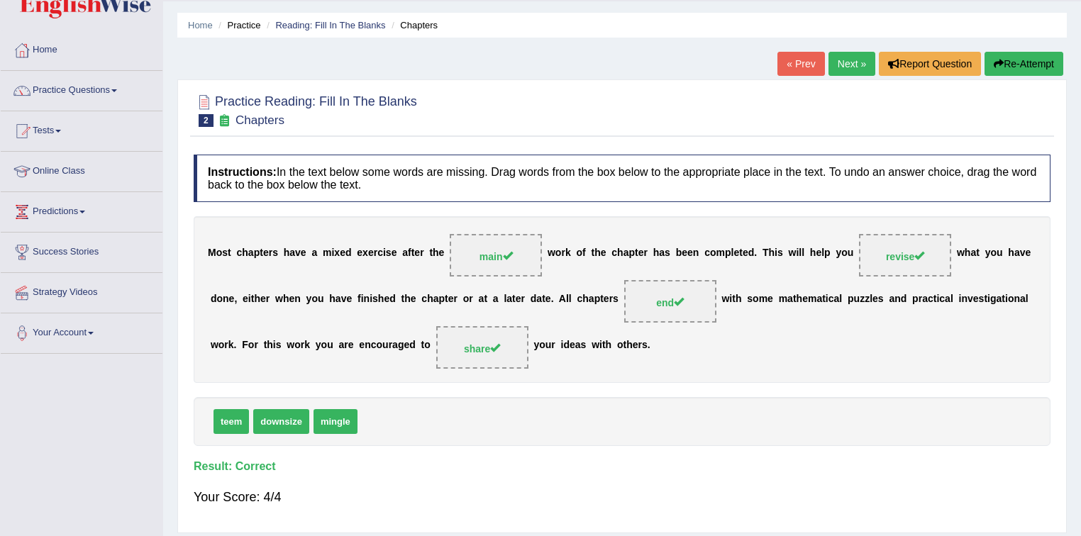
scroll to position [57, 0]
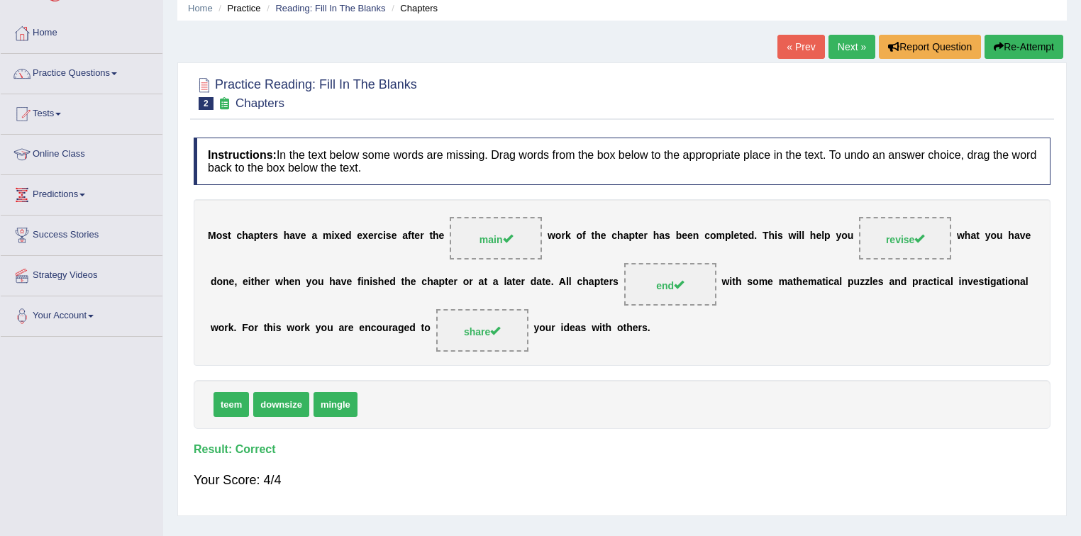
click at [851, 38] on link "Next »" at bounding box center [851, 47] width 47 height 24
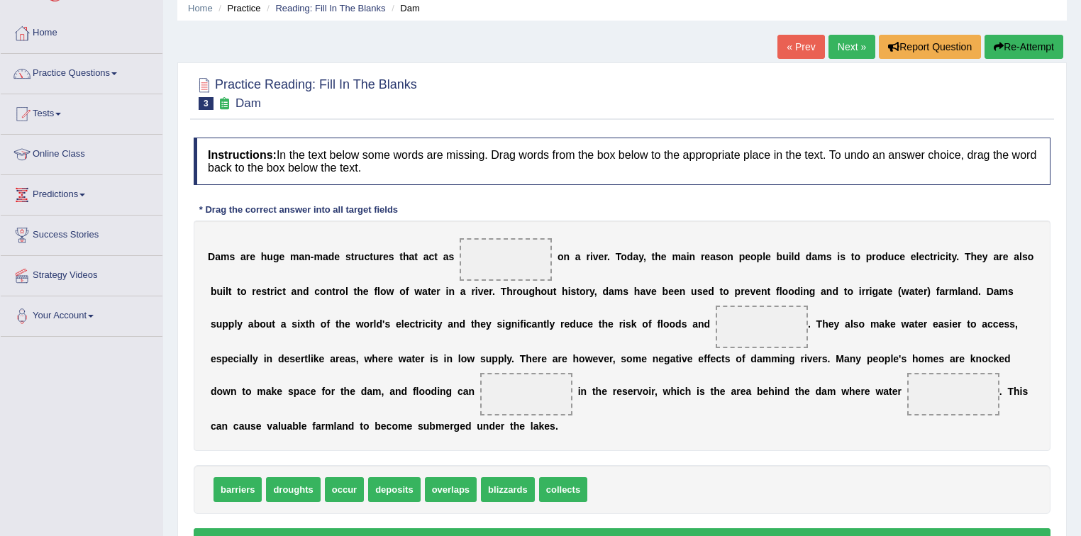
scroll to position [113, 0]
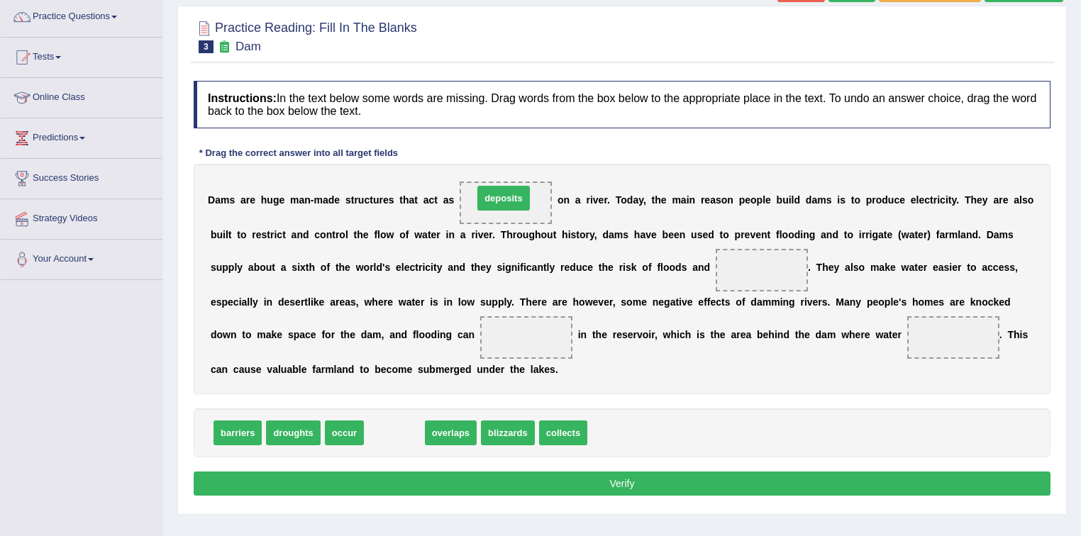
drag, startPoint x: 392, startPoint y: 432, endPoint x: 501, endPoint y: 196, distance: 260.5
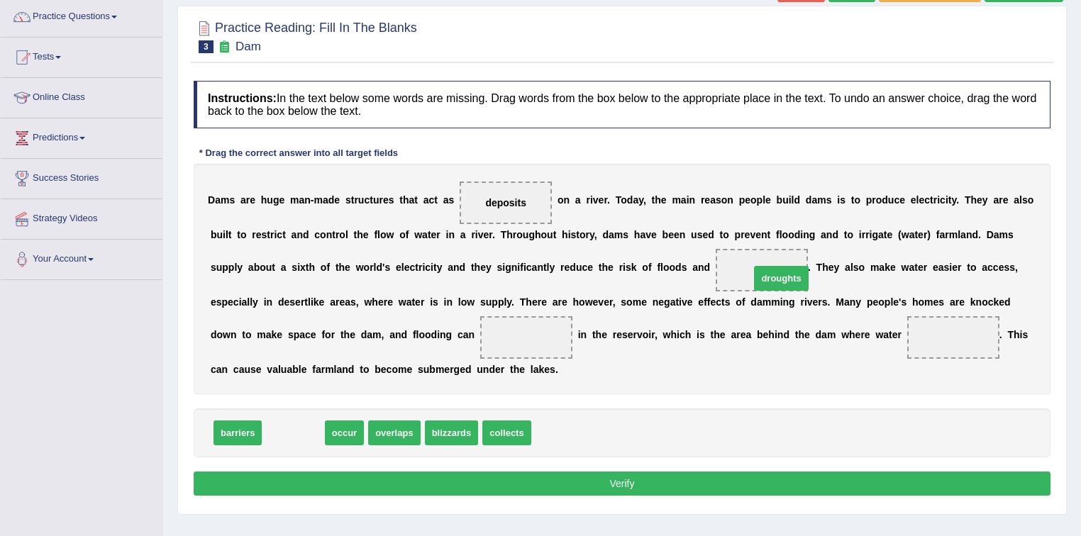
drag, startPoint x: 299, startPoint y: 426, endPoint x: 787, endPoint y: 272, distance: 511.2
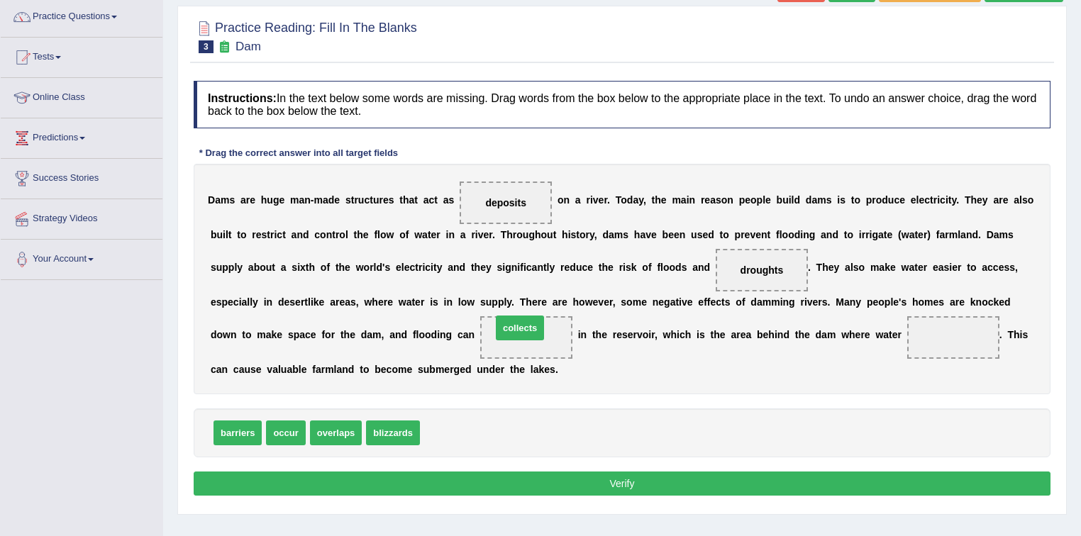
drag, startPoint x: 456, startPoint y: 426, endPoint x: 530, endPoint y: 325, distance: 125.4
drag, startPoint x: 282, startPoint y: 431, endPoint x: 538, endPoint y: 337, distance: 272.6
drag, startPoint x: 417, startPoint y: 436, endPoint x: 973, endPoint y: 347, distance: 563.2
click at [570, 479] on button "Verify" at bounding box center [622, 484] width 857 height 24
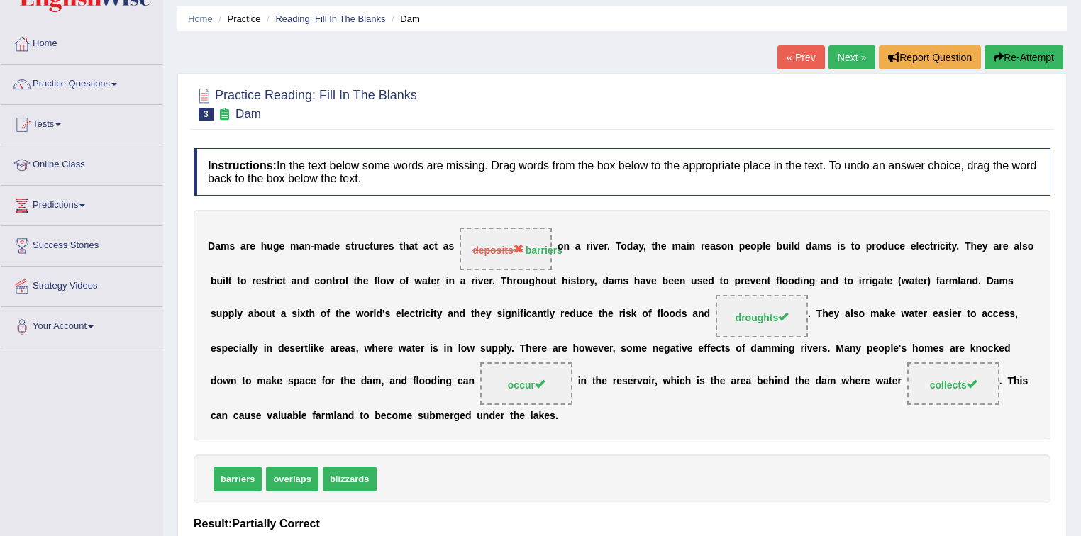
scroll to position [0, 0]
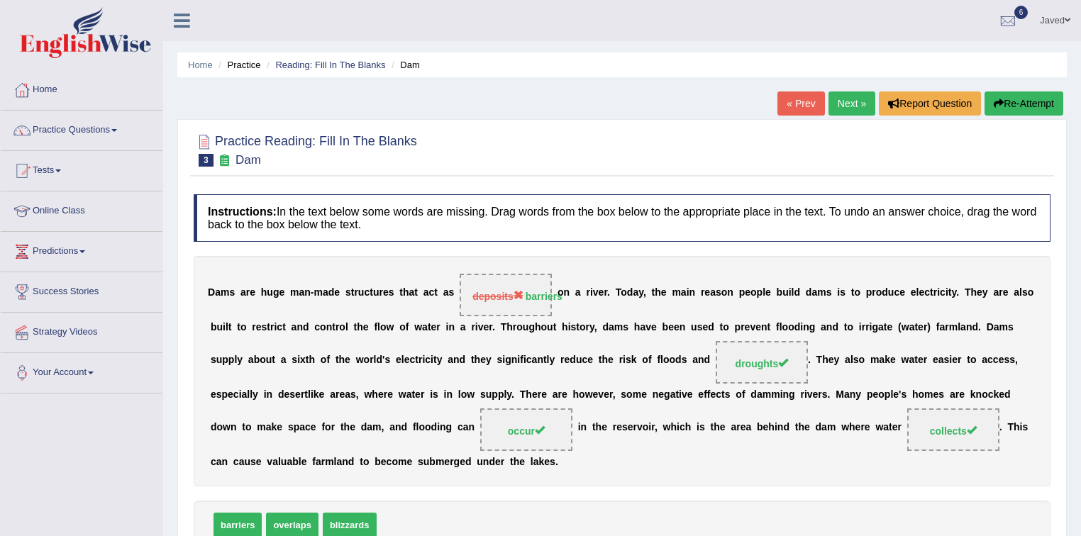
click at [854, 102] on link "Next »" at bounding box center [851, 104] width 47 height 24
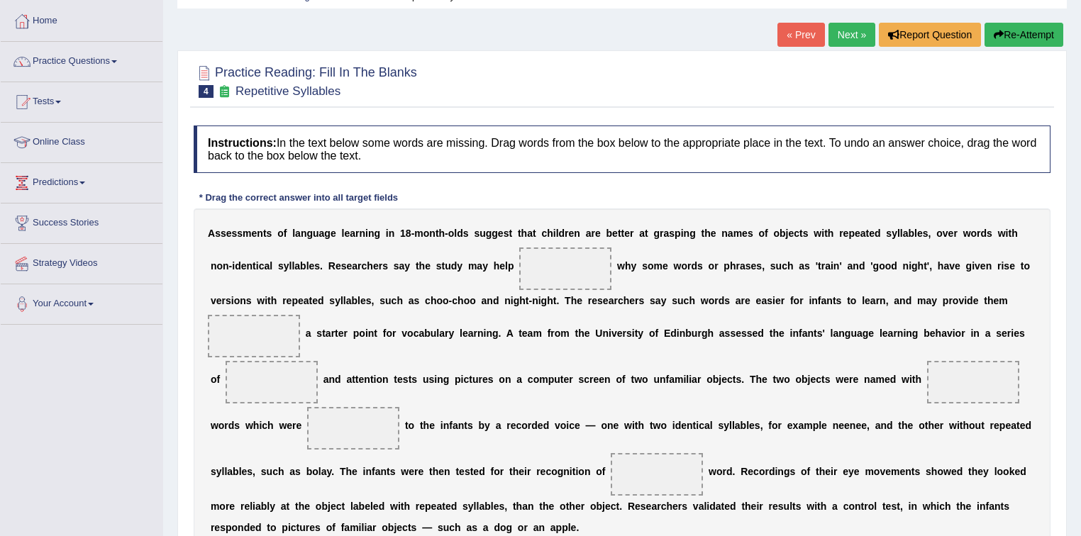
scroll to position [227, 0]
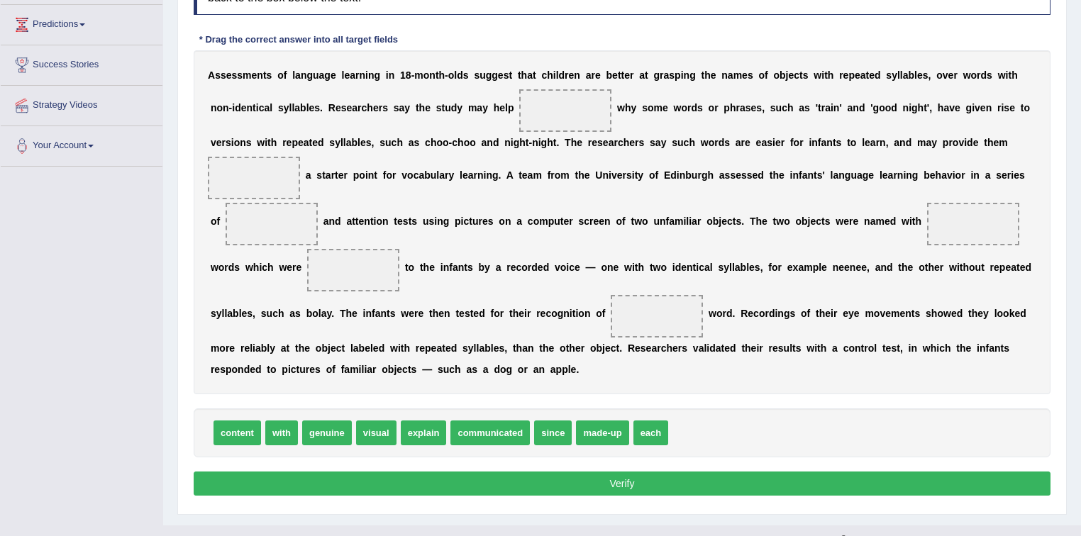
click at [567, 106] on span at bounding box center [565, 110] width 92 height 43
drag, startPoint x: 421, startPoint y: 431, endPoint x: 579, endPoint y: 117, distance: 351.5
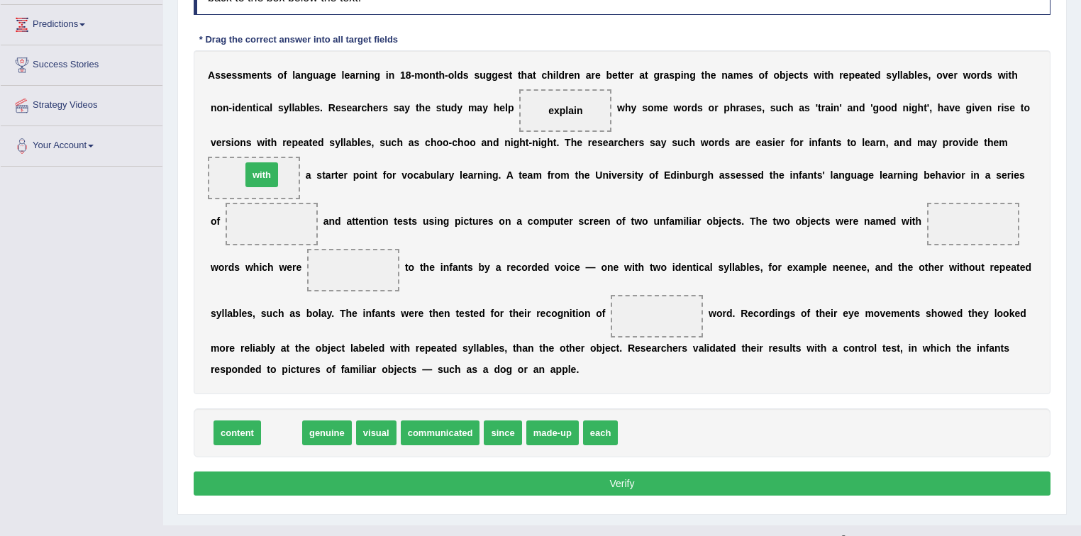
drag, startPoint x: 287, startPoint y: 434, endPoint x: 269, endPoint y: 176, distance: 258.8
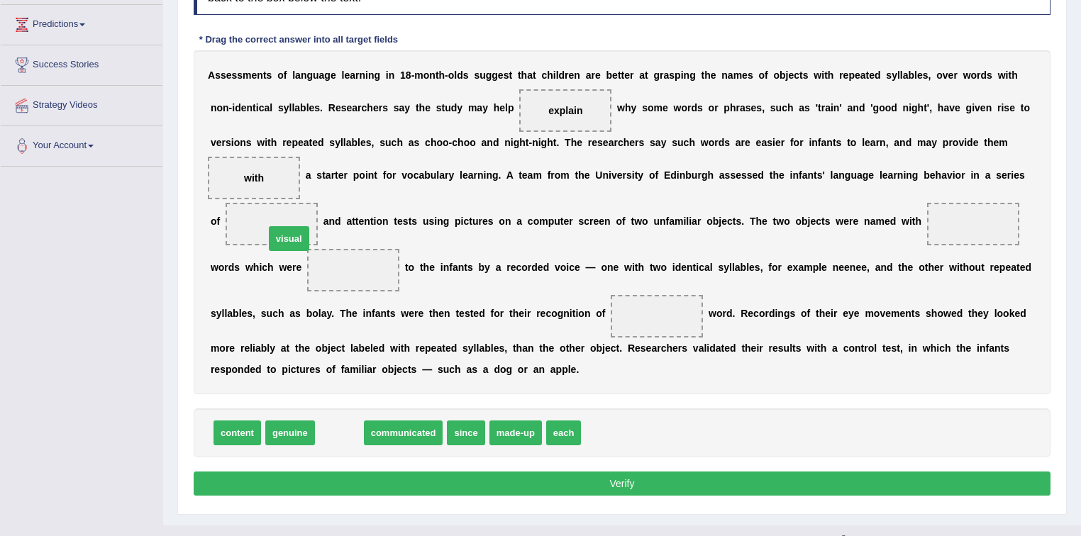
drag, startPoint x: 343, startPoint y: 431, endPoint x: 288, endPoint y: 225, distance: 213.7
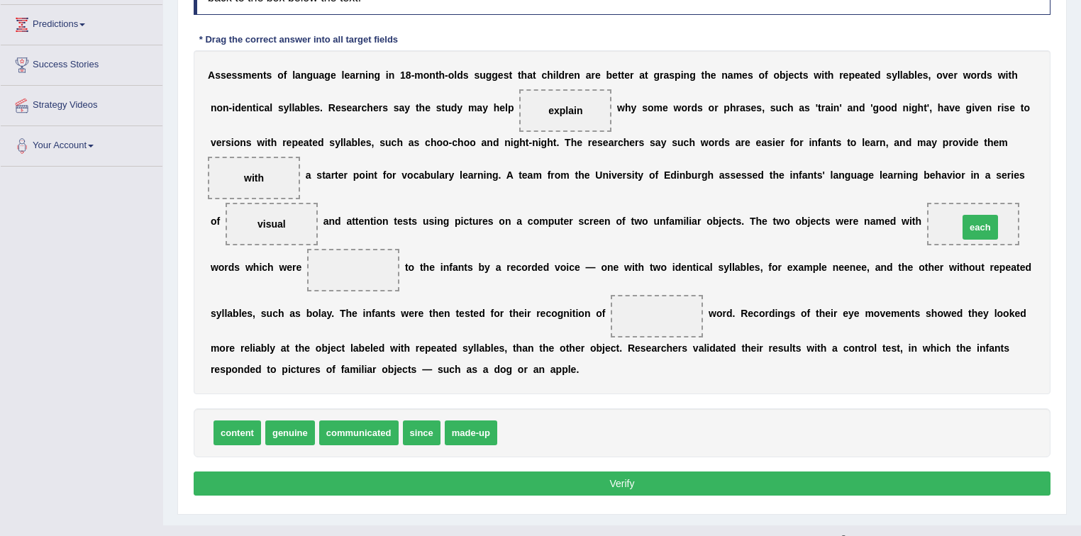
drag, startPoint x: 521, startPoint y: 431, endPoint x: 982, endPoint y: 225, distance: 504.9
drag, startPoint x: 477, startPoint y: 431, endPoint x: 357, endPoint y: 272, distance: 199.0
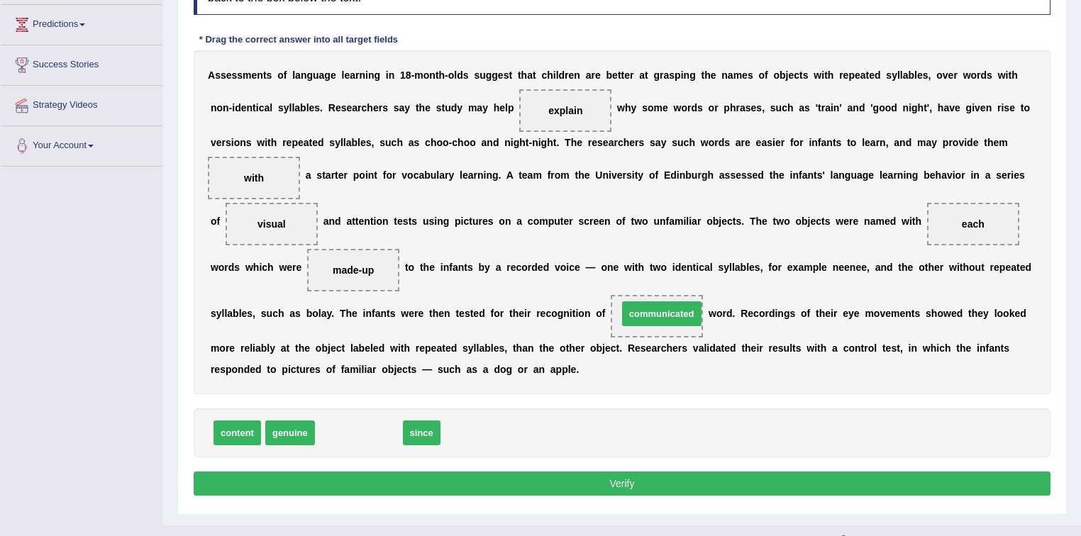
drag, startPoint x: 389, startPoint y: 428, endPoint x: 692, endPoint y: 309, distance: 325.5
click at [603, 477] on button "Verify" at bounding box center [622, 484] width 857 height 24
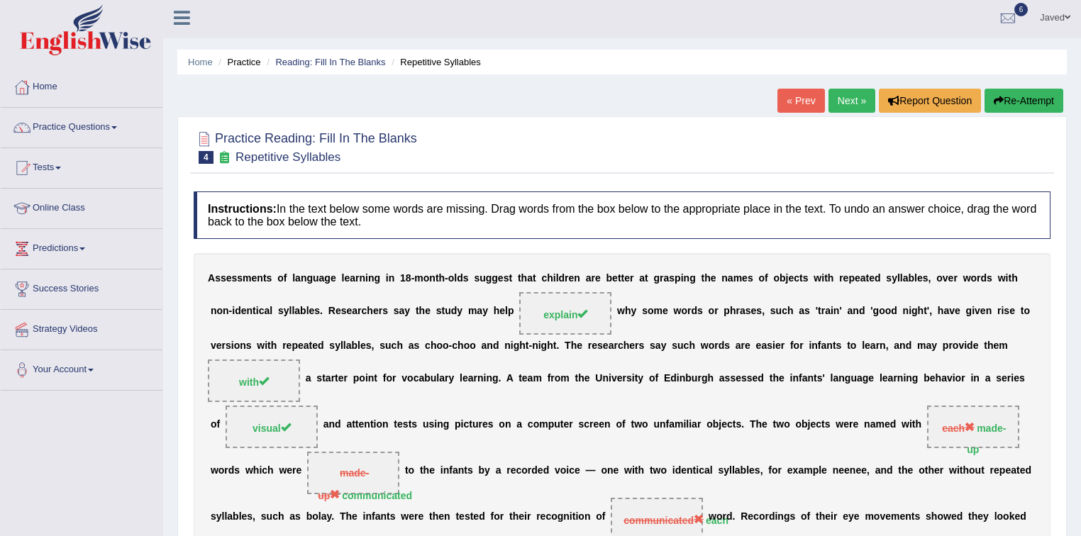
scroll to position [0, 0]
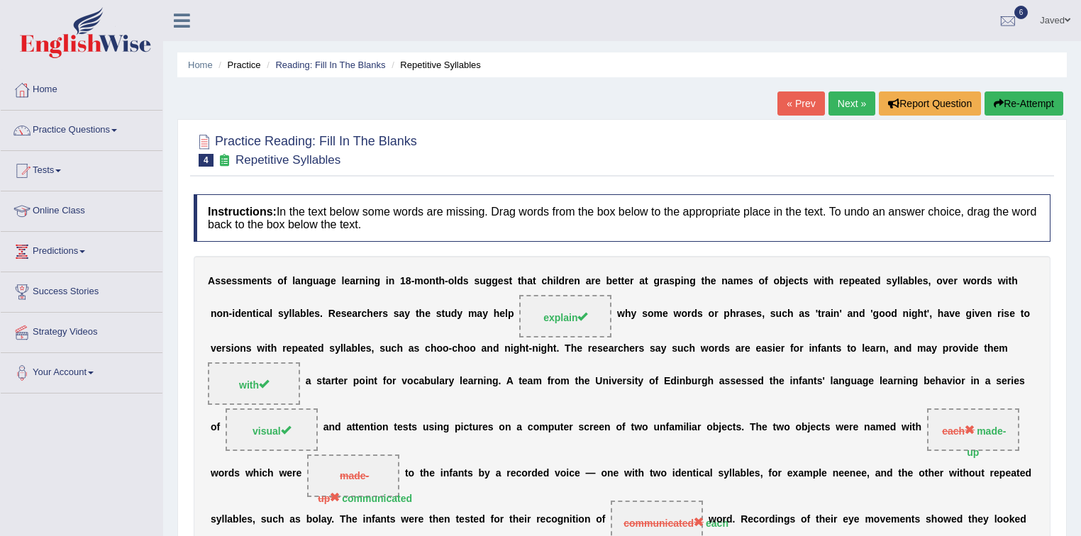
click at [841, 103] on link "Next »" at bounding box center [851, 104] width 47 height 24
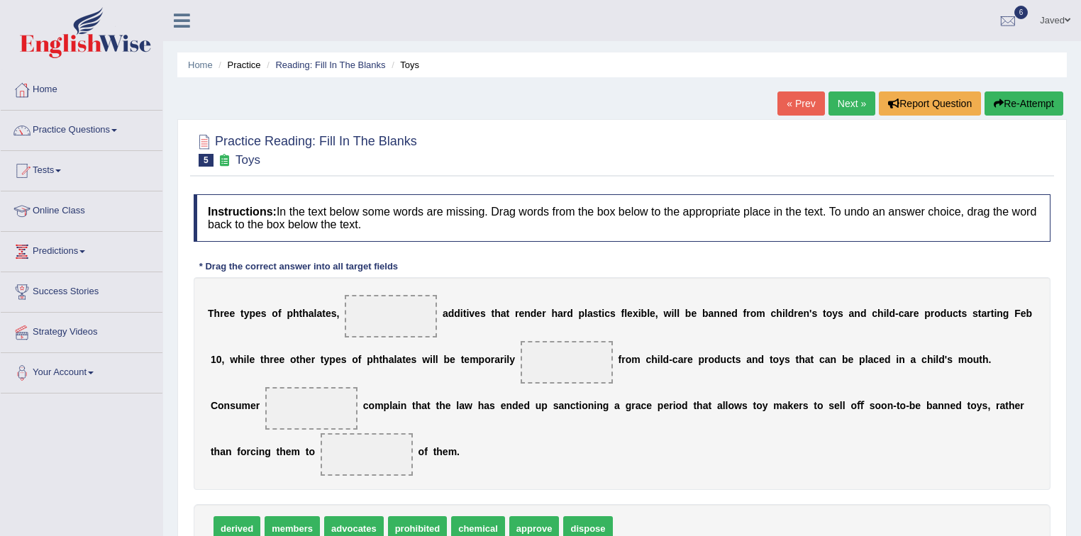
scroll to position [57, 0]
